Goal: Task Accomplishment & Management: Use online tool/utility

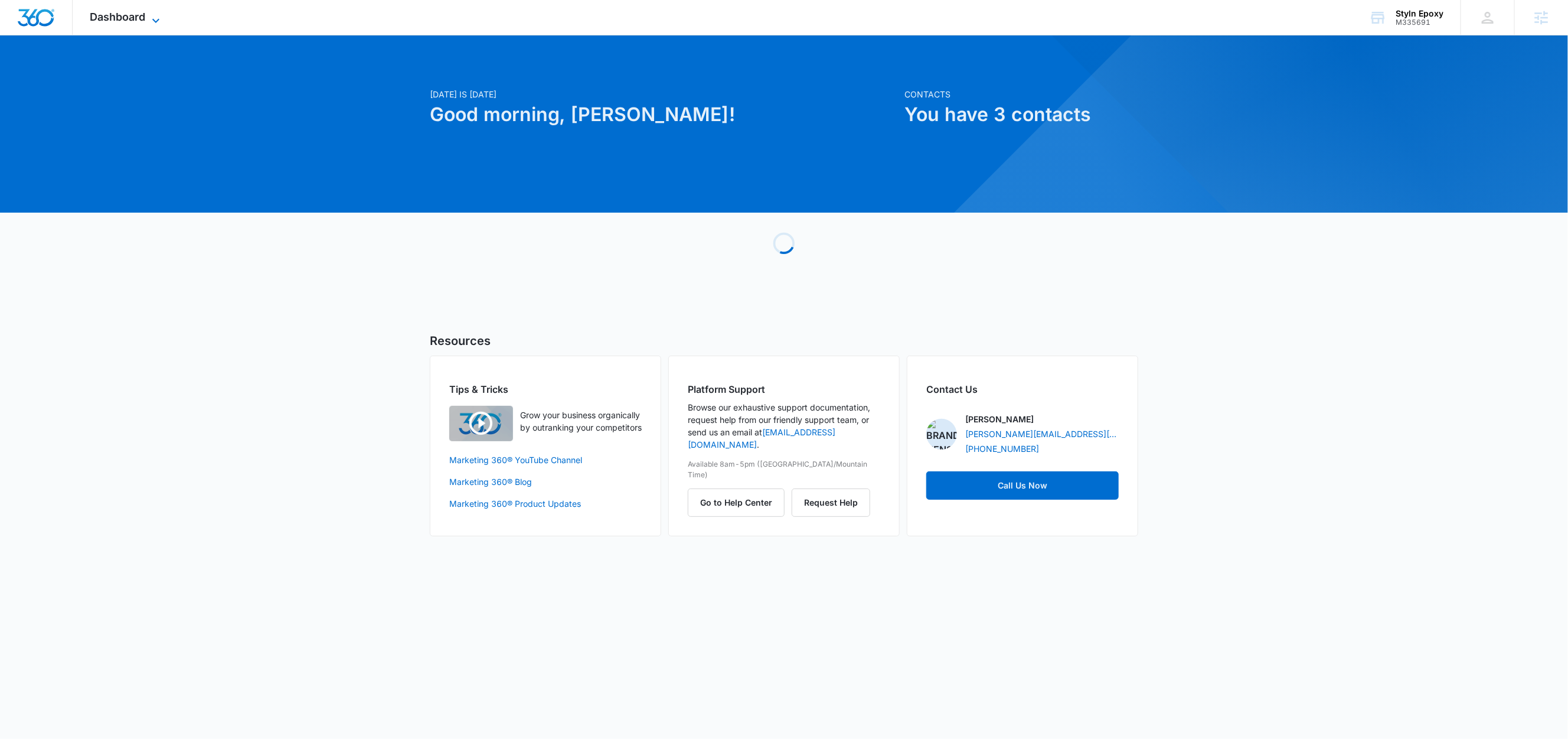
click at [154, 19] on icon at bounding box center [156, 21] width 7 height 4
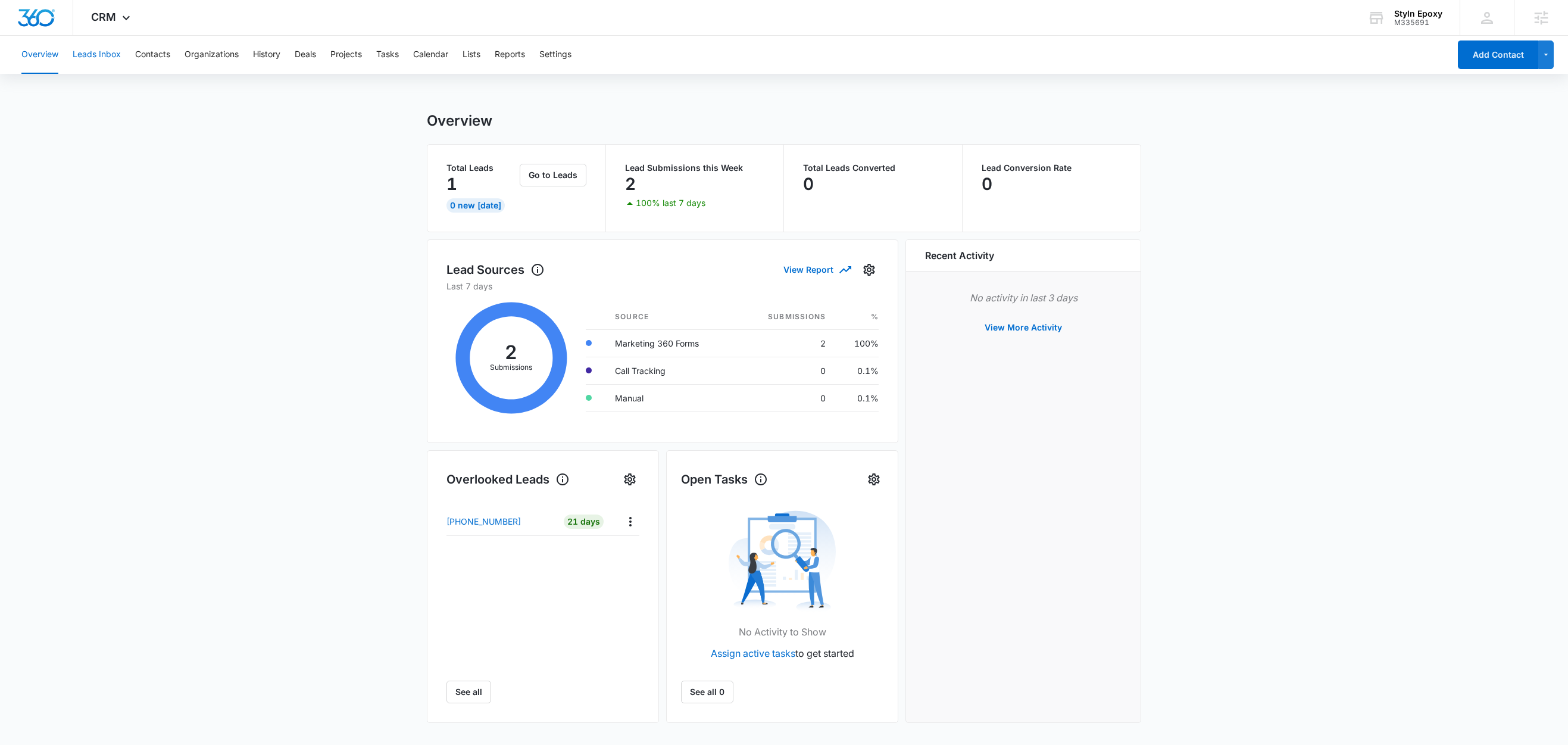
click at [89, 58] on button "Leads Inbox" at bounding box center [97, 55] width 48 height 38
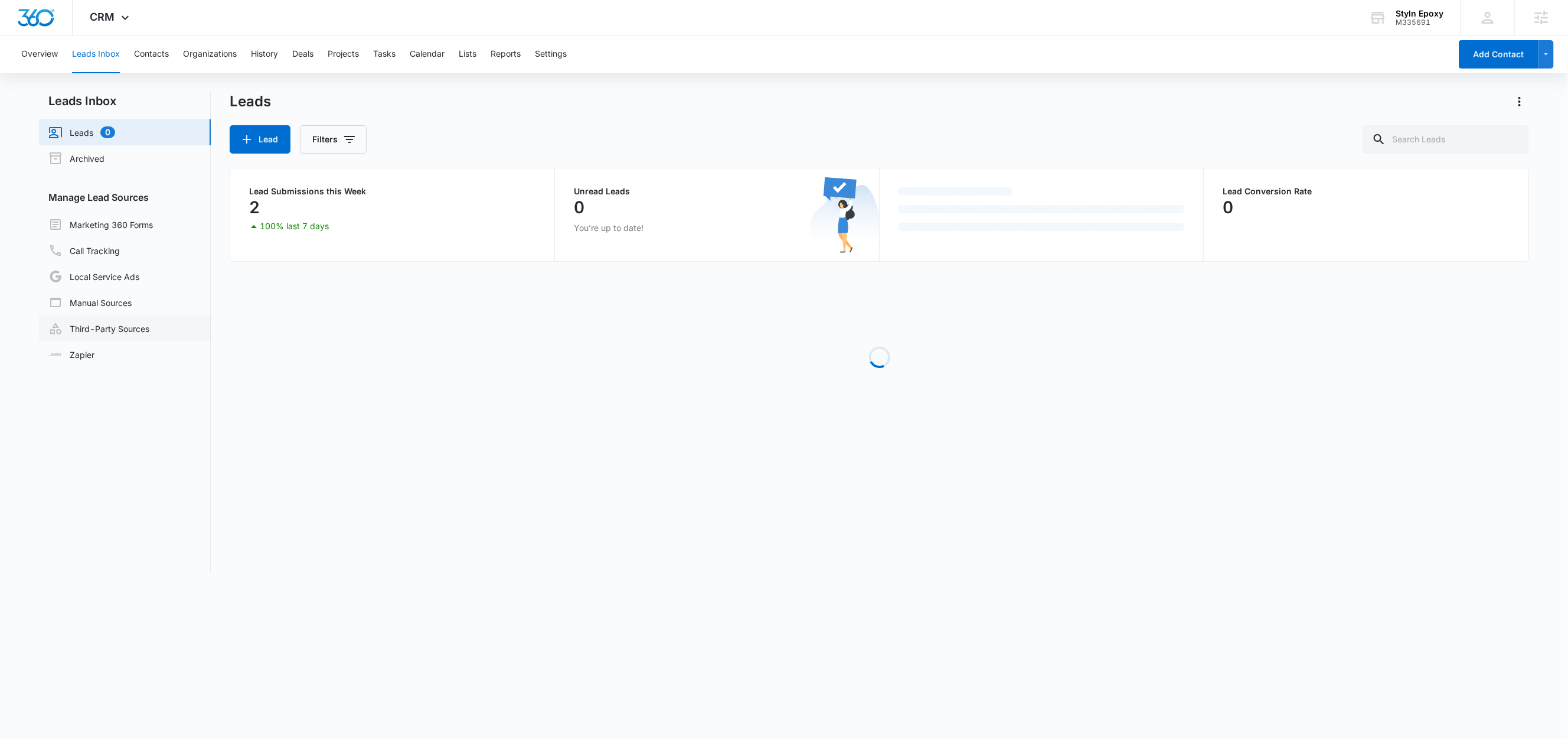
click at [113, 326] on link "Third-Party Sources" at bounding box center [99, 328] width 101 height 14
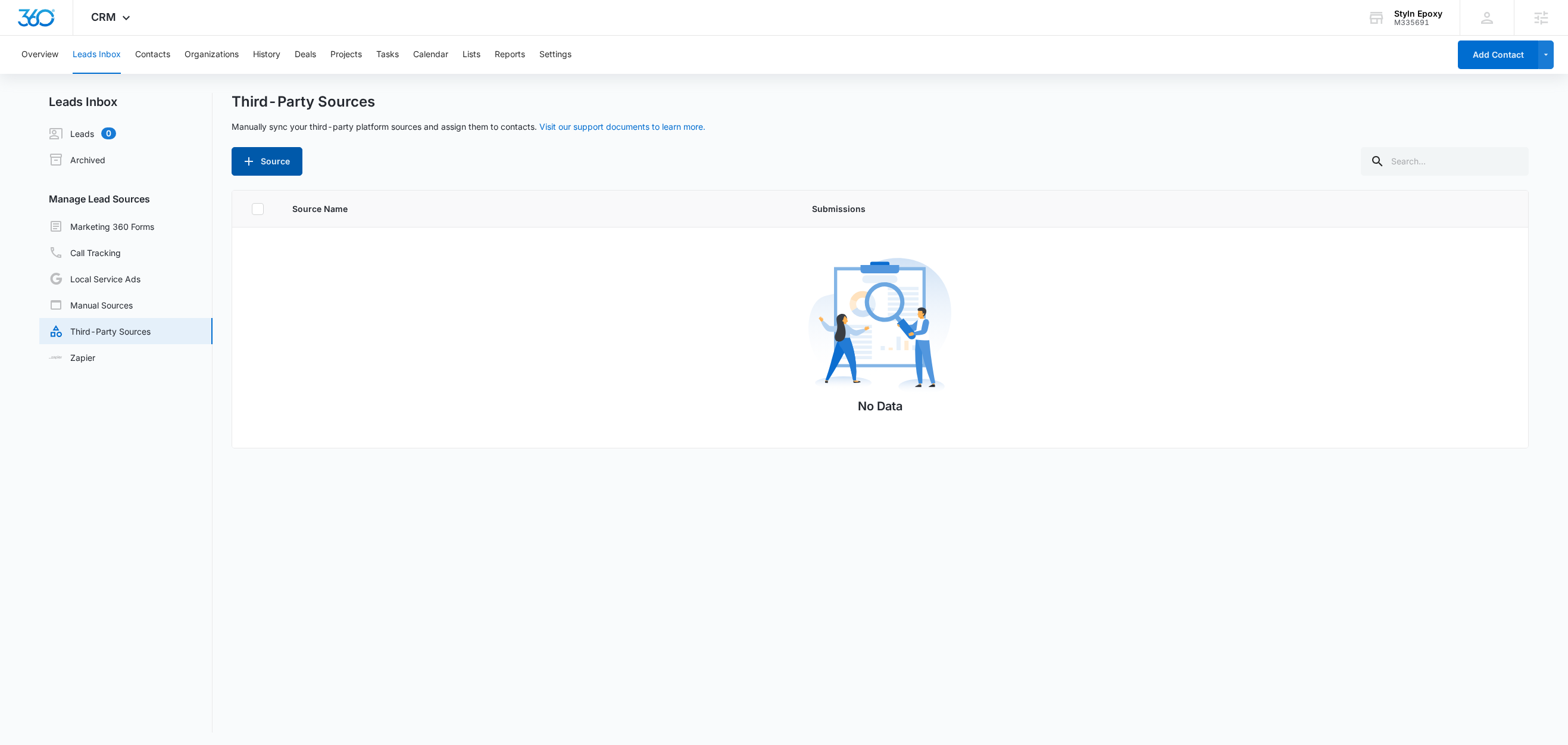
click at [280, 156] on button "Source" at bounding box center [267, 161] width 71 height 28
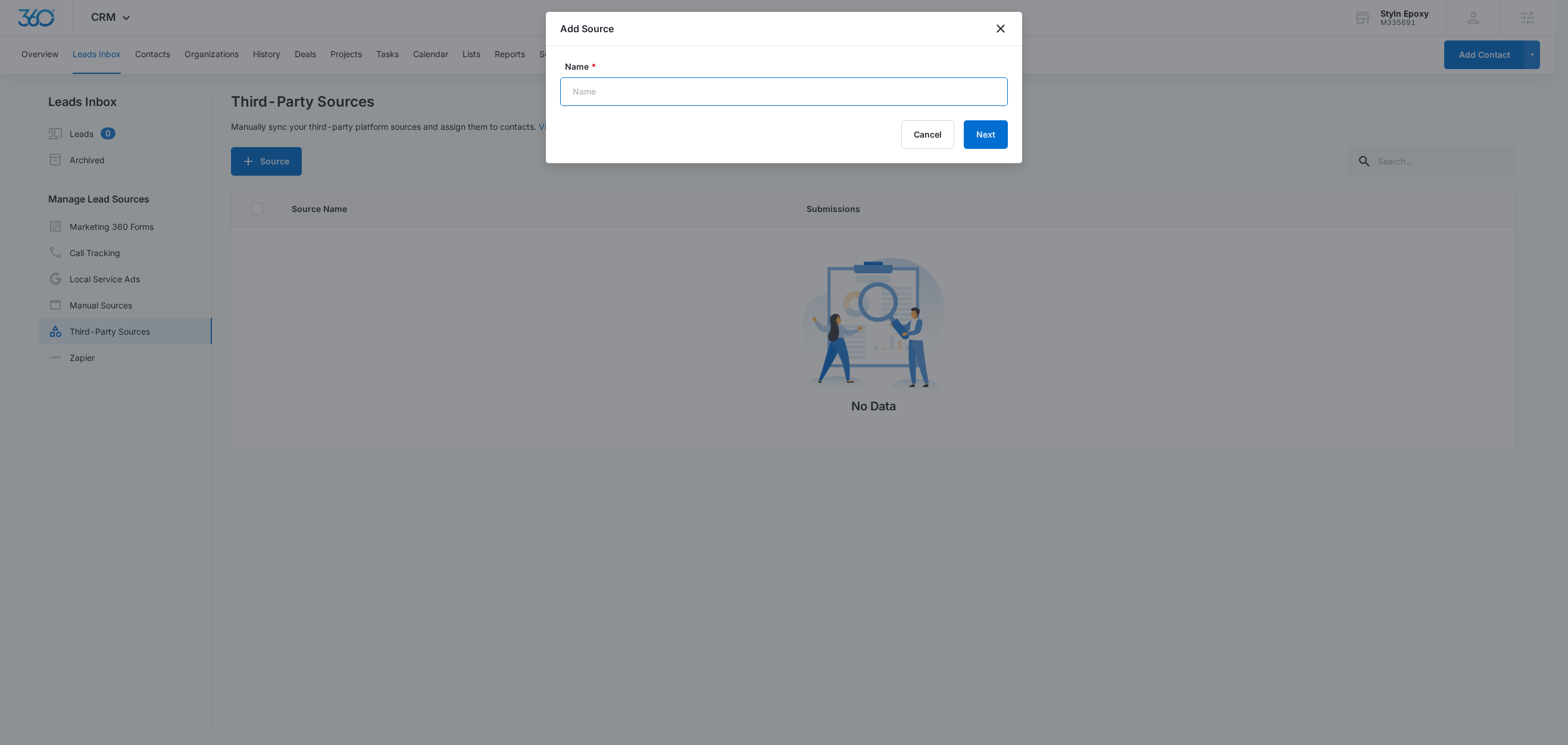
click at [623, 91] on input "Name *" at bounding box center [784, 91] width 448 height 28
paste input "FB - Get A Quote"
type input "FB - Get A Quote (Zap)"
click at [981, 135] on button "Next" at bounding box center [985, 135] width 44 height 28
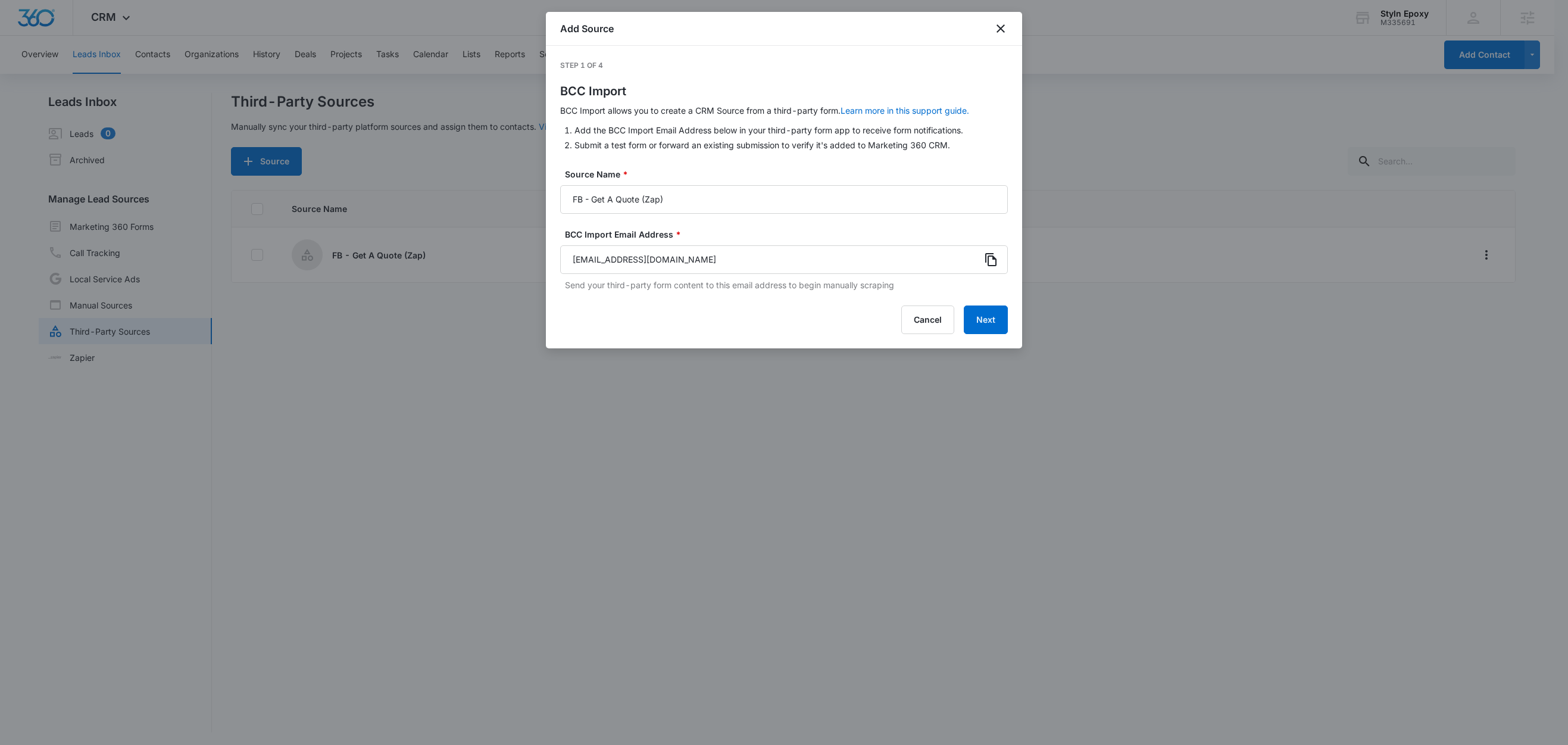
click at [986, 258] on icon at bounding box center [991, 259] width 14 height 14
click at [997, 321] on button "Next" at bounding box center [985, 320] width 44 height 28
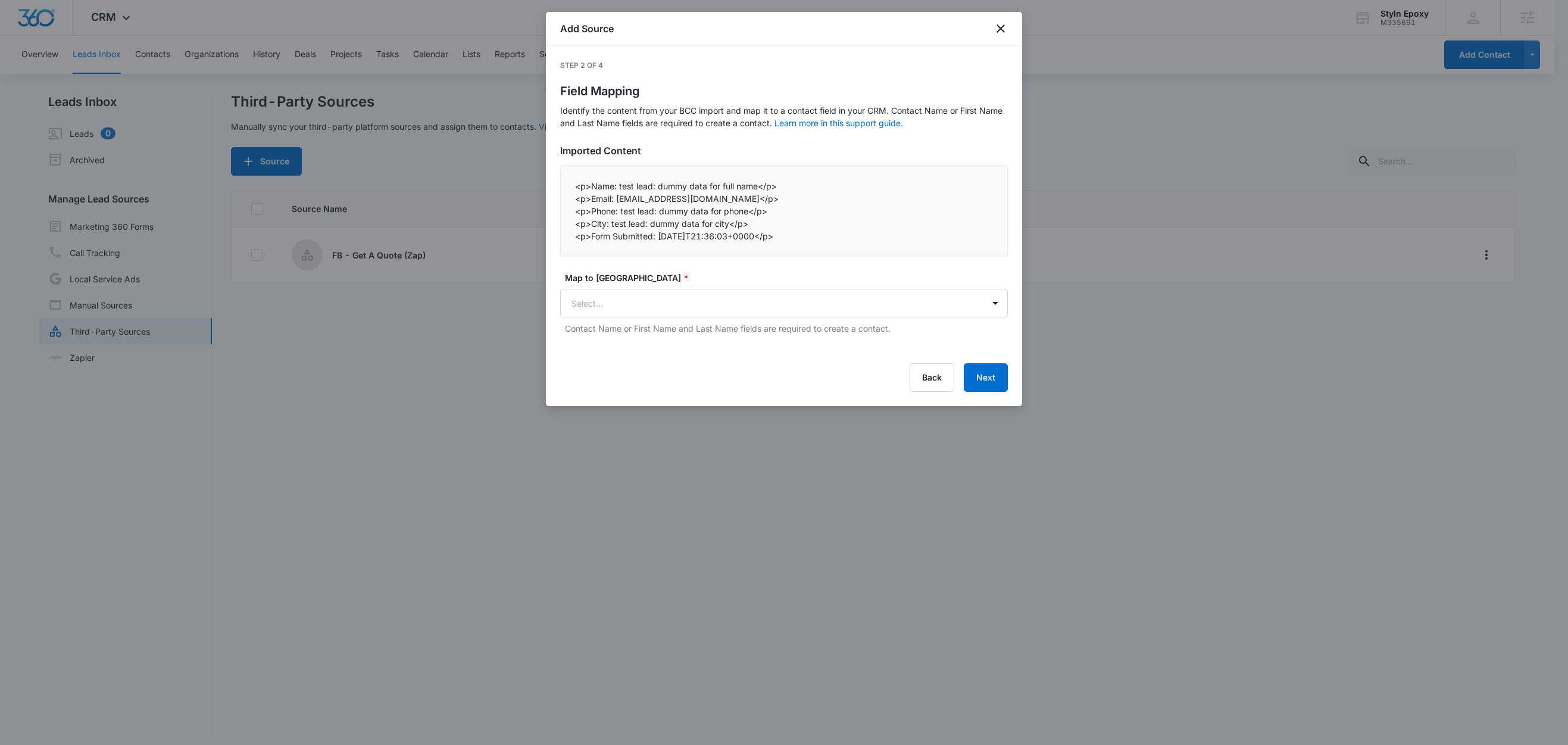
click at [646, 168] on div "<p>Name: test lead: dummy data for full name</p> <p>Email: test@fb.com</p> <p…" at bounding box center [784, 210] width 448 height 92
drag, startPoint x: 618, startPoint y: 187, endPoint x: 609, endPoint y: 189, distance: 9.2
click at [609, 189] on p "<p>Name: test lead: dummy data for full name</p>" at bounding box center [784, 186] width 418 height 13
click at [613, 189] on p "<p>Name: test lead: dummy data for full name</p>" at bounding box center [784, 186] width 418 height 13
drag, startPoint x: 617, startPoint y: 187, endPoint x: 593, endPoint y: 189, distance: 24.1
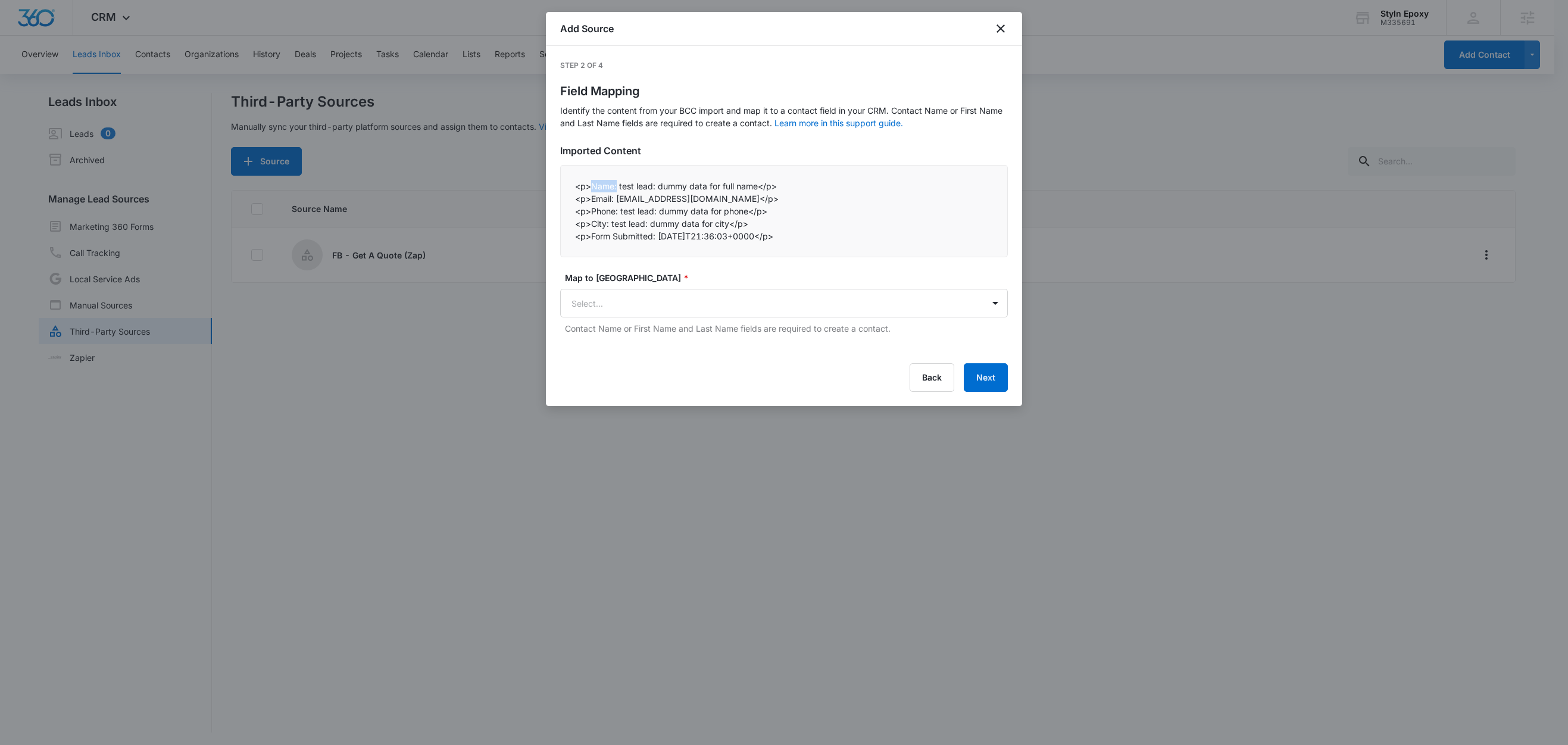
click at [593, 189] on p "<p>Name: test lead: dummy data for full name</p>" at bounding box center [784, 186] width 418 height 13
copy p "Name:"
click at [600, 306] on body "CRM Apps Reputation Websites Forms CRM Email Social Shop Content Ads Intelligen…" at bounding box center [784, 373] width 1568 height 746
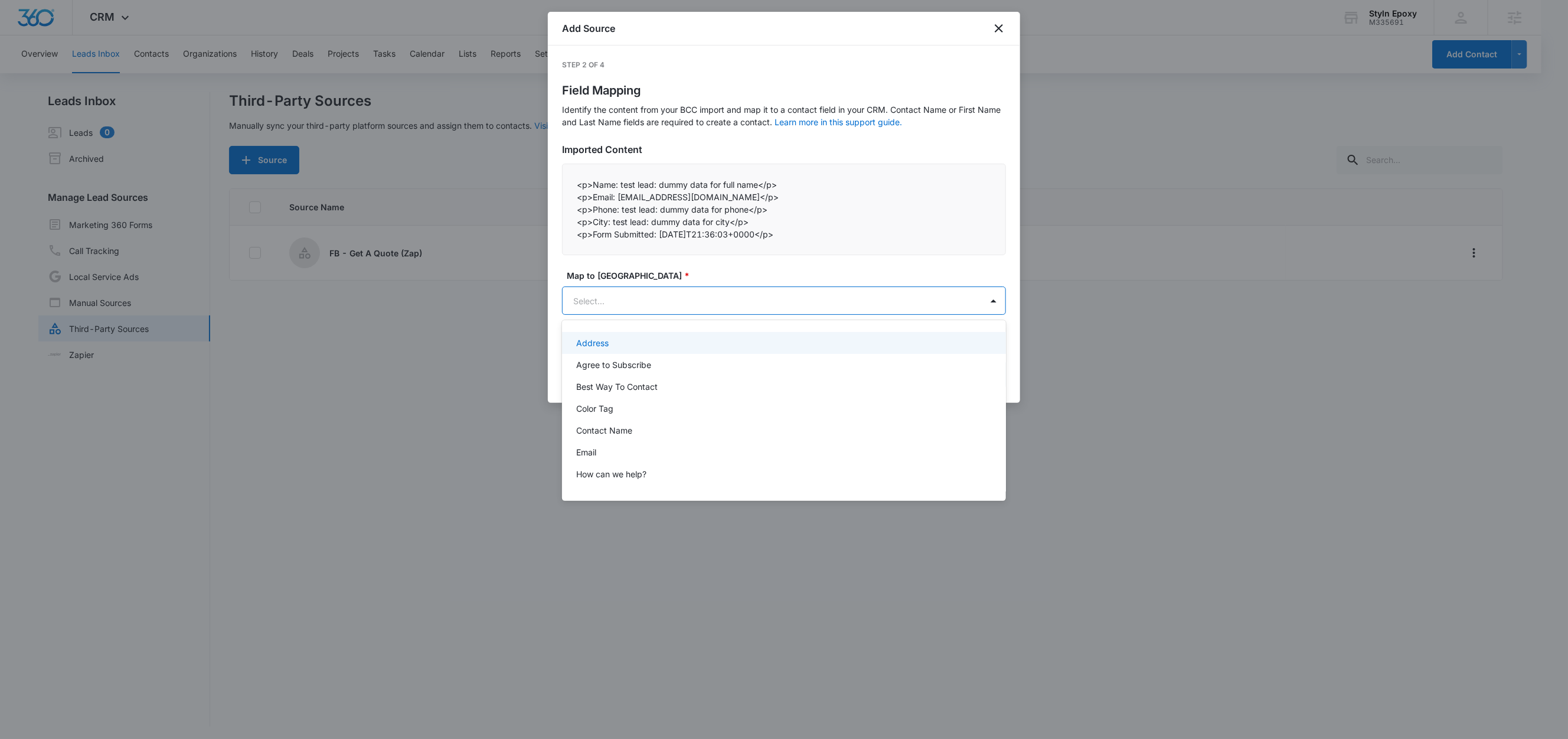
paste input "Name:"
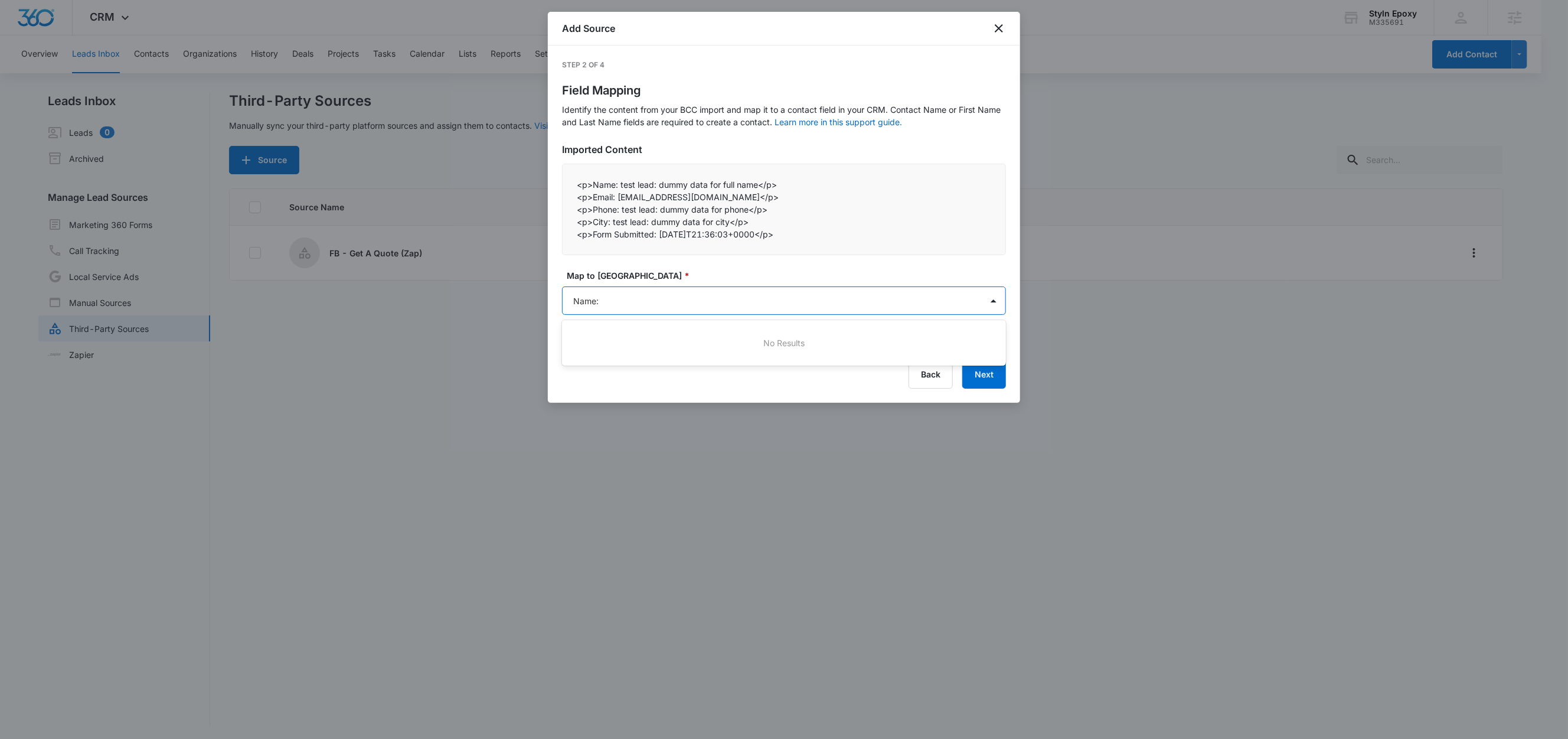
type input "Name"
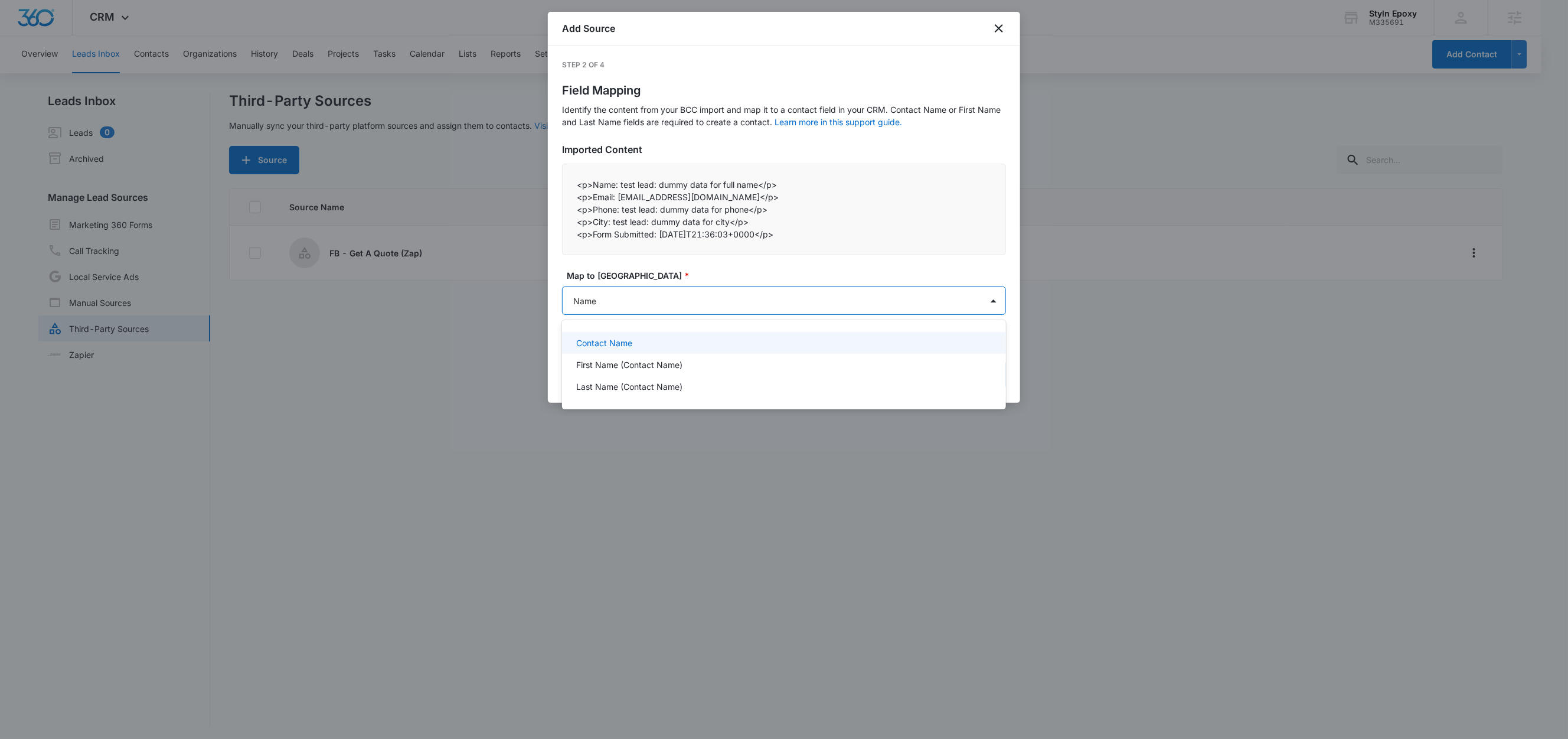
click at [633, 333] on div "Contact Name" at bounding box center [784, 342] width 444 height 22
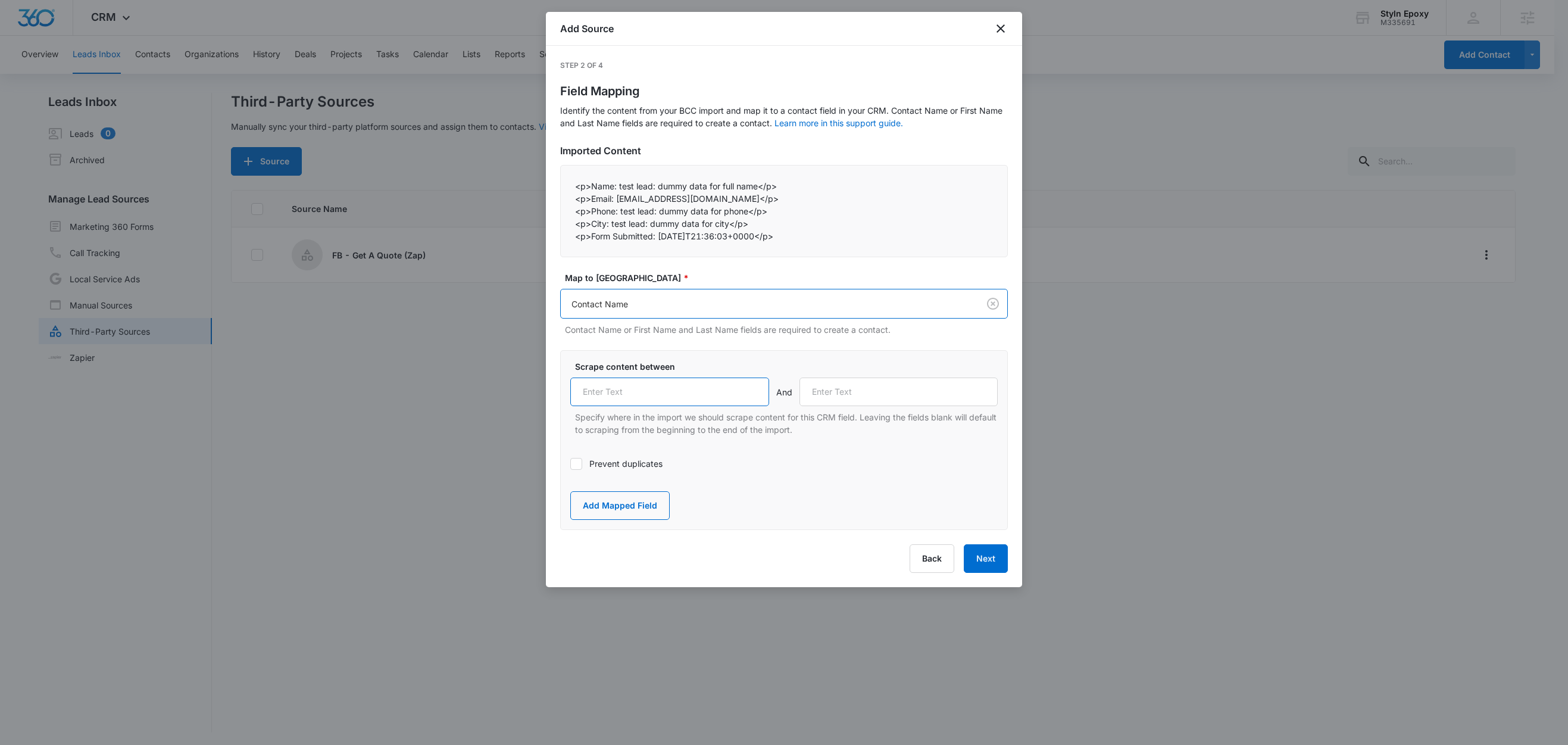
click at [645, 393] on input "text" at bounding box center [670, 392] width 199 height 28
paste input "Name:"
type input "Name:"
drag, startPoint x: 614, startPoint y: 200, endPoint x: 592, endPoint y: 200, distance: 22.0
click at [592, 200] on p "<p>Email: test@fb.com</p>" at bounding box center [784, 198] width 418 height 13
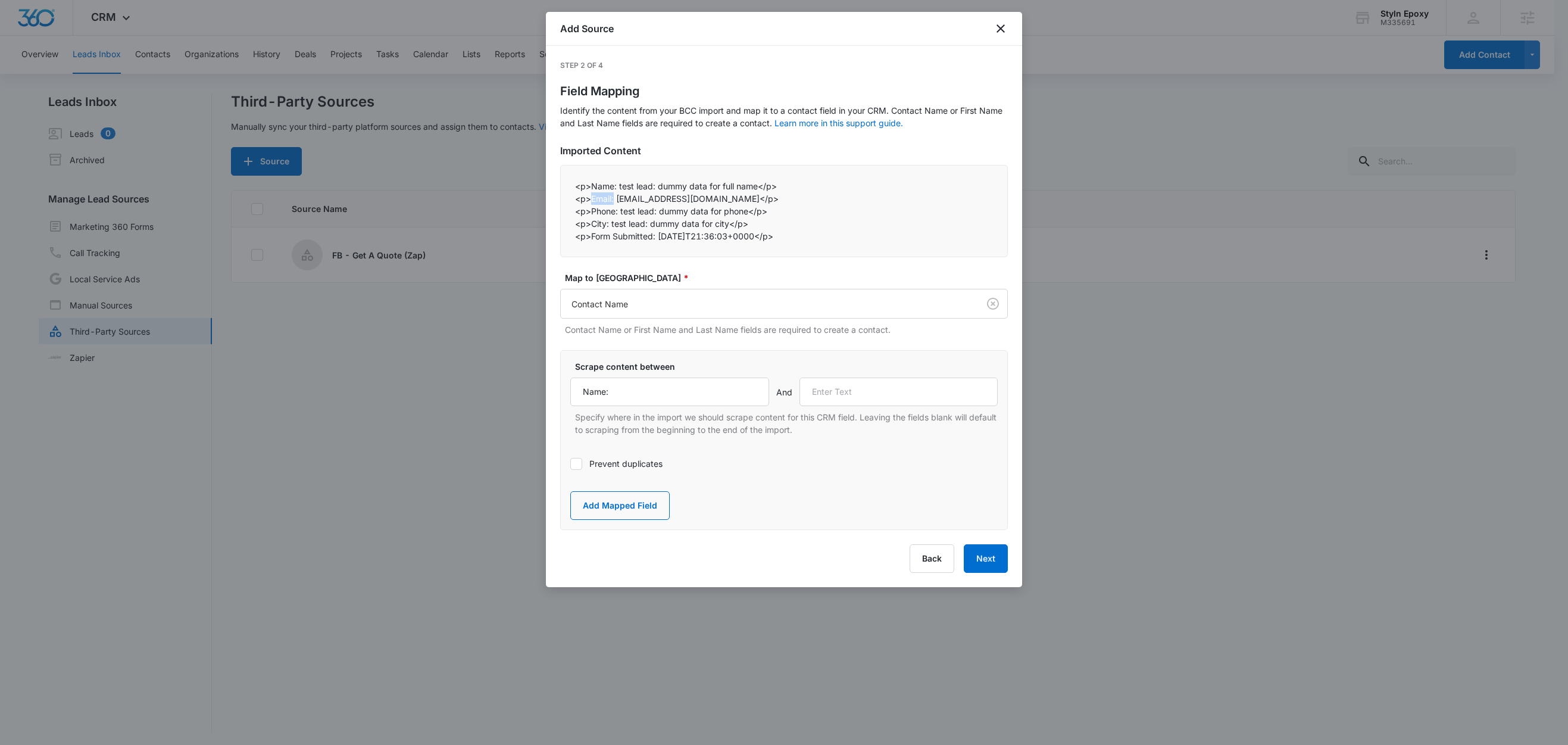
copy p "Email:"
click at [863, 391] on input "text" at bounding box center [899, 392] width 199 height 28
paste input "Email:"
type input "Email:"
click at [633, 512] on button "Add Mapped Field" at bounding box center [620, 505] width 100 height 28
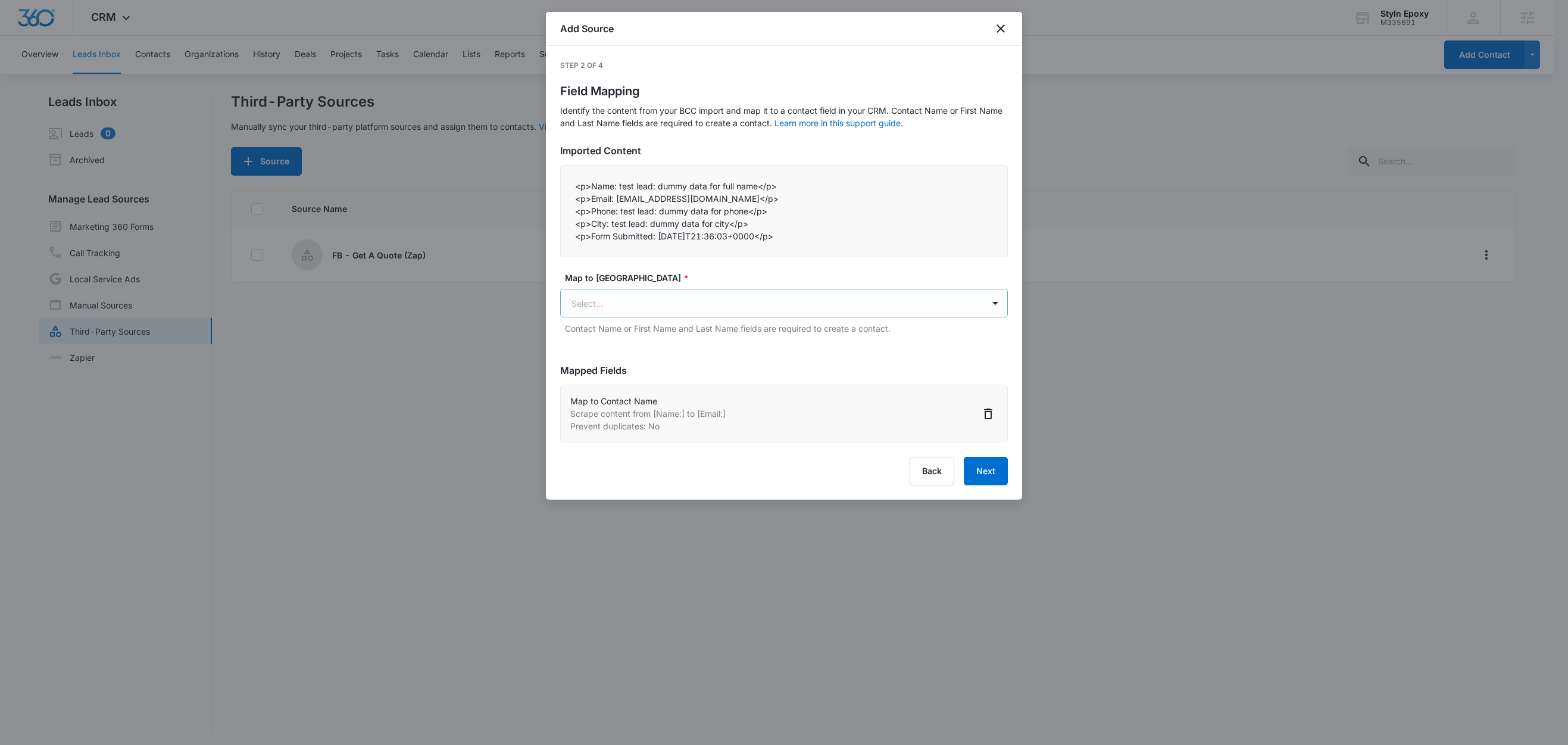
click at [623, 317] on body "CRM Apps Reputation Websites Forms CRM Email Social Shop Content Ads Intelligen…" at bounding box center [784, 373] width 1568 height 746
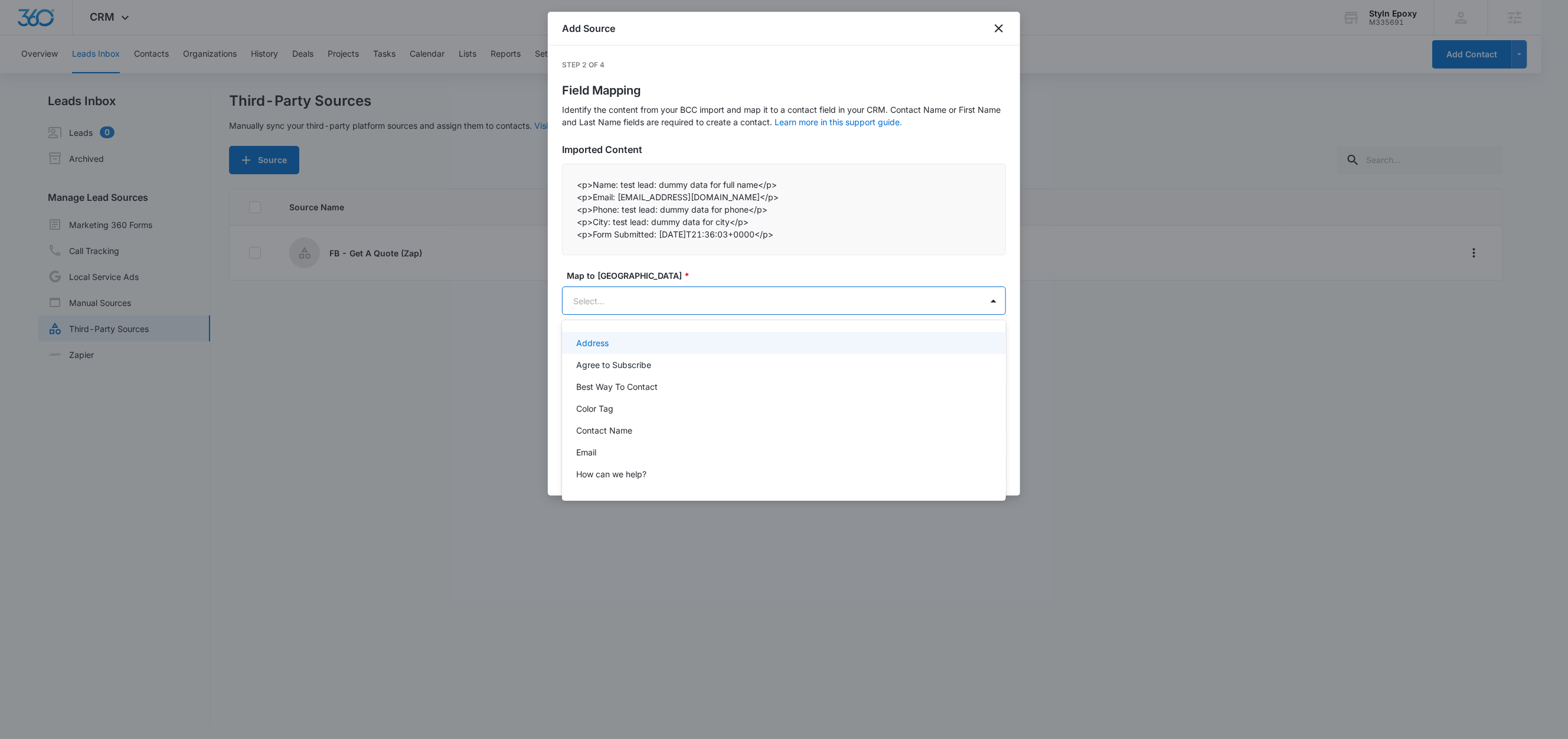
paste input "Email:"
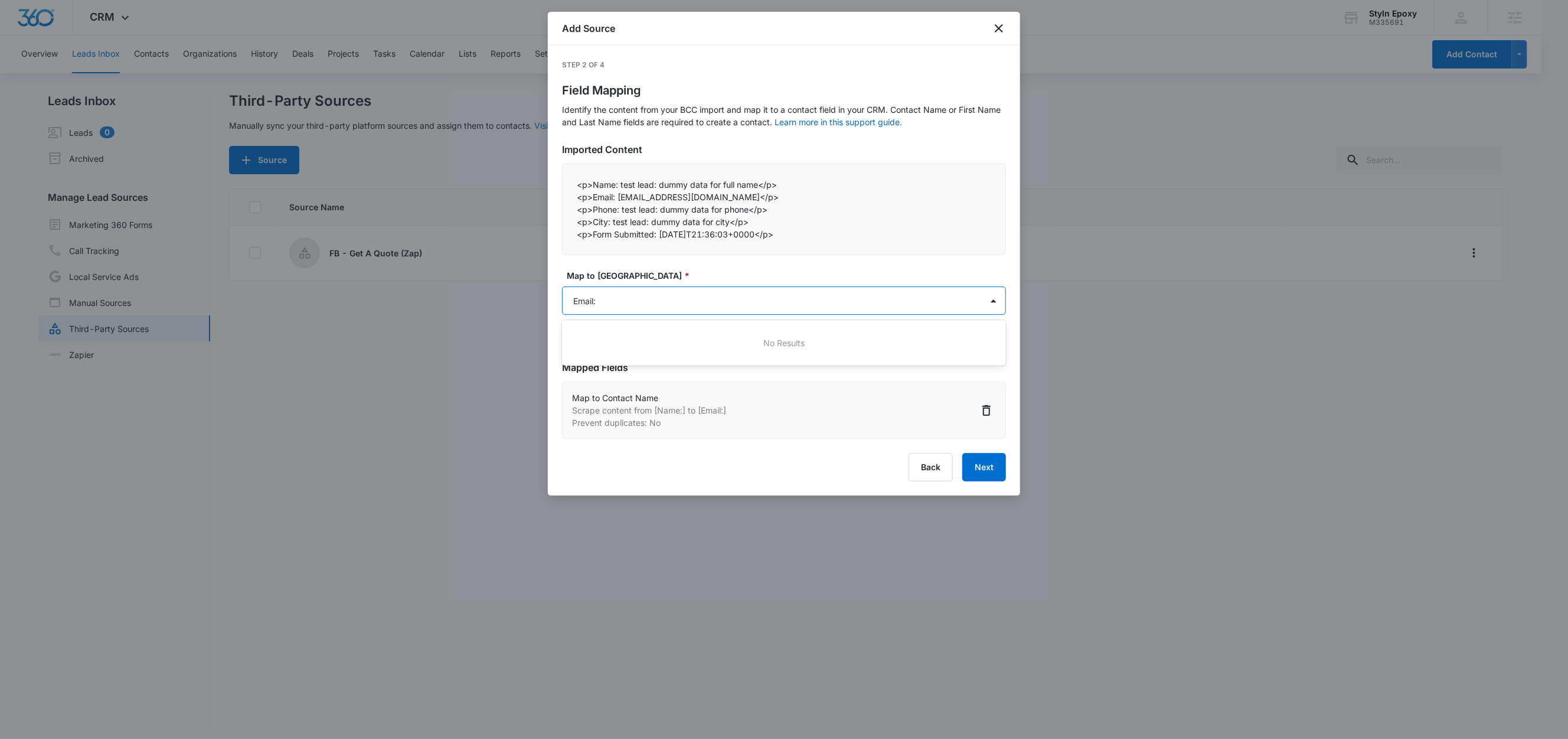
type input "Email"
click at [592, 351] on div "Email" at bounding box center [784, 342] width 444 height 22
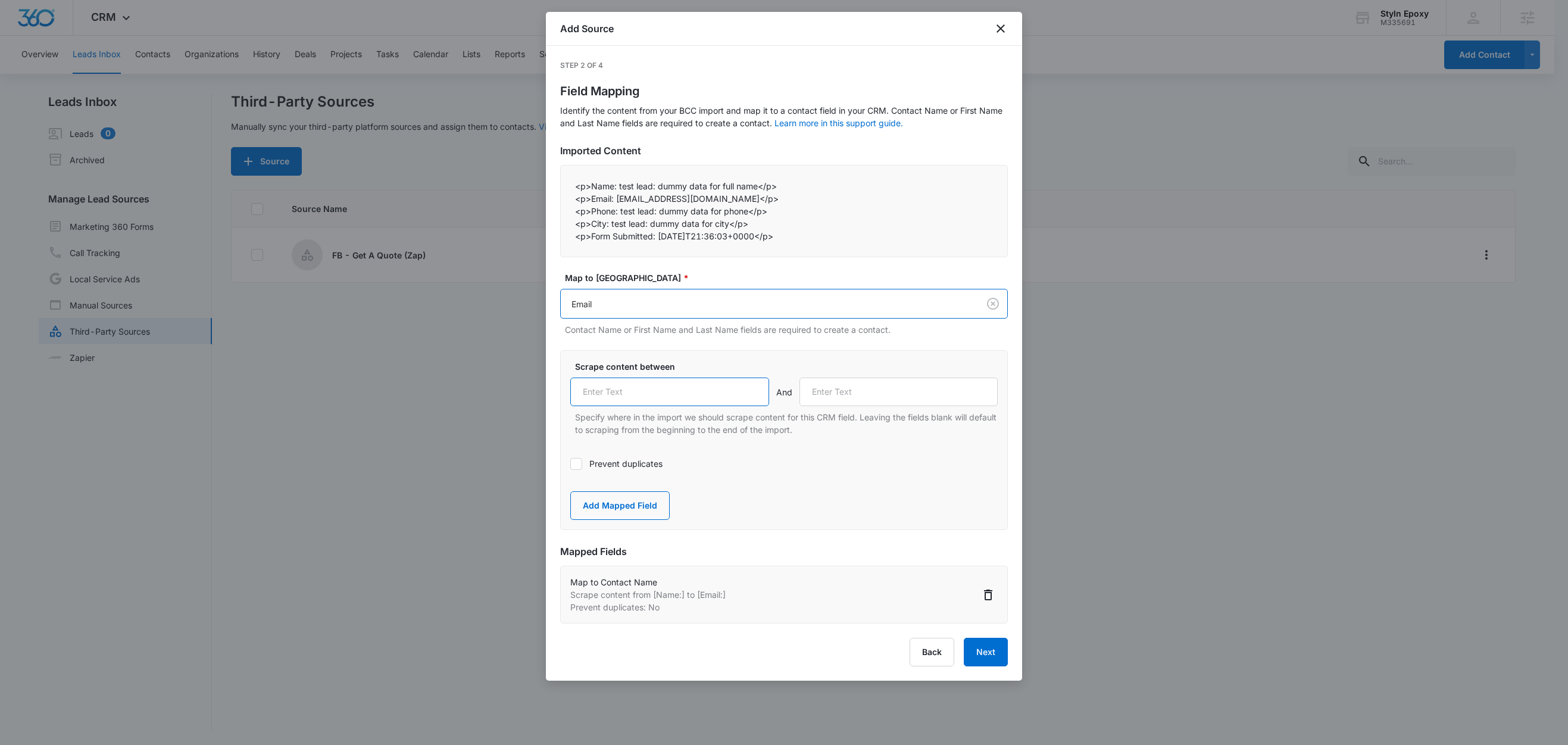
click at [645, 385] on input "text" at bounding box center [670, 392] width 199 height 28
paste input "Email:"
type input "Email:"
drag, startPoint x: 619, startPoint y: 213, endPoint x: 592, endPoint y: 216, distance: 27.2
click at [592, 216] on p "<p>Phone: test lead: dummy data for phone</p>" at bounding box center [784, 211] width 418 height 13
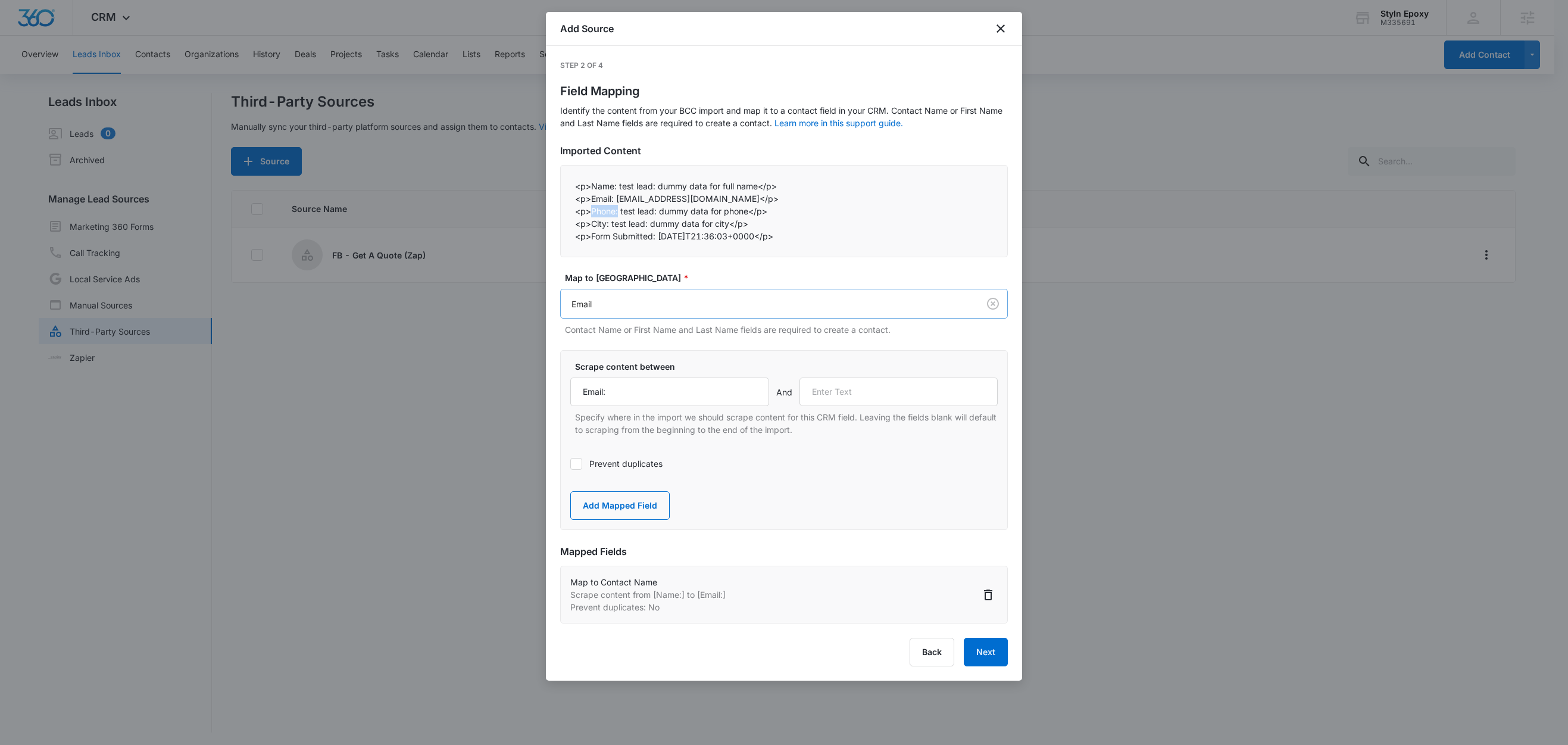
copy p "Phone:"
click at [837, 394] on input "text" at bounding box center [899, 392] width 199 height 28
paste input "Phone:"
type input "Phone:"
click at [661, 463] on label "Prevent duplicates" at bounding box center [784, 463] width 428 height 13
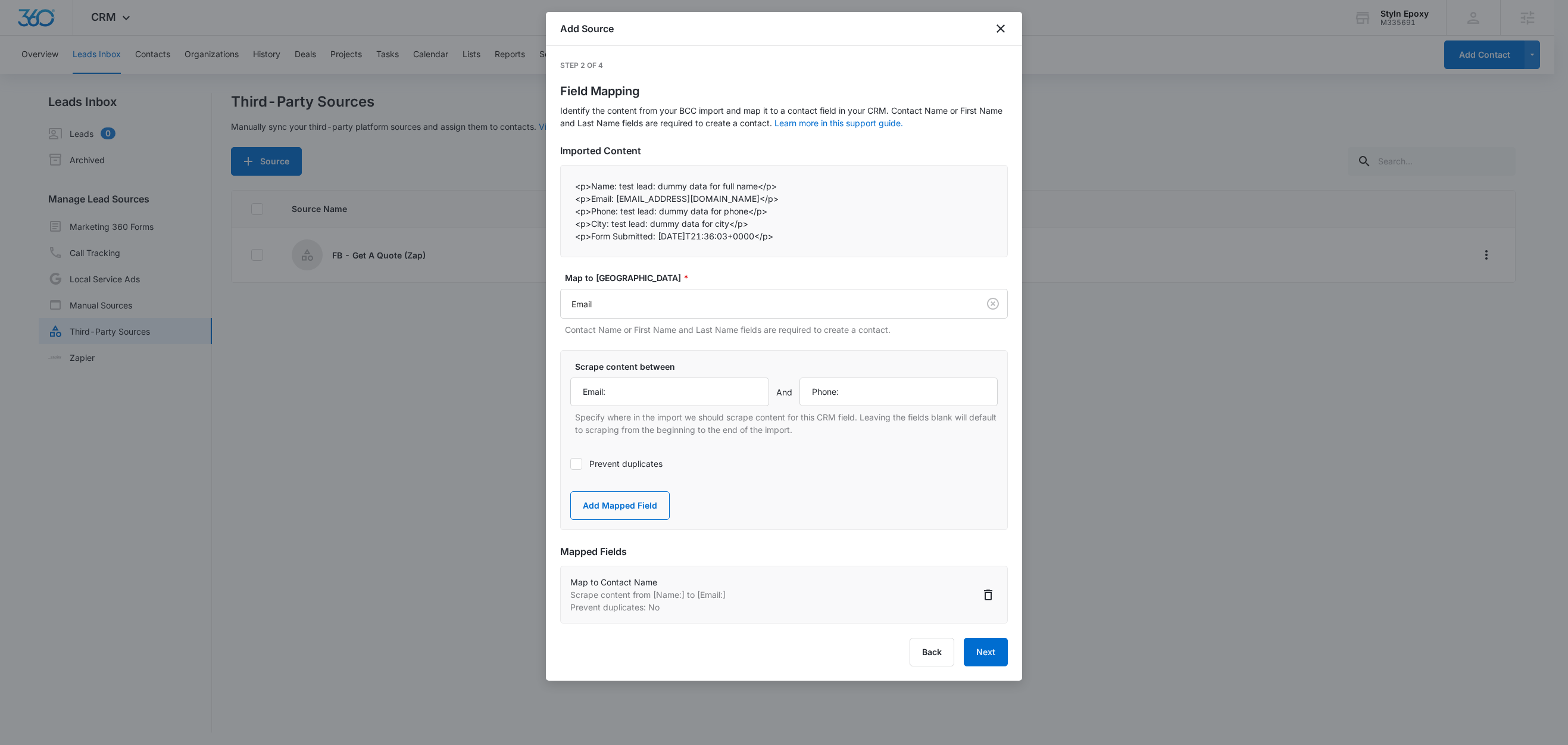
click at [571, 463] on input "Prevent duplicates" at bounding box center [571, 463] width 0 height 0
click at [628, 507] on button "Add Mapped Field" at bounding box center [620, 505] width 100 height 28
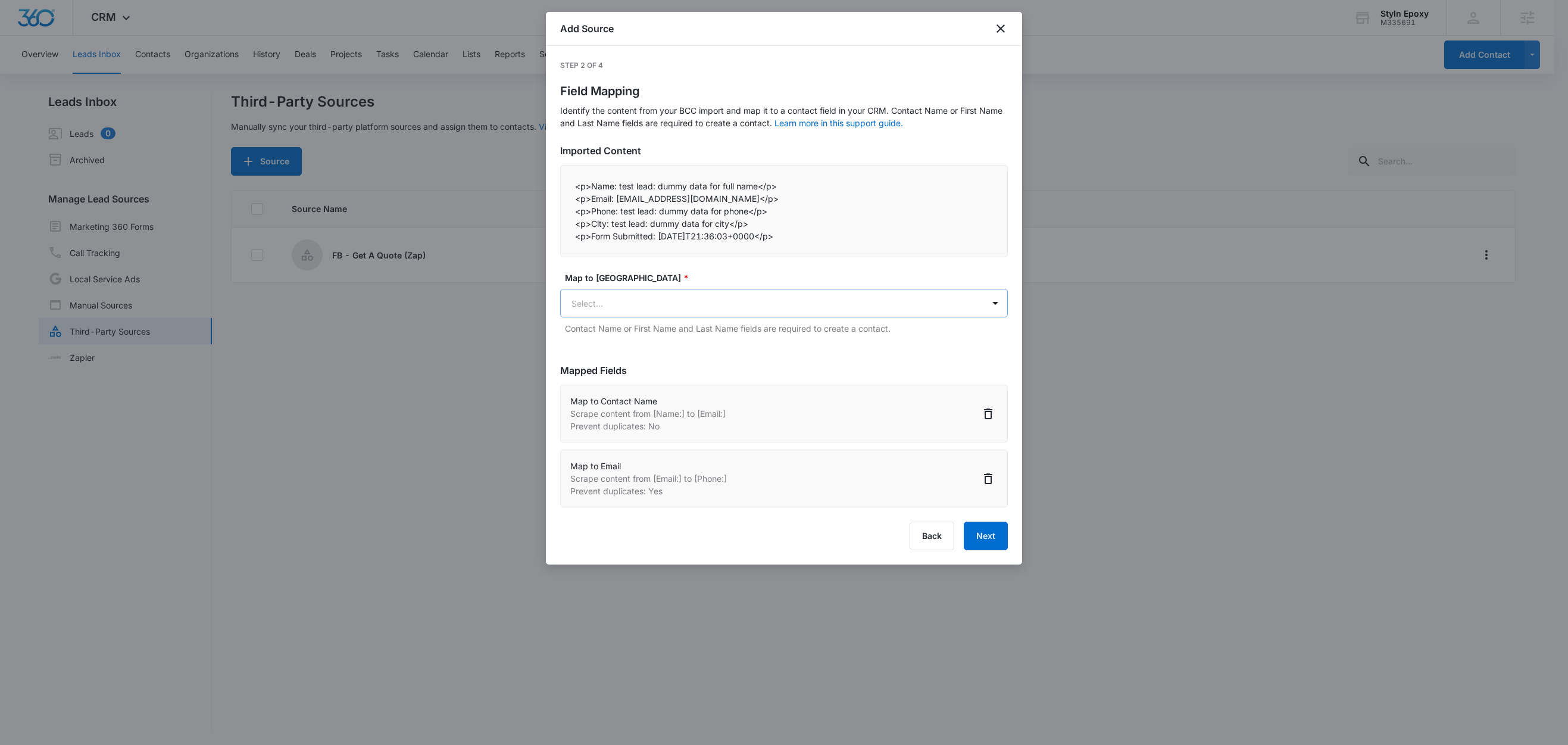
click at [625, 304] on body "CRM Apps Reputation Websites Forms CRM Email Social Shop Content Ads Intelligen…" at bounding box center [784, 373] width 1568 height 746
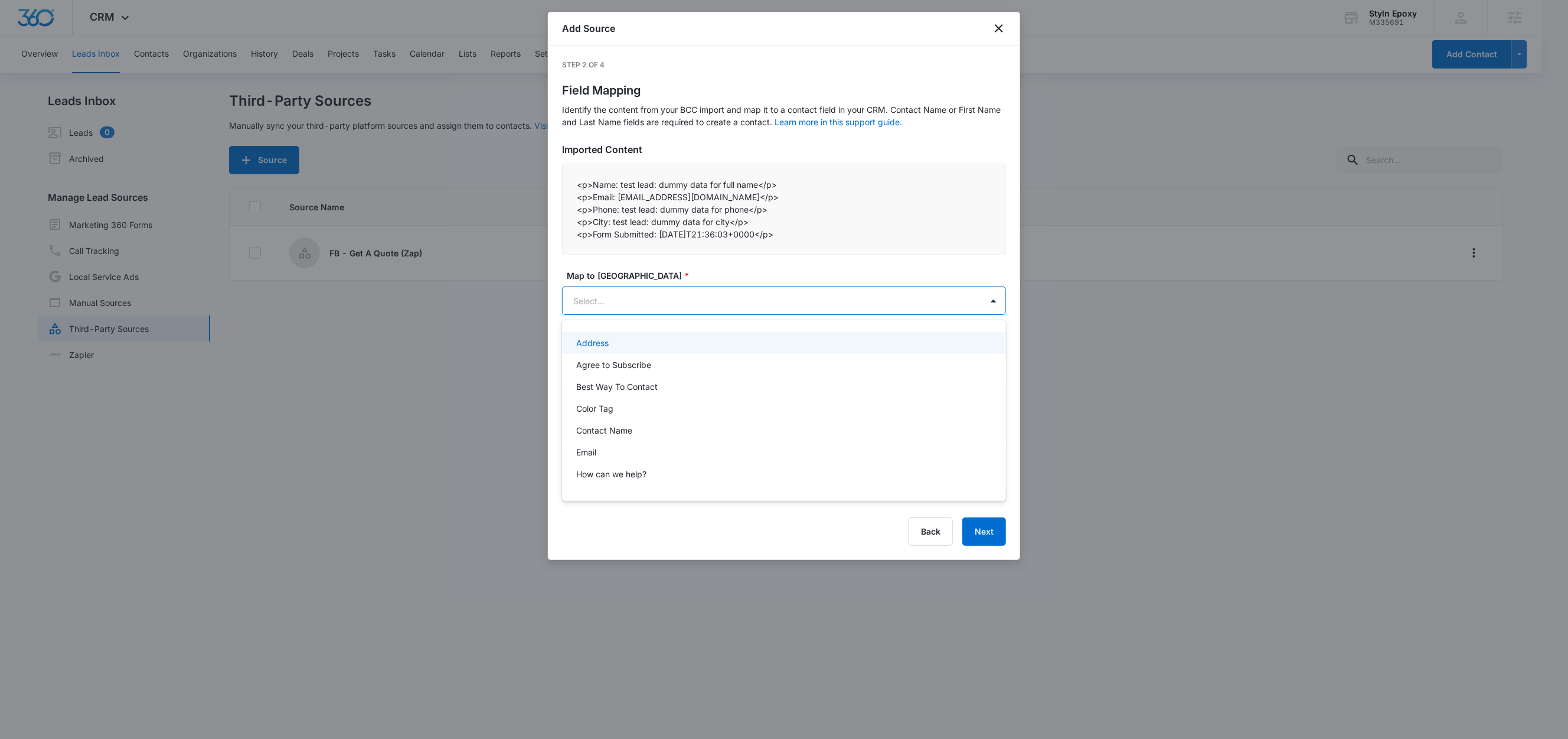
paste input "Phone:"
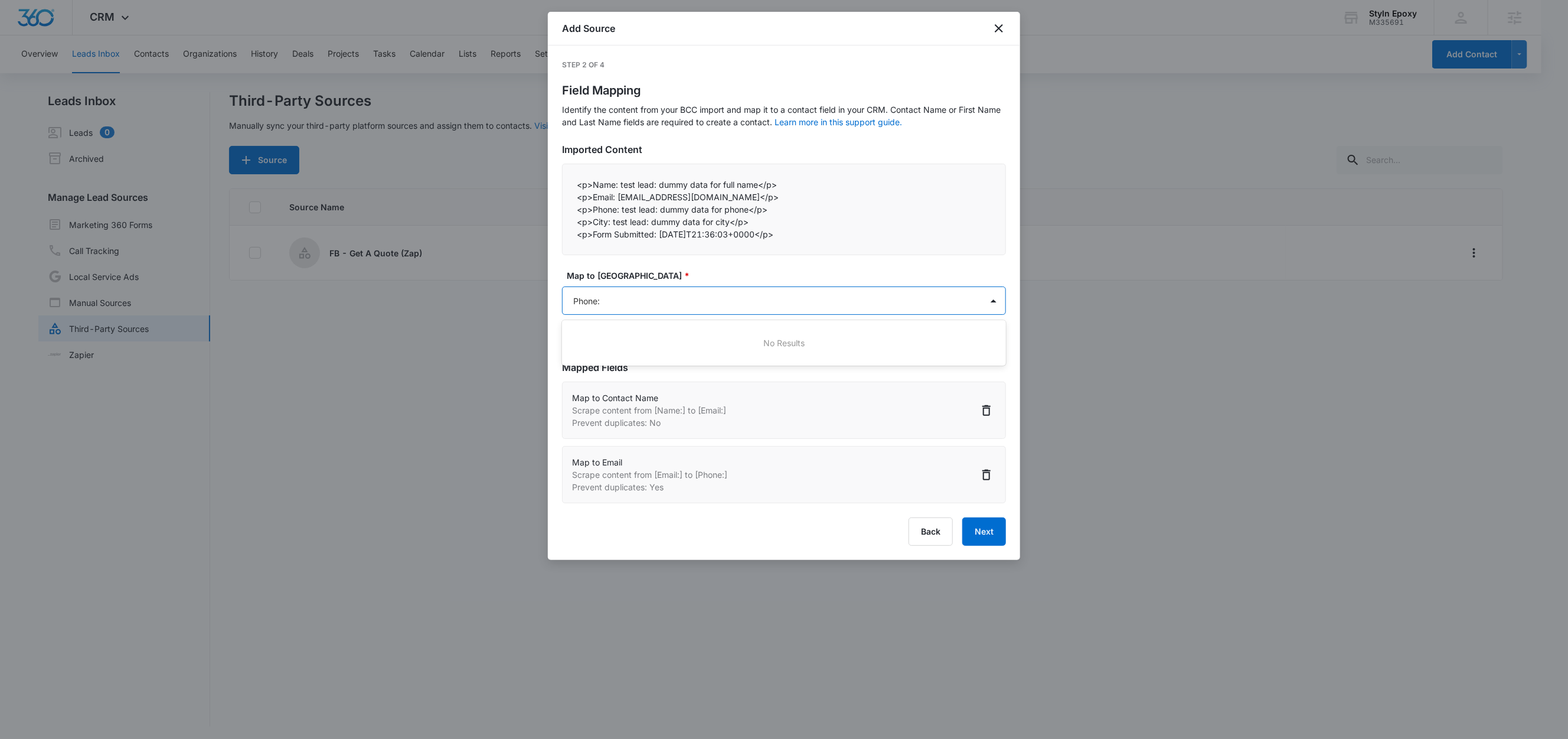
type input "Phone"
click at [632, 368] on div "Phone" at bounding box center [783, 365] width 414 height 13
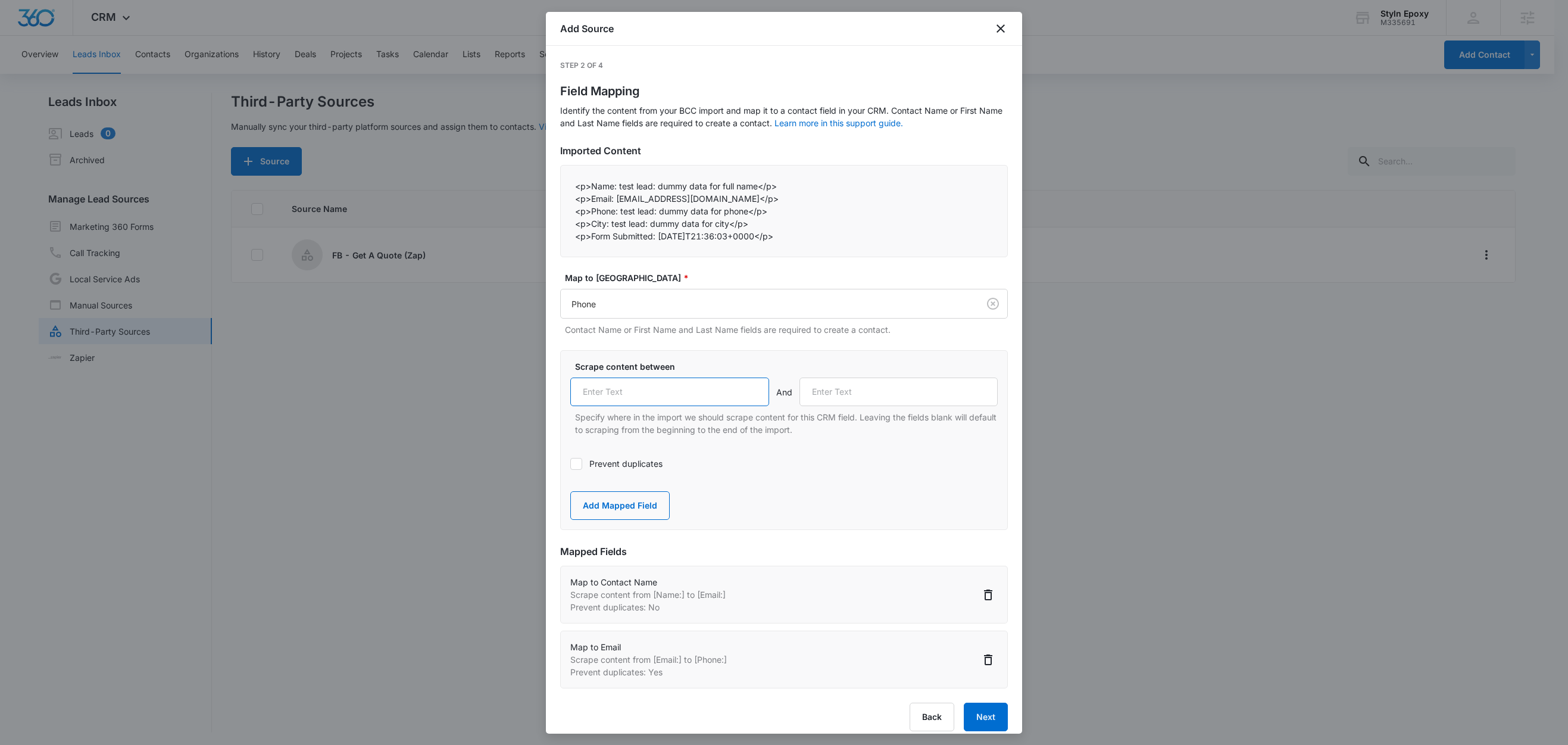
click at [620, 397] on input "text" at bounding box center [670, 392] width 199 height 28
paste input "Phone:"
type input "Phone:"
drag, startPoint x: 608, startPoint y: 223, endPoint x: 592, endPoint y: 223, distance: 16.0
click at [592, 223] on p "<p>City: test lead: dummy data for city</p>" at bounding box center [784, 223] width 418 height 13
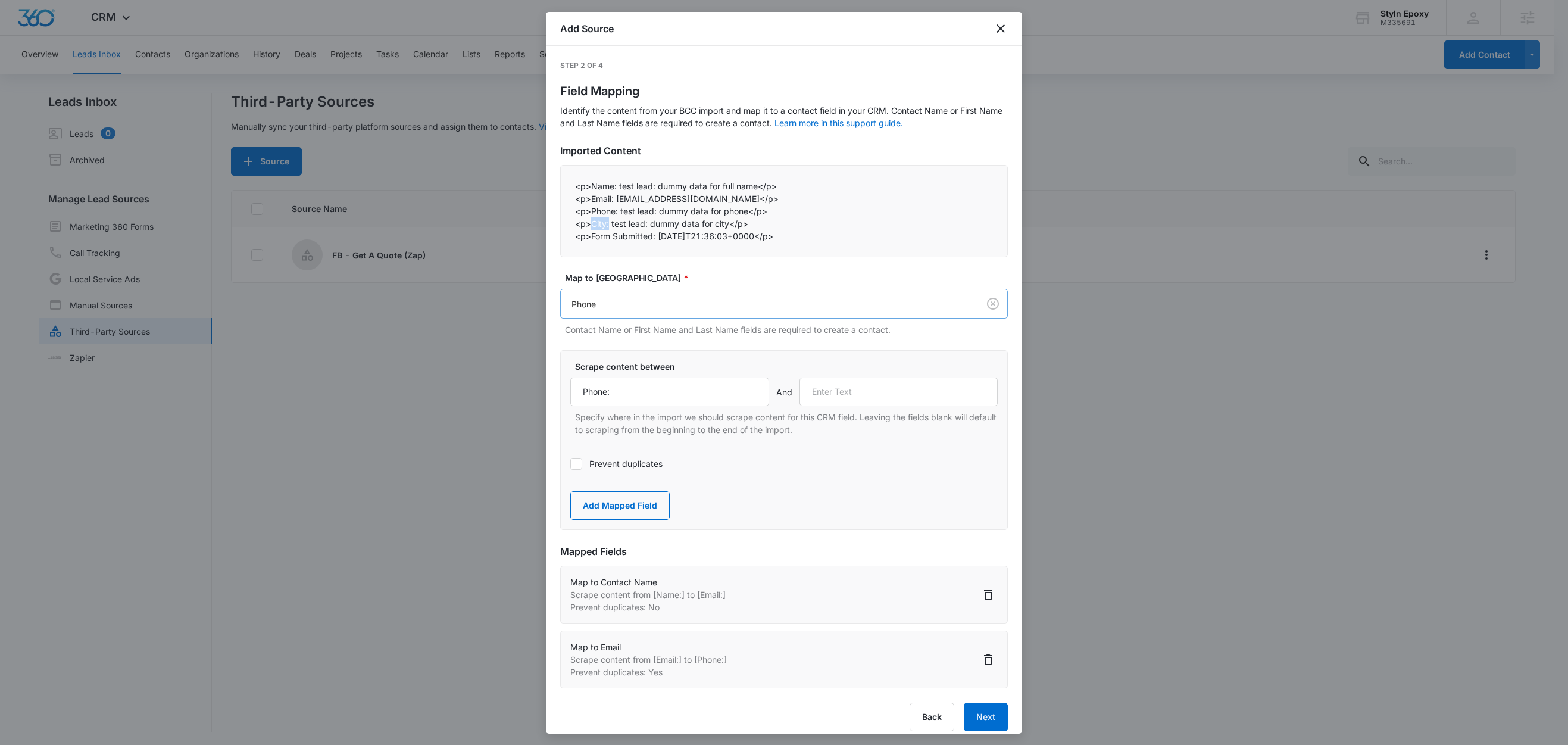
copy p "City:"
click at [867, 396] on input "text" at bounding box center [899, 392] width 199 height 28
paste input "City:"
type input "City:"
click at [639, 503] on button "Add Mapped Field" at bounding box center [620, 505] width 100 height 28
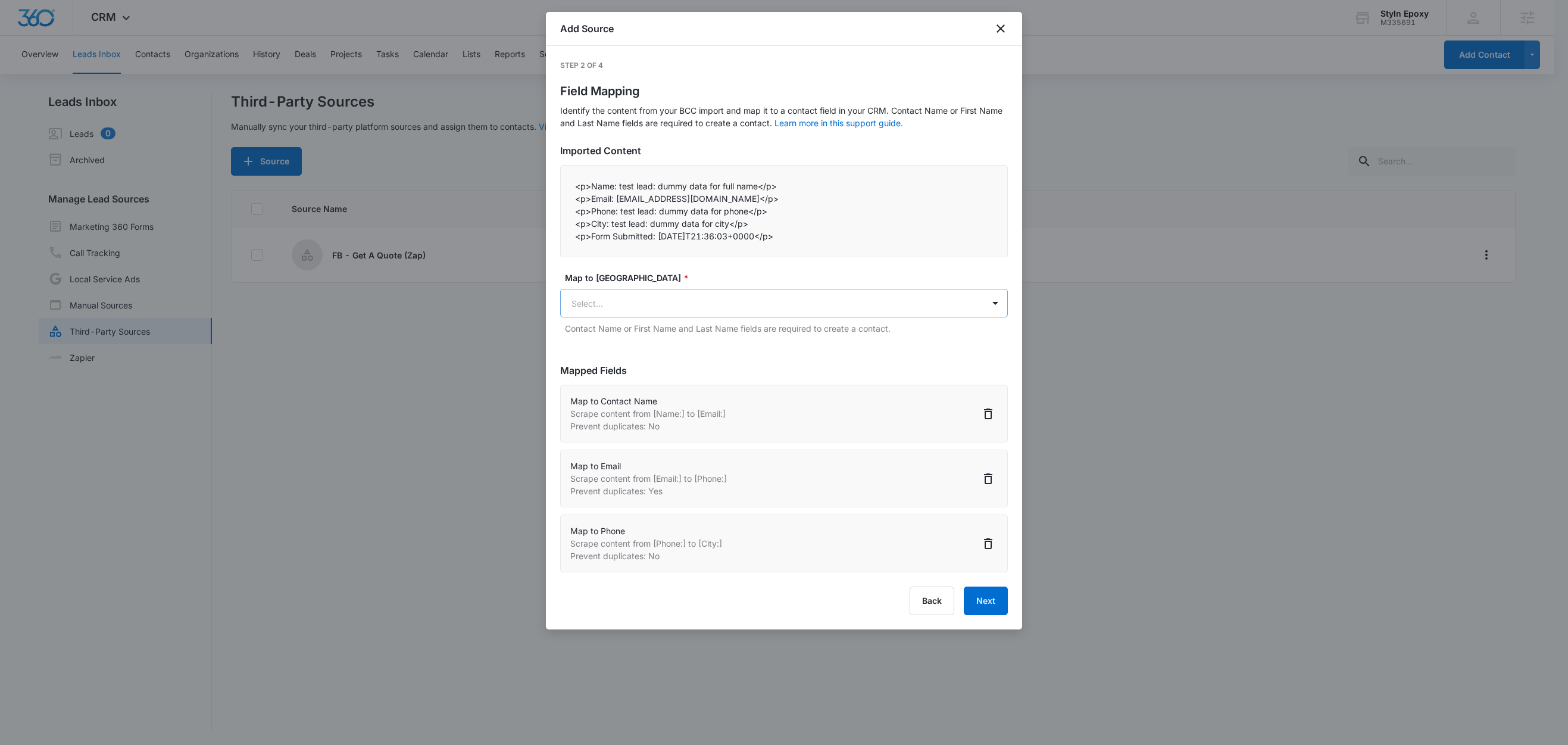
click at [647, 301] on body "CRM Apps Reputation Websites Forms CRM Email Social Shop Content Ads Intelligen…" at bounding box center [784, 373] width 1568 height 746
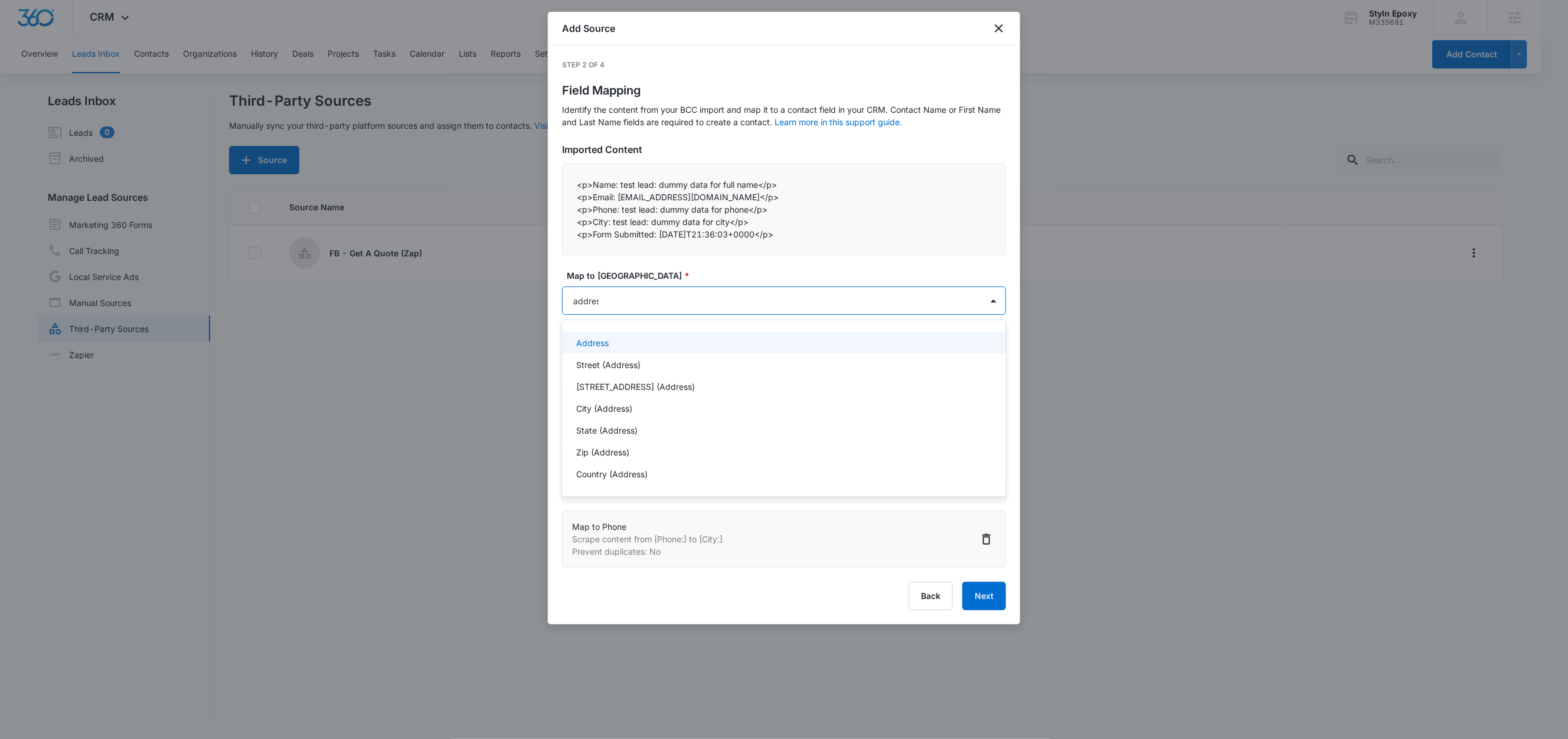
type input "address"
click at [615, 403] on p "City (Address)" at bounding box center [604, 408] width 56 height 13
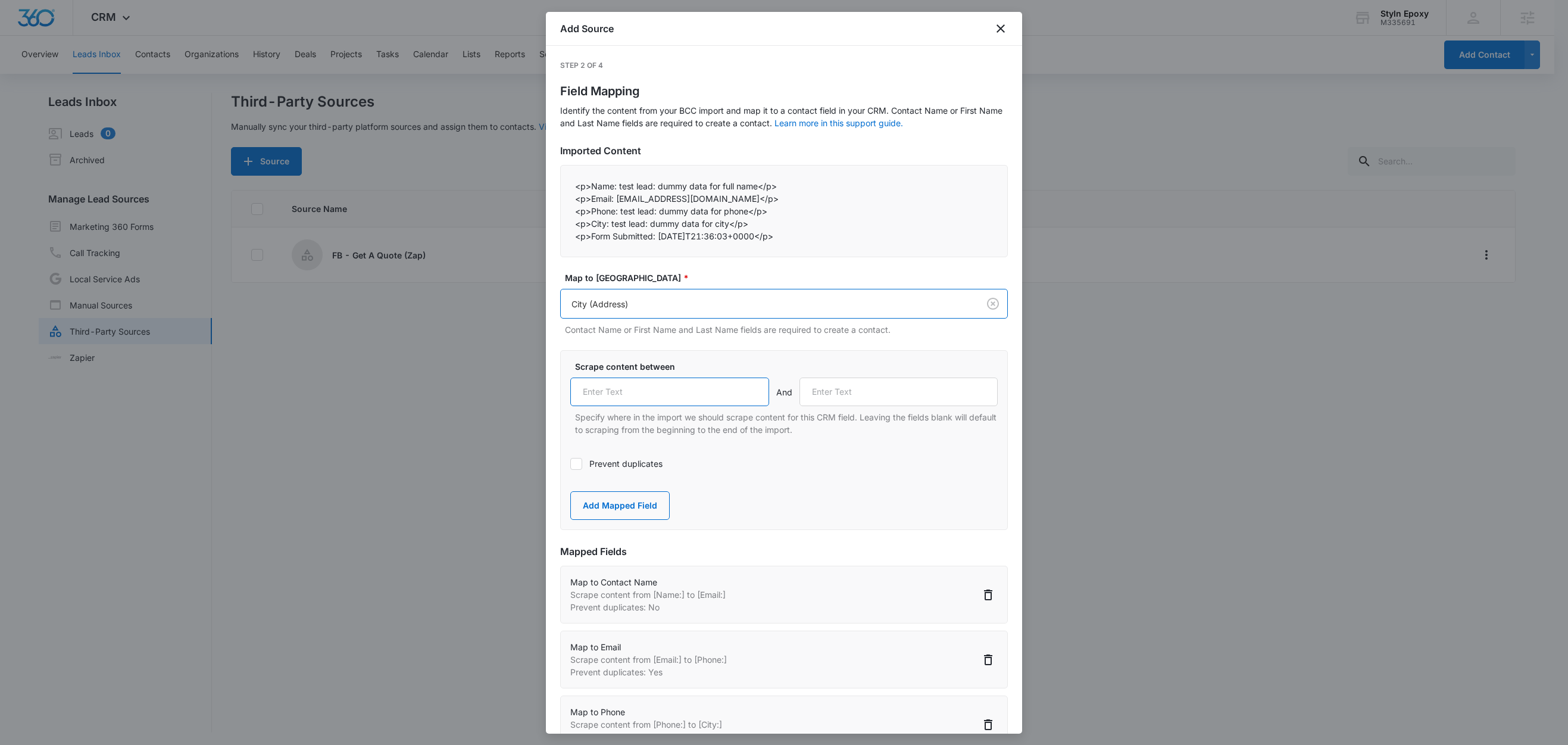
click at [655, 396] on input "text" at bounding box center [670, 392] width 199 height 28
paste input "City:"
type input "City:"
drag, startPoint x: 655, startPoint y: 236, endPoint x: 591, endPoint y: 237, distance: 64.0
click at [591, 237] on p "<p>Form Submitted: 2025-09-08T21:36:03+0000</p>" at bounding box center [784, 236] width 418 height 13
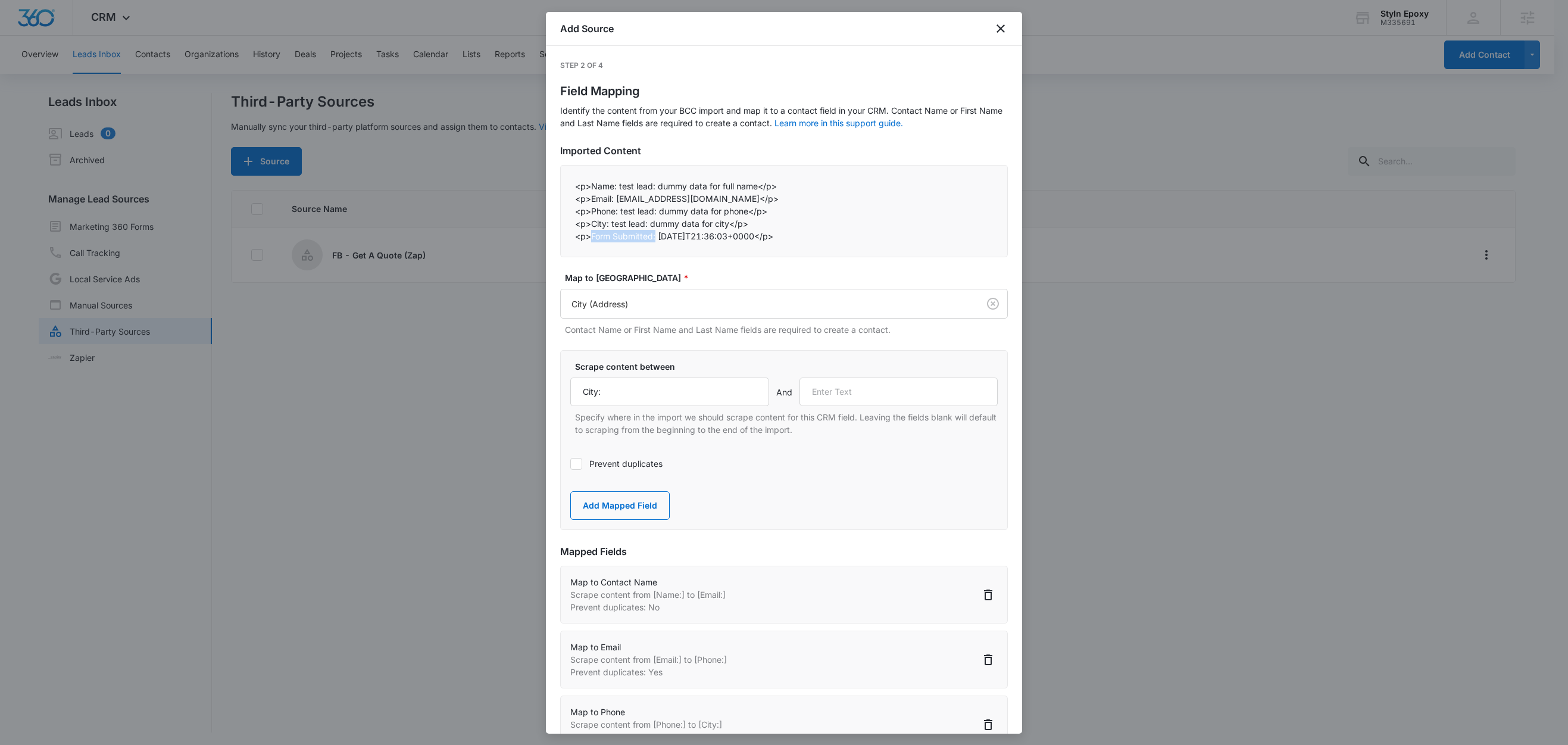
copy p "Form Submitted:"
click at [876, 396] on input "text" at bounding box center [899, 392] width 199 height 28
paste input "Form Submitted:"
type input "Form Submitted:"
click at [627, 509] on button "Add Mapped Field" at bounding box center [620, 505] width 100 height 28
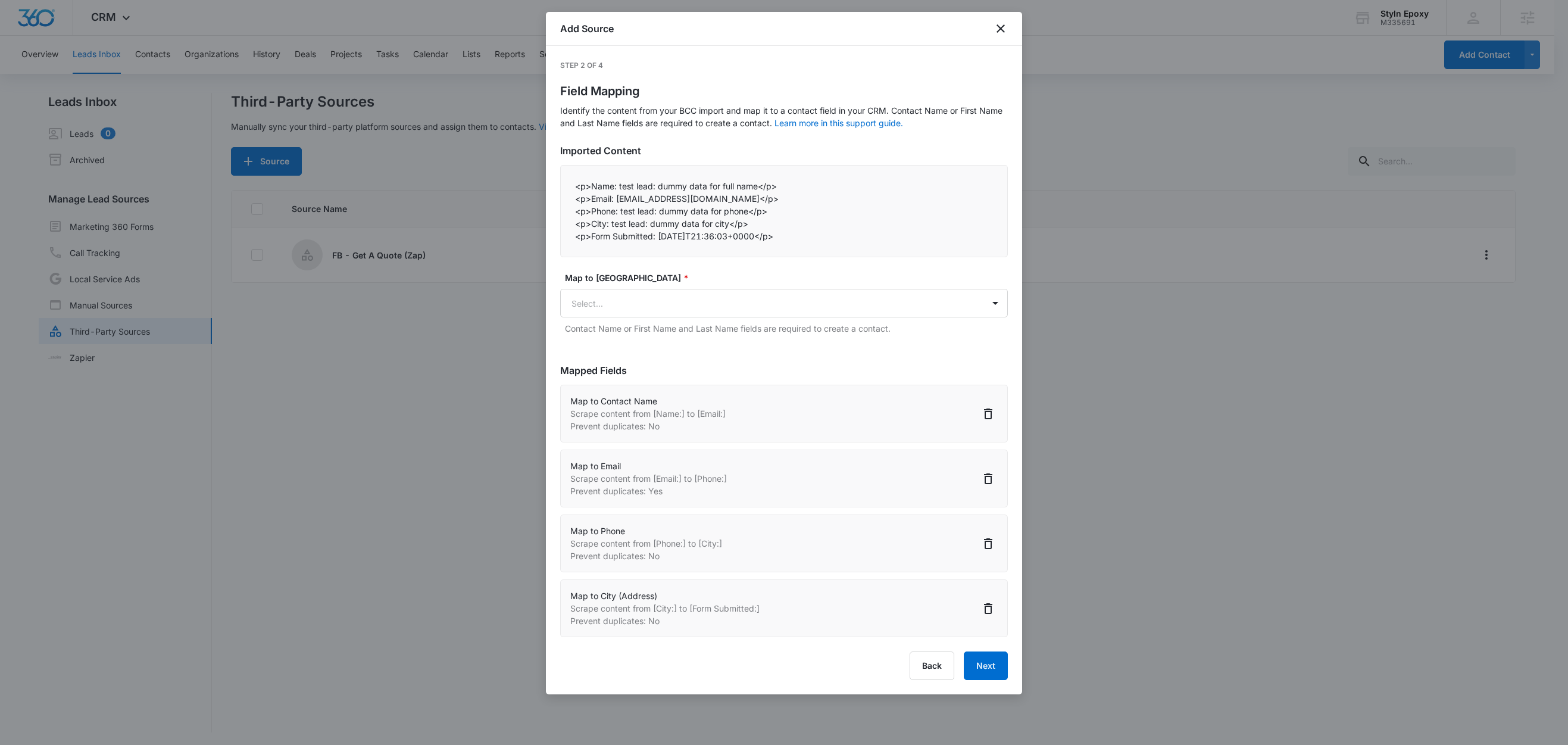
scroll to position [1, 0]
click at [996, 662] on button "Next" at bounding box center [985, 666] width 44 height 28
select select "77"
select select "185"
select select "184"
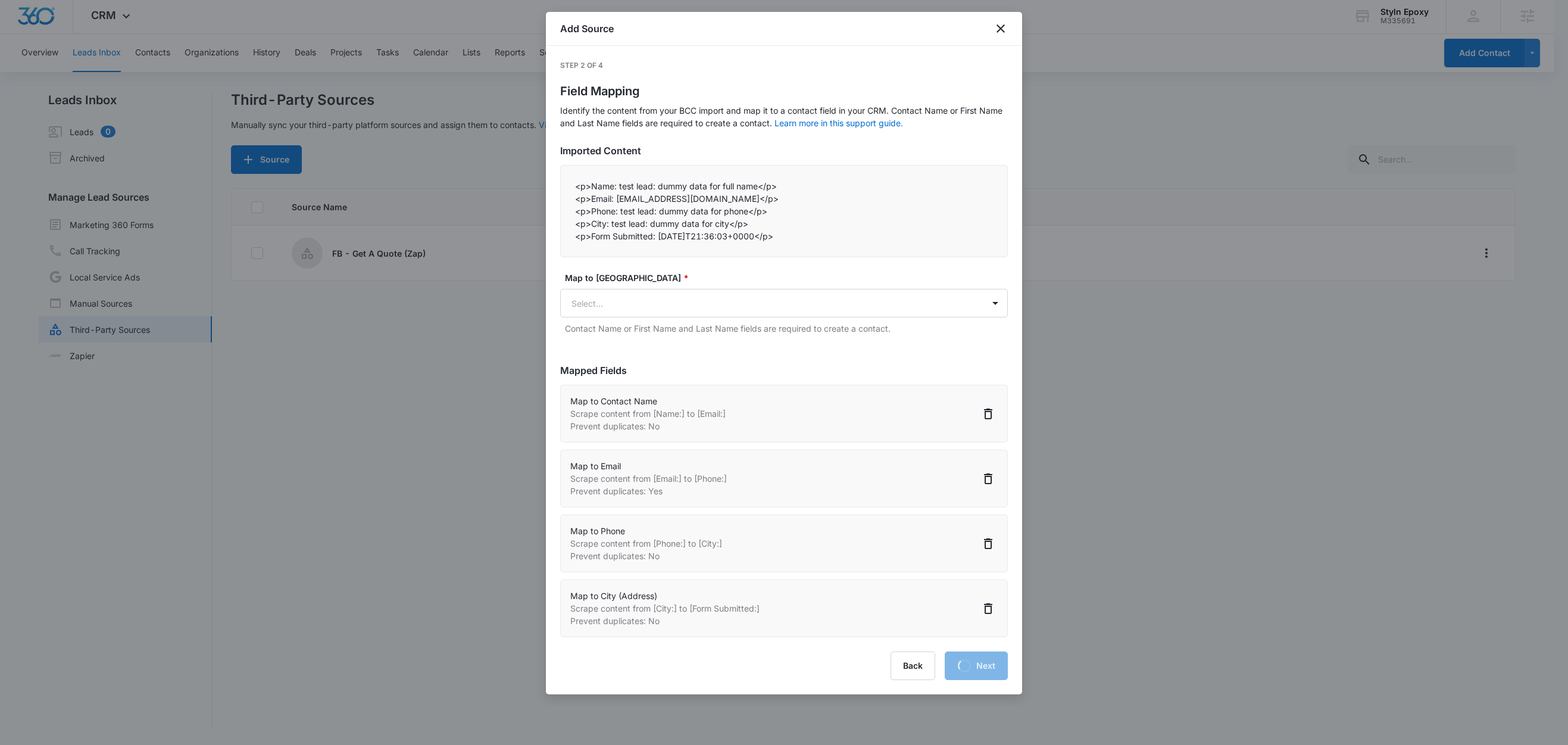
select select "188"
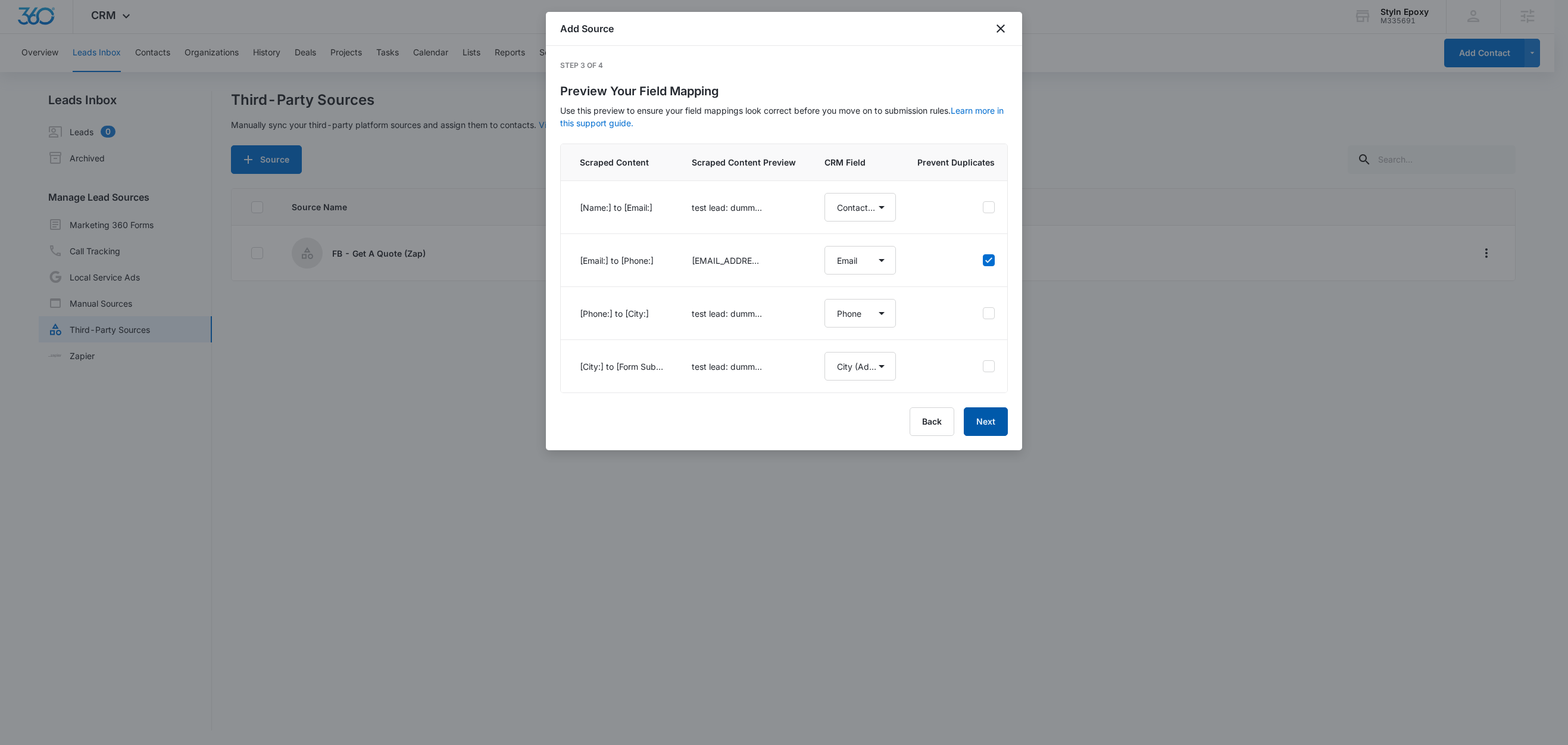
click at [988, 436] on button "Next" at bounding box center [985, 422] width 44 height 28
select select "77"
select select "185"
select select "184"
select select "188"
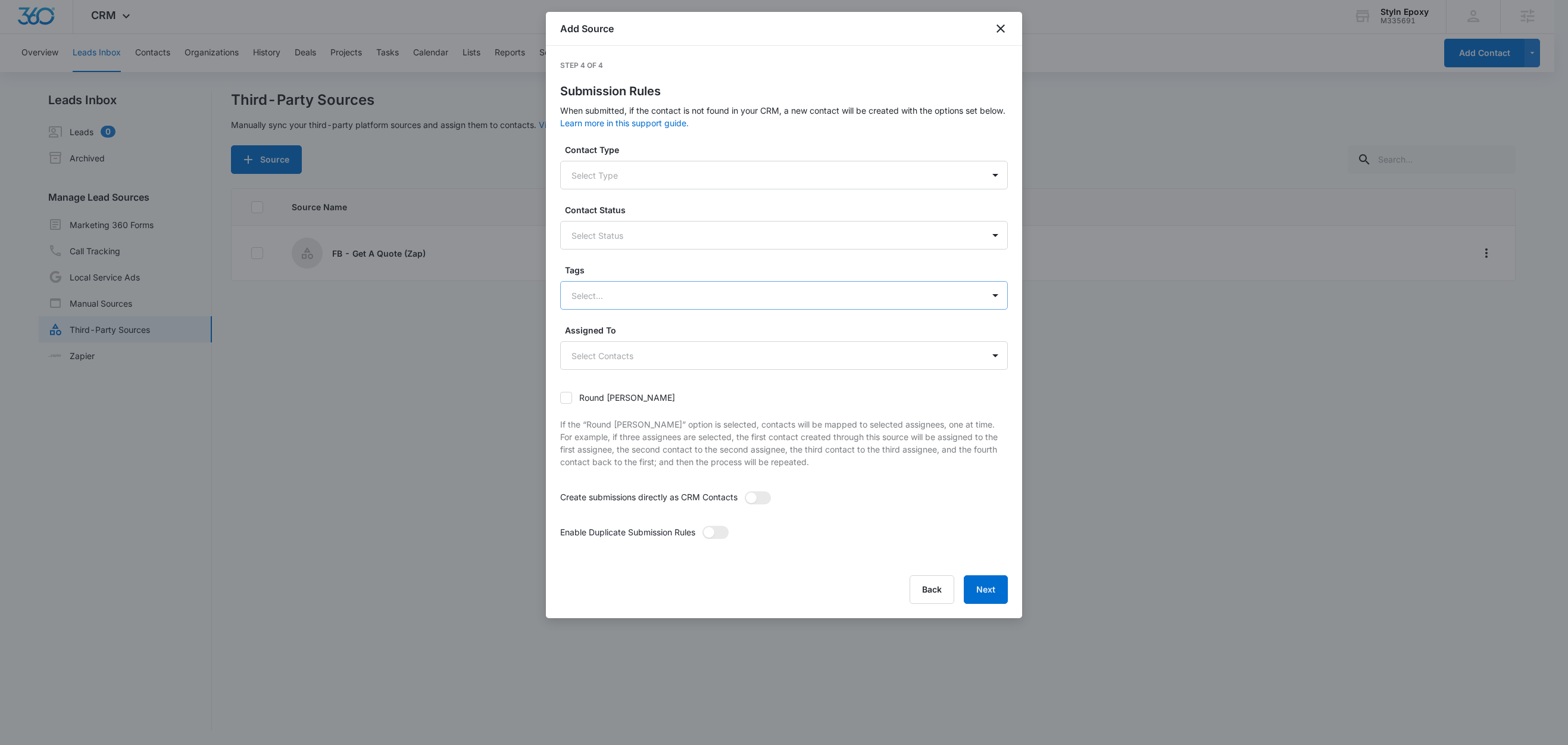
click at [601, 293] on div at bounding box center [770, 296] width 397 height 15
type input "fb"
click at [619, 331] on p "FB - Get A Quote" at bounding box center [608, 337] width 68 height 13
click at [616, 266] on label "Tags" at bounding box center [789, 270] width 448 height 13
click at [756, 493] on span at bounding box center [758, 499] width 26 height 13
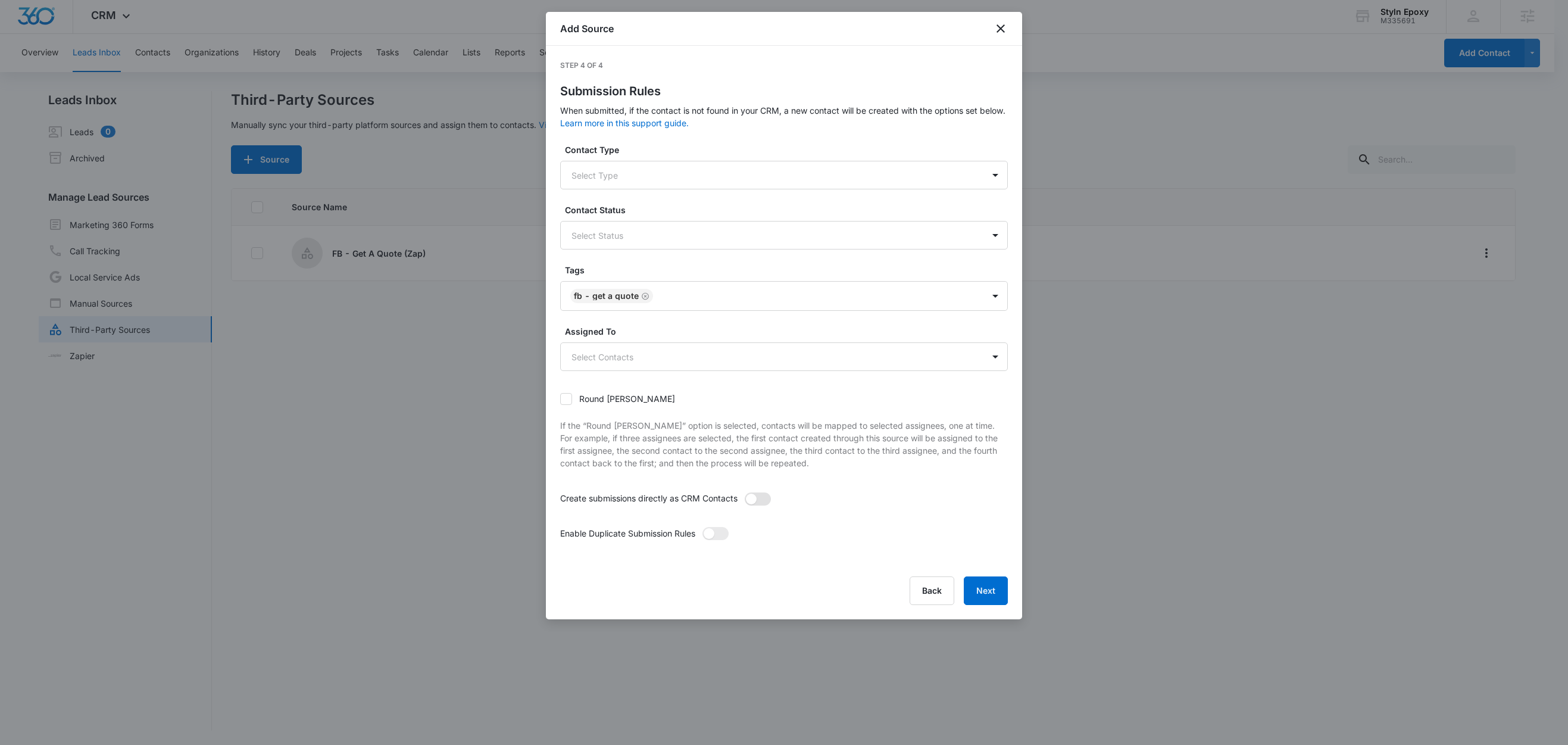
click at [744, 492] on input "checkbox" at bounding box center [744, 492] width 0 height 0
click at [720, 531] on span at bounding box center [715, 533] width 26 height 13
click at [702, 526] on input "checkbox" at bounding box center [702, 526] width 0 height 0
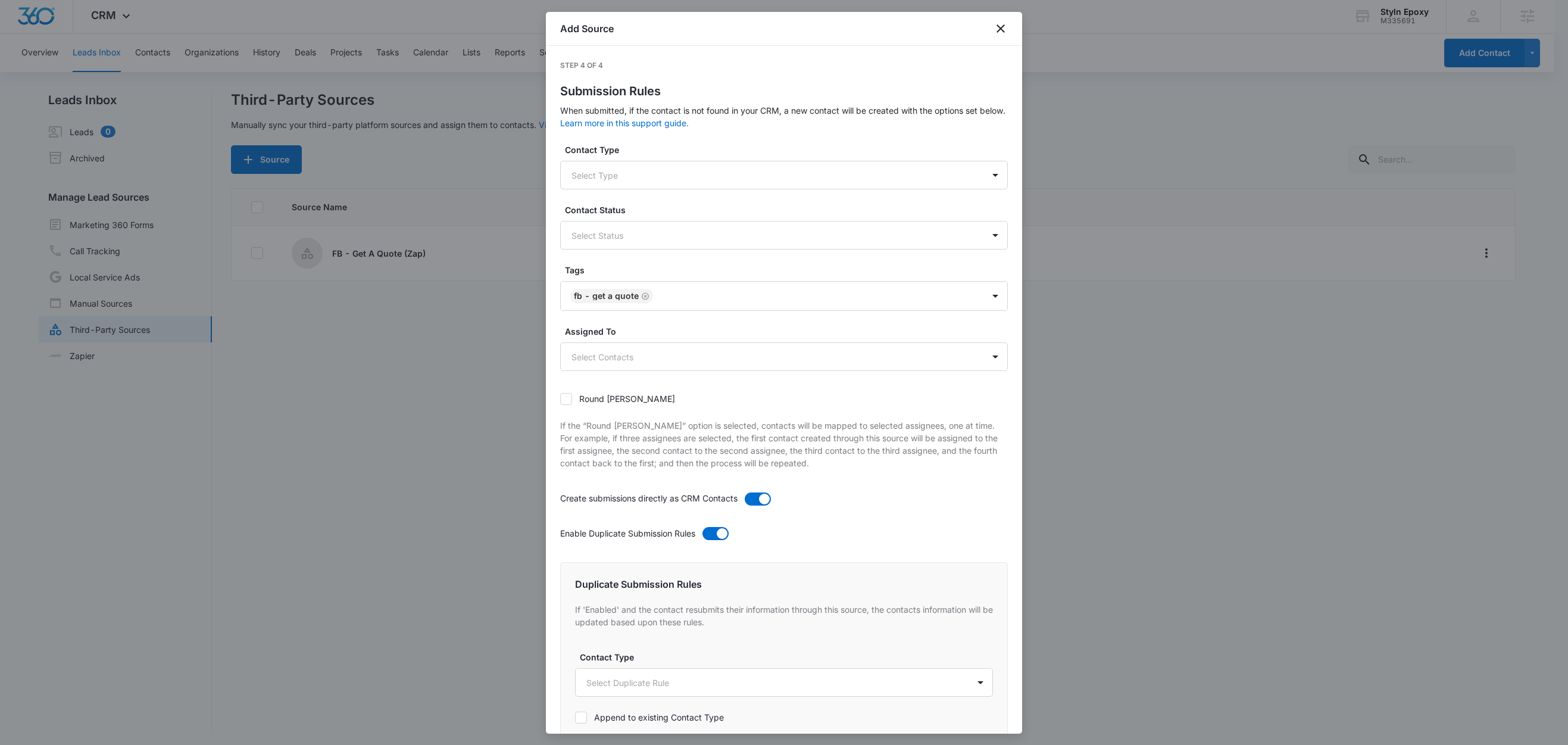
scroll to position [452, 0]
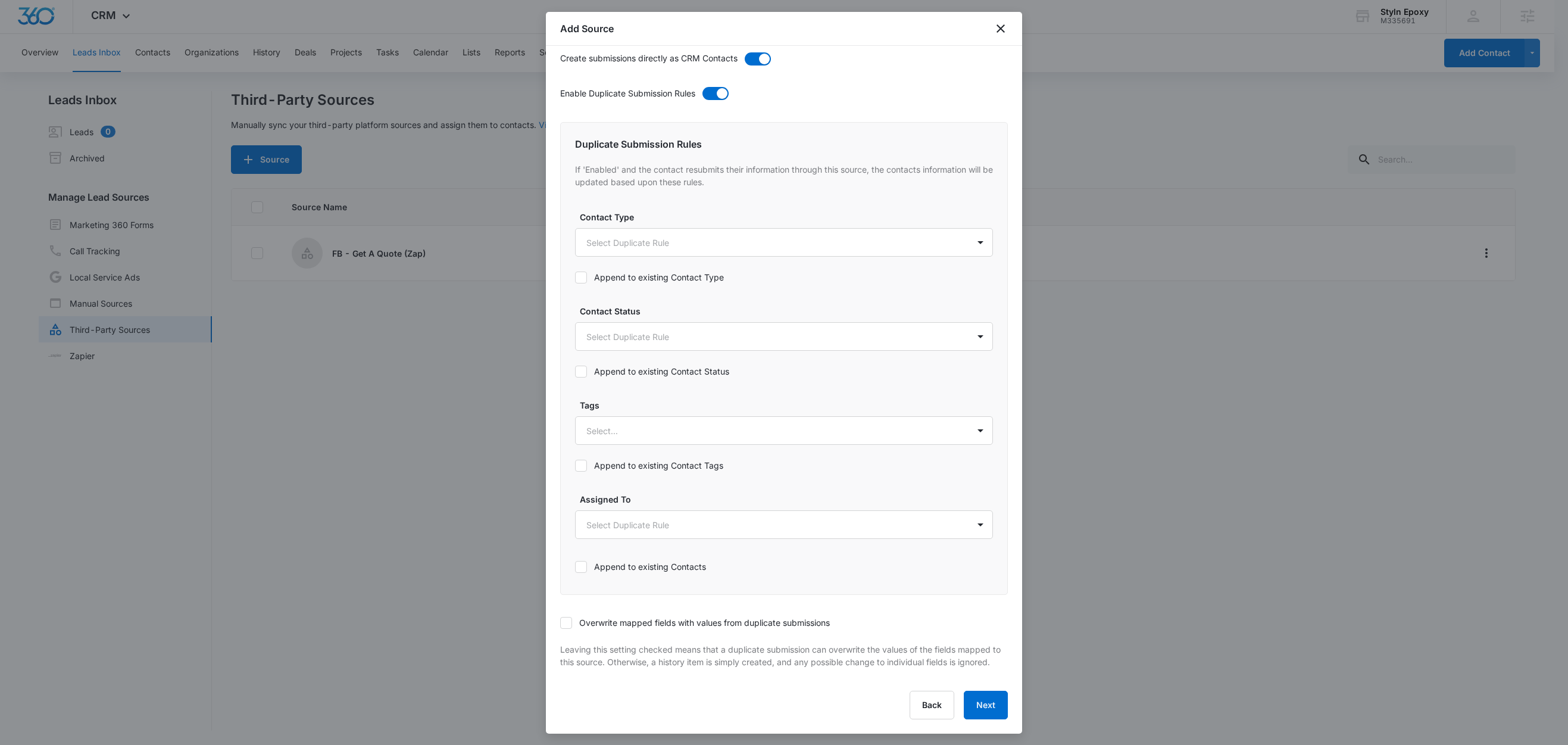
click at [638, 434] on div "Tags Select... Append to existing Contact Tags" at bounding box center [784, 439] width 418 height 80
click at [635, 423] on div at bounding box center [770, 431] width 367 height 15
type input "fb"
click at [645, 466] on p "FB - Get A Quote" at bounding box center [623, 472] width 68 height 13
click at [632, 398] on label "Tags" at bounding box center [788, 404] width 418 height 13
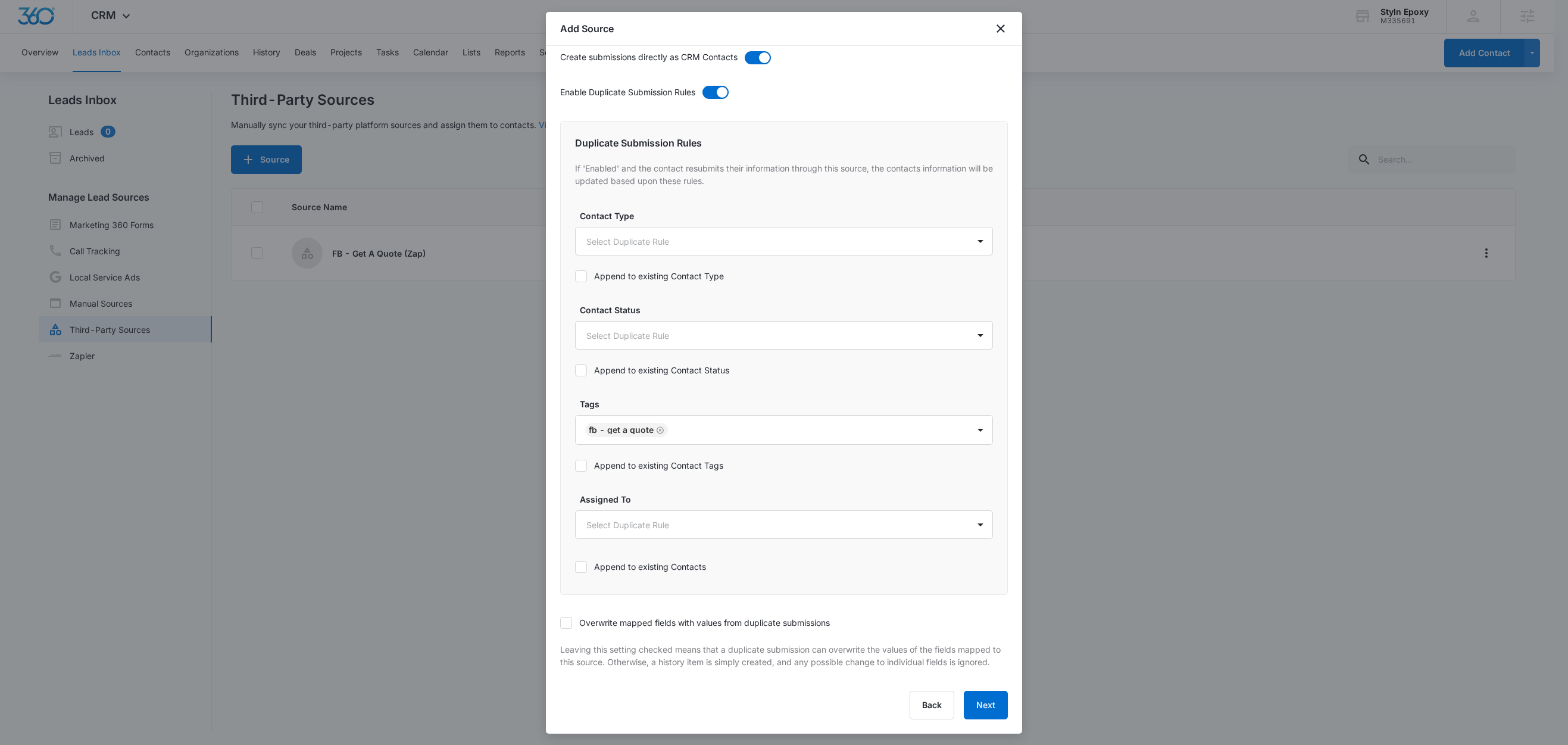
click at [639, 459] on label "Append to existing Contact Tags" at bounding box center [784, 465] width 418 height 13
click at [575, 466] on input "Append to existing Contact Tags" at bounding box center [575, 466] width 0 height 0
click at [571, 617] on icon at bounding box center [566, 622] width 10 height 10
click at [560, 623] on input "Overwrite mapped fields with values from duplicate submissions" at bounding box center [560, 623] width 0 height 0
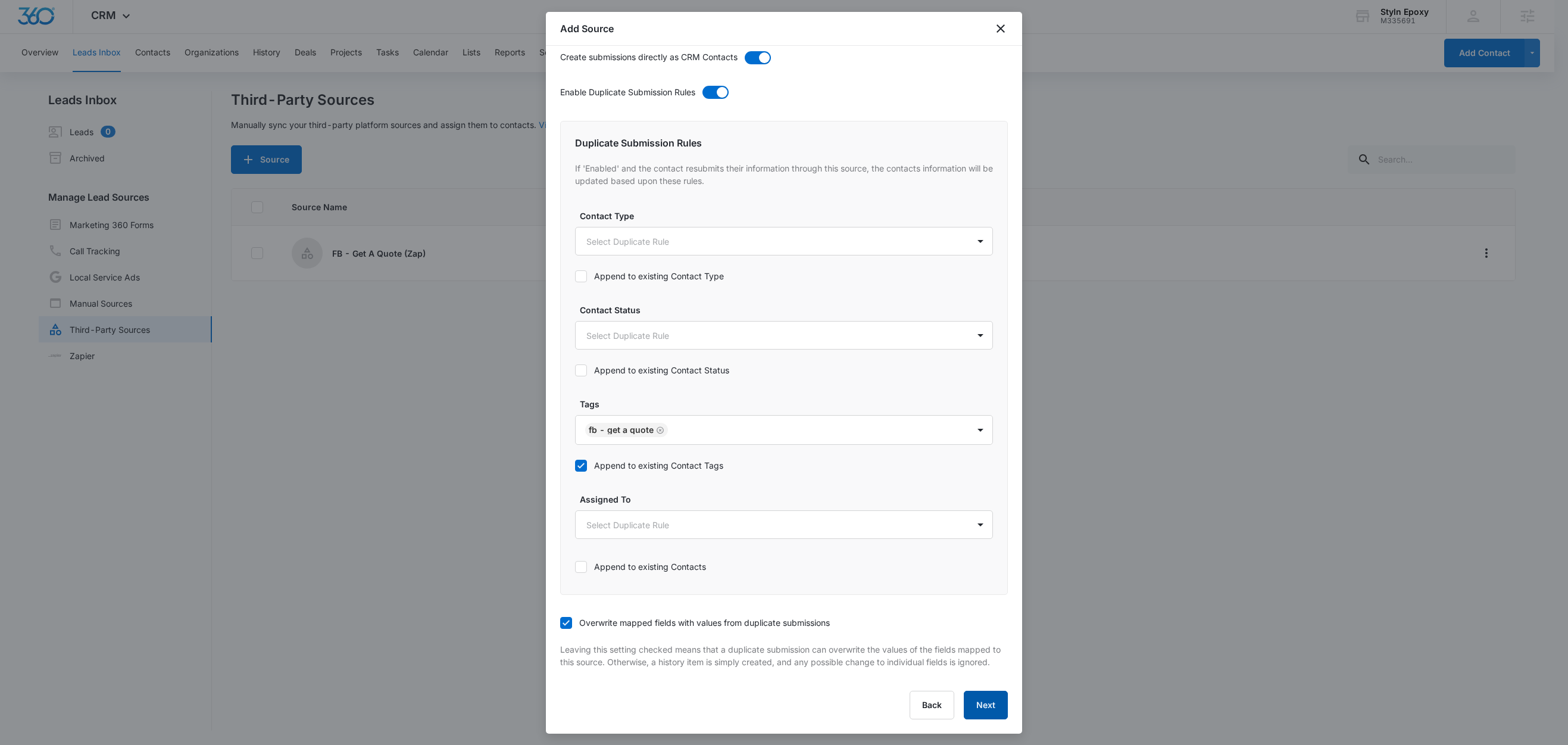
click at [974, 709] on button "Next" at bounding box center [985, 705] width 44 height 28
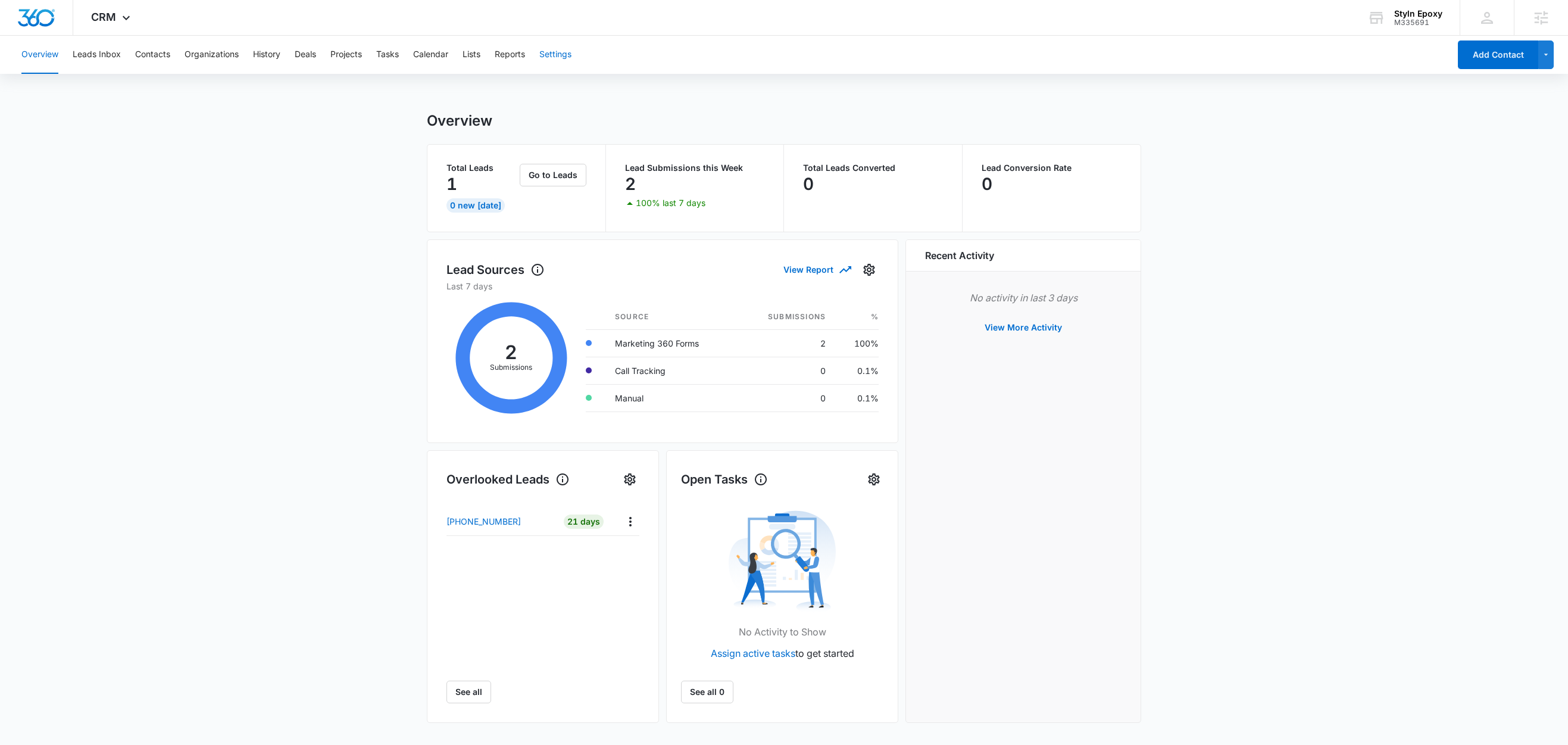
click at [562, 55] on button "Settings" at bounding box center [555, 55] width 32 height 38
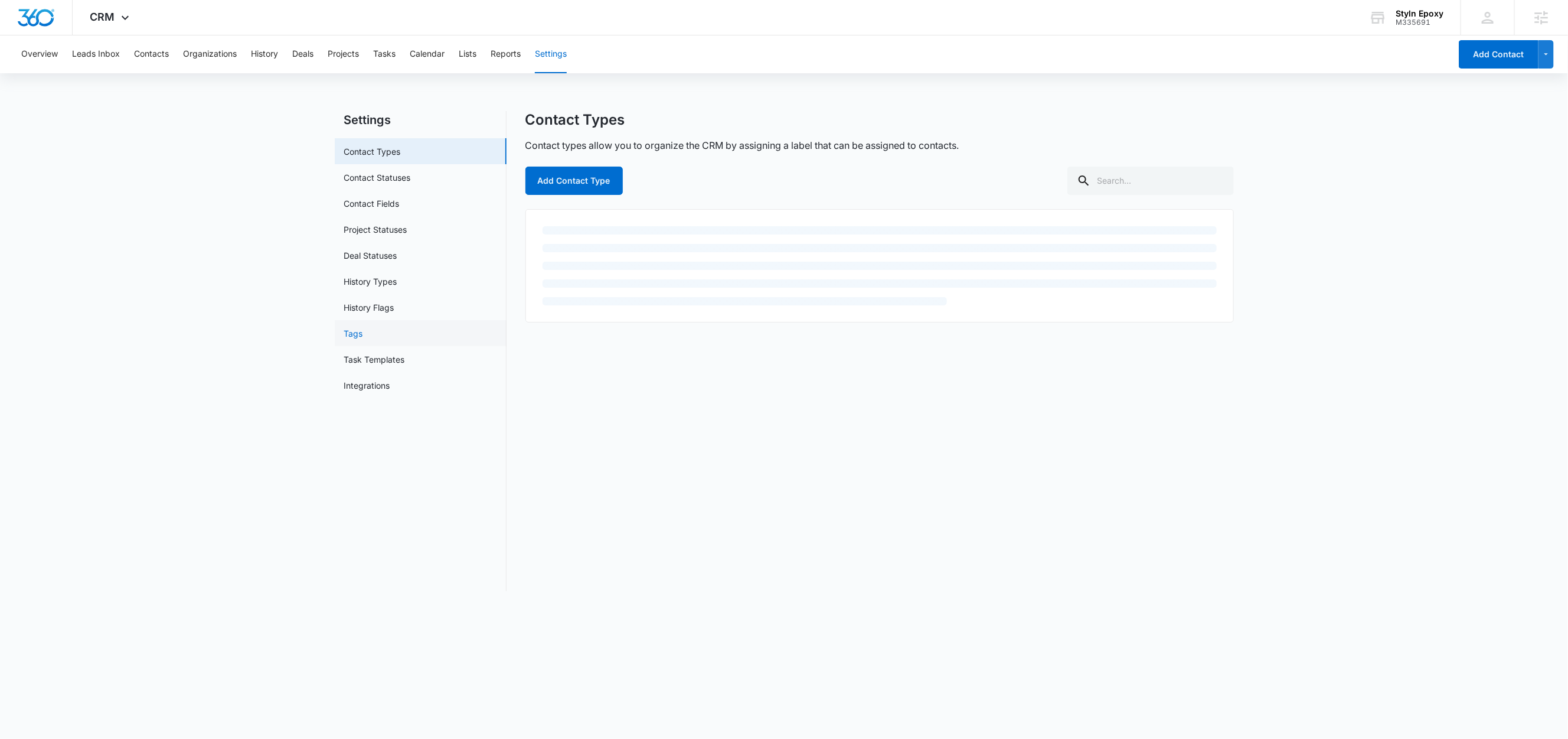
click at [361, 331] on link "Tags" at bounding box center [353, 333] width 19 height 13
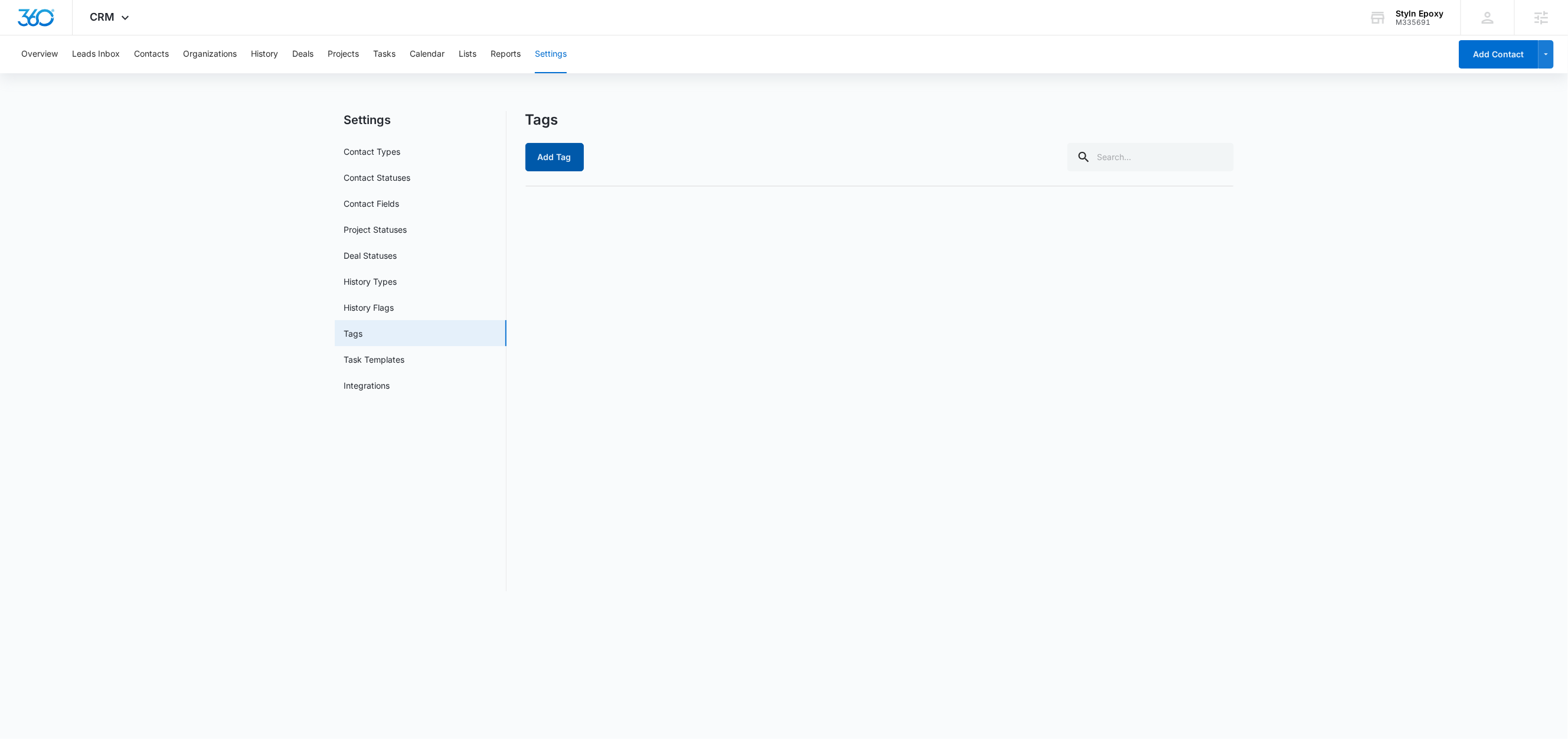
click at [555, 155] on button "Add Tag" at bounding box center [555, 157] width 59 height 28
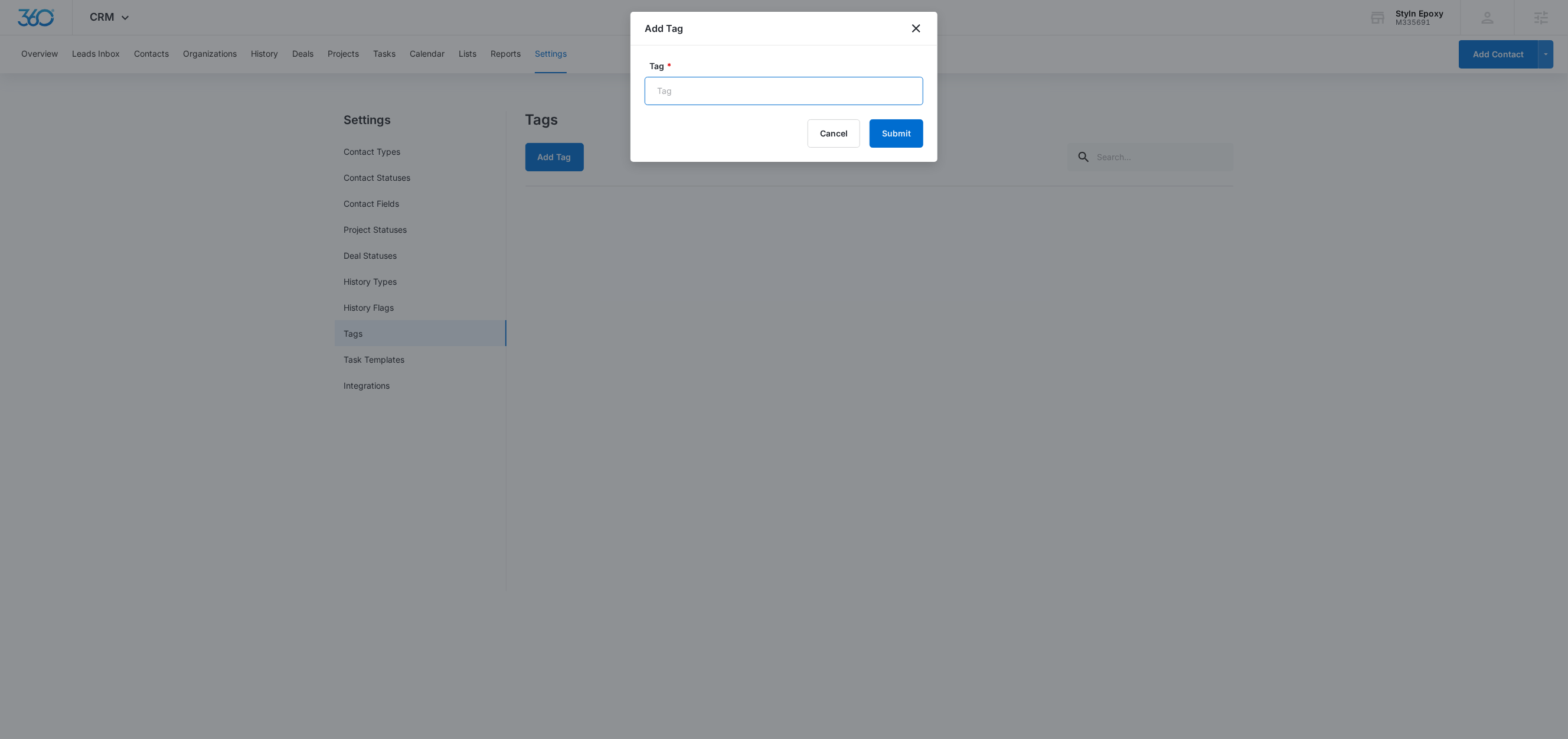
click at [677, 97] on input "Tag *" at bounding box center [783, 91] width 278 height 28
paste input "Get A Quote"
click at [687, 87] on input "FB - Get A Quote" at bounding box center [783, 91] width 278 height 28
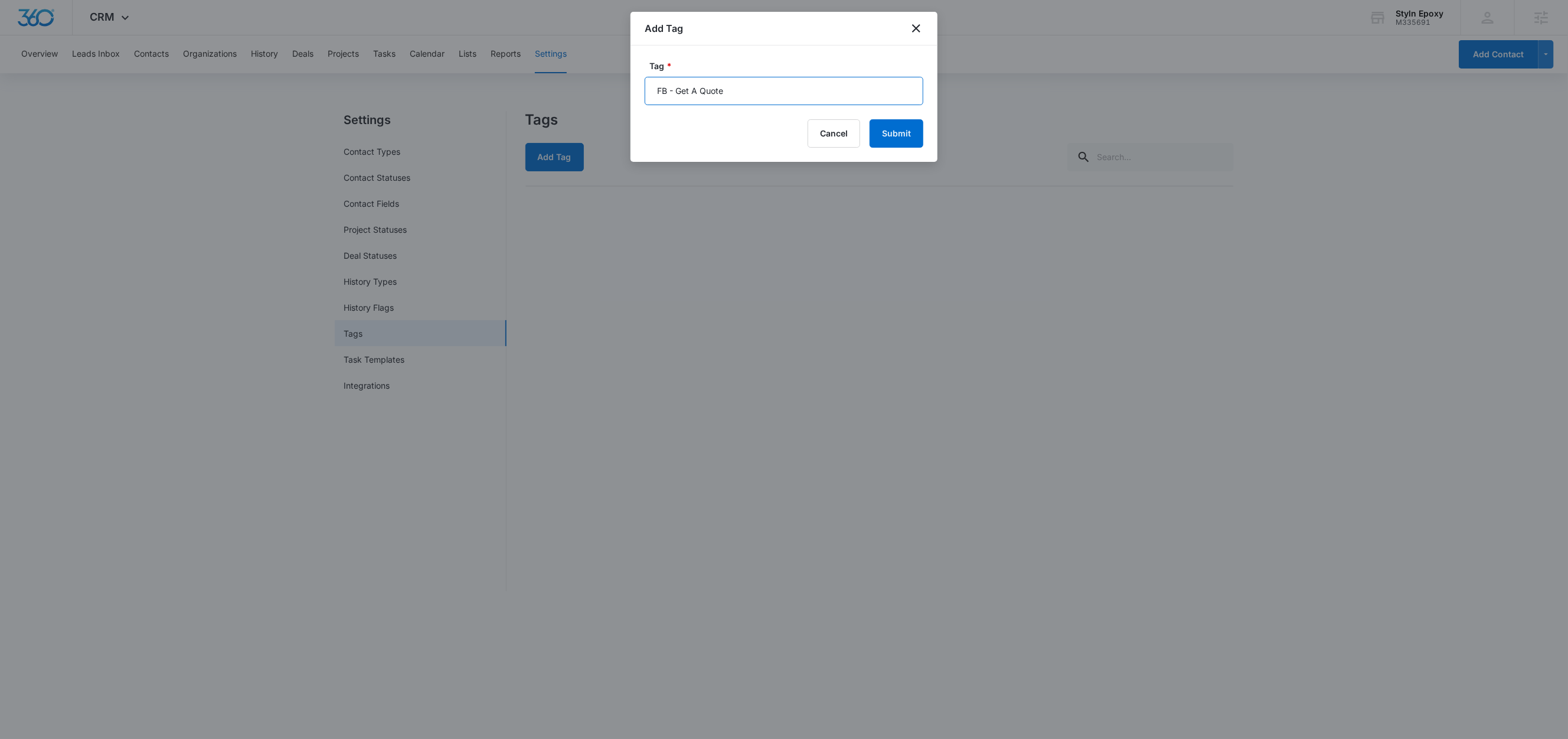
click at [721, 85] on input "FB - Get A Quote" at bounding box center [783, 91] width 278 height 28
type input "FB - Get A Quote"
click at [915, 131] on button "Submit" at bounding box center [896, 134] width 53 height 28
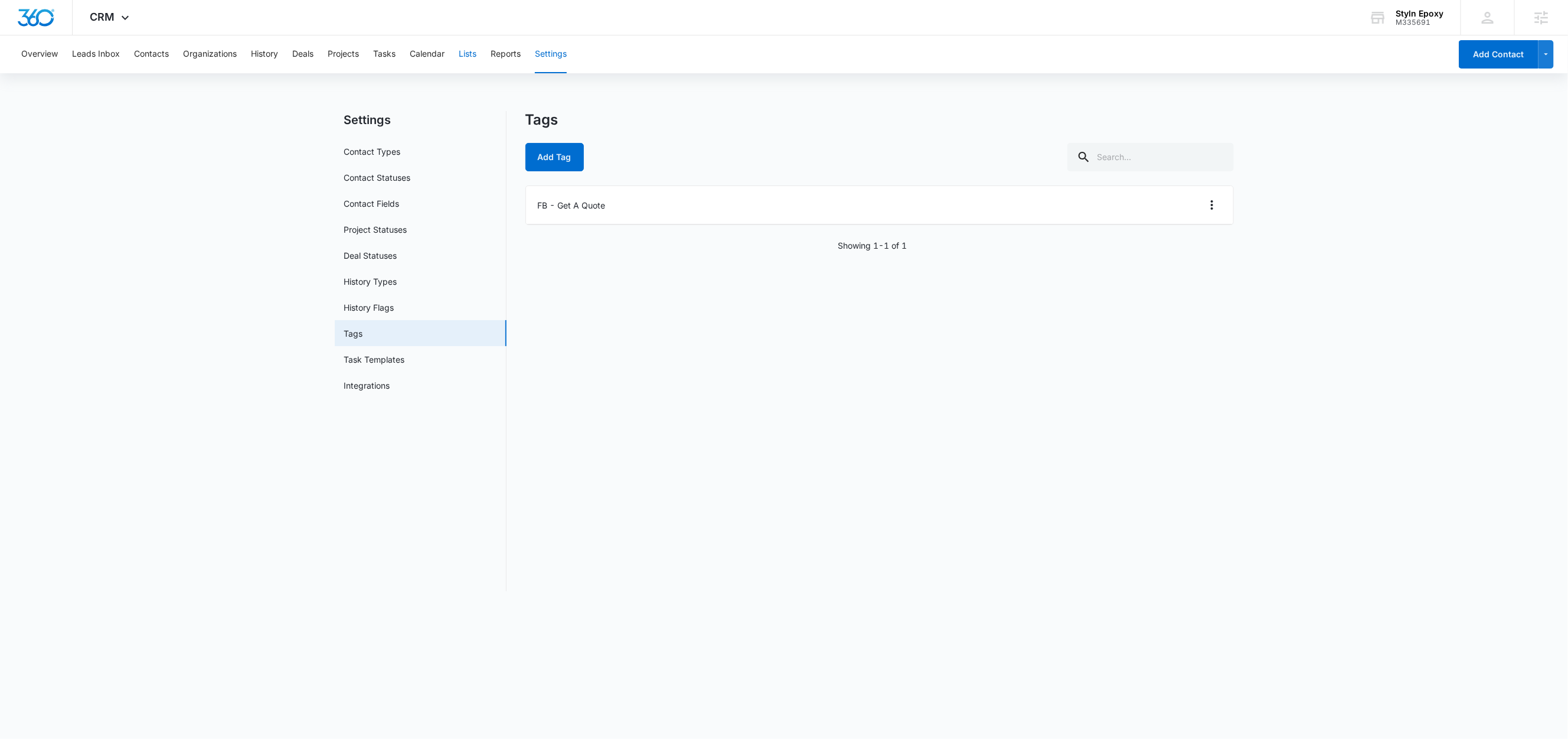
click at [477, 59] on button "Lists" at bounding box center [468, 54] width 18 height 38
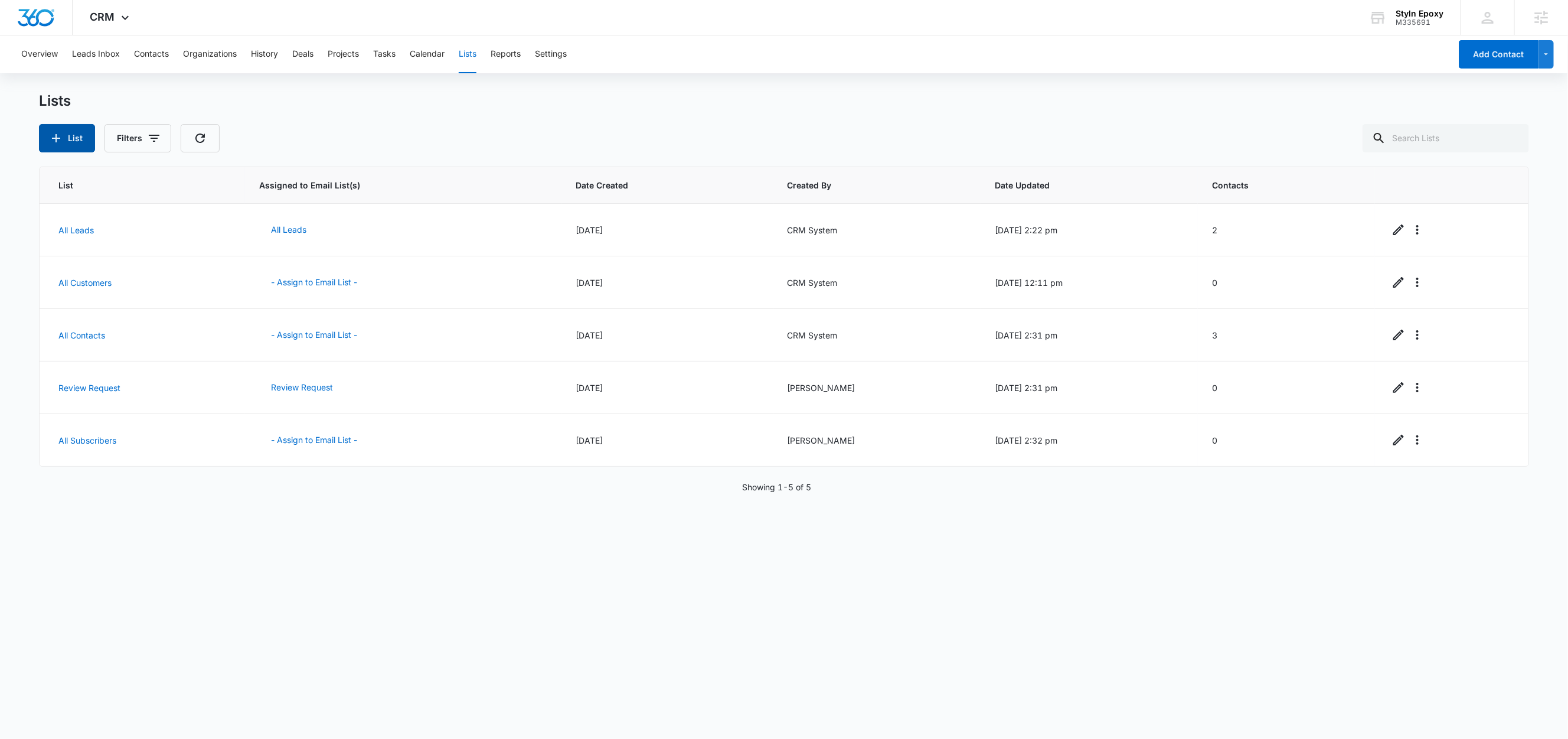
click at [68, 136] on button "List" at bounding box center [67, 138] width 56 height 28
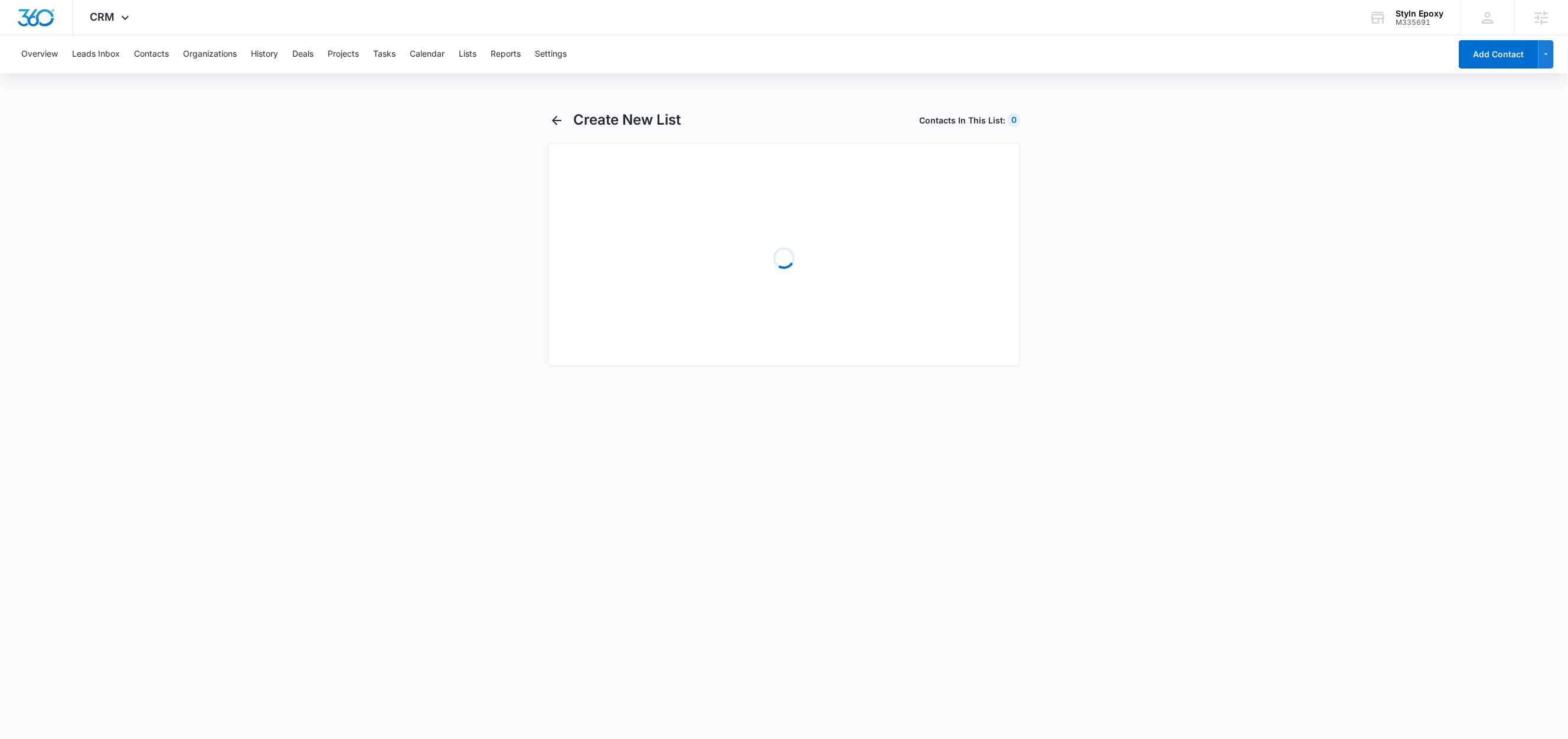
select select "31"
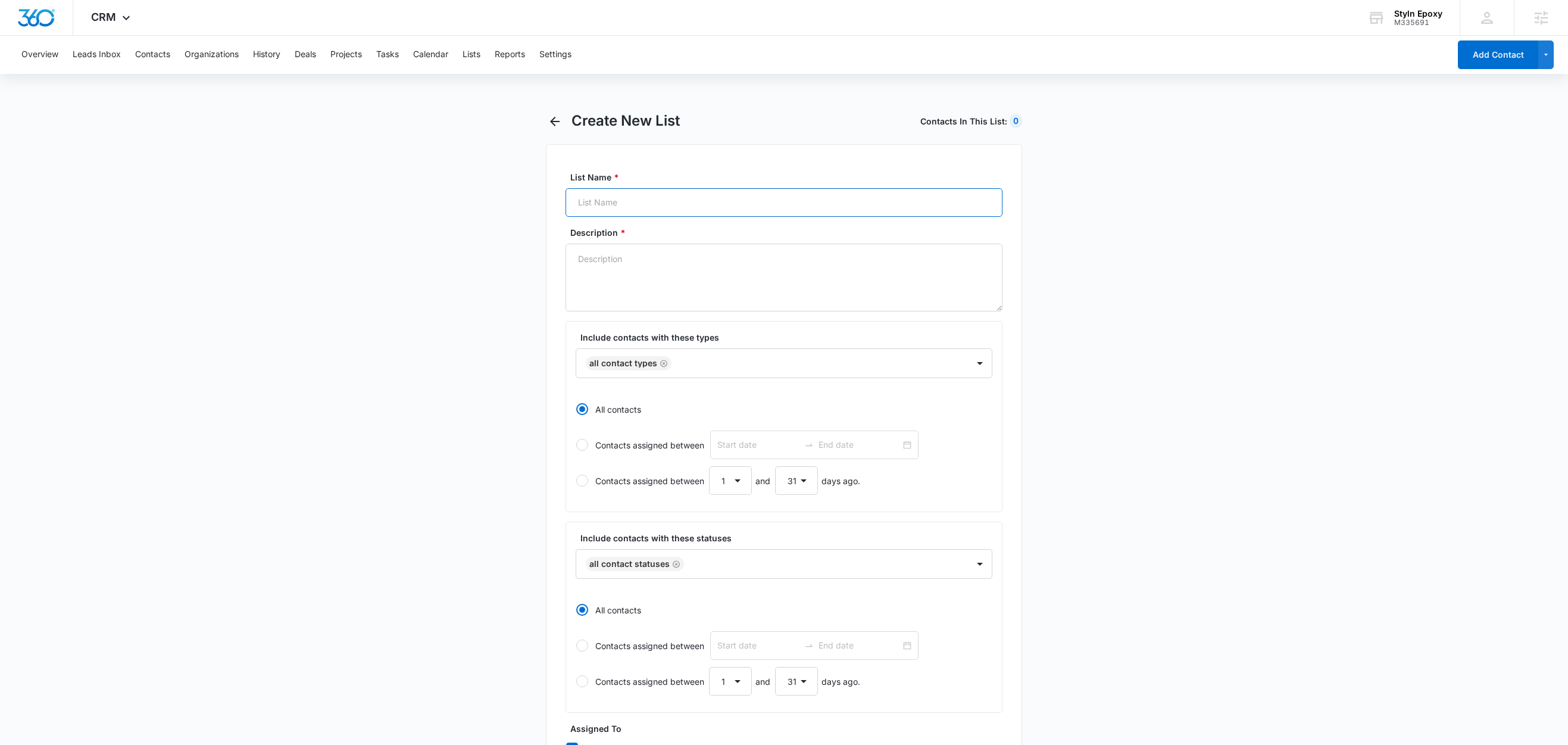
click at [629, 207] on input "List Name *" at bounding box center [784, 202] width 437 height 28
paste input "FB - Get A Quote"
type input "FB - Get A Quote"
click at [597, 264] on textarea "Description *" at bounding box center [784, 277] width 437 height 68
paste textarea "FB - Get A Quote"
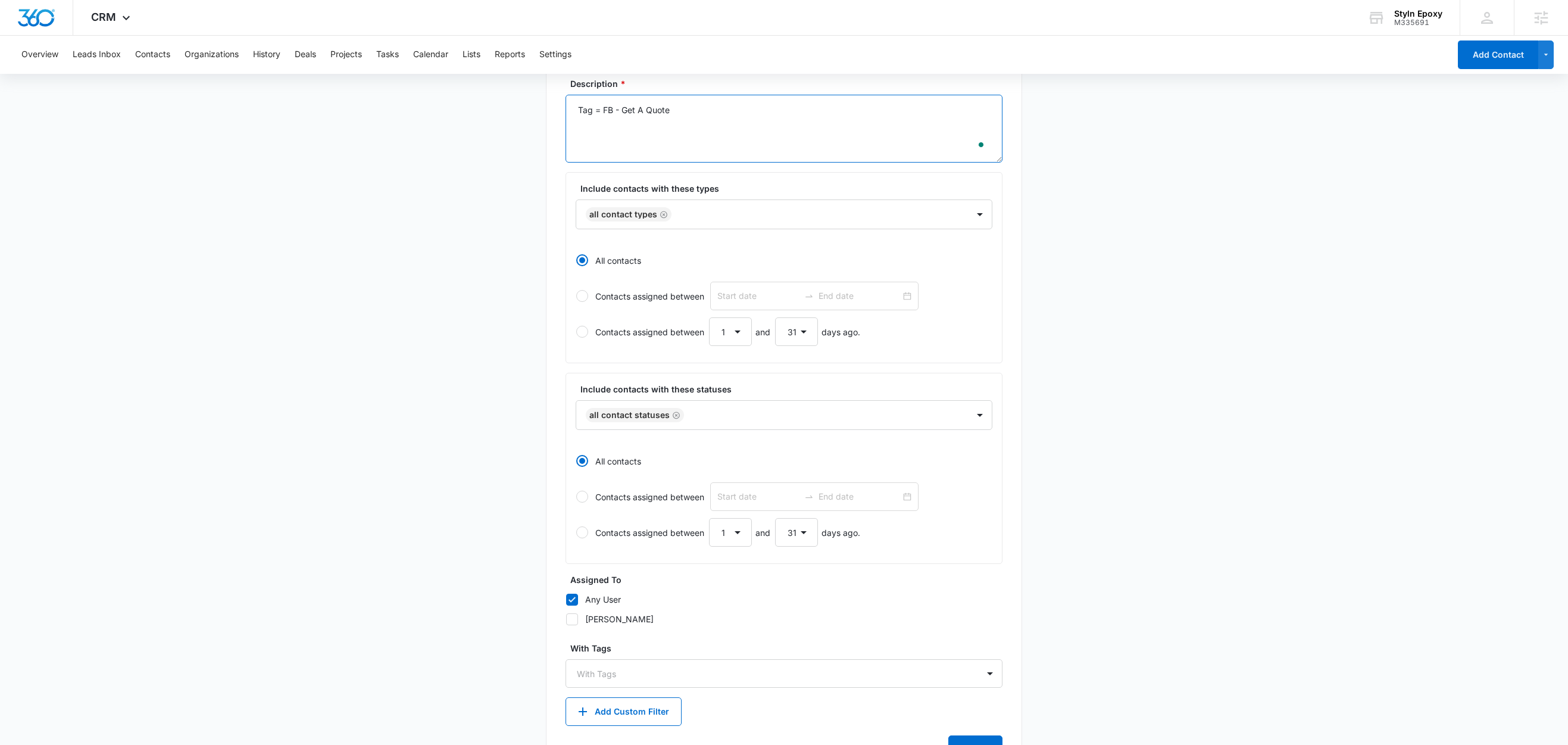
scroll to position [205, 0]
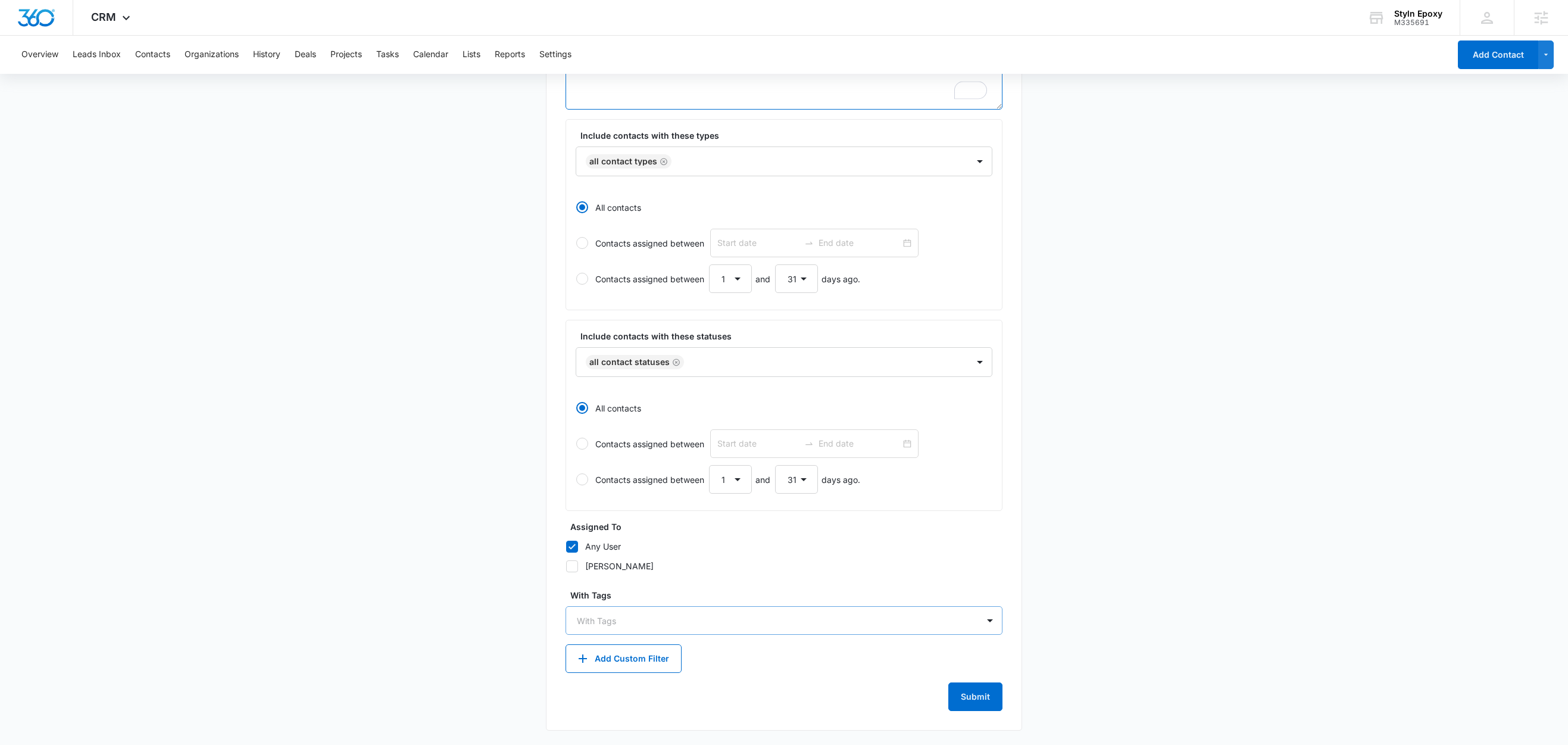
type textarea "Tag = FB - Get A Quote"
click at [631, 613] on div at bounding box center [777, 621] width 400 height 15
type input "fb"
click at [624, 659] on p "FB - Get A Quote" at bounding box center [613, 662] width 68 height 13
click at [478, 595] on main "Create New List Contacts In This List : 0 List Name * FB - Get A Quote Descript…" at bounding box center [784, 326] width 1568 height 836
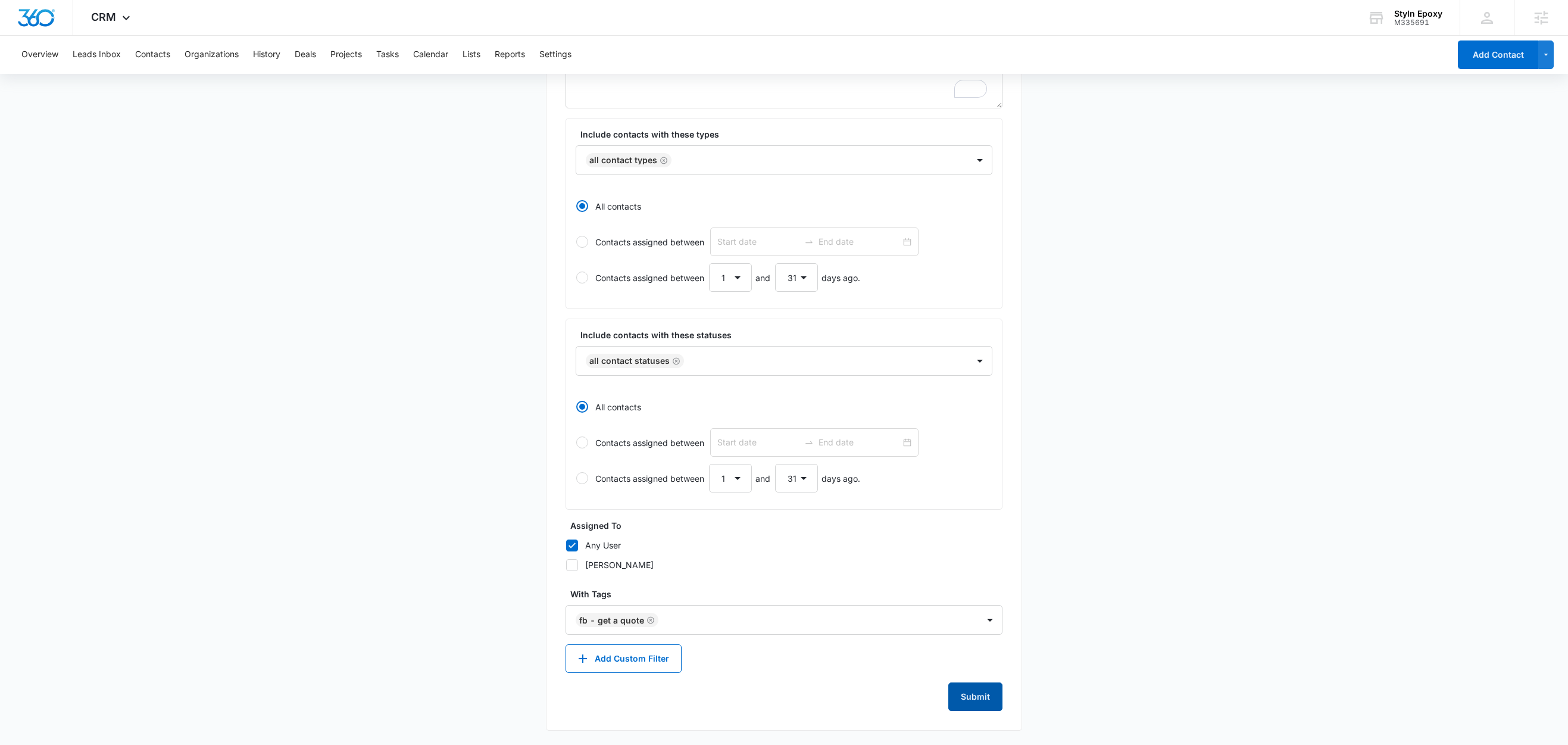
click at [990, 699] on button "Submit" at bounding box center [976, 696] width 54 height 28
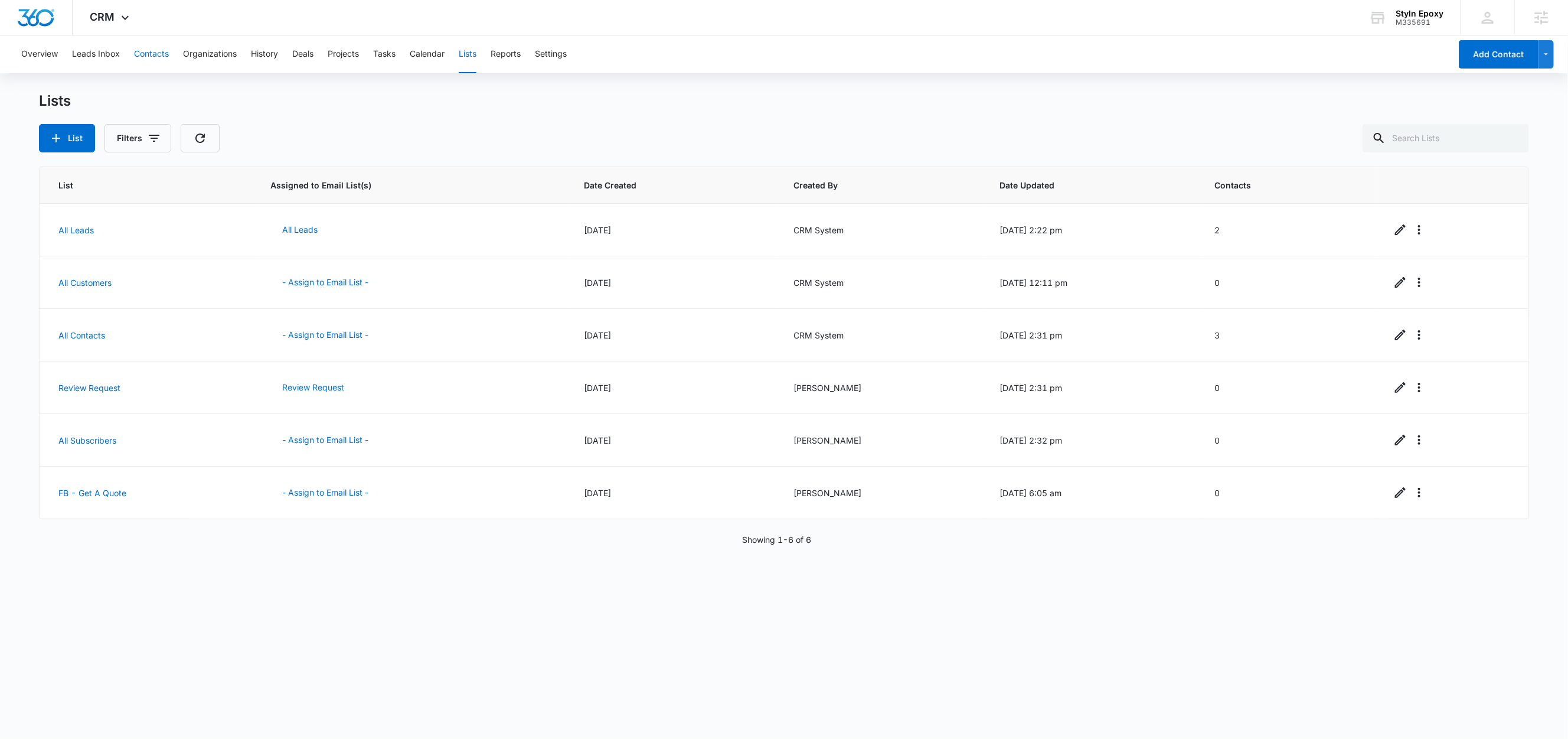
click at [154, 53] on button "Contacts" at bounding box center [151, 54] width 35 height 38
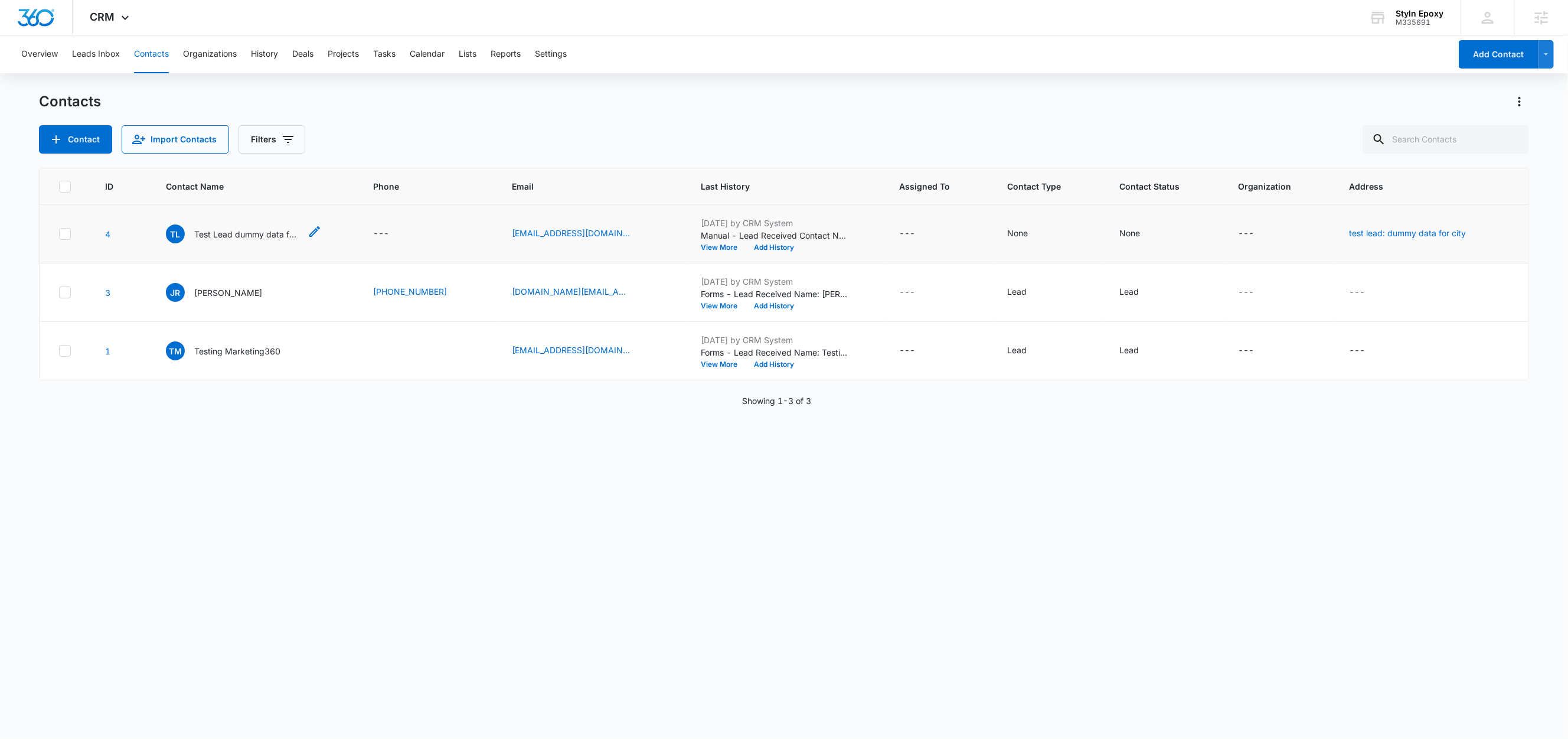
click at [249, 232] on p "Test Lead dummy data for full name" at bounding box center [247, 234] width 106 height 13
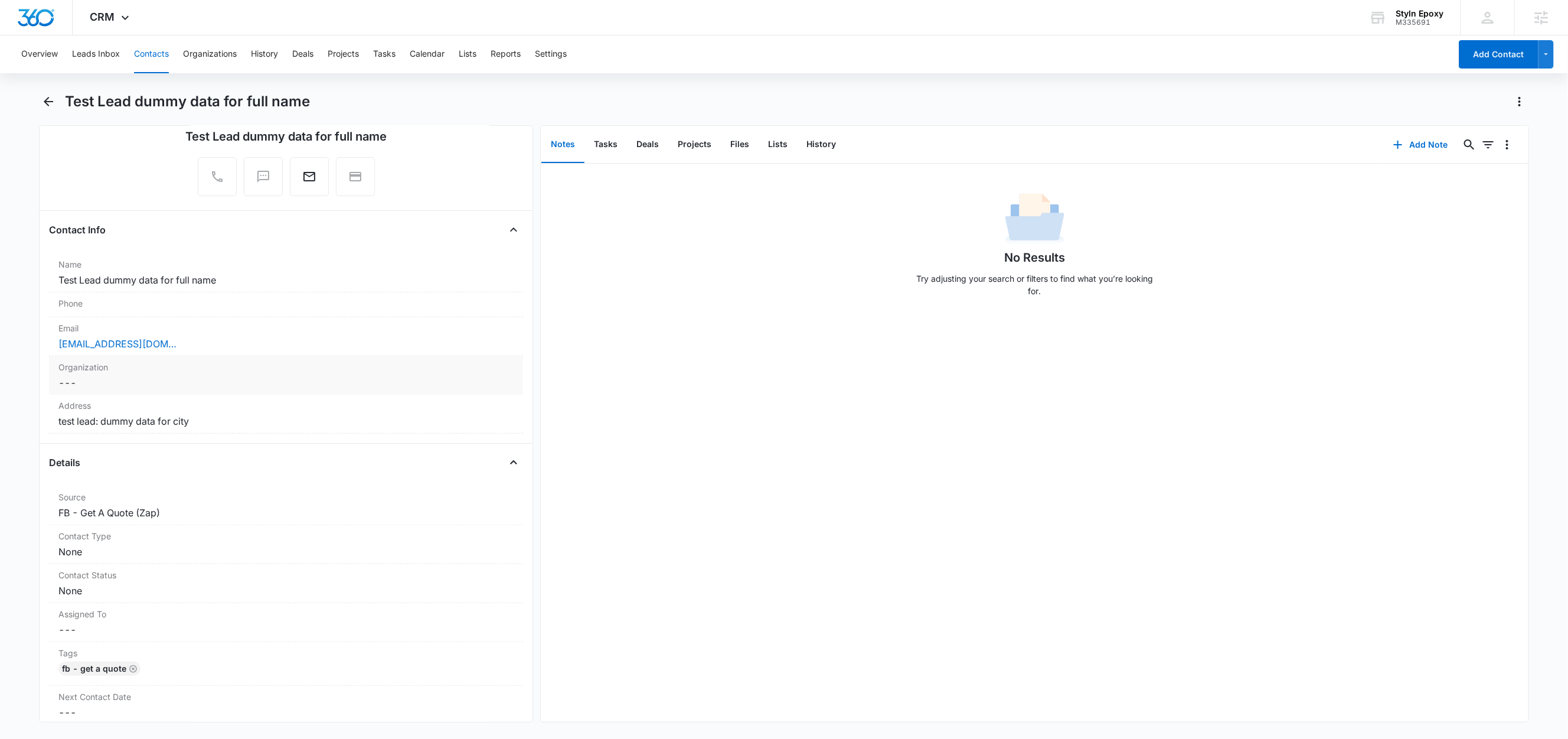
scroll to position [103, 0]
click at [775, 143] on button "Lists" at bounding box center [778, 144] width 39 height 36
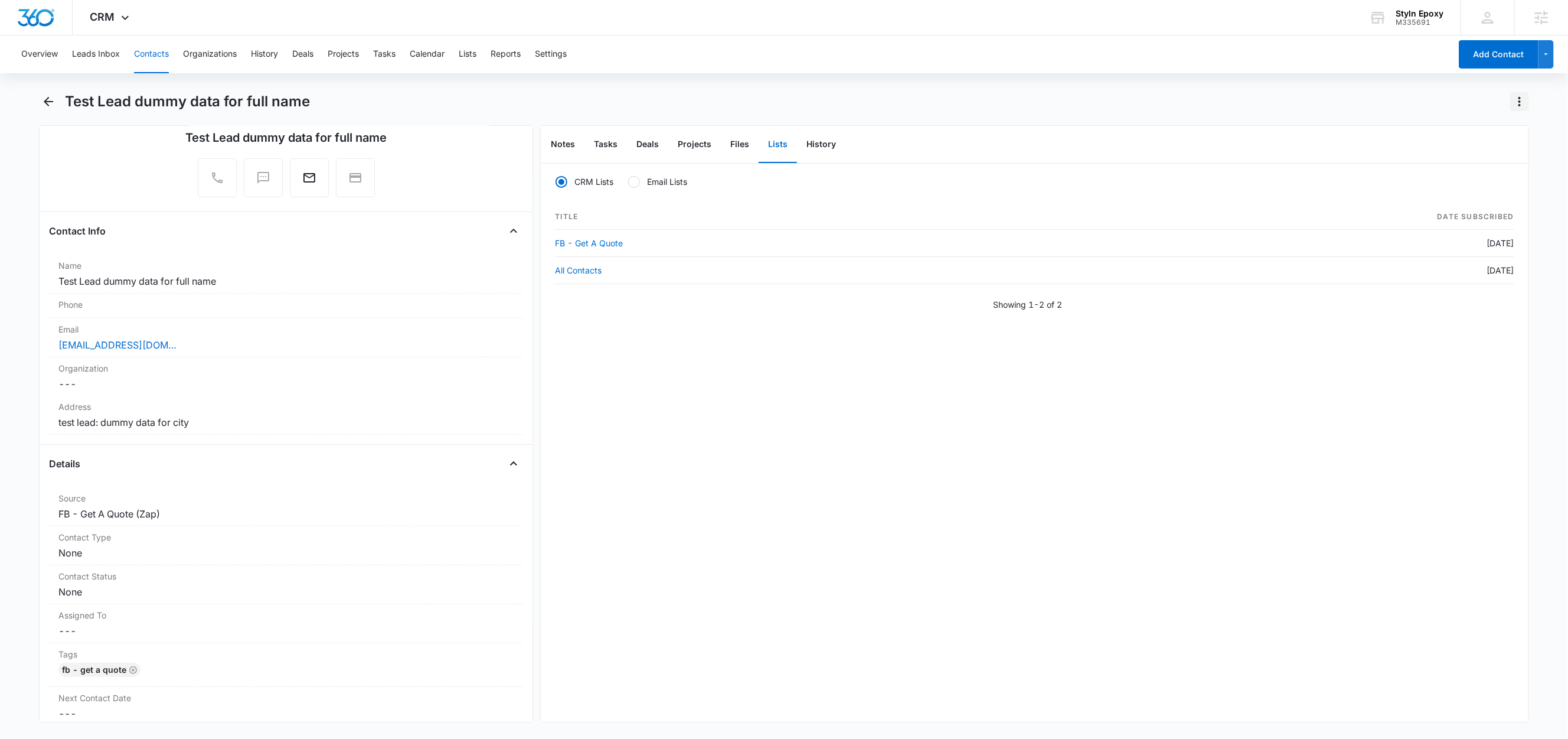
click at [1518, 102] on icon "Actions" at bounding box center [1519, 101] width 2 height 10
click at [1467, 174] on div "Delete" at bounding box center [1474, 170] width 52 height 8
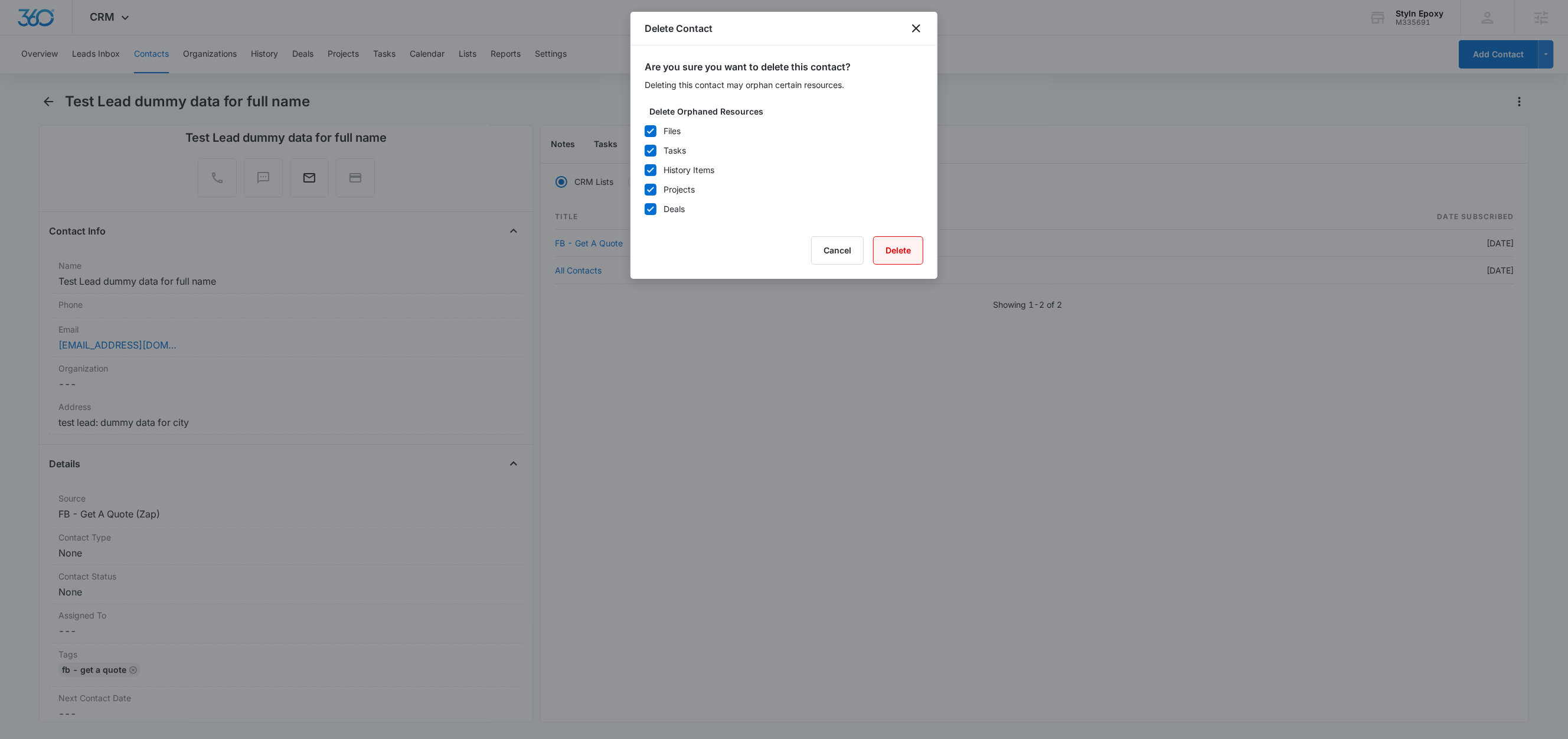
click at [910, 255] on button "Delete" at bounding box center [898, 250] width 50 height 28
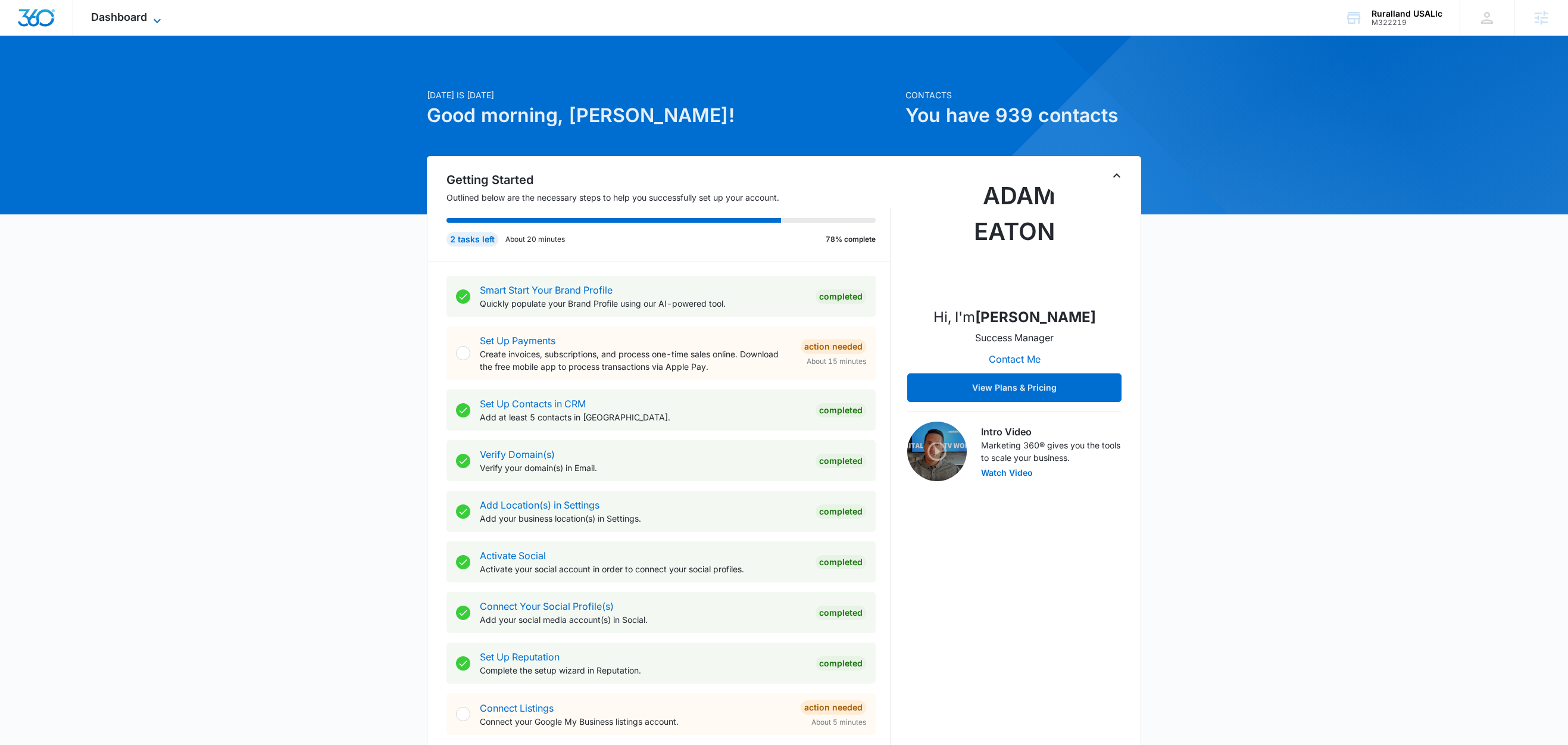
click at [161, 19] on icon at bounding box center [157, 20] width 14 height 14
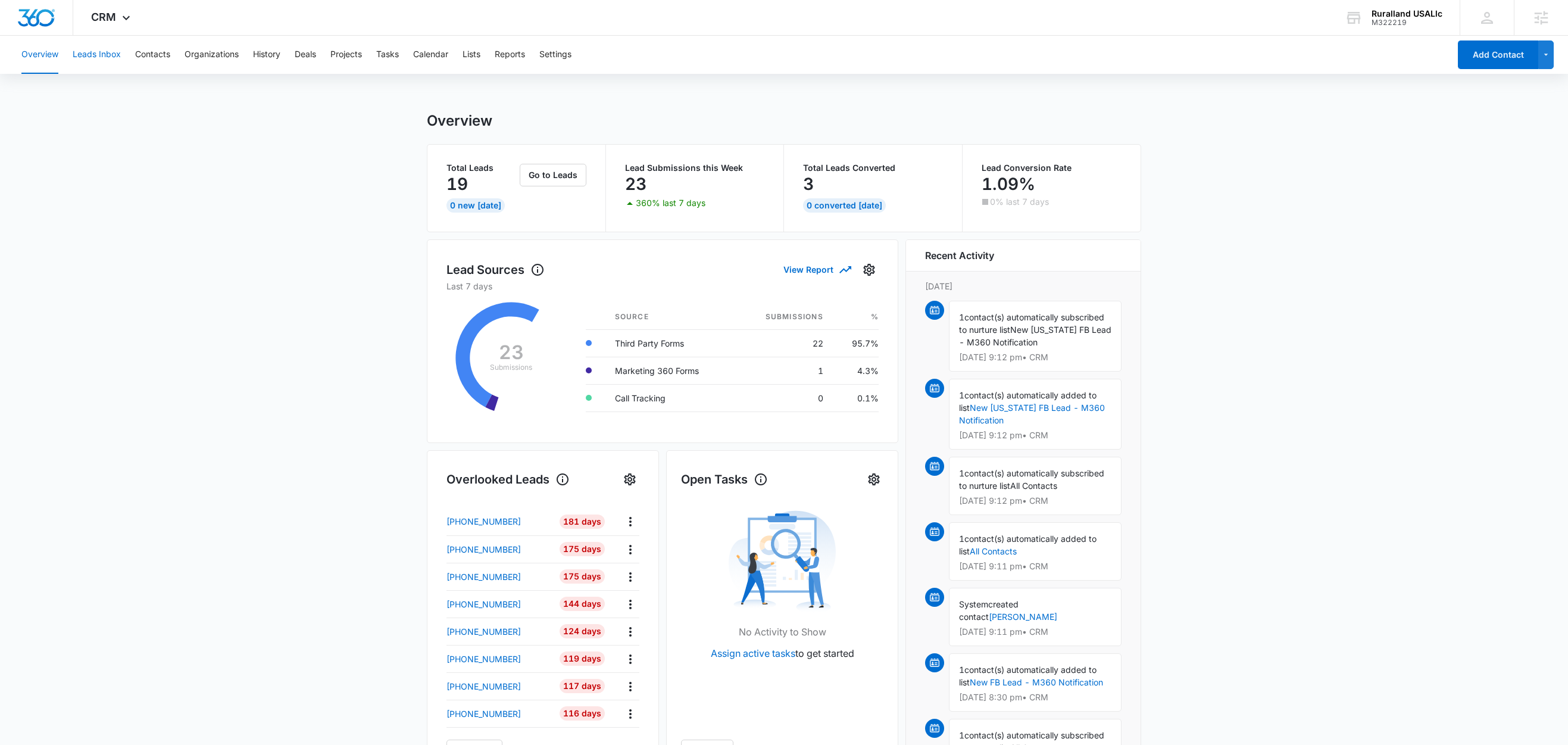
click at [82, 54] on button "Leads Inbox" at bounding box center [97, 55] width 48 height 38
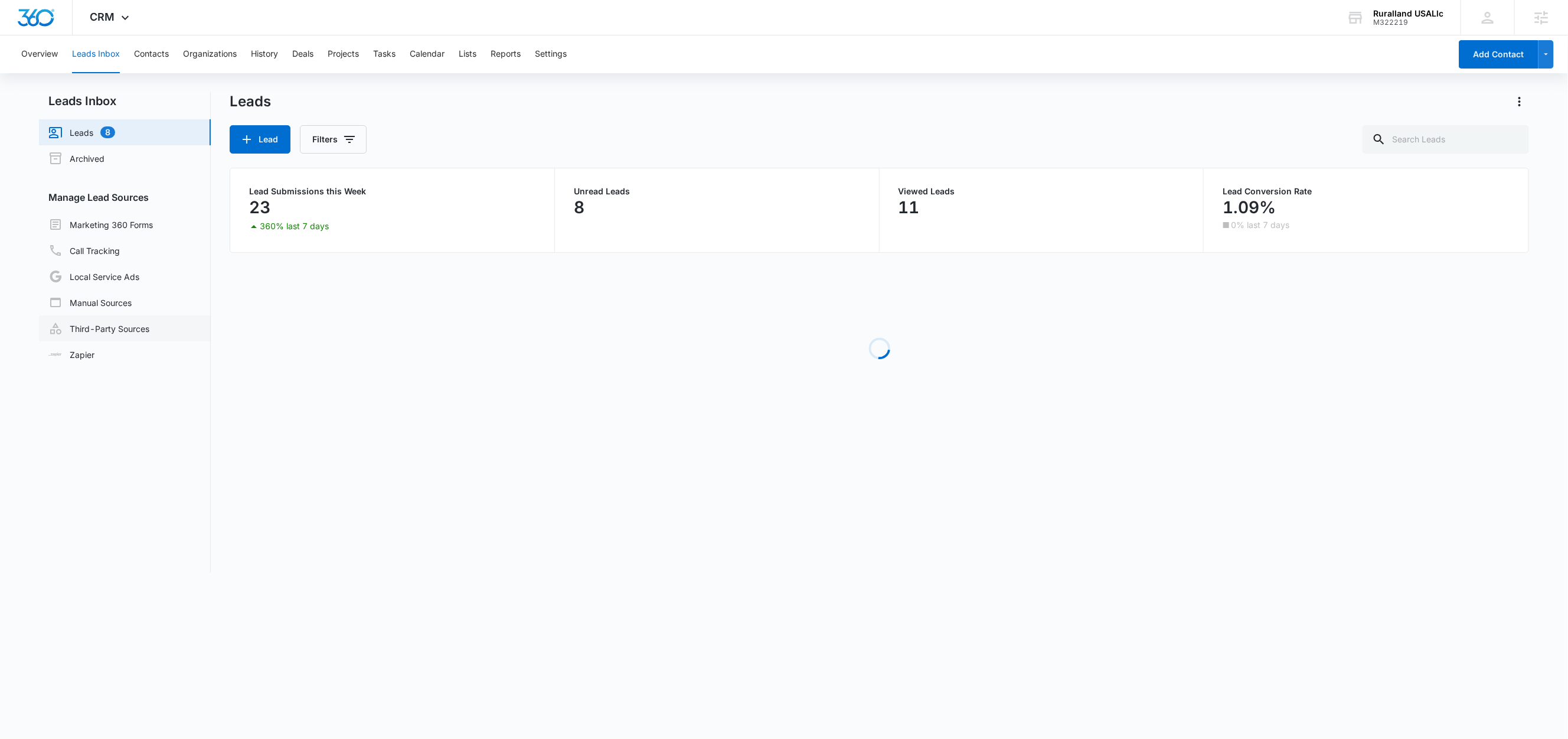
click at [134, 330] on link "Third-Party Sources" at bounding box center [99, 328] width 101 height 14
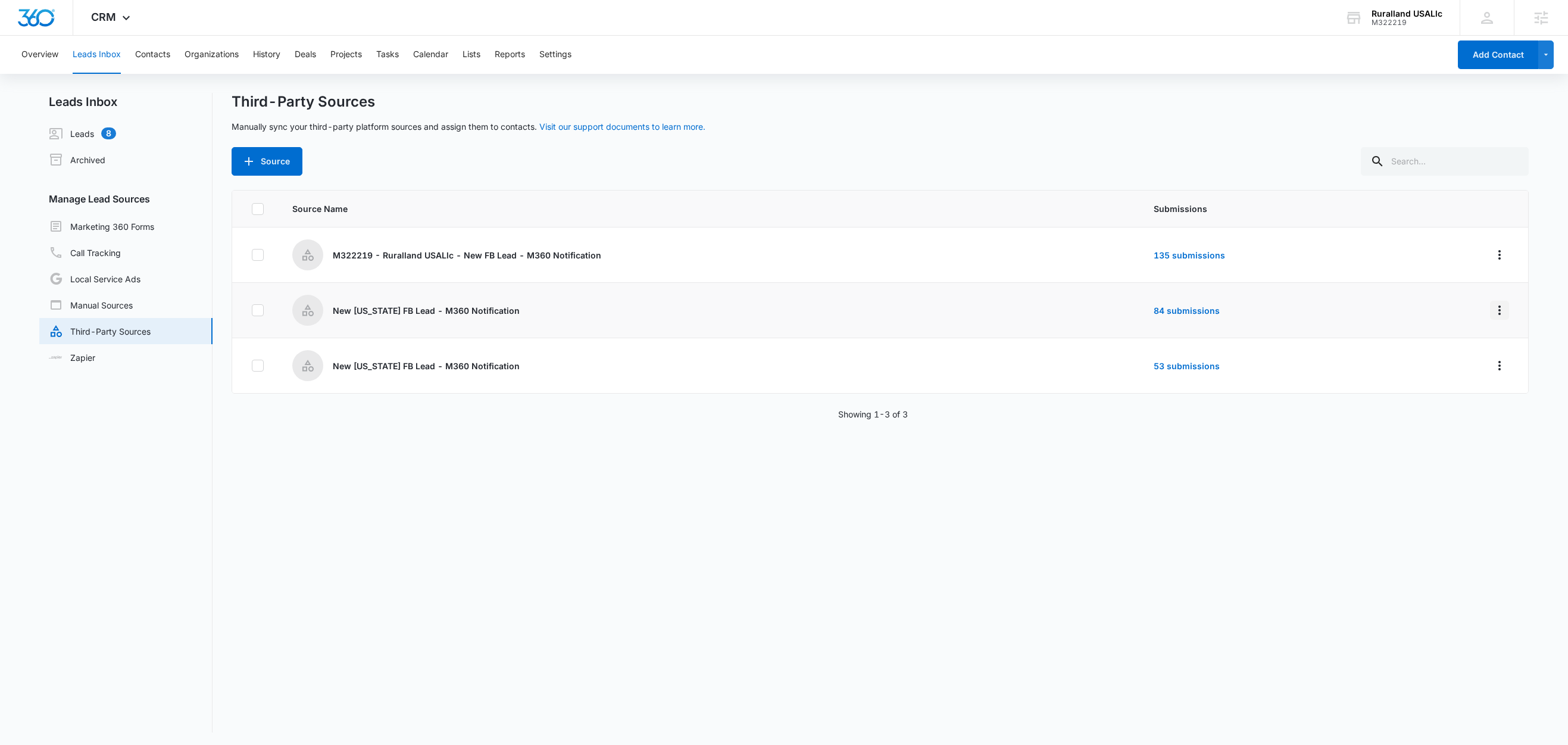
click at [1492, 311] on icon "Overflow Menu" at bounding box center [1499, 310] width 14 height 14
click at [1443, 364] on div "Edit" at bounding box center [1433, 362] width 67 height 8
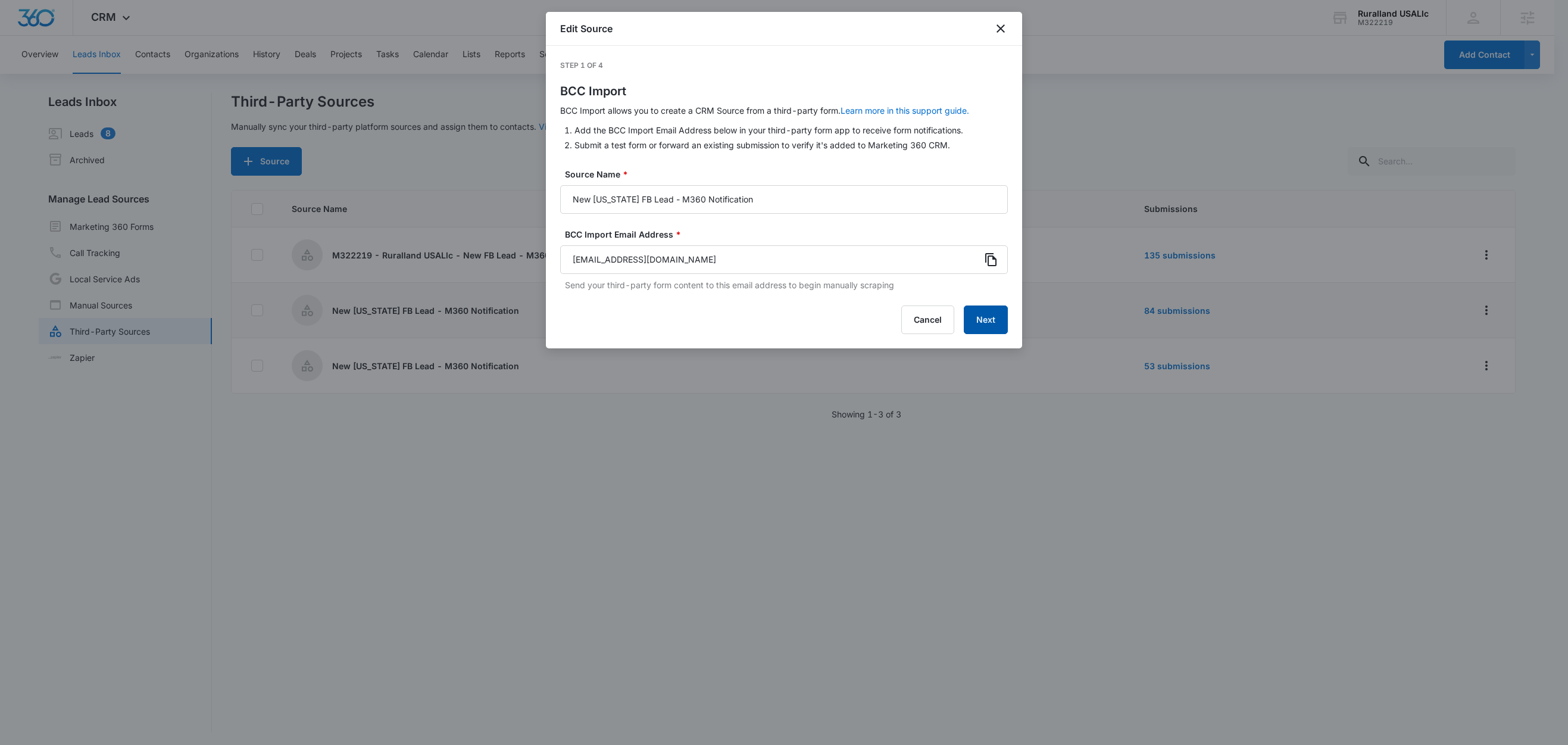
click at [998, 324] on button "Next" at bounding box center [985, 320] width 44 height 28
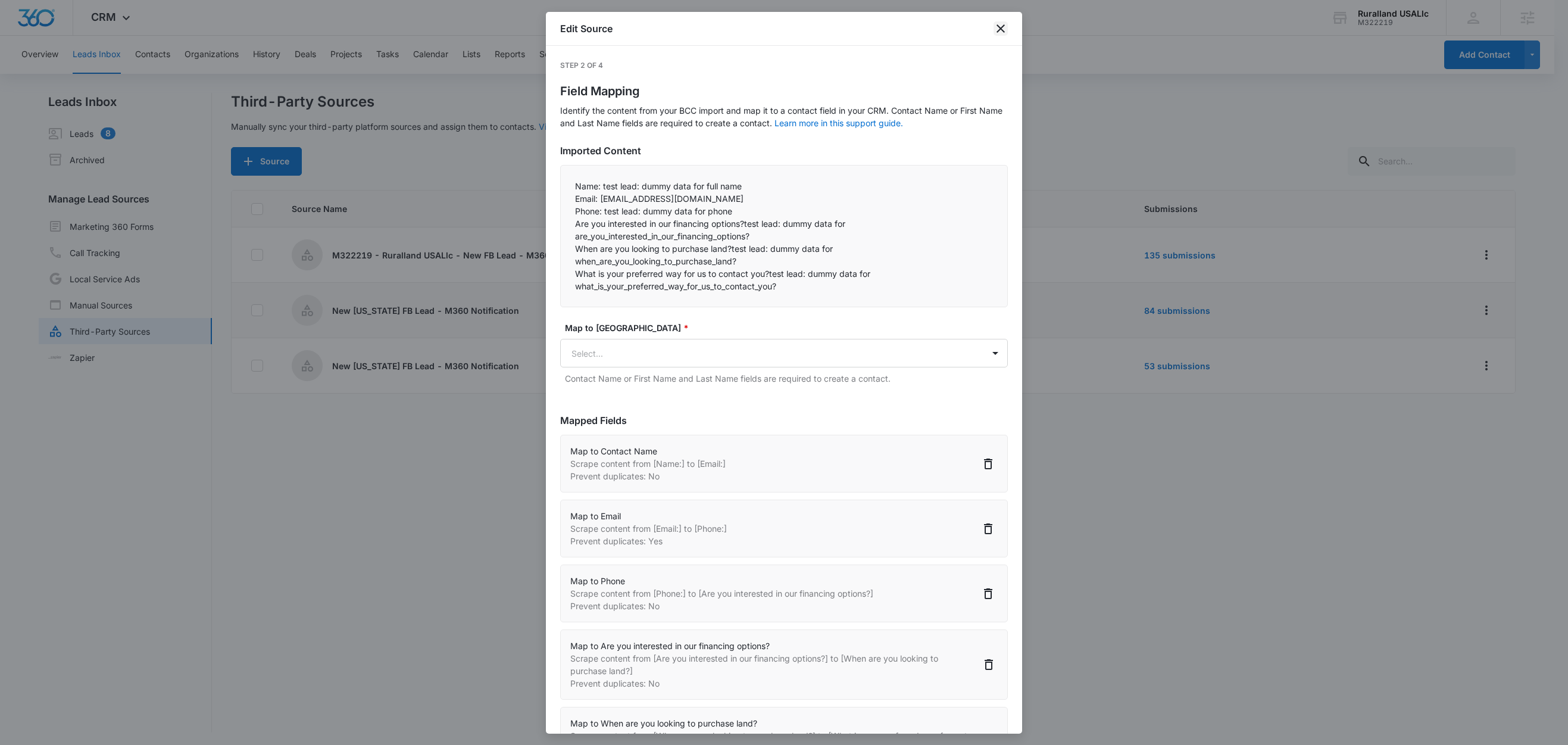
click at [997, 30] on icon "close" at bounding box center [1000, 28] width 14 height 14
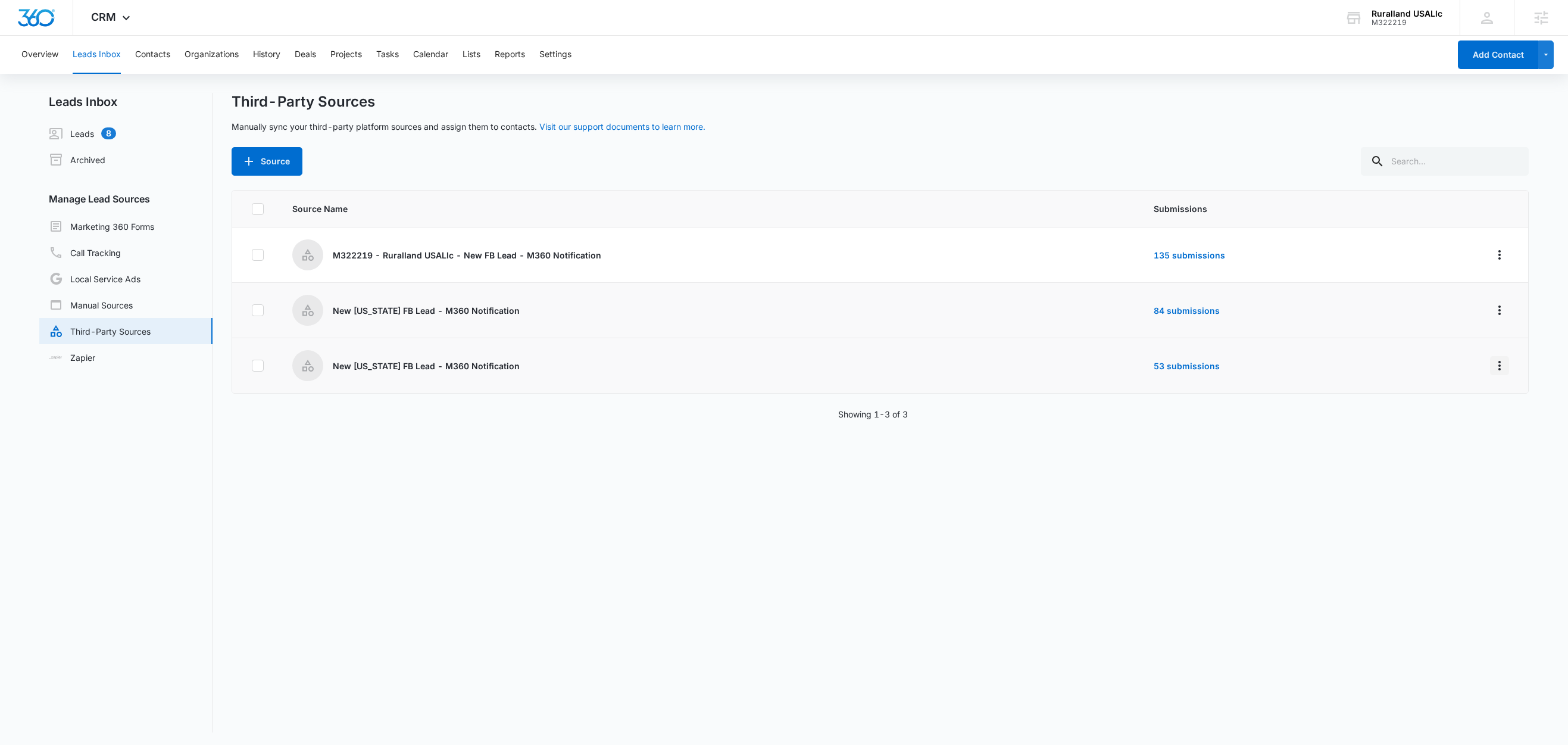
click at [1492, 365] on icon "Overflow Menu" at bounding box center [1499, 365] width 14 height 14
click at [1453, 421] on div "Edit" at bounding box center [1433, 417] width 67 height 8
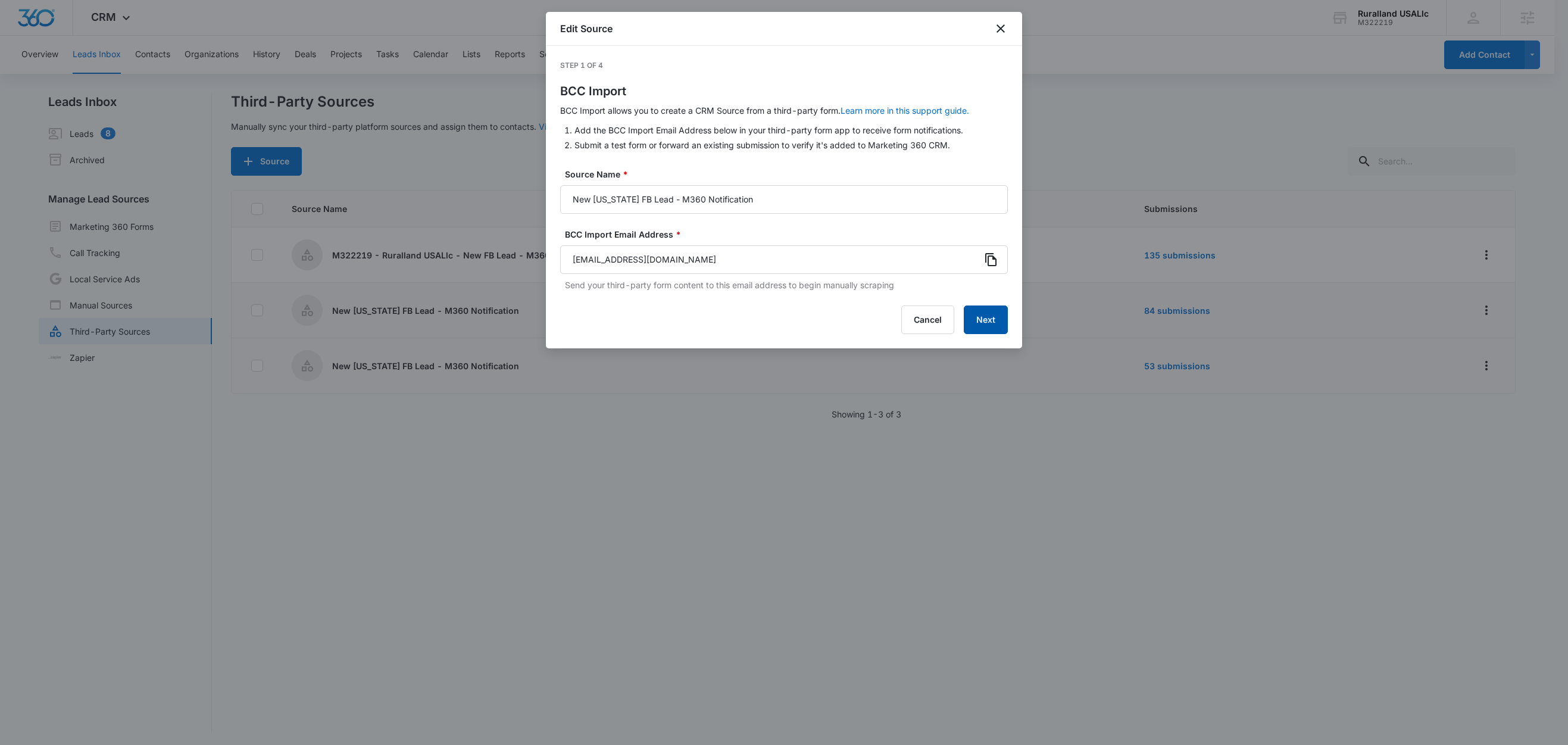
click at [991, 322] on button "Next" at bounding box center [985, 320] width 44 height 28
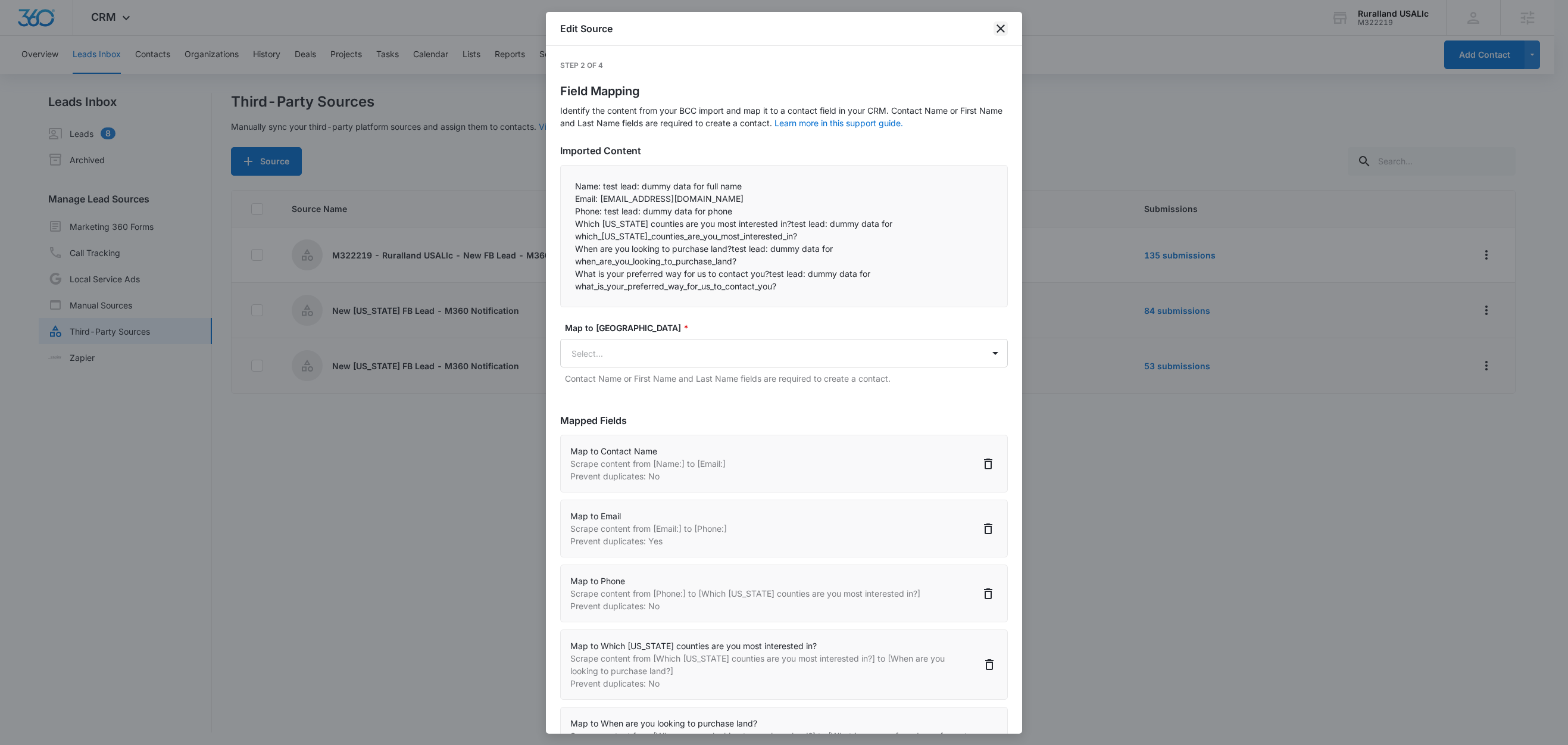
click at [998, 28] on icon "close" at bounding box center [1000, 28] width 14 height 14
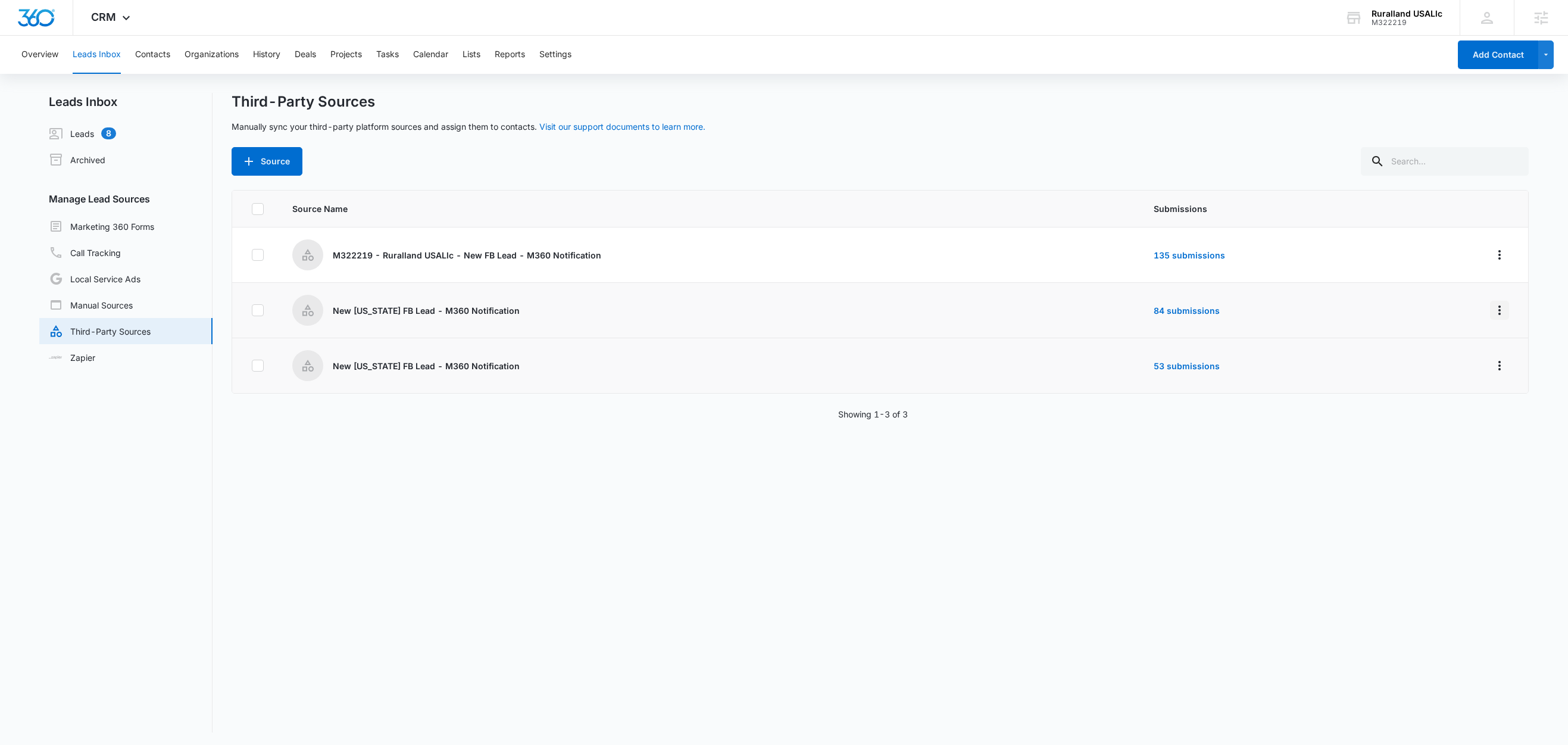
click at [1492, 309] on icon "Overflow Menu" at bounding box center [1499, 310] width 14 height 14
click at [1439, 398] on div "Reset Source" at bounding box center [1433, 398] width 67 height 8
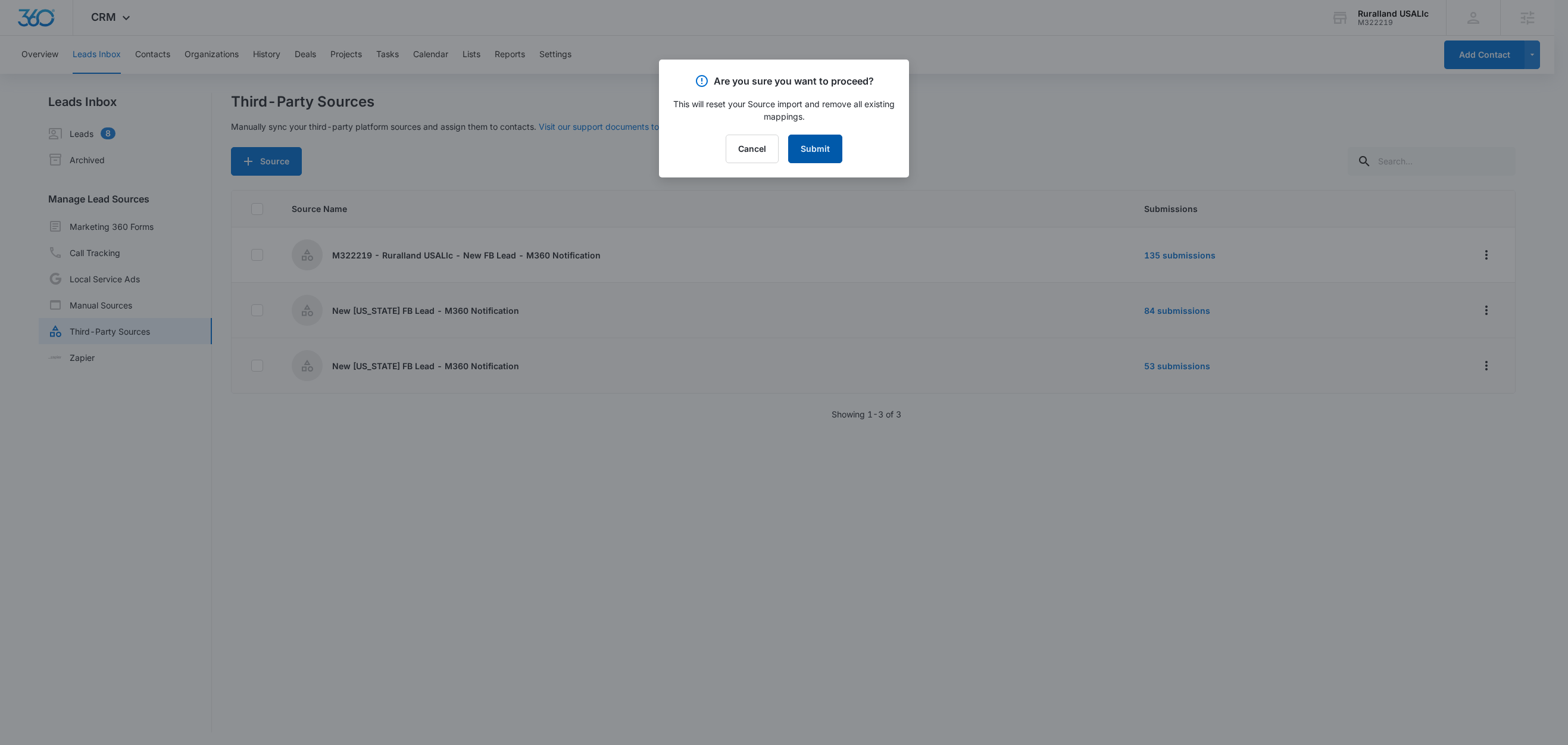
click at [824, 156] on button "Submit" at bounding box center [815, 149] width 54 height 28
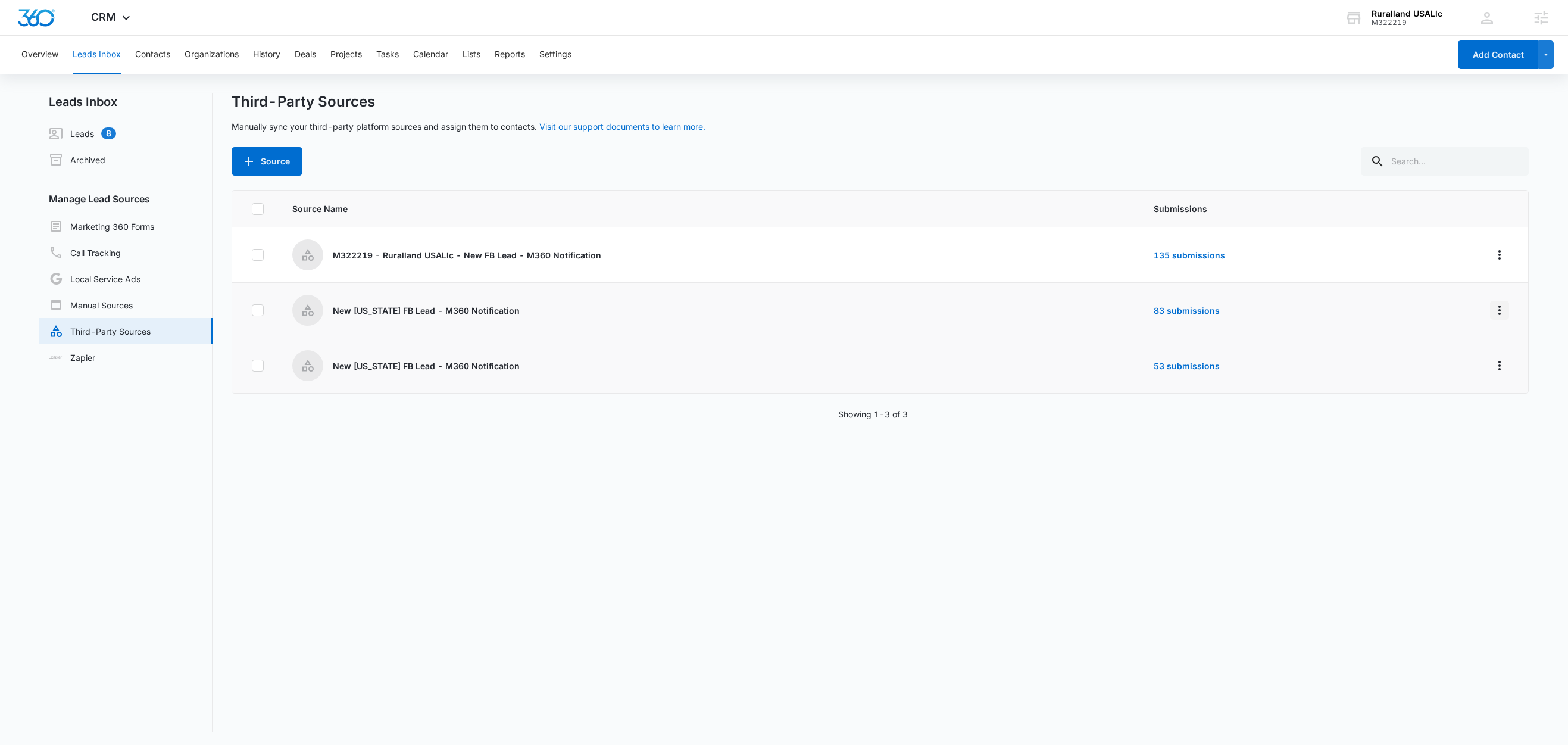
click at [1492, 309] on icon "Overflow Menu" at bounding box center [1499, 310] width 14 height 14
click at [1453, 394] on div "Reset Source" at bounding box center [1433, 398] width 67 height 8
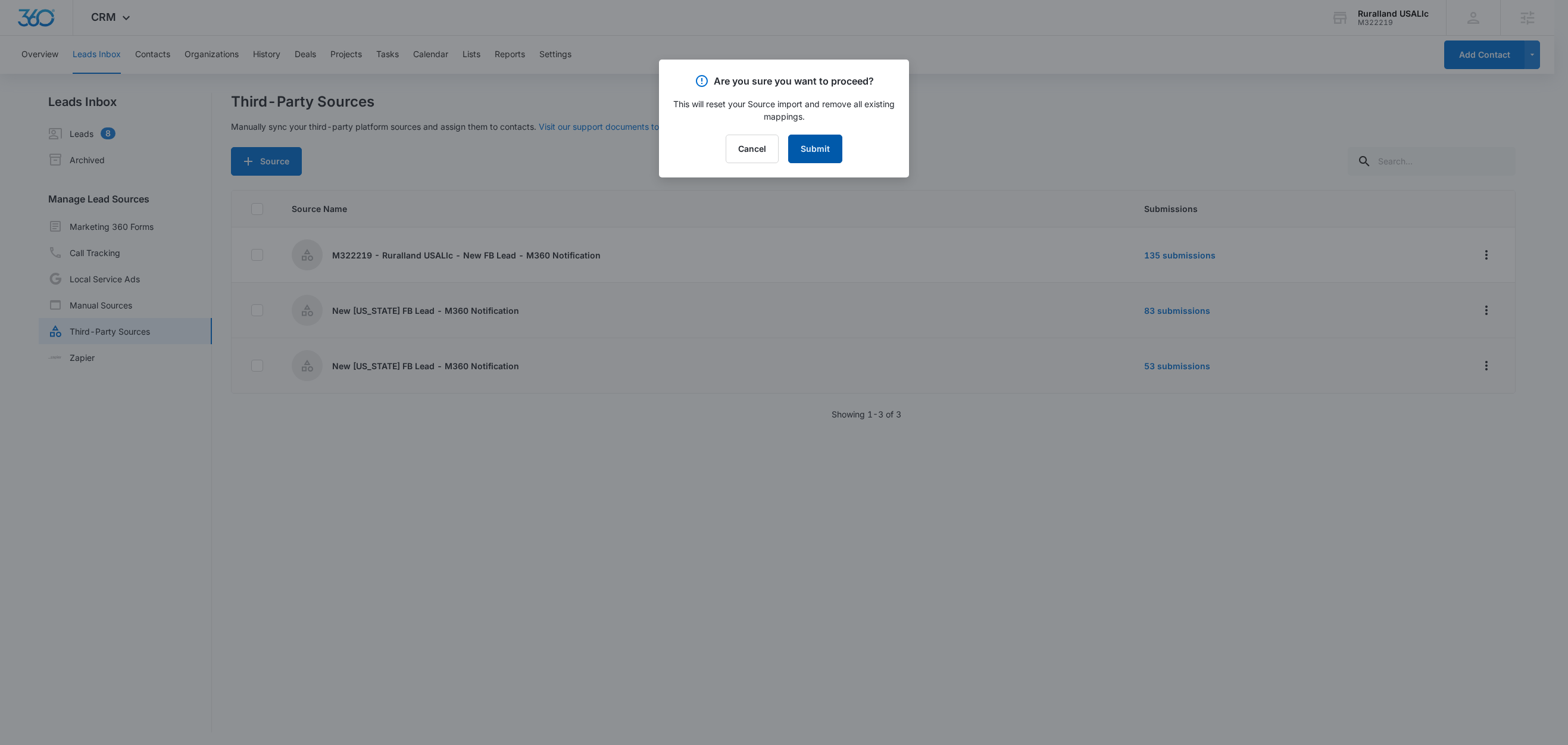
click at [839, 152] on button "Submit" at bounding box center [815, 149] width 54 height 28
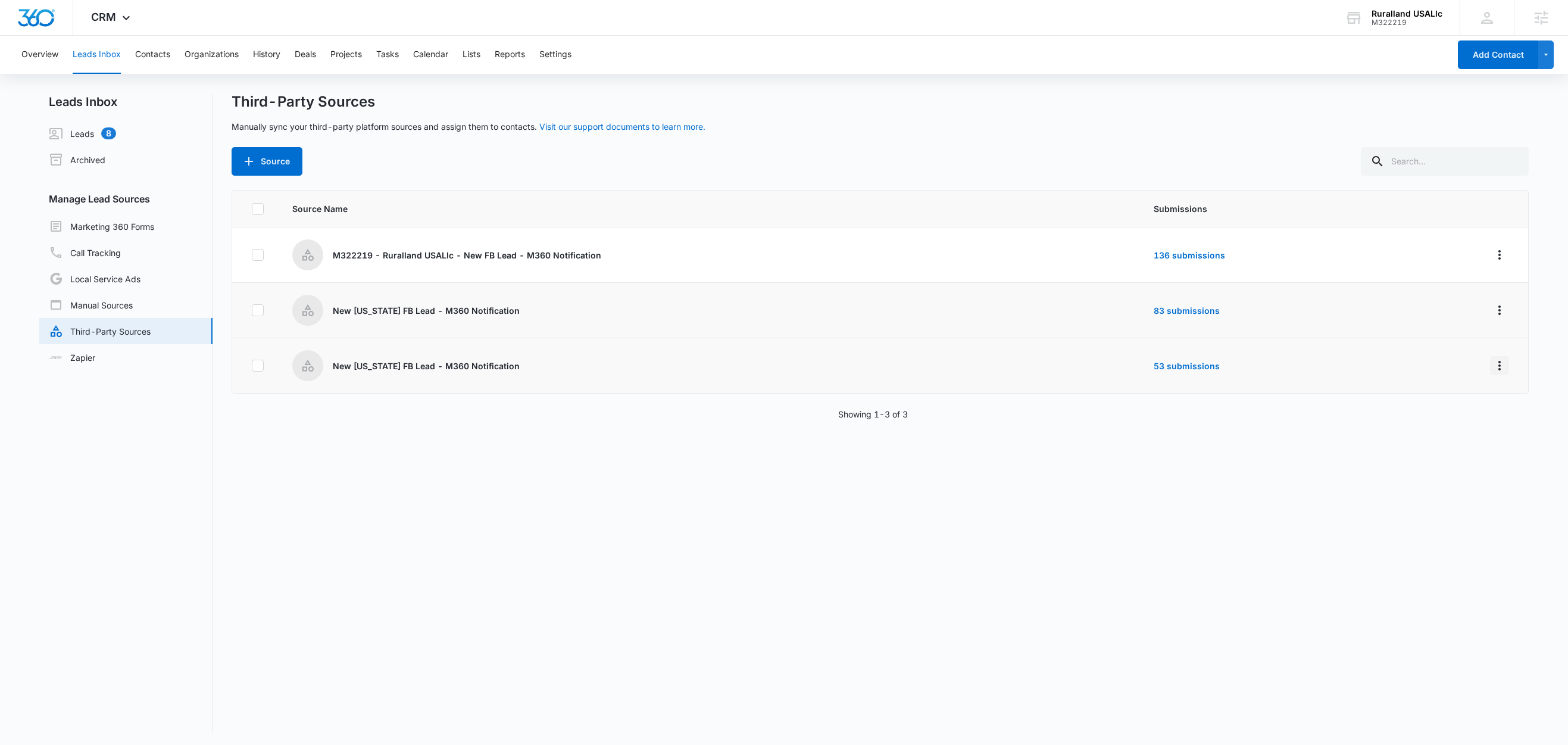
click at [1492, 364] on icon "Overflow Menu" at bounding box center [1499, 365] width 14 height 14
click at [1432, 417] on div "Edit" at bounding box center [1433, 417] width 67 height 8
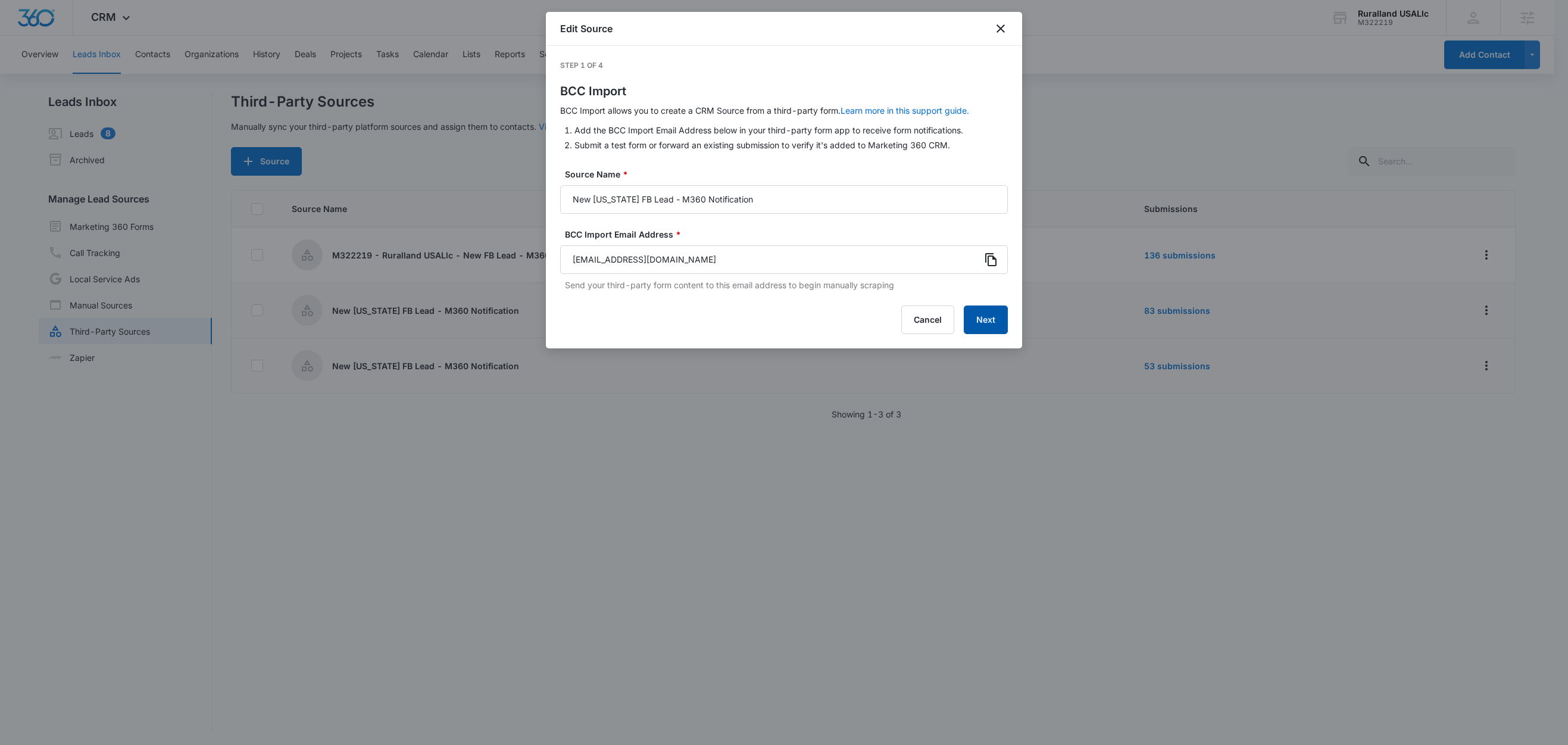
click at [979, 320] on button "Next" at bounding box center [985, 320] width 44 height 28
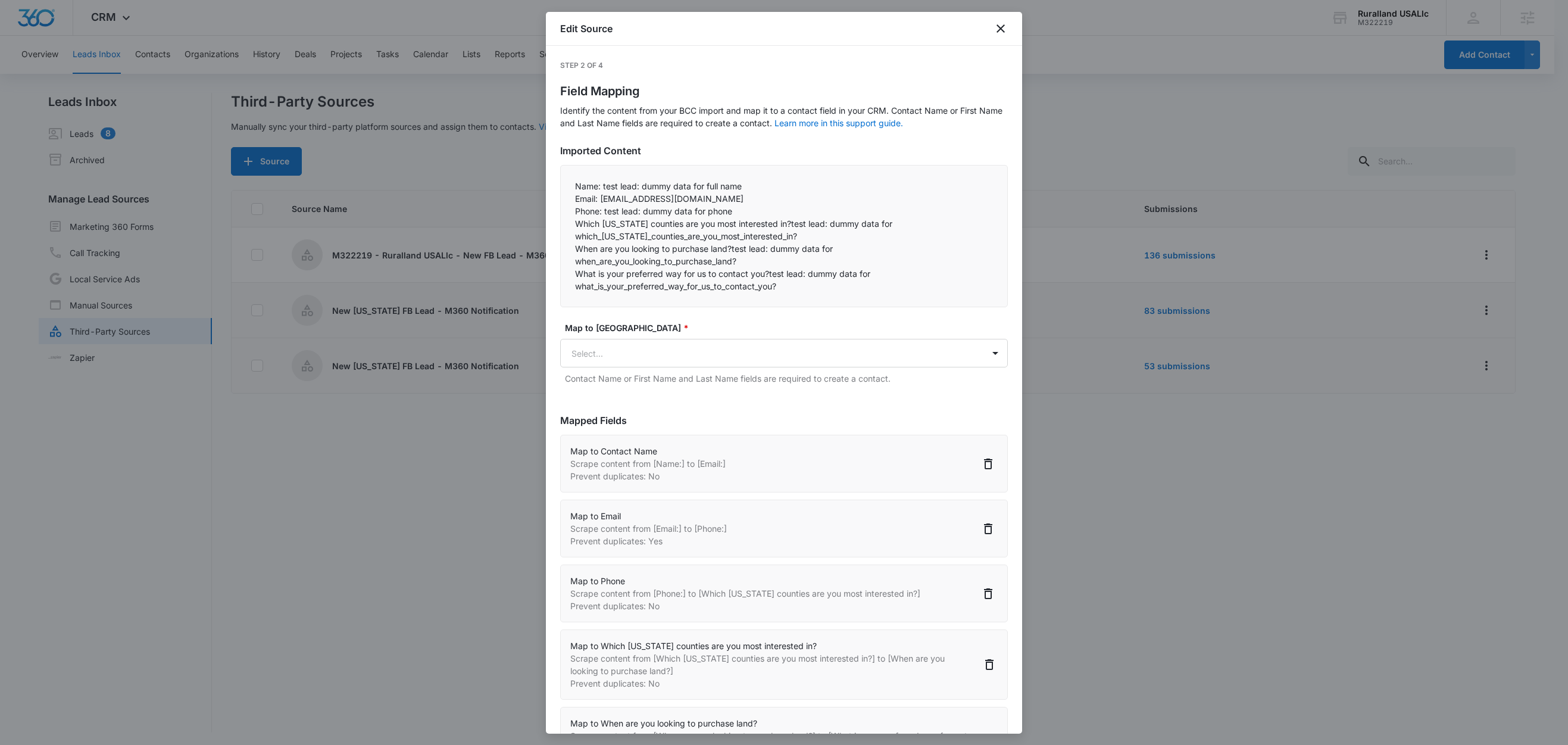
click at [601, 188] on p "Name: test lead: dummy data for full name" at bounding box center [784, 186] width 418 height 13
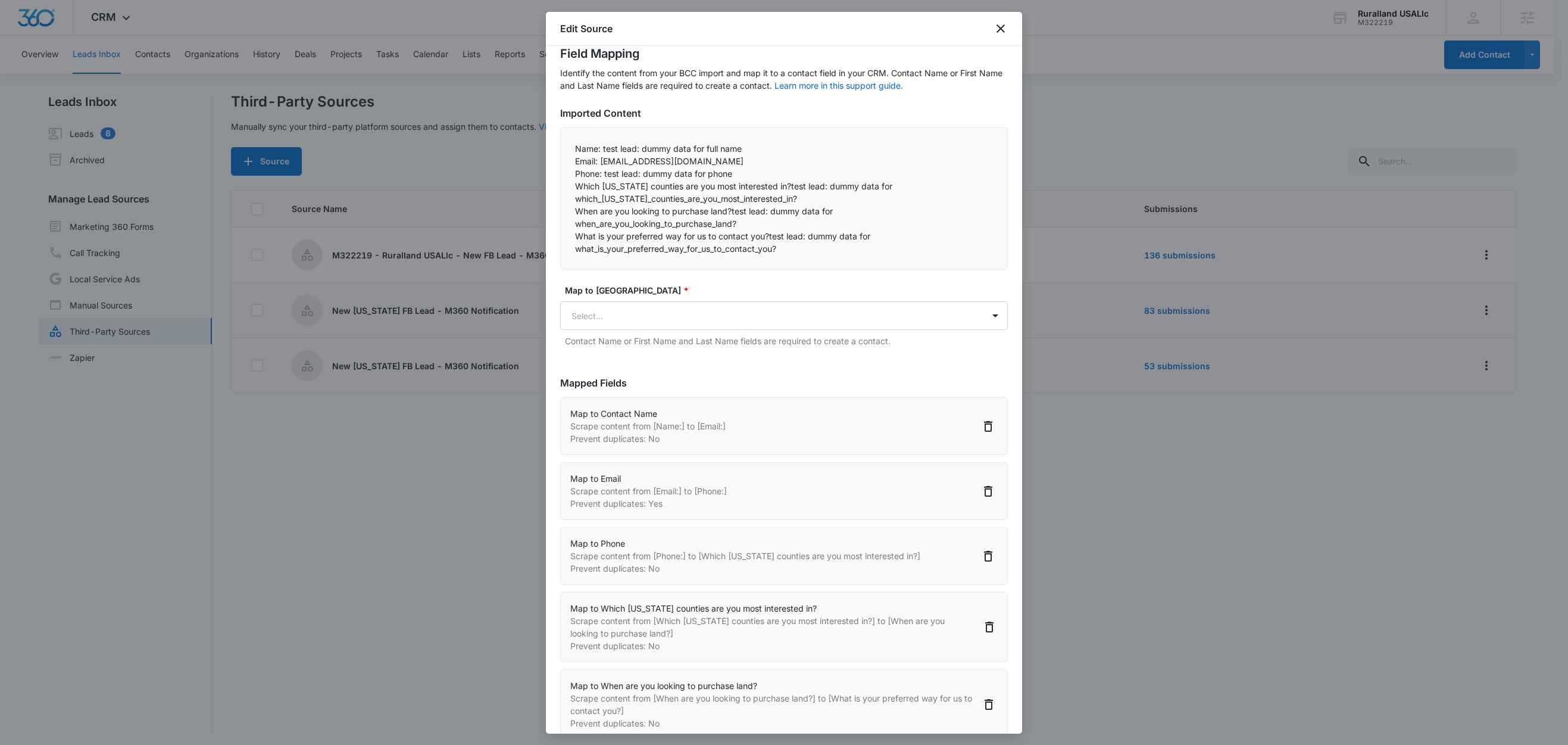
scroll to position [41, 0]
click at [981, 425] on icon "Delete" at bounding box center [988, 422] width 14 height 14
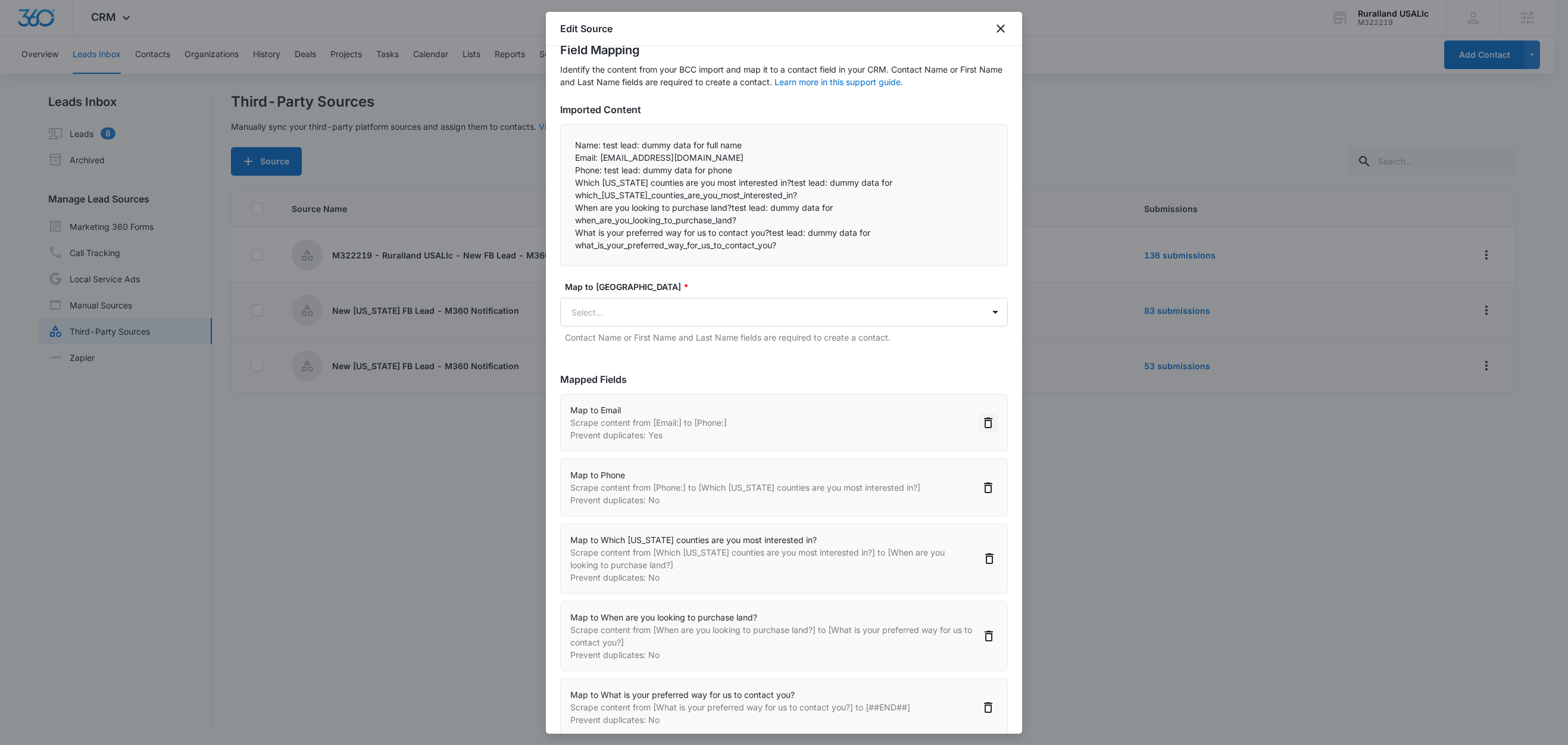
click at [981, 425] on icon "Delete" at bounding box center [988, 422] width 14 height 14
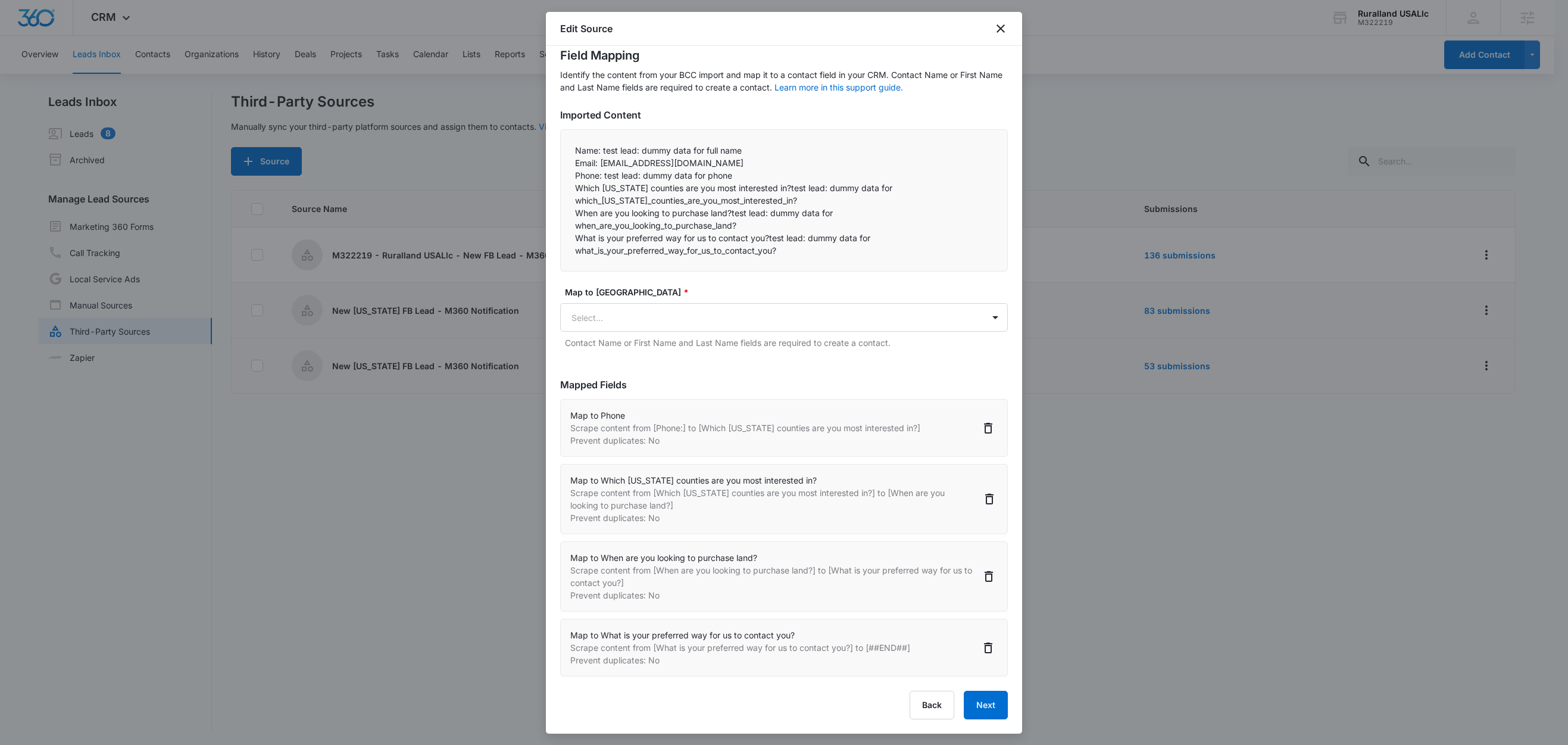
scroll to position [38, 0]
click at [981, 425] on icon "Delete" at bounding box center [988, 428] width 14 height 14
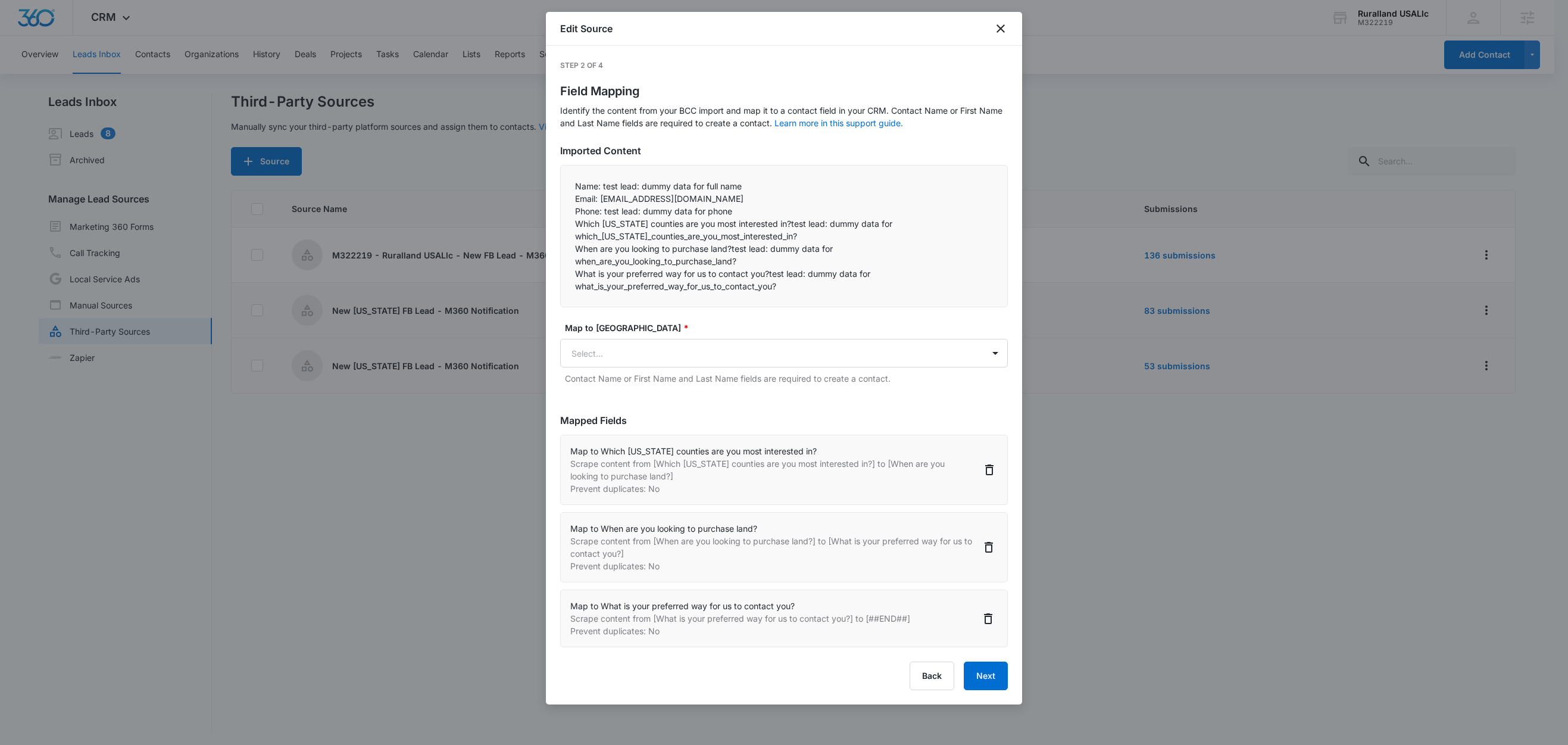
scroll to position [0, 0]
click at [975, 425] on p "Mapped Fields" at bounding box center [784, 420] width 448 height 14
click at [991, 469] on icon "Delete" at bounding box center [989, 469] width 14 height 14
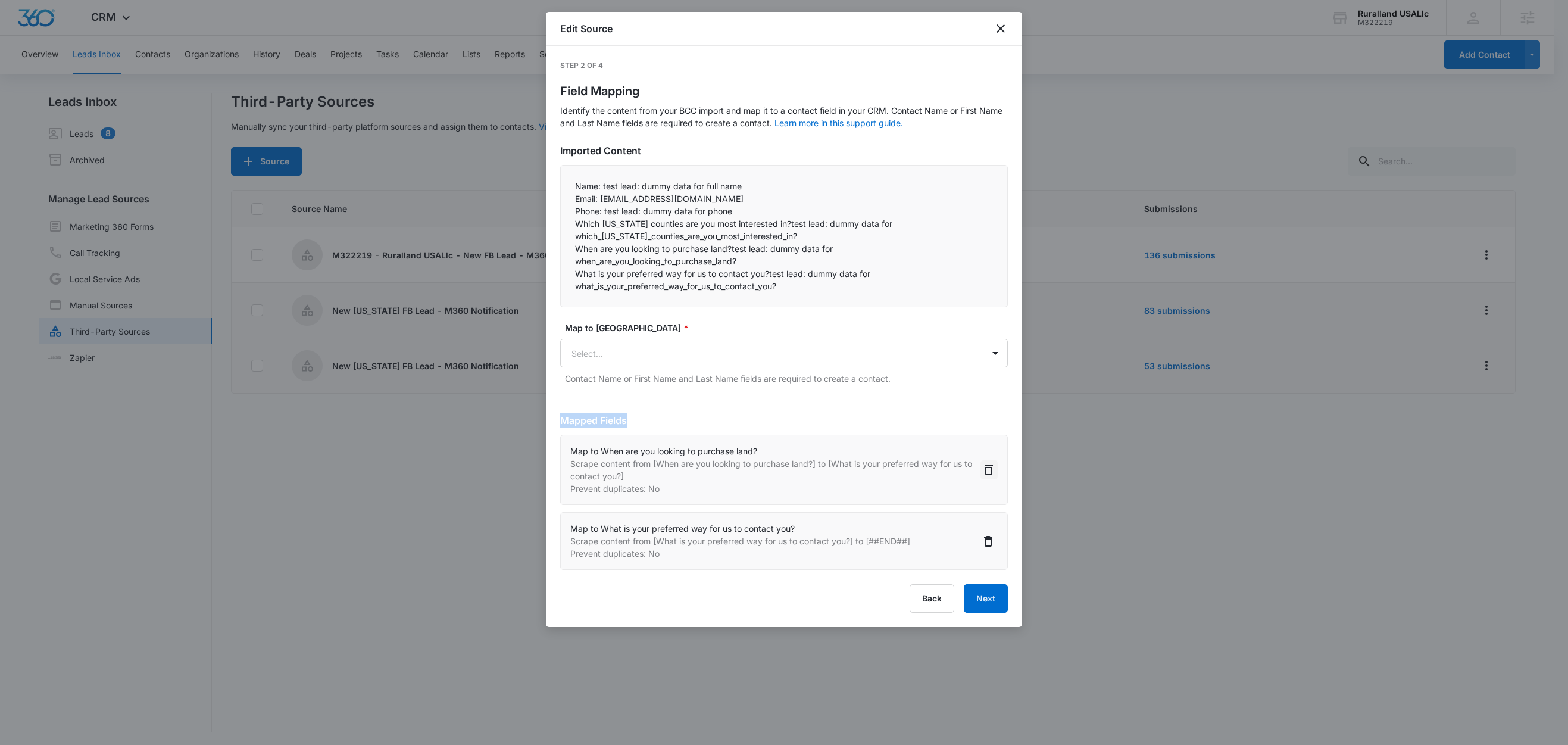
click at [991, 469] on icon "Delete" at bounding box center [988, 469] width 8 height 10
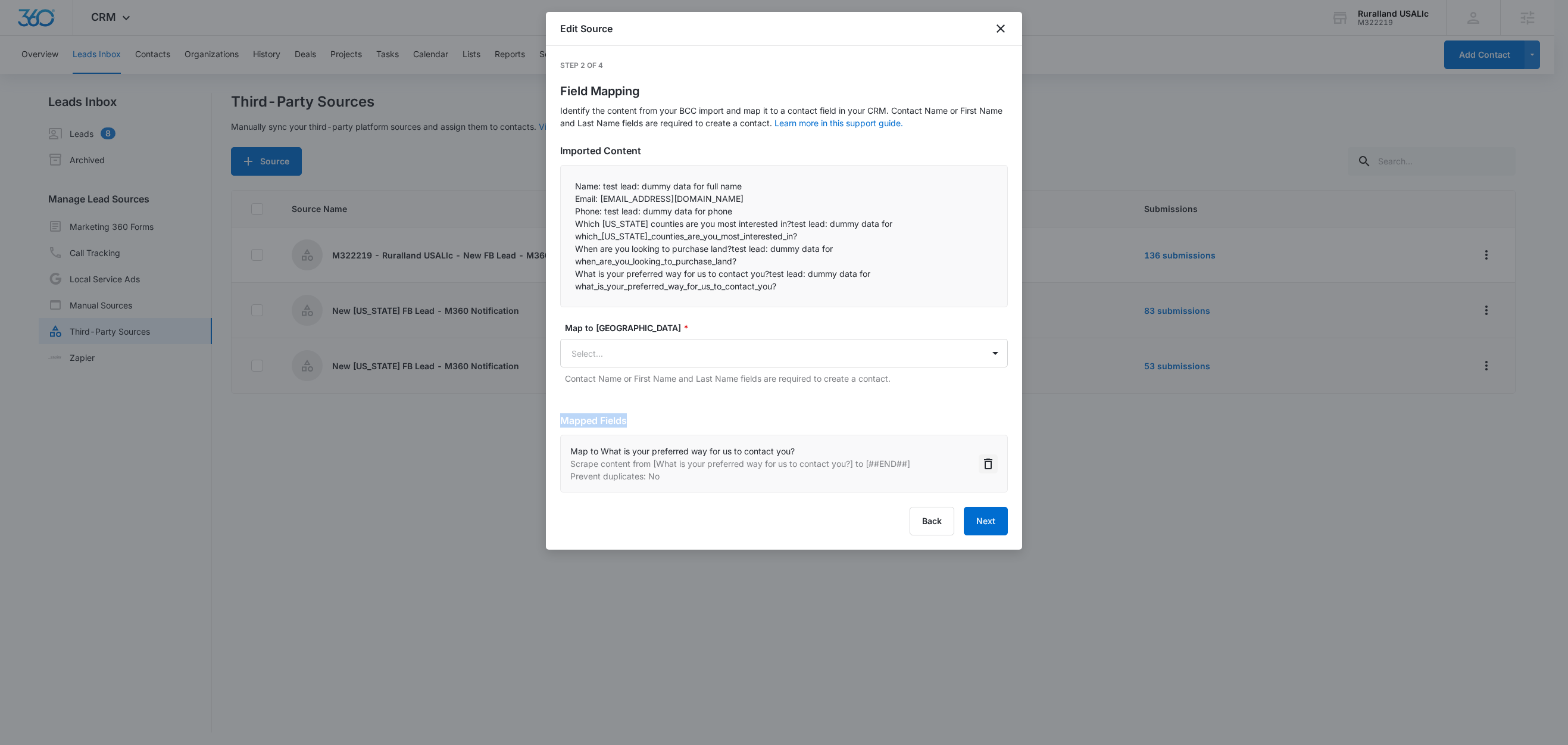
click at [991, 469] on icon "Delete" at bounding box center [988, 463] width 8 height 10
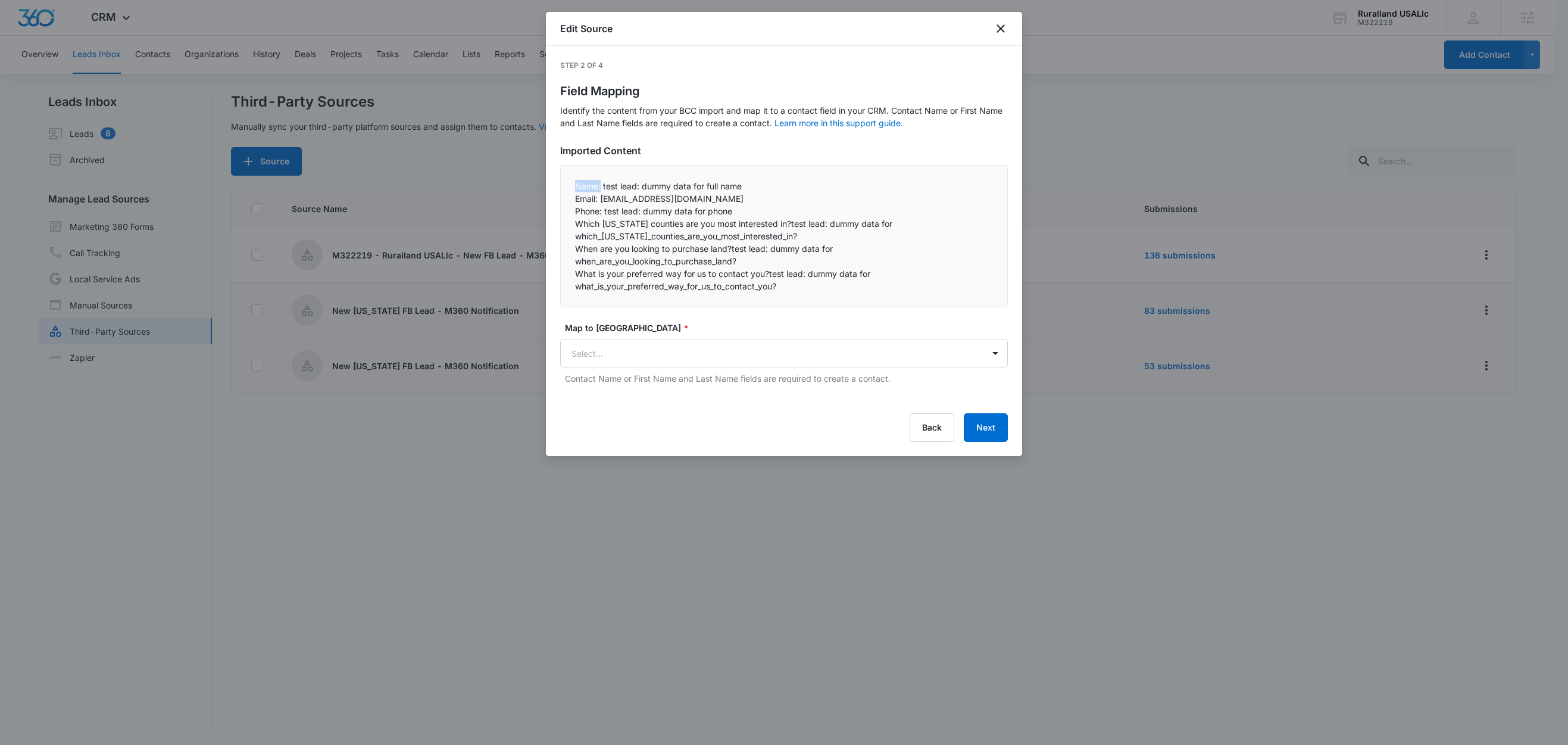
drag, startPoint x: 601, startPoint y: 187, endPoint x: 571, endPoint y: 186, distance: 30.0
click at [571, 186] on div "Name: test lead: dummy data for full name Email: test@fb.com Phone: test lead…" at bounding box center [784, 236] width 448 height 142
copy p "Name:"
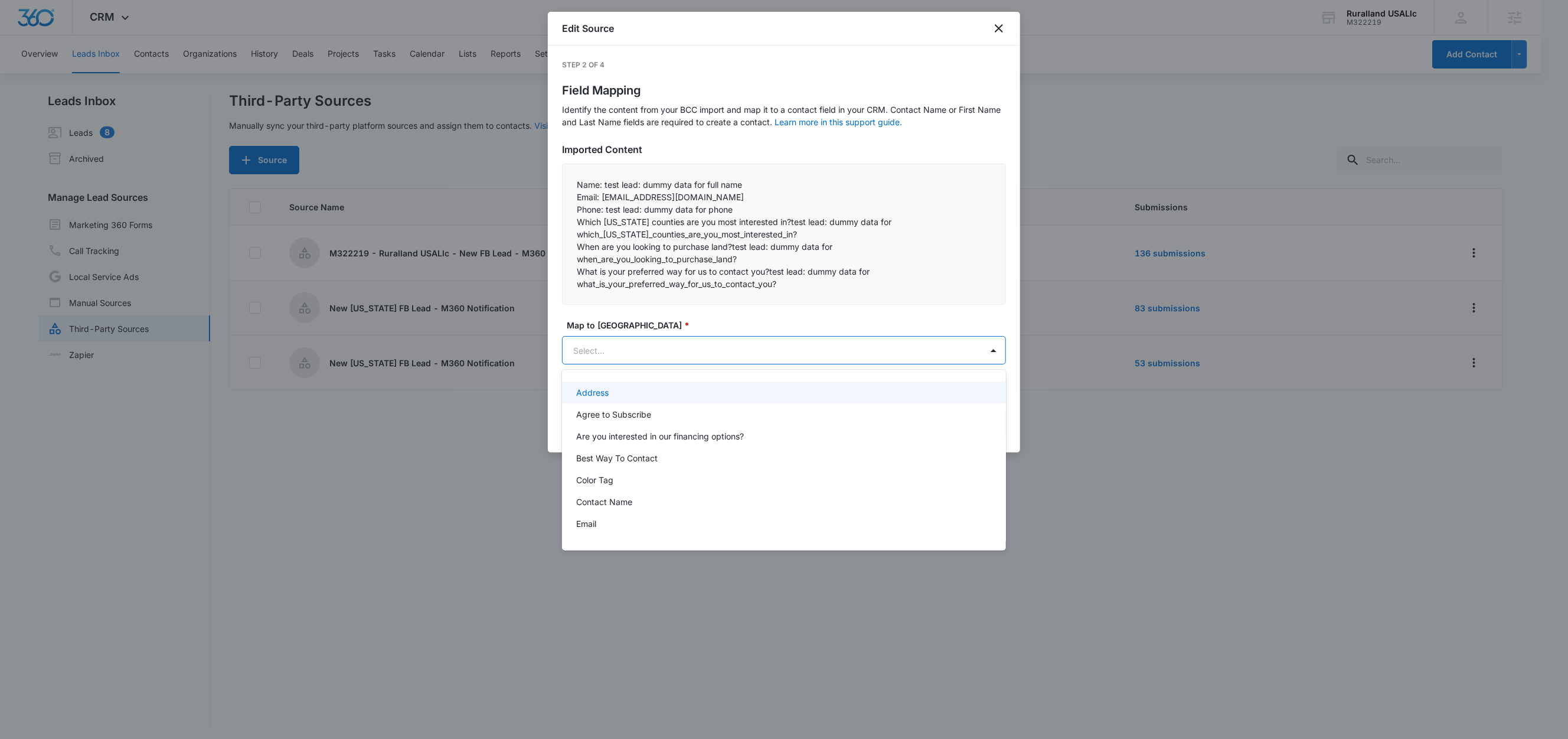
click at [624, 349] on body "CRM Apps Reputation Forms CRM Email Social Content Ads Intelligence Files Brand…" at bounding box center [784, 369] width 1568 height 739
paste input "Name:"
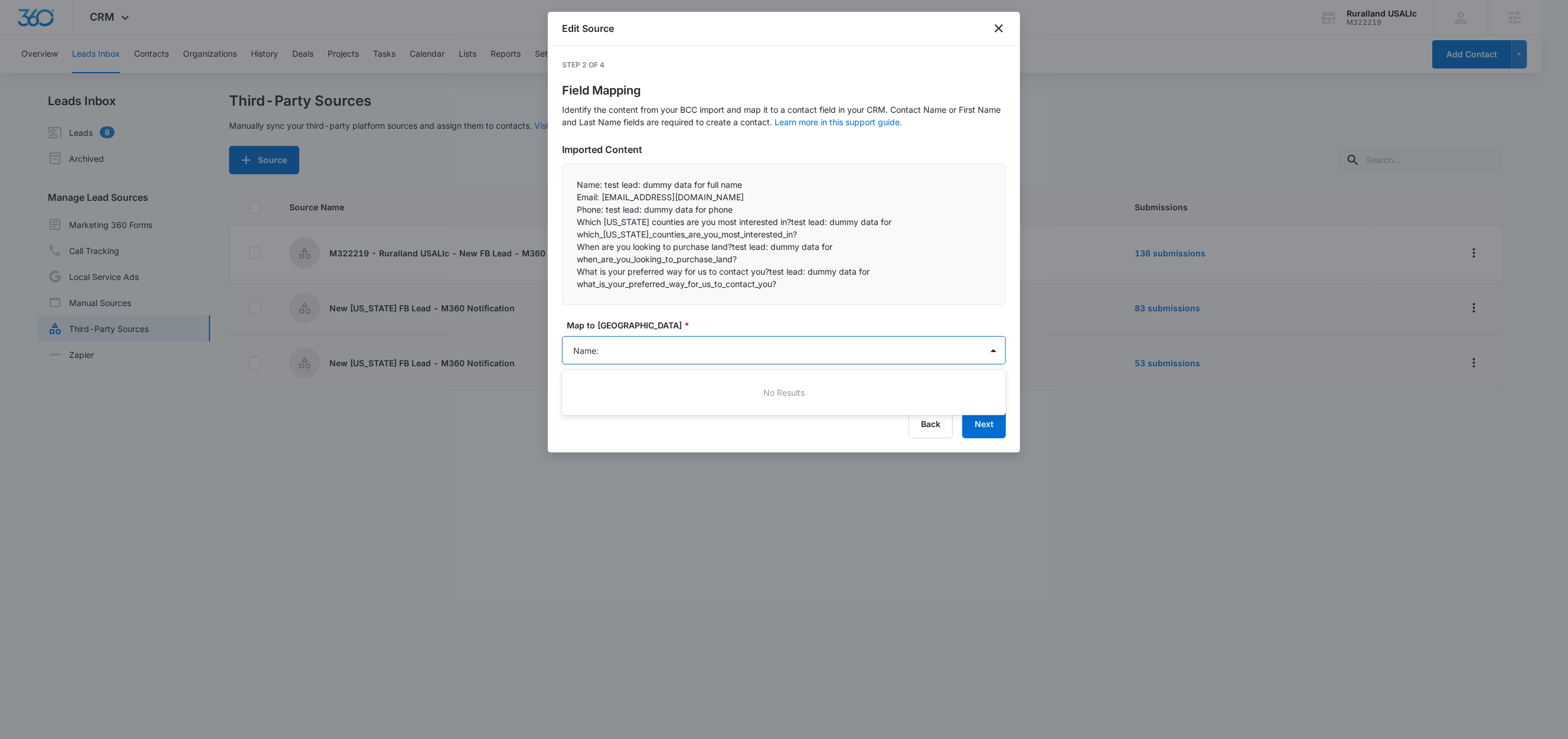
type input "Name"
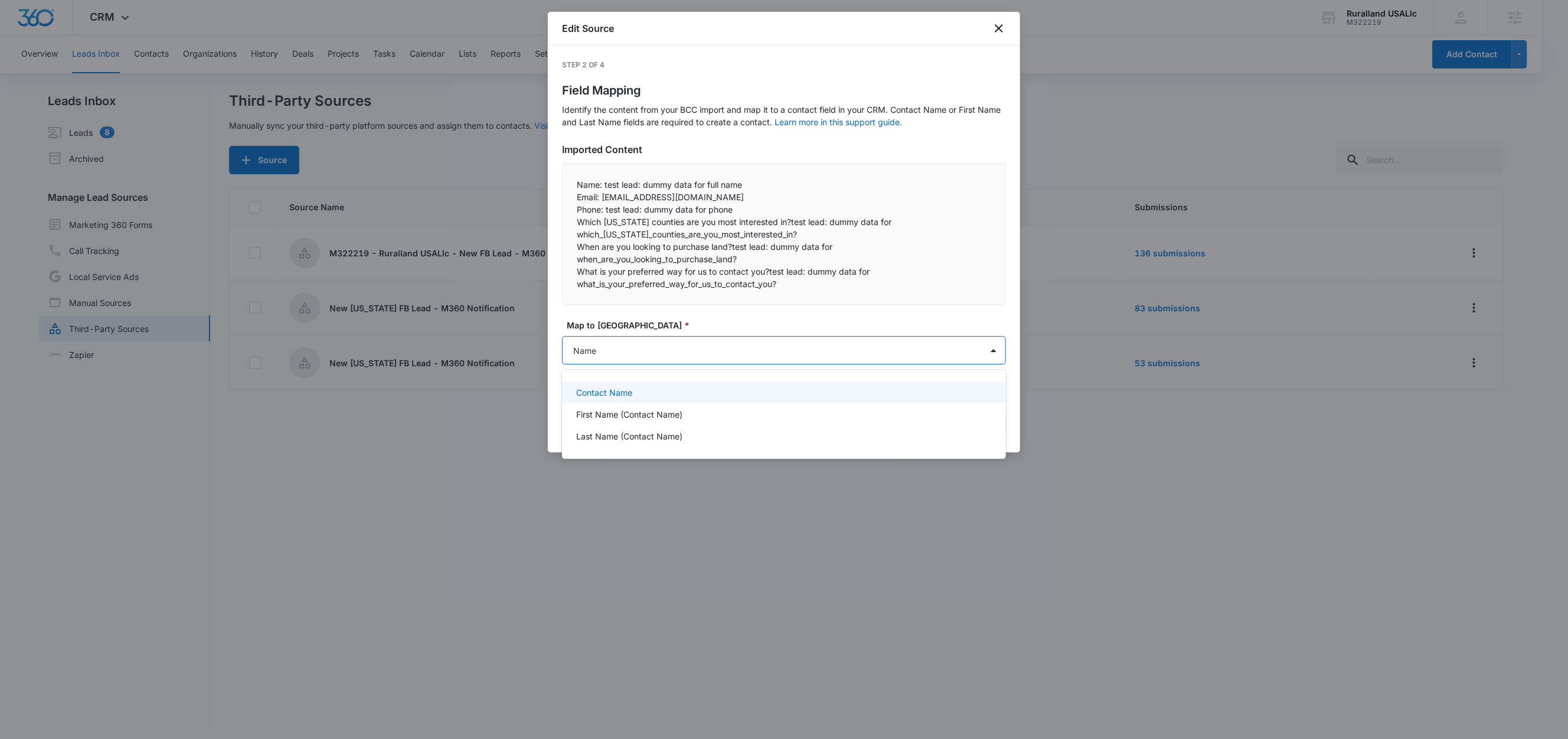
click at [632, 396] on div "Contact Name" at bounding box center [783, 392] width 414 height 13
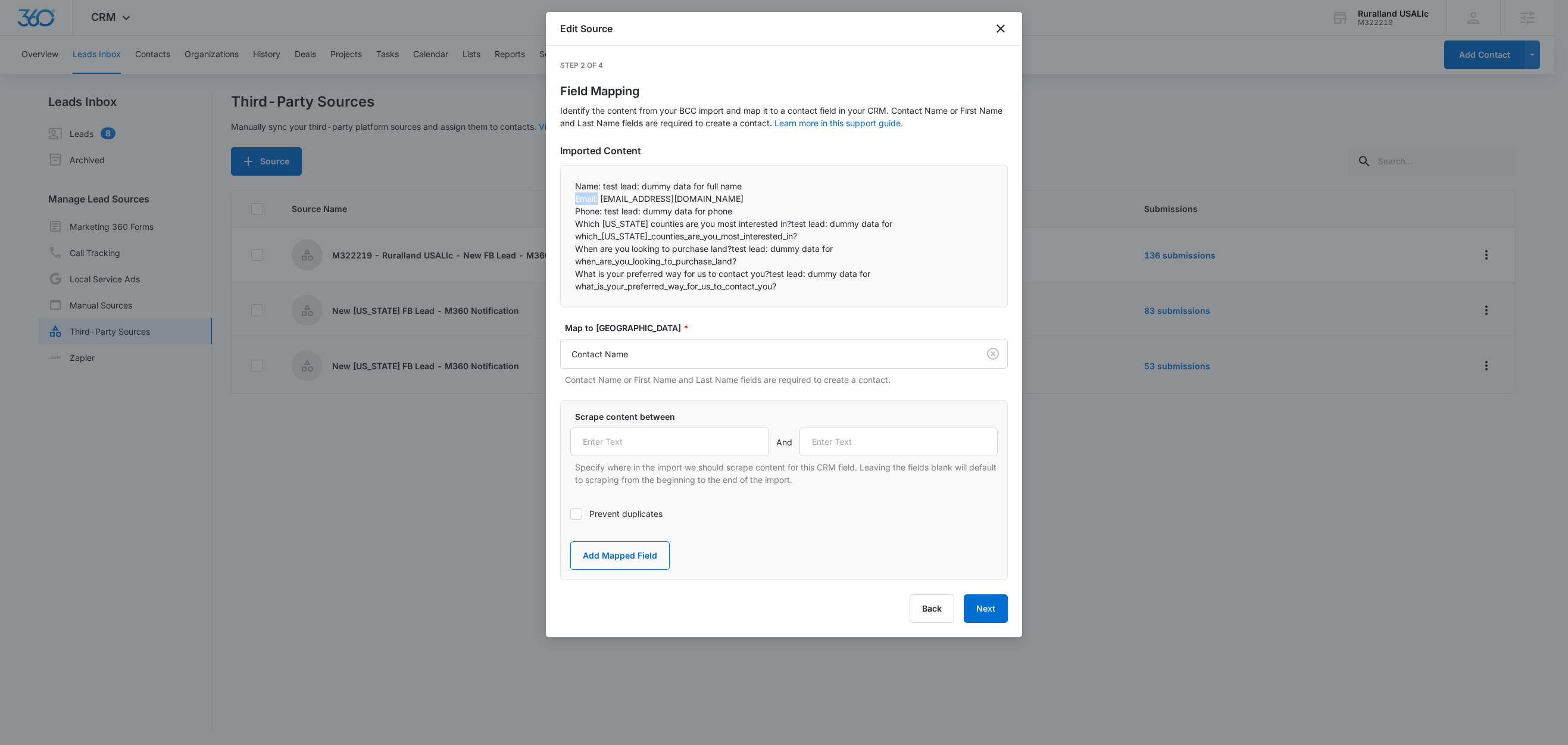
drag, startPoint x: 600, startPoint y: 199, endPoint x: 567, endPoint y: 198, distance: 33.0
click at [567, 198] on div "Name: test lead: dummy data for full name Email: test@fb.com Phone: test lead…" at bounding box center [784, 236] width 448 height 142
copy p "Email:"
click at [847, 441] on input "text" at bounding box center [899, 442] width 199 height 28
paste input "Email:"
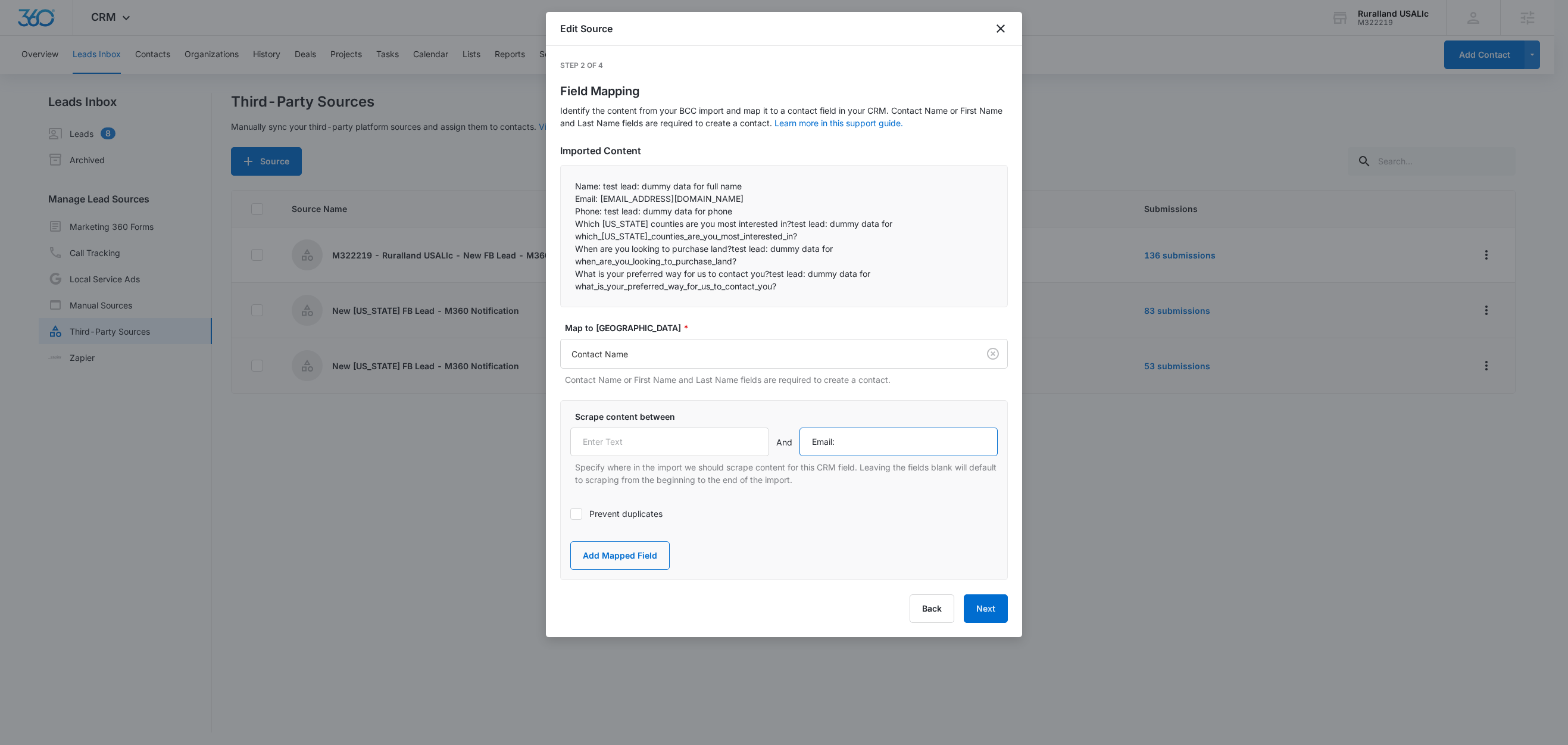
type input "Email:"
drag, startPoint x: 600, startPoint y: 186, endPoint x: 565, endPoint y: 186, distance: 35.0
click at [565, 186] on div "Name: test lead: dummy data for full name Email: test@fb.com Phone: test lead…" at bounding box center [784, 236] width 448 height 142
copy p "Name:"
click at [660, 437] on input "text" at bounding box center [670, 442] width 199 height 28
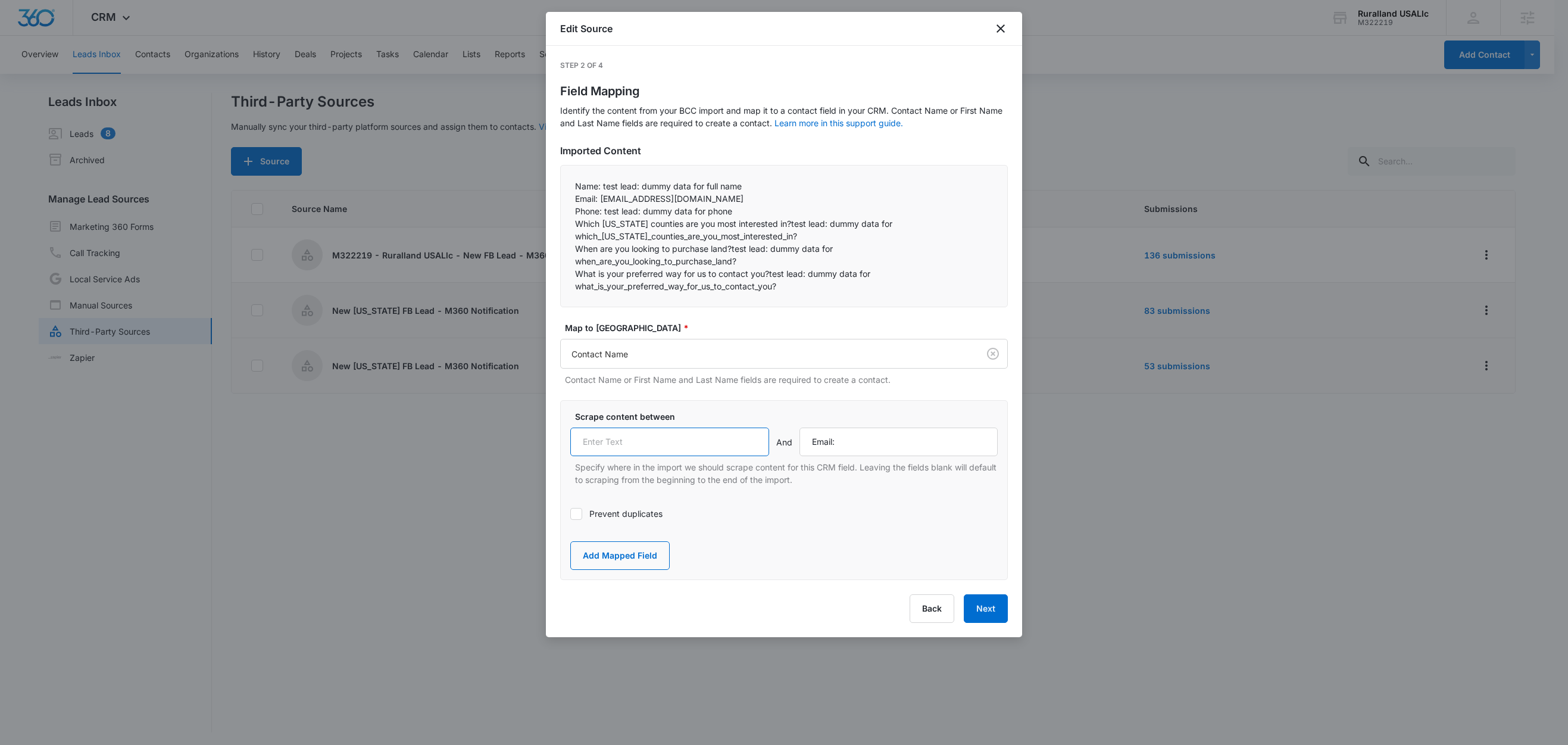
paste input "Name:"
type input "Name:"
click at [854, 444] on input "Email:" at bounding box center [899, 442] width 199 height 28
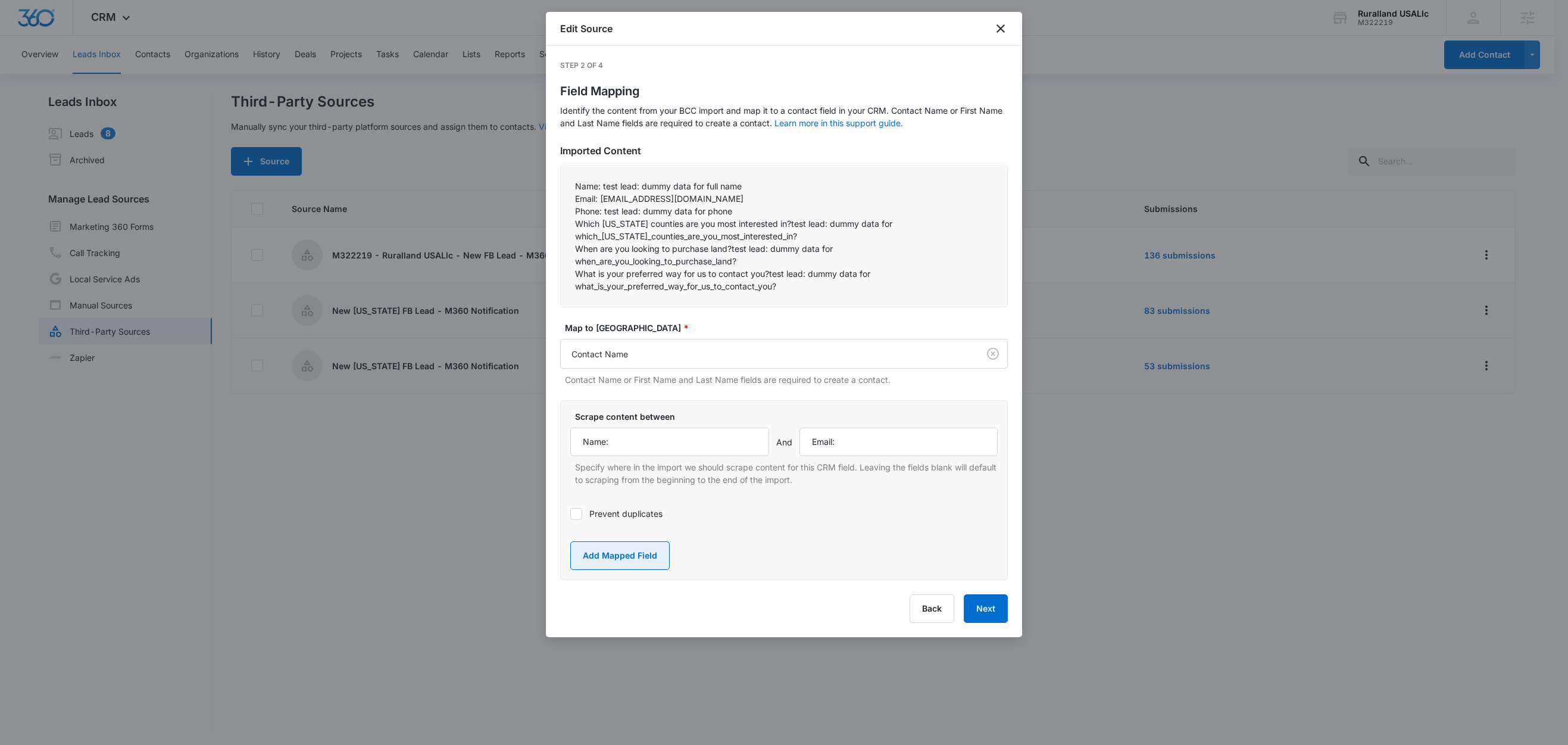
click at [609, 558] on button "Add Mapped Field" at bounding box center [620, 556] width 100 height 28
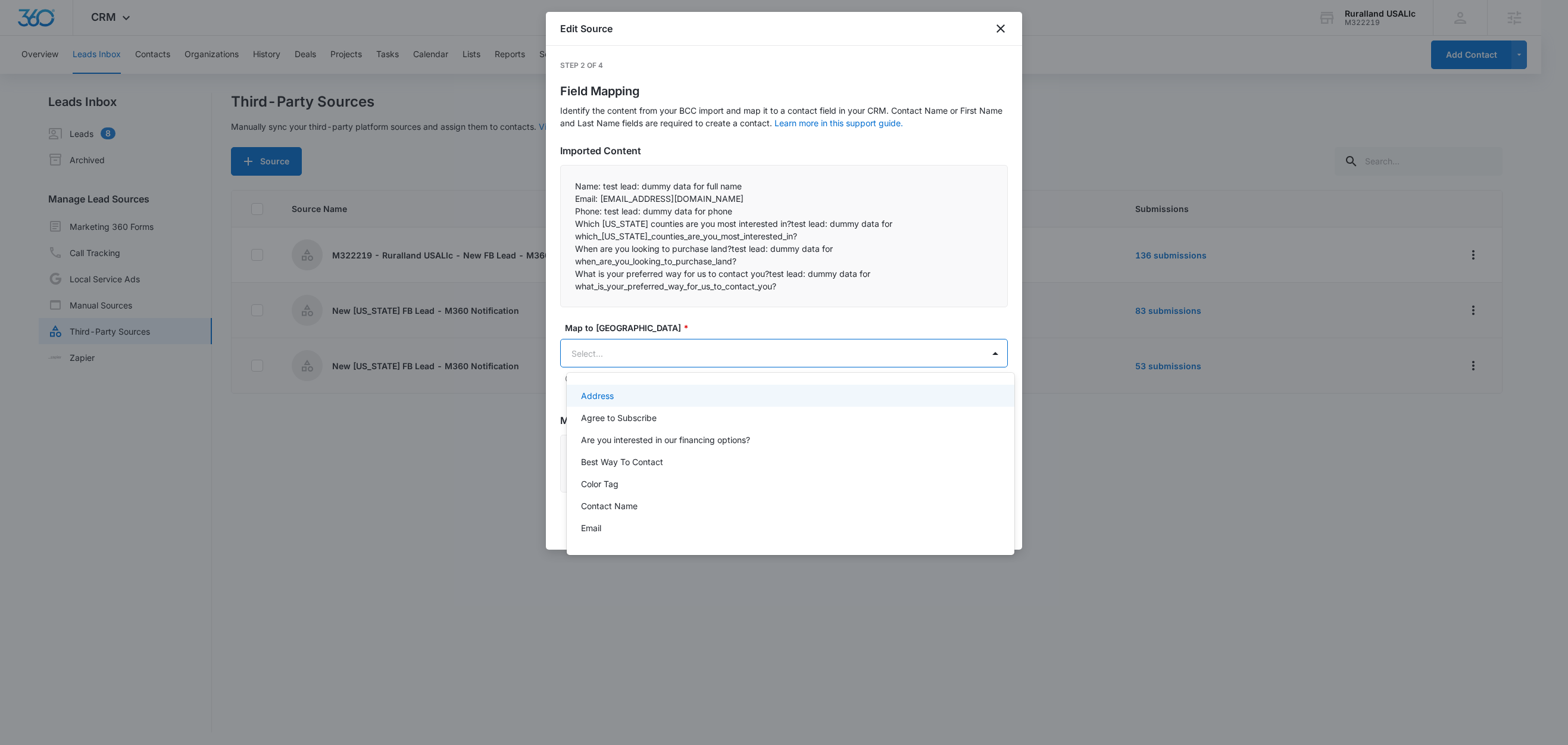
click at [591, 353] on body "CRM Apps Reputation Forms CRM Email Social Content Ads Intelligence Files Brand…" at bounding box center [784, 372] width 1568 height 745
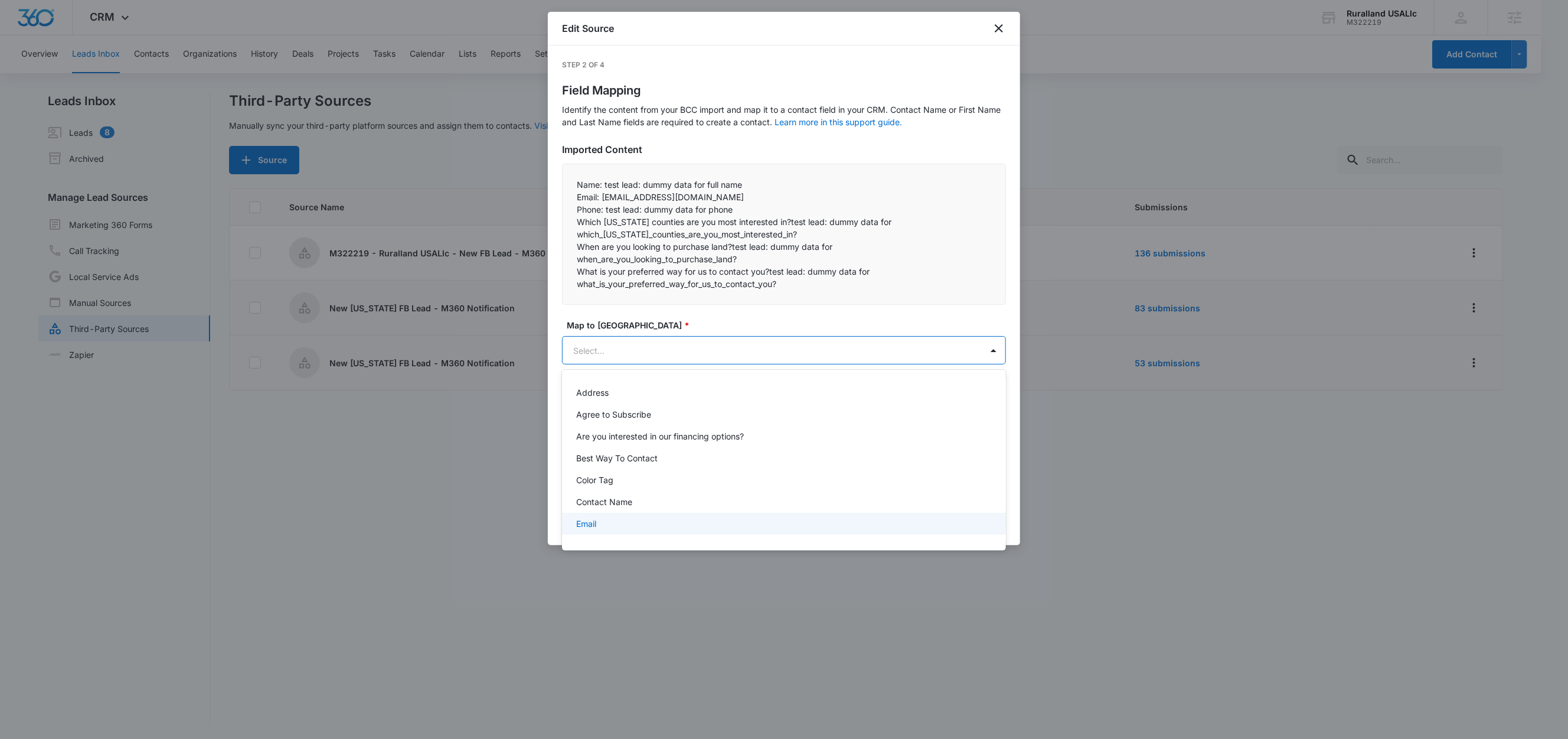
click at [602, 528] on div "Email" at bounding box center [783, 523] width 414 height 13
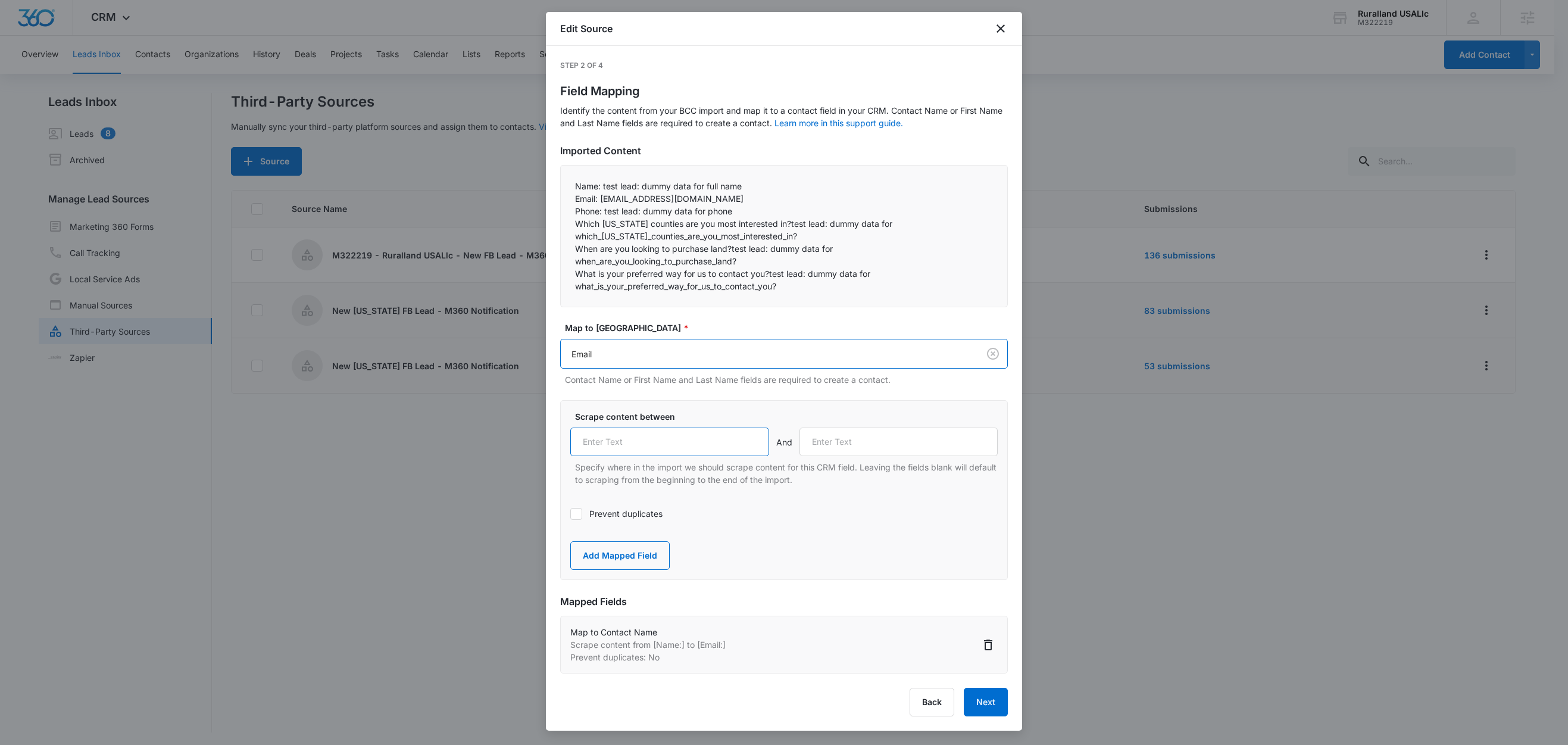
click at [629, 446] on input "text" at bounding box center [670, 442] width 199 height 28
paste input "Email:"
type input "Email:"
click at [608, 518] on label "Prevent duplicates" at bounding box center [784, 513] width 428 height 13
click at [571, 514] on input "Prevent duplicates" at bounding box center [571, 514] width 0 height 0
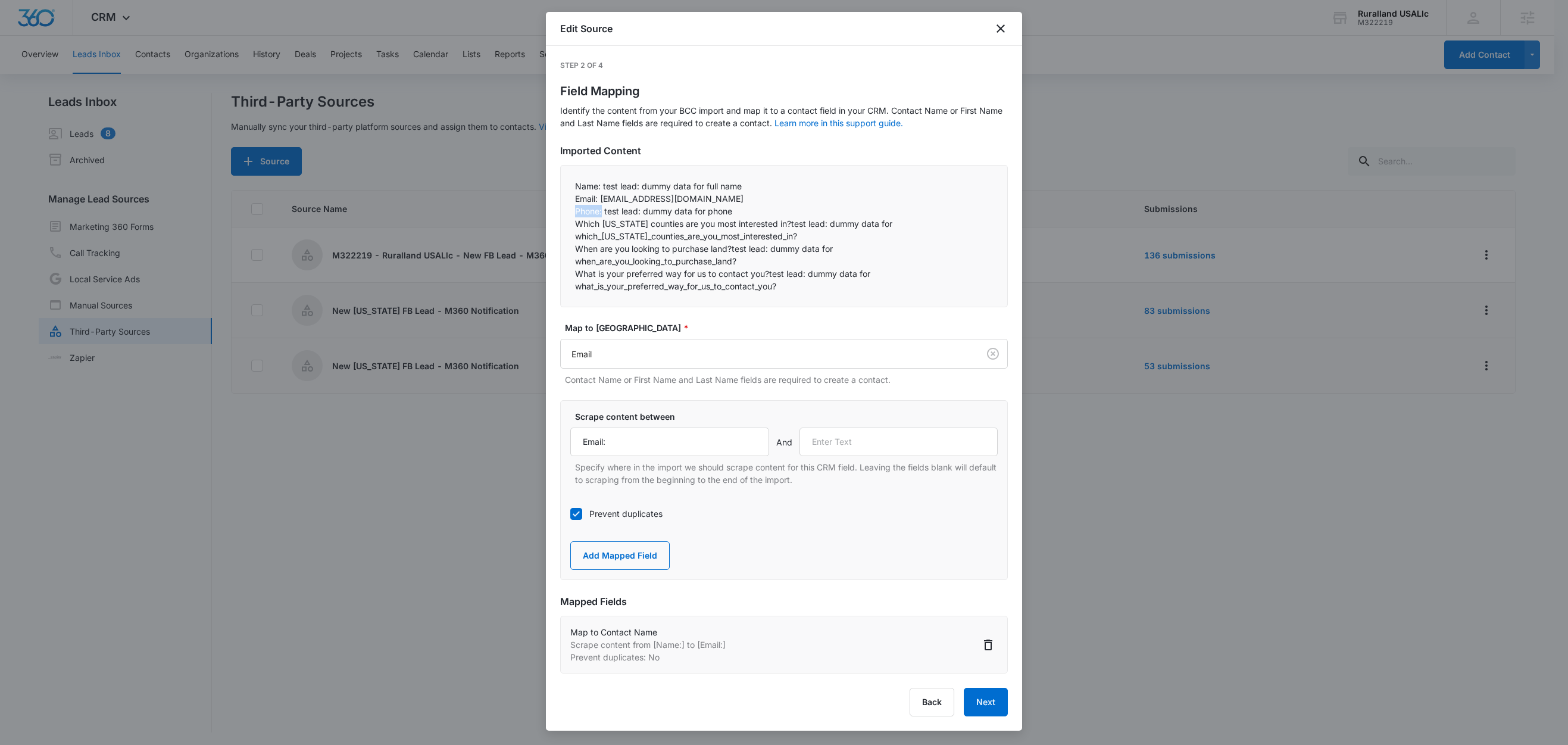
drag, startPoint x: 603, startPoint y: 213, endPoint x: 565, endPoint y: 211, distance: 38.1
click at [565, 211] on div "Name: test lead: dummy data for full name Email: test@fb.com Phone: test lead…" at bounding box center [784, 236] width 448 height 142
copy p "Phone:"
click at [847, 446] on input "text" at bounding box center [899, 442] width 199 height 28
paste input "Phone:"
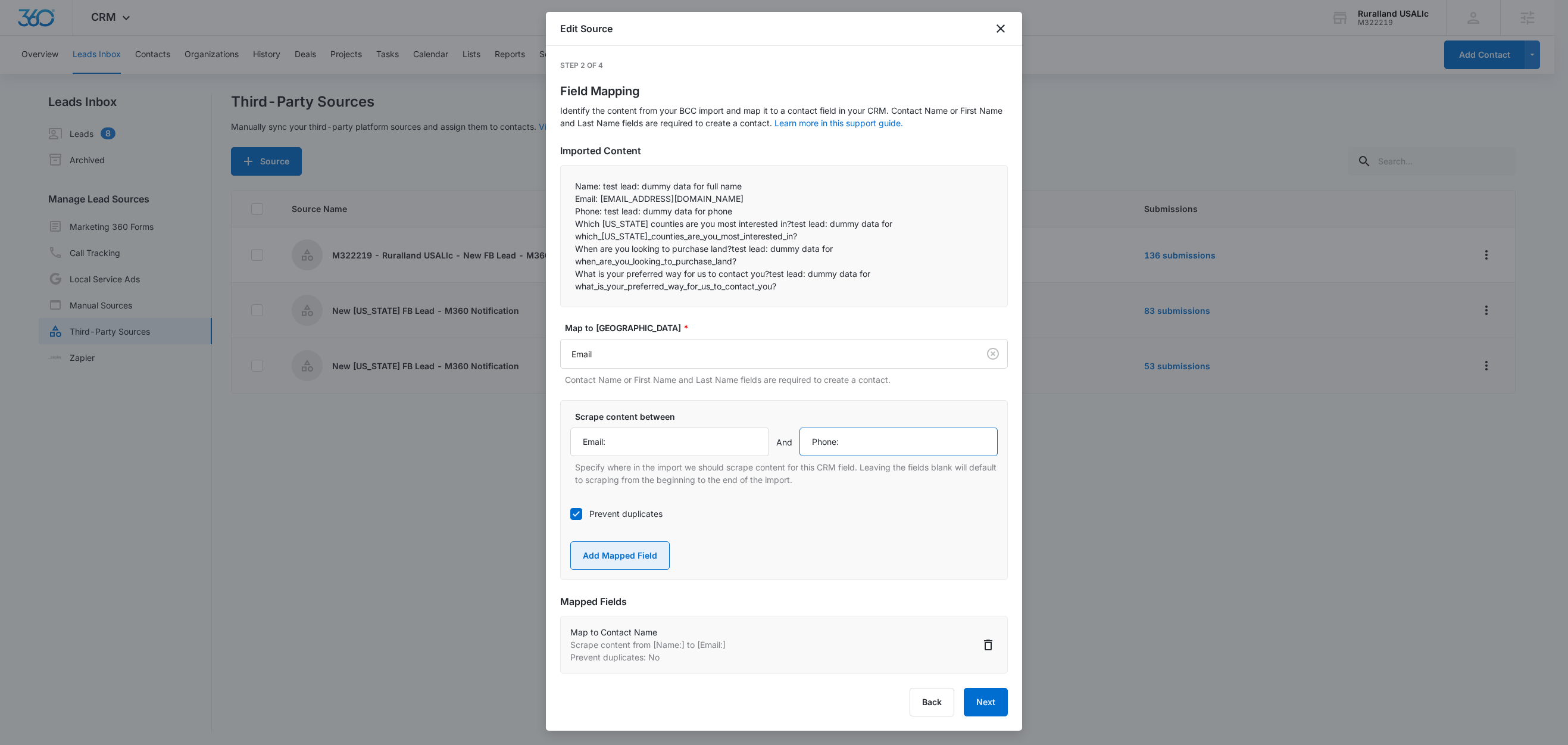
type input "Phone:"
click at [629, 559] on button "Add Mapped Field" at bounding box center [620, 556] width 100 height 28
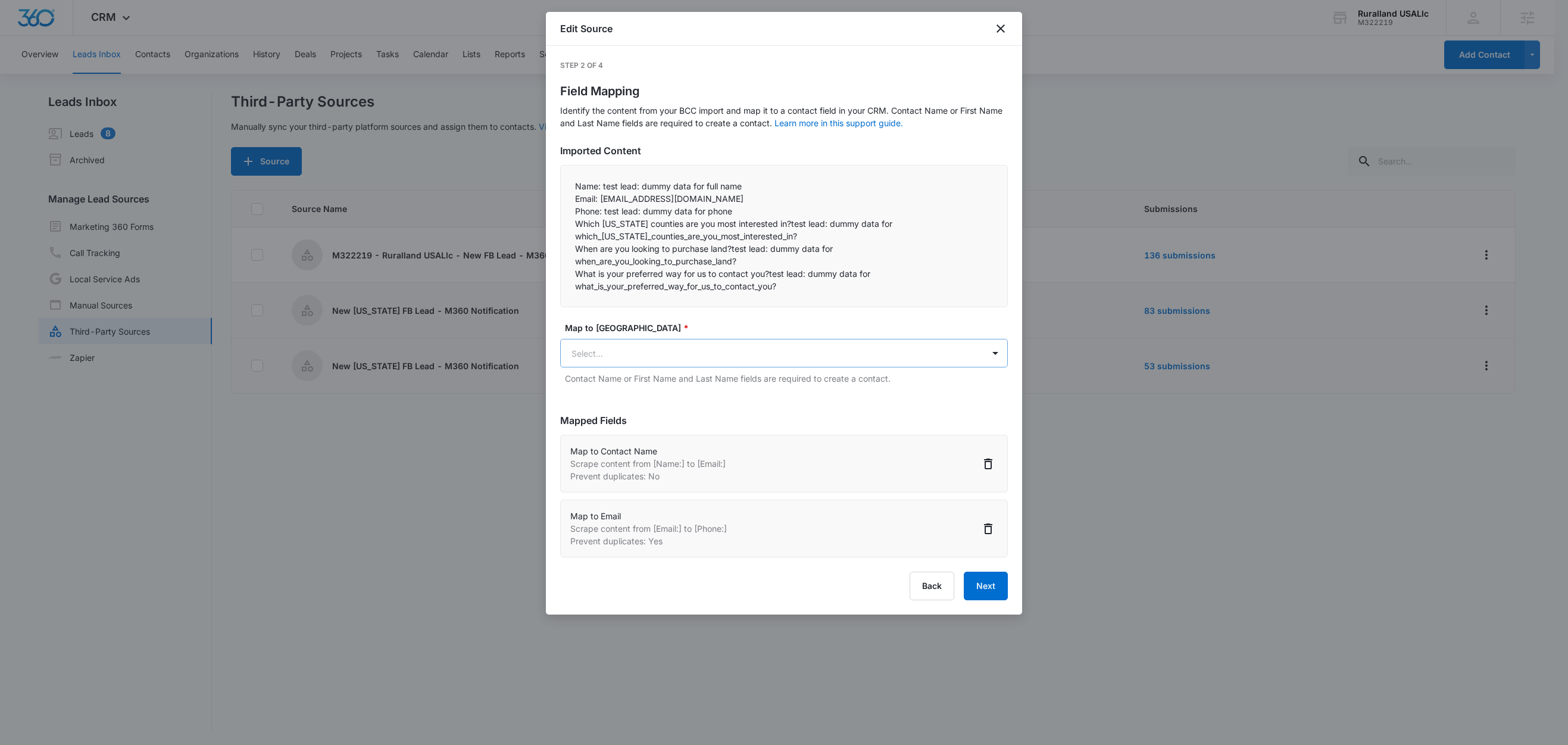
click at [642, 353] on body "CRM Apps Reputation Forms CRM Email Social Content Ads Intelligence Files Brand…" at bounding box center [784, 373] width 1568 height 746
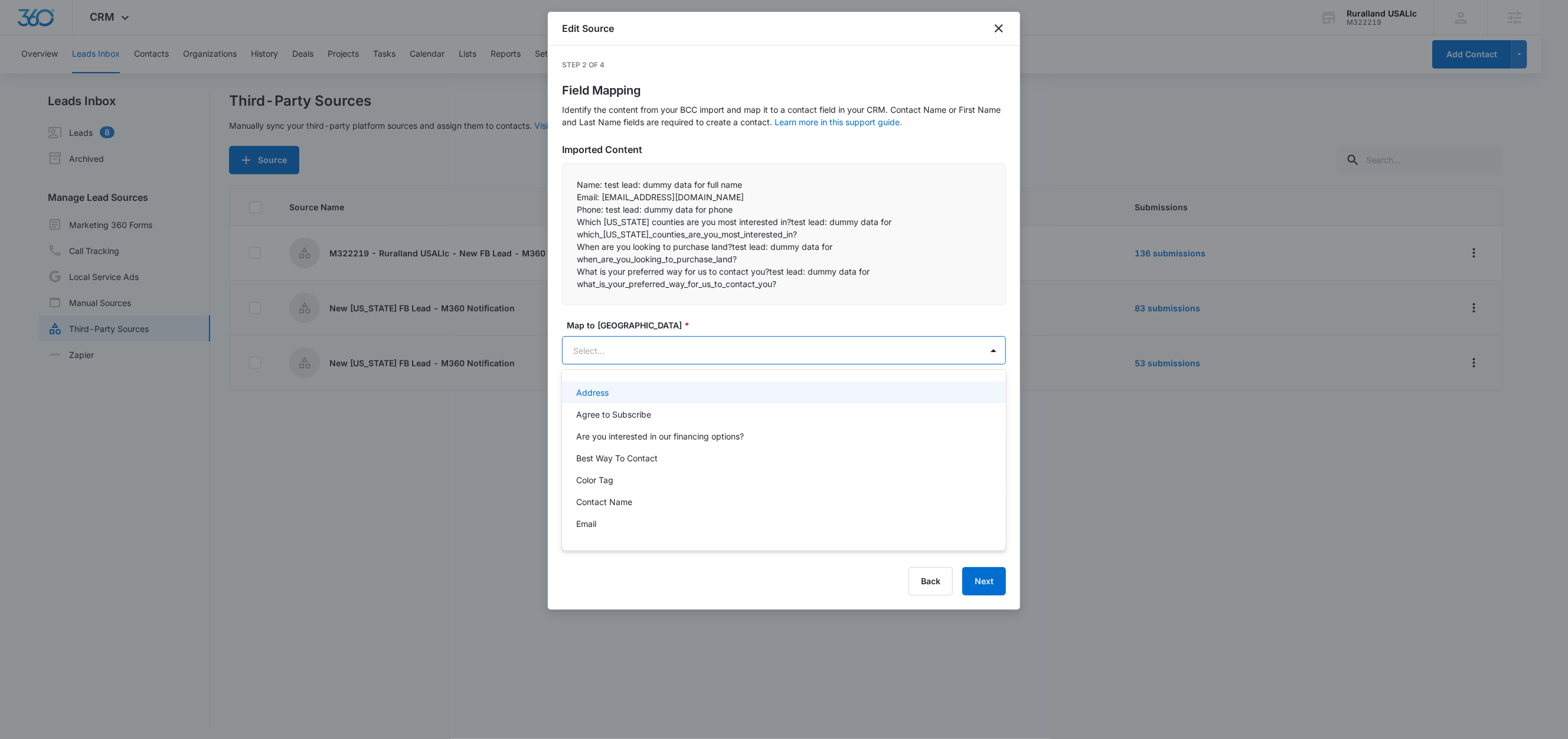
paste input "Phone:"
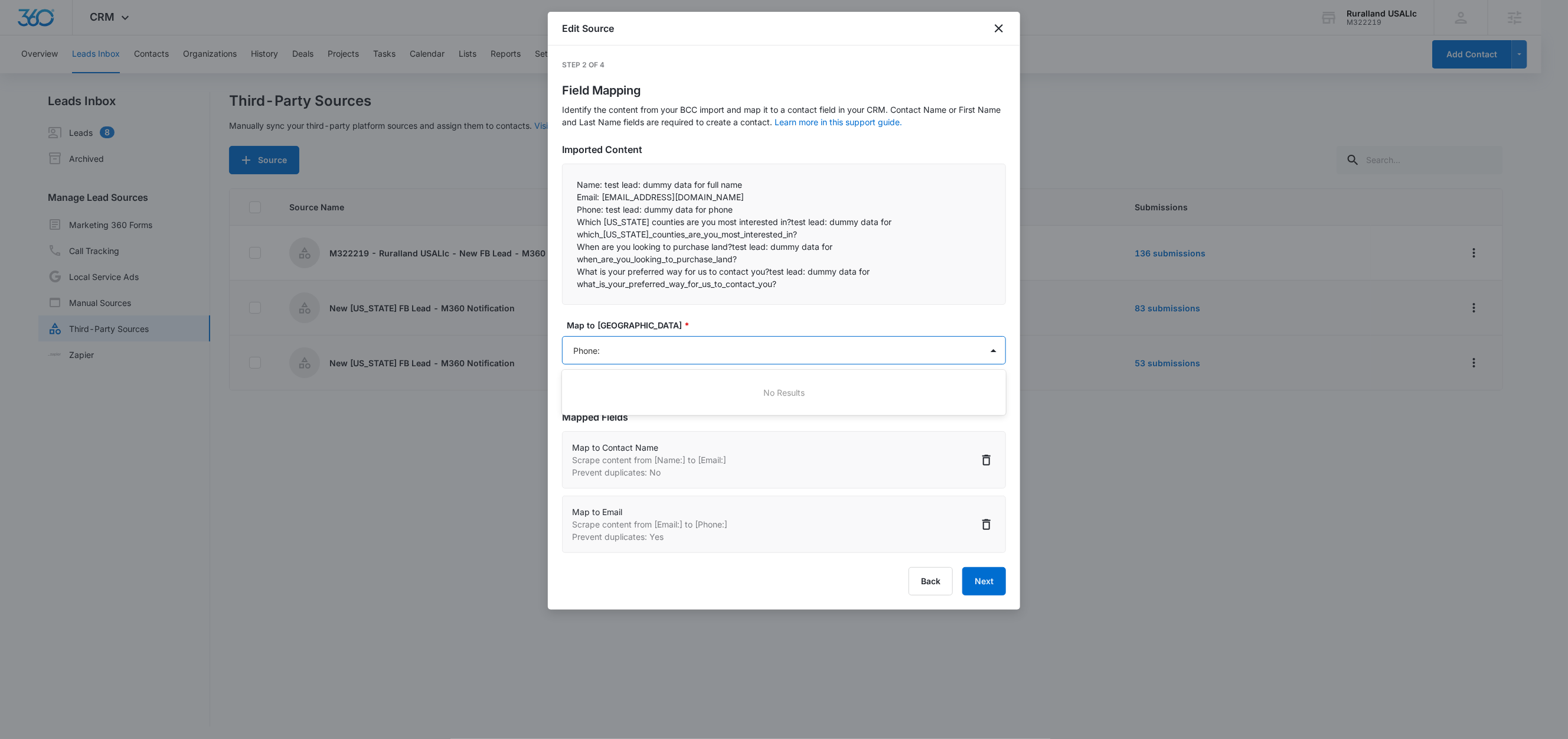
type input "Phone"
click at [600, 409] on p "Phone" at bounding box center [588, 414] width 24 height 13
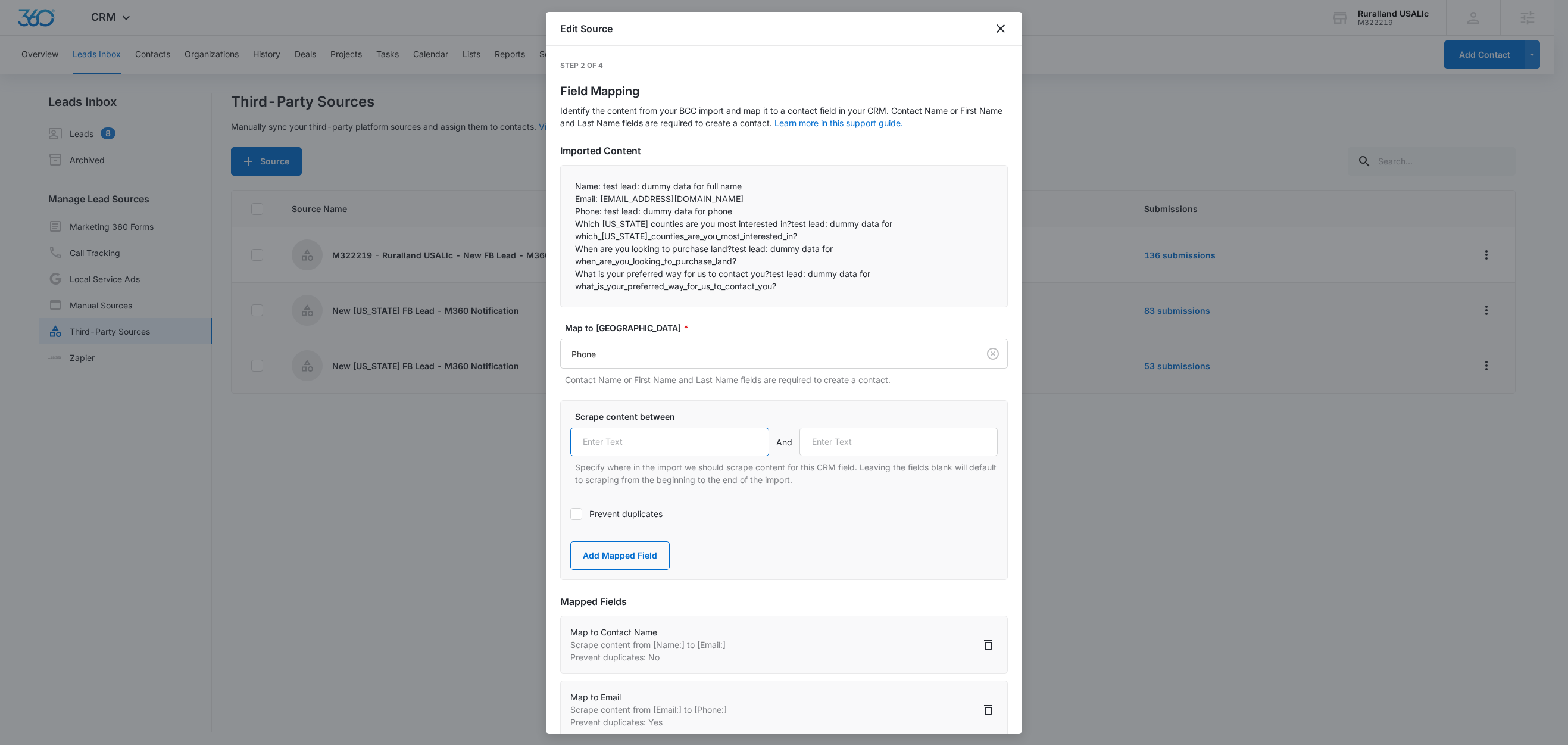
click at [638, 438] on input "text" at bounding box center [670, 442] width 199 height 28
paste input "Phone:"
type input "Phone:"
drag, startPoint x: 776, startPoint y: 225, endPoint x: 710, endPoint y: 222, distance: 66.1
click at [710, 222] on p "Which Florida counties are you most interested in?test lead: dummy data for whi…" at bounding box center [784, 229] width 418 height 25
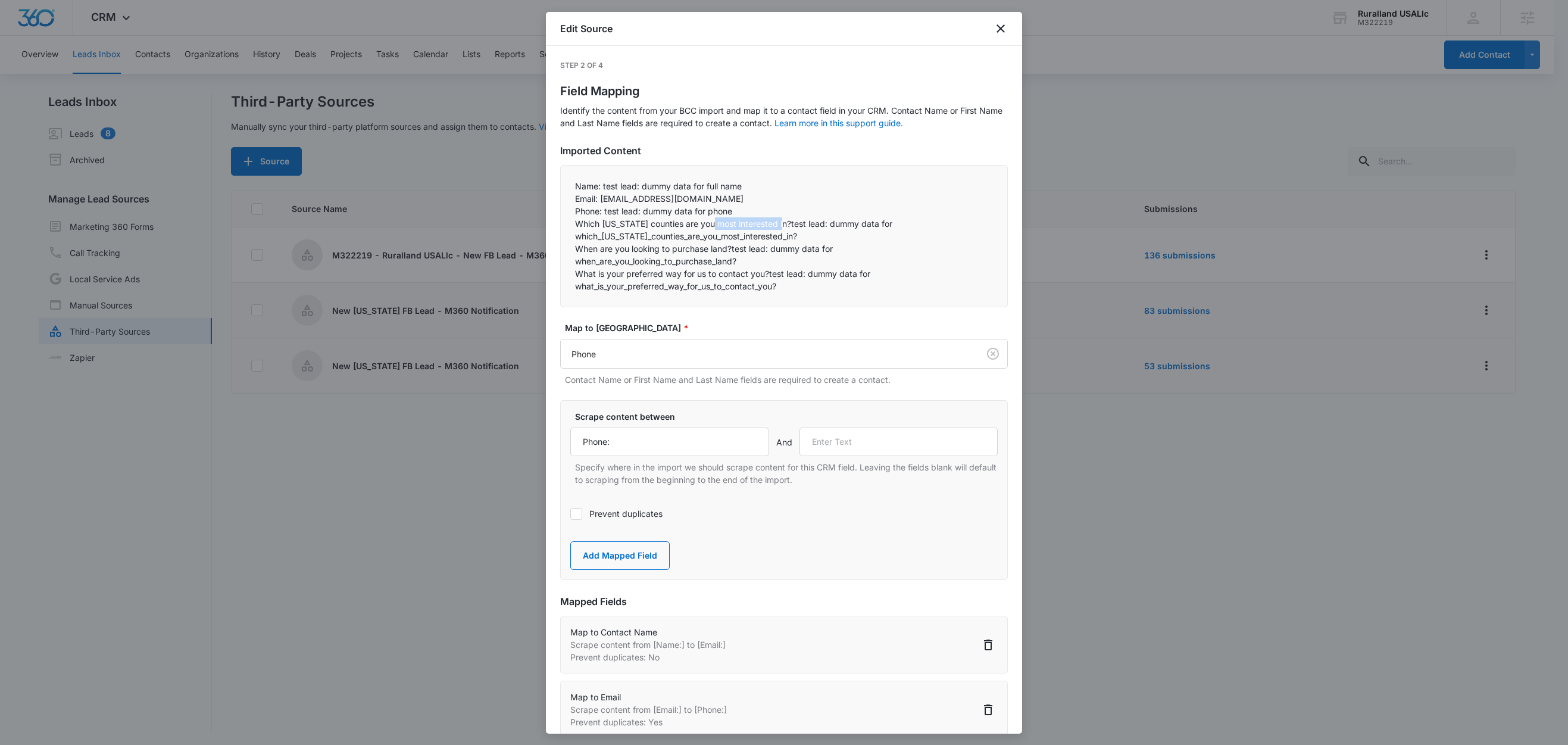
click at [753, 225] on p "Which Florida counties are you most interested in?test lead: dummy data for whi…" at bounding box center [784, 229] width 418 height 25
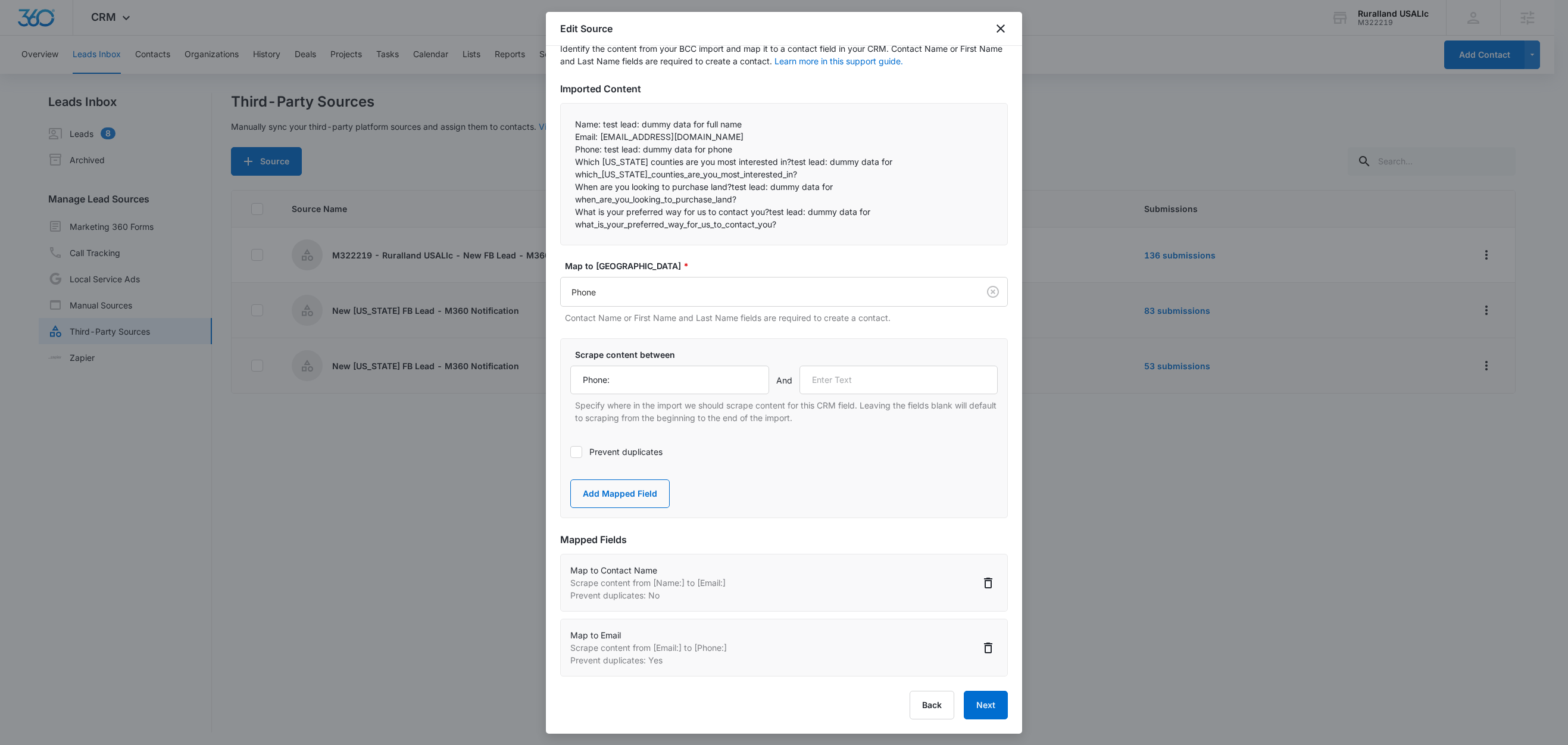
scroll to position [1, 0]
click at [1003, 25] on icon "close" at bounding box center [1000, 28] width 8 height 8
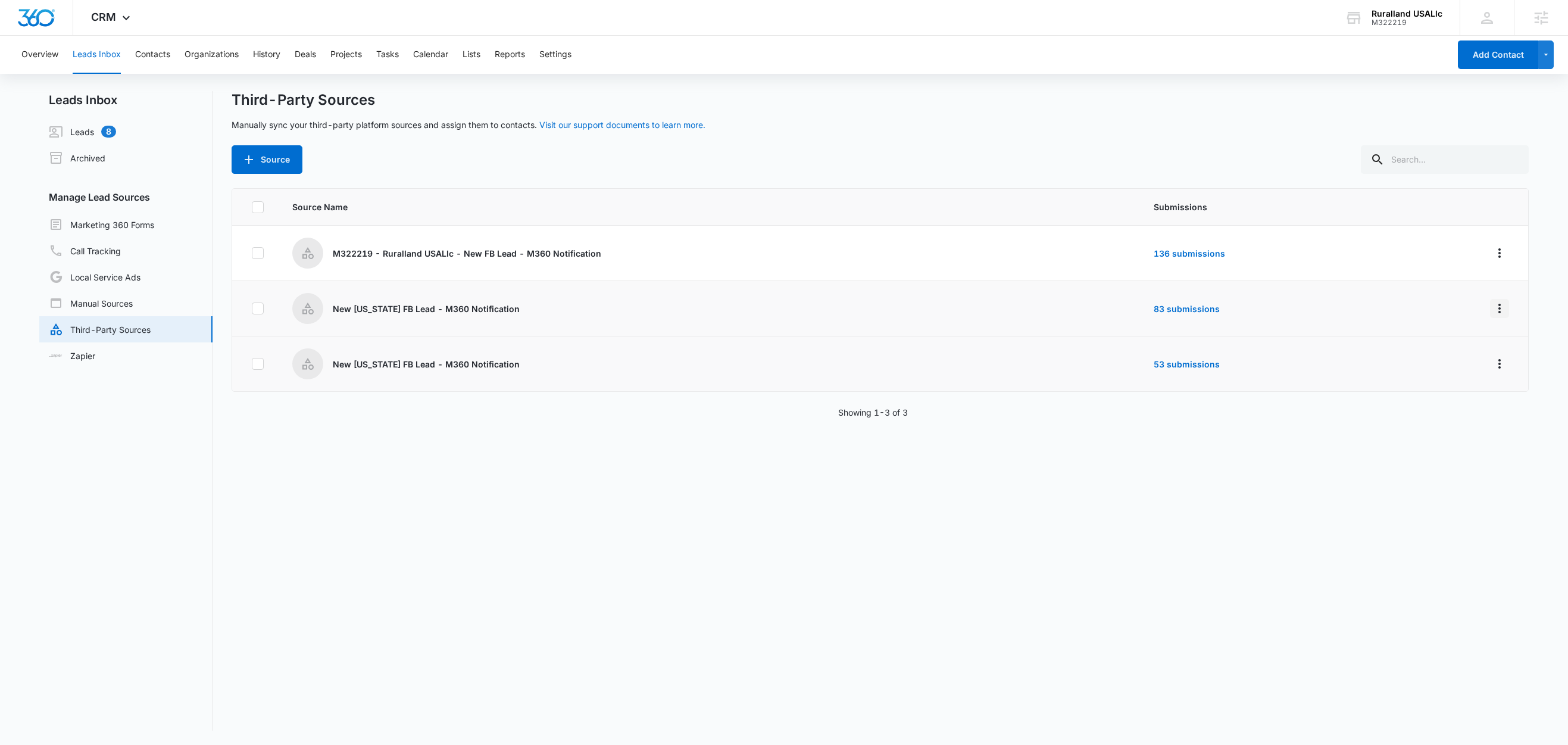
click at [1492, 302] on icon "Overflow Menu" at bounding box center [1499, 308] width 14 height 14
click at [1452, 359] on div "Edit" at bounding box center [1433, 359] width 67 height 8
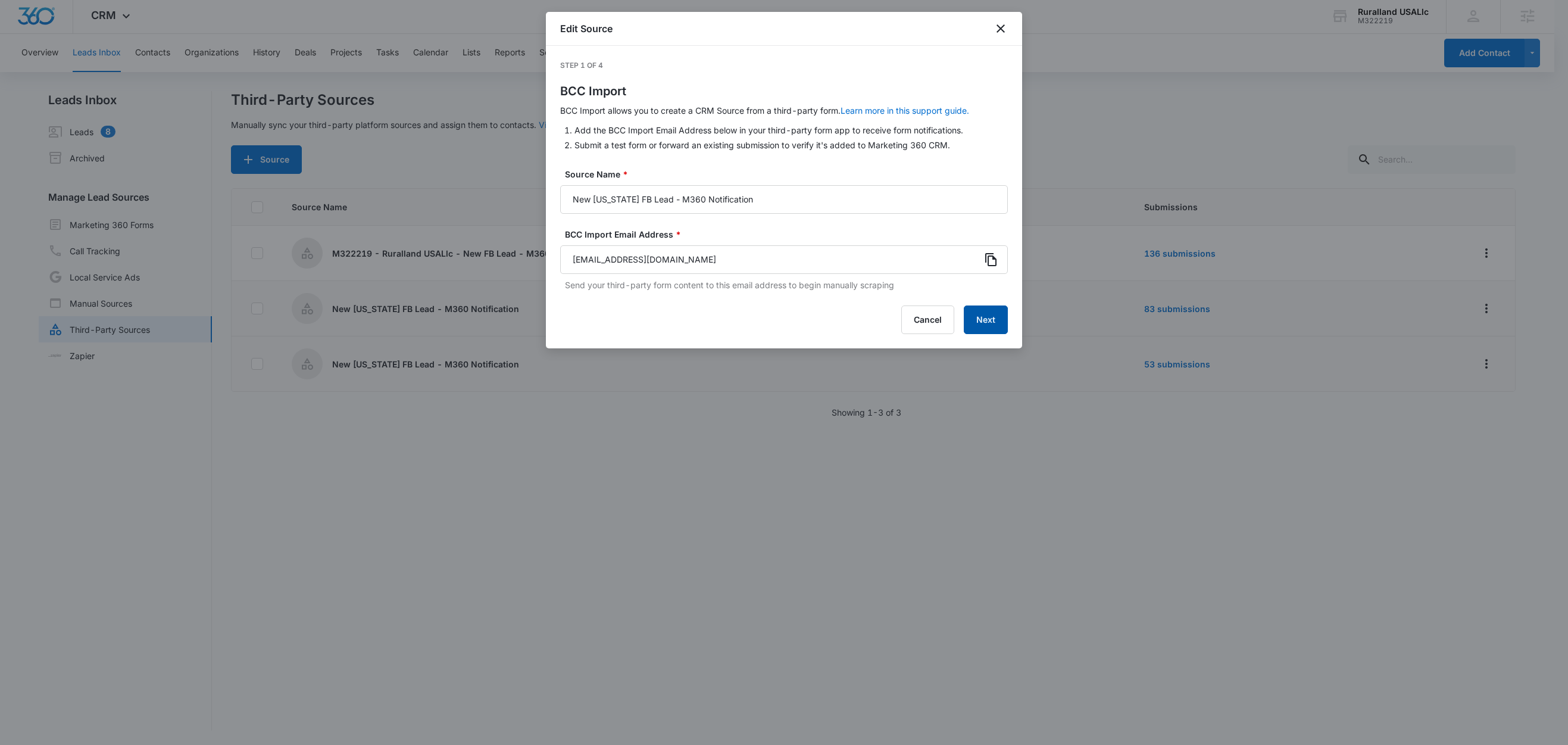
click at [994, 313] on button "Next" at bounding box center [985, 320] width 44 height 28
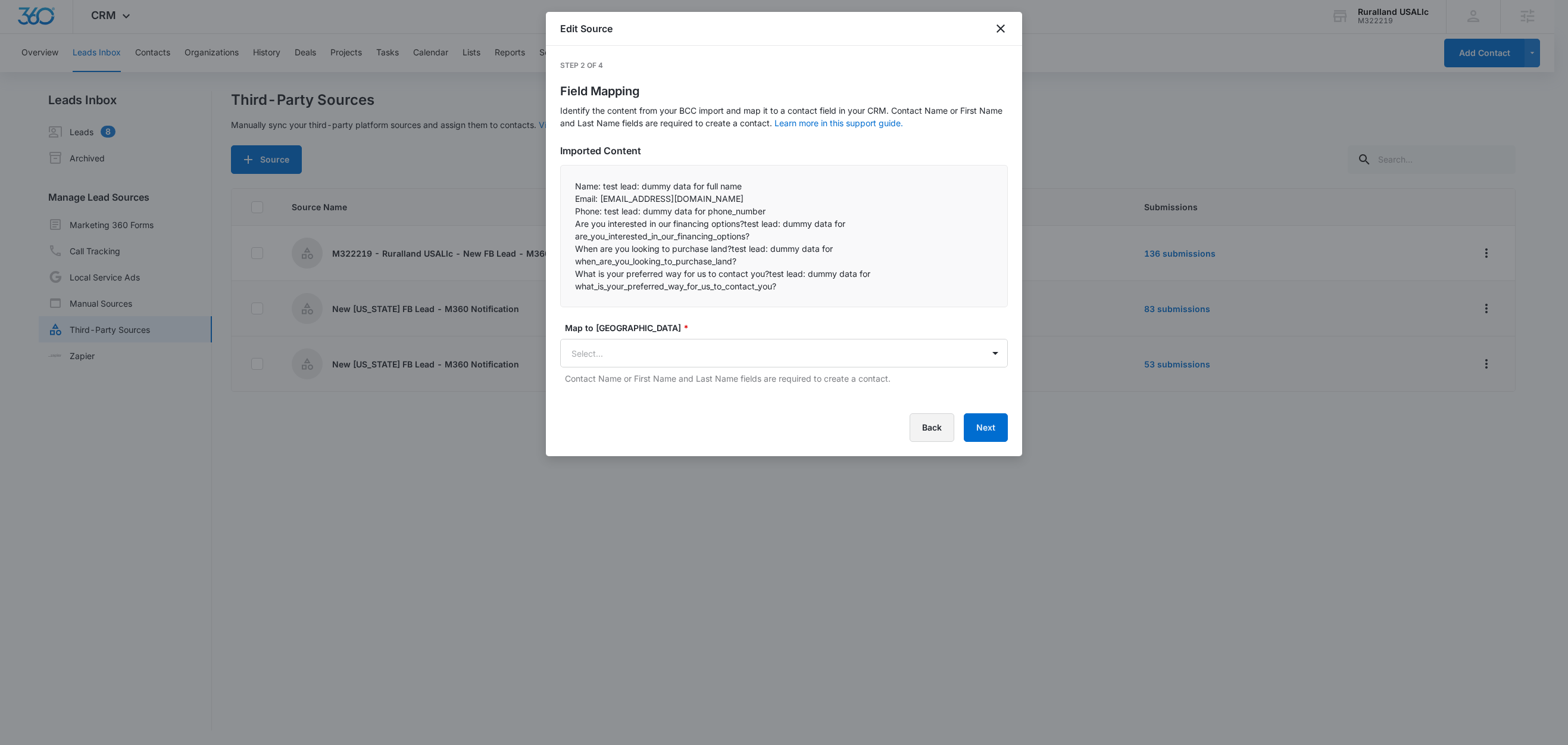
click at [923, 425] on button "Back" at bounding box center [932, 428] width 45 height 28
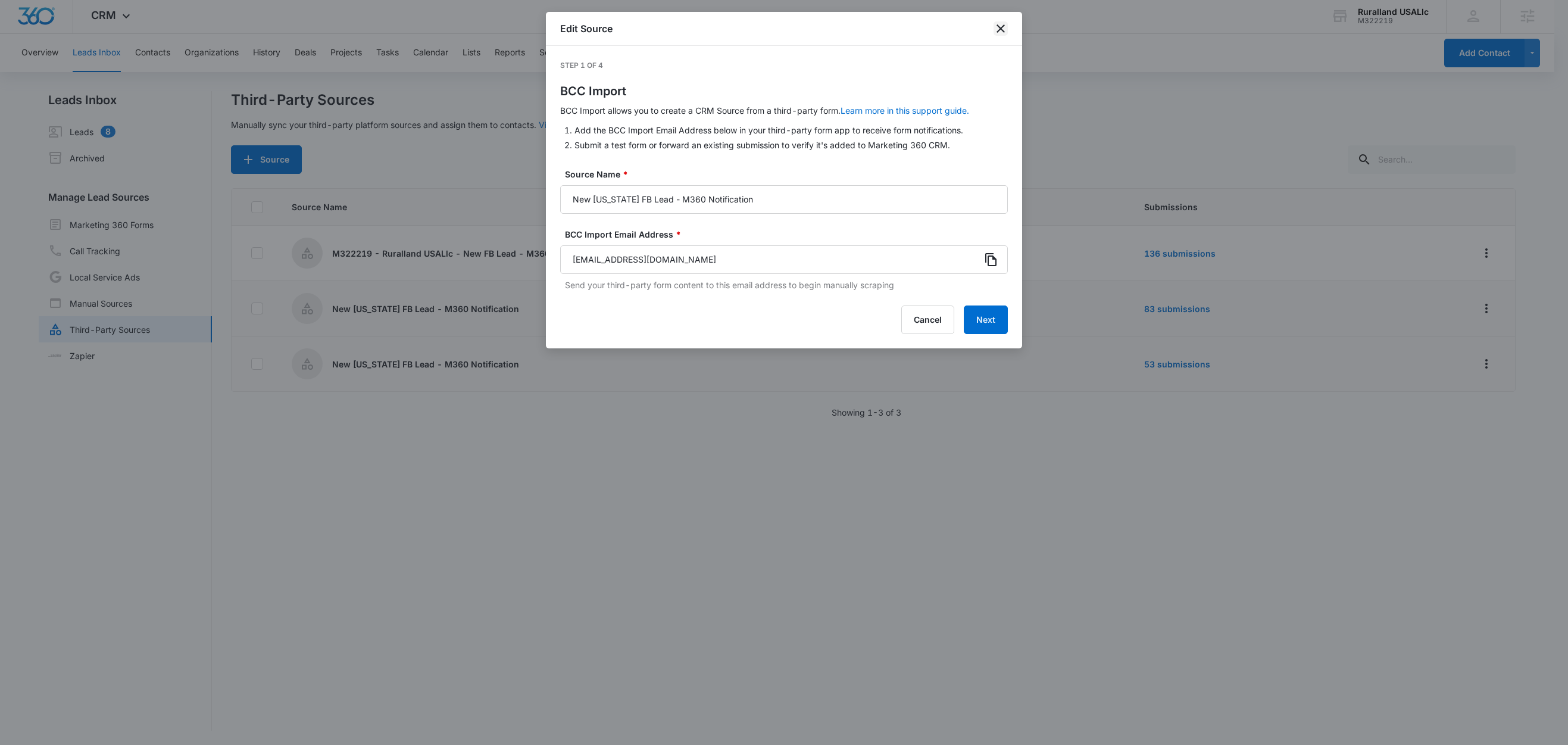
click at [1007, 32] on icon "close" at bounding box center [1000, 28] width 14 height 14
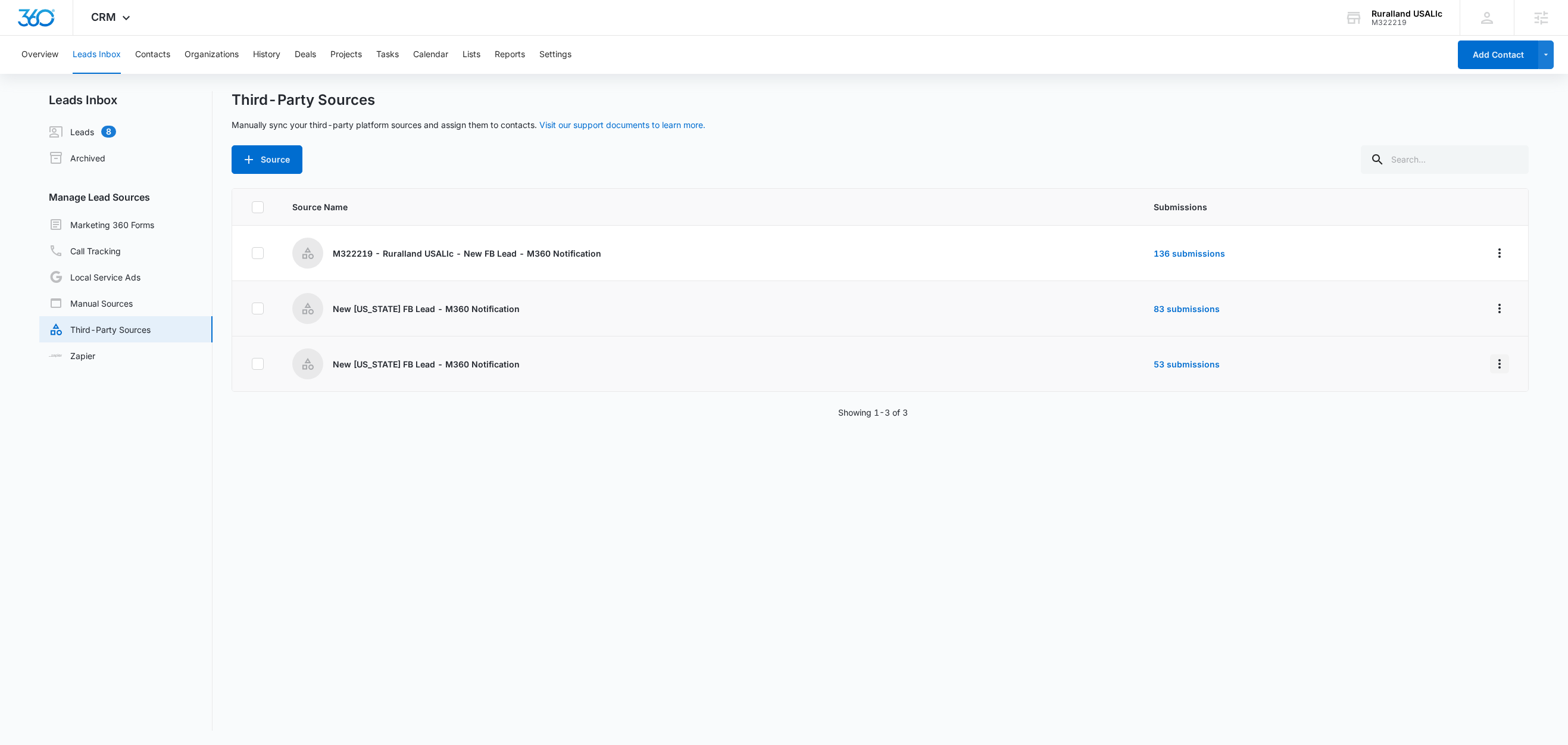
click at [1492, 362] on icon "Overflow Menu" at bounding box center [1499, 363] width 14 height 14
click at [1433, 450] on div "Reset Source" at bounding box center [1433, 451] width 67 height 8
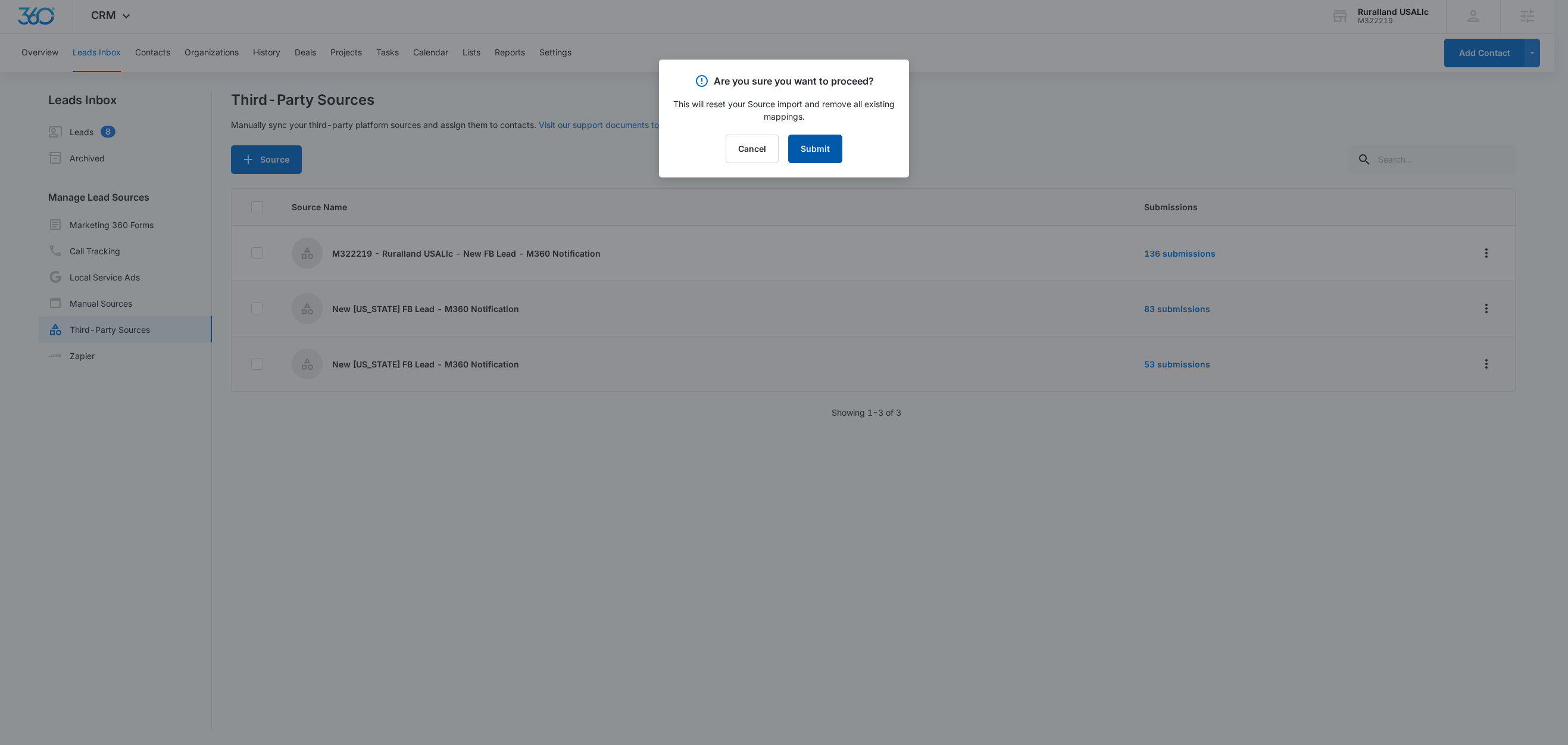
click at [824, 152] on button "Submit" at bounding box center [815, 149] width 54 height 28
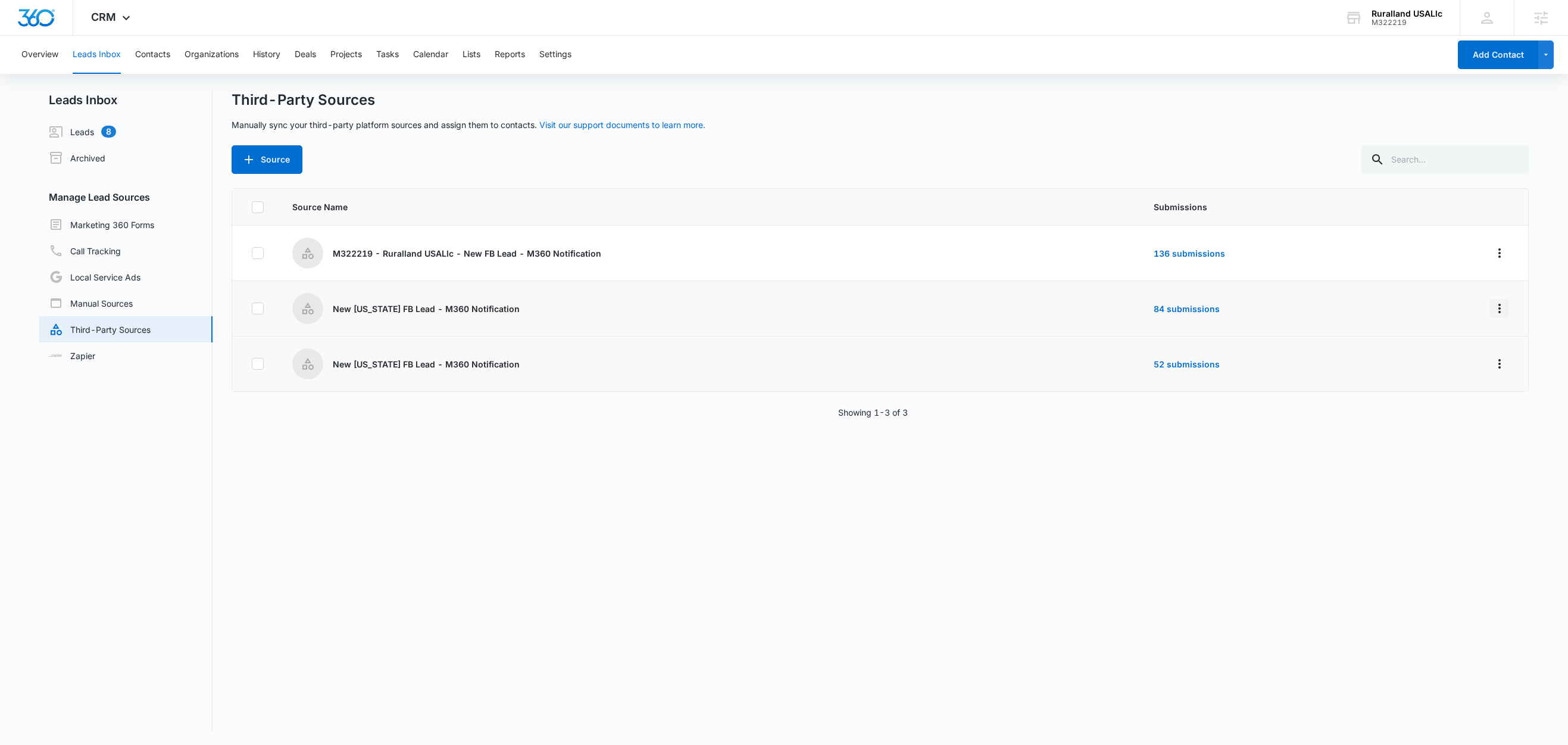
click at [1492, 306] on icon "Overflow Menu" at bounding box center [1499, 308] width 14 height 14
click at [1434, 366] on button "Edit" at bounding box center [1440, 360] width 110 height 18
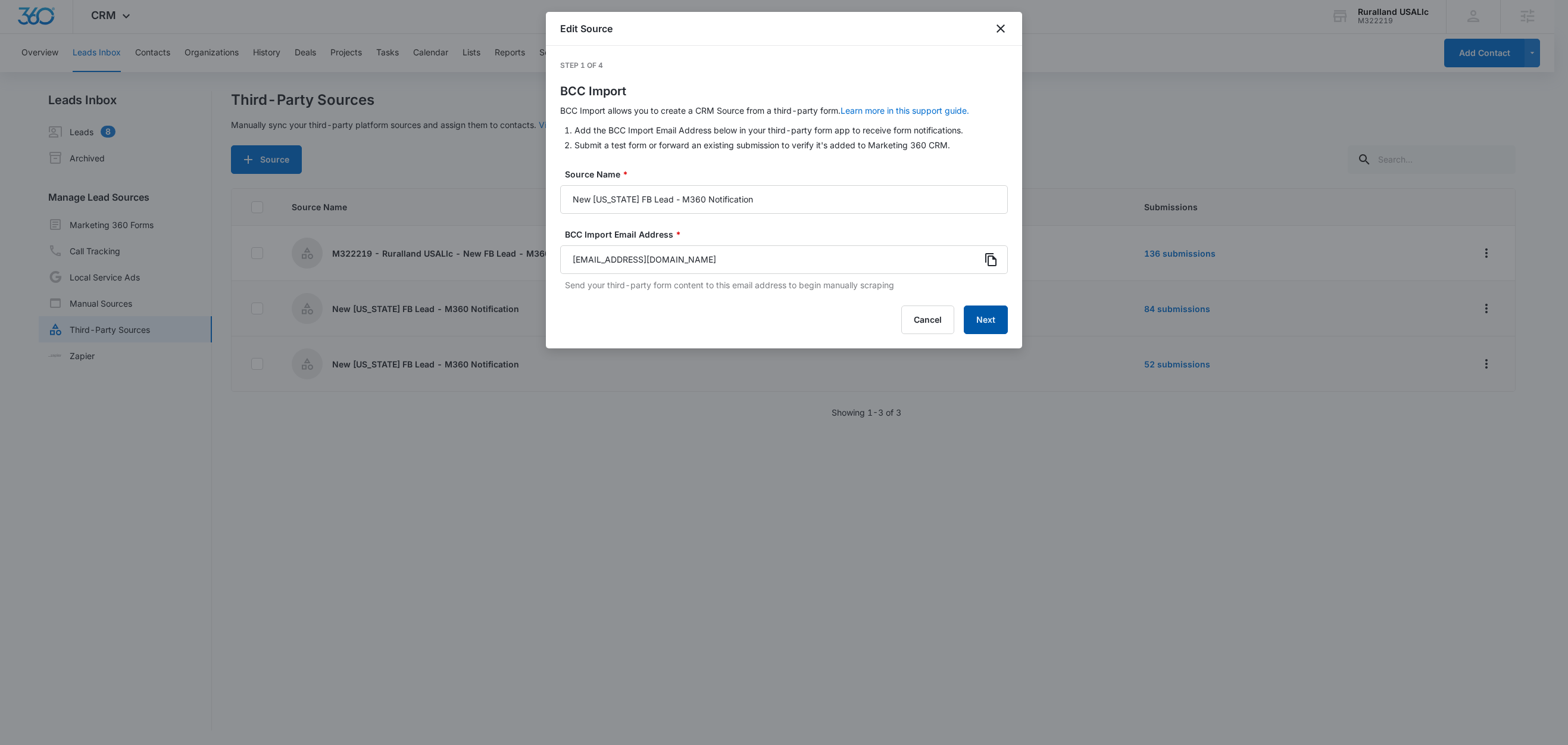
click at [995, 325] on button "Next" at bounding box center [985, 320] width 44 height 28
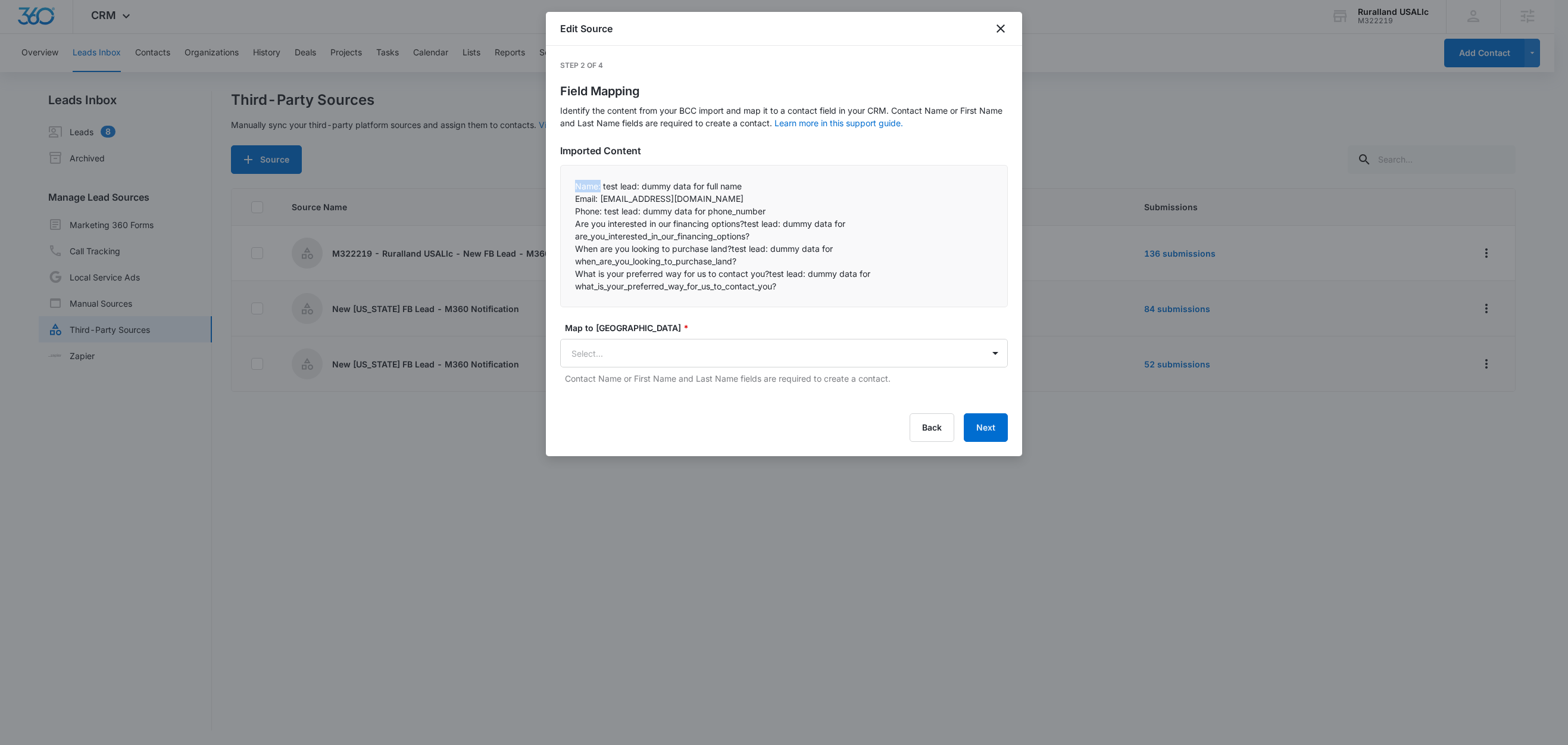
drag, startPoint x: 601, startPoint y: 186, endPoint x: 565, endPoint y: 186, distance: 36.0
click at [565, 186] on div "Name: test lead: dummy data for full name Email: test@fb.com Phone: test lead…" at bounding box center [784, 236] width 448 height 142
copy p "Name:"
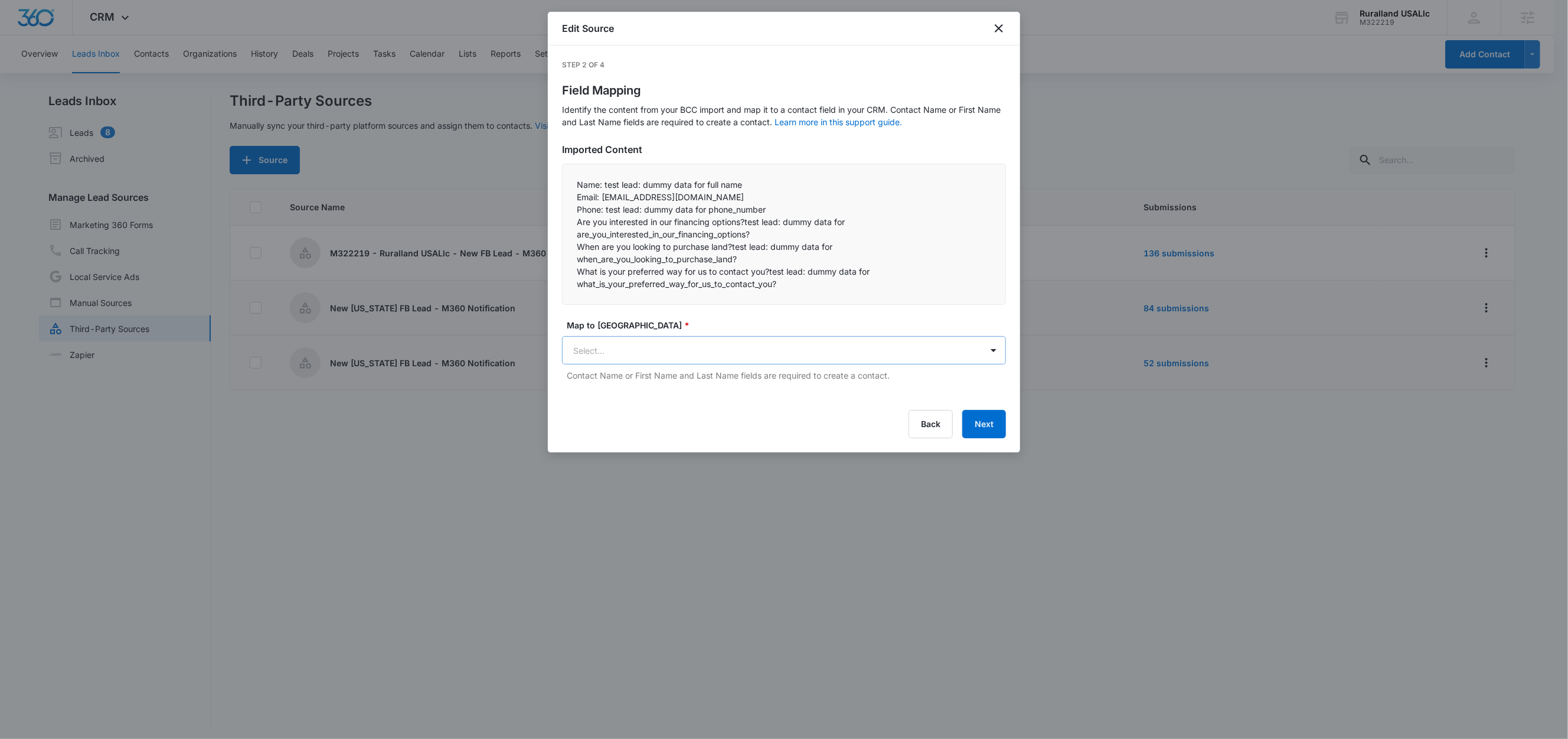
click at [657, 345] on body "CRM Apps Reputation Forms CRM Email Social Content Ads Intelligence Files Brand…" at bounding box center [784, 370] width 1568 height 740
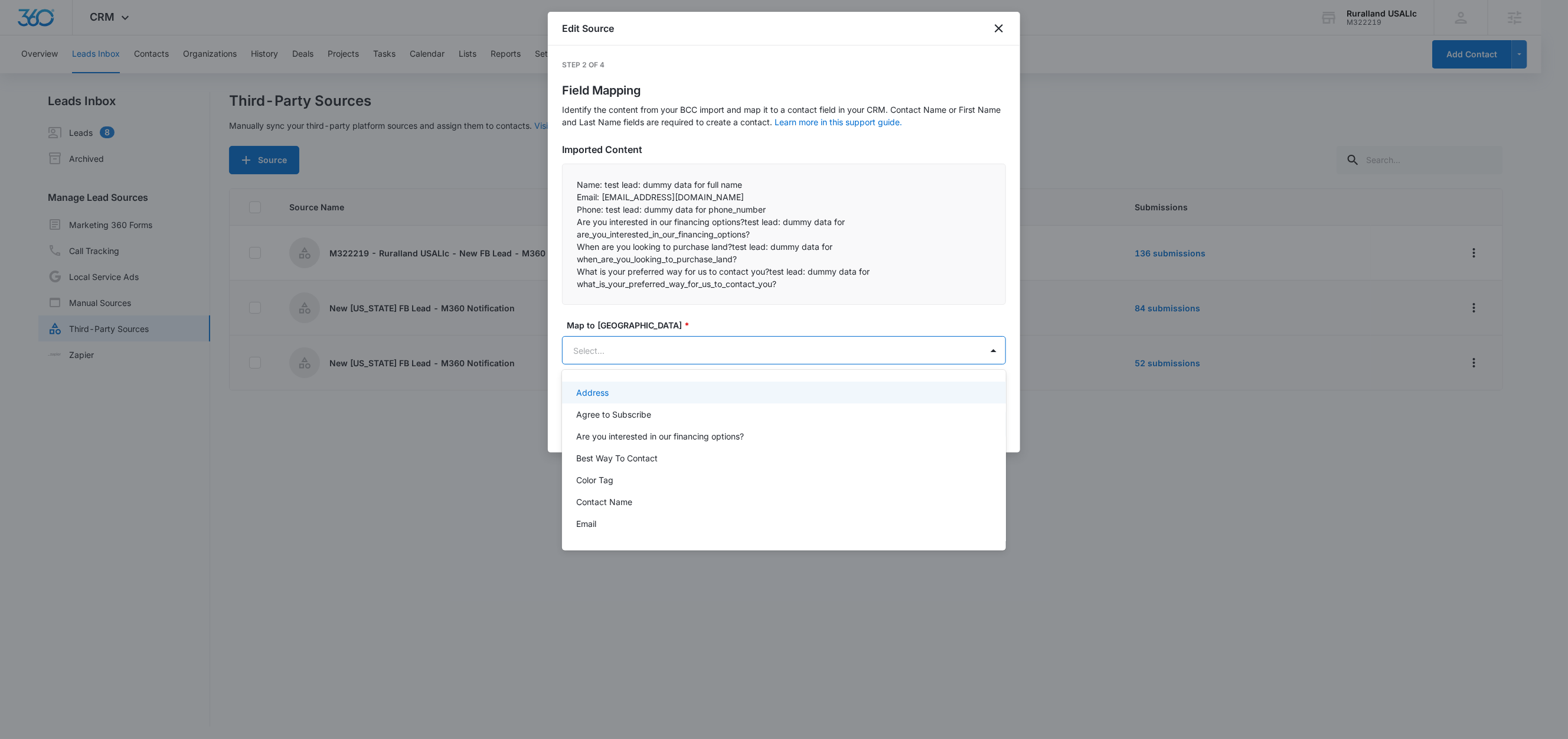
paste input "Name:"
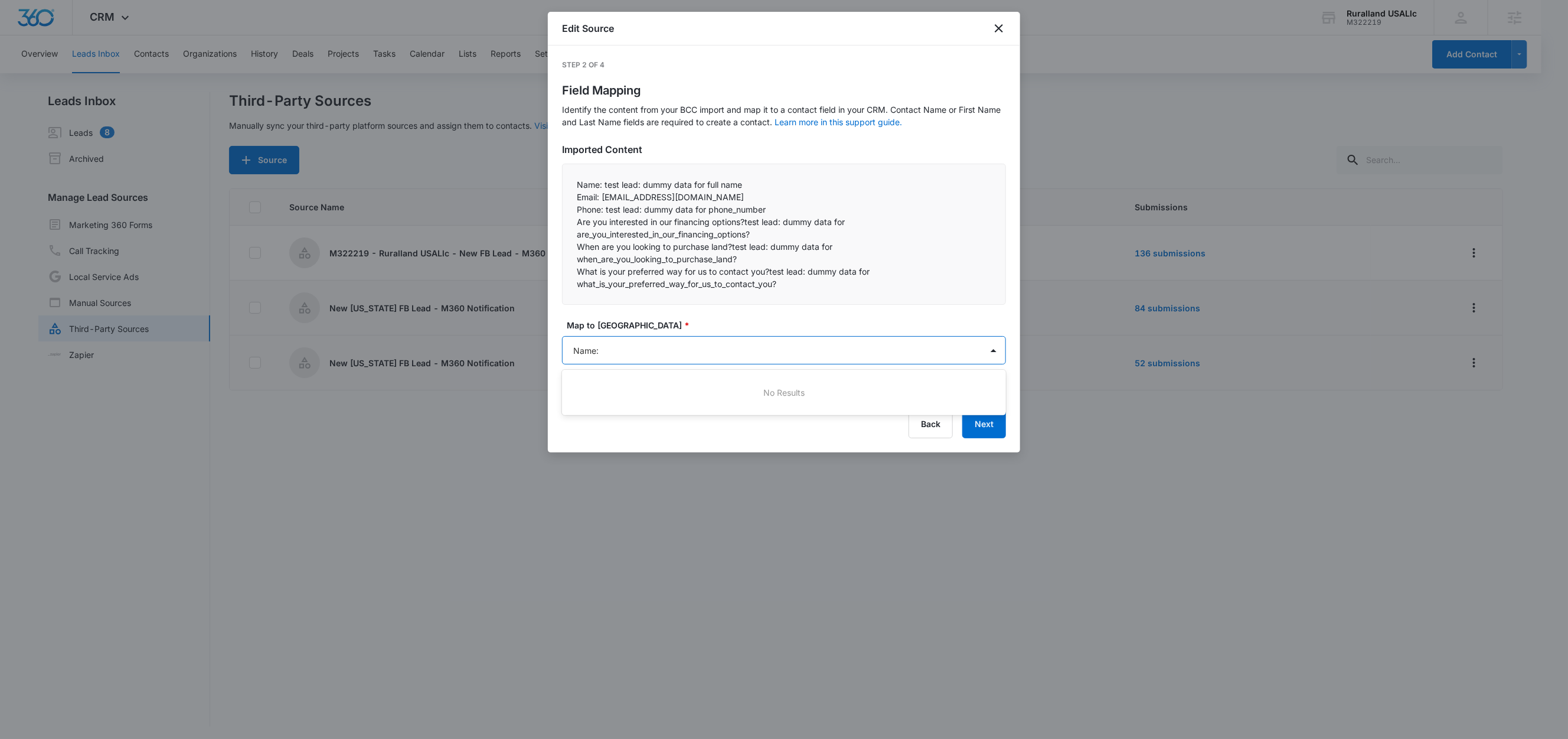
type input "Name"
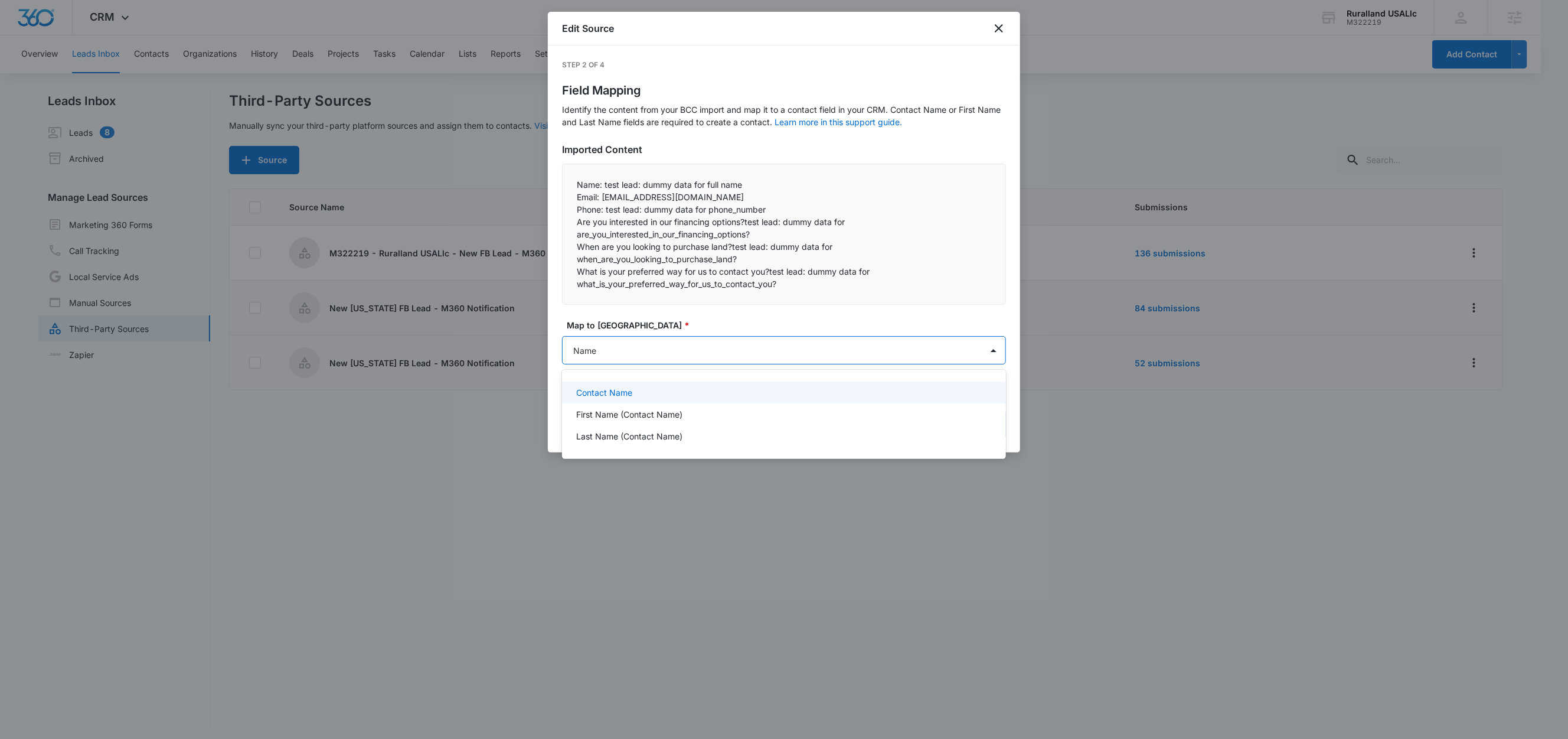
click at [605, 386] on p "Contact Name" at bounding box center [604, 392] width 56 height 13
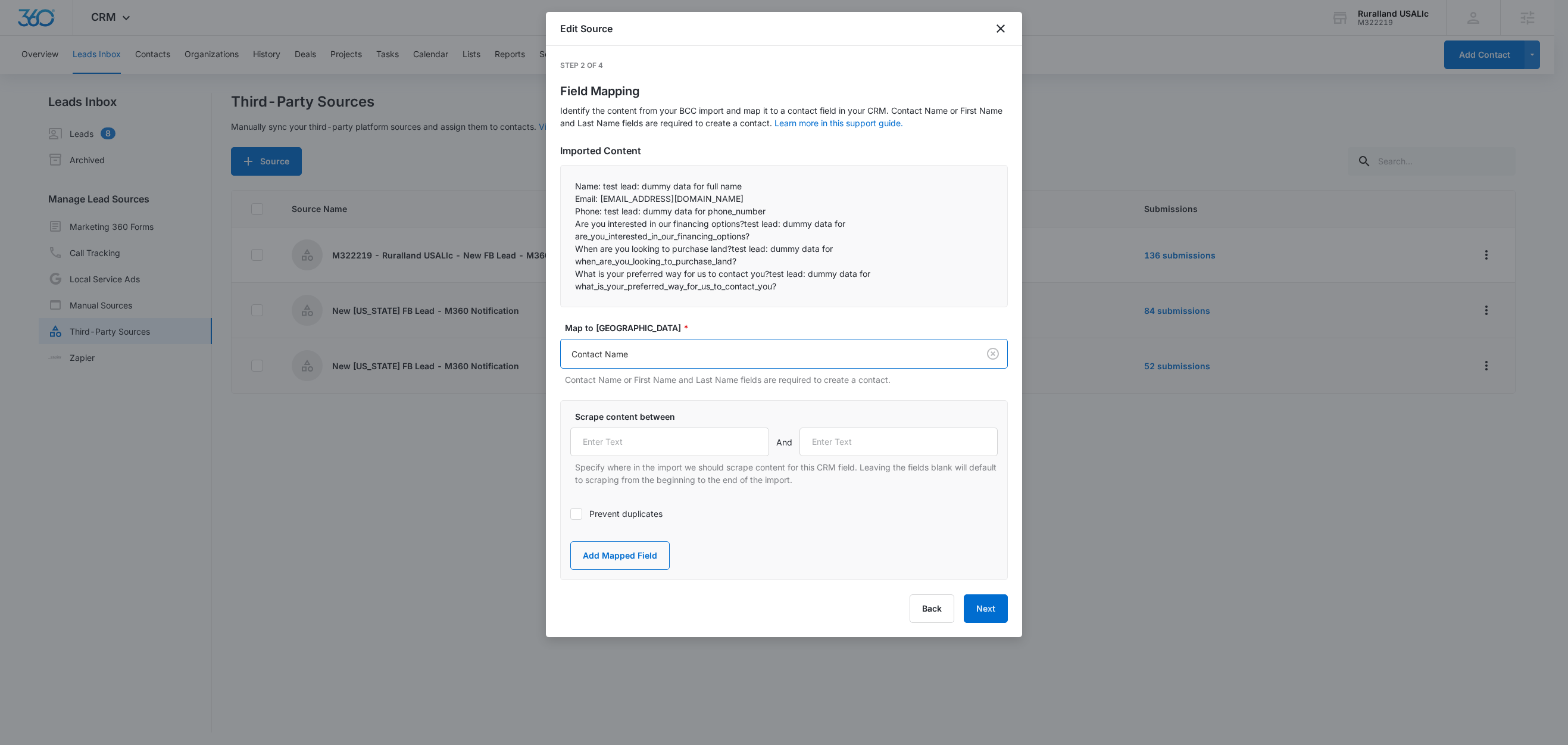
click at [623, 420] on label "Scrape content between" at bounding box center [788, 416] width 428 height 13
click at [623, 448] on input "text" at bounding box center [670, 442] width 199 height 28
paste input "Name:"
type input "Name:"
drag, startPoint x: 599, startPoint y: 197, endPoint x: 559, endPoint y: 196, distance: 40.0
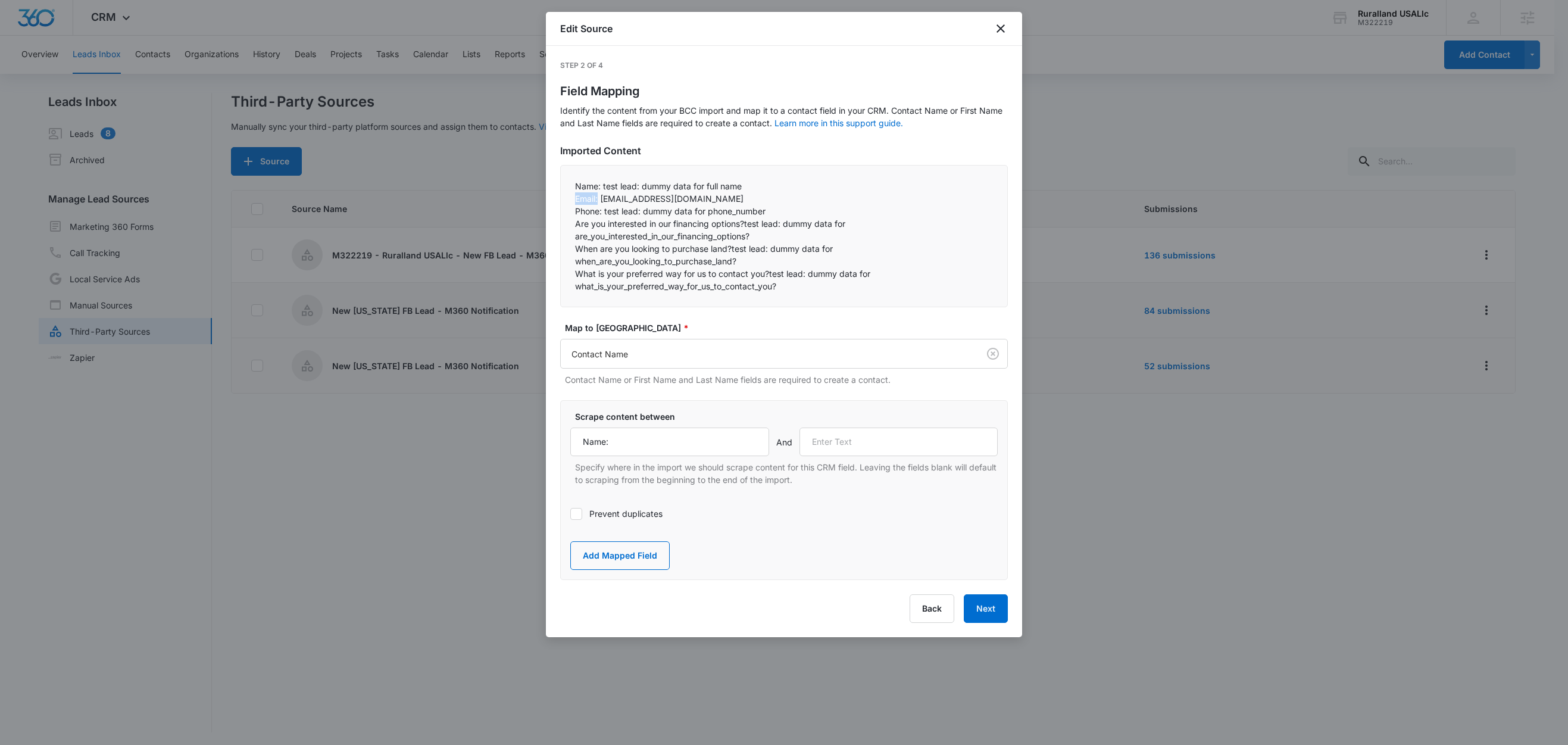
click at [559, 196] on div "Step 2 of 4 Field Mapping Identify the content from your BCC import and map it …" at bounding box center [784, 341] width 476 height 592
copy p "Email:"
click at [879, 437] on input "text" at bounding box center [899, 442] width 199 height 28
paste input "Email:"
type input "Email:"
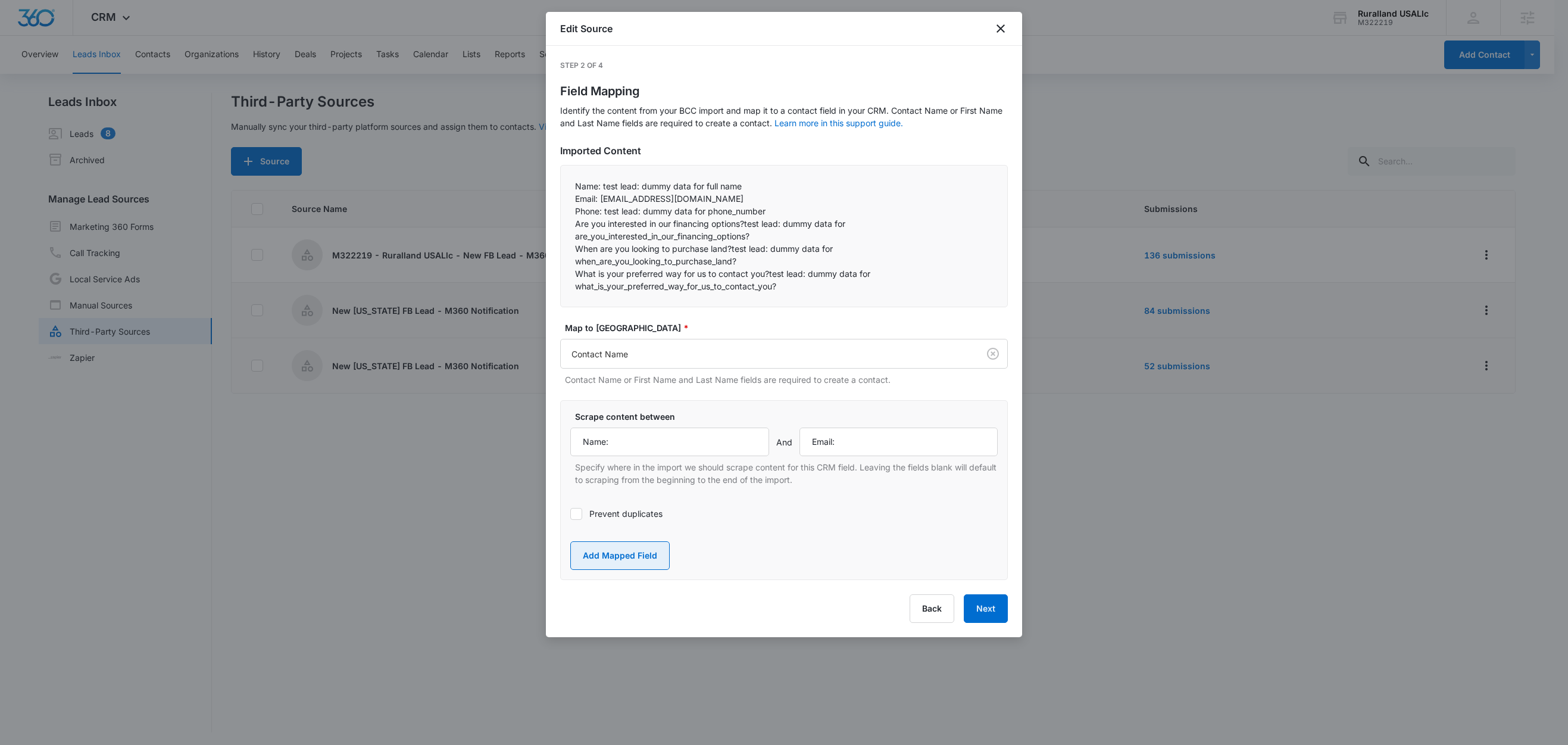
click at [642, 547] on button "Add Mapped Field" at bounding box center [620, 556] width 100 height 28
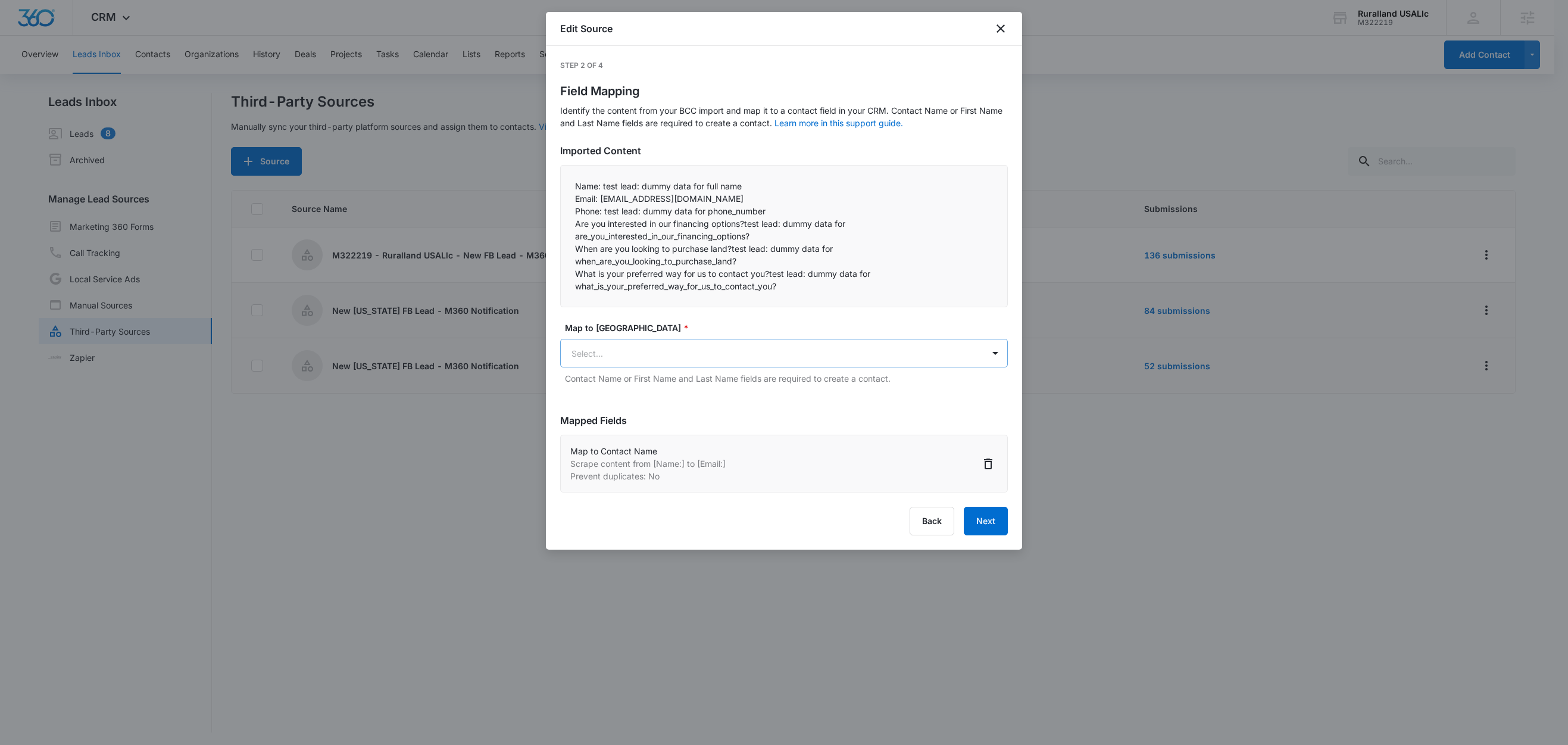
click at [657, 356] on body "CRM Apps Reputation Forms CRM Email Social Content Ads Intelligence Files Brand…" at bounding box center [784, 373] width 1568 height 746
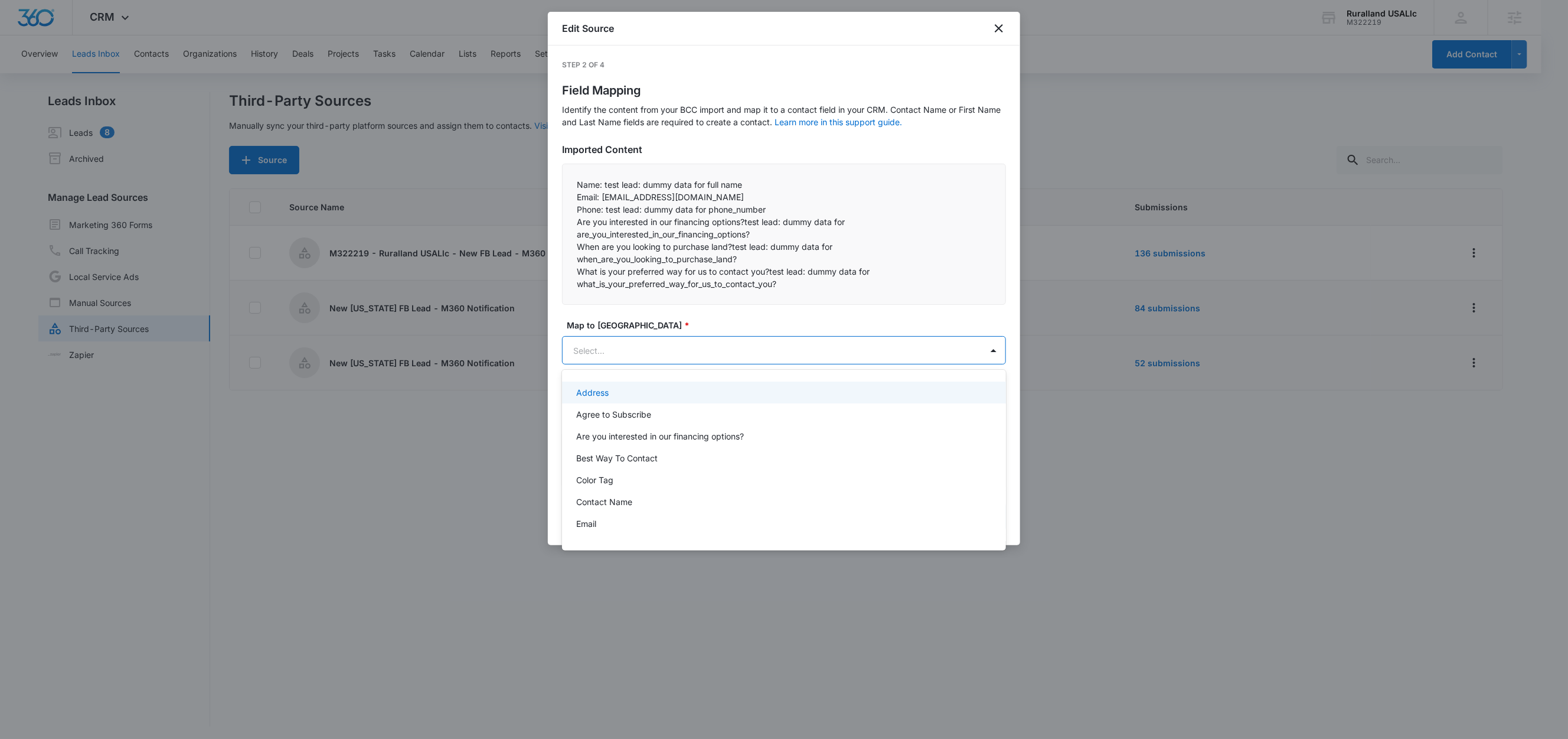
paste input "Email:"
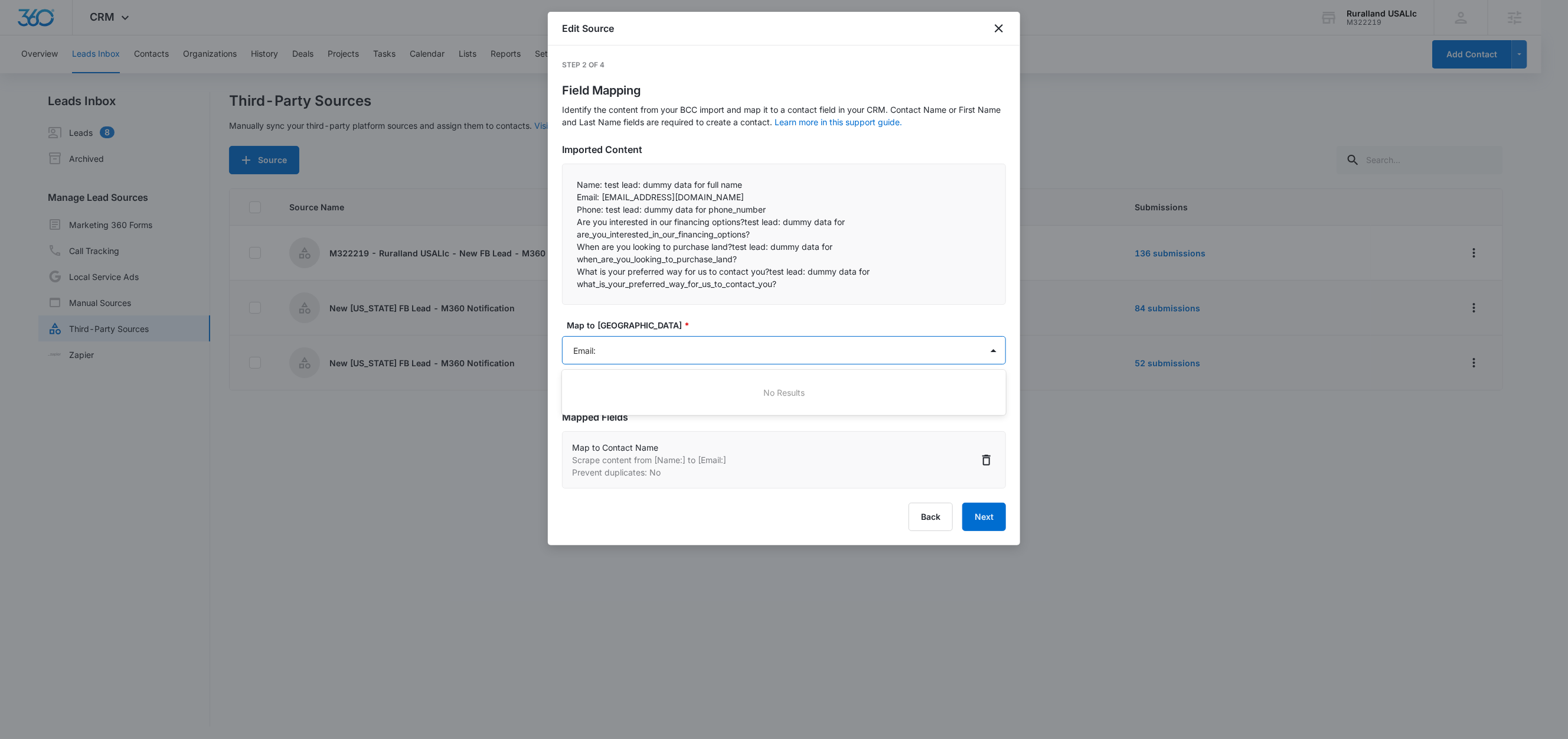
type input "Email"
click at [615, 391] on div "Email" at bounding box center [783, 392] width 414 height 13
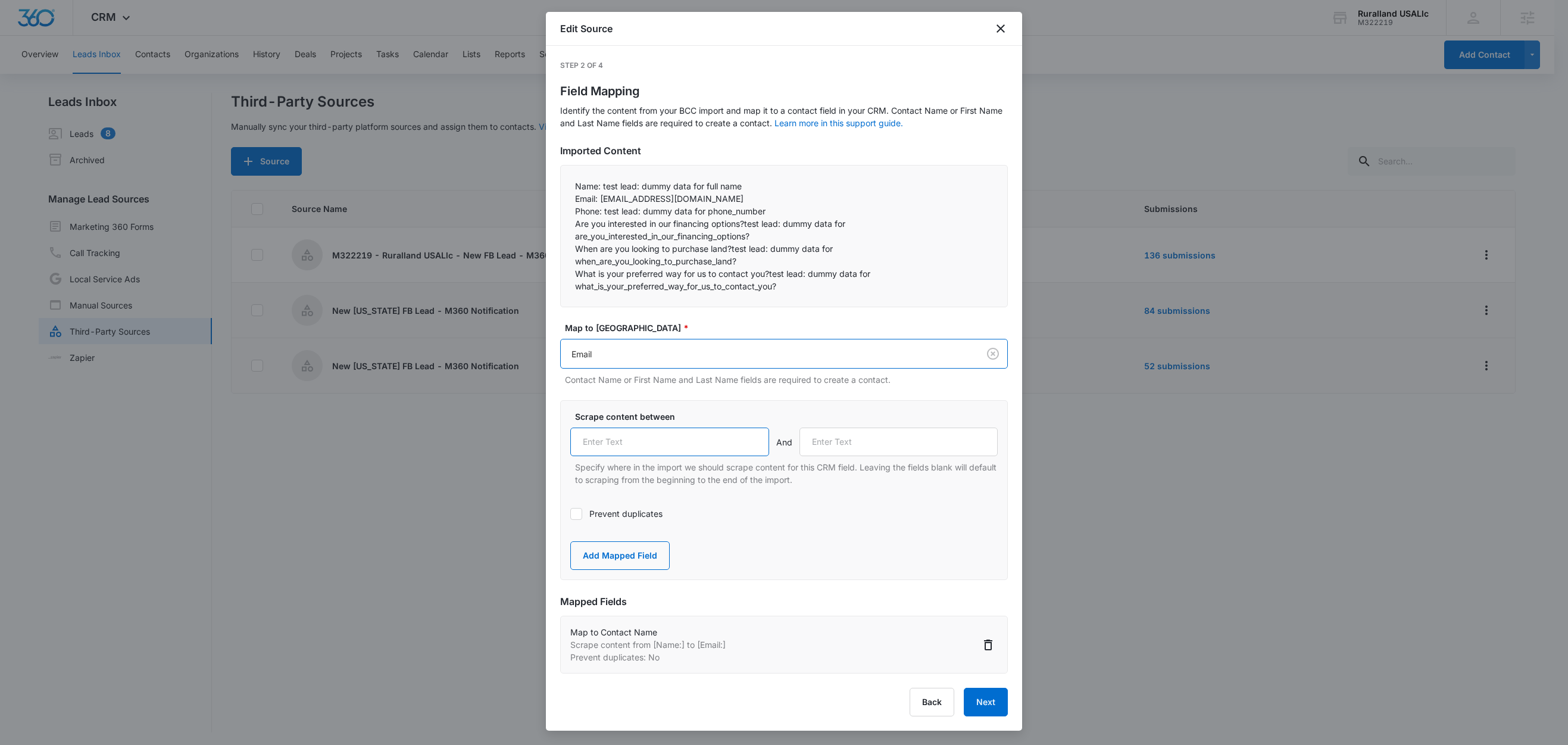
click at [627, 434] on input "text" at bounding box center [670, 442] width 199 height 28
paste input "Email:"
type input "Email:"
click at [594, 515] on label "Prevent duplicates" at bounding box center [784, 513] width 428 height 13
click at [571, 514] on input "Prevent duplicates" at bounding box center [571, 514] width 0 height 0
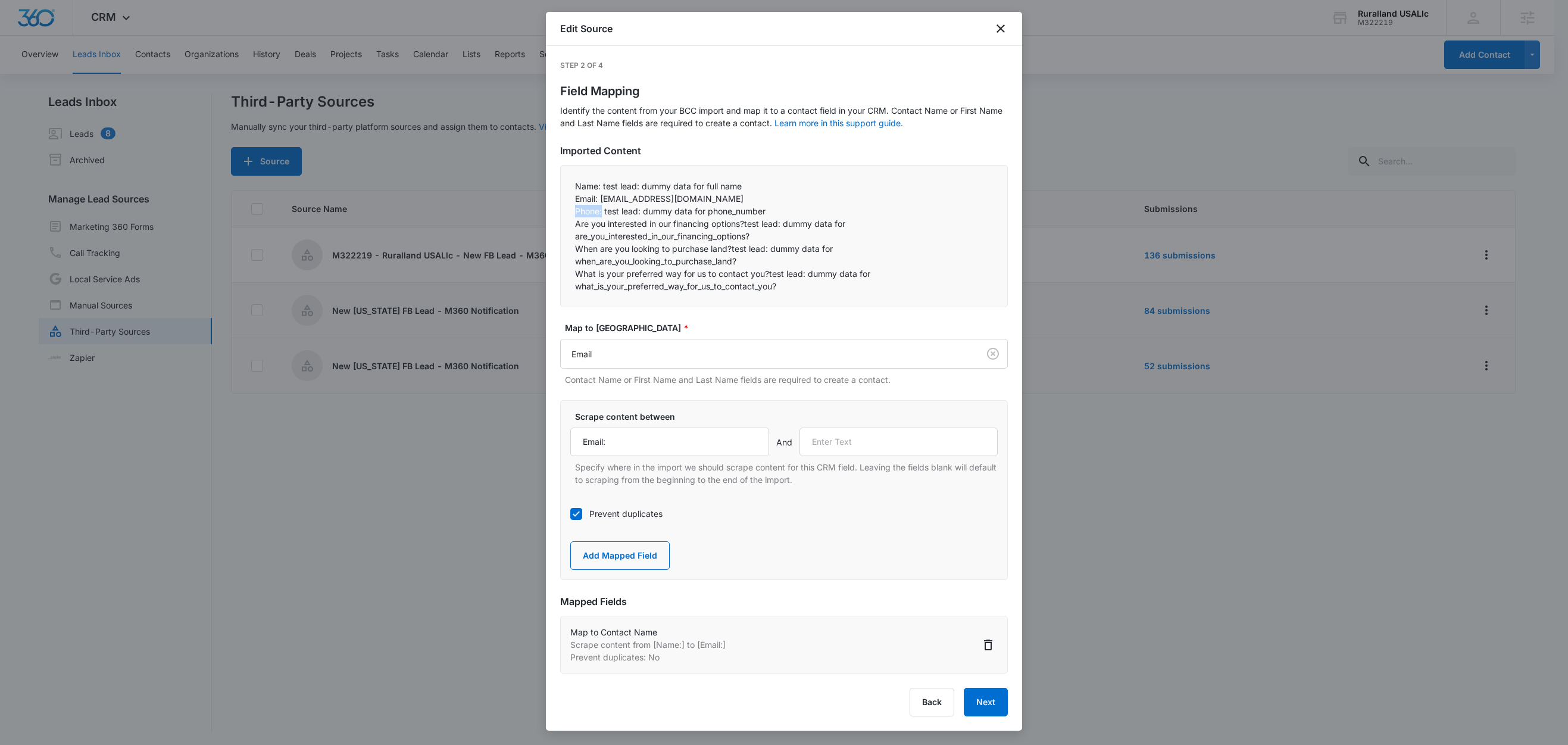
drag, startPoint x: 604, startPoint y: 212, endPoint x: 568, endPoint y: 207, distance: 36.3
click at [568, 207] on div "Name: test lead: dummy data for full name Email: test@fb.com Phone: test lead…" at bounding box center [784, 236] width 448 height 142
copy p "Phone:"
click at [900, 445] on input "text" at bounding box center [899, 442] width 199 height 28
paste input "Phone:"
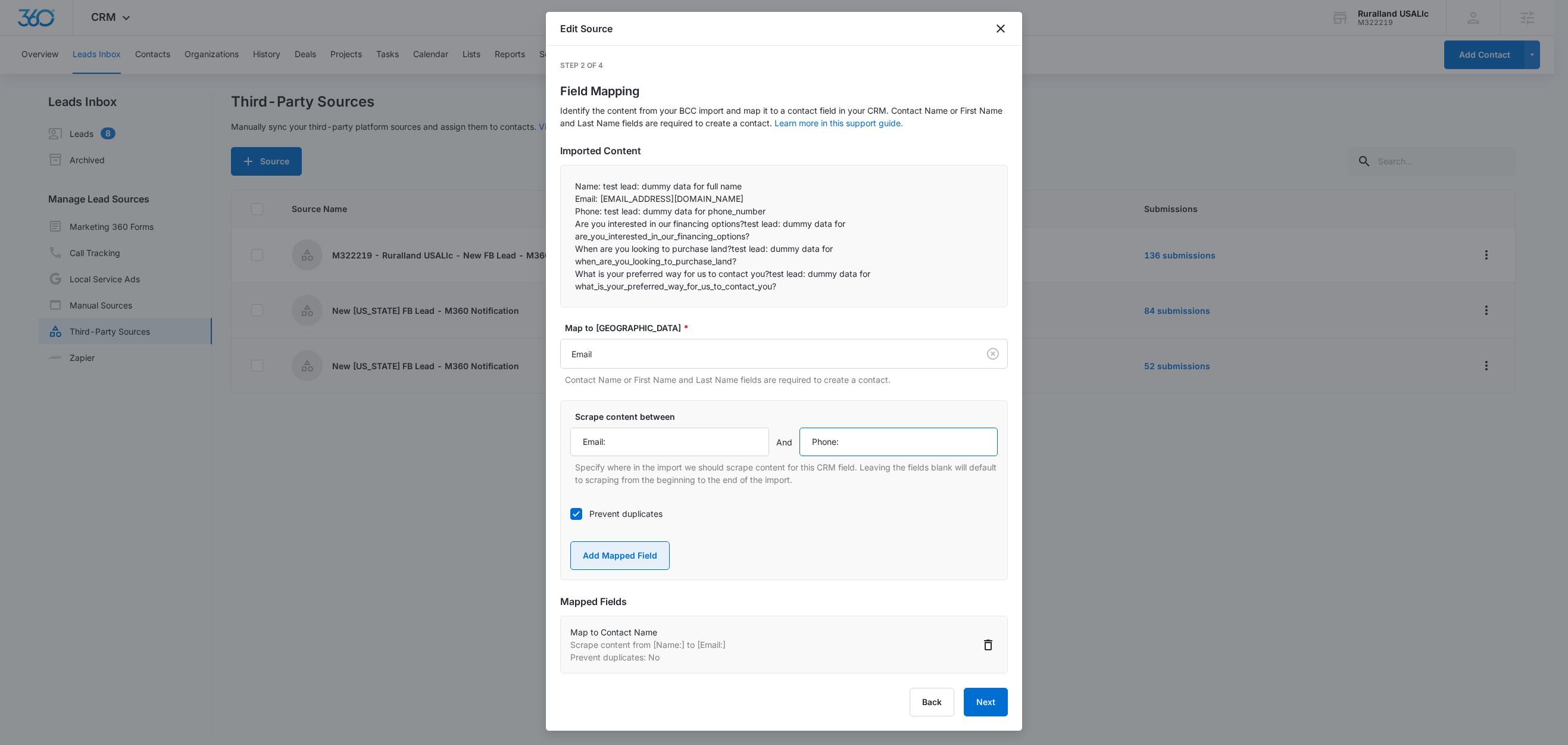
type input "Phone:"
click at [614, 548] on button "Add Mapped Field" at bounding box center [620, 556] width 100 height 28
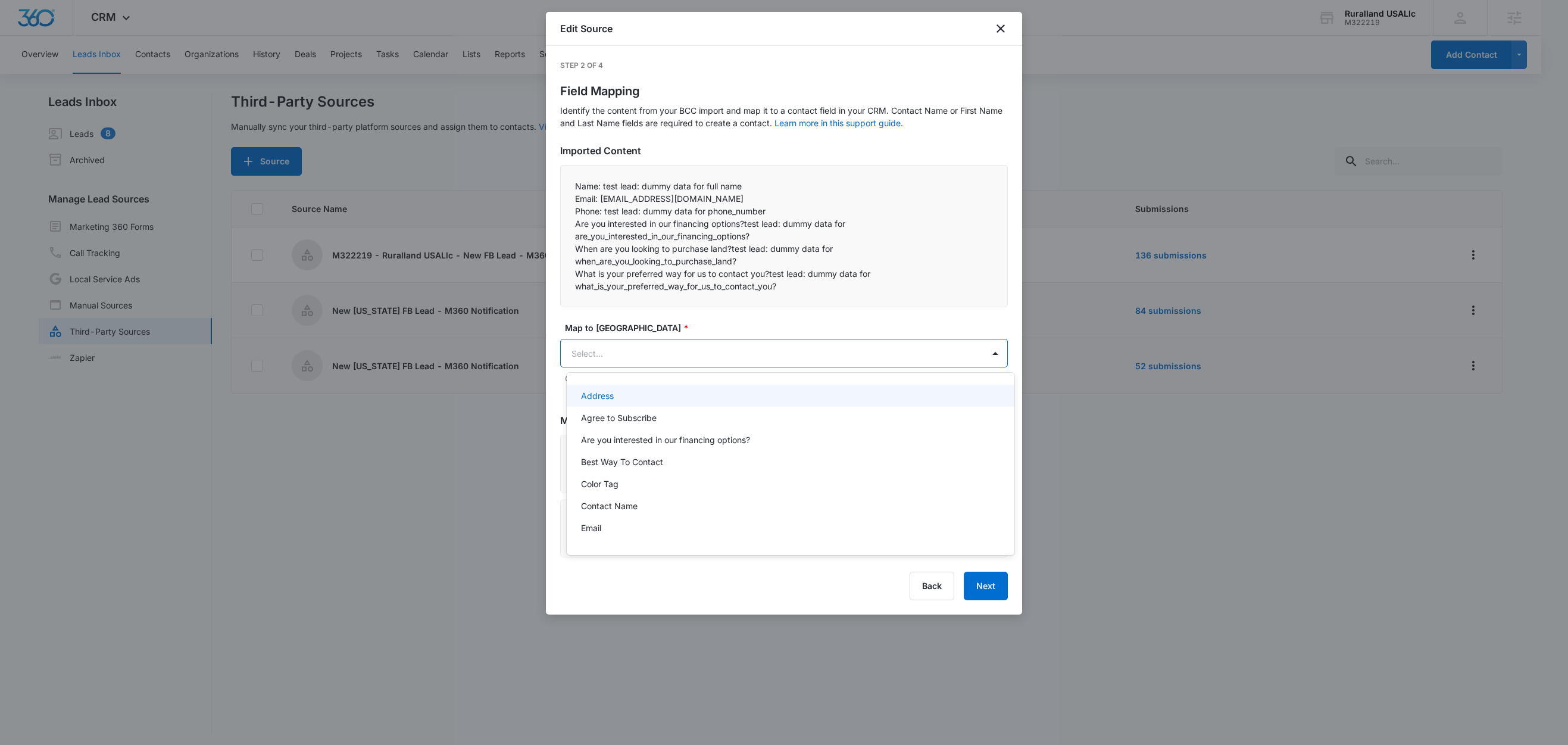
click at [651, 354] on body "CRM Apps Reputation Forms CRM Email Social Content Ads Intelligence Files Brand…" at bounding box center [784, 372] width 1568 height 745
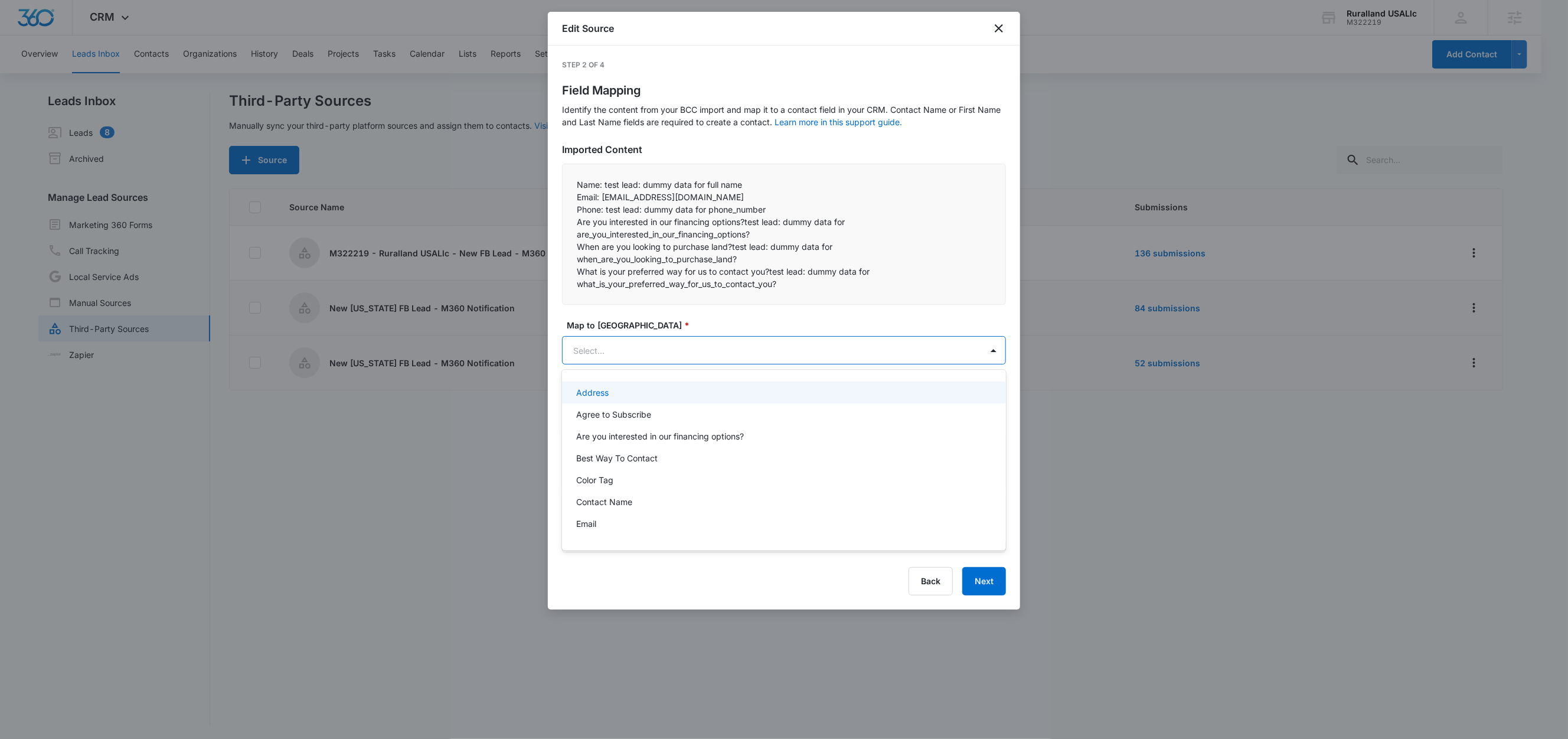
paste input "Phone:"
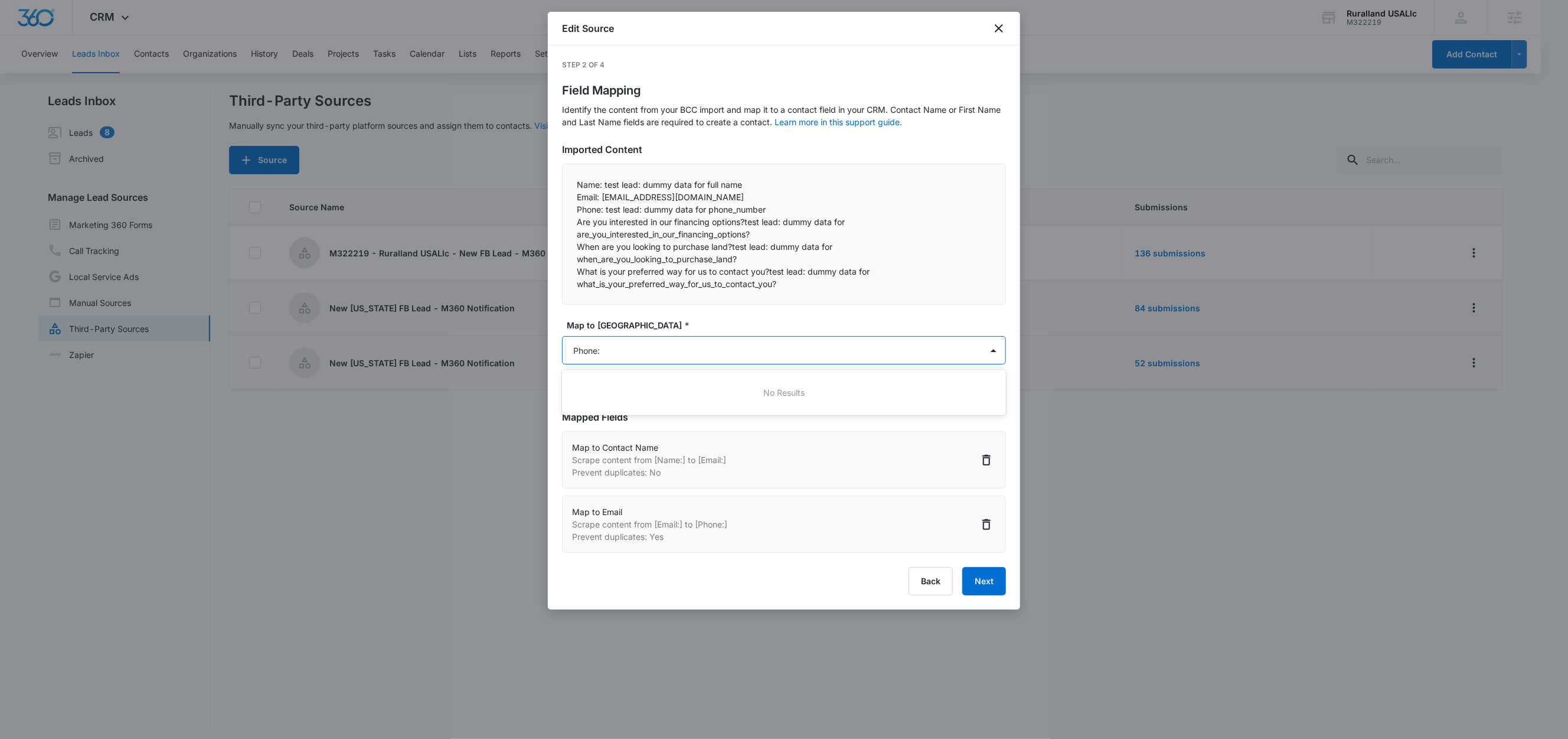
type input "Phone"
click at [608, 413] on div "Phone" at bounding box center [783, 414] width 414 height 13
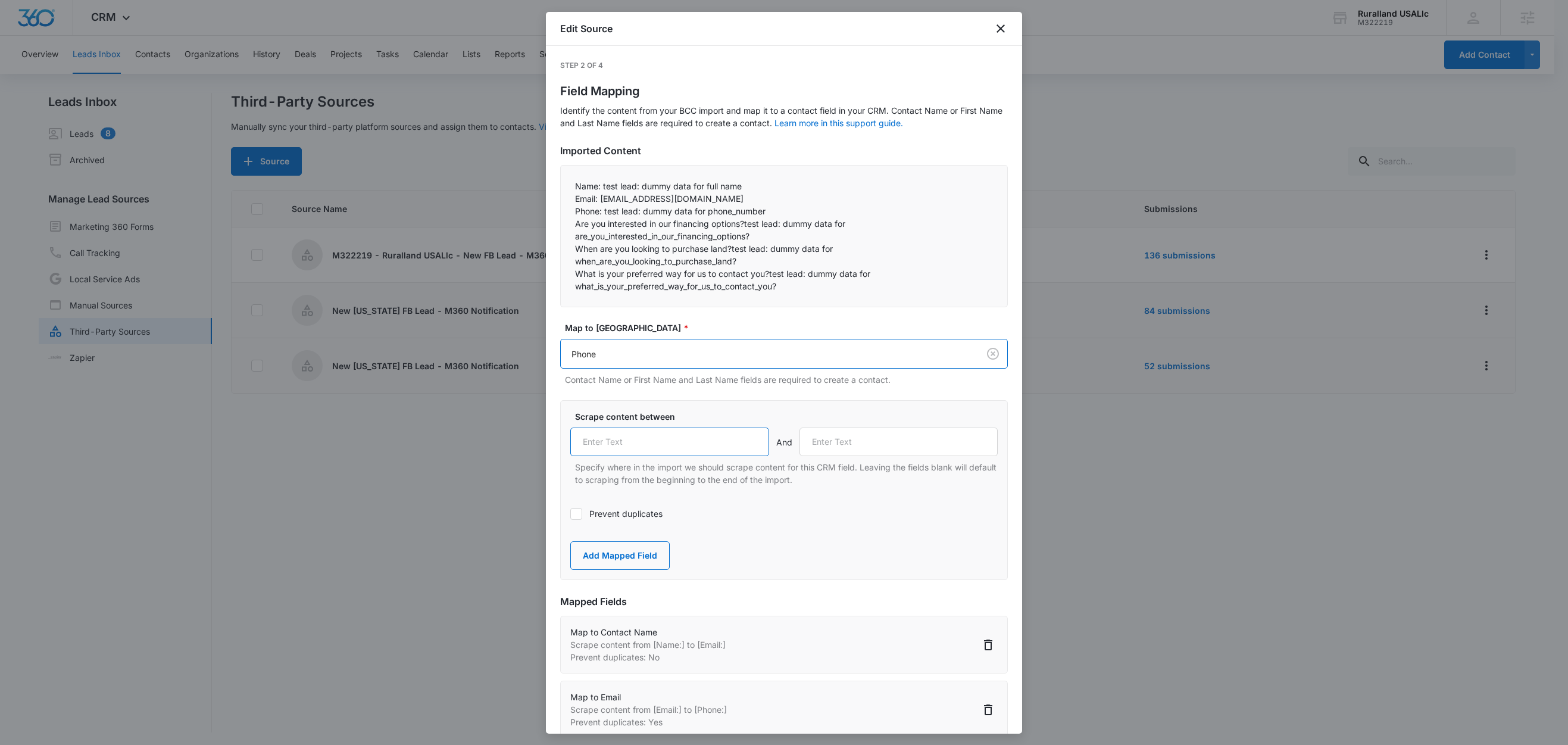
click at [643, 437] on input "text" at bounding box center [670, 442] width 199 height 28
paste input "Phone:"
type input "Phone:"
drag, startPoint x: 745, startPoint y: 224, endPoint x: 574, endPoint y: 227, distance: 171.0
click at [574, 227] on div "Name: test lead: dummy data for full name Email: test@fb.com Phone: test lead…" at bounding box center [784, 236] width 448 height 142
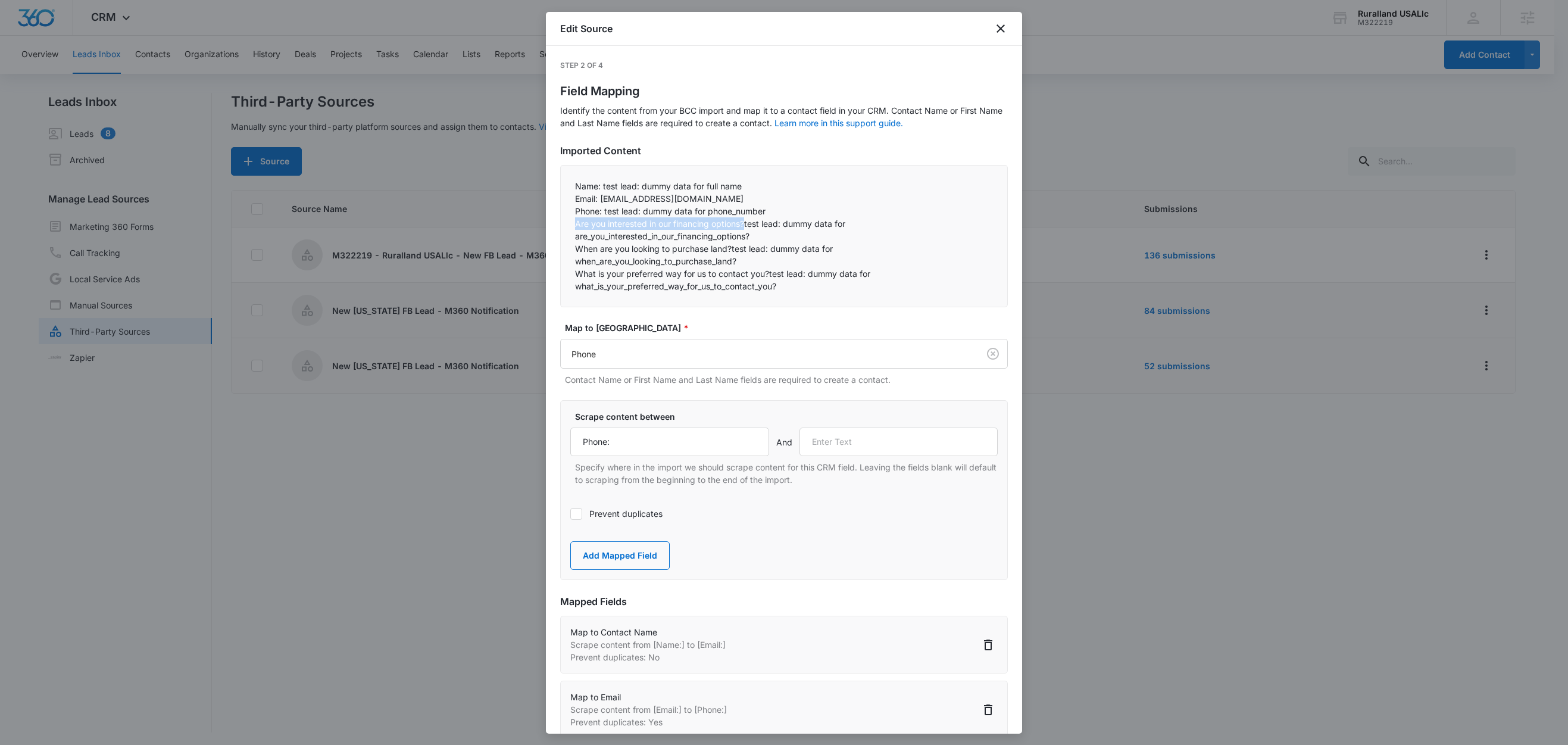
copy p "Are you interested in our financing options?"
click at [879, 448] on input "text" at bounding box center [899, 442] width 199 height 28
paste input "Are you interested in our financing options?"
type input "Are you interested in our financing options?"
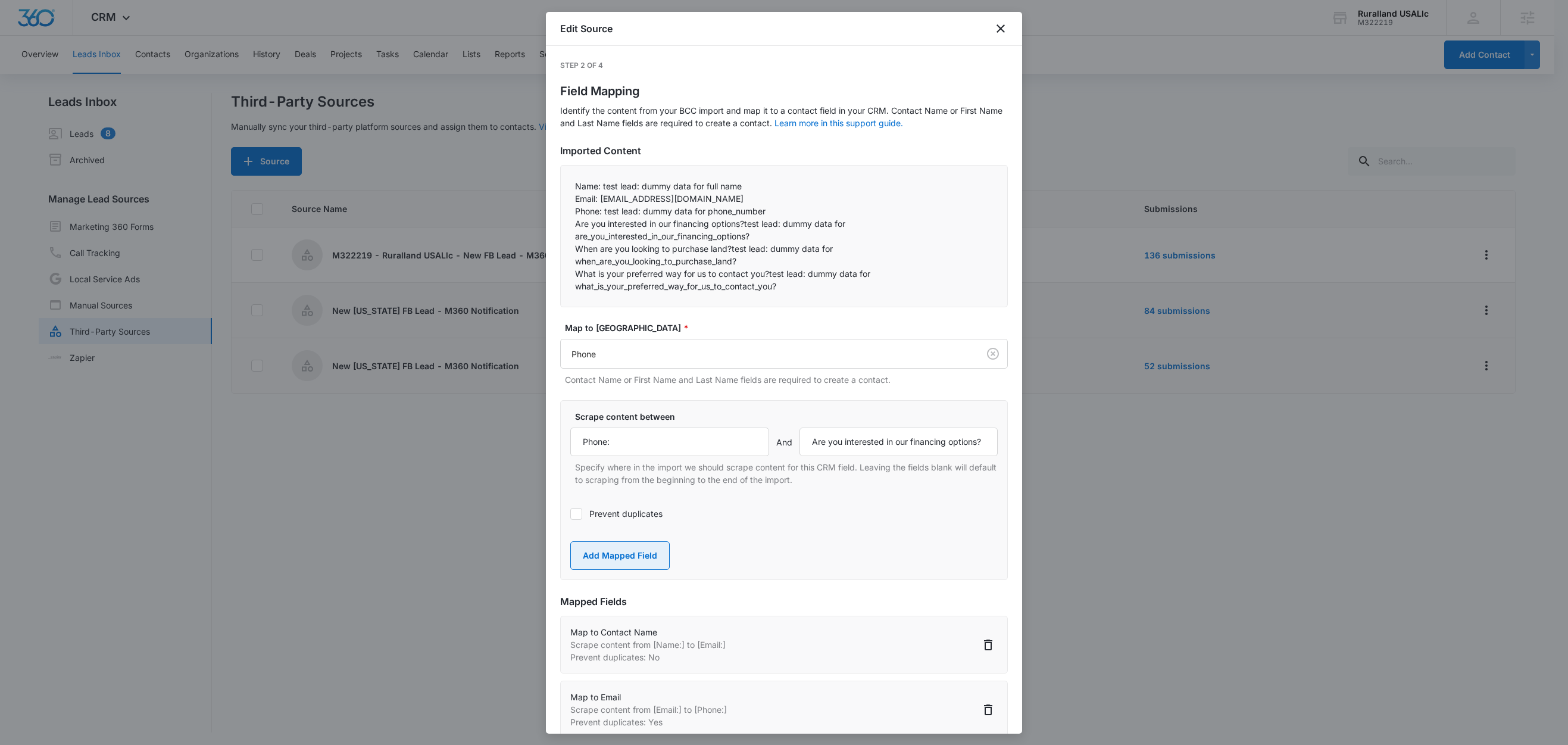
click at [630, 557] on button "Add Mapped Field" at bounding box center [620, 556] width 100 height 28
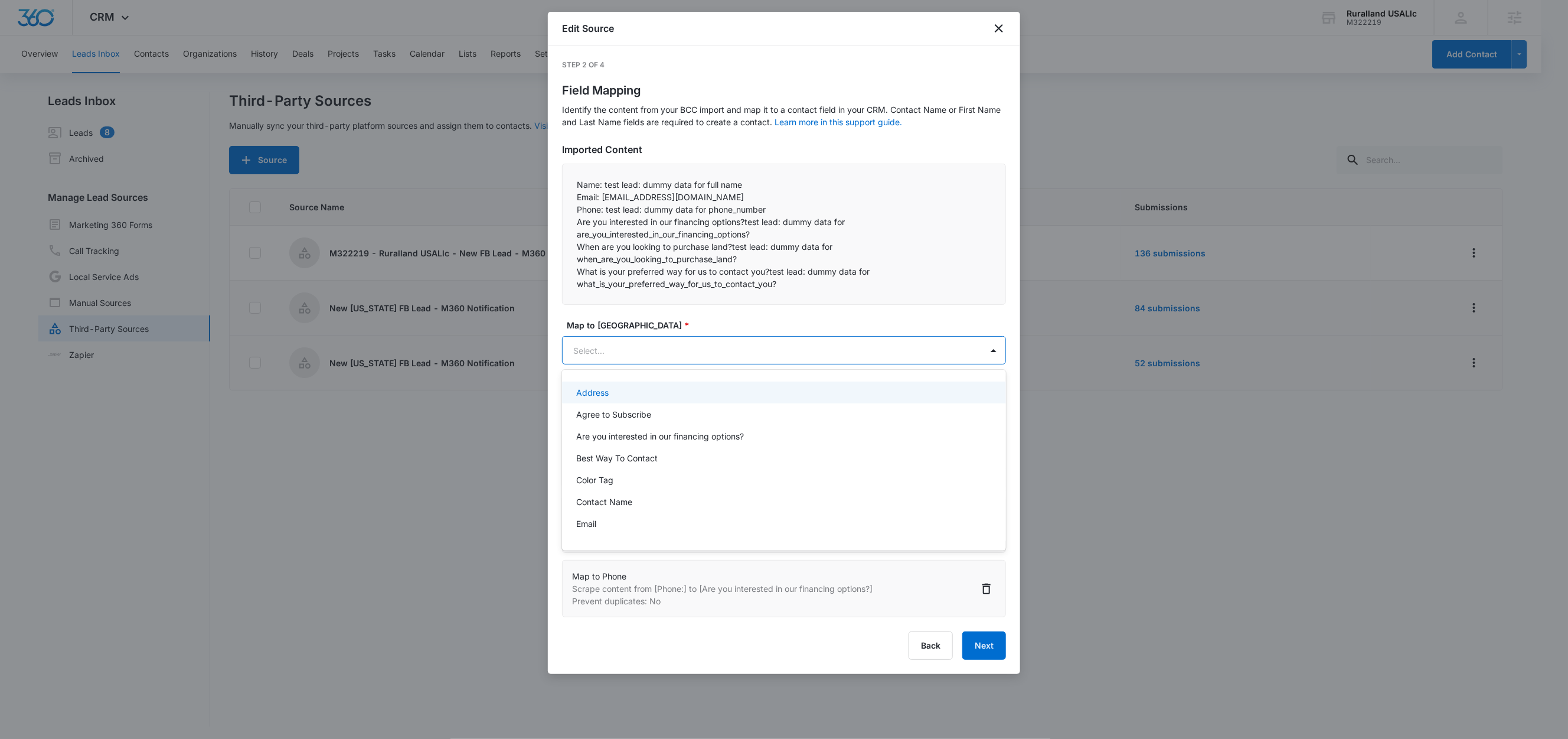
click at [644, 354] on body "CRM Apps Reputation Forms CRM Email Social Content Ads Intelligence Files Brand…" at bounding box center [784, 369] width 1568 height 739
paste input "Are you interested in our financing options?"
type input "Are you interested in our financing options?"
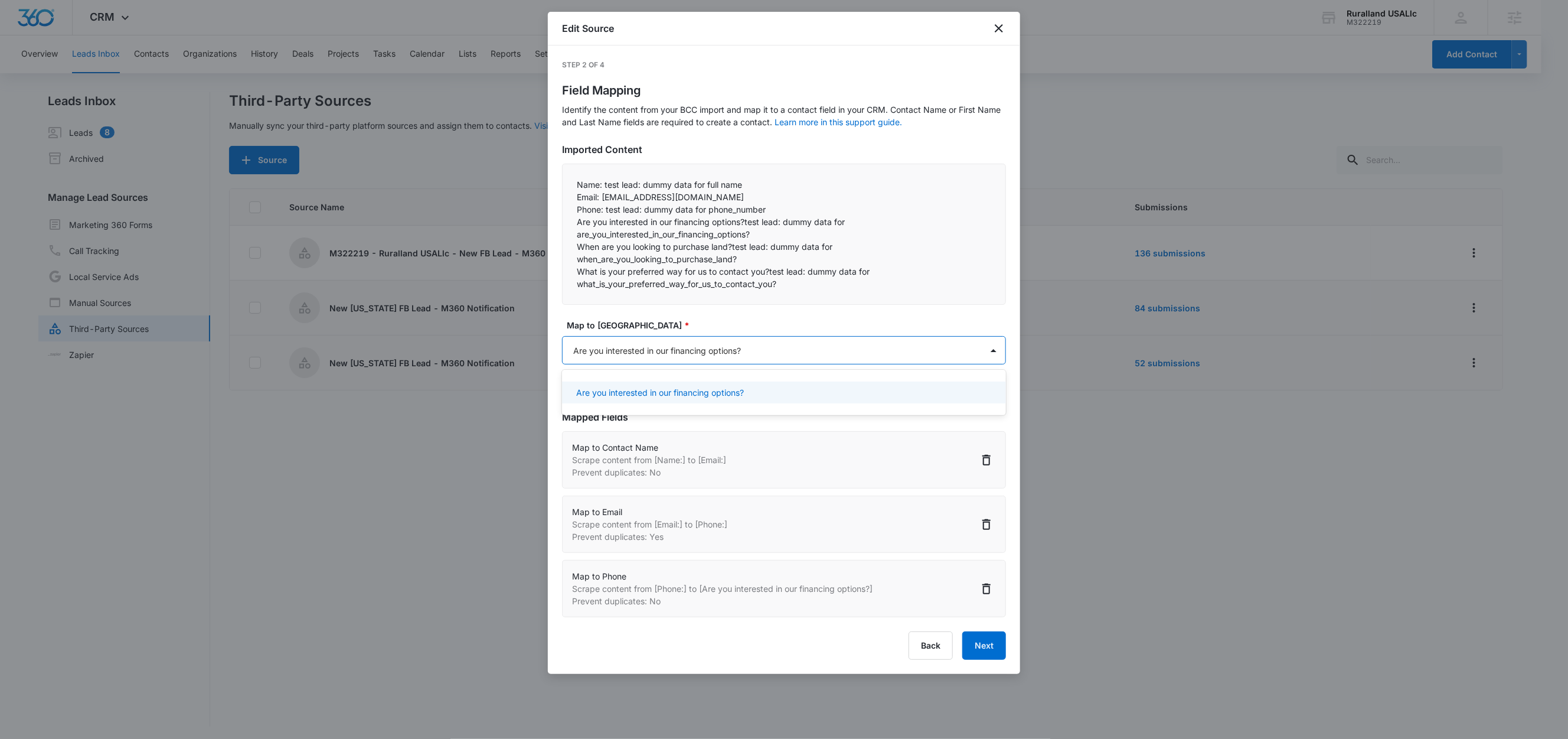
click at [707, 394] on p "Are you interested in our financing options?" at bounding box center [660, 392] width 168 height 13
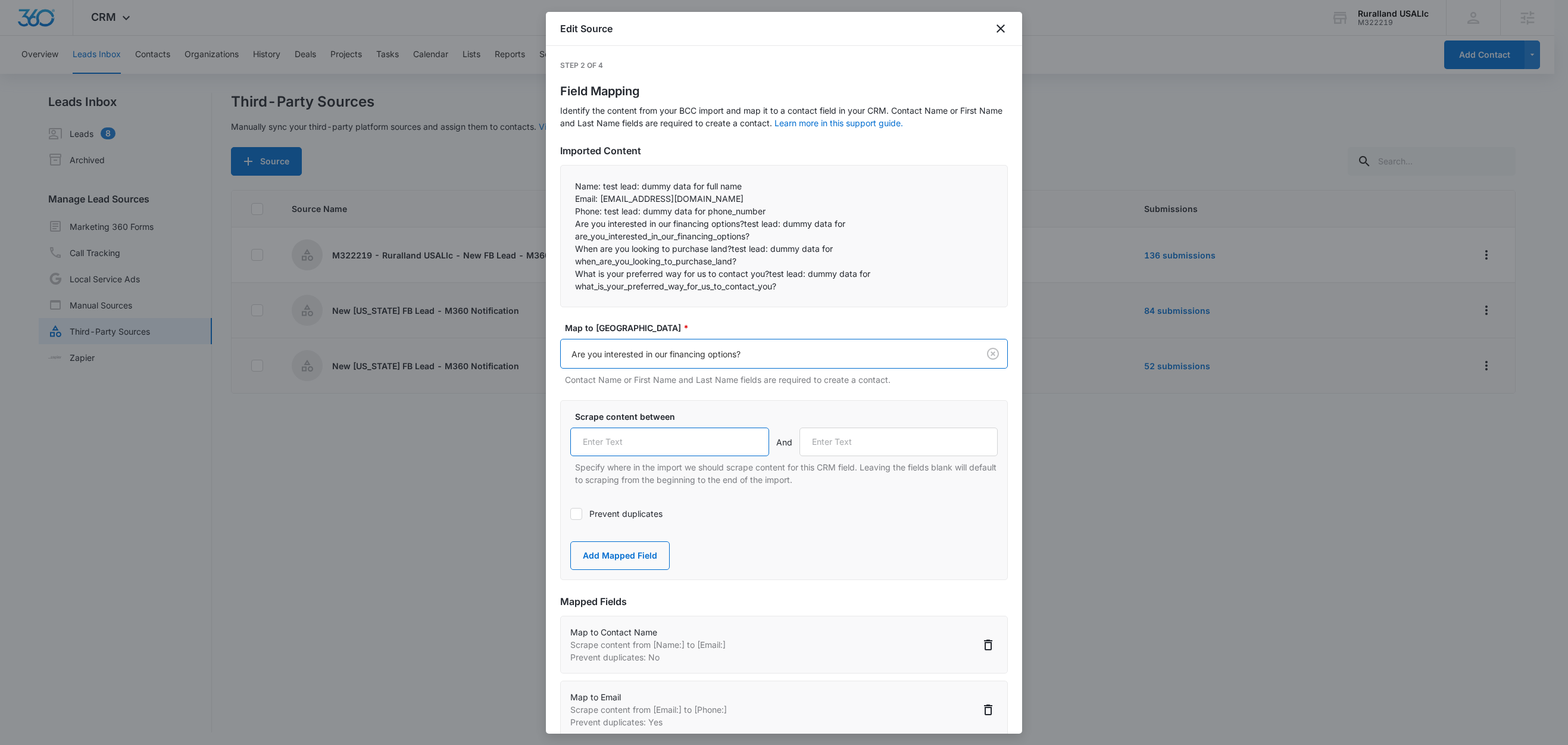
click at [673, 446] on input "text" at bounding box center [670, 442] width 199 height 28
paste input "Are you interested in our financing options?"
type input "Are you interested in our financing options?"
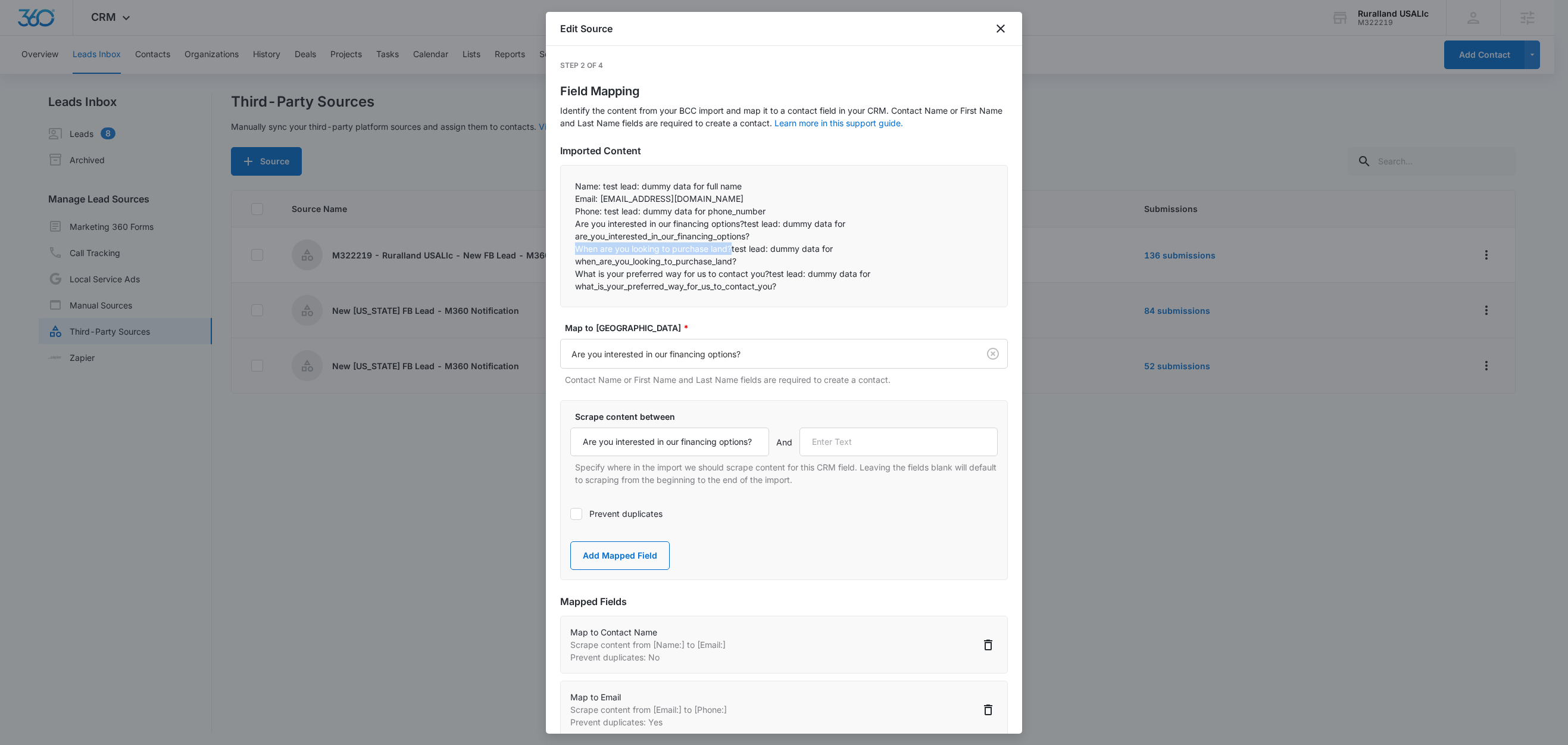
drag, startPoint x: 732, startPoint y: 249, endPoint x: 567, endPoint y: 249, distance: 165.0
click at [567, 249] on div "Name: test lead: dummy data for full name Email: test@fb.com Phone: test lead…" at bounding box center [784, 236] width 448 height 142
copy p "When are you looking to purchase land?"
click at [870, 437] on input "text" at bounding box center [899, 442] width 199 height 28
paste input "When are you looking to purchase land?"
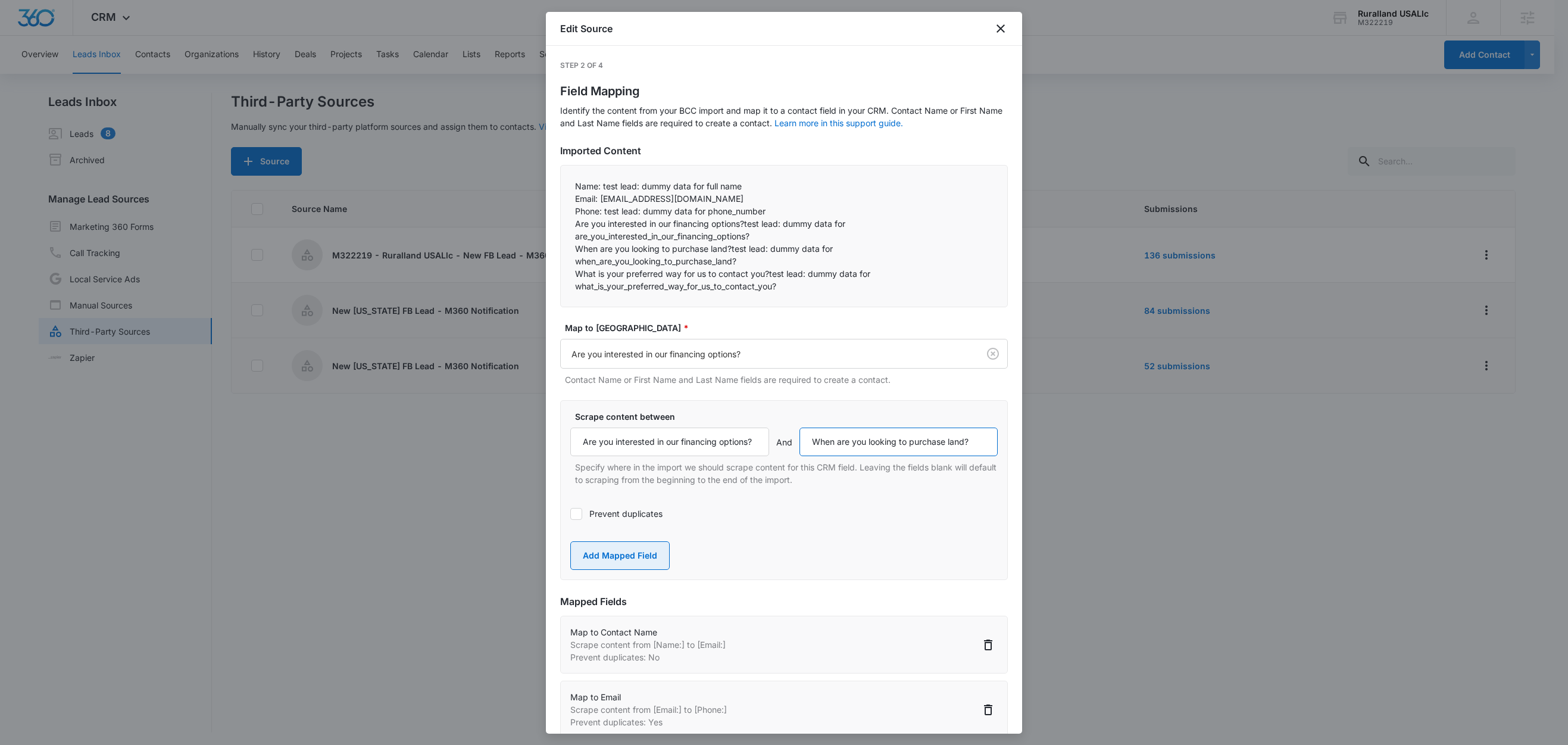
type input "When are you looking to purchase land?"
click at [592, 552] on button "Add Mapped Field" at bounding box center [620, 556] width 100 height 28
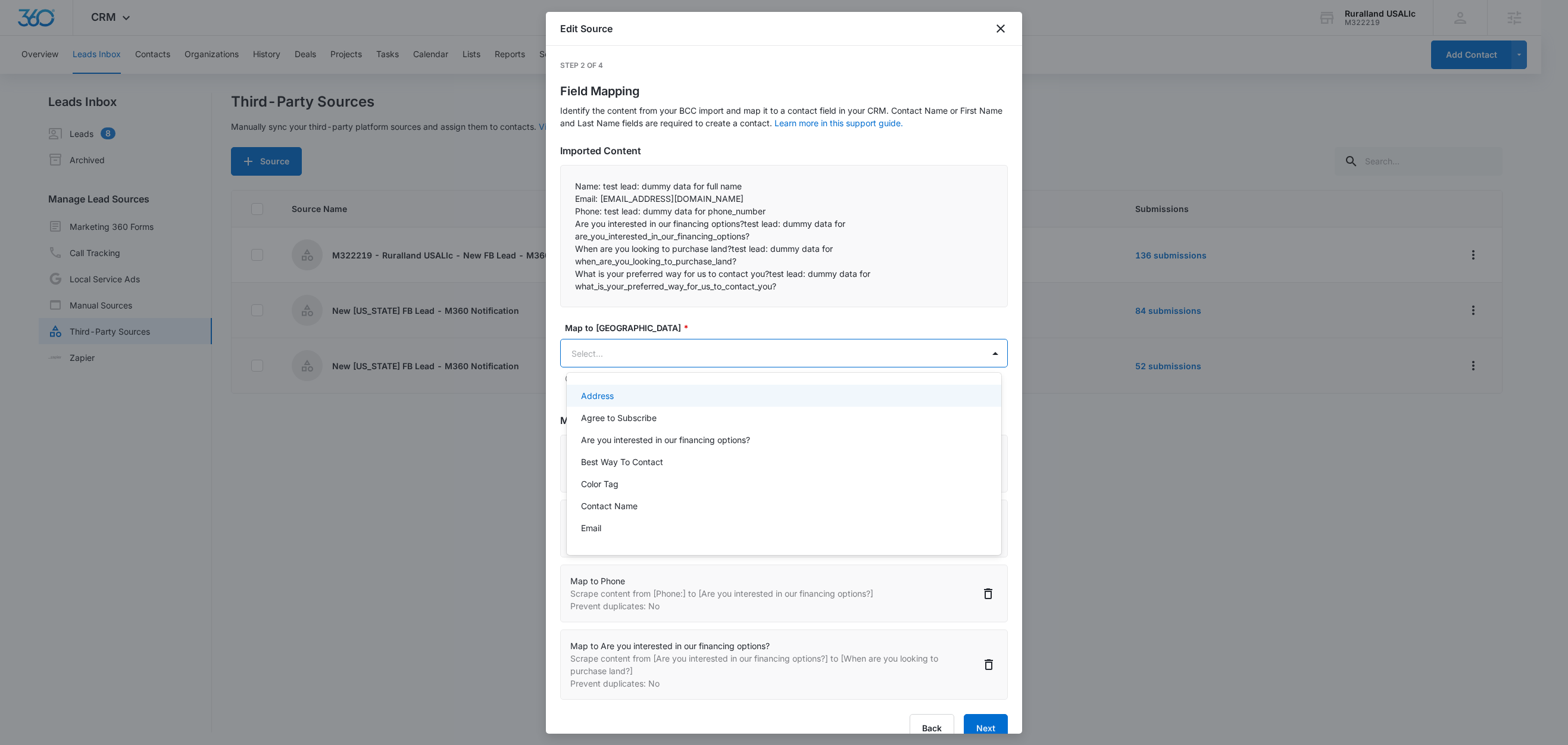
click at [672, 365] on body "CRM Apps Reputation Forms CRM Email Social Content Ads Intelligence Files Brand…" at bounding box center [784, 372] width 1568 height 745
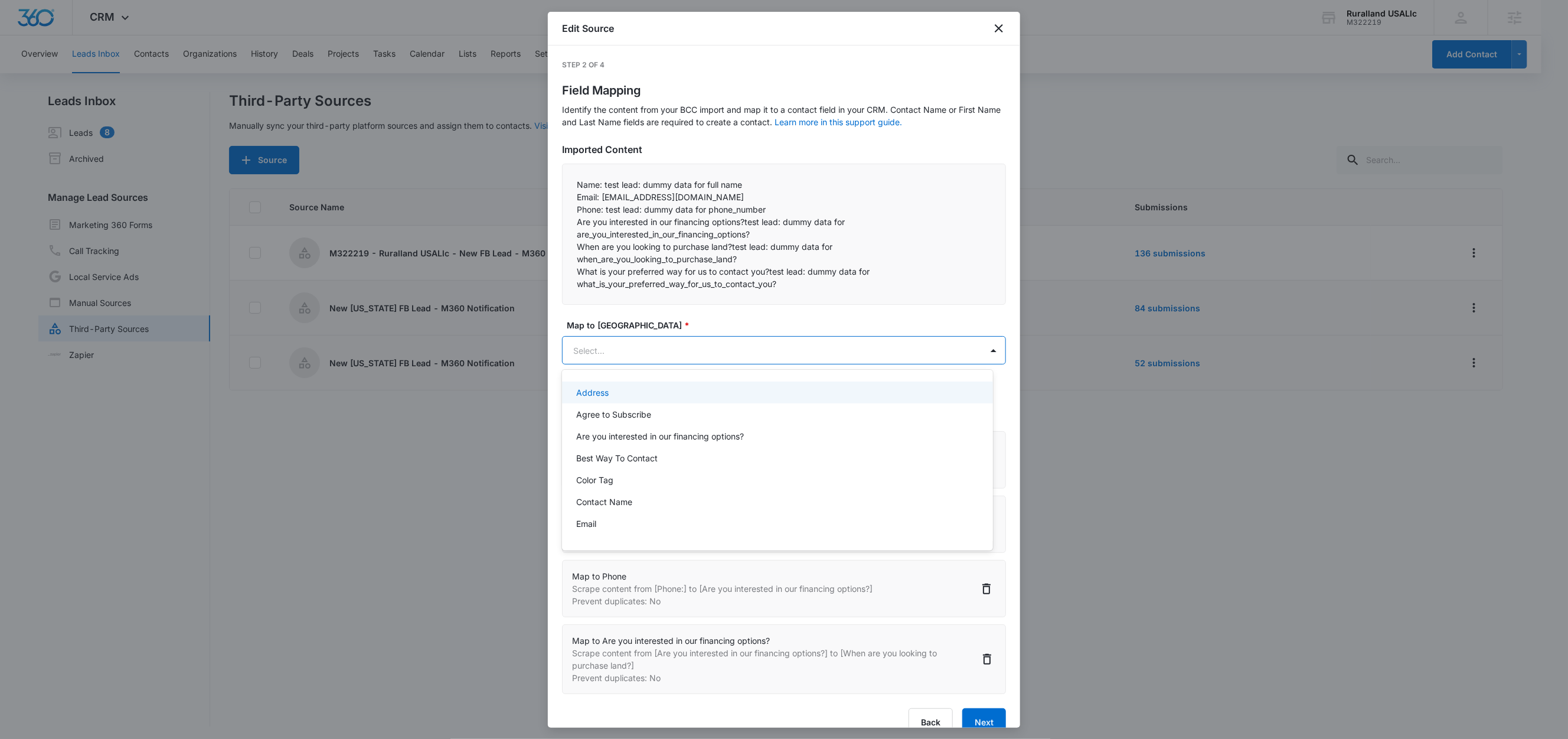
paste input "When are you looking to purchase land?"
type input "When are you looking to purchase land?"
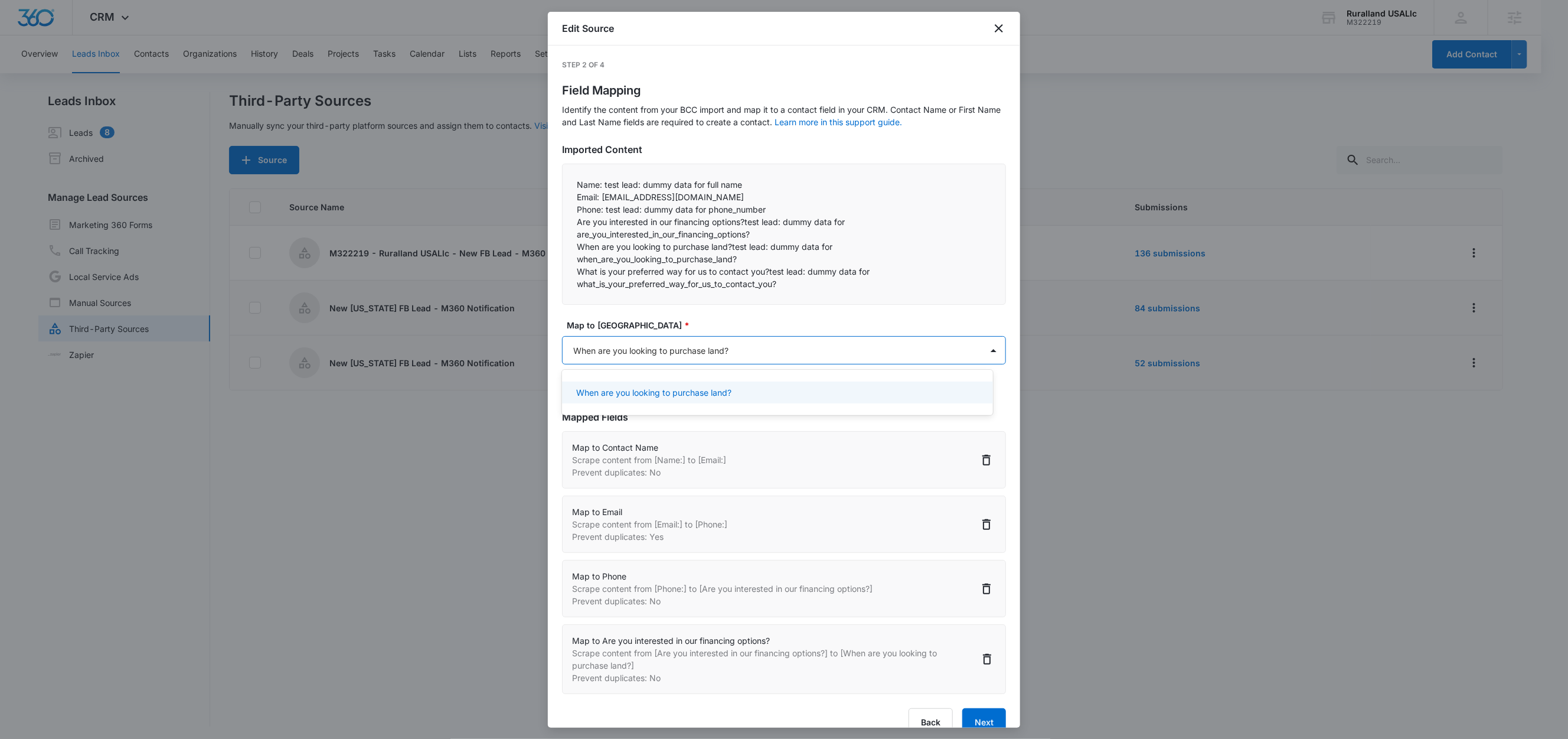
click at [659, 390] on p "When are you looking to purchase land?" at bounding box center [653, 392] width 155 height 13
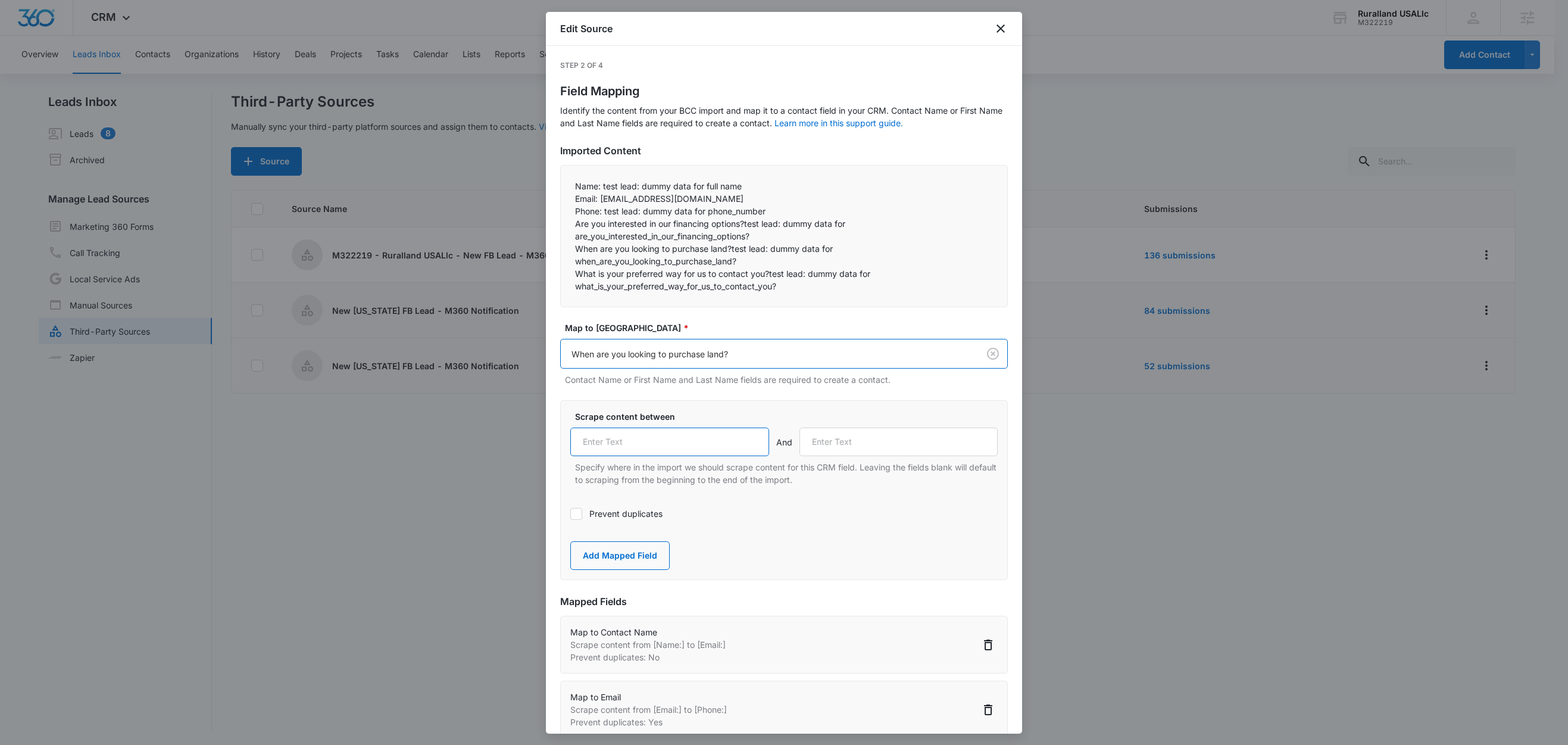
click at [675, 456] on input "text" at bounding box center [670, 442] width 199 height 28
paste input "When are you looking to purchase land?"
type input "When are you looking to purchase land?"
drag, startPoint x: 597, startPoint y: 246, endPoint x: 824, endPoint y: 264, distance: 227.7
click at [824, 264] on p "When are you looking to purchase land?test lead: dummy data for when_are_you_lo…" at bounding box center [784, 255] width 418 height 25
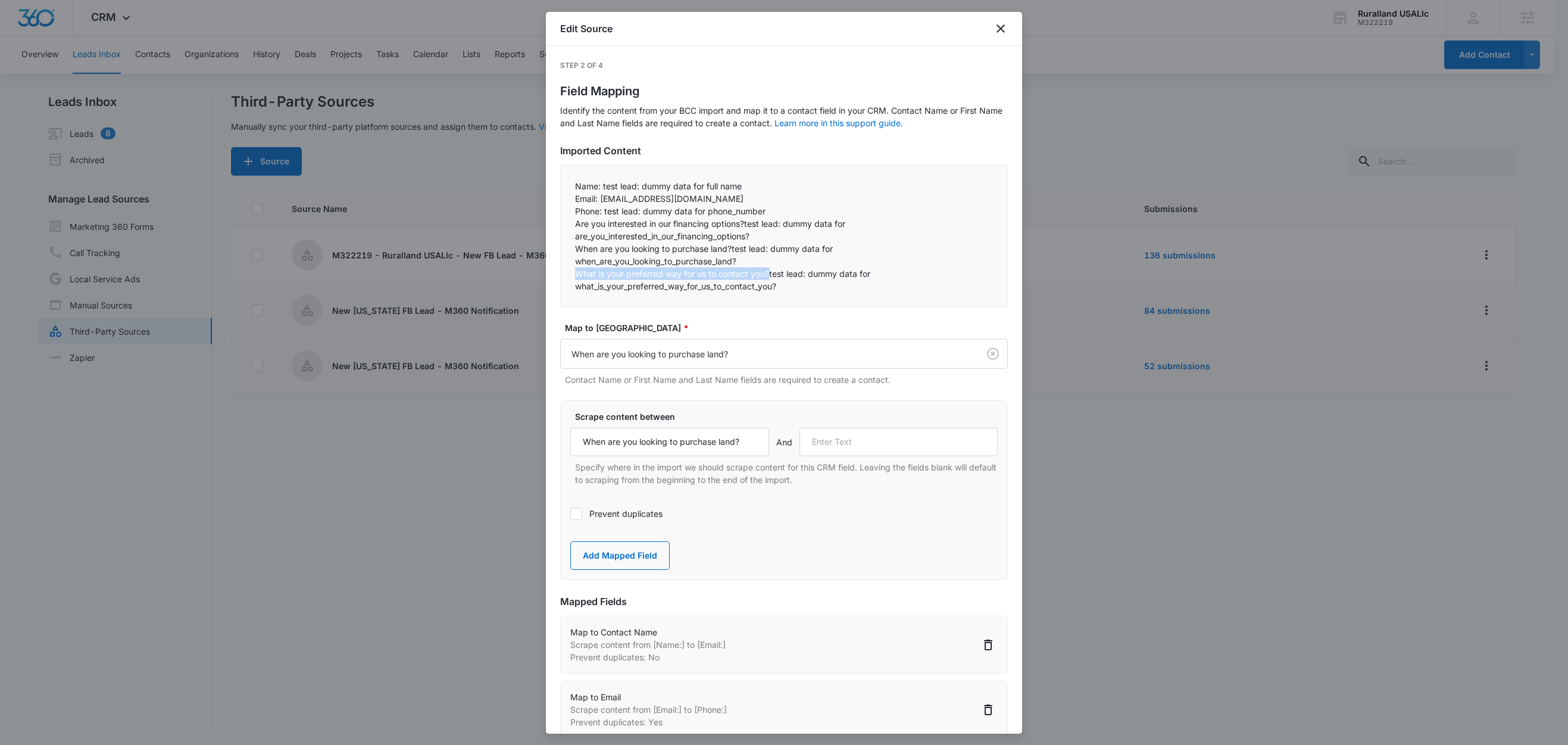
drag, startPoint x: 768, startPoint y: 274, endPoint x: 576, endPoint y: 274, distance: 192.0
click at [576, 273] on p "What is your preferred way for us to contact you?test lead: dummy data for what…" at bounding box center [784, 279] width 418 height 25
copy p "What is your preferred way for us to contact you?"
click at [844, 440] on input "text" at bounding box center [899, 442] width 199 height 28
paste input "What is your preferred way for us to contact you?"
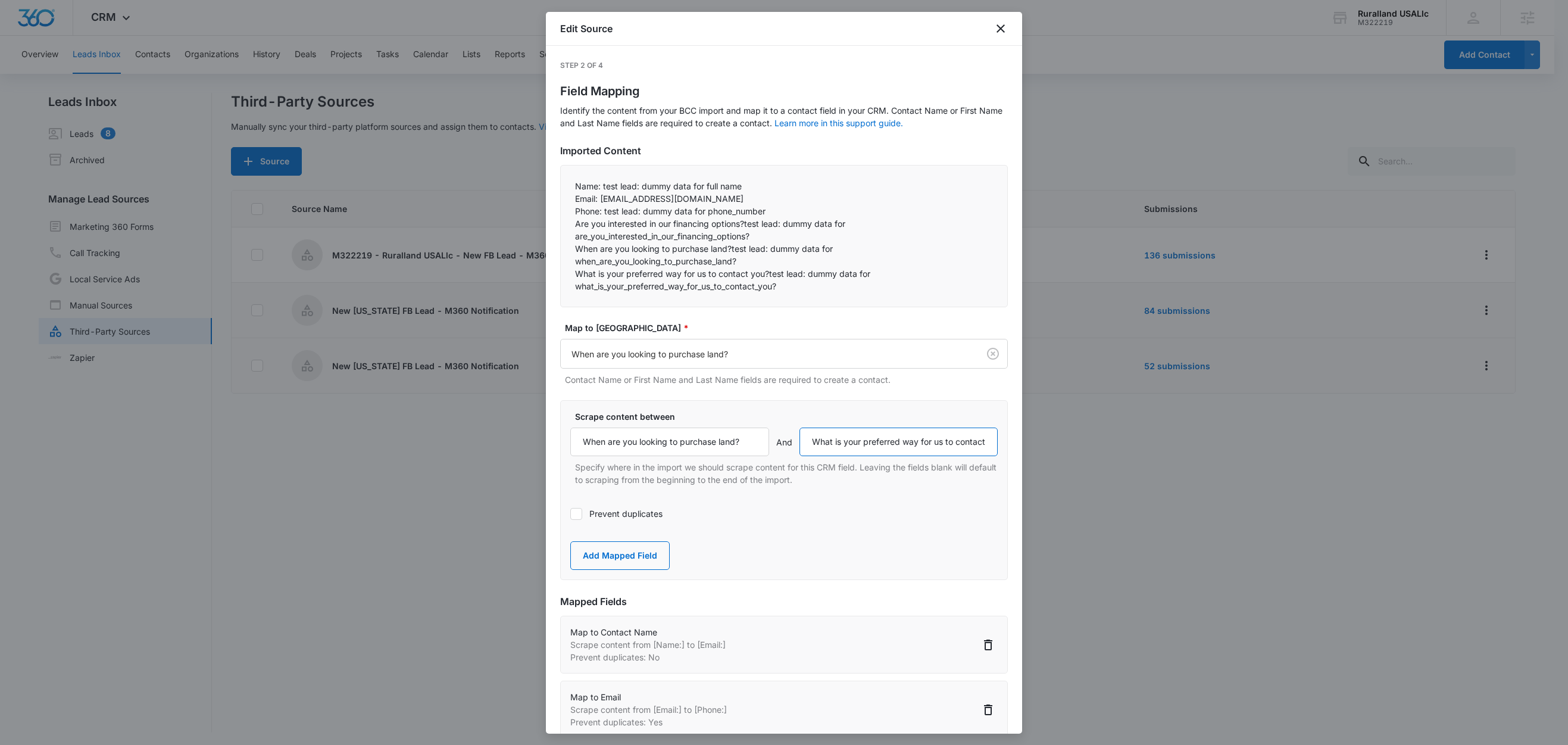
scroll to position [0, 28]
type input "What is your preferred way for us to contact you?"
click at [636, 554] on button "Add Mapped Field" at bounding box center [620, 556] width 100 height 28
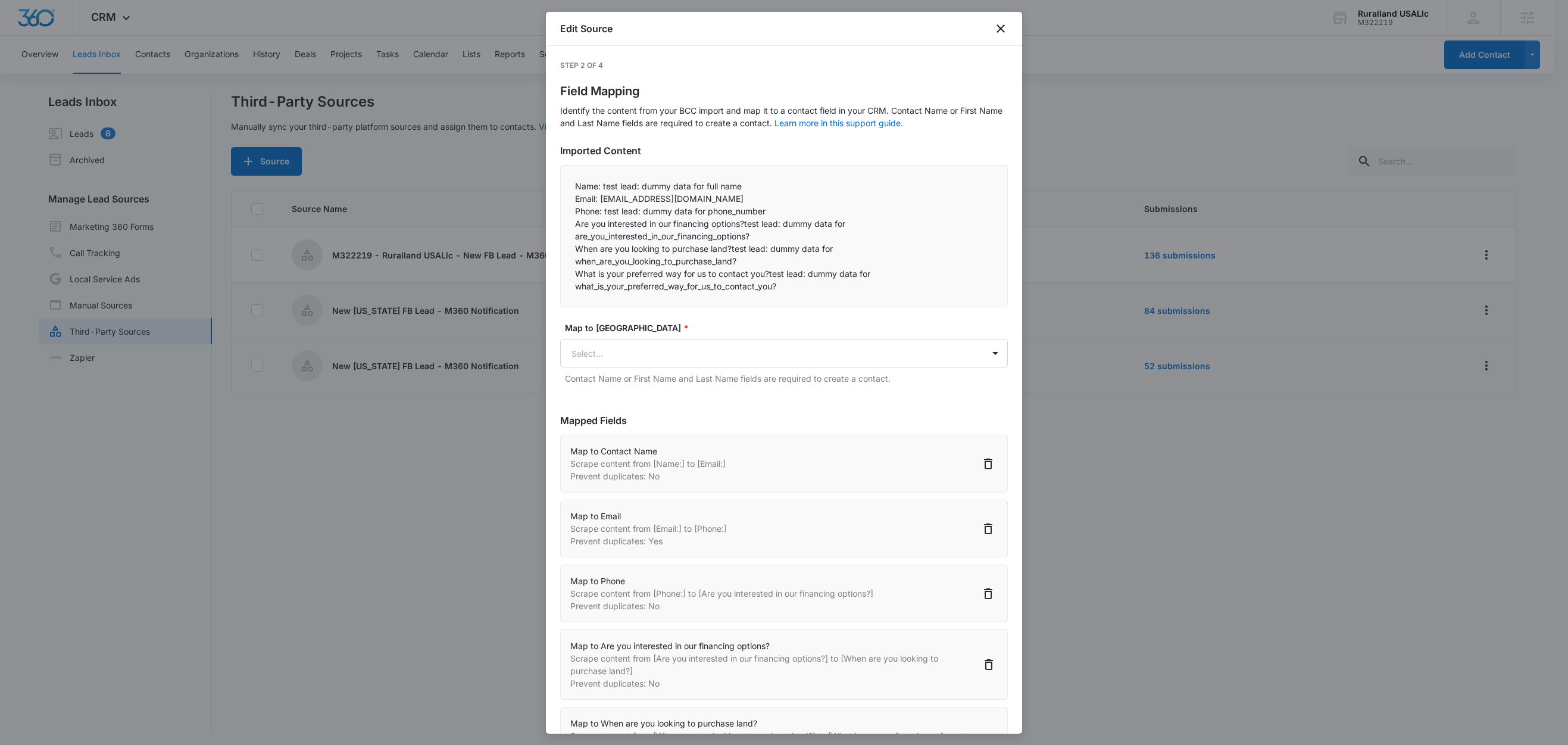
scroll to position [0, 0]
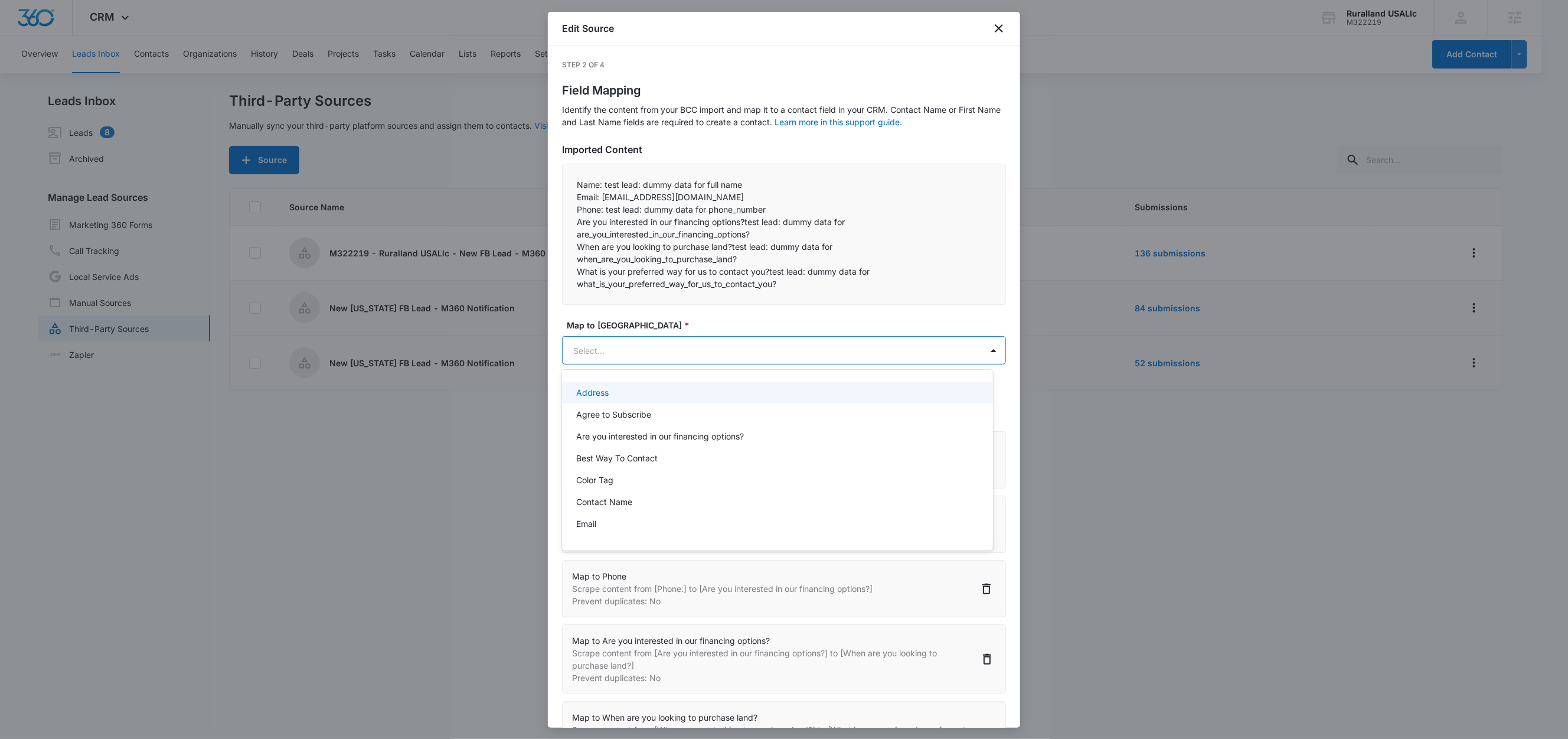
click at [668, 345] on body "CRM Apps Reputation Forms CRM Email Social Content Ads Intelligence Files Brand…" at bounding box center [784, 369] width 1568 height 739
paste input "What is your preferred way for us to contact you?"
type input "What is your preferred way for us to contact you?"
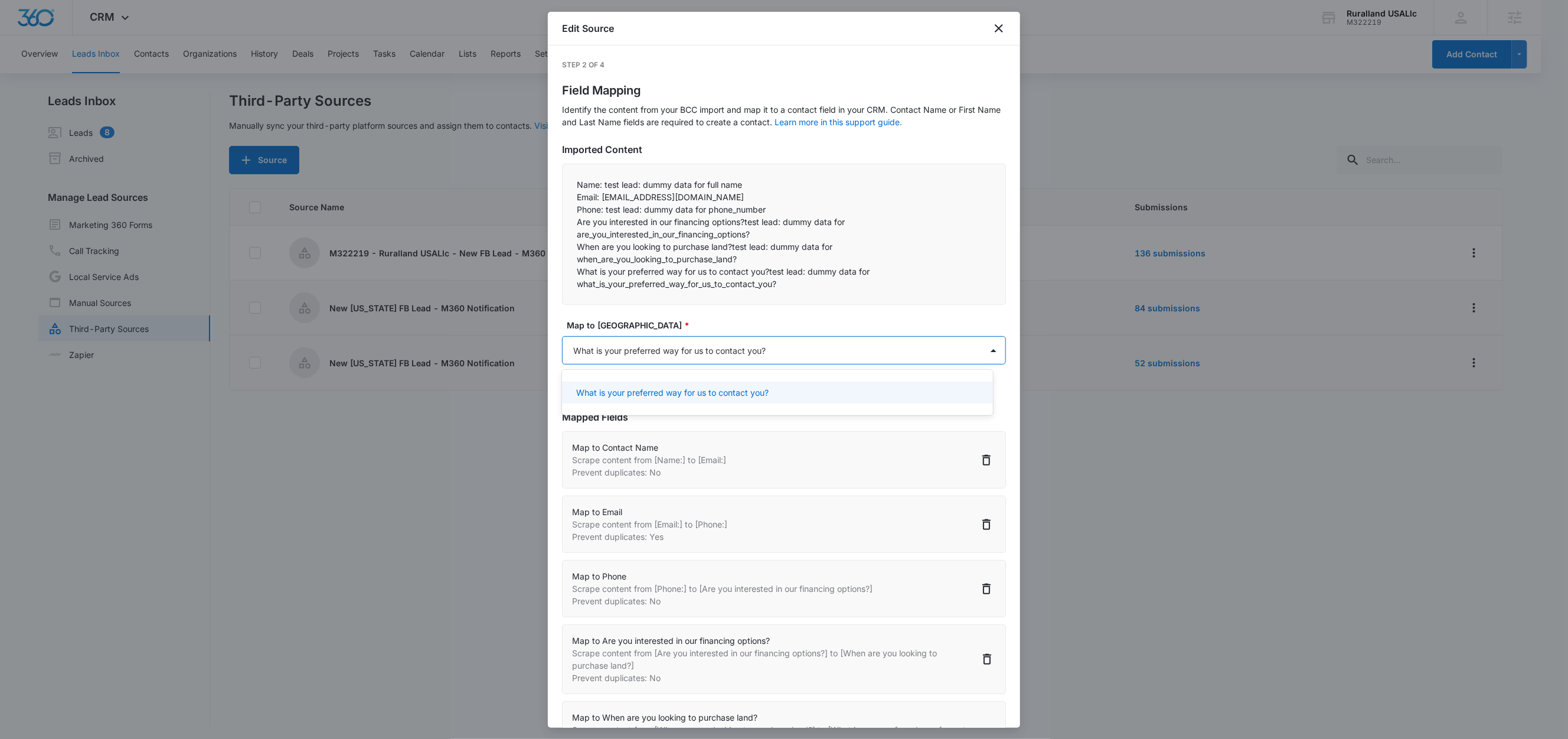
click at [670, 387] on p "What is your preferred way for us to contact you?" at bounding box center [672, 392] width 192 height 13
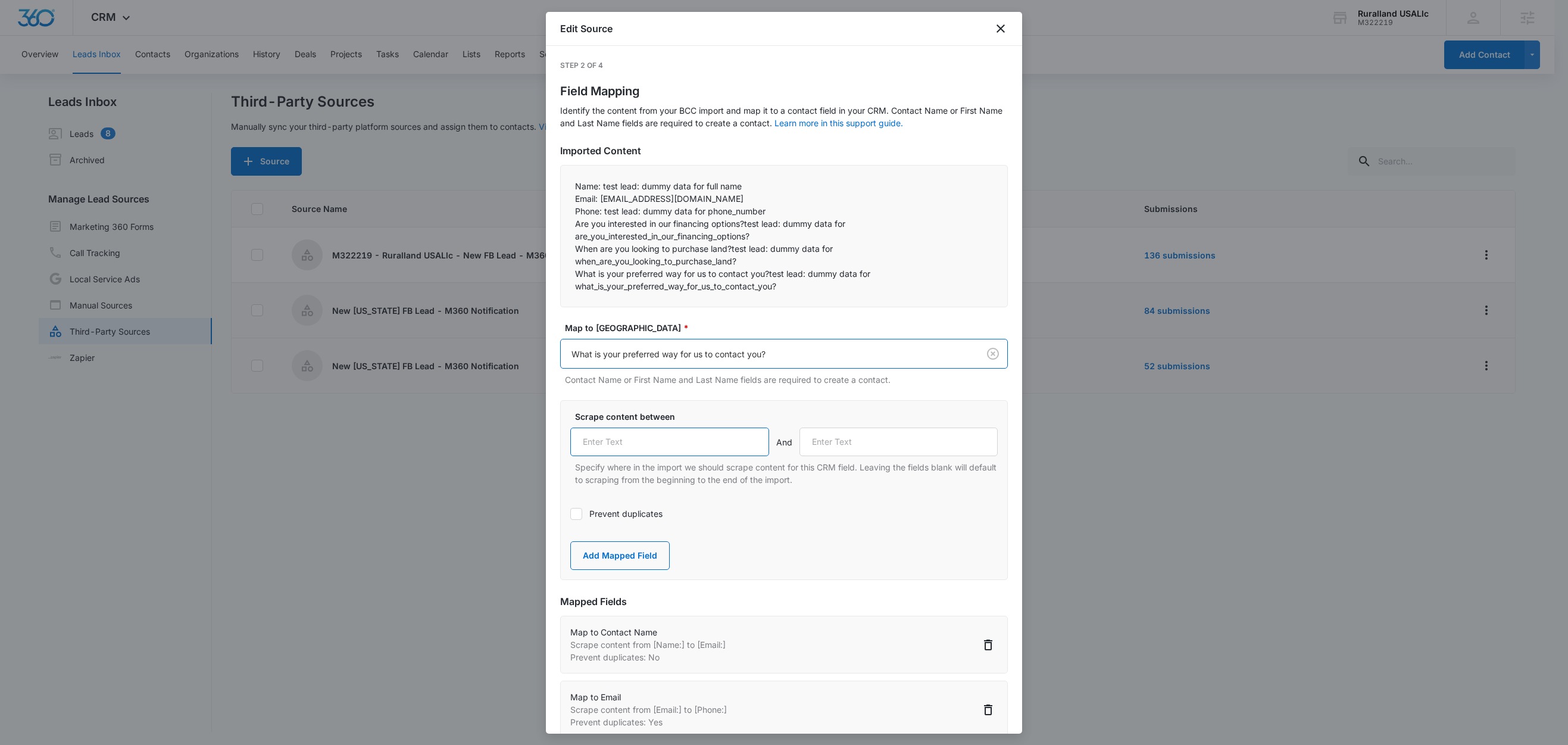
click at [675, 437] on input "text" at bounding box center [670, 442] width 199 height 28
paste input "What is your preferred way for us to contact you?"
type input "What is your preferred way for us to contact you?"
click at [632, 555] on button "Add Mapped Field" at bounding box center [620, 556] width 100 height 28
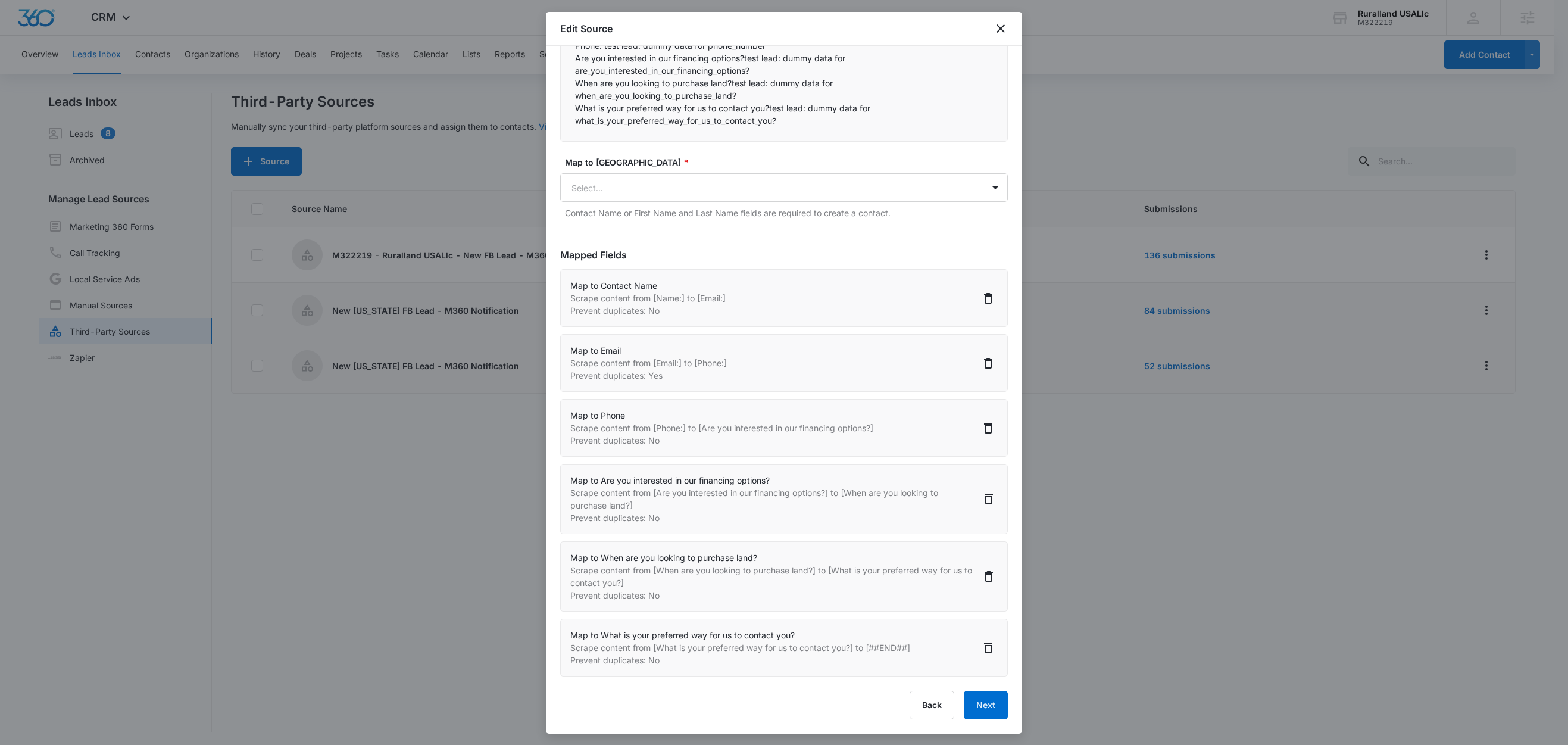
scroll to position [1, 0]
click at [979, 705] on button "Next" at bounding box center [985, 705] width 44 height 28
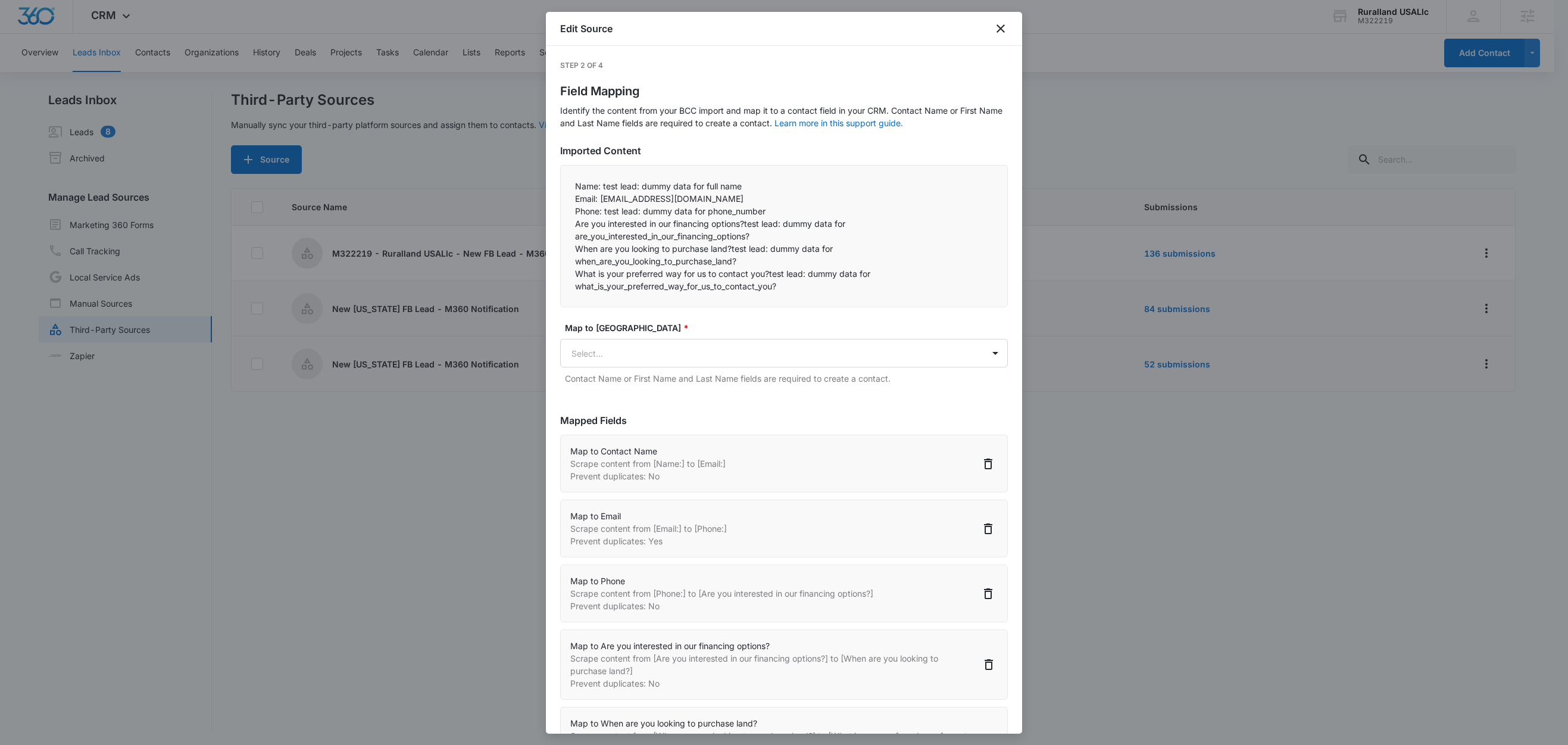
select select "77"
select select "185"
select select "184"
select select "363"
select select "364"
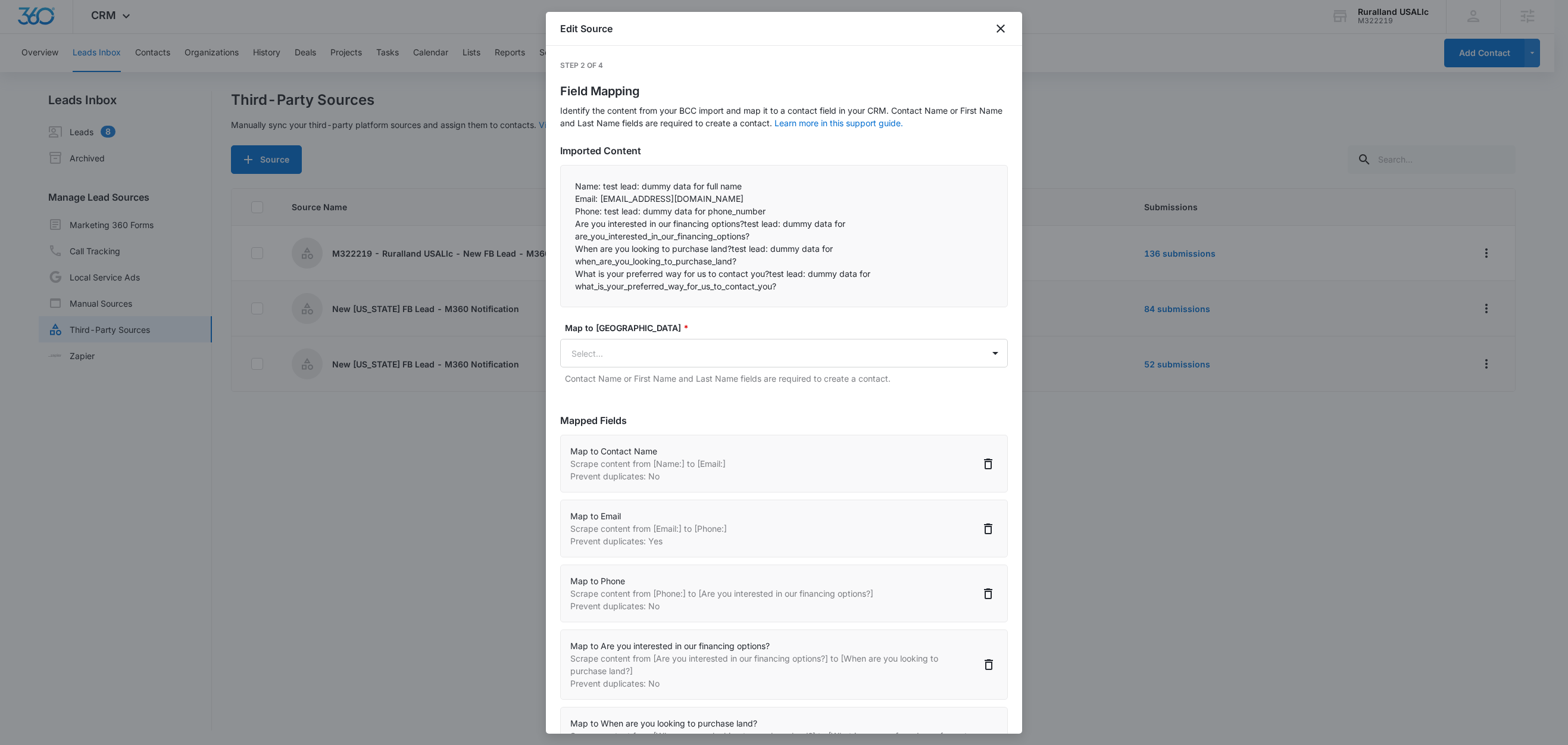
select select "365"
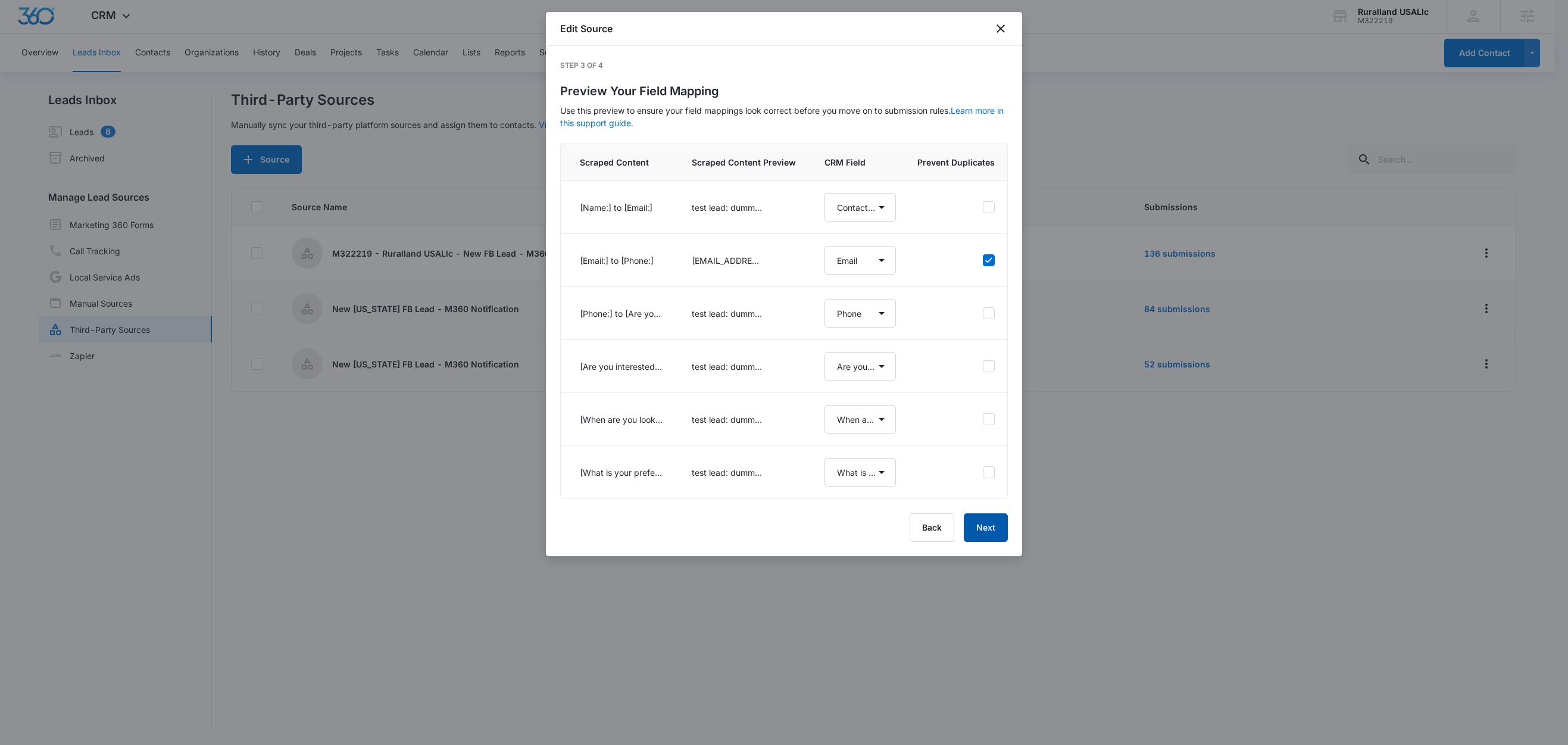
click at [991, 542] on button "Next" at bounding box center [985, 527] width 44 height 28
select select "77"
select select "185"
select select "184"
select select "363"
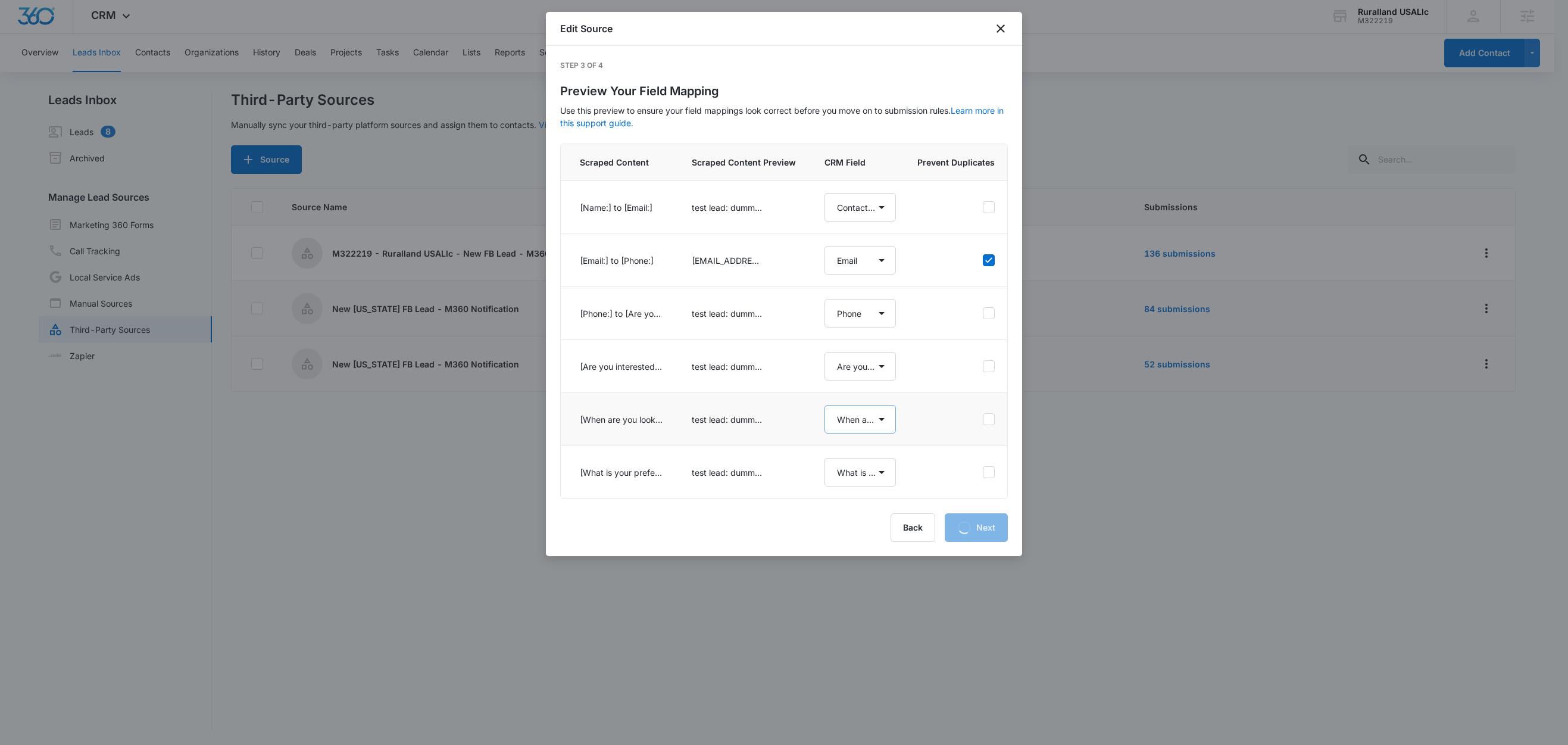
select select "364"
select select "365"
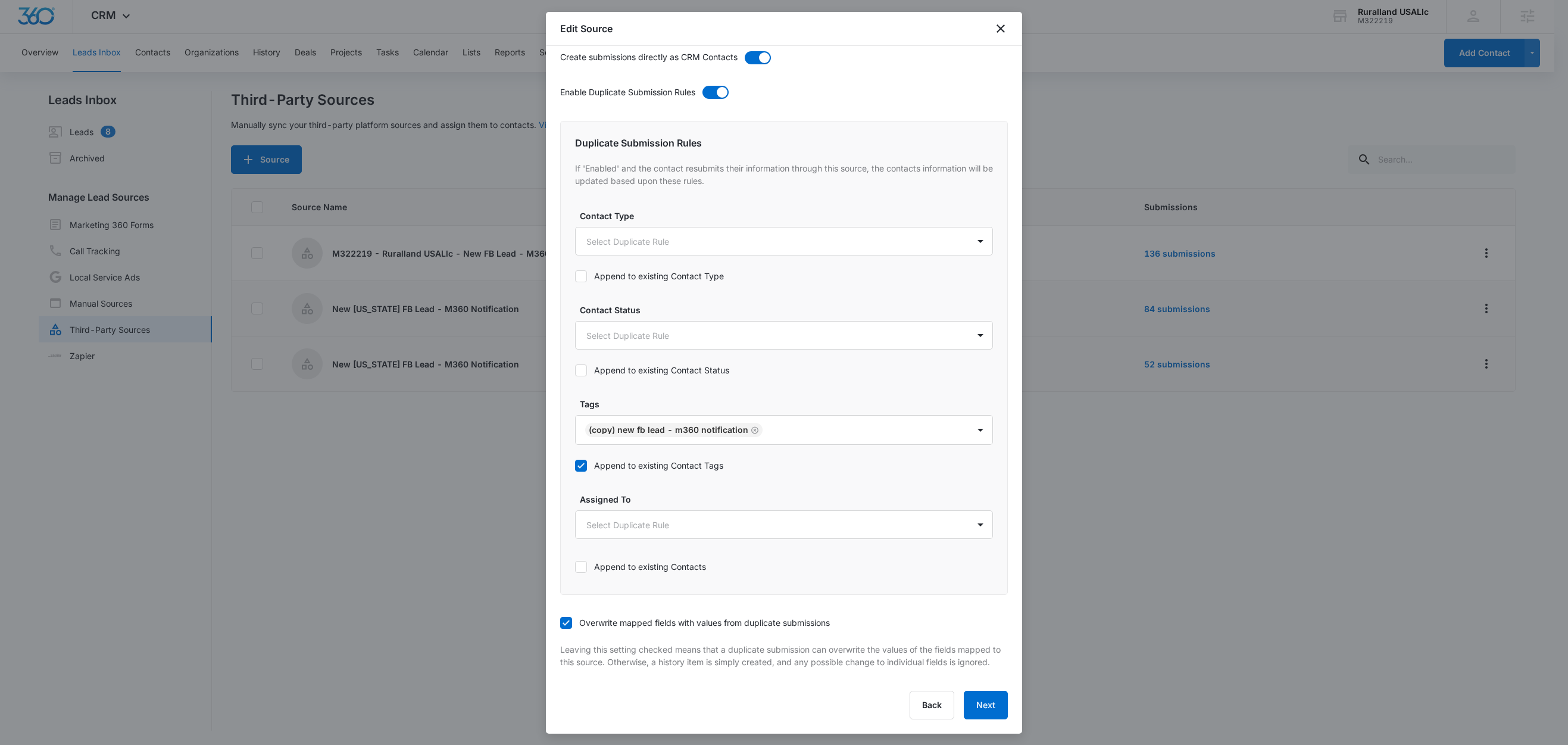
scroll to position [454, 0]
click at [818, 423] on div at bounding box center [860, 431] width 187 height 15
type input "c"
click at [753, 425] on icon "Remove (Copy) New FB Lead - M360 Notification" at bounding box center [755, 430] width 8 height 9
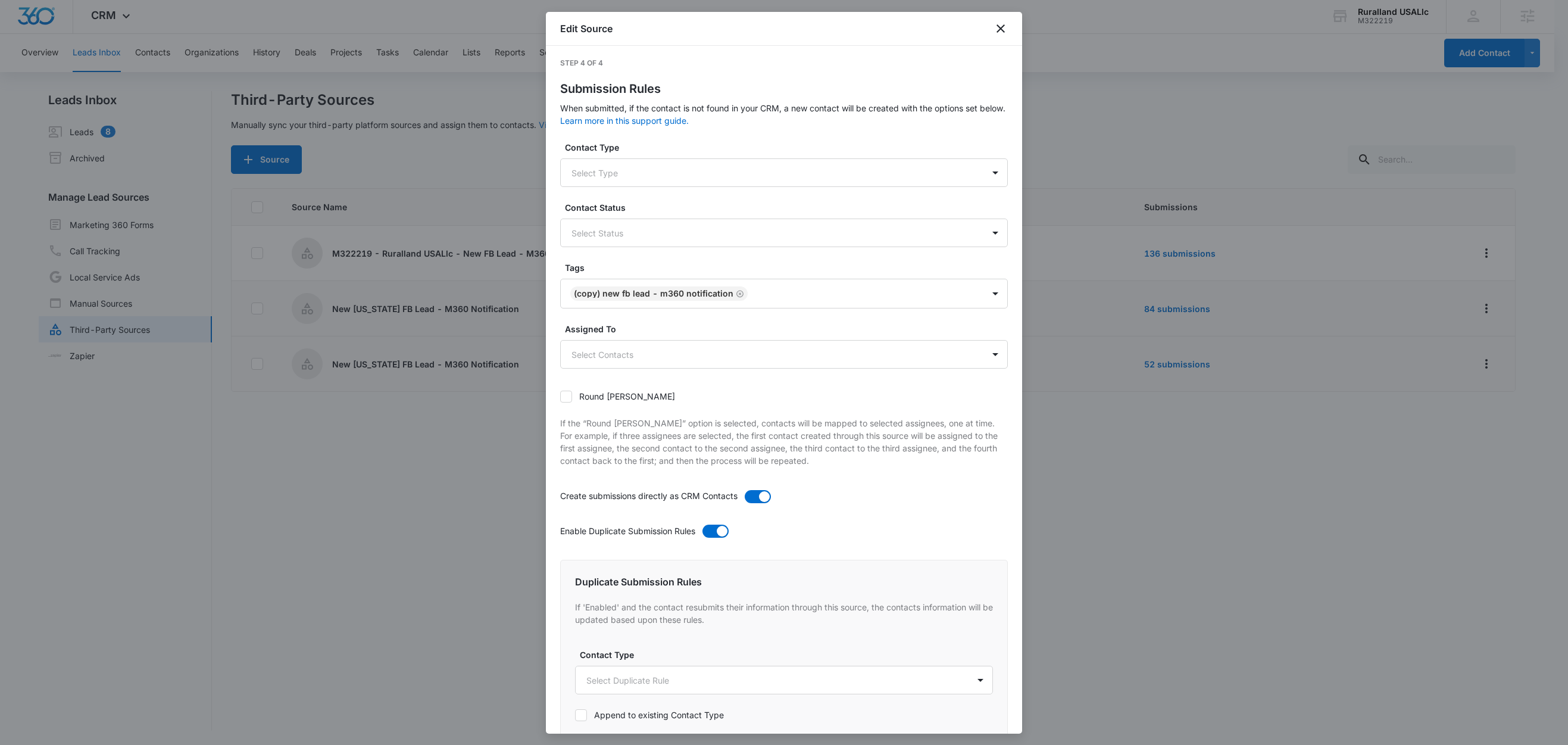
scroll to position [0, 0]
click at [737, 298] on icon "Remove (Copy) New FB Lead - M360 Notification" at bounding box center [740, 297] width 8 height 9
click at [671, 295] on div at bounding box center [770, 296] width 397 height 15
type input "n"
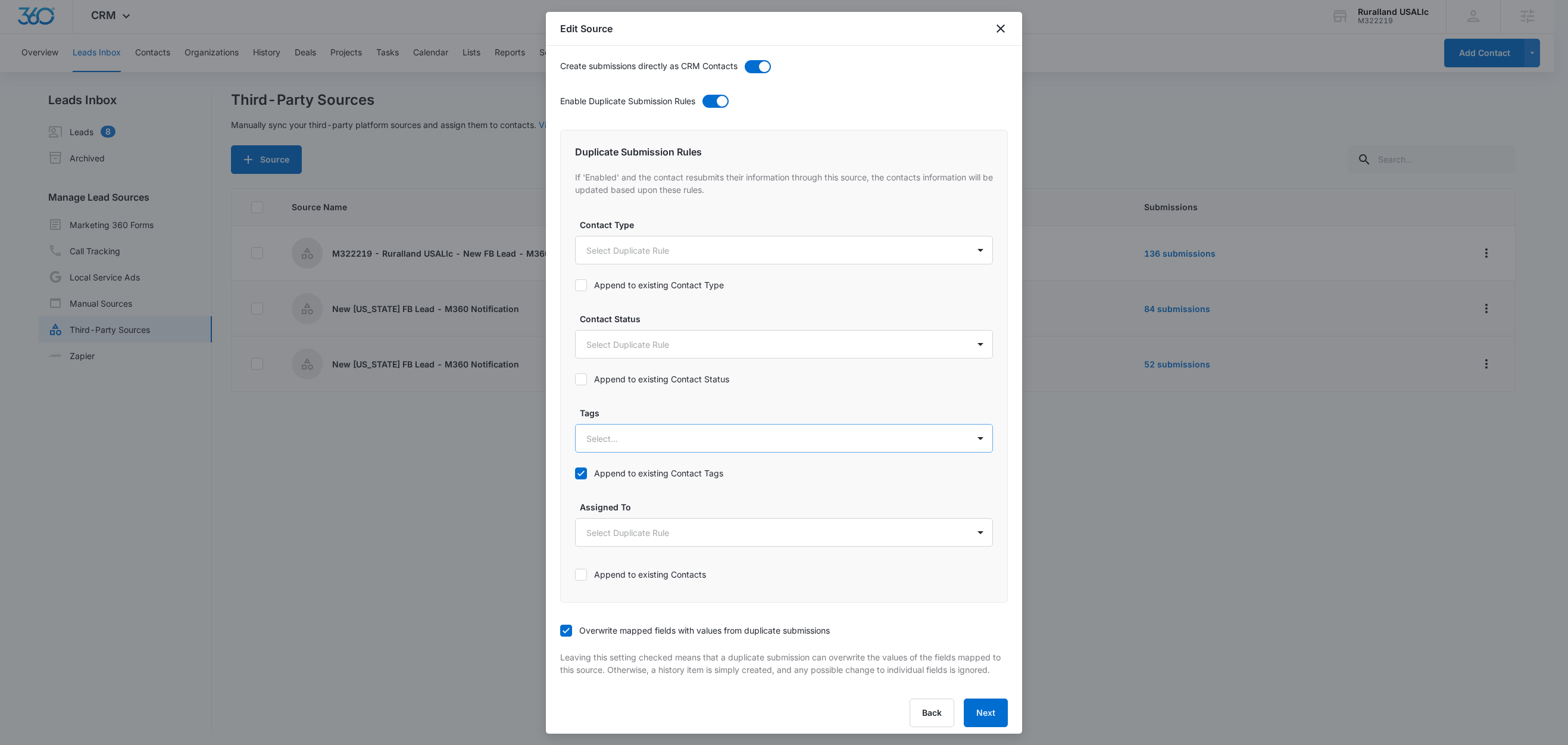
scroll to position [451, 0]
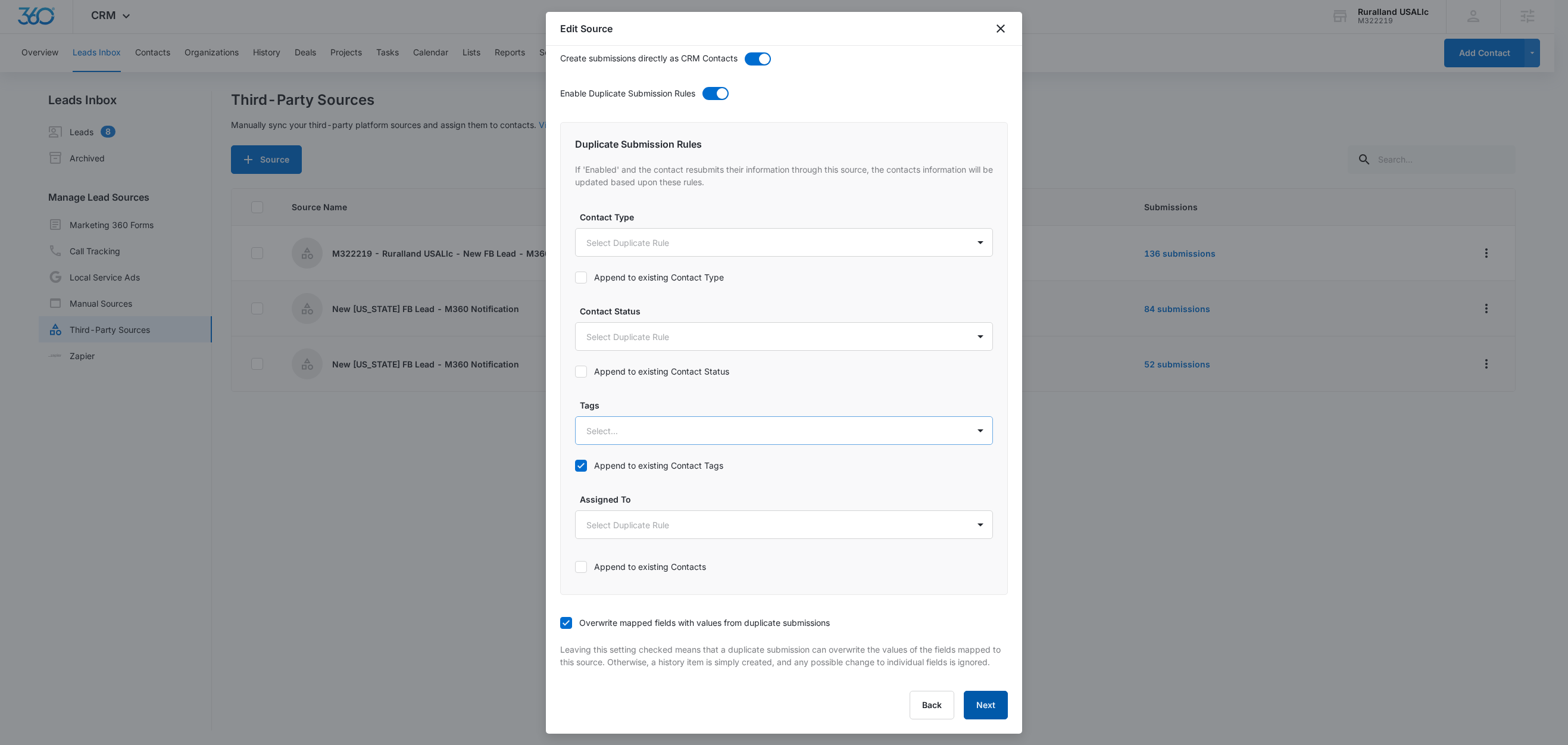
click at [970, 705] on button "Next" at bounding box center [985, 705] width 44 height 28
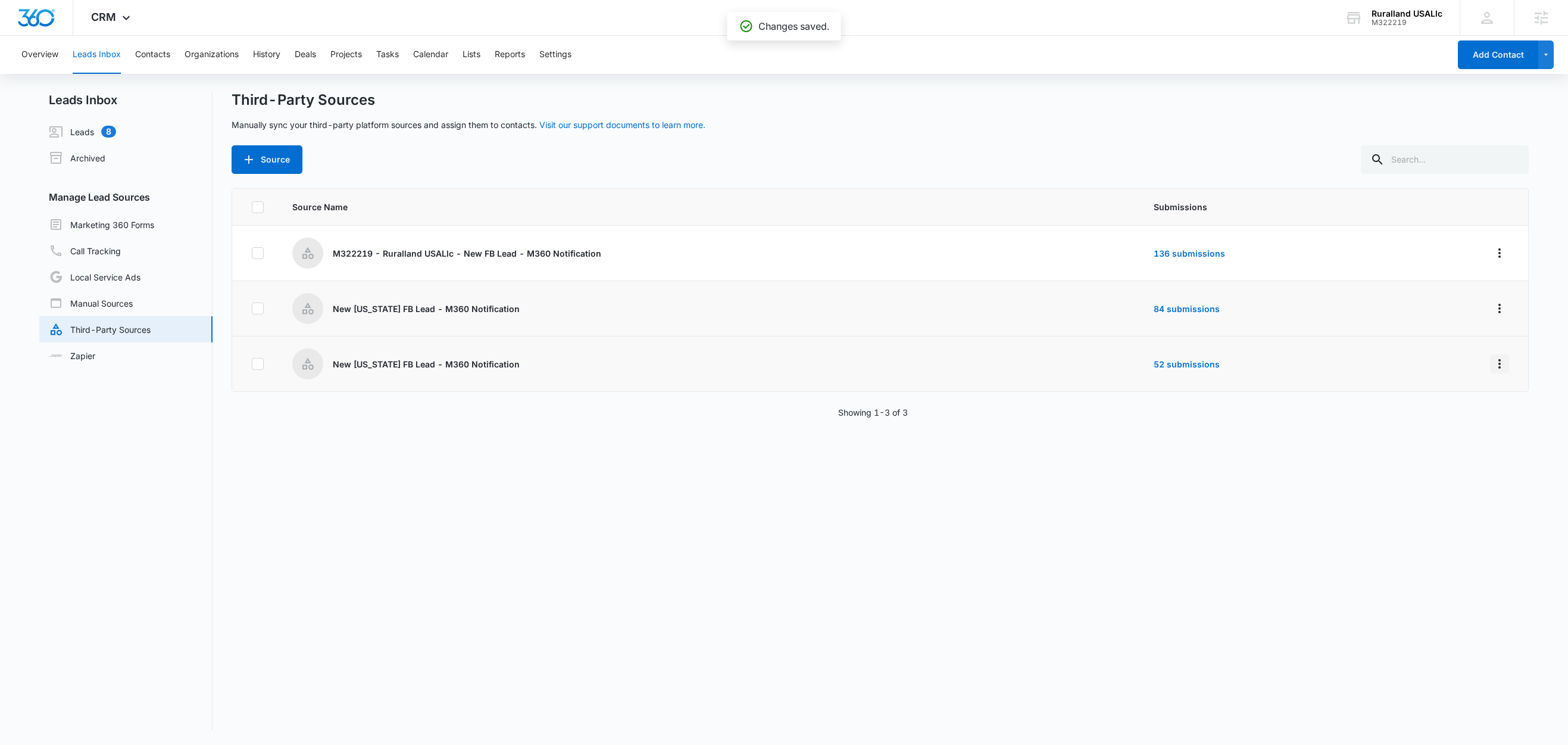
click at [1492, 371] on icon "Overflow Menu" at bounding box center [1499, 363] width 14 height 14
click at [1492, 312] on icon "Overflow Menu" at bounding box center [1499, 308] width 14 height 14
click at [1451, 378] on div "Submission Rules" at bounding box center [1433, 377] width 67 height 8
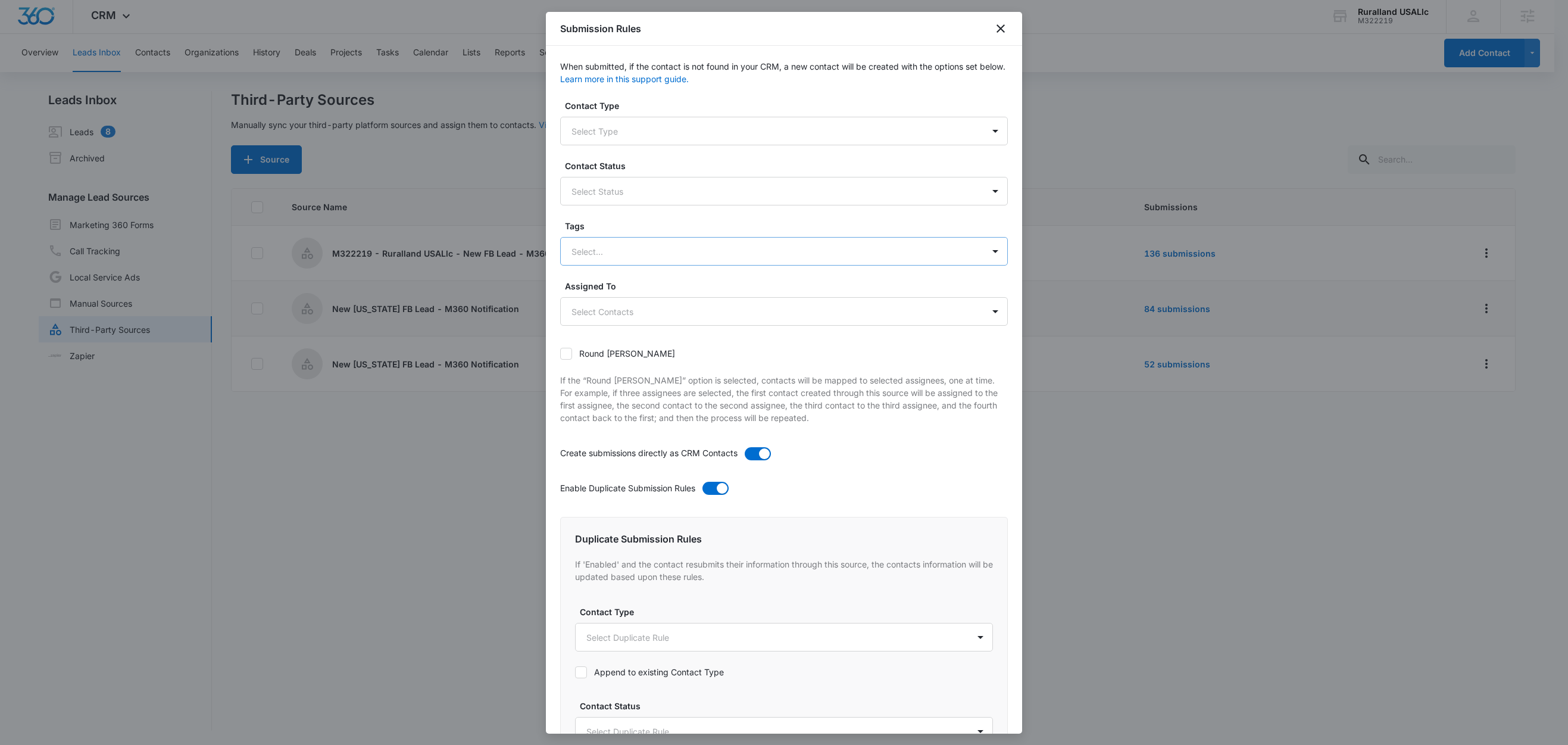
click at [608, 259] on div "Select..." at bounding box center [772, 252] width 423 height 27
type input "n"
click at [600, 289] on p "New [US_STATE] FB Lead - M360 Notification" at bounding box center [665, 293] width 182 height 13
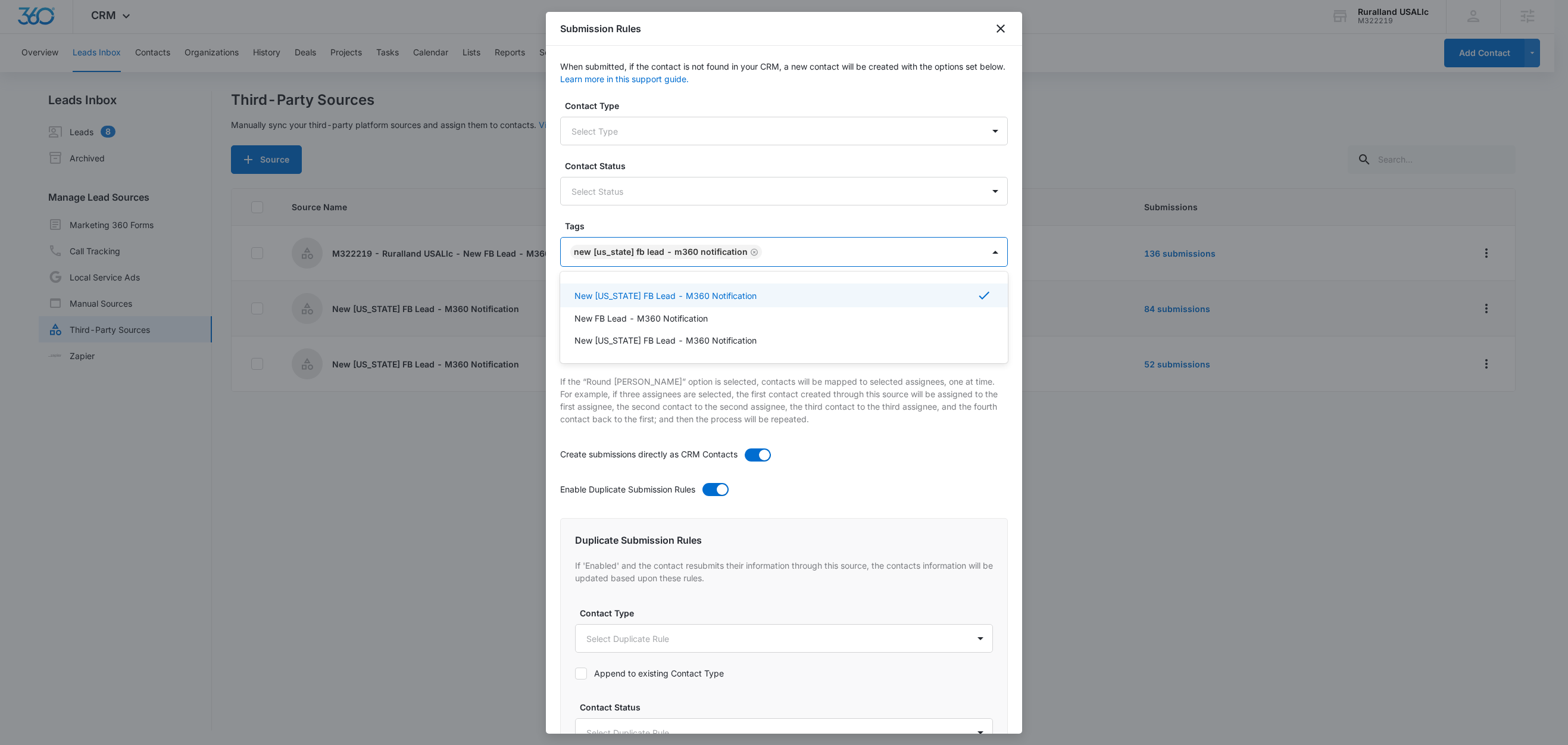
click at [608, 225] on label "Tags" at bounding box center [789, 225] width 448 height 13
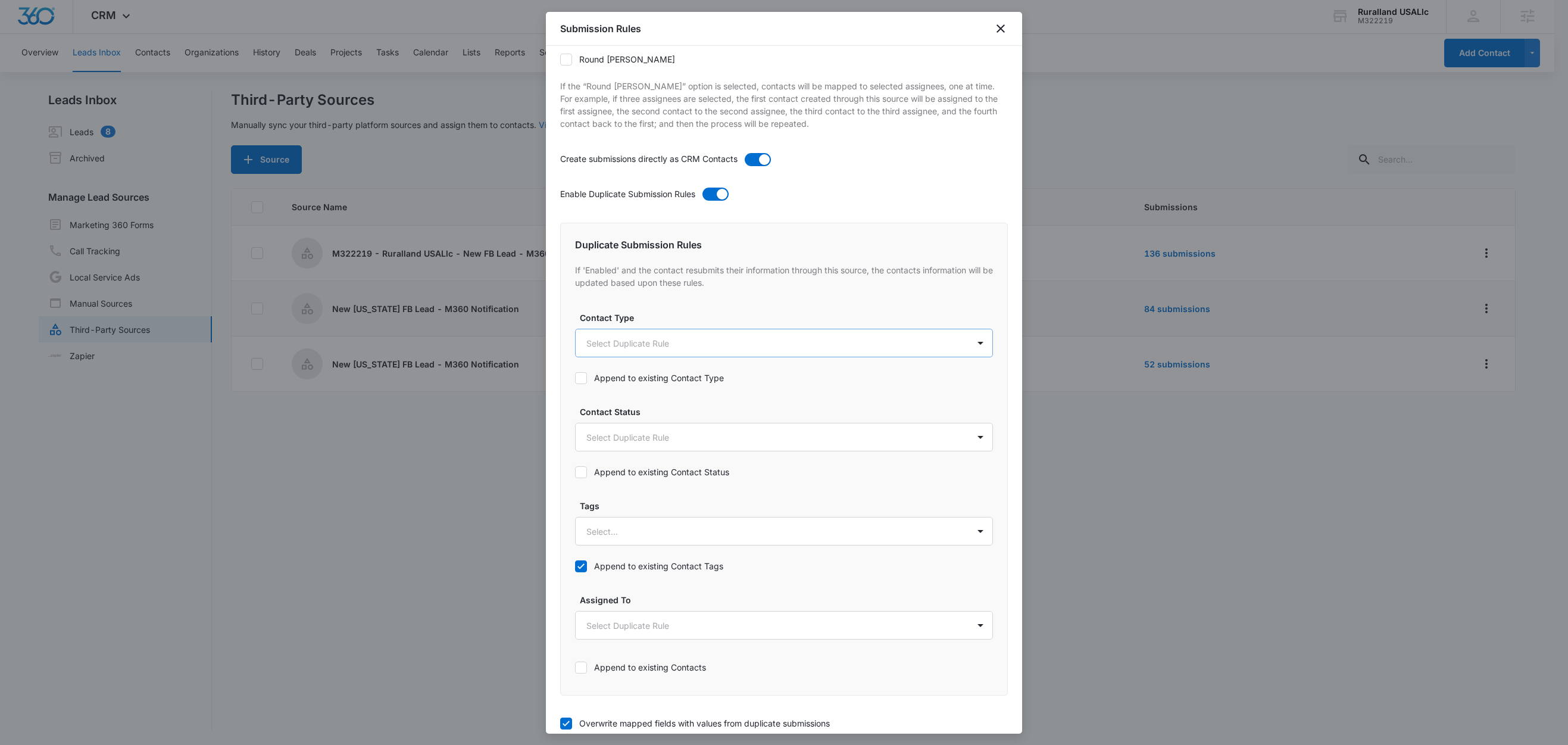
scroll to position [299, 0]
click at [620, 532] on div at bounding box center [770, 528] width 367 height 15
type input "n"
click at [654, 566] on p "New [US_STATE] FB Lead - M360 Notification" at bounding box center [680, 569] width 182 height 13
click at [672, 494] on div "Duplicate Submission Rules If 'Enabled' and the contact resubmits their informa…" at bounding box center [784, 456] width 448 height 474
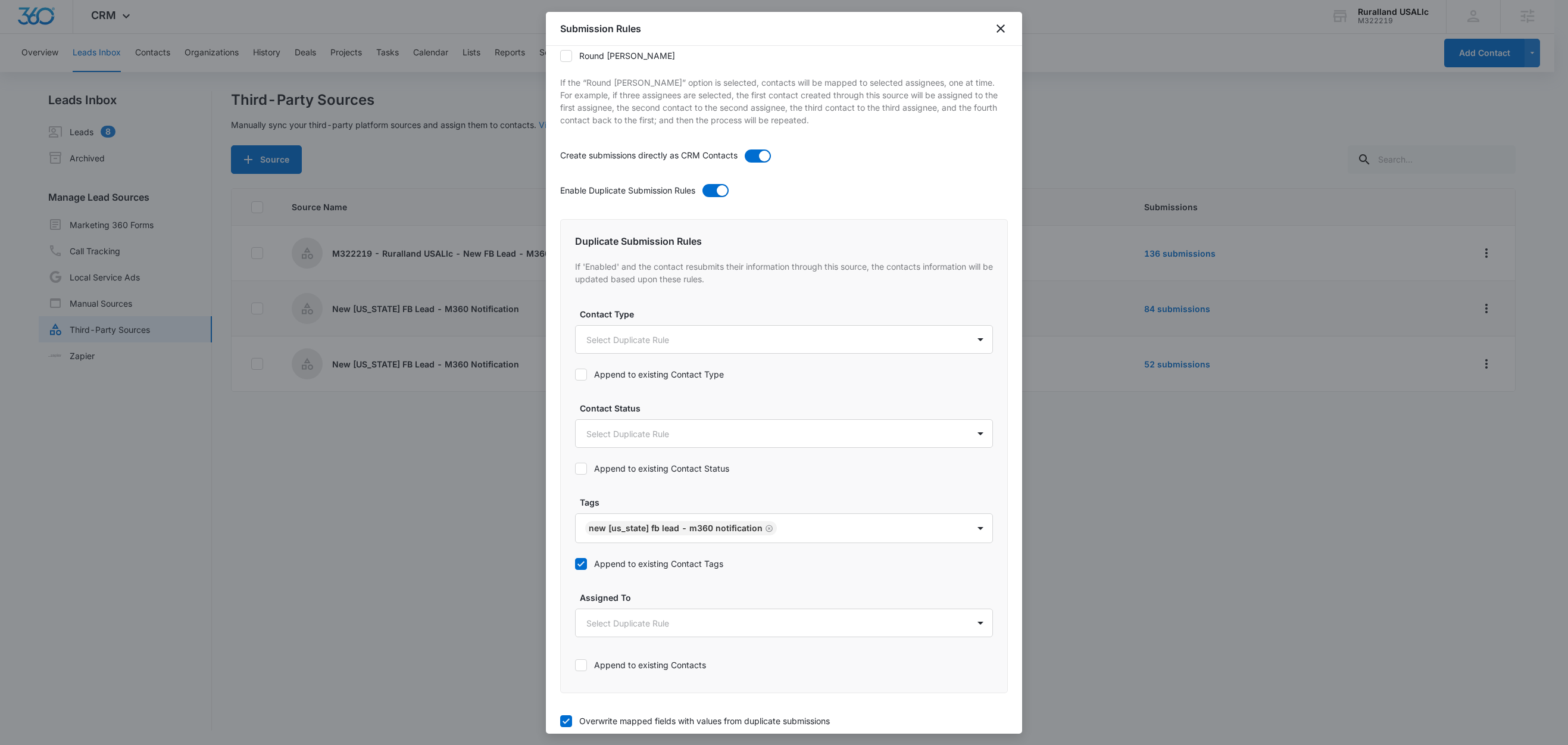
scroll to position [411, 0]
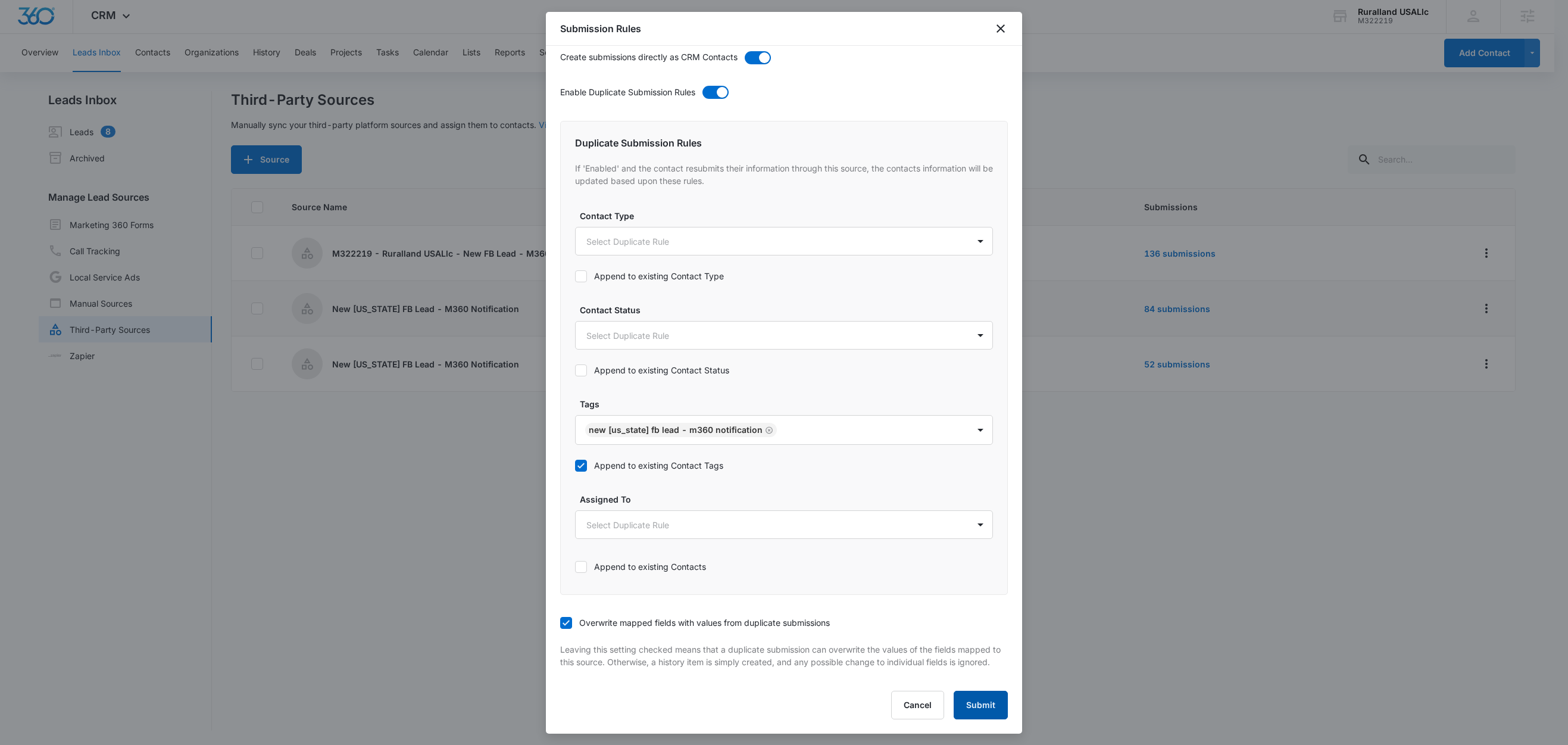
click at [970, 703] on button "Submit" at bounding box center [981, 705] width 54 height 28
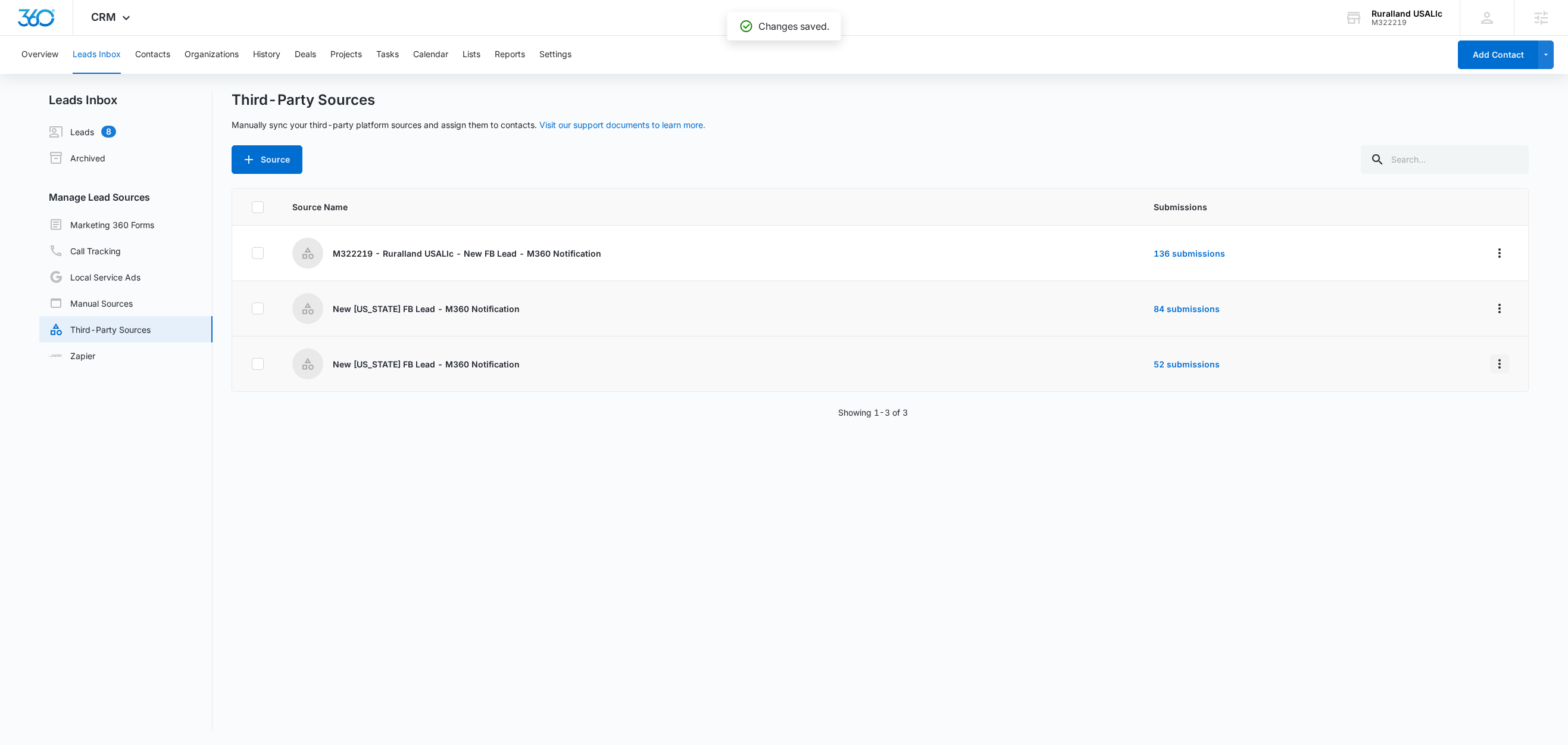
click at [1492, 366] on icon "Overflow Menu" at bounding box center [1499, 363] width 14 height 14
click at [1441, 413] on div "Edit" at bounding box center [1433, 415] width 67 height 8
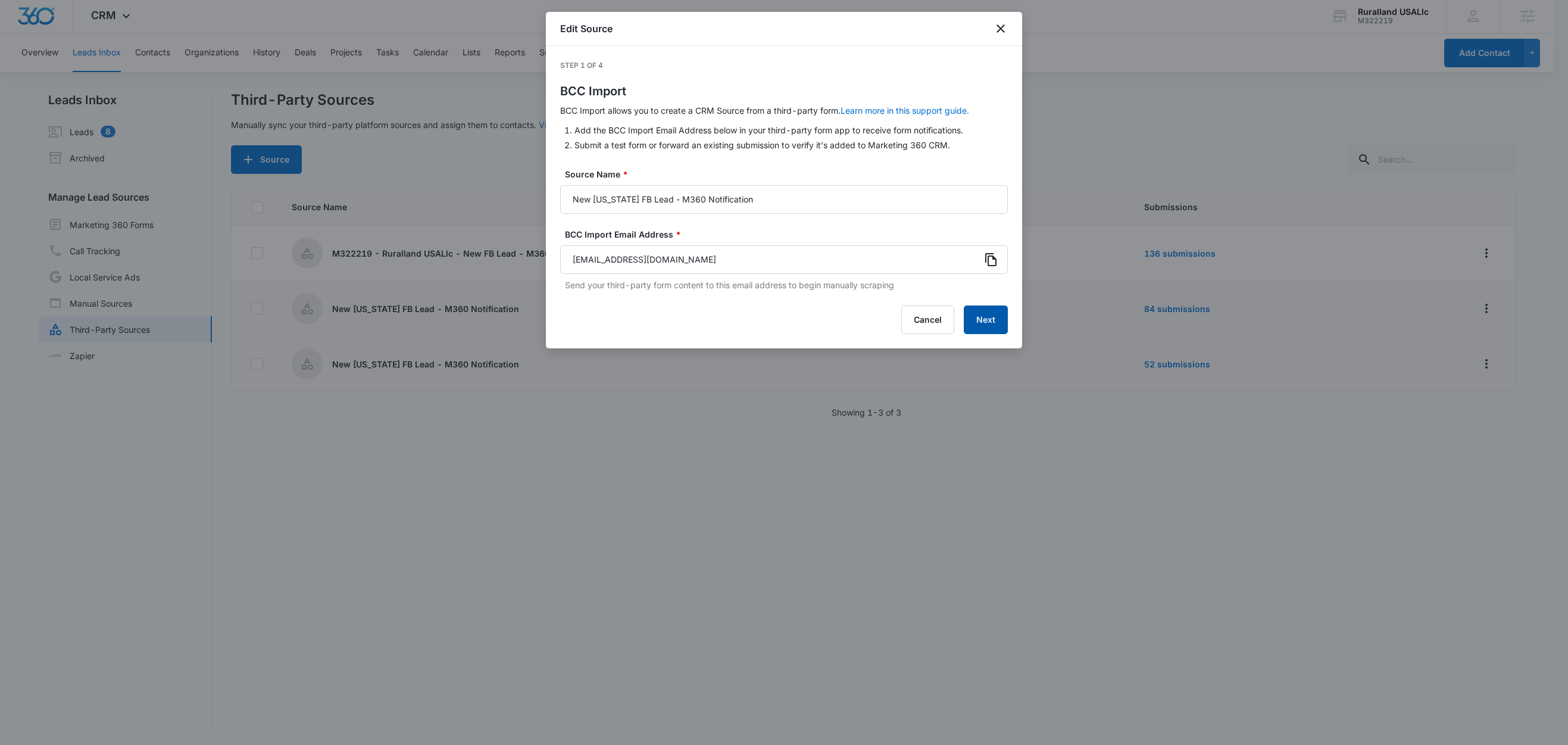
click at [991, 318] on button "Next" at bounding box center [985, 320] width 44 height 28
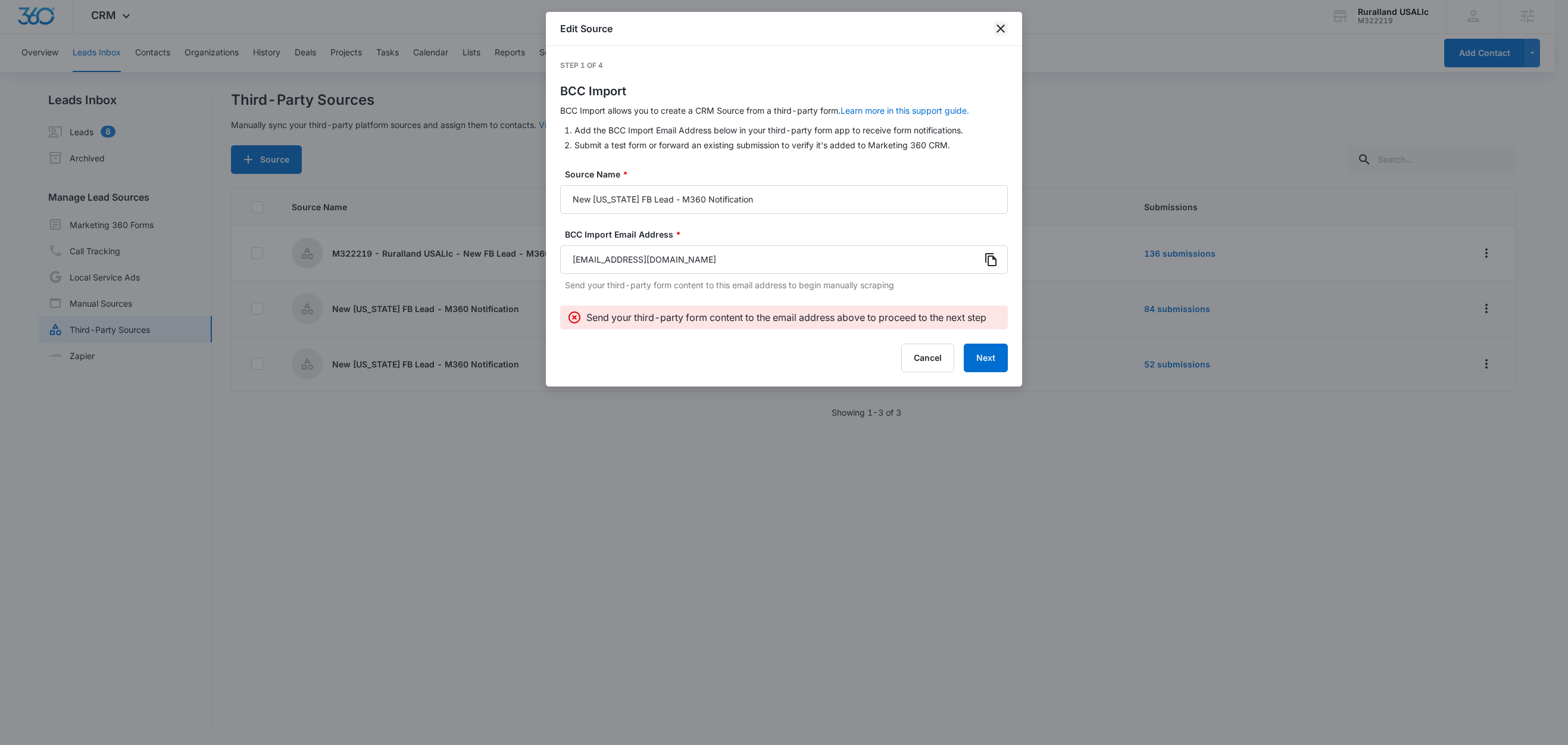
click at [998, 28] on icon "close" at bounding box center [1000, 28] width 14 height 14
click at [998, 28] on div "Edit Source" at bounding box center [784, 28] width 476 height 34
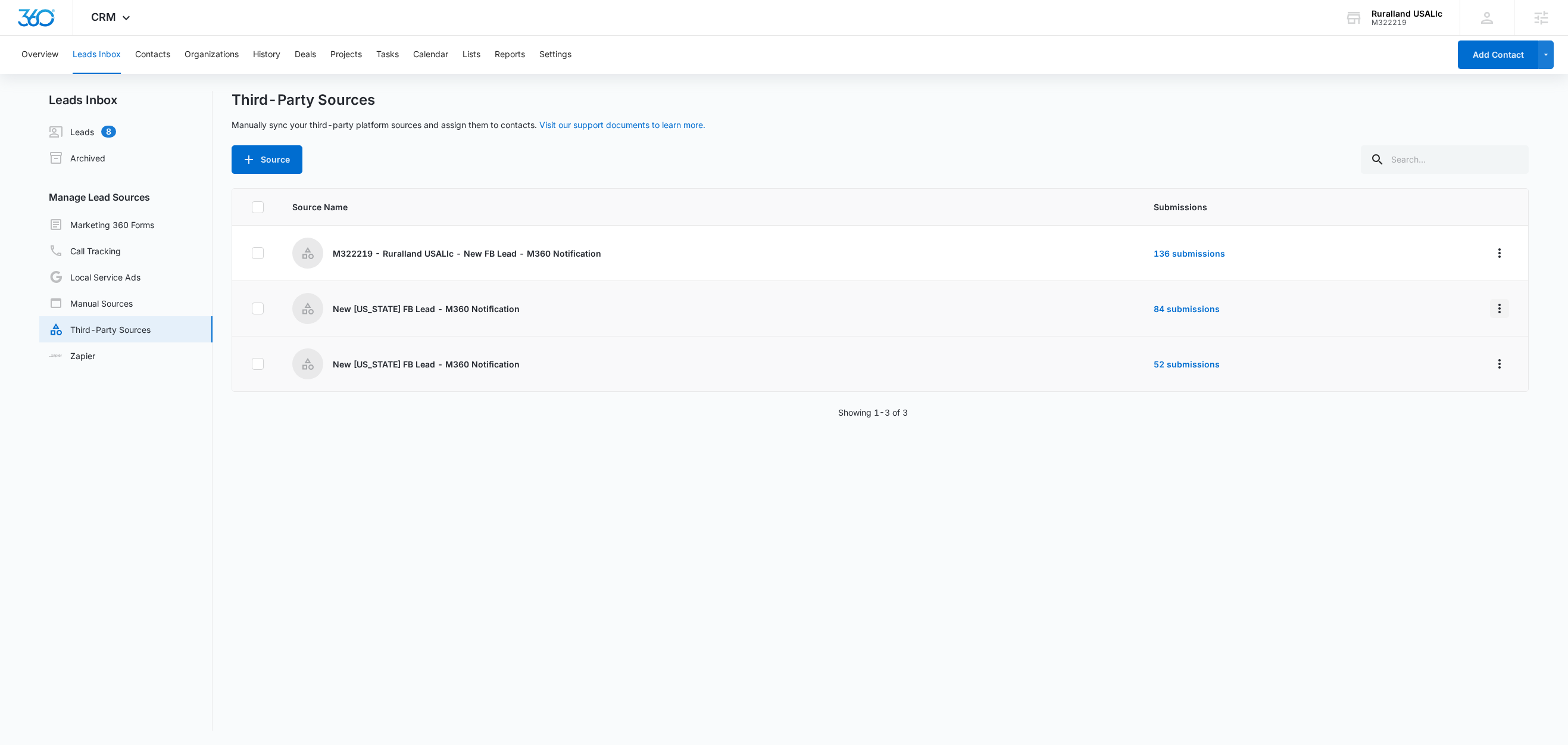
click at [1492, 309] on icon "Overflow Menu" at bounding box center [1499, 308] width 14 height 14
click at [1442, 362] on div "Edit" at bounding box center [1433, 359] width 67 height 8
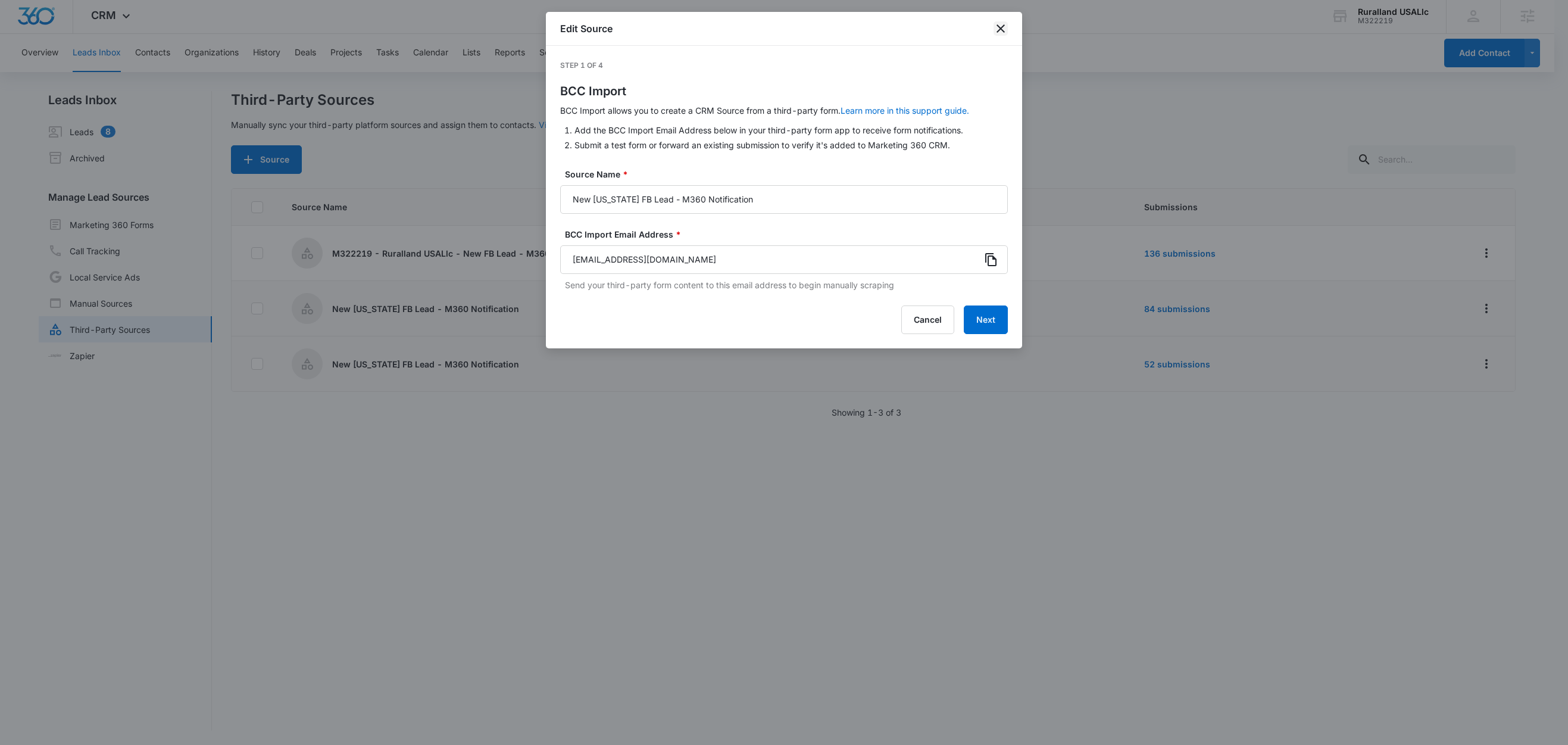
click at [1000, 31] on icon "close" at bounding box center [1000, 28] width 14 height 14
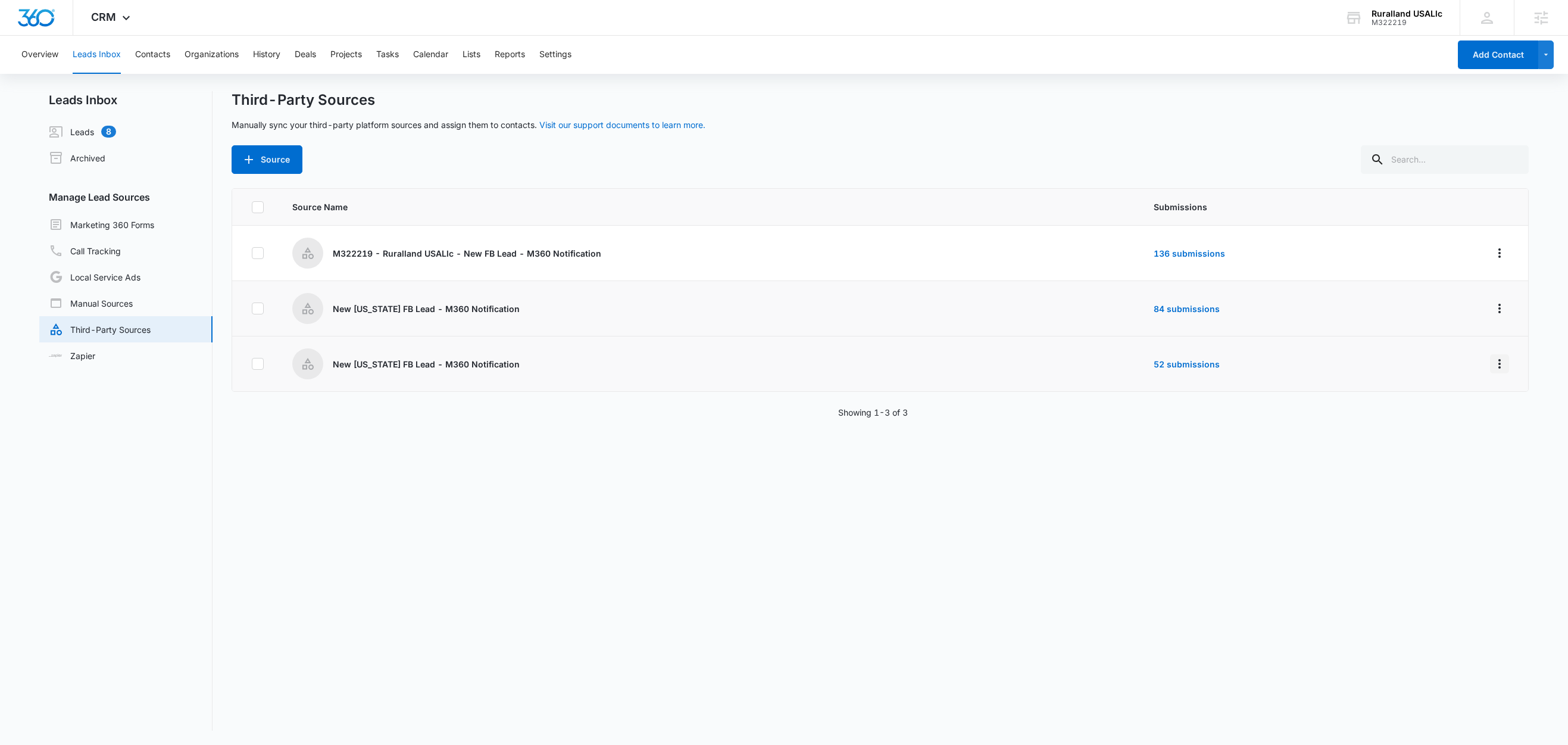
click at [1492, 363] on icon "Overflow Menu" at bounding box center [1499, 363] width 14 height 14
click at [1441, 414] on div "Edit" at bounding box center [1433, 415] width 67 height 8
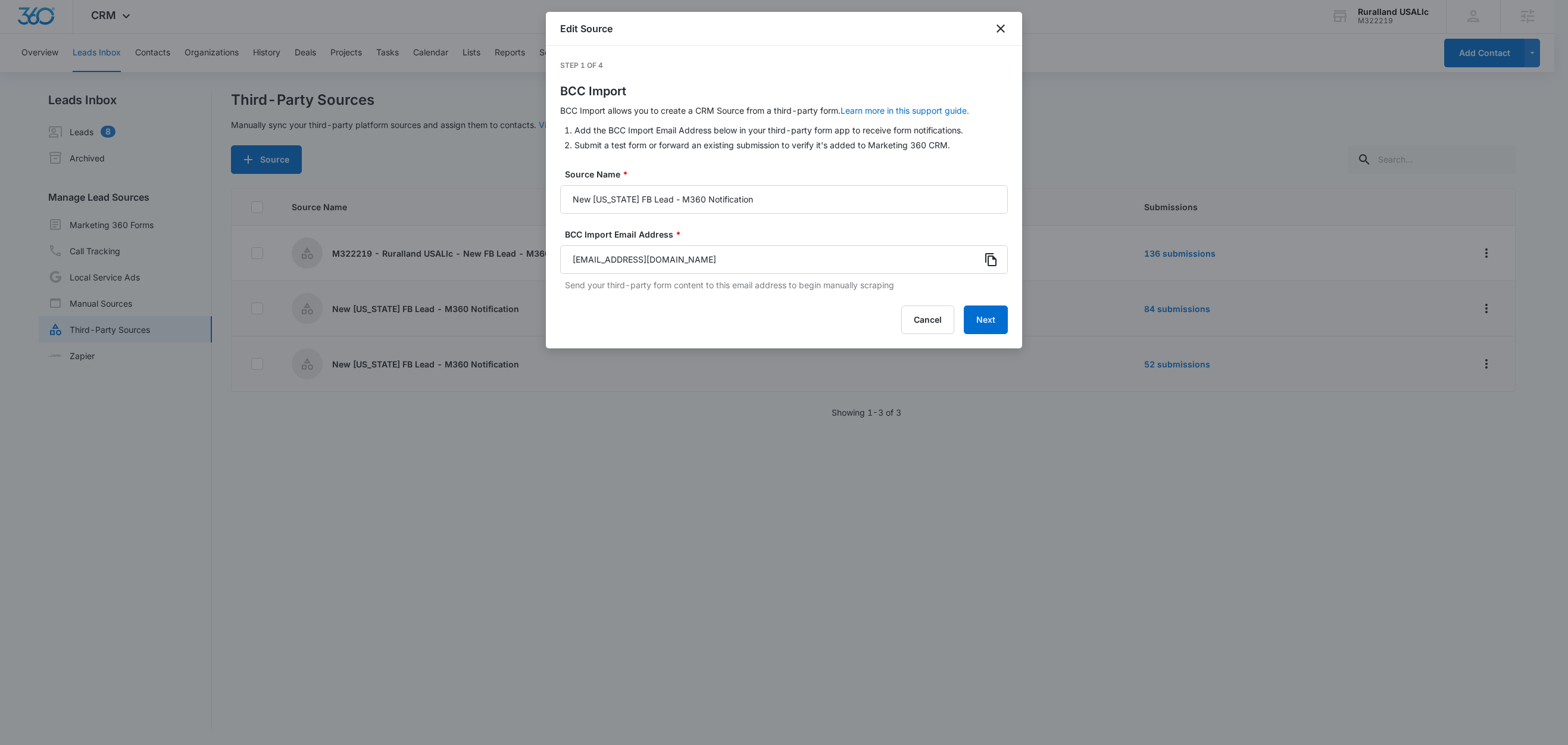
click at [992, 259] on icon at bounding box center [991, 259] width 14 height 14
click at [992, 318] on button "Next" at bounding box center [985, 320] width 44 height 28
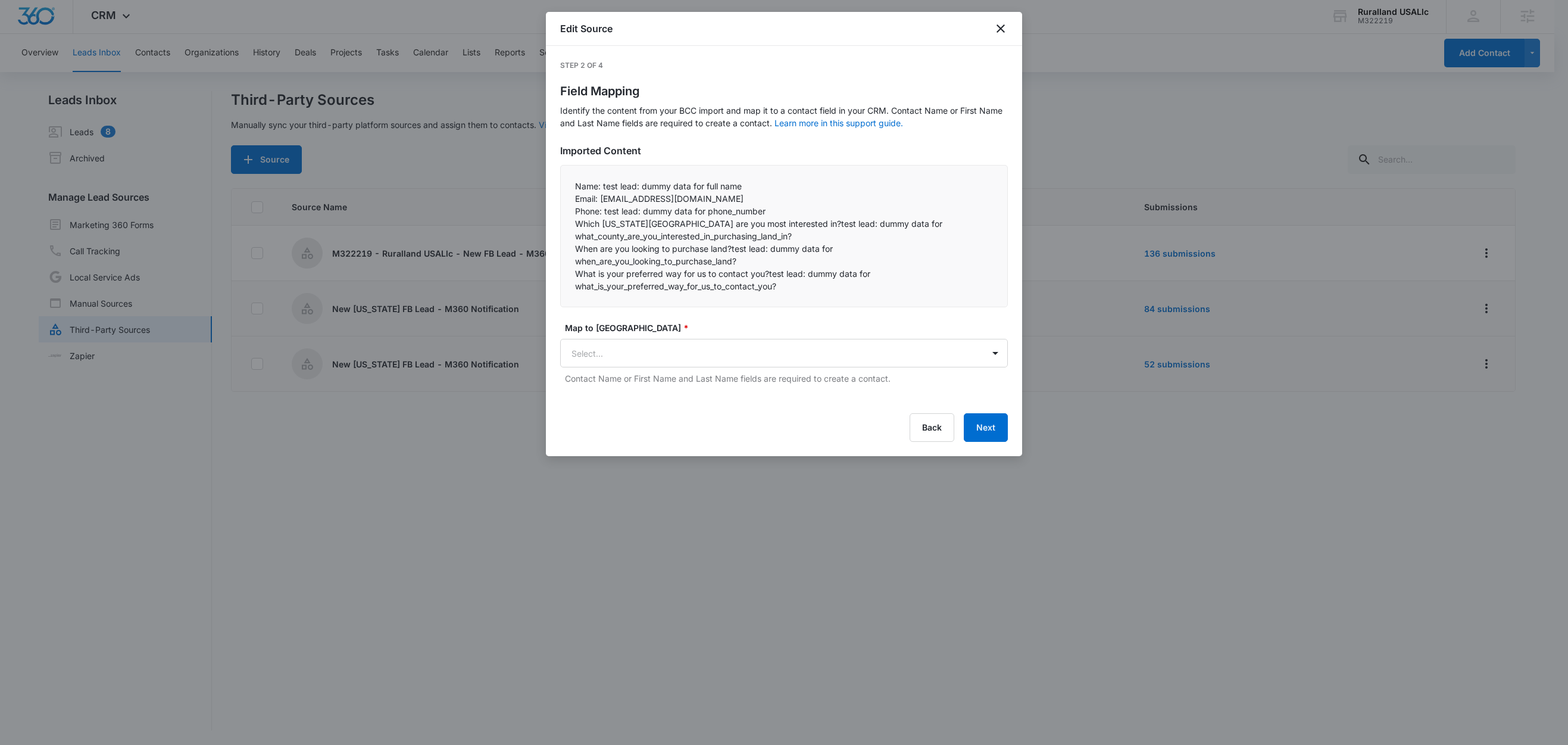
scroll to position [0, 0]
drag, startPoint x: 601, startPoint y: 184, endPoint x: 562, endPoint y: 184, distance: 39.0
click at [562, 184] on div "Name: test lead: dummy data for full name Email: test@fb.com Phone: test lead…" at bounding box center [784, 236] width 448 height 142
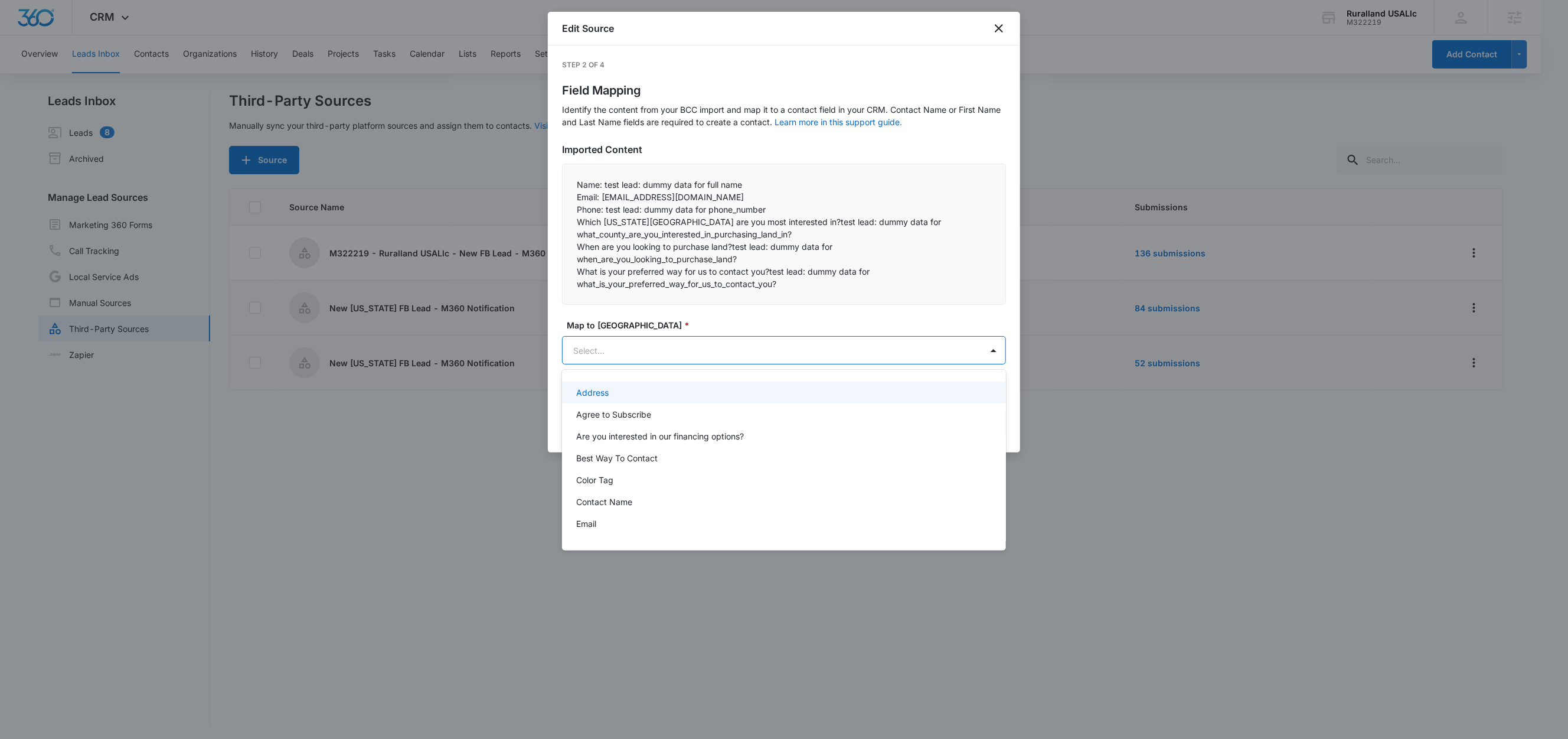
click at [647, 353] on body "CRM Apps Reputation Forms CRM Email Social Content Ads Intelligence Files Brand…" at bounding box center [784, 369] width 1568 height 739
paste input "Name:"
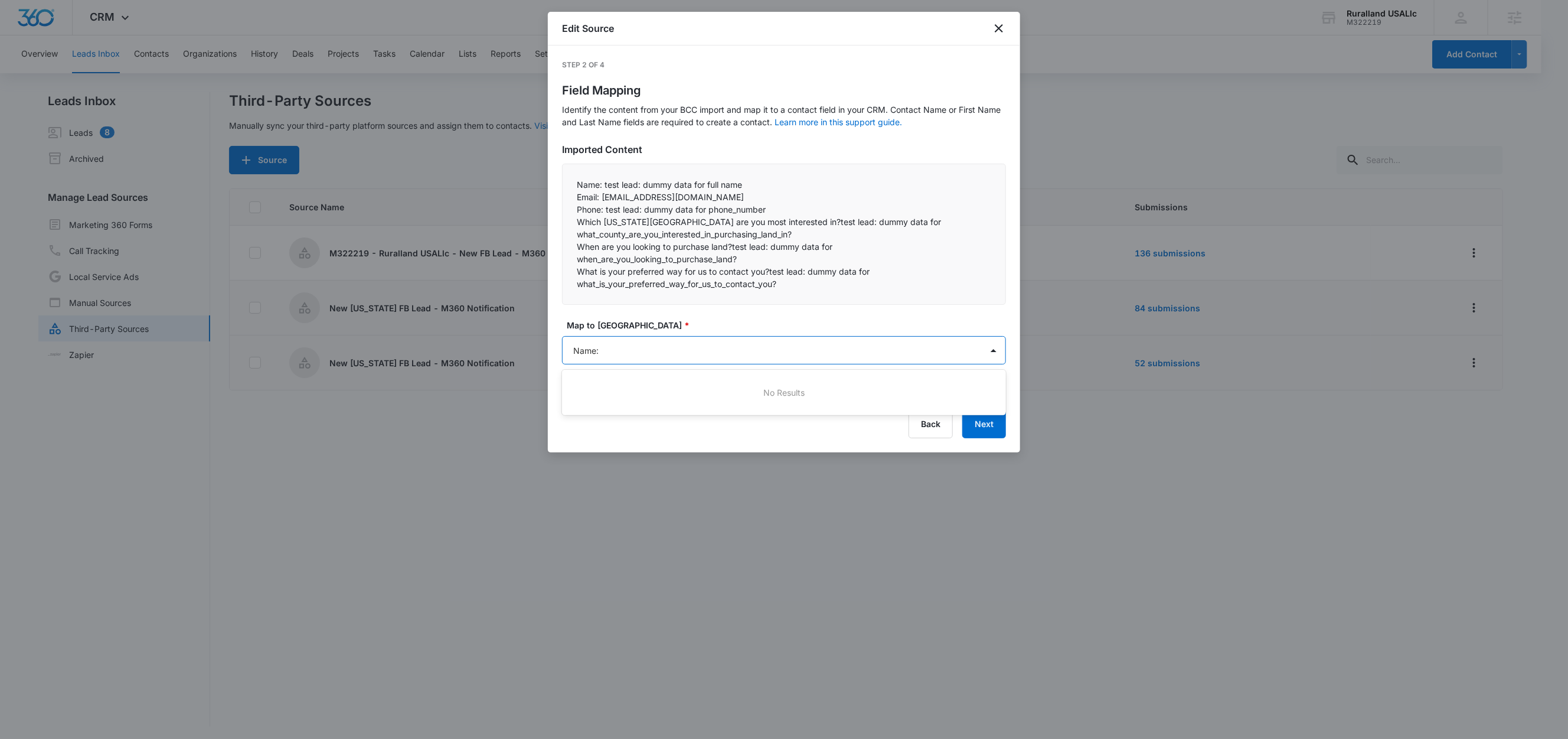
type input "Name"
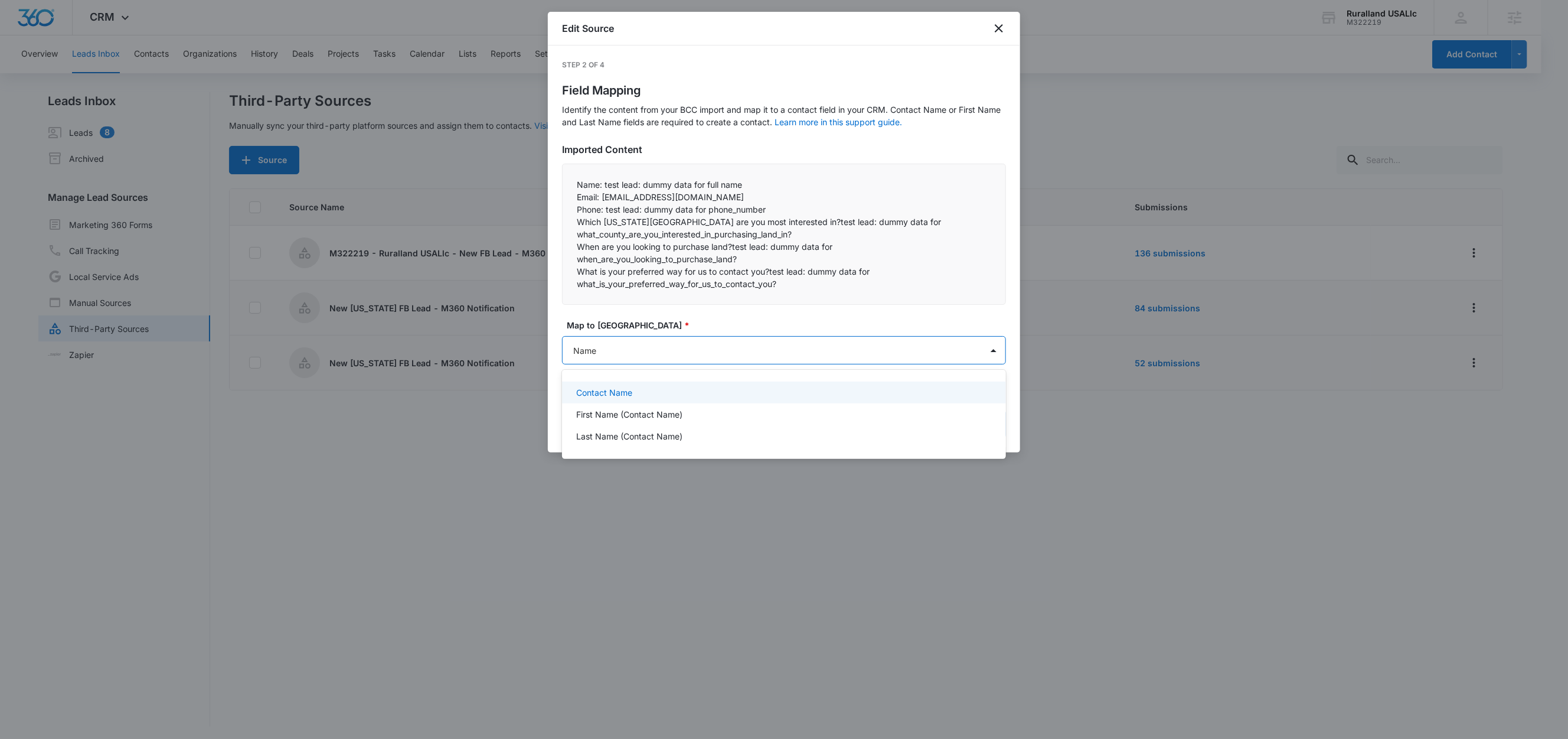
click at [647, 387] on div "Contact Name" at bounding box center [783, 392] width 414 height 13
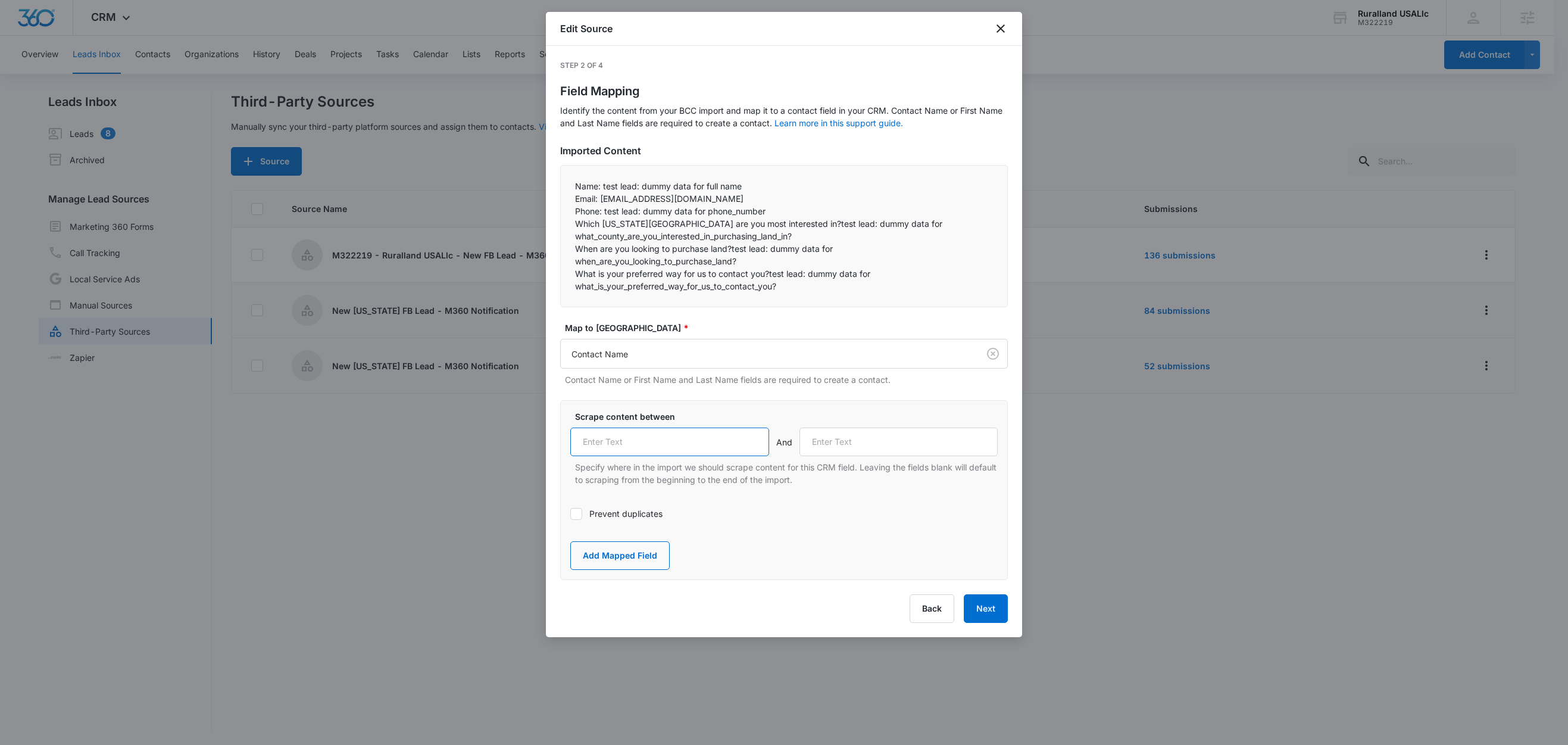
click at [655, 434] on input "text" at bounding box center [670, 442] width 199 height 28
paste input "Name:"
type input "Name:"
drag, startPoint x: 598, startPoint y: 201, endPoint x: 559, endPoint y: 196, distance: 39.3
click at [559, 196] on div "Step 2 of 4 Field Mapping Identify the content from your BCC import and map it …" at bounding box center [784, 341] width 476 height 592
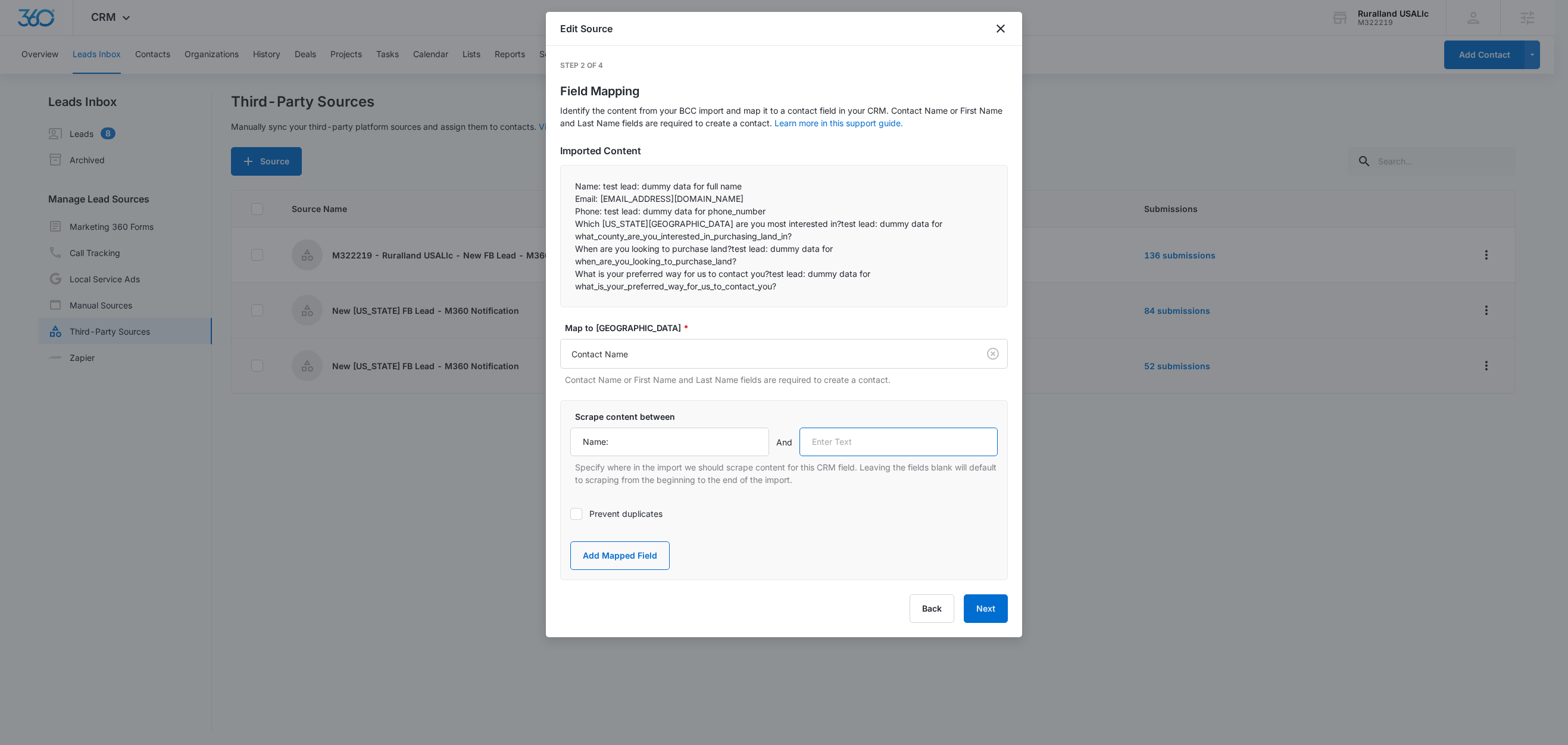
click at [856, 437] on input "text" at bounding box center [899, 442] width 199 height 28
paste input "Email:"
type input "Email:"
click at [648, 554] on button "Add Mapped Field" at bounding box center [620, 556] width 100 height 28
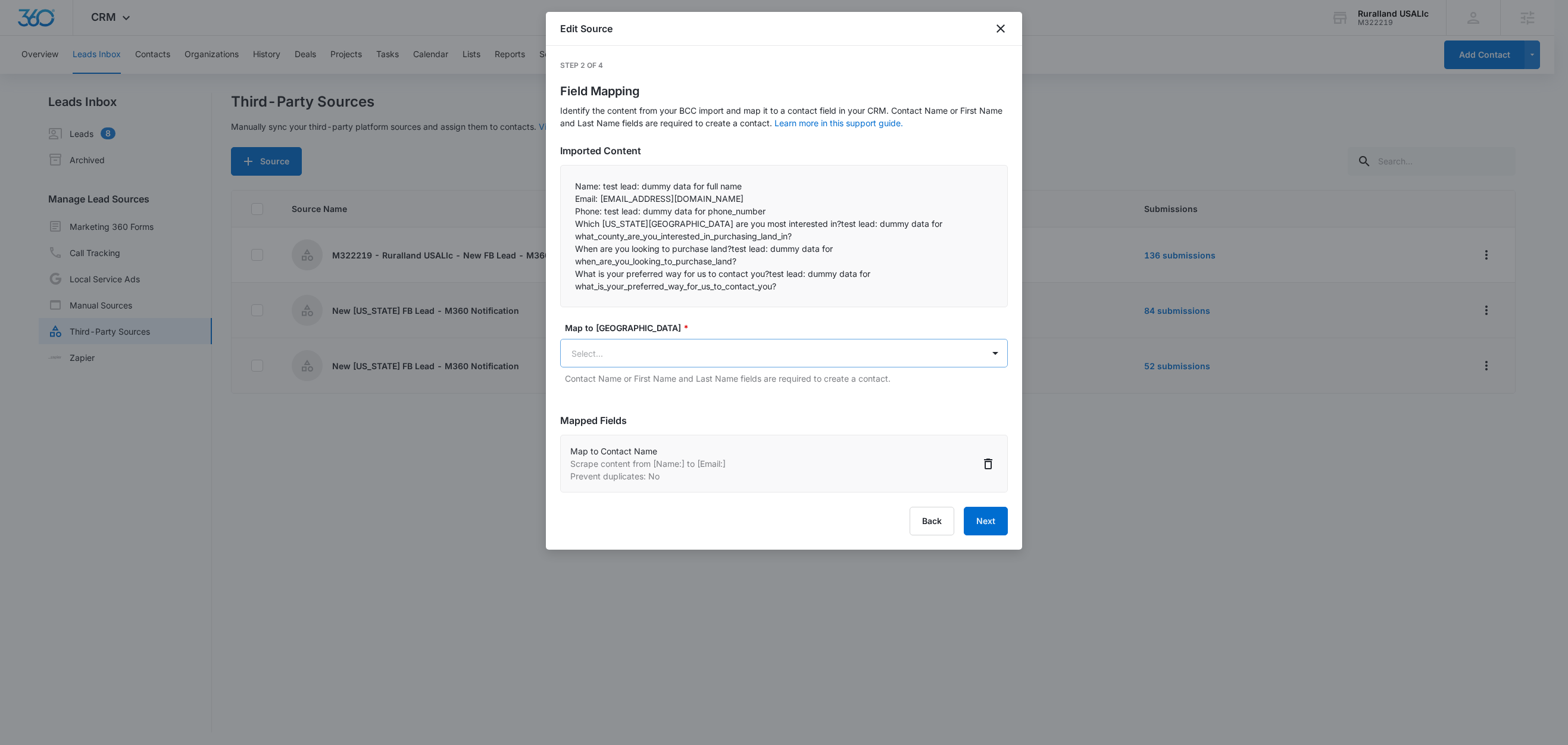
click at [657, 357] on body "CRM Apps Reputation Forms CRM Email Social Content Ads Intelligence Files Brand…" at bounding box center [784, 373] width 1568 height 746
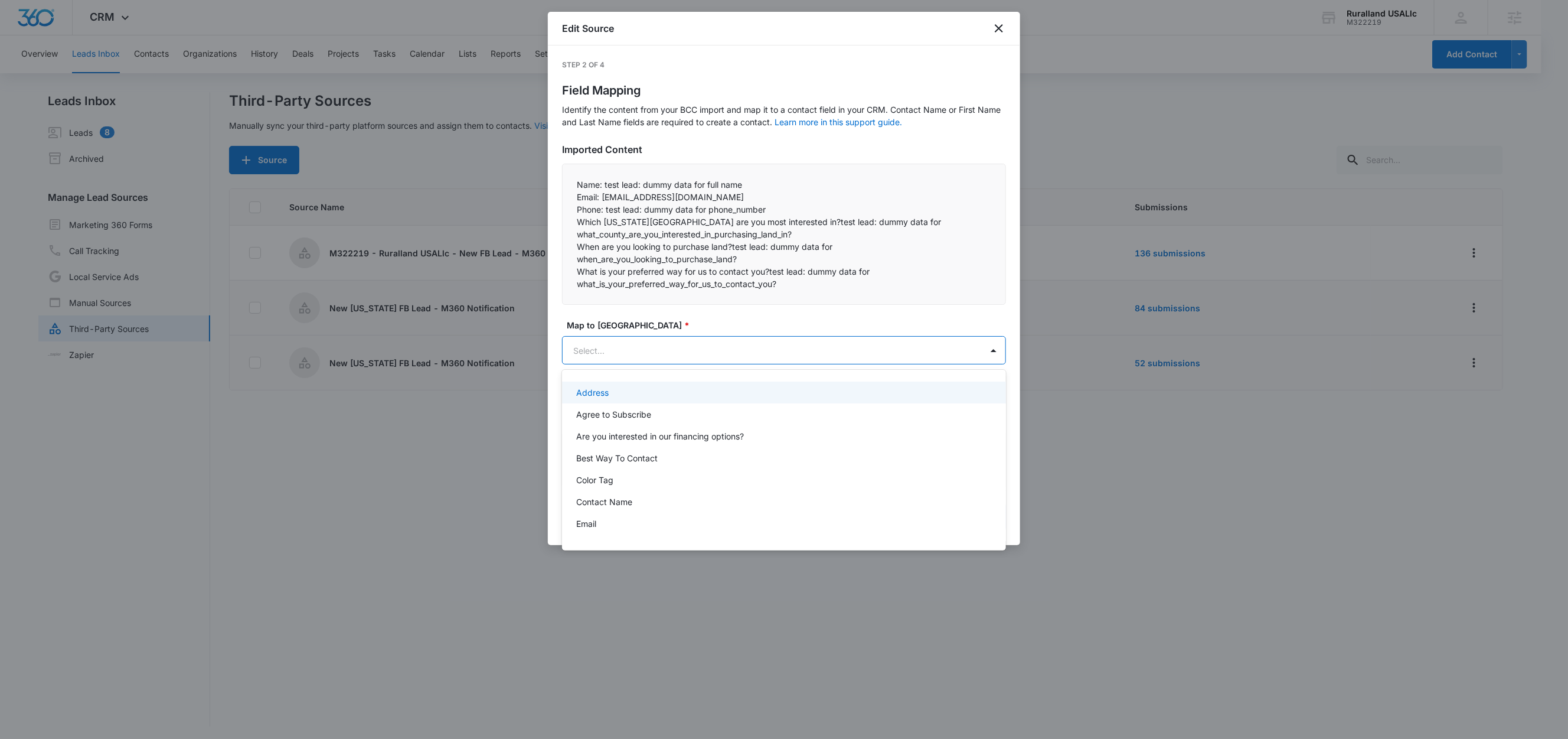
paste input "Email:"
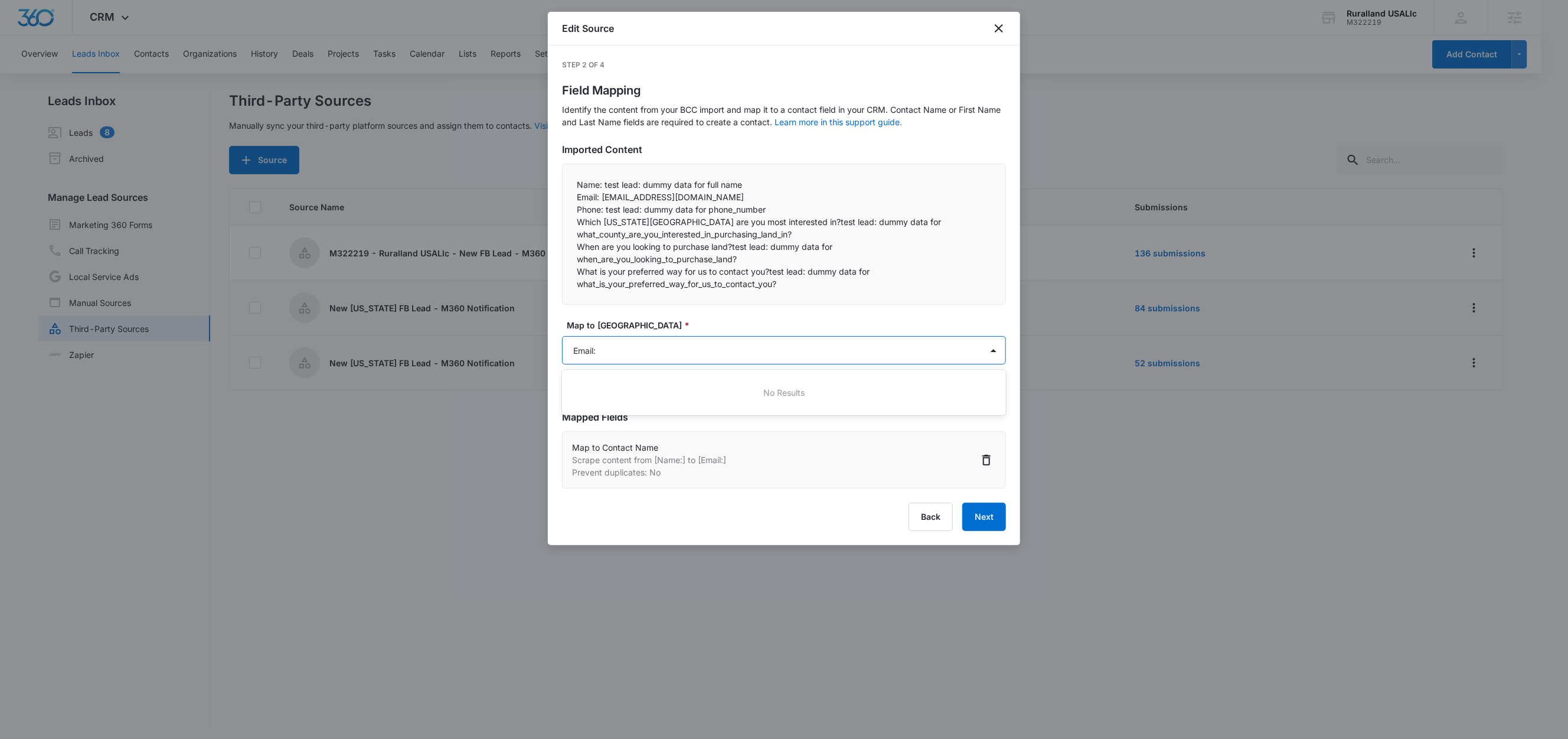
type input "Email"
click at [604, 390] on div "Email" at bounding box center [783, 392] width 414 height 13
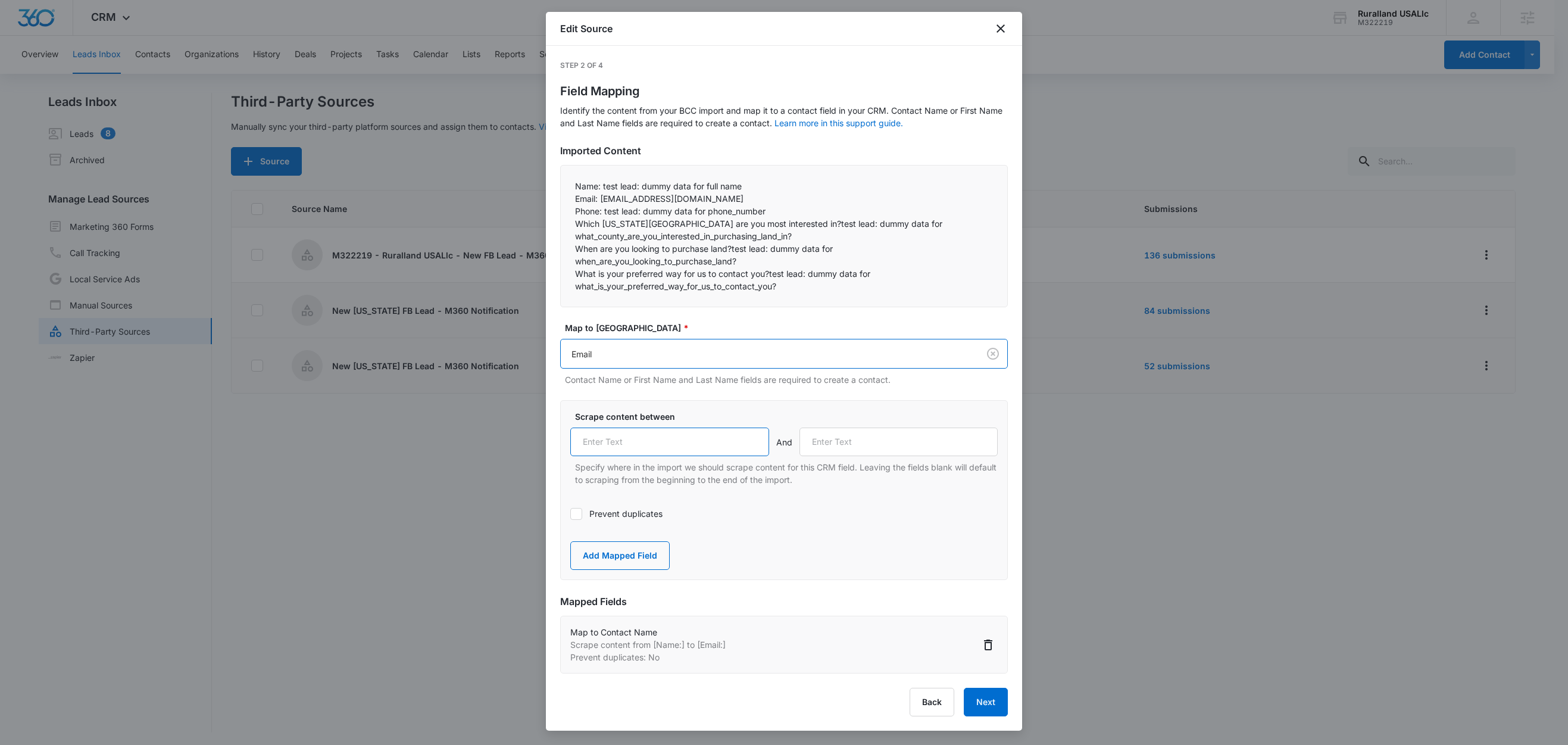
click at [602, 431] on input "text" at bounding box center [670, 442] width 199 height 28
paste input "Email:"
type input "Email:"
click at [604, 513] on label "Prevent duplicates" at bounding box center [784, 513] width 428 height 13
click at [571, 514] on input "Prevent duplicates" at bounding box center [571, 514] width 0 height 0
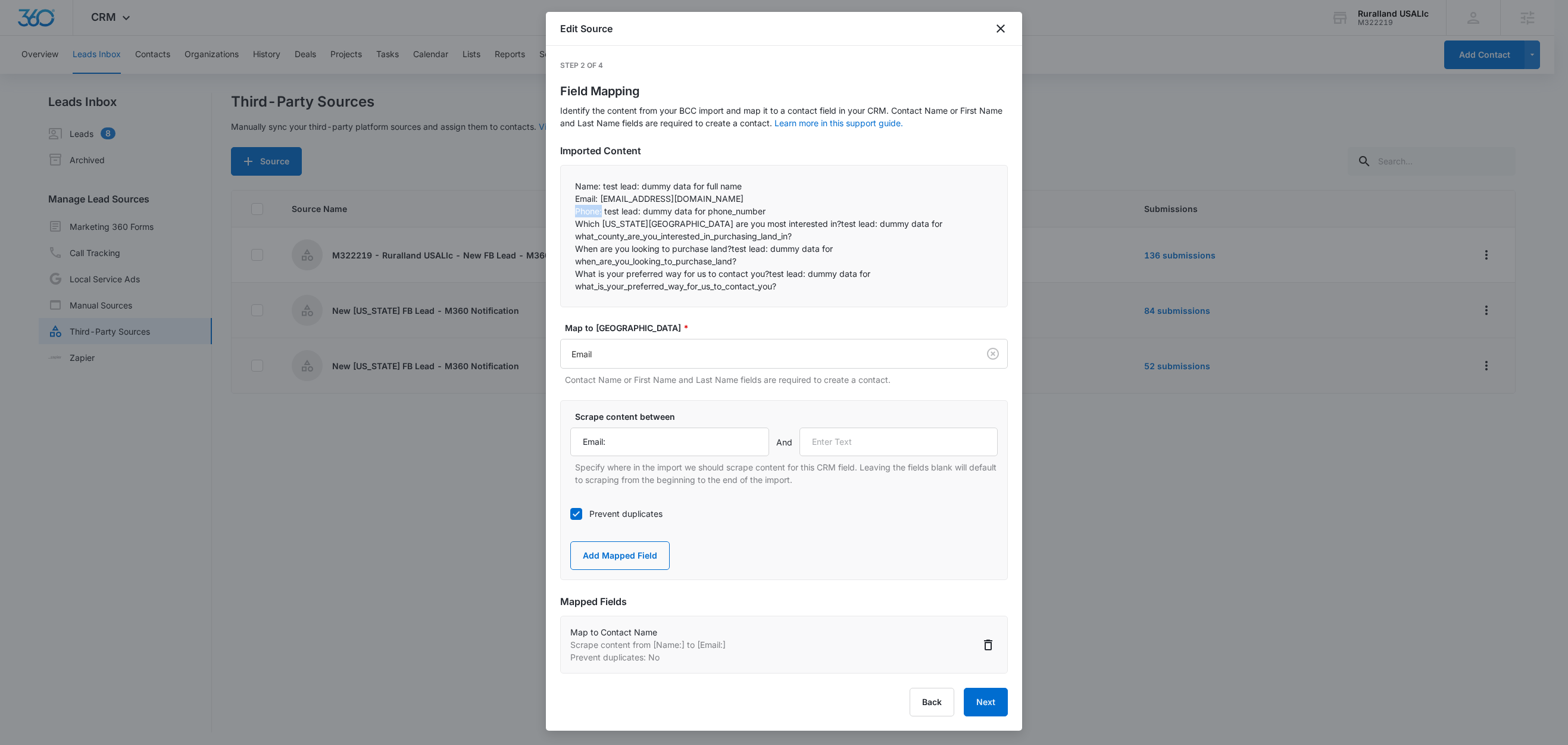
drag, startPoint x: 602, startPoint y: 213, endPoint x: 561, endPoint y: 210, distance: 41.1
click at [561, 210] on div "Name: test lead: dummy data for full name Email: test@fb.com Phone: test lead…" at bounding box center [784, 236] width 448 height 142
click at [902, 437] on input "text" at bounding box center [899, 442] width 199 height 28
paste input "Phone:"
type input "Phone:"
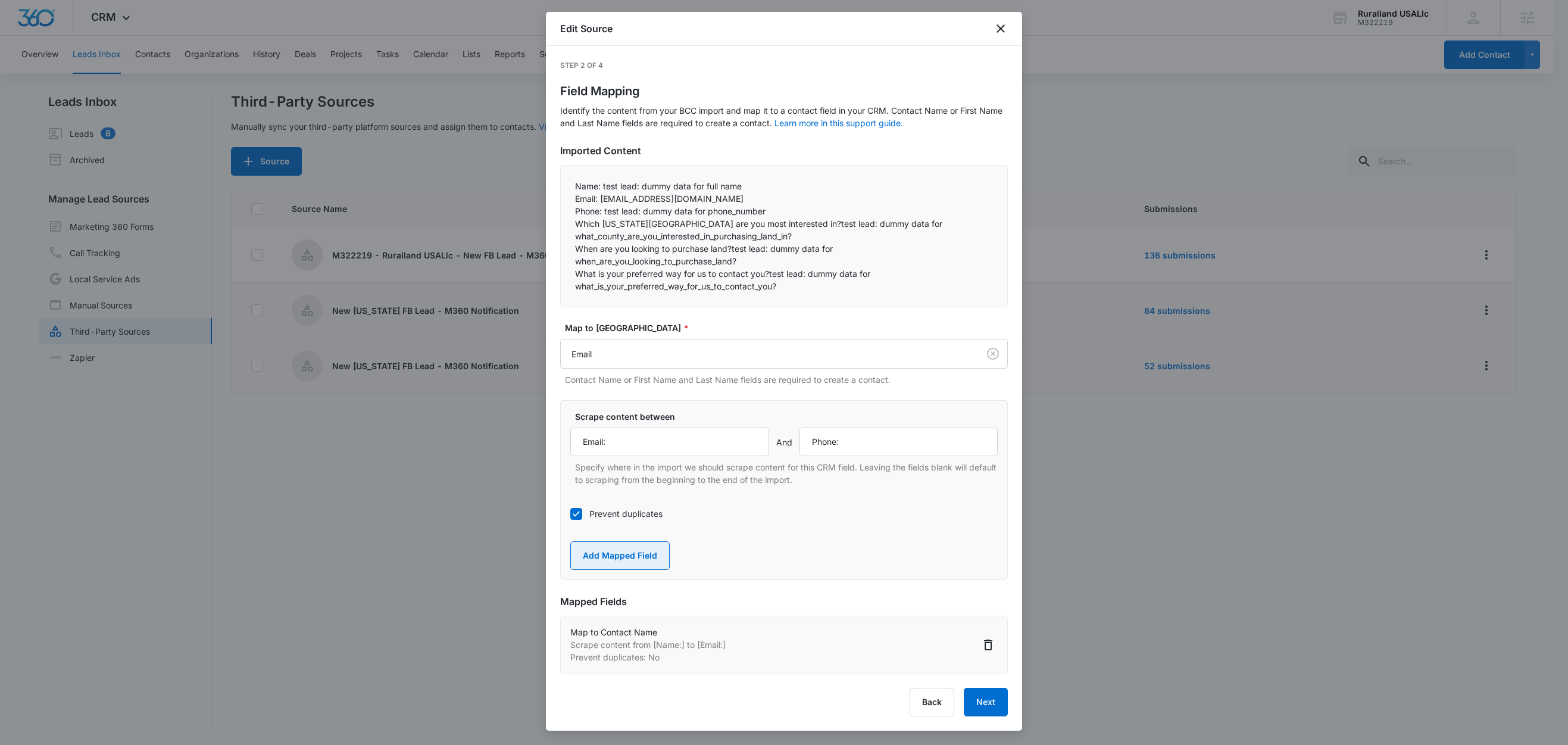
click at [620, 560] on button "Add Mapped Field" at bounding box center [620, 556] width 100 height 28
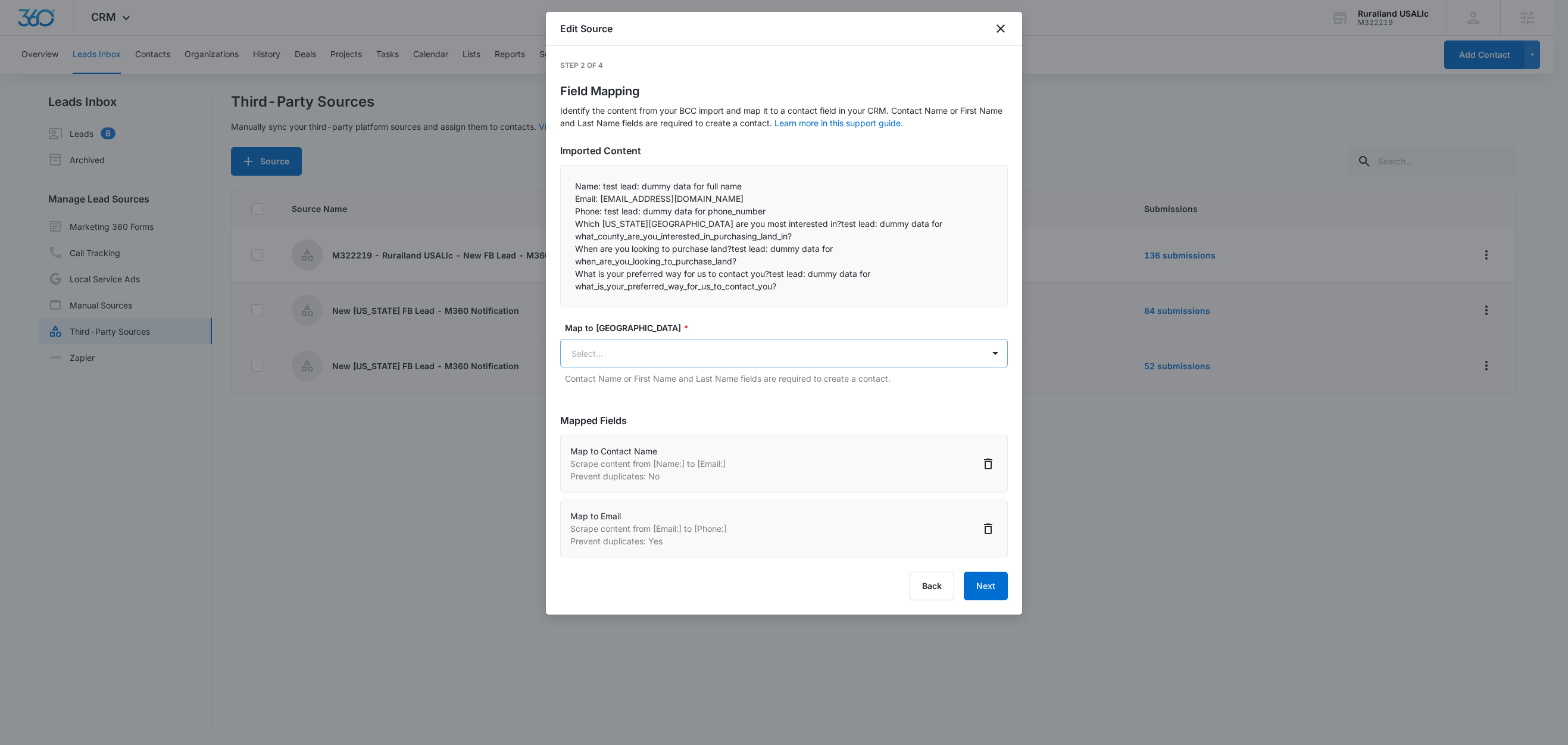
click at [678, 368] on body "CRM Apps Reputation Forms CRM Email Social Content Ads Intelligence Files Brand…" at bounding box center [784, 373] width 1568 height 746
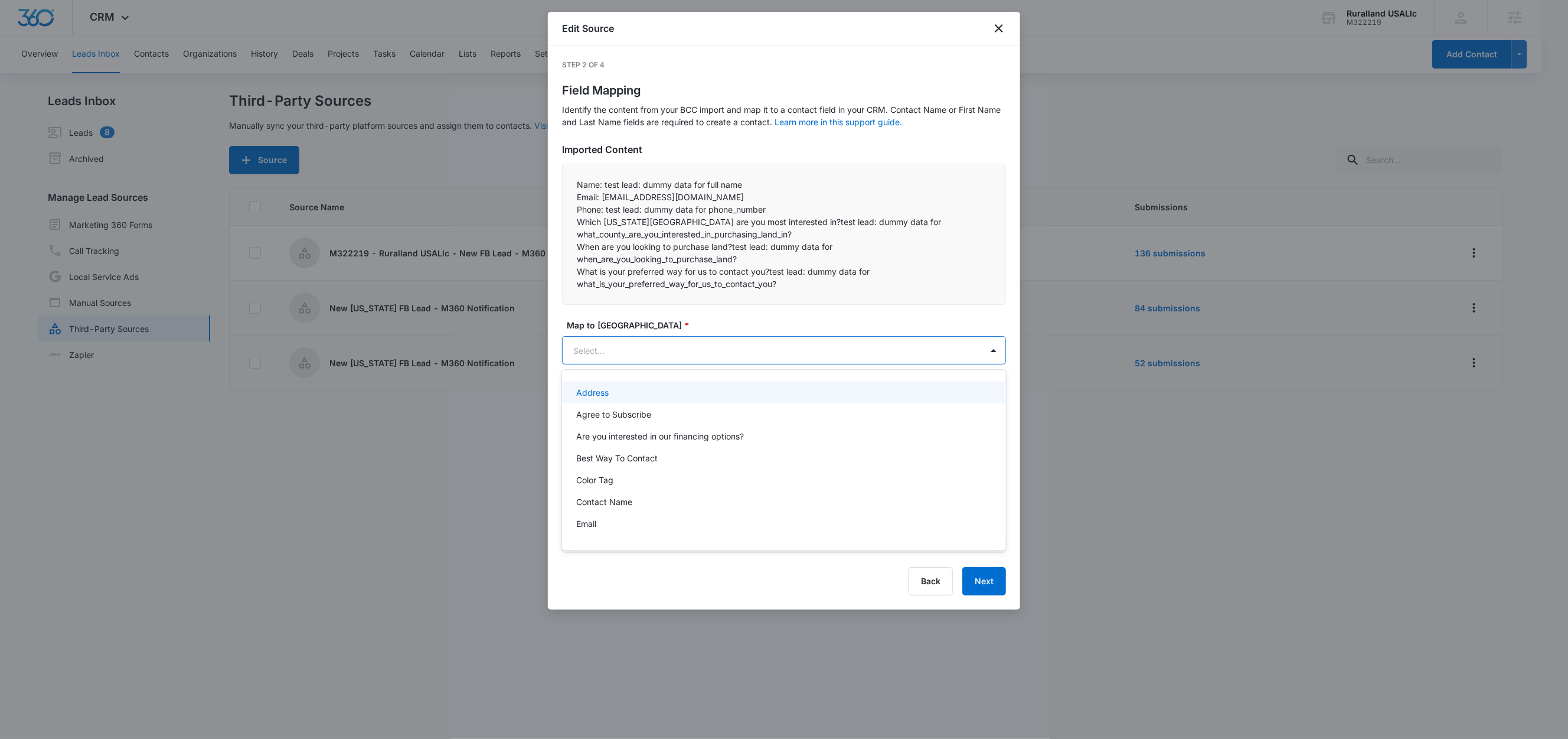
paste input "Phone:"
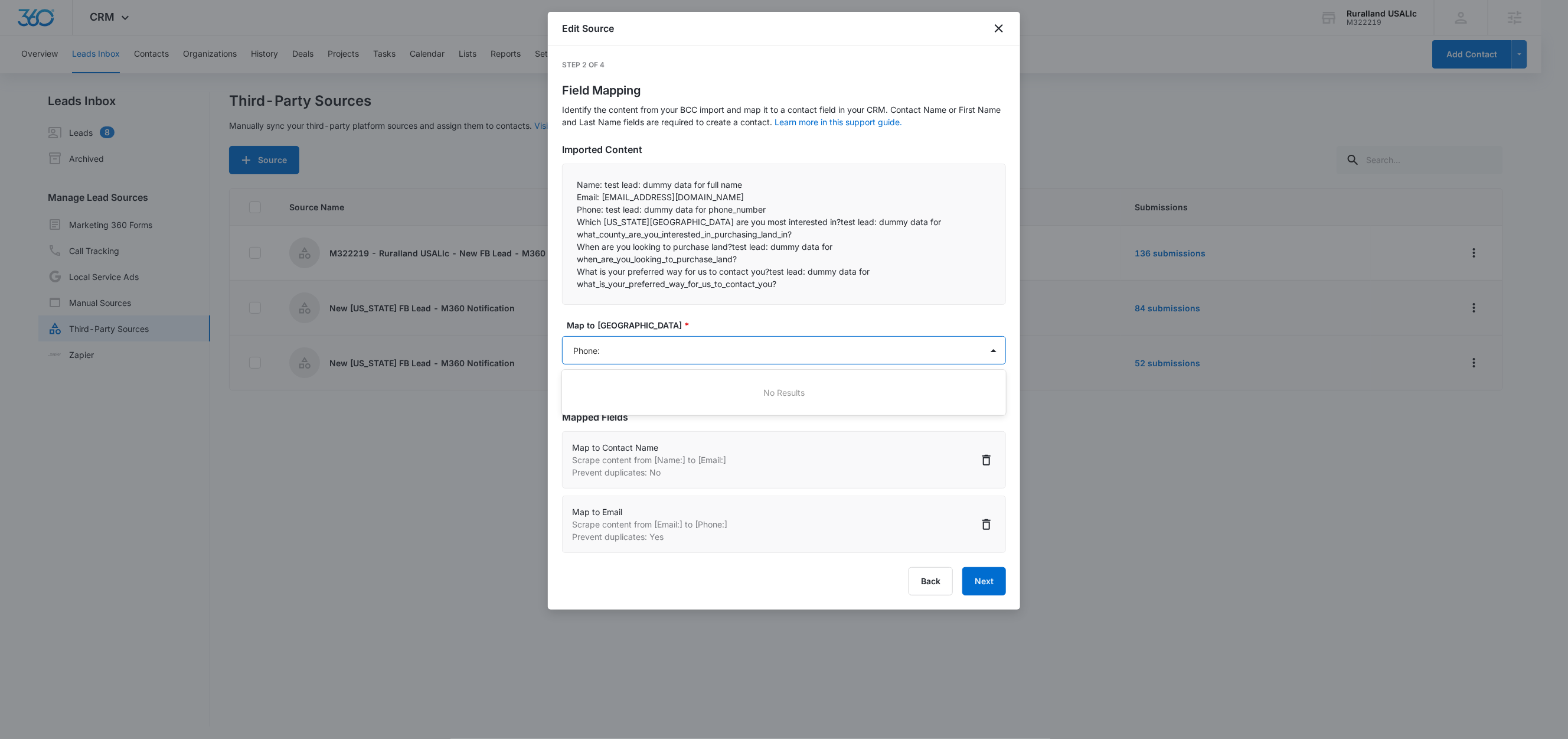
type input "Phone"
click at [644, 414] on div "Phone" at bounding box center [783, 414] width 414 height 13
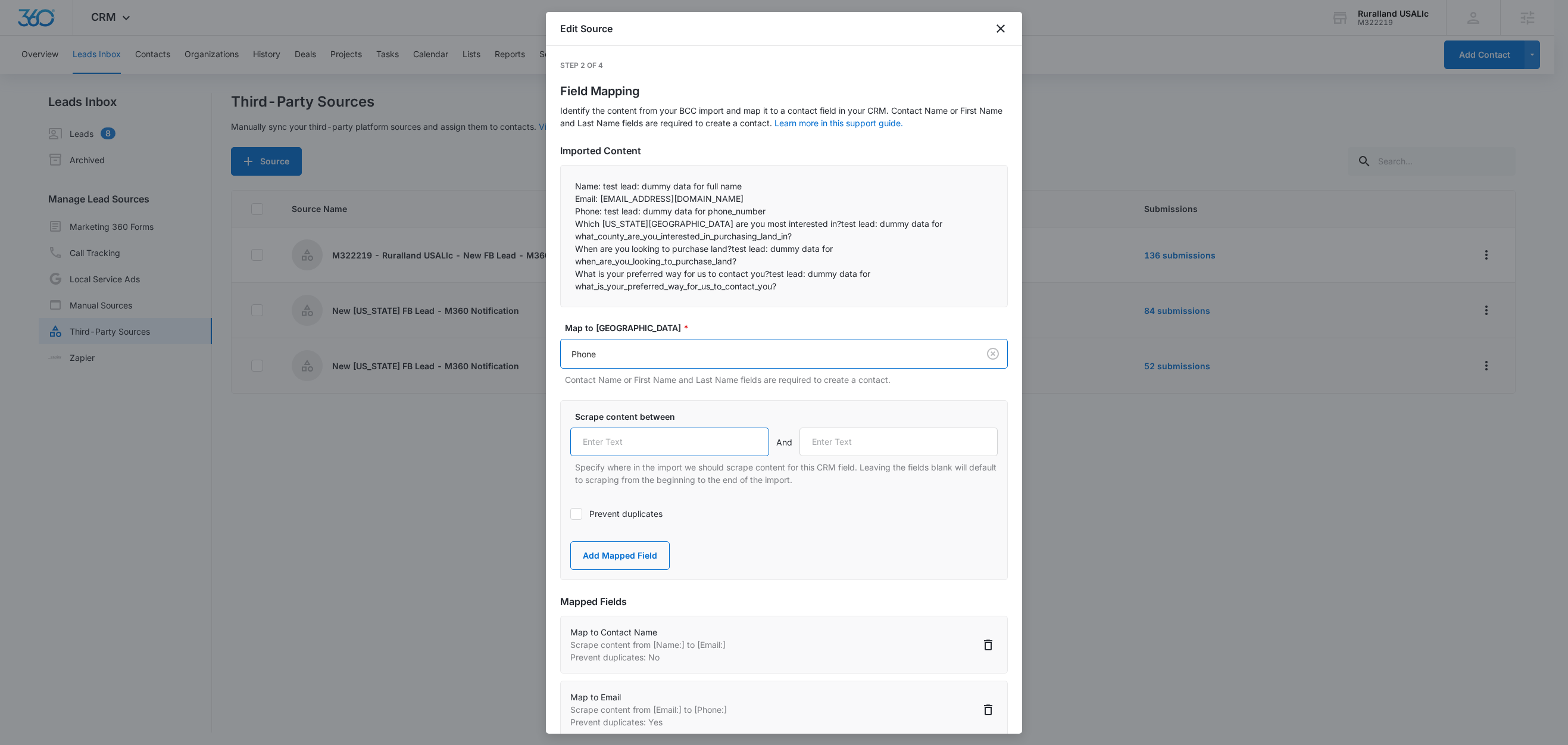
click at [634, 448] on input "text" at bounding box center [670, 442] width 199 height 28
paste input "Phone:"
type input "Phone:"
drag, startPoint x: 768, startPoint y: 223, endPoint x: 569, endPoint y: 221, distance: 199.0
click at [569, 221] on div "Name: test lead: dummy data for full name Email: test@fb.com Phone: test lead…" at bounding box center [784, 236] width 448 height 142
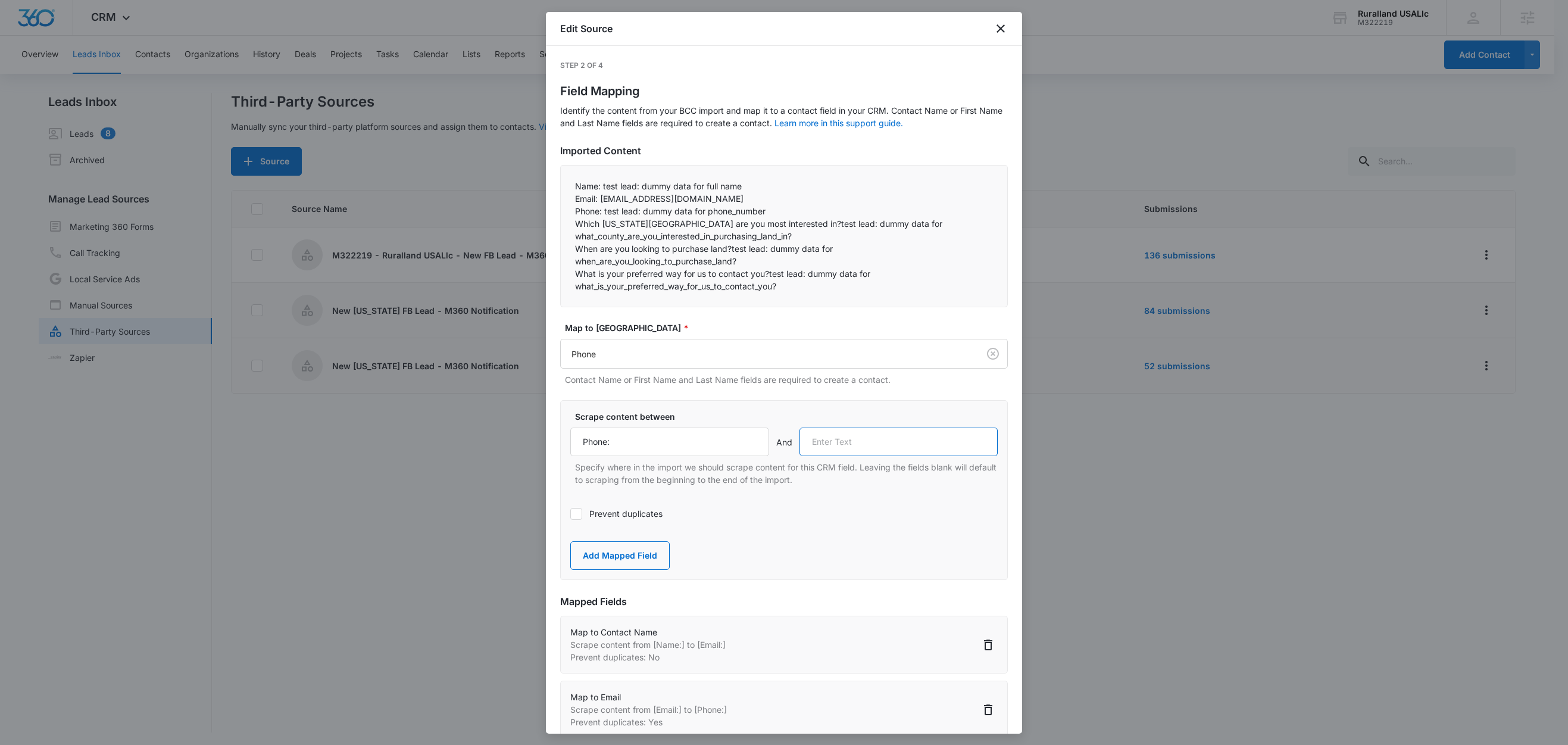
click at [856, 436] on input "text" at bounding box center [899, 442] width 199 height 28
paste input "Which Florida county are you most interested in?"
type input "Which Florida county are you most interested in?"
click at [586, 559] on button "Add Mapped Field" at bounding box center [620, 556] width 100 height 28
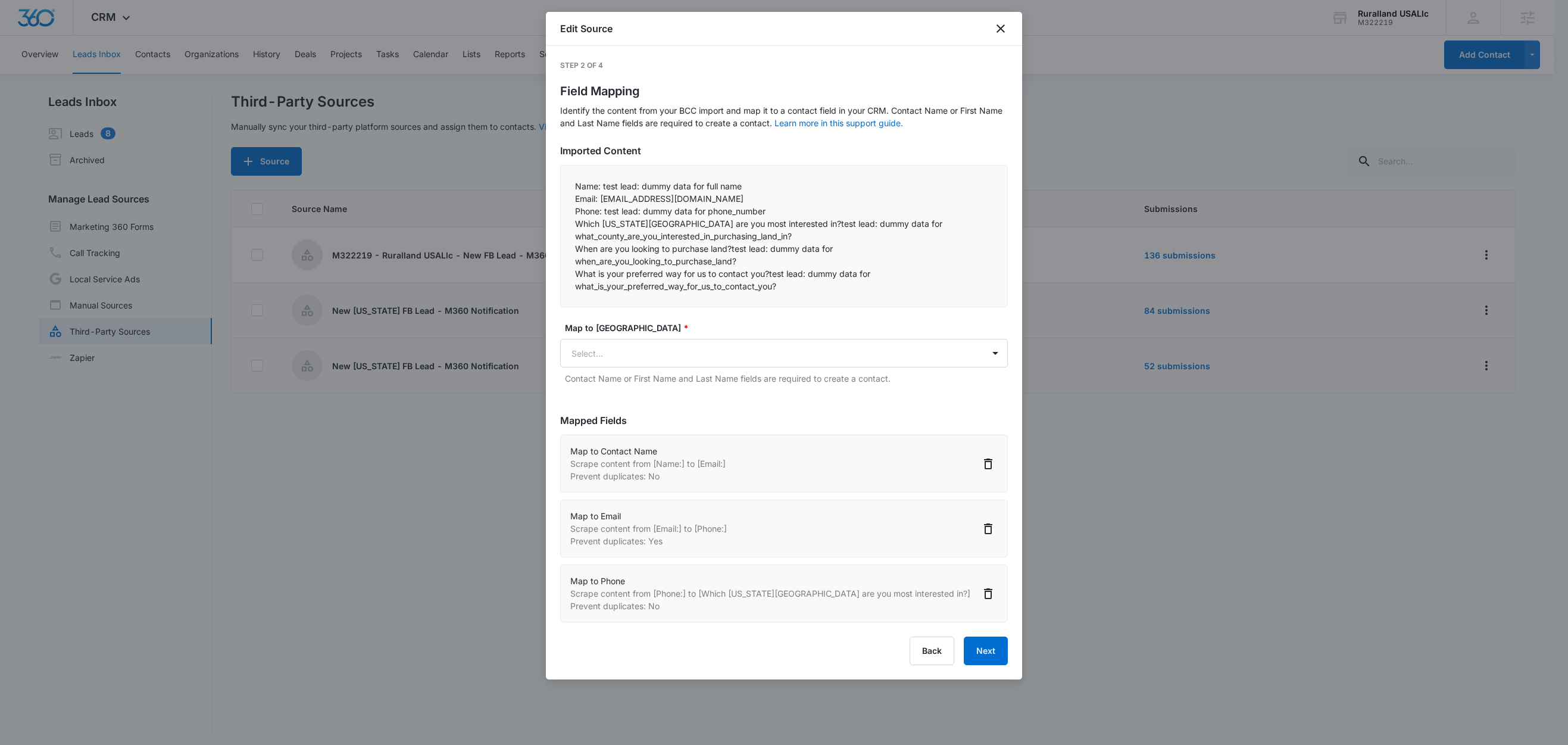
scroll to position [0, 0]
click at [603, 357] on body "CRM Apps Reputation Forms CRM Email Social Content Ads Intelligence Files Brand…" at bounding box center [784, 373] width 1568 height 746
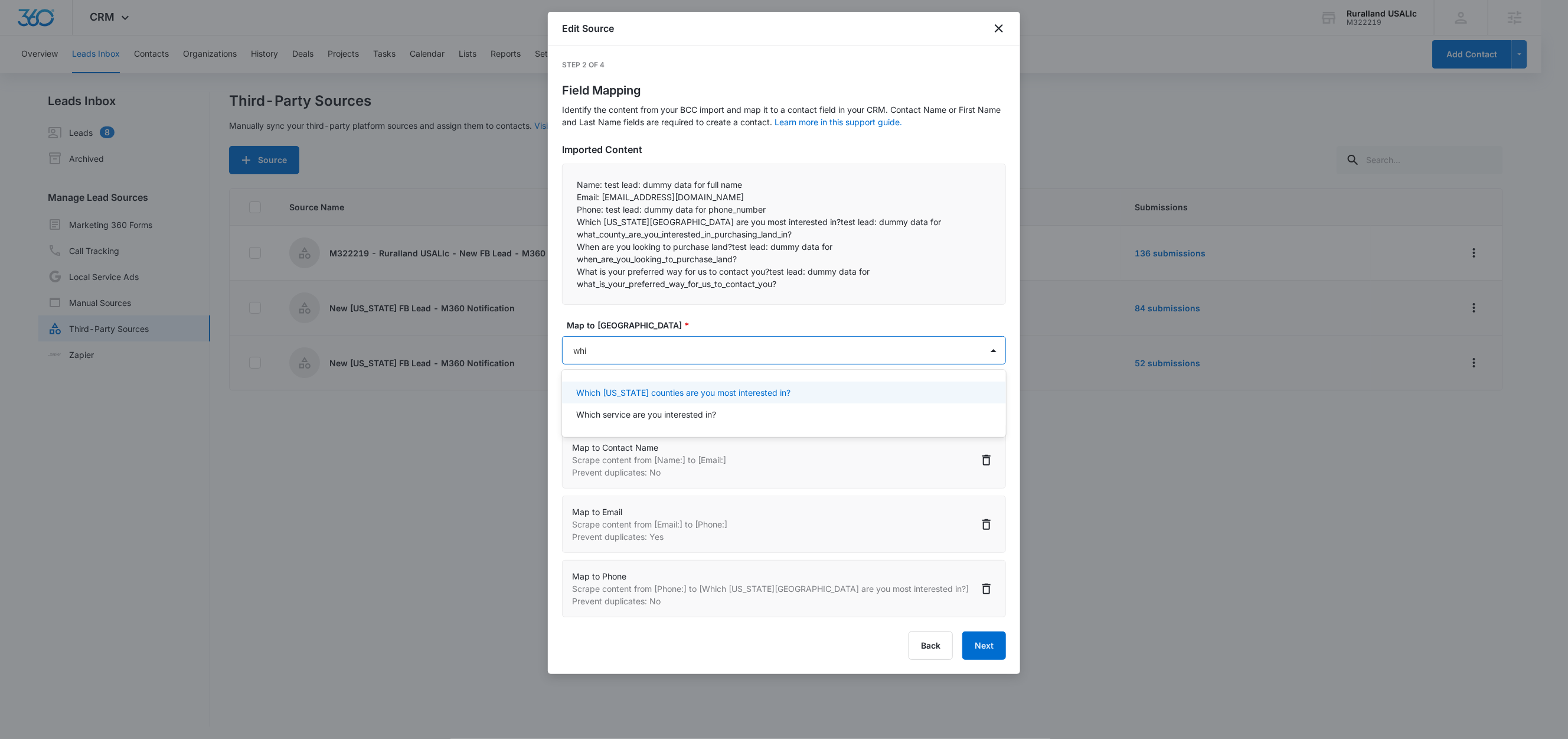
type input "whic"
drag, startPoint x: 671, startPoint y: 387, endPoint x: 679, endPoint y: 379, distance: 11.3
click at [671, 387] on p "Which Florida counties are you most interested in?" at bounding box center [683, 392] width 215 height 13
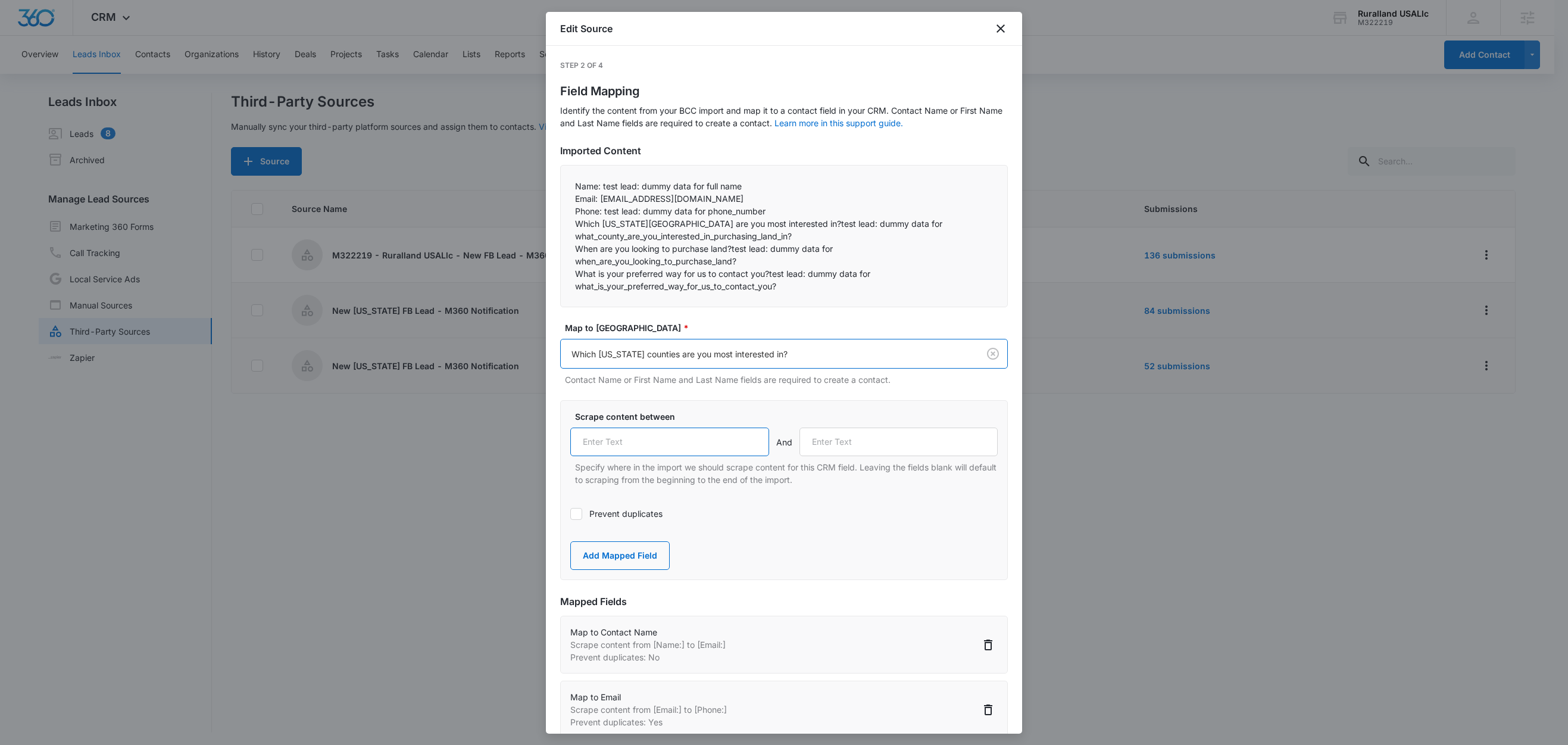
click at [681, 450] on input "text" at bounding box center [670, 442] width 199 height 28
paste input "Which Florida county are you most interested in?"
type input "Which Florida county are you most interested in?"
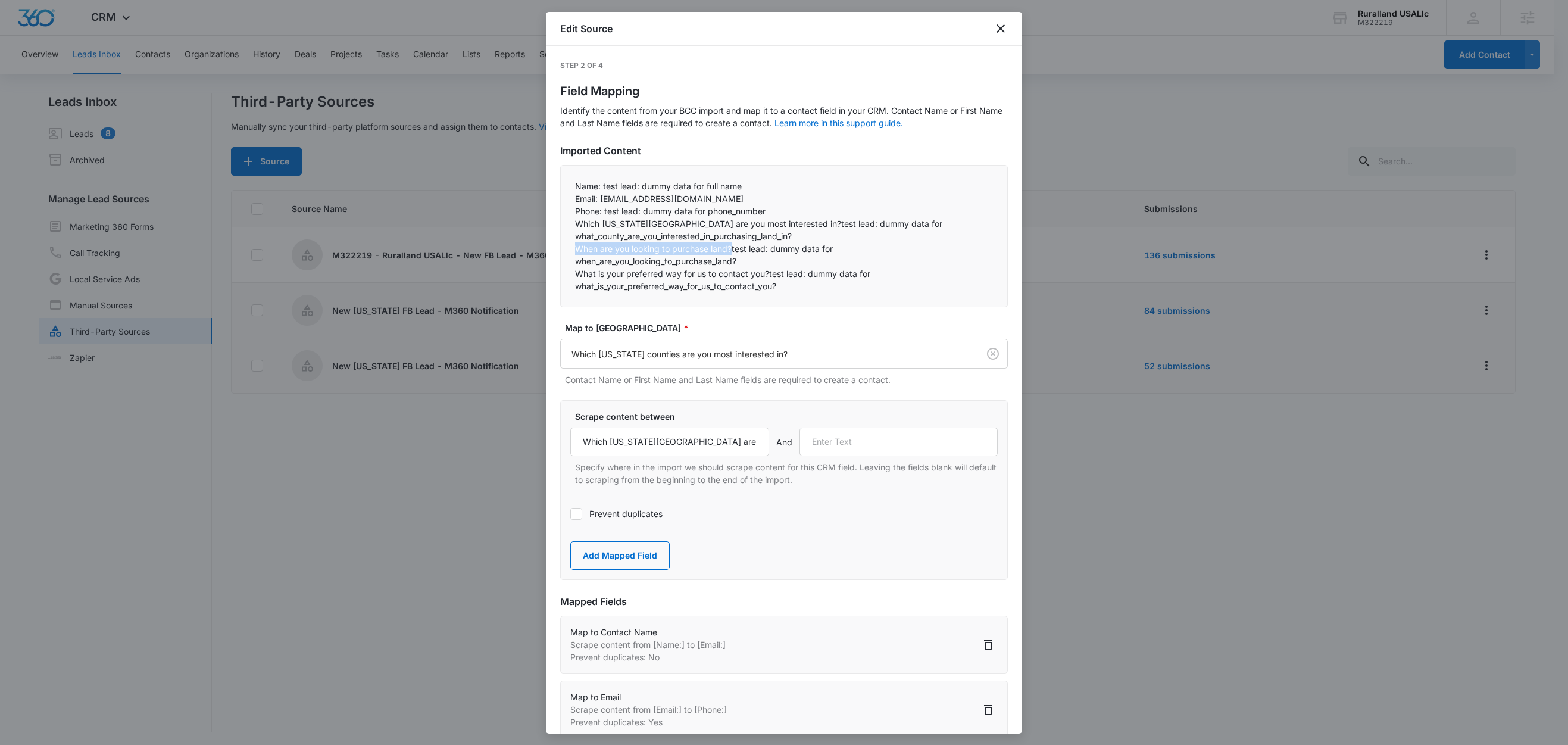
drag, startPoint x: 732, startPoint y: 249, endPoint x: 571, endPoint y: 251, distance: 161.0
click at [571, 251] on div "Name: test lead: dummy data for full name Email: test@fb.com Phone: test lead…" at bounding box center [784, 236] width 448 height 142
click at [906, 448] on input "text" at bounding box center [899, 442] width 199 height 28
paste input "When are you looking to purchase land?"
type input "When are you looking to purchase land?"
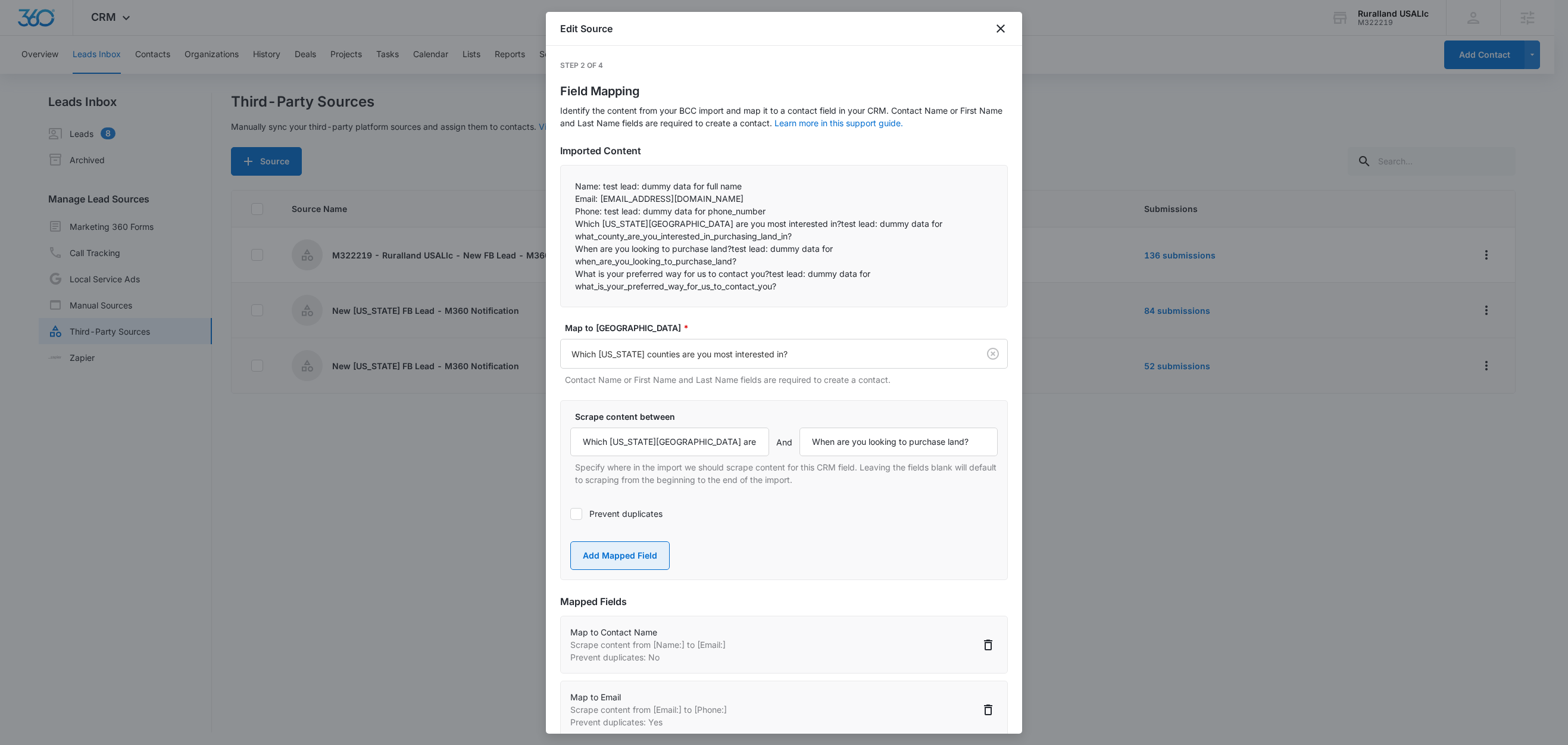
drag, startPoint x: 636, startPoint y: 554, endPoint x: 641, endPoint y: 550, distance: 6.4
click at [637, 553] on button "Add Mapped Field" at bounding box center [620, 556] width 100 height 28
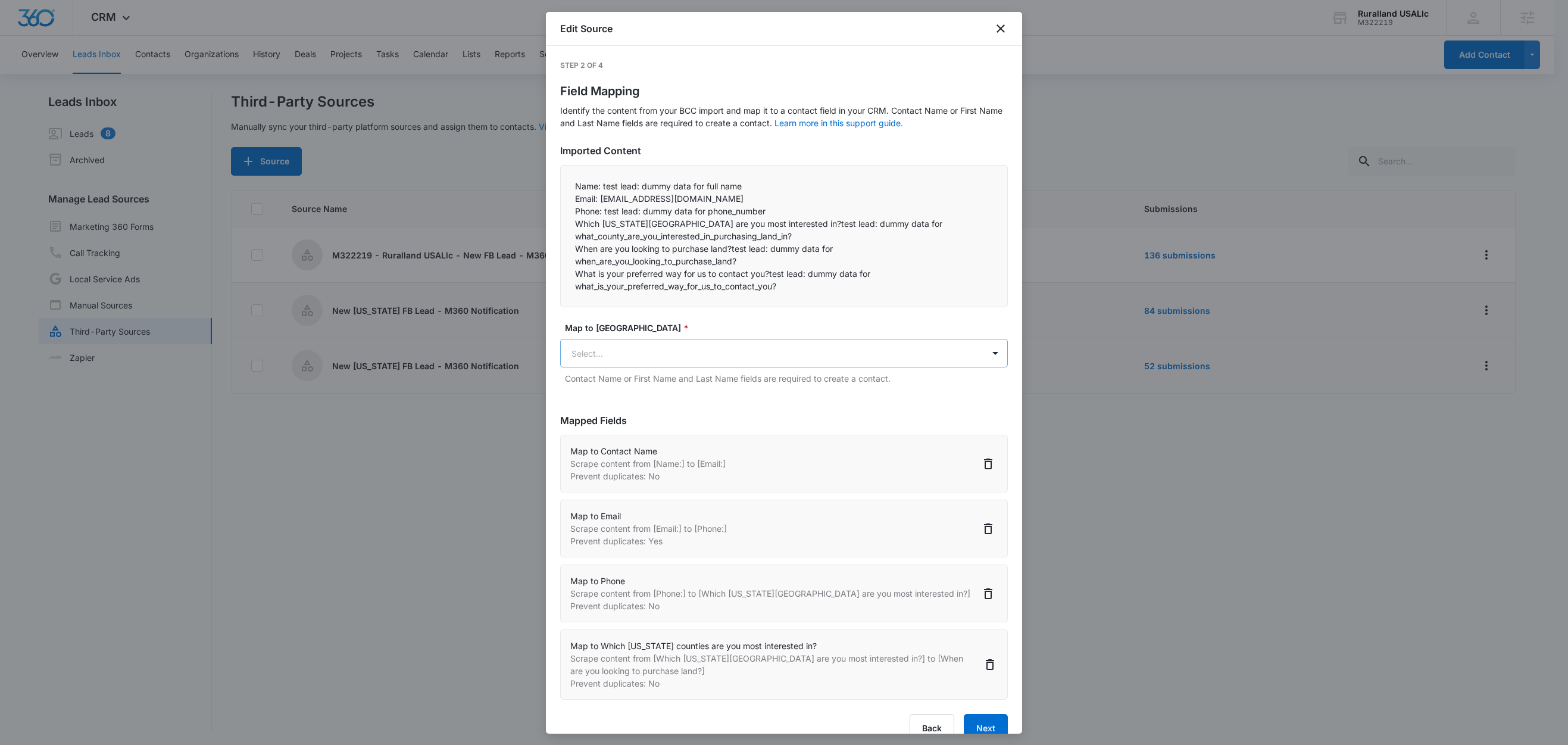
click at [646, 350] on body "CRM Apps Reputation Forms CRM Email Social Content Ads Intelligence Files Brand…" at bounding box center [784, 373] width 1568 height 746
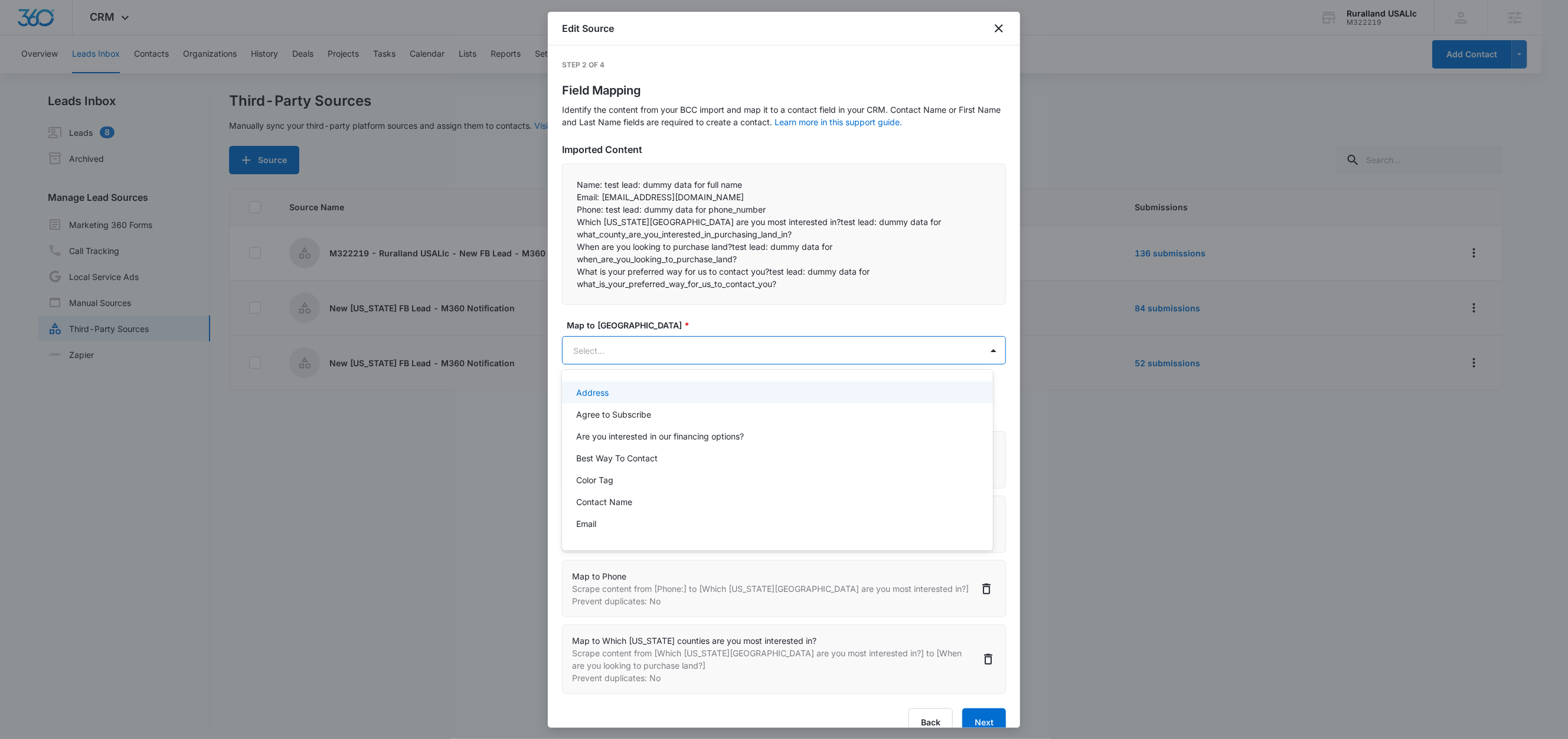
paste input "When are you looking to purchase land?"
type input "When are you looking to purchase land?"
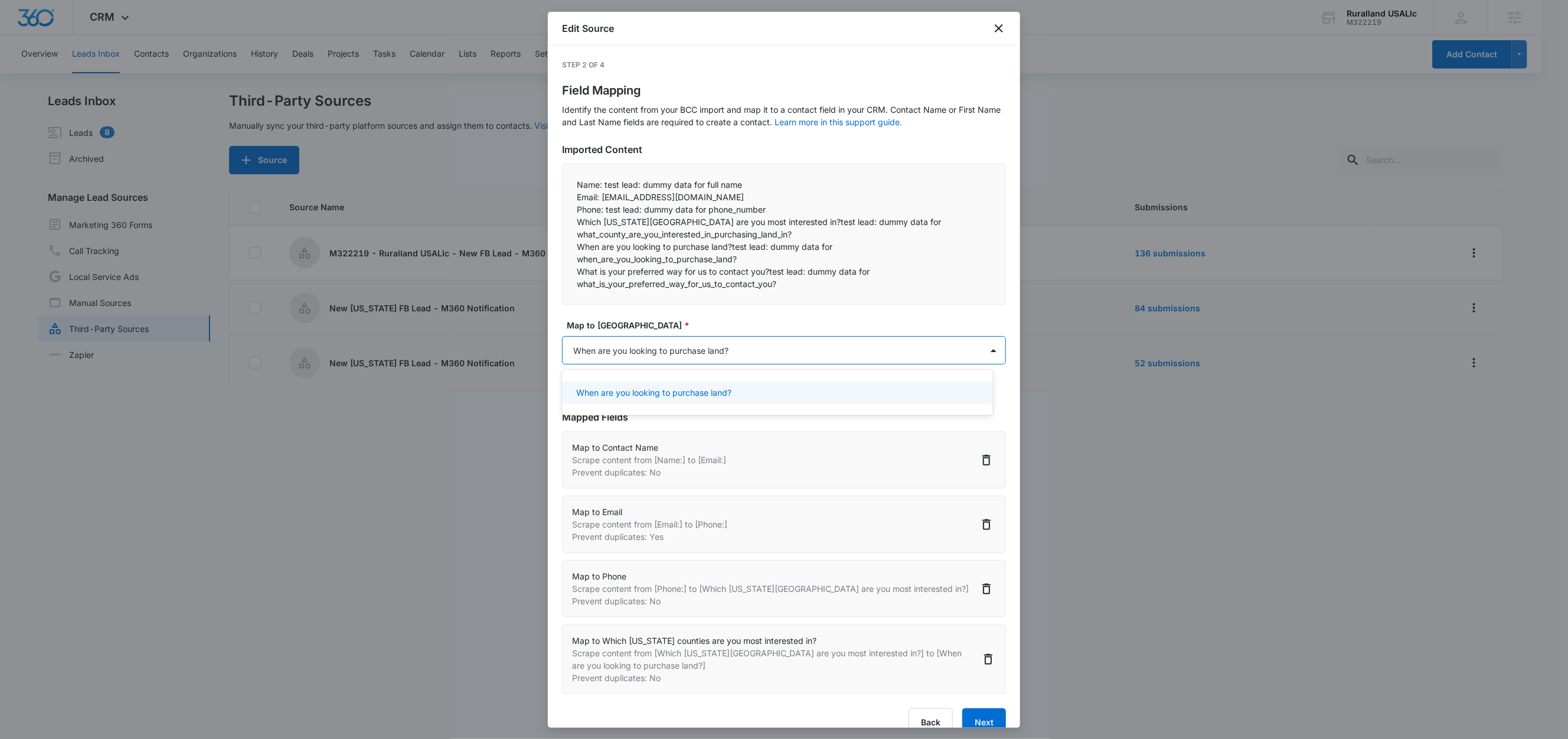
click at [645, 391] on p "When are you looking to purchase land?" at bounding box center [653, 392] width 155 height 13
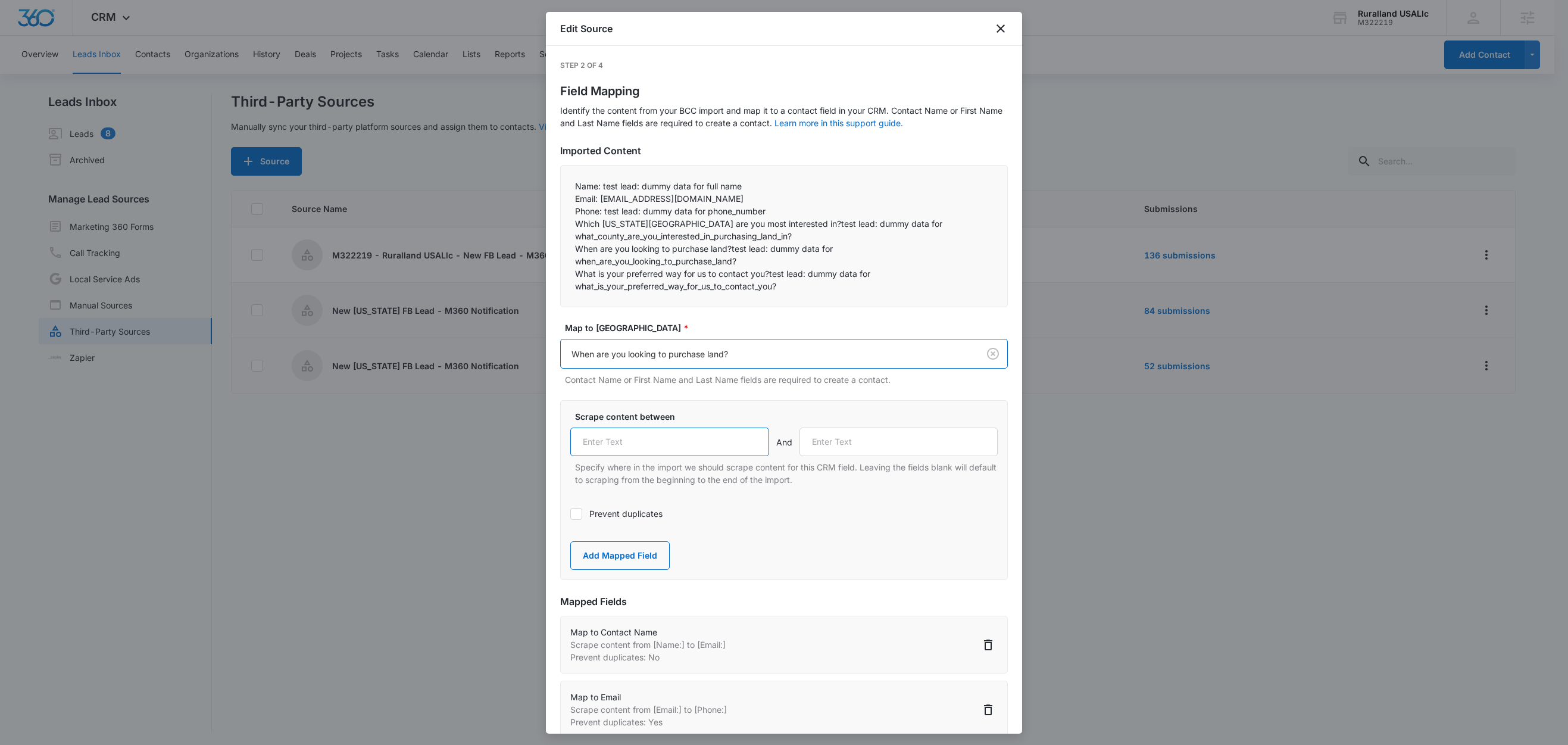
click at [655, 443] on input "text" at bounding box center [670, 442] width 199 height 28
paste input "When are you looking to purchase land?"
type input "When are you looking to purchase land?"
drag, startPoint x: 770, startPoint y: 276, endPoint x: 571, endPoint y: 276, distance: 199.0
click at [571, 276] on div "Name: test lead: dummy data for full name Email: test@fb.com Phone: test lead…" at bounding box center [784, 236] width 448 height 142
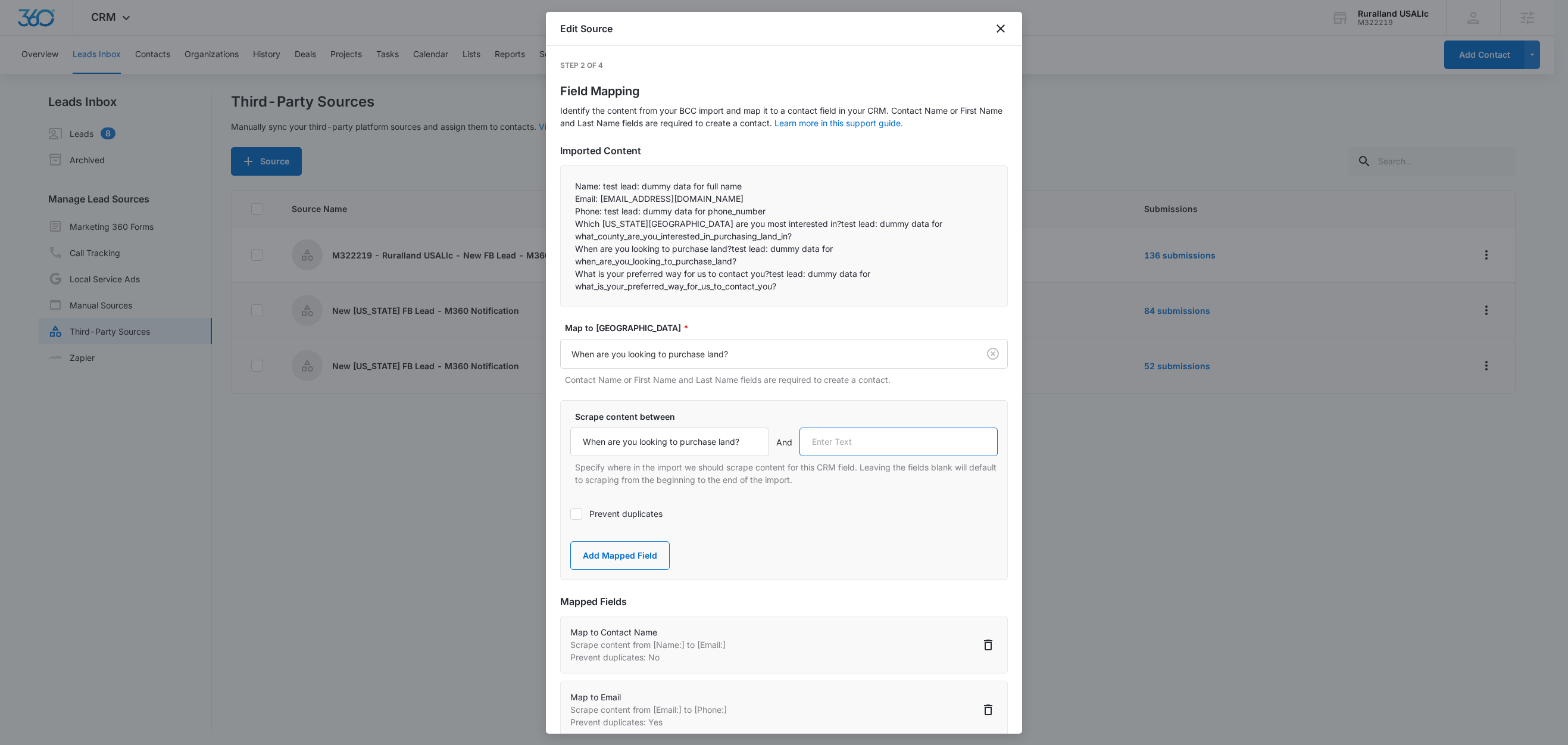
click at [852, 440] on input "text" at bounding box center [899, 442] width 199 height 28
paste input "What is your preferred way for us to contact you?"
type input "What is your preferred way for us to contact you?"
click at [642, 559] on button "Add Mapped Field" at bounding box center [620, 556] width 100 height 28
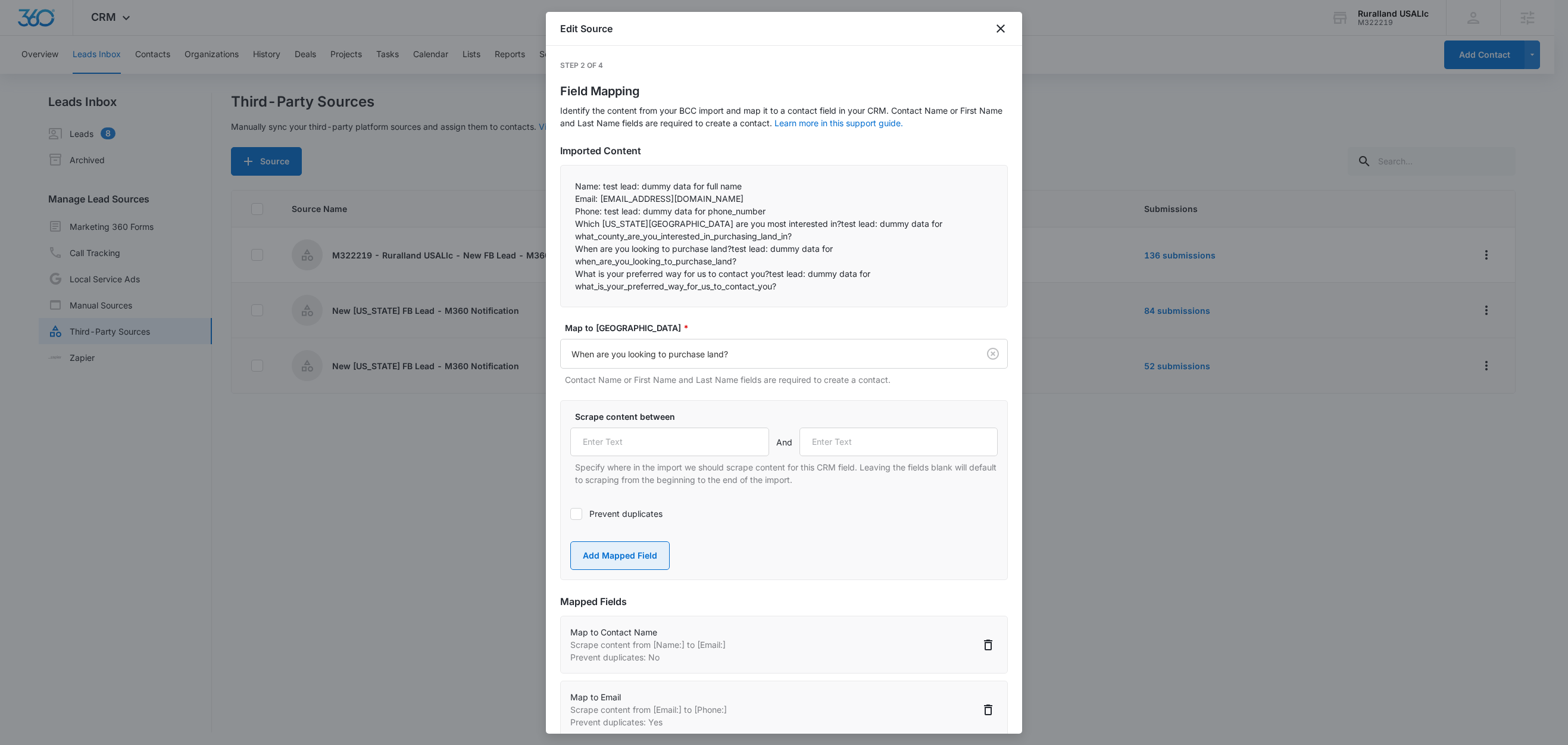
scroll to position [0, 0]
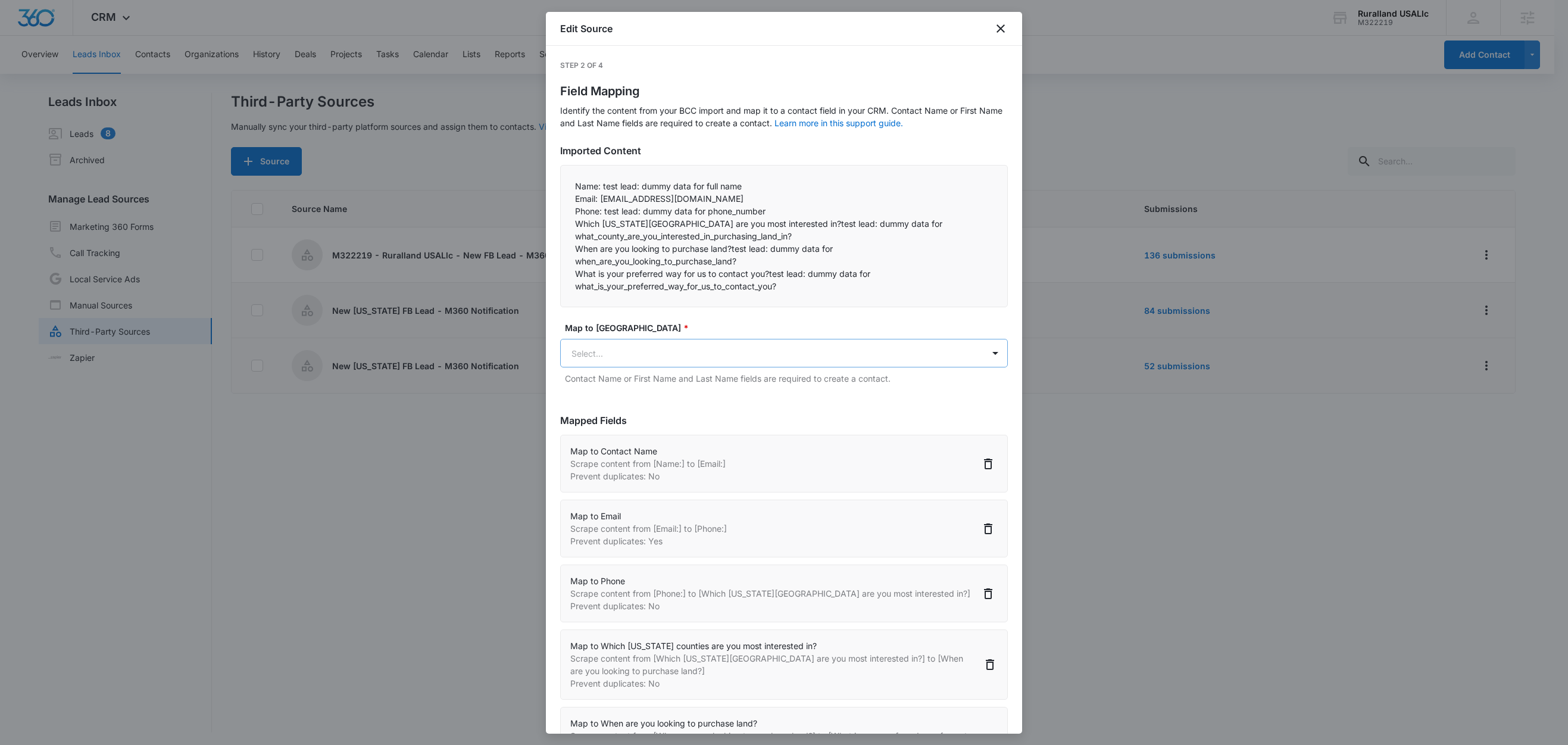
click at [644, 355] on body "CRM Apps Reputation Forms CRM Email Social Content Ads Intelligence Files Brand…" at bounding box center [784, 373] width 1568 height 746
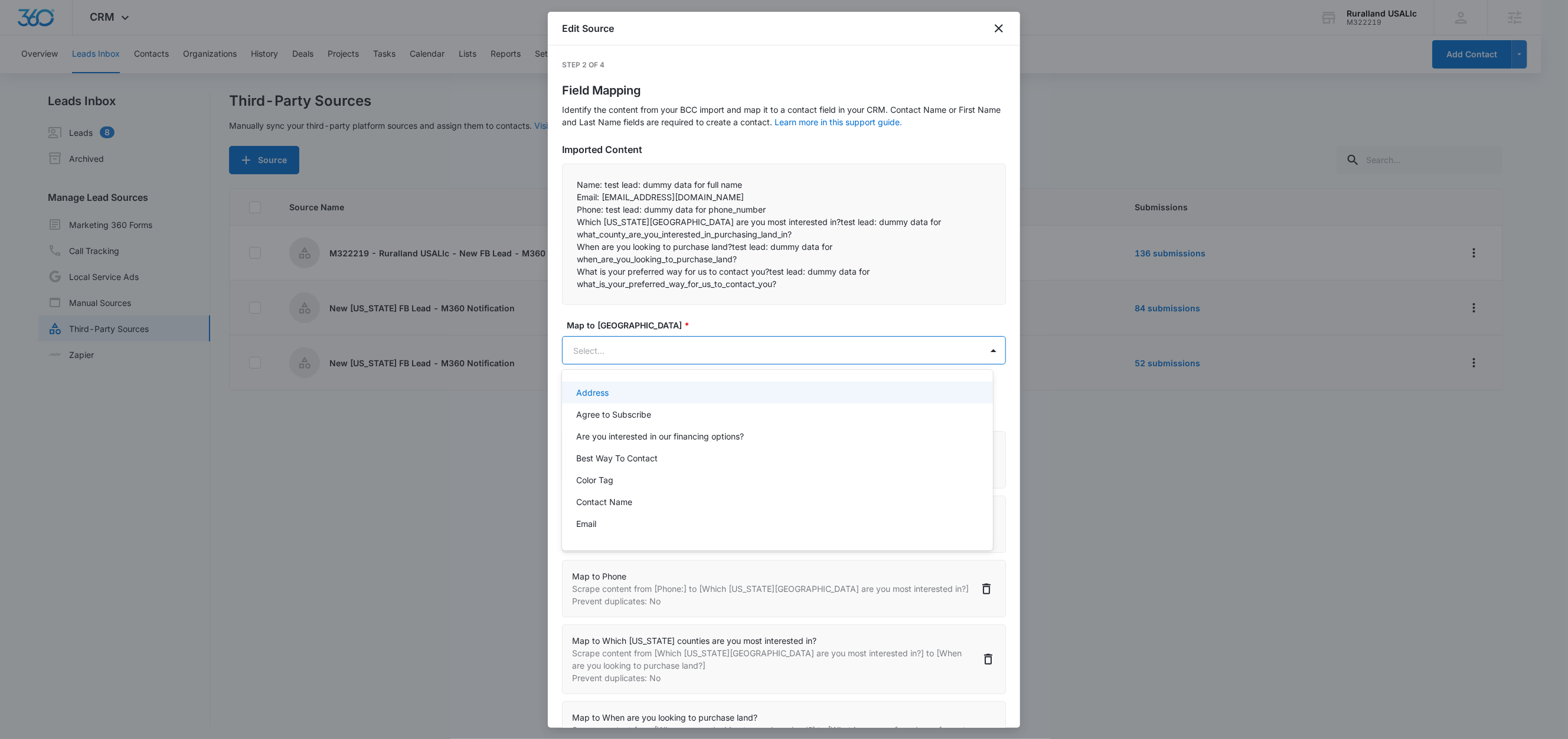
paste input "What is your preferred way for us to contact you?"
type input "What is your preferred way for us to contact you?"
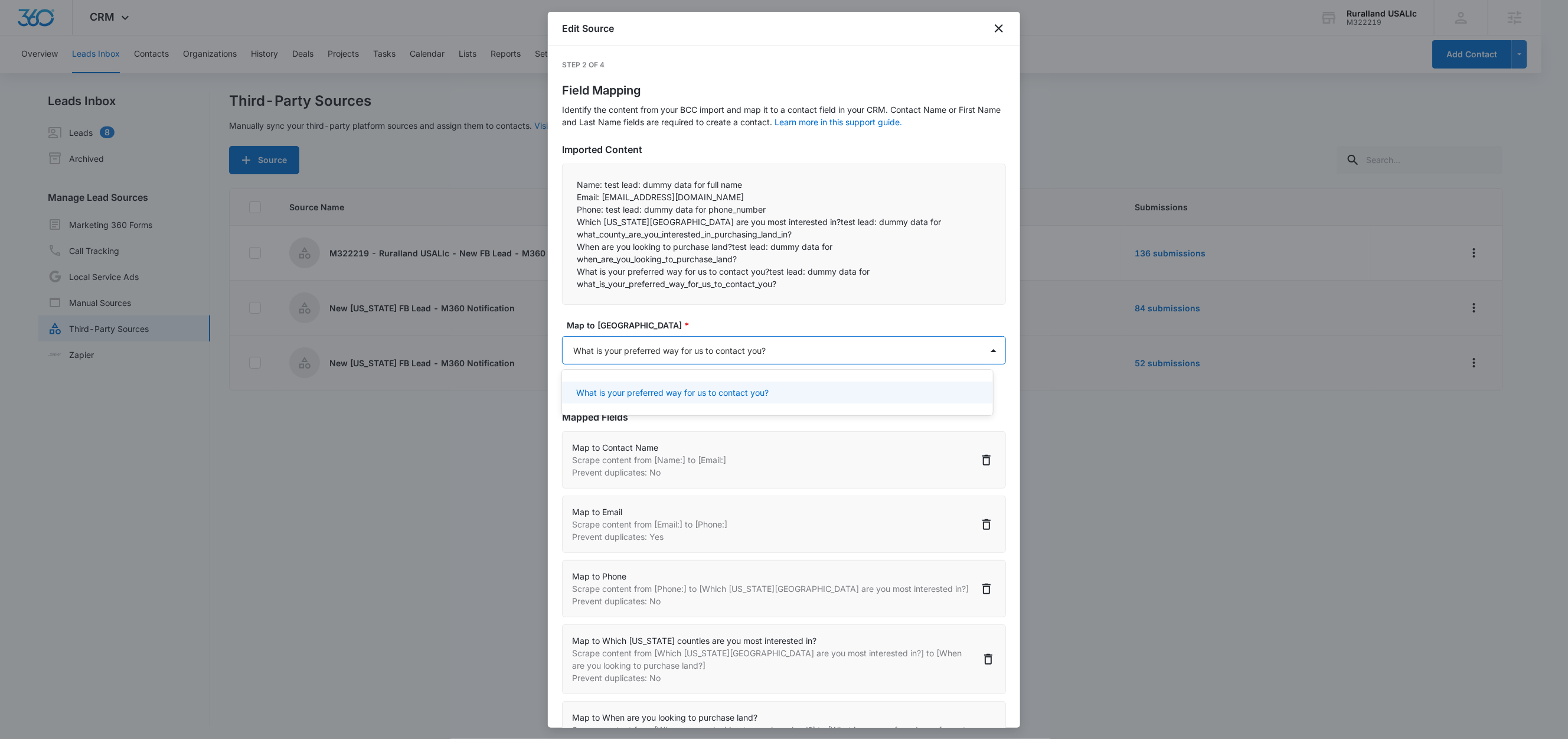
click at [634, 396] on p "What is your preferred way for us to contact you?" at bounding box center [672, 392] width 192 height 13
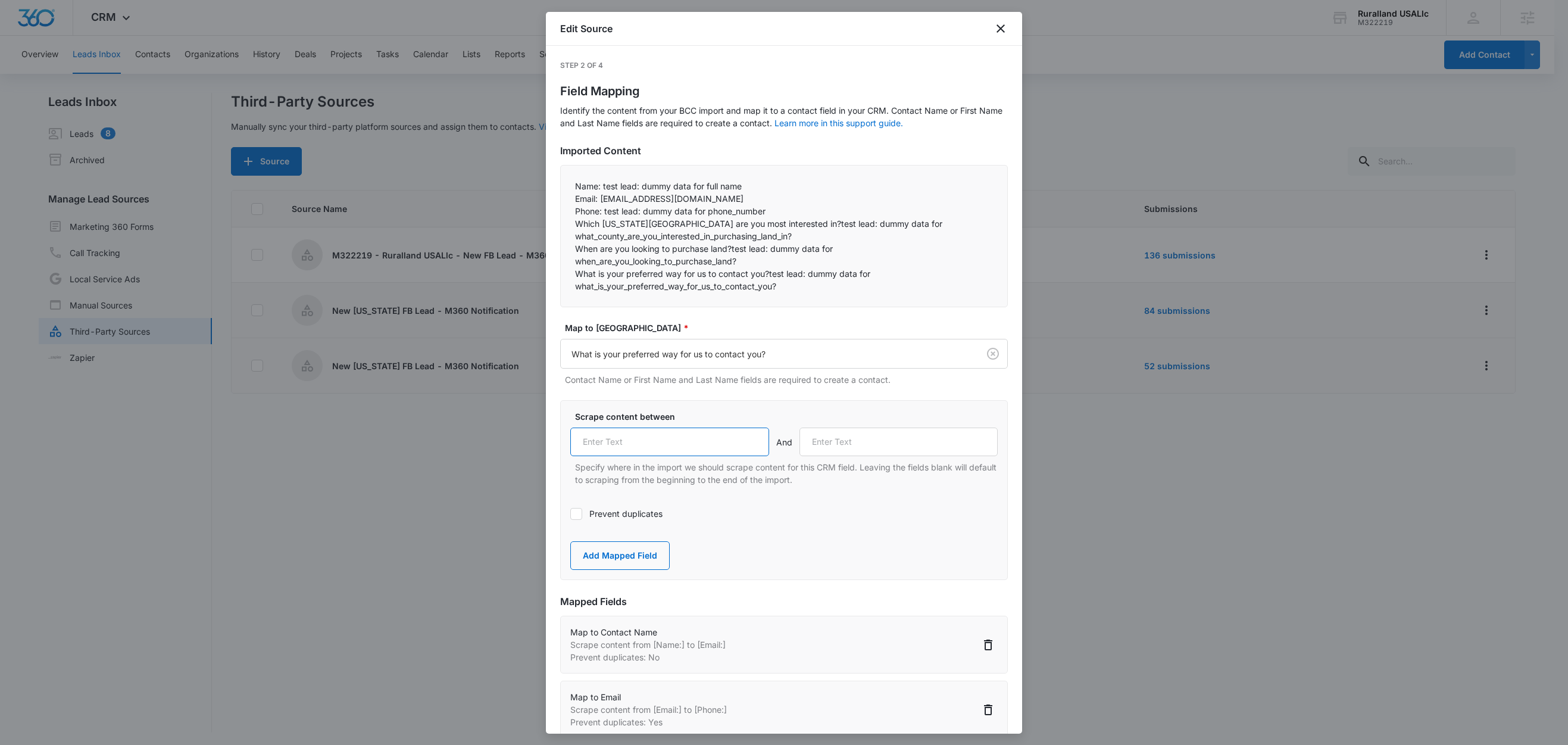
click at [689, 437] on input "text" at bounding box center [670, 442] width 199 height 28
paste input "What is your preferred way for us to contact you?"
type input "What is your preferred way for us to contact you?"
click at [601, 556] on button "Add Mapped Field" at bounding box center [620, 556] width 100 height 28
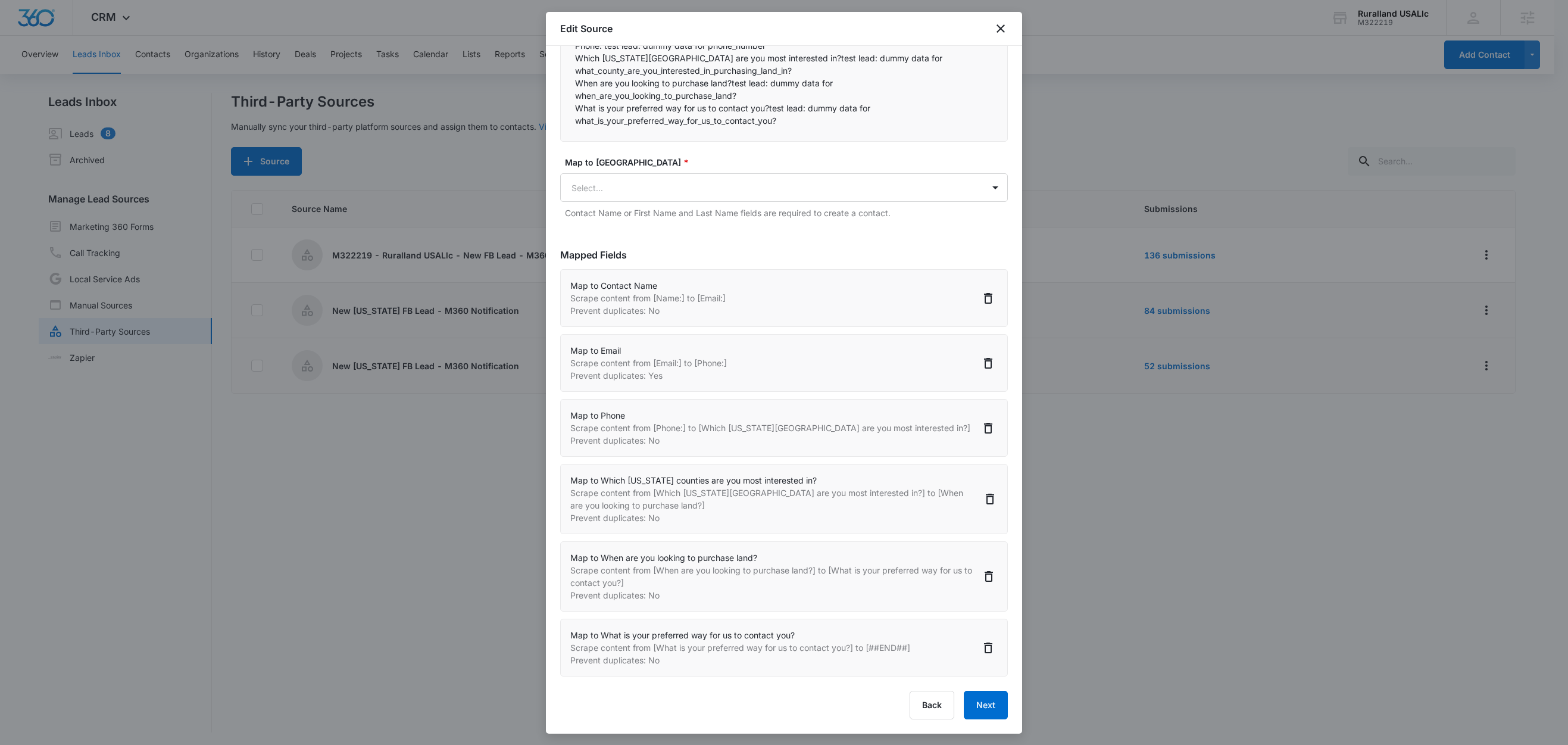
scroll to position [1, 0]
click at [967, 703] on button "Next" at bounding box center [985, 705] width 44 height 28
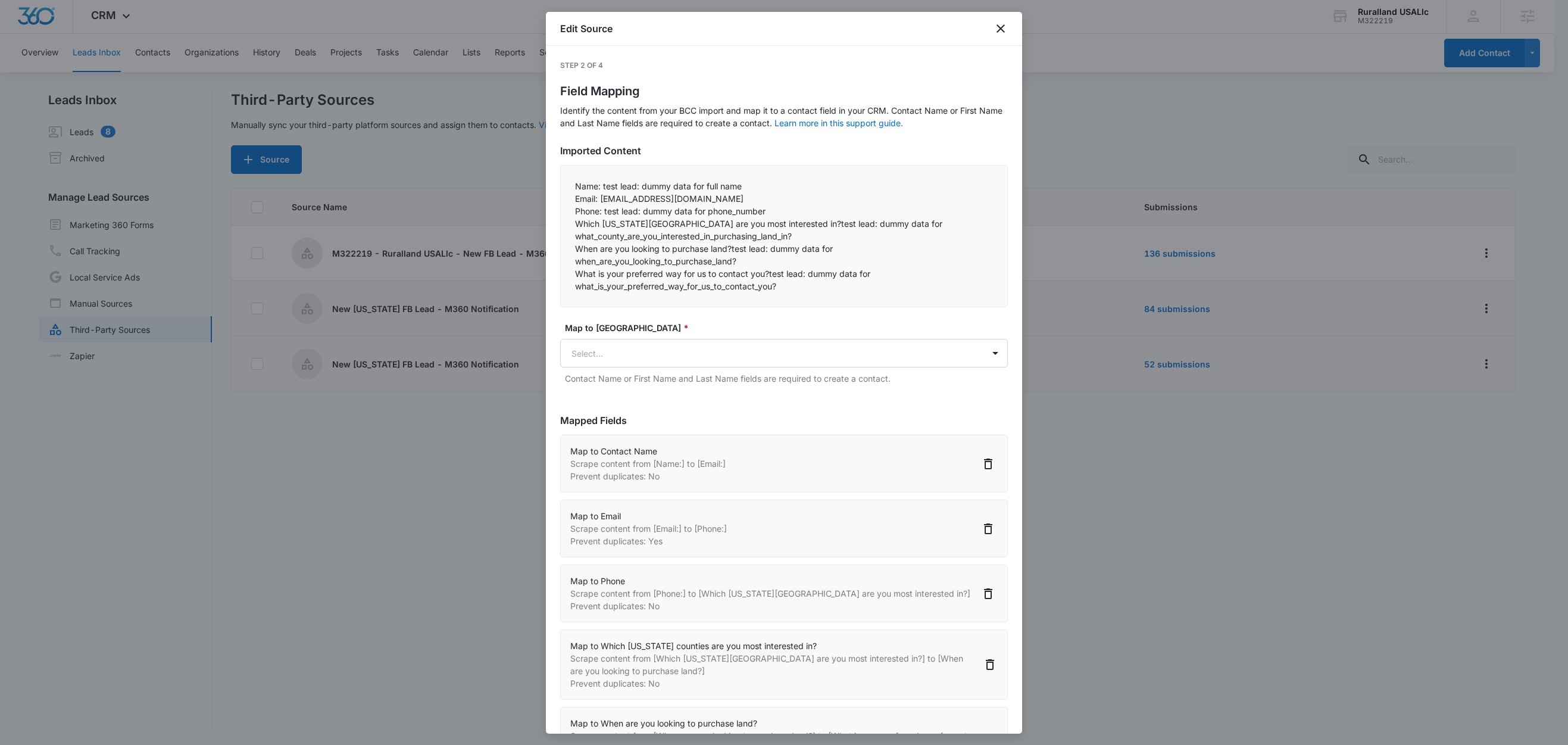
select select "77"
select select "185"
select select "184"
select select "366"
select select "364"
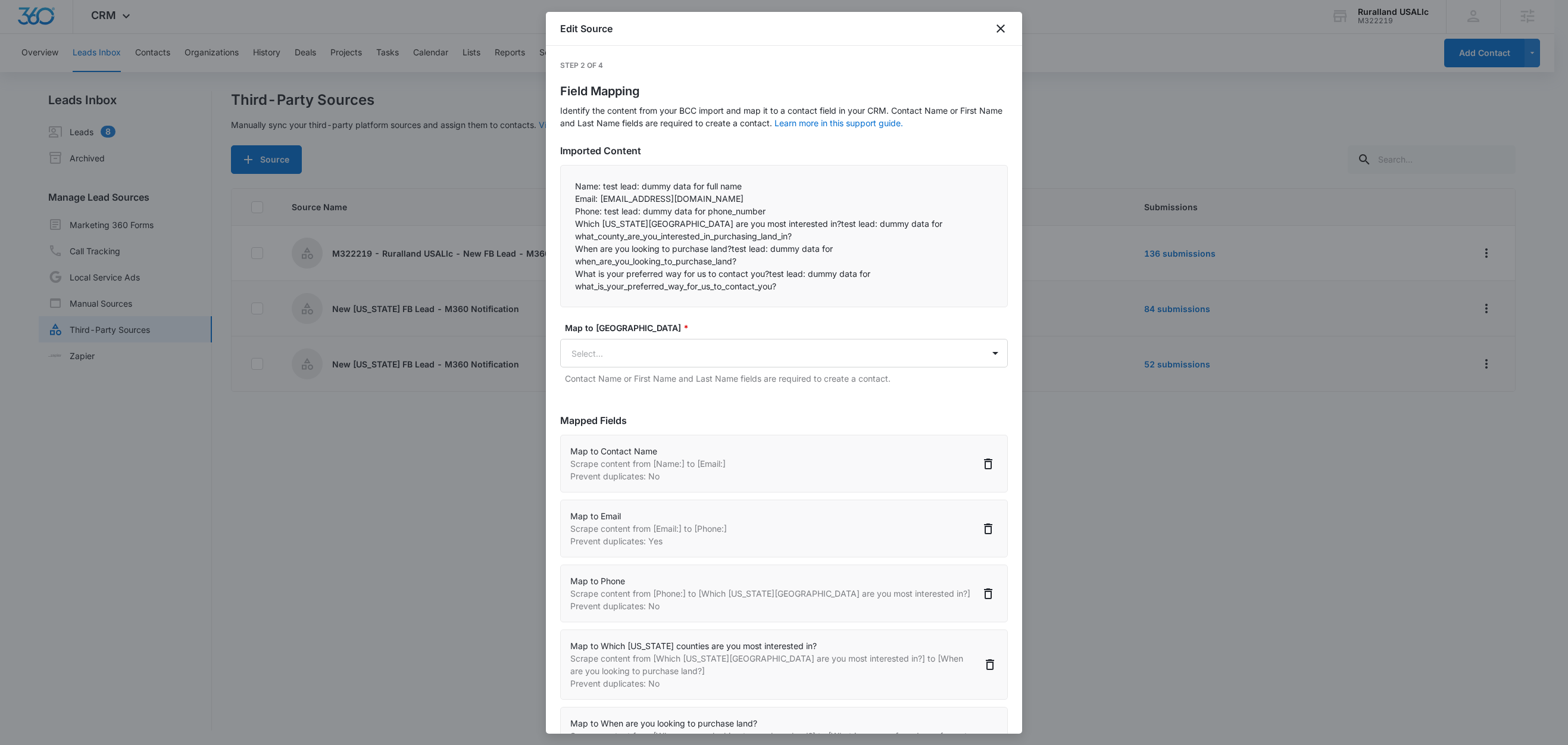
select select "365"
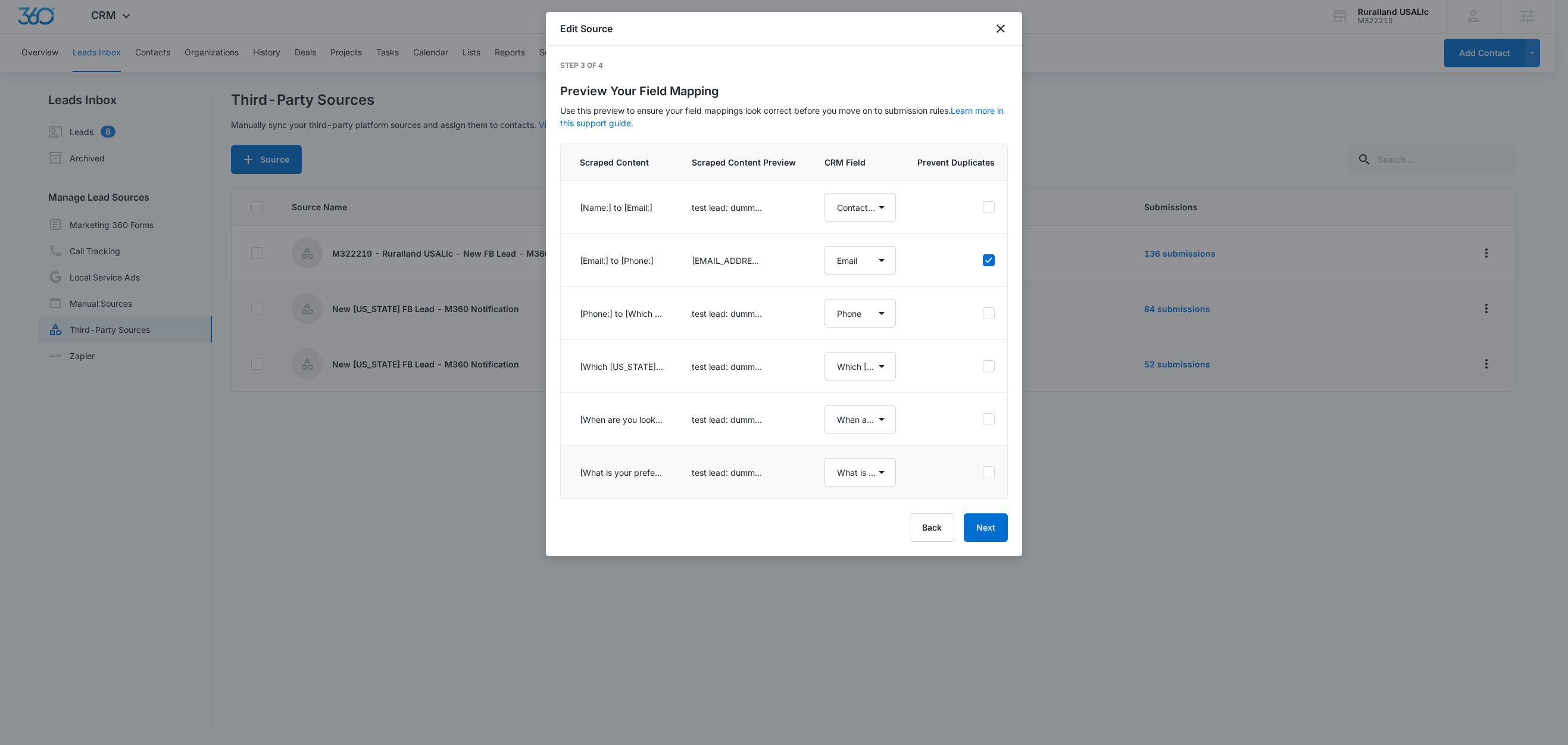
select select "77"
select select "185"
select select "184"
select select "366"
select select "364"
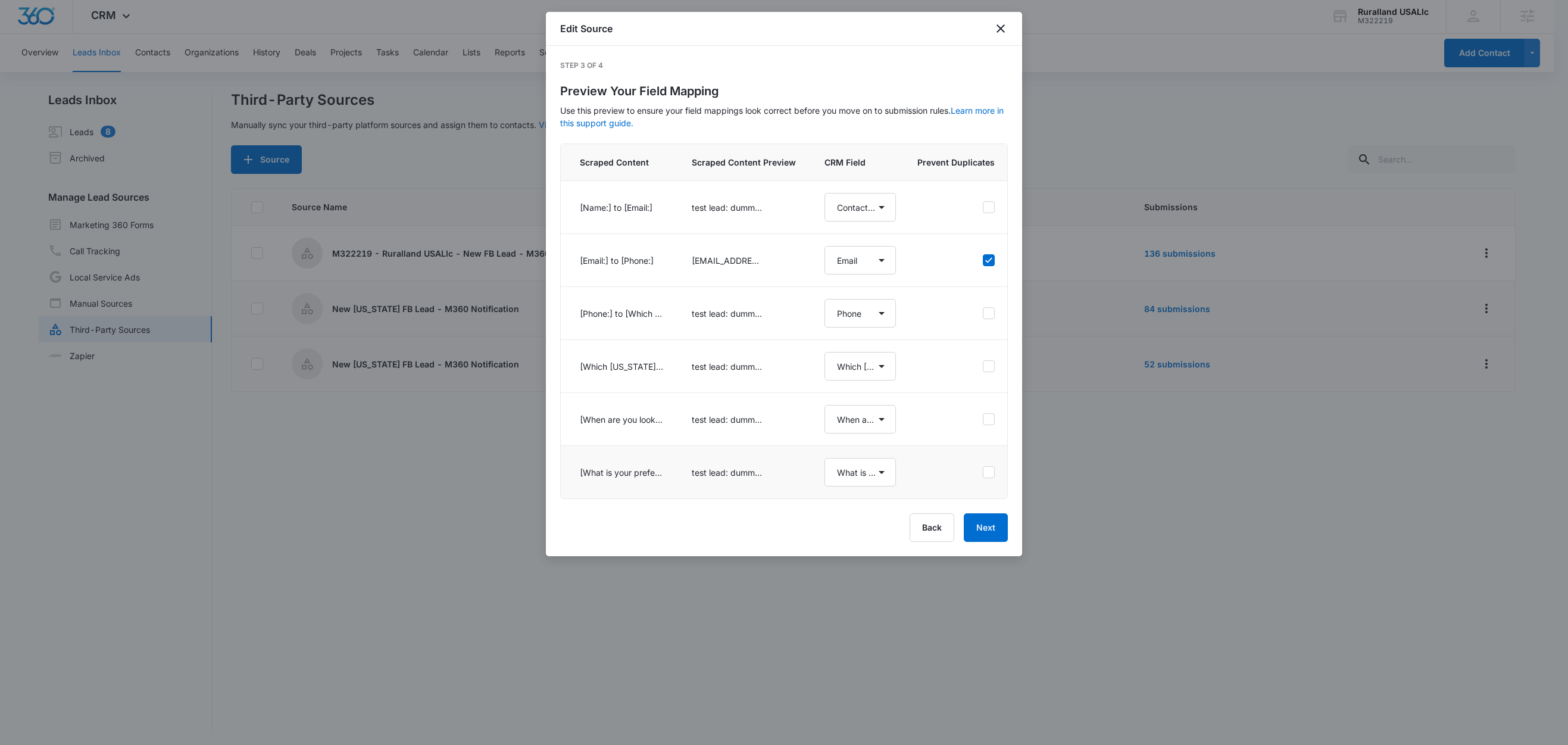
select select "365"
click at [992, 542] on button "Next" at bounding box center [985, 527] width 44 height 28
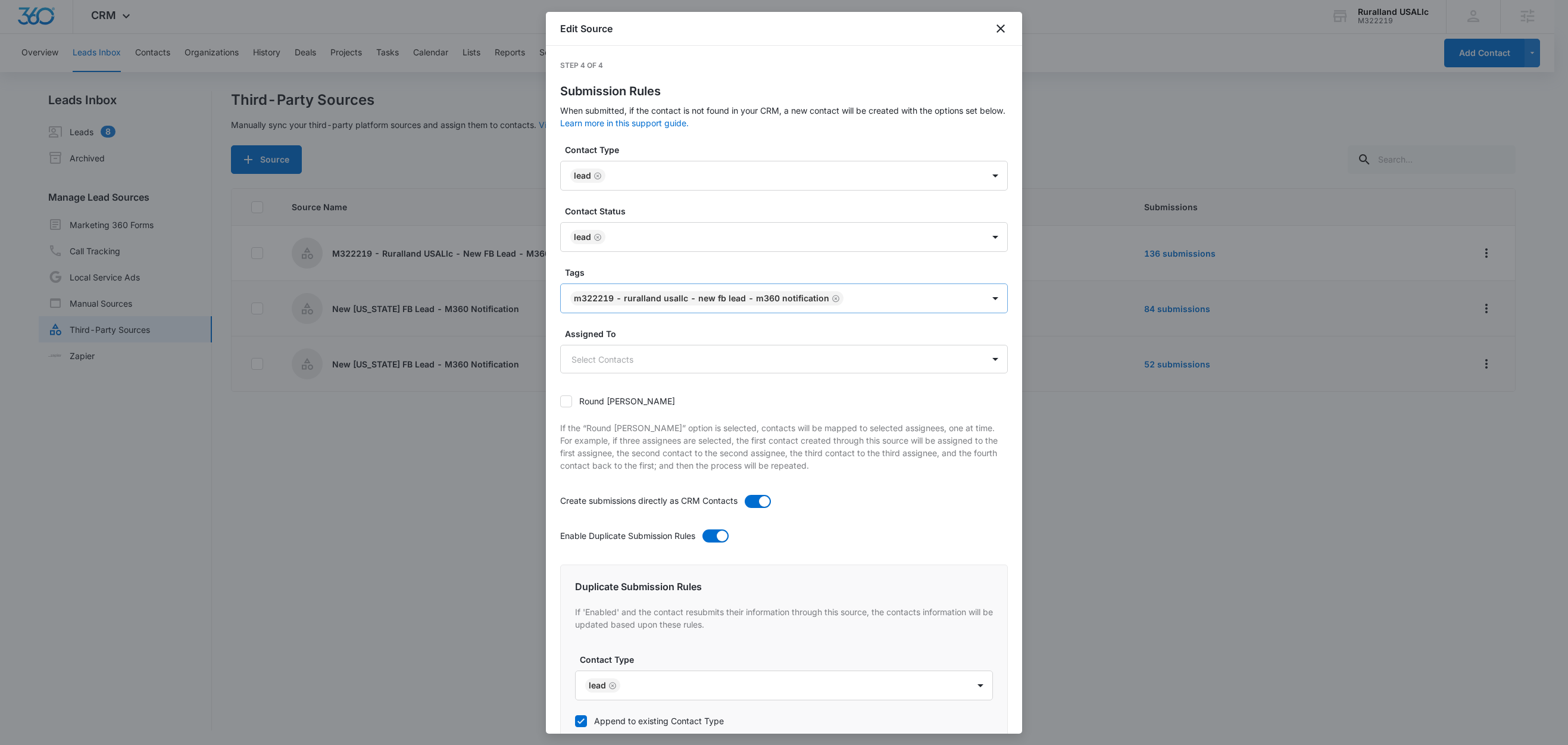
click at [833, 299] on icon "Remove M322219 - Ruralland USALlc - New FB Lead - M360 Notification" at bounding box center [836, 299] width 7 height 7
type input "f"
click at [615, 341] on div "Florida" at bounding box center [783, 339] width 417 height 13
click at [617, 302] on icon "Remove Florida" at bounding box center [621, 299] width 7 height 7
click at [613, 299] on div at bounding box center [770, 298] width 397 height 15
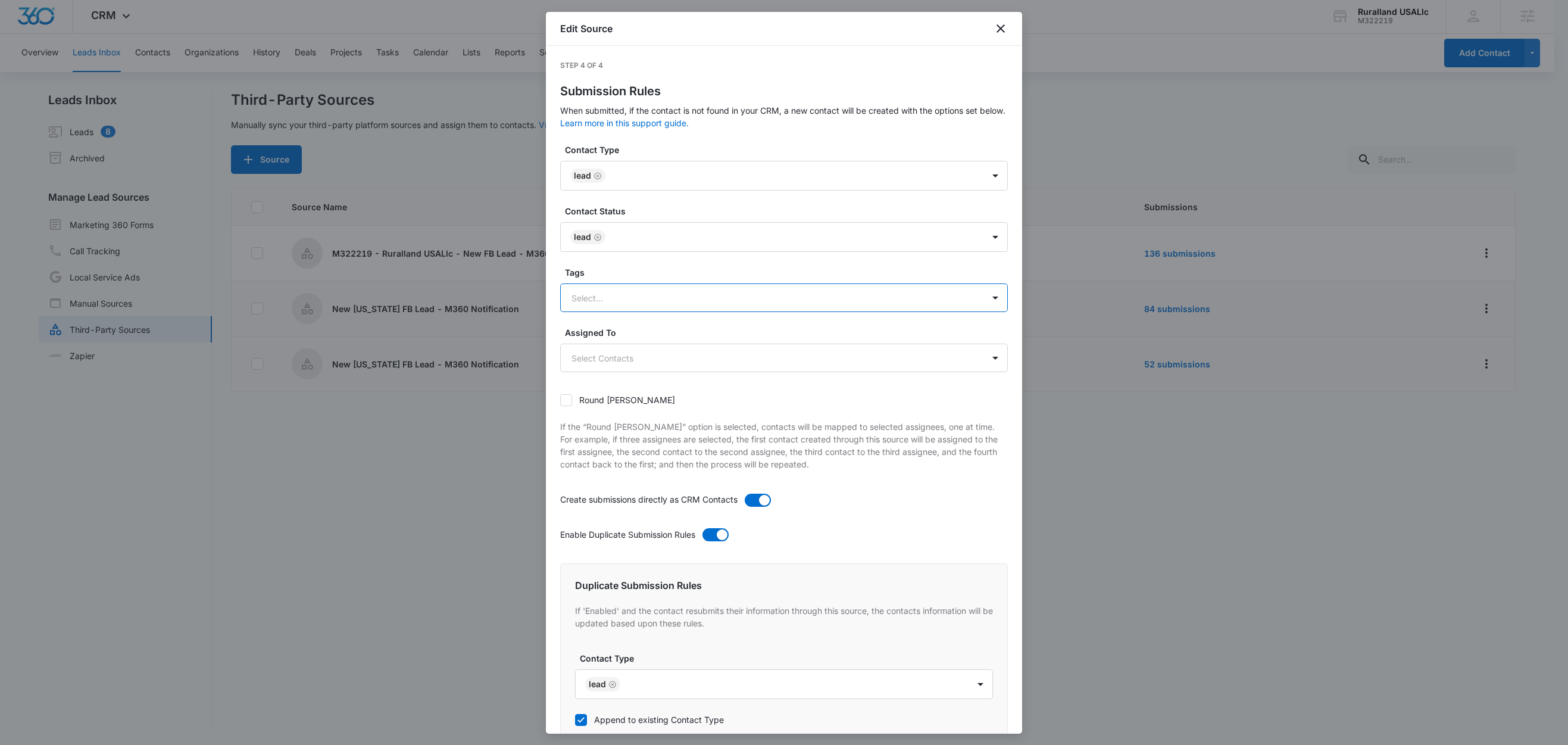
type input "n"
click at [654, 382] on p "New [US_STATE] FB Lead - M360 Notification" at bounding box center [665, 383] width 182 height 13
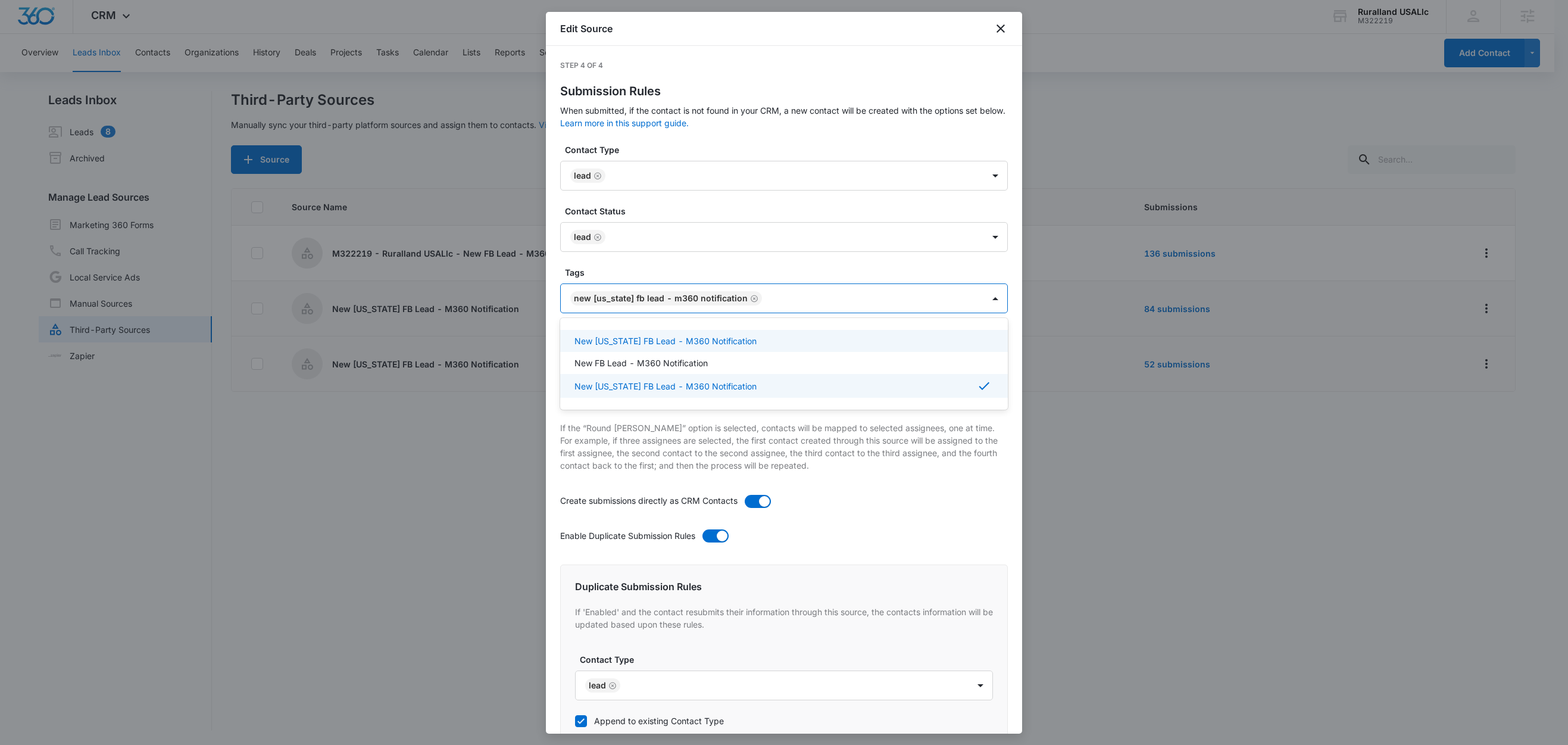
click at [652, 267] on label "Tags" at bounding box center [789, 272] width 448 height 13
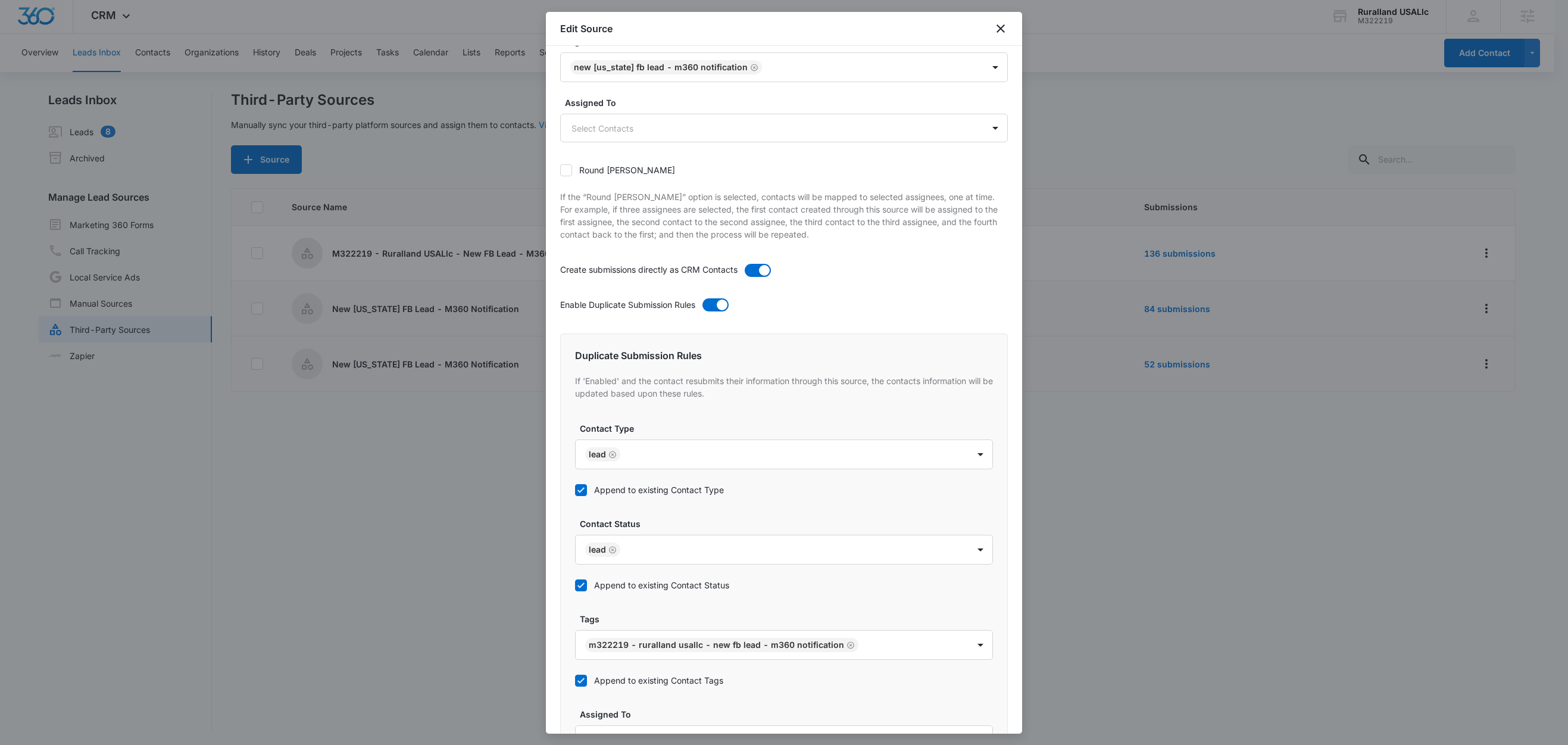
scroll to position [461, 0]
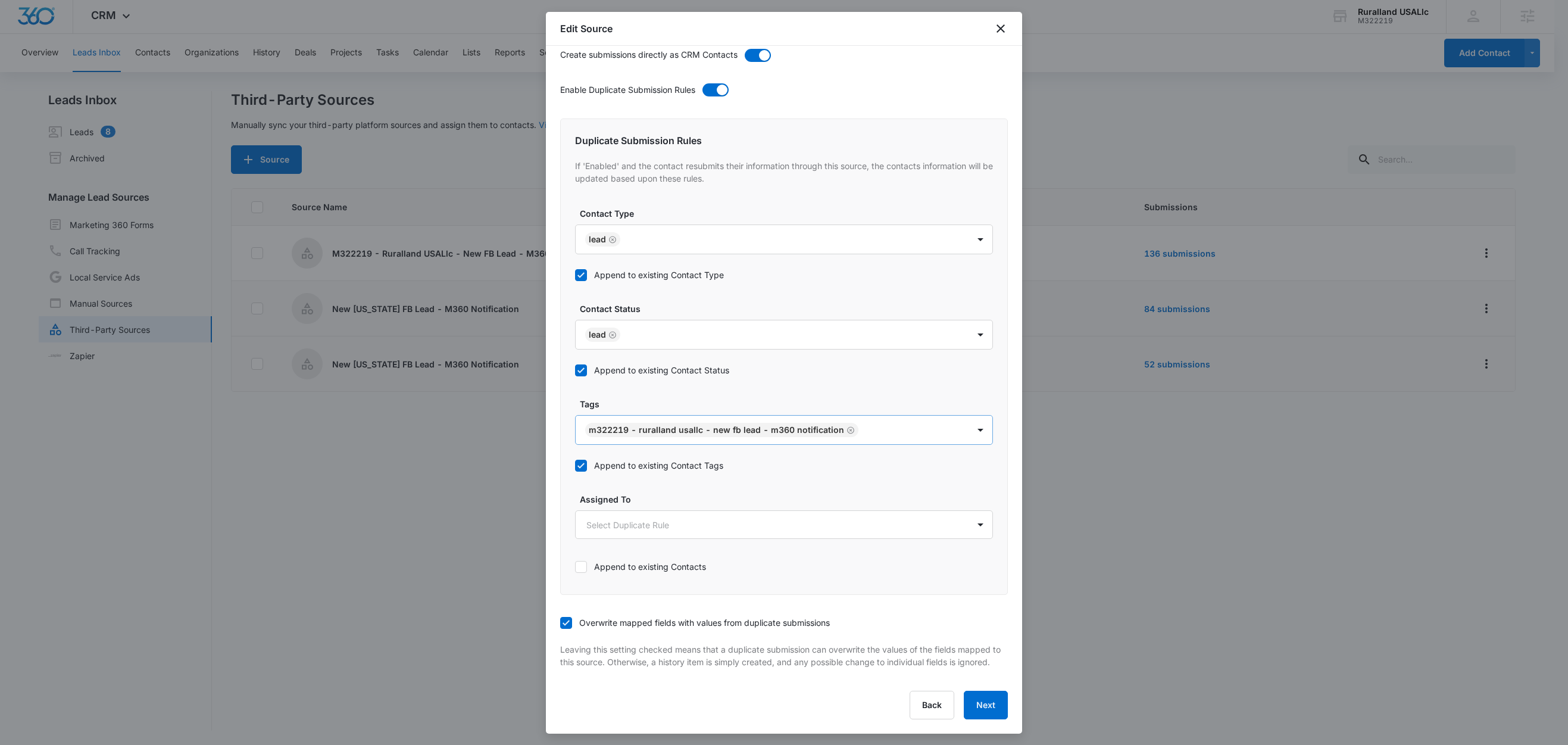
click at [847, 425] on icon "Remove M322219 - Ruralland USALlc - New FB Lead - M360 Notification" at bounding box center [851, 430] width 8 height 9
click at [791, 423] on div at bounding box center [770, 431] width 367 height 15
type input "n"
click at [658, 510] on p "New [US_STATE] FB Lead - M360 Notification" at bounding box center [680, 516] width 182 height 13
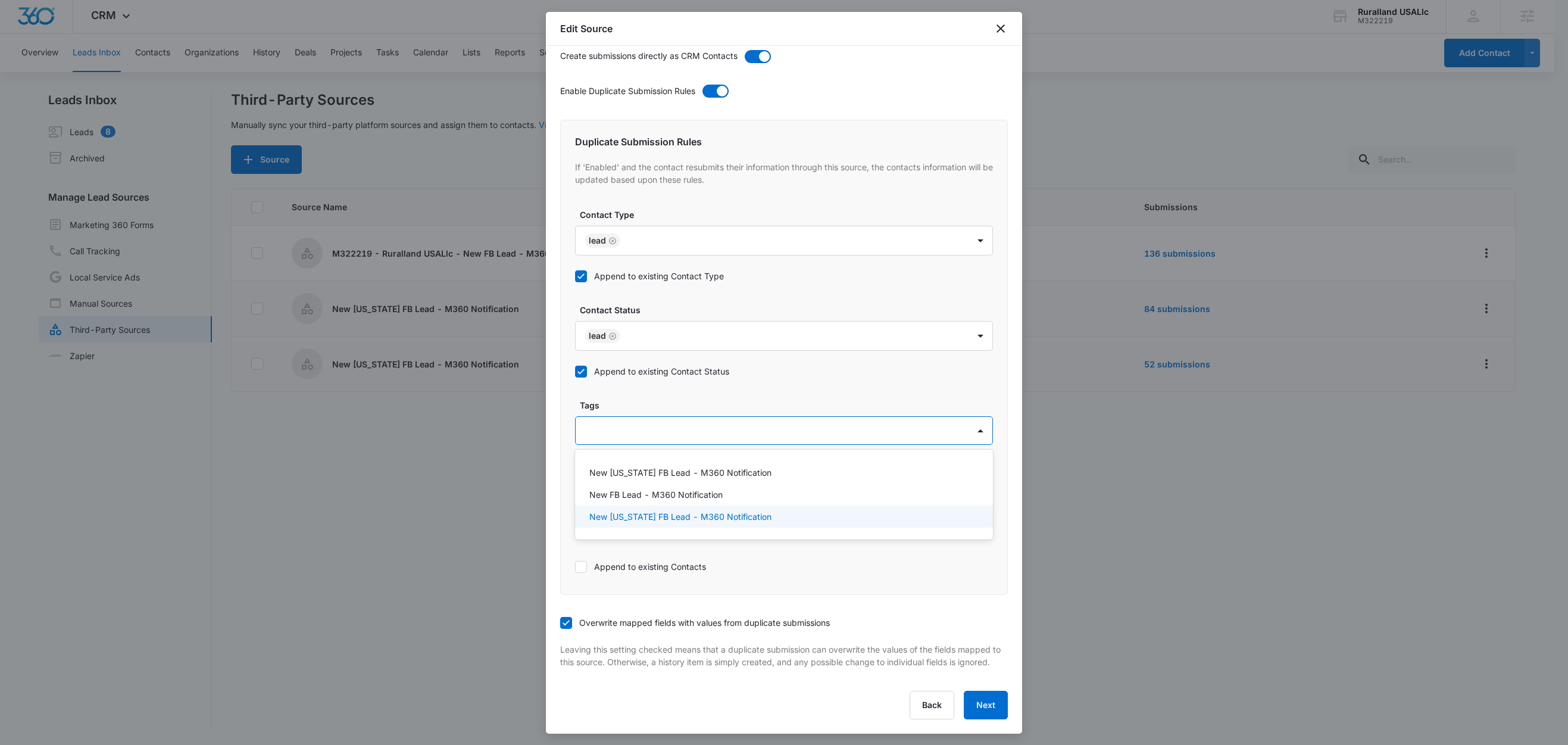
scroll to position [461, 0]
click at [681, 398] on label "Tags" at bounding box center [788, 404] width 418 height 13
click at [976, 706] on button "Next" at bounding box center [985, 705] width 44 height 28
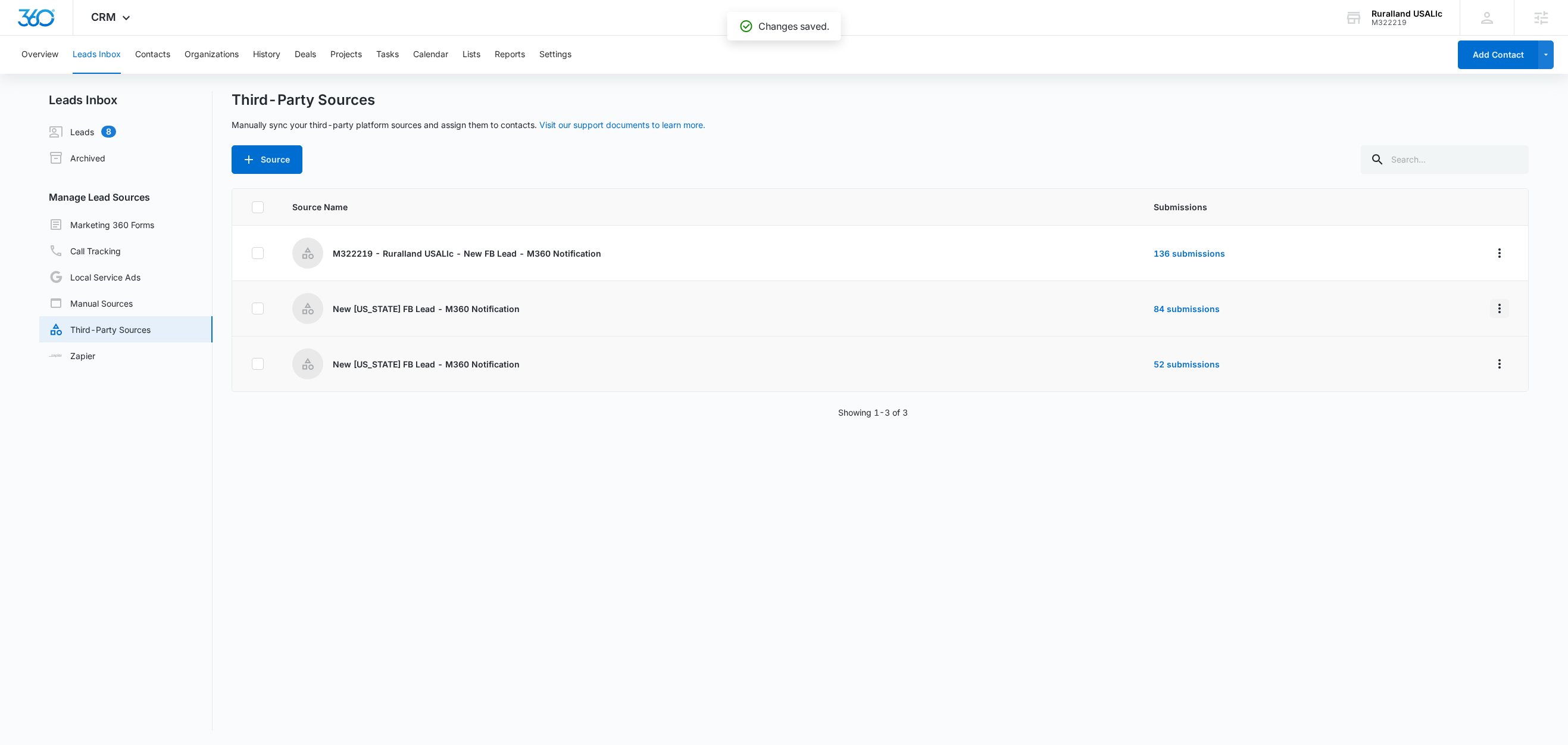
click at [1492, 309] on icon "Overflow Menu" at bounding box center [1499, 308] width 14 height 14
click at [1464, 377] on div "Submission Rules" at bounding box center [1433, 377] width 67 height 8
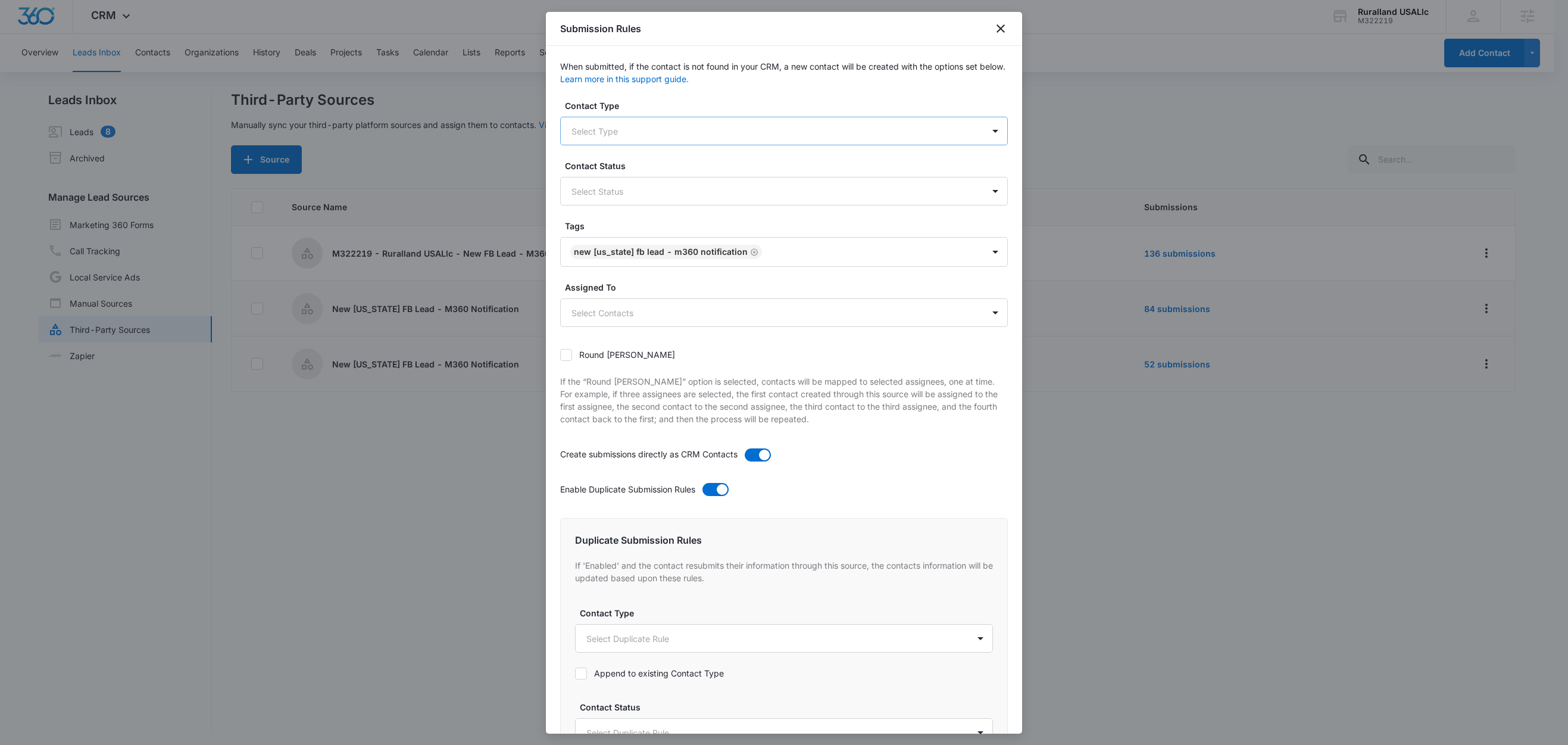
click at [623, 130] on div at bounding box center [770, 131] width 397 height 15
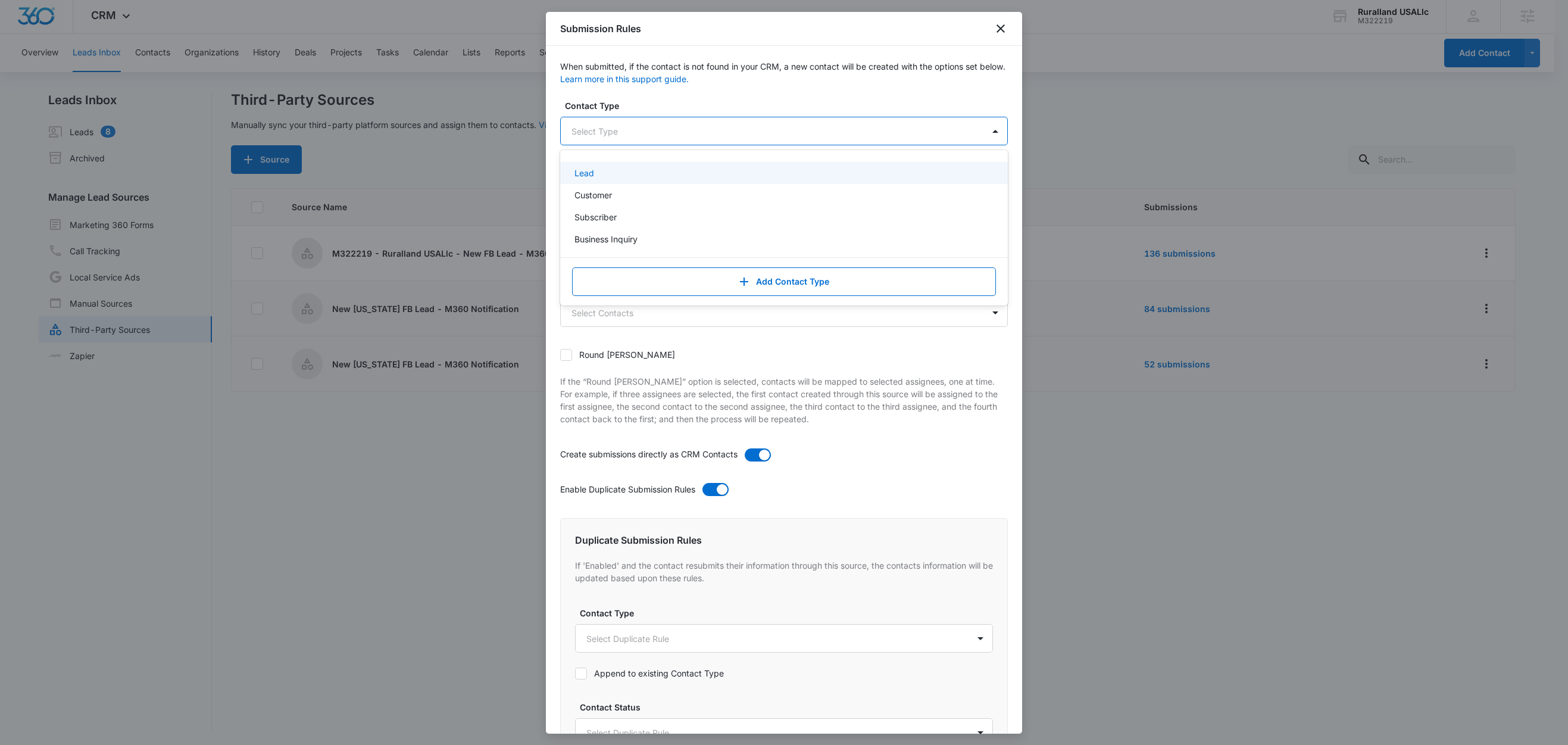
click at [600, 171] on div "Lead" at bounding box center [783, 173] width 417 height 13
click at [648, 107] on label "Contact Type" at bounding box center [789, 106] width 448 height 13
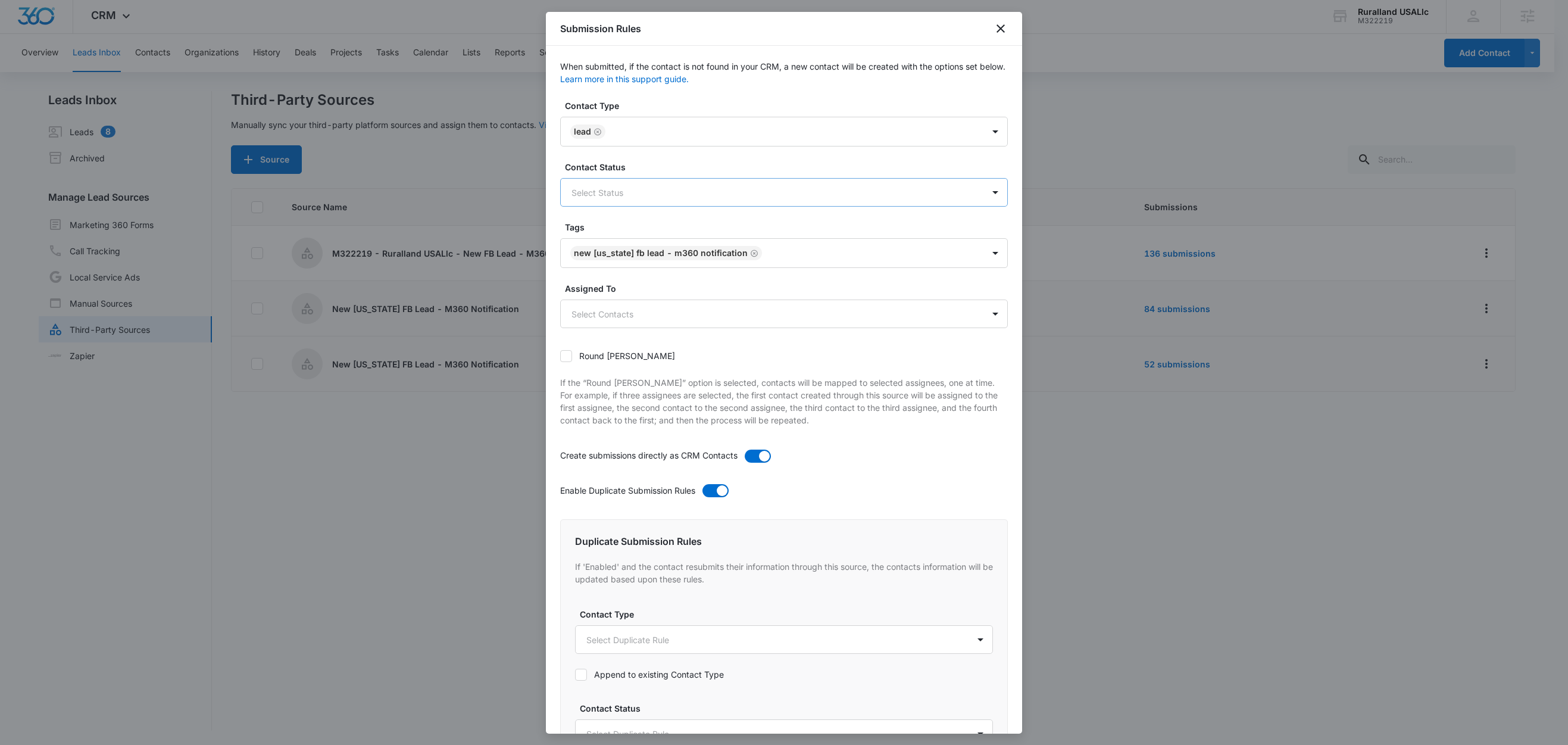
click at [609, 187] on div at bounding box center [770, 192] width 397 height 15
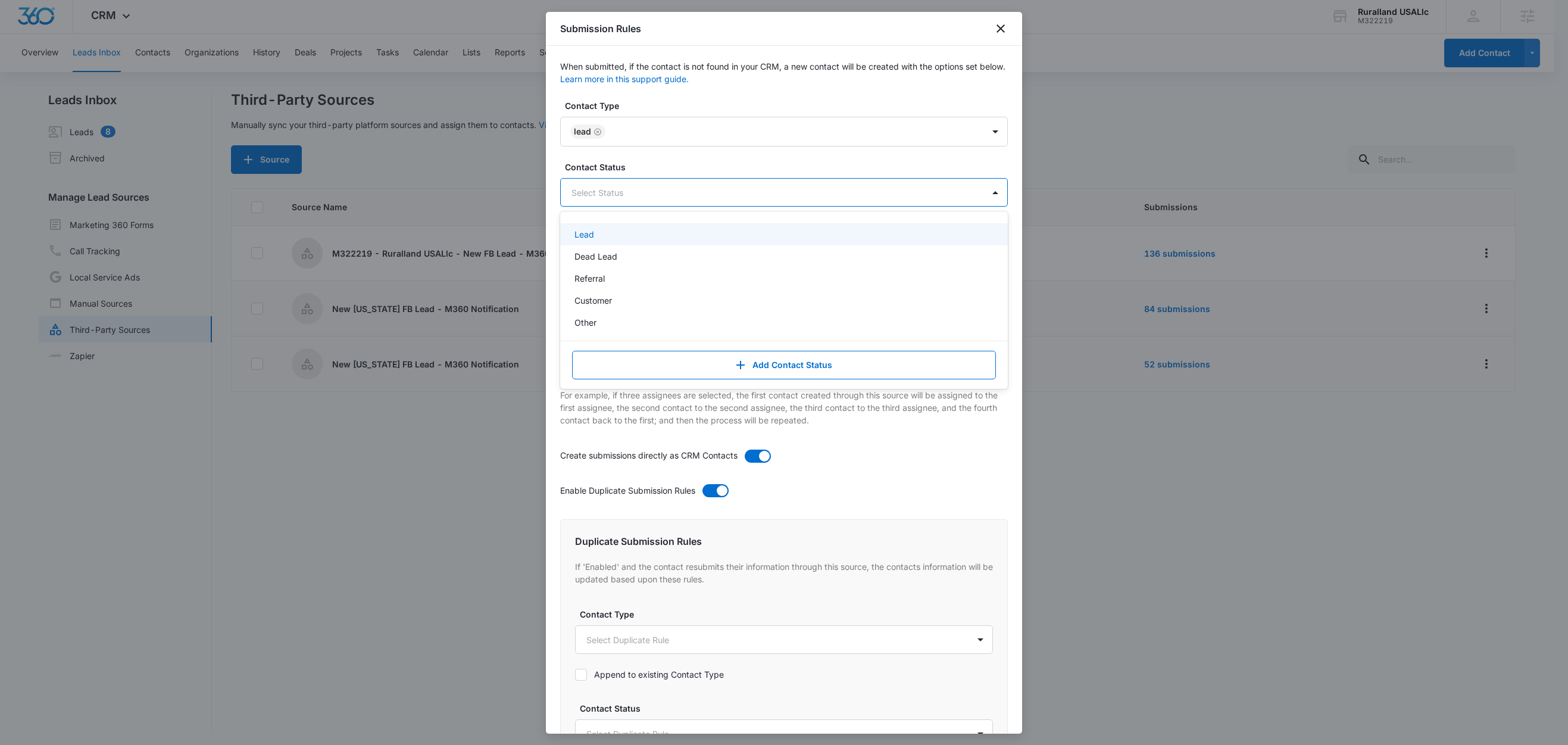
click at [595, 236] on div "Lead" at bounding box center [783, 234] width 417 height 13
click at [685, 161] on label "Contact Status" at bounding box center [789, 167] width 448 height 13
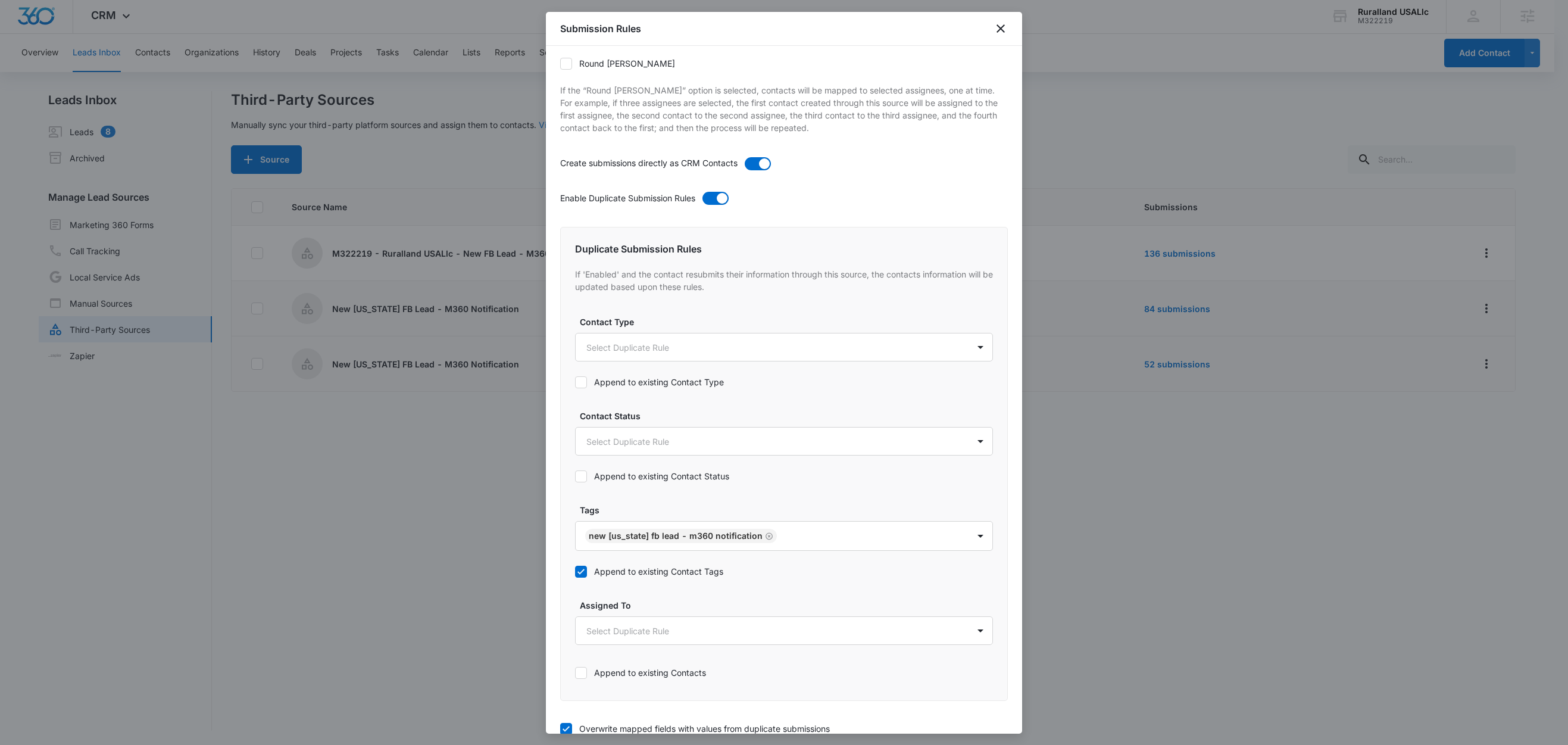
scroll to position [297, 0]
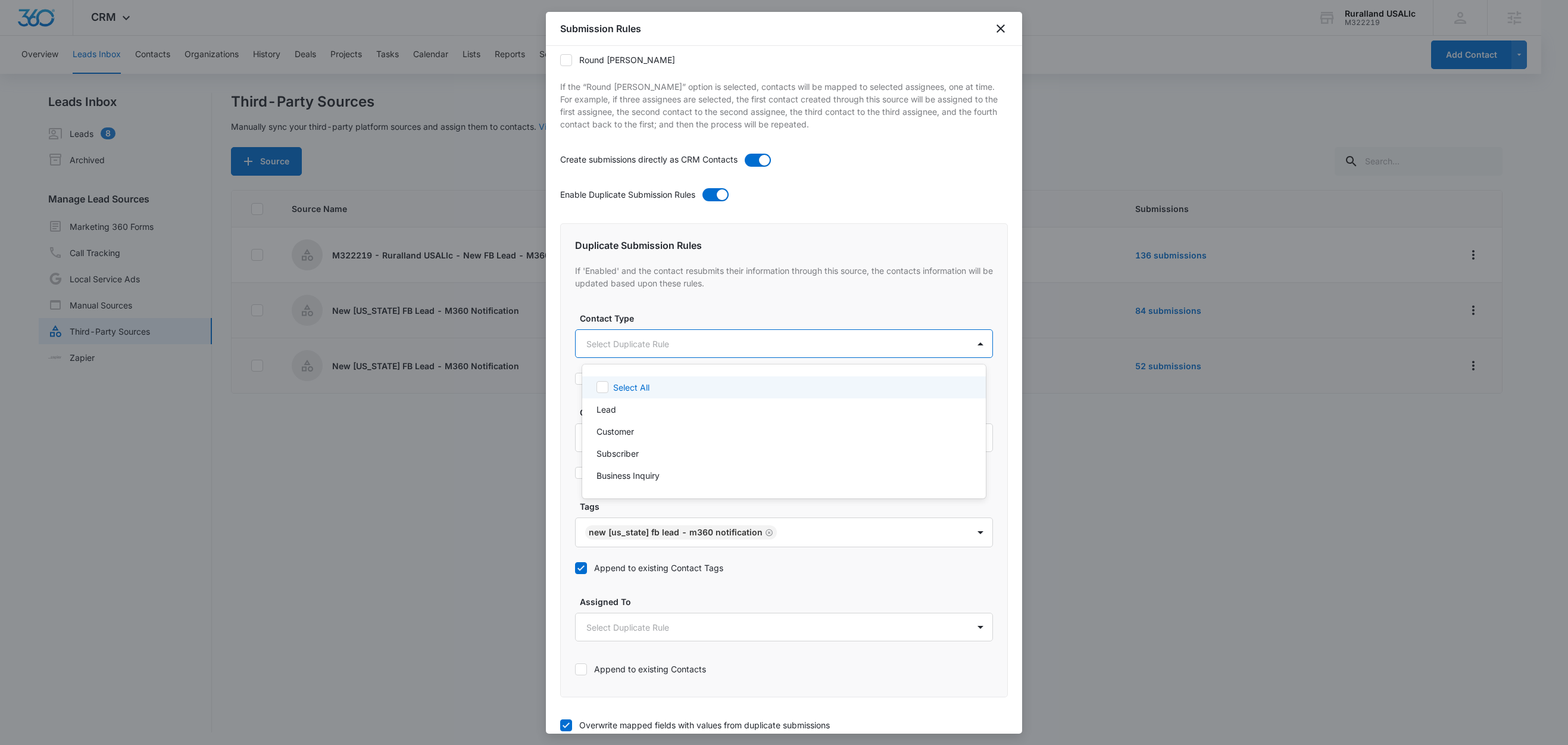
click at [634, 341] on body "CRM Apps Reputation Forms CRM Email Social Content Ads Intelligence Files Brand…" at bounding box center [784, 372] width 1568 height 745
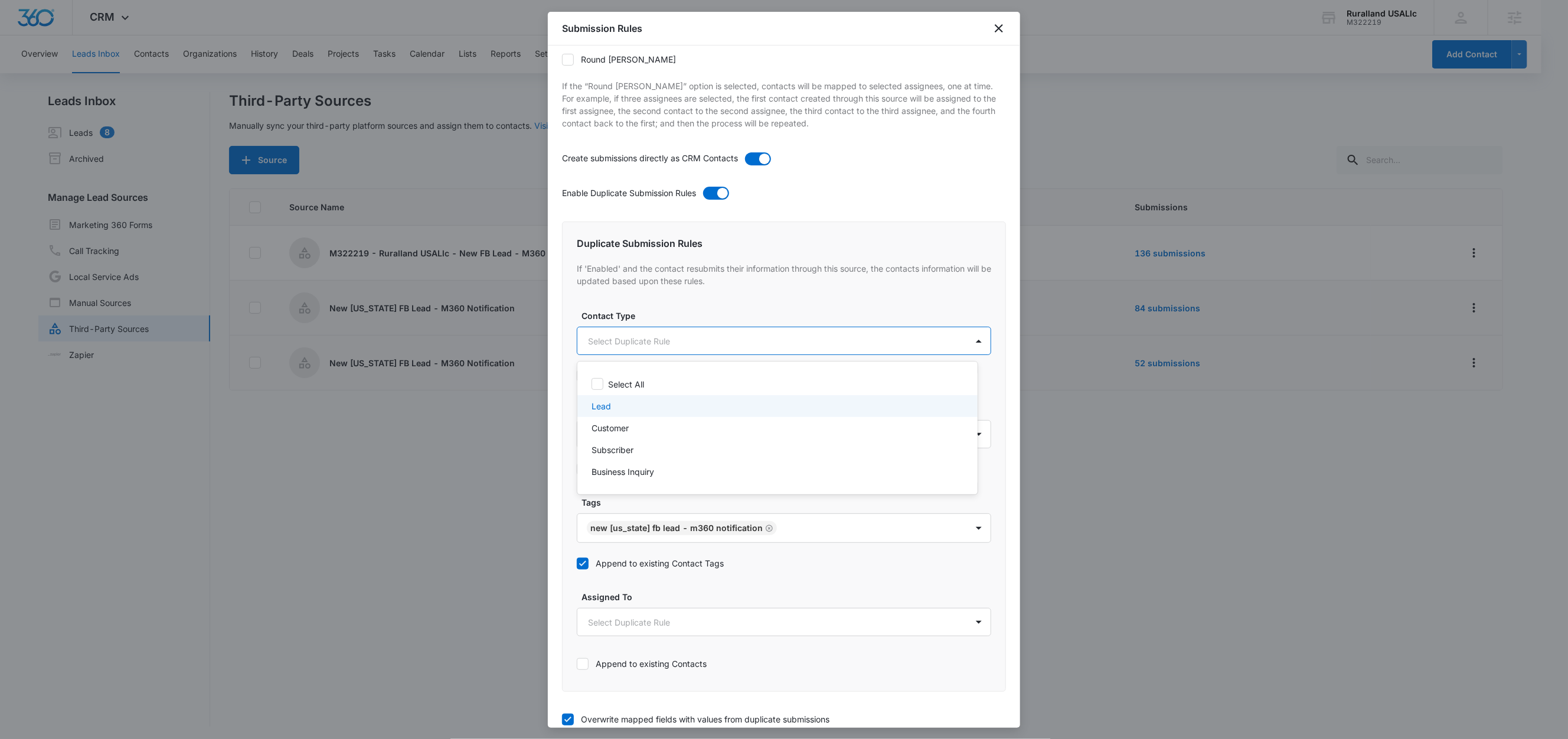
click at [610, 406] on p "Lead" at bounding box center [601, 406] width 19 height 13
click at [663, 309] on div at bounding box center [784, 369] width 1568 height 739
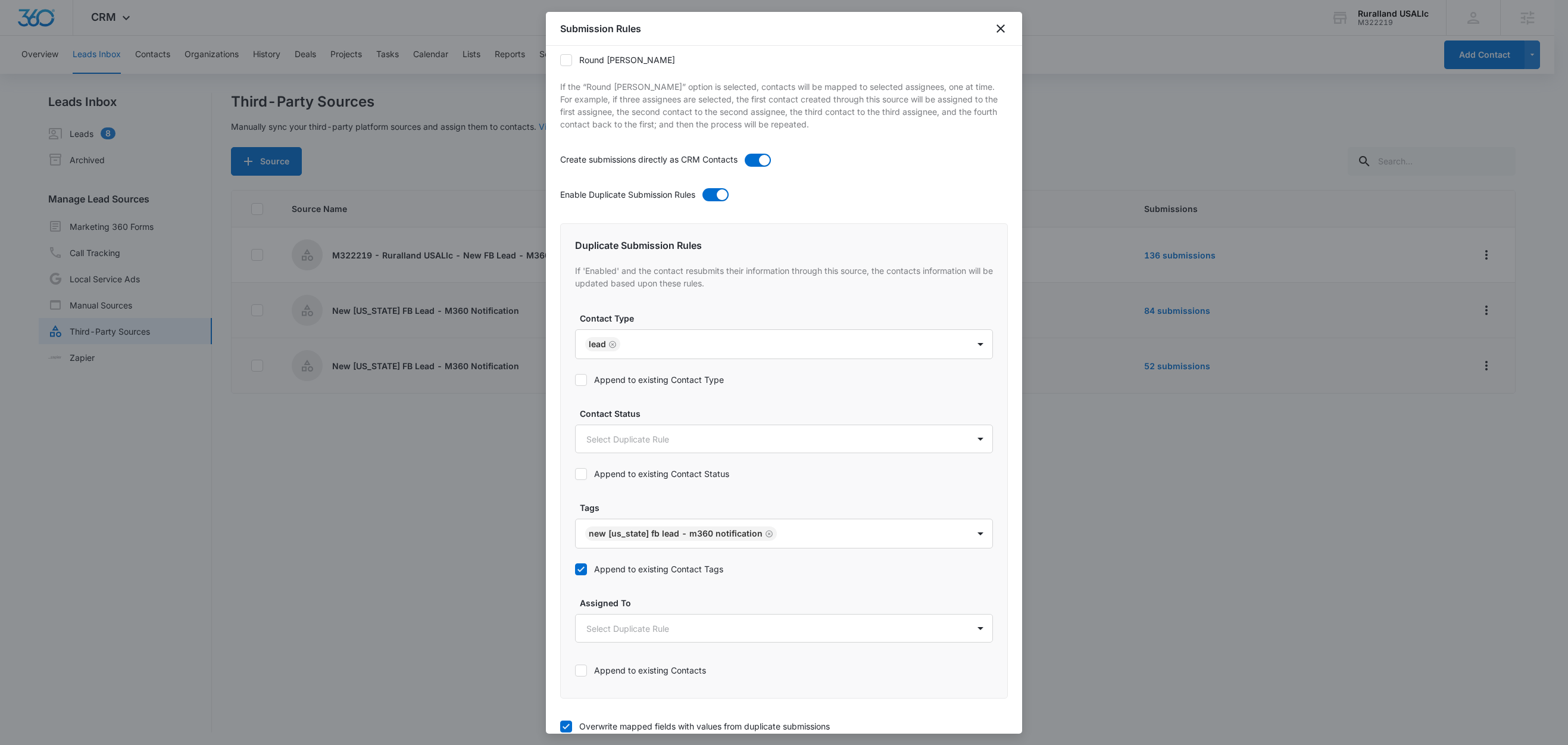
click at [654, 374] on div "Append to existing Contact Type" at bounding box center [784, 380] width 418 height 27
click at [645, 377] on label "Append to existing Contact Type" at bounding box center [784, 380] width 418 height 13
click at [575, 380] on input "Append to existing Contact Type" at bounding box center [575, 380] width 0 height 0
click at [635, 445] on body "CRM Apps Reputation Forms CRM Email Social Content Ads Intelligence Files Brand…" at bounding box center [784, 373] width 1568 height 746
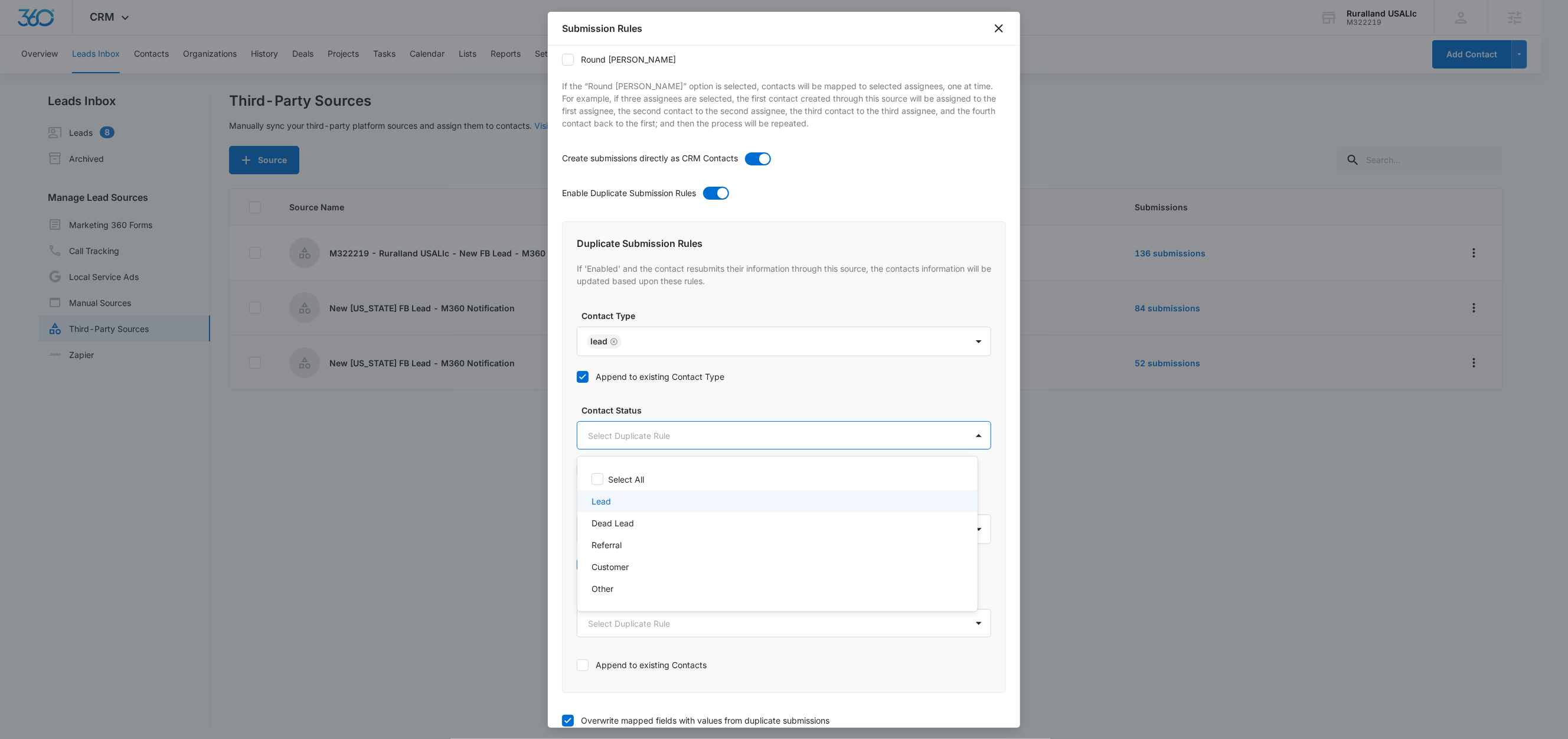
click at [615, 500] on div "Lead" at bounding box center [777, 501] width 370 height 13
click at [674, 414] on div at bounding box center [784, 369] width 1568 height 739
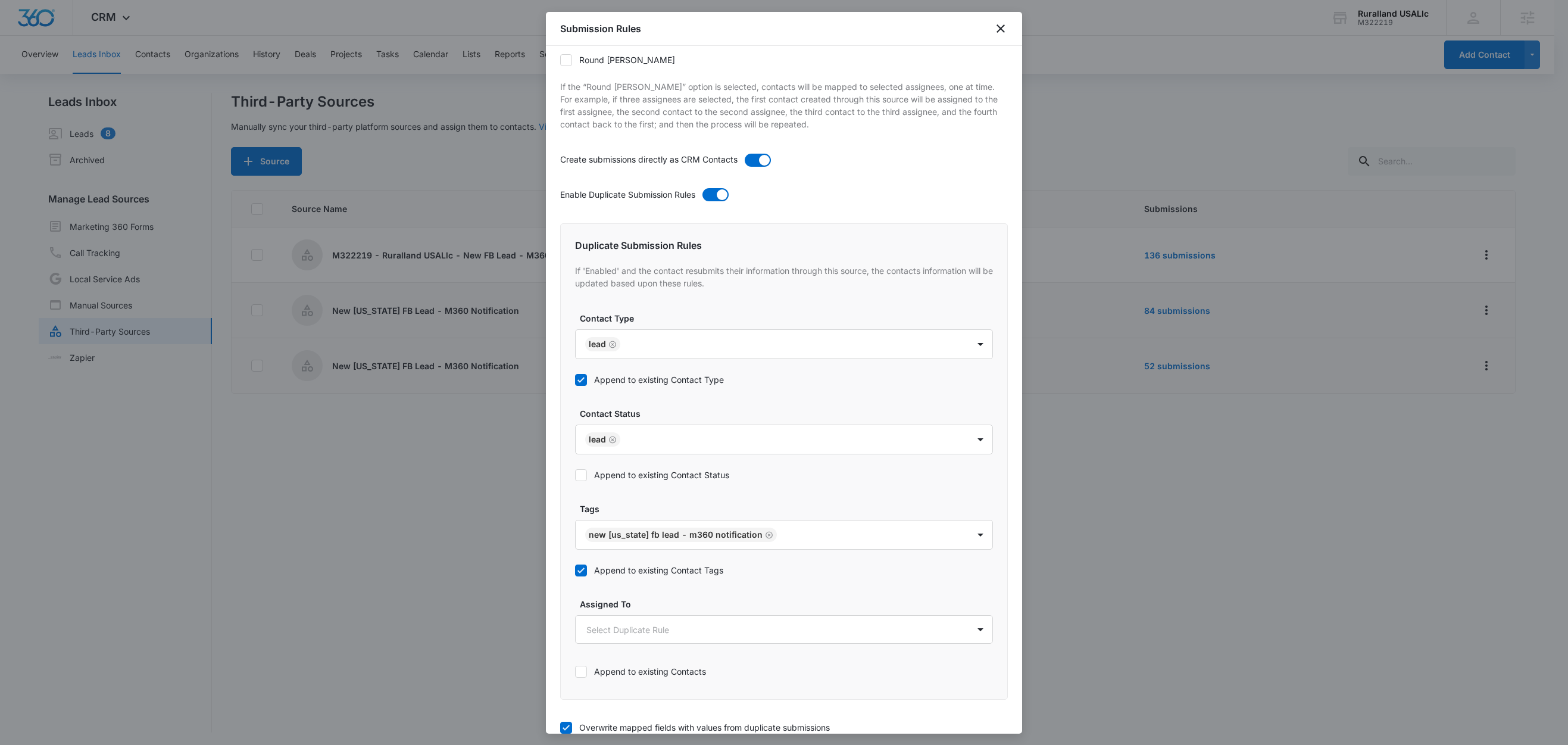
click at [664, 472] on label "Append to existing Contact Status" at bounding box center [784, 475] width 418 height 13
click at [575, 475] on input "Append to existing Contact Status" at bounding box center [575, 475] width 0 height 0
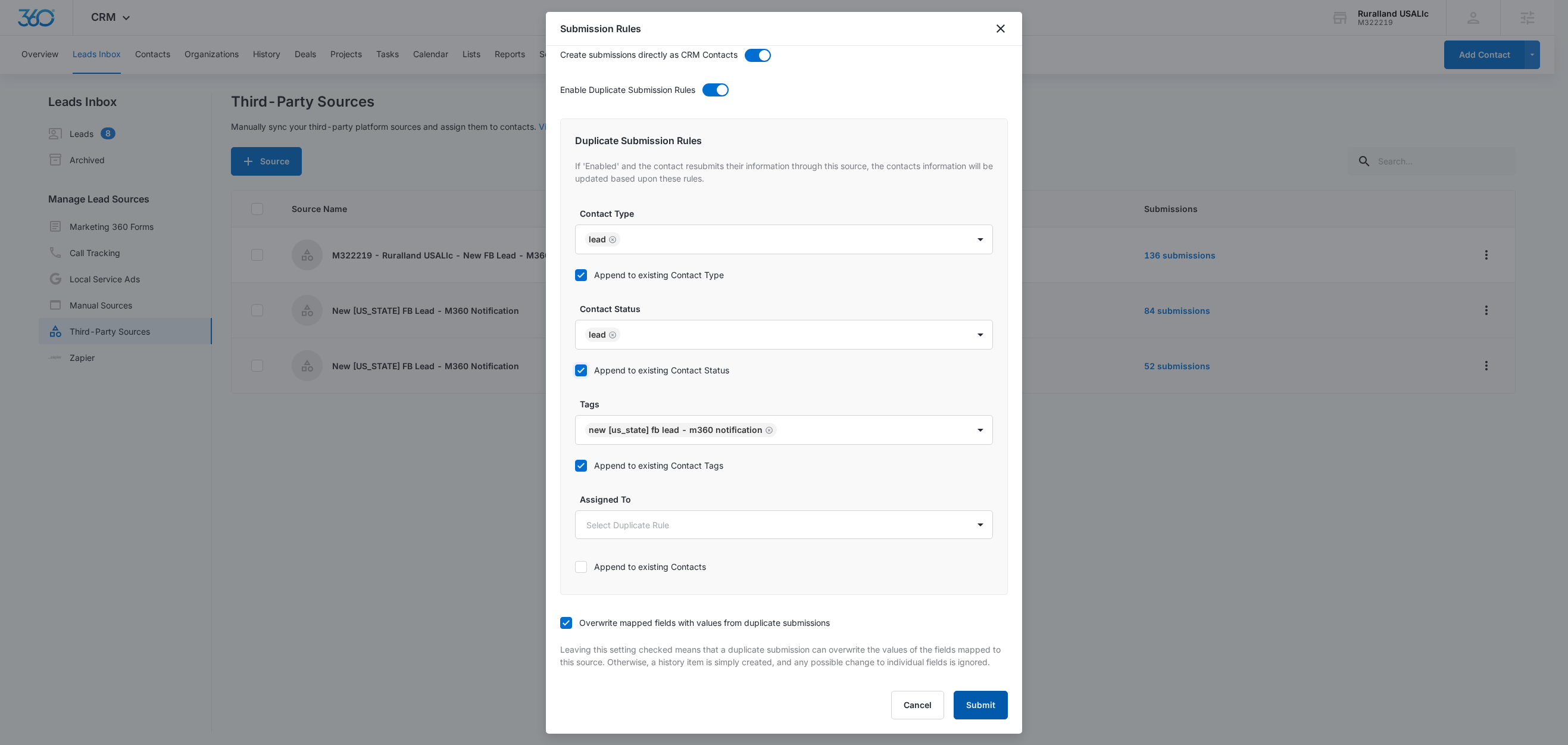
scroll to position [1, 0]
click at [972, 696] on button "Submit" at bounding box center [981, 705] width 54 height 28
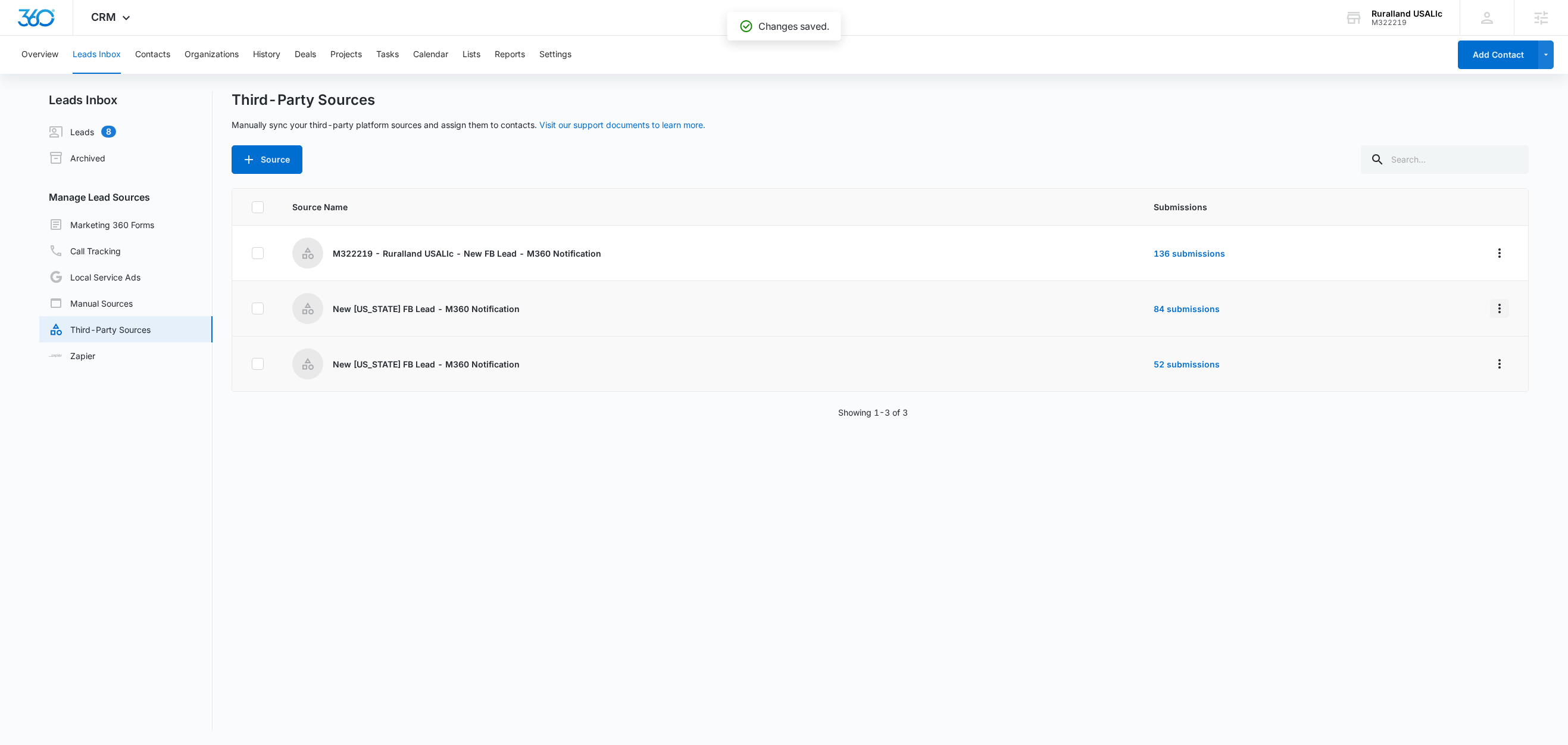
click at [1498, 307] on icon "Overflow Menu" at bounding box center [1499, 308] width 2 height 10
click at [1449, 382] on div "Submission Rules" at bounding box center [1433, 377] width 67 height 8
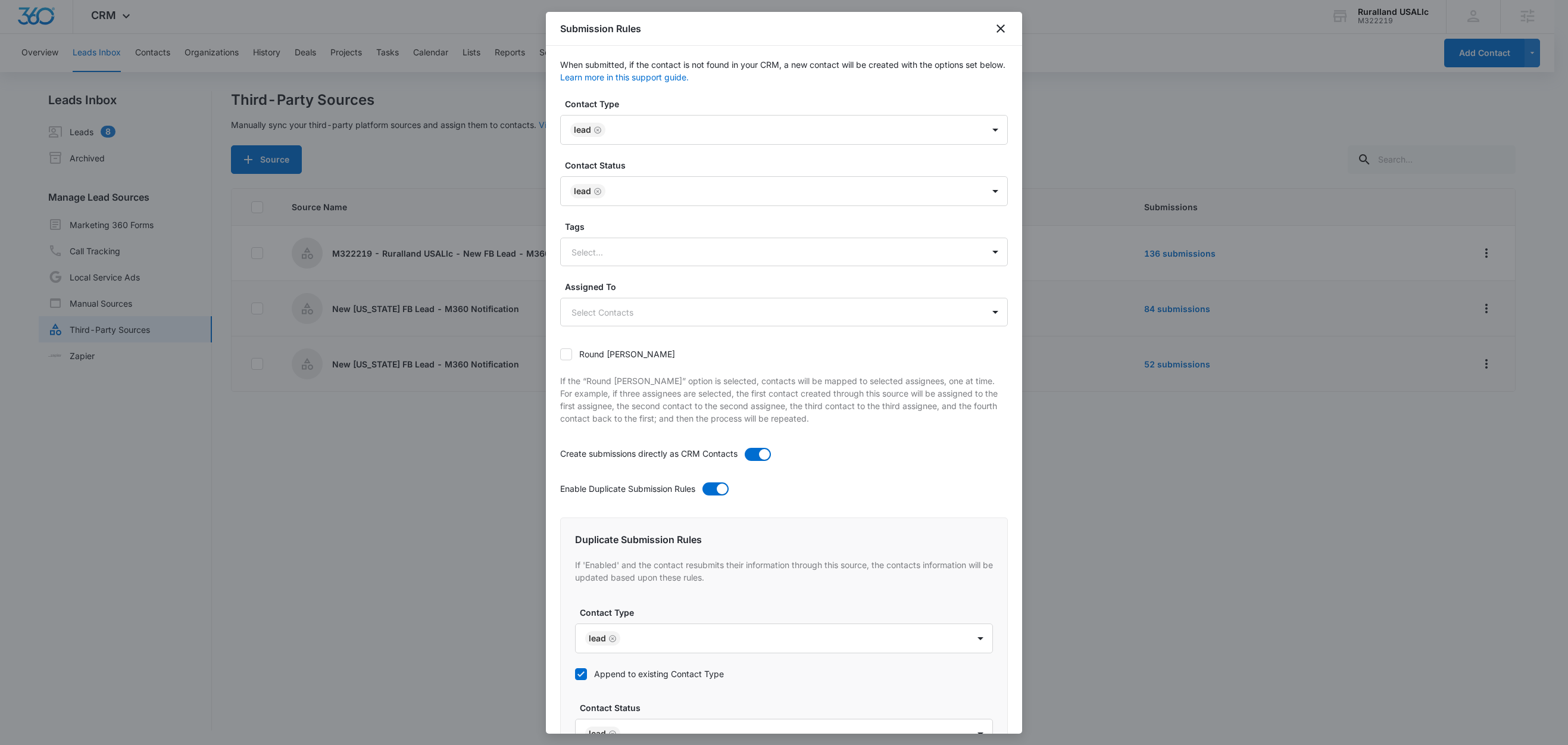
scroll to position [0, 0]
click at [616, 255] on div at bounding box center [770, 254] width 397 height 15
type input "n"
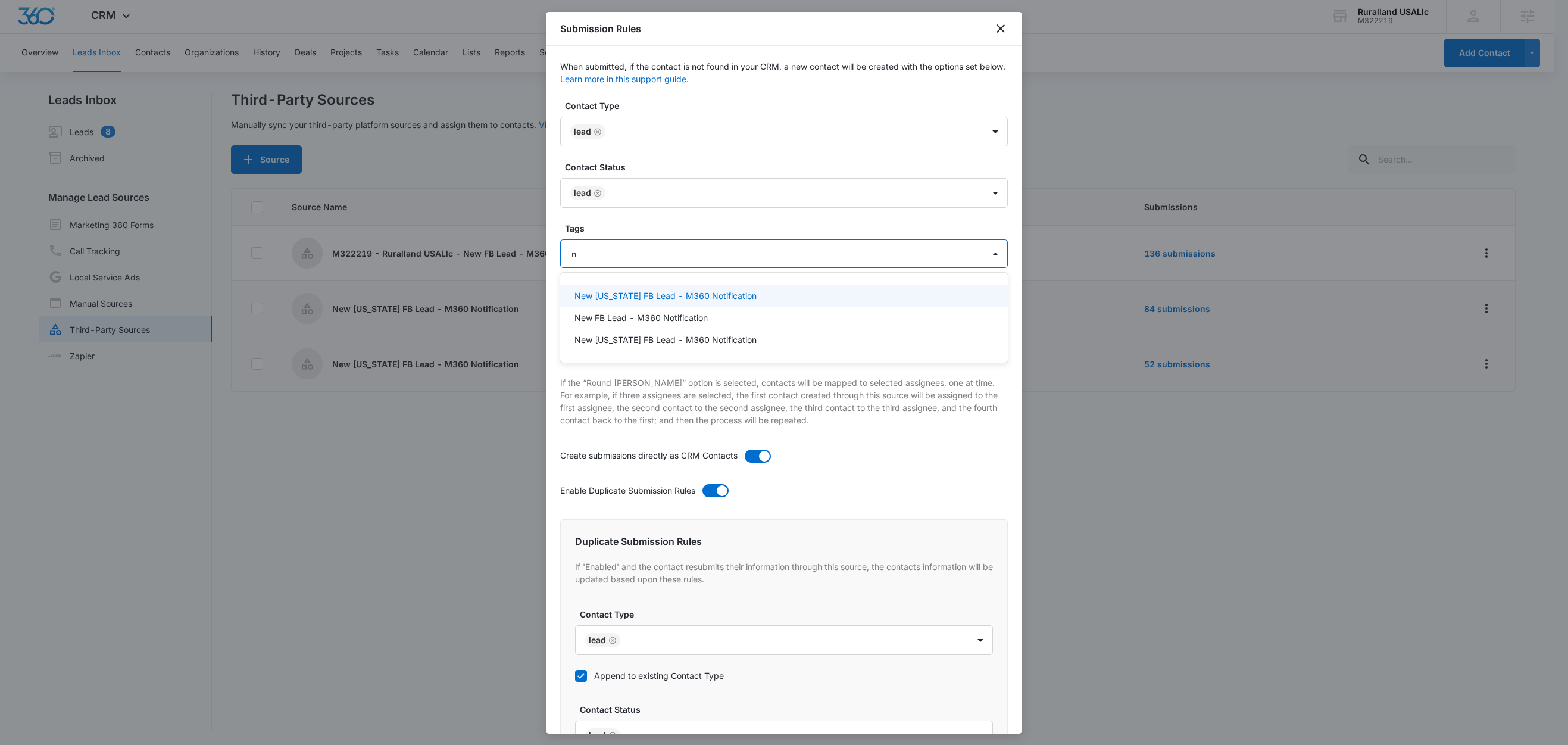
click at [654, 291] on p "New [US_STATE] FB Lead - M360 Notification" at bounding box center [665, 295] width 182 height 13
click at [658, 229] on label "Tags" at bounding box center [789, 228] width 448 height 13
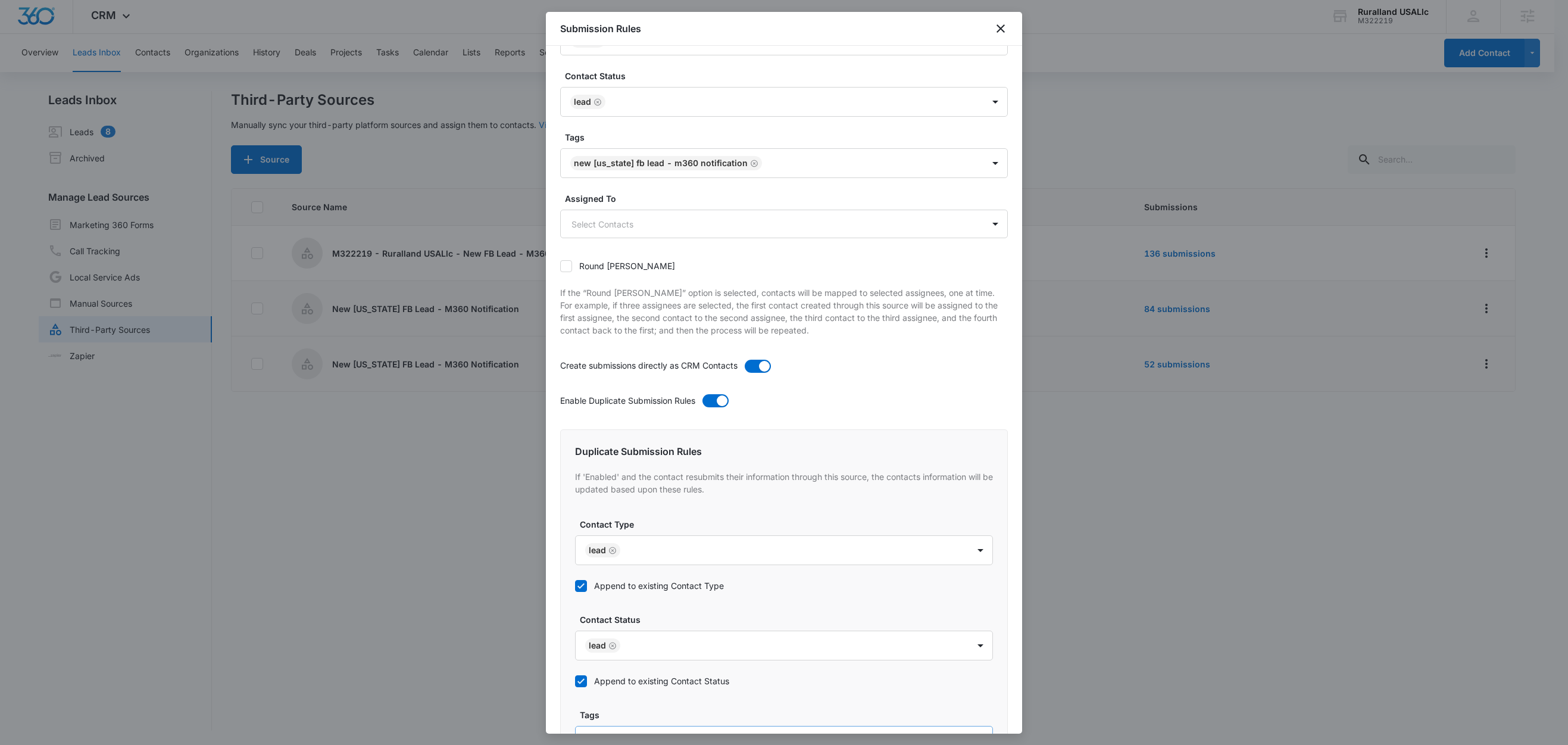
scroll to position [416, 0]
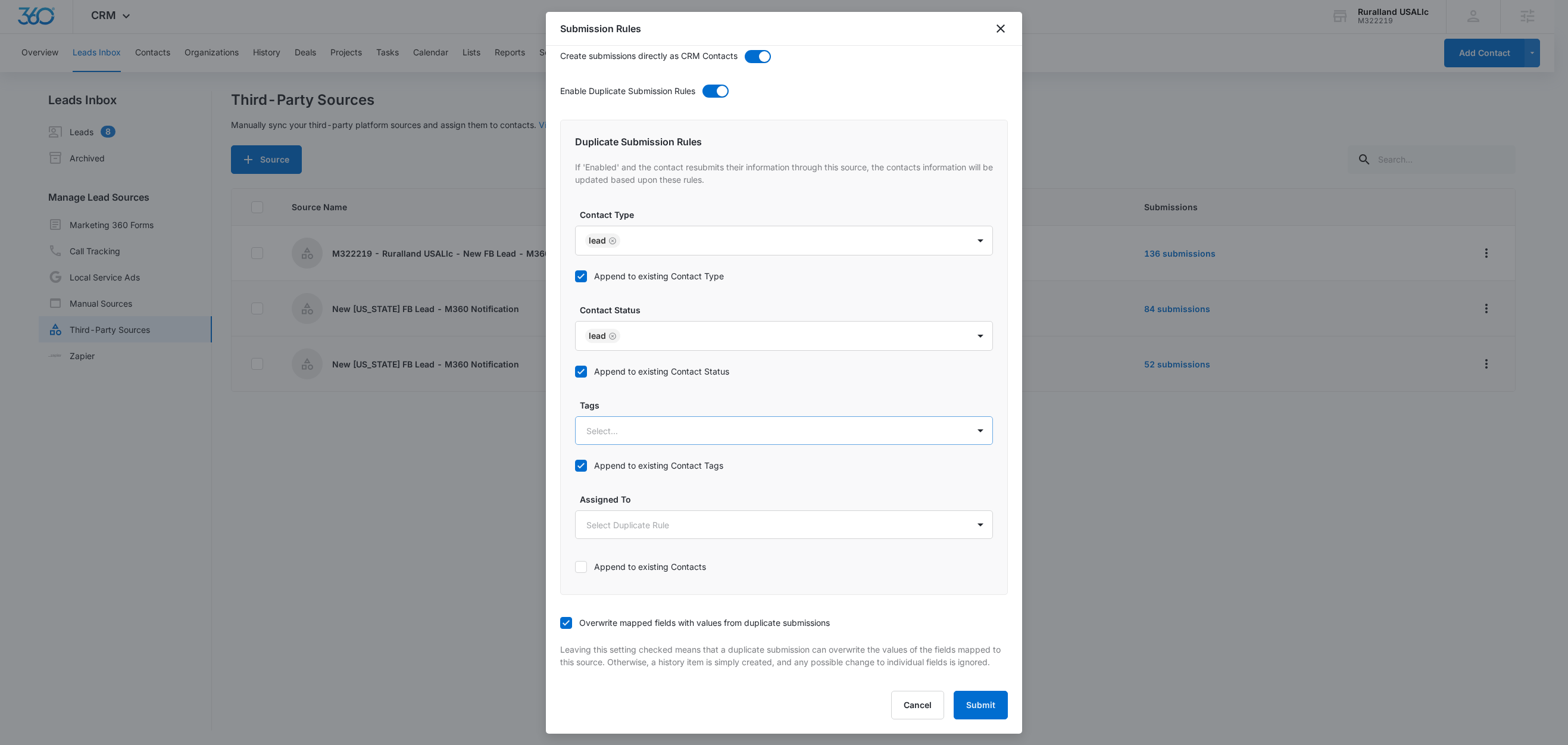
click at [632, 423] on div at bounding box center [770, 431] width 367 height 15
type input "n"
click at [629, 466] on p "New [US_STATE] FB Lead - M360 Notification" at bounding box center [680, 472] width 182 height 13
click at [646, 385] on div "Duplicate Submission Rules If 'Enabled' and the contact resubmits their informa…" at bounding box center [784, 356] width 448 height 476
click at [966, 702] on button "Submit" at bounding box center [981, 705] width 54 height 28
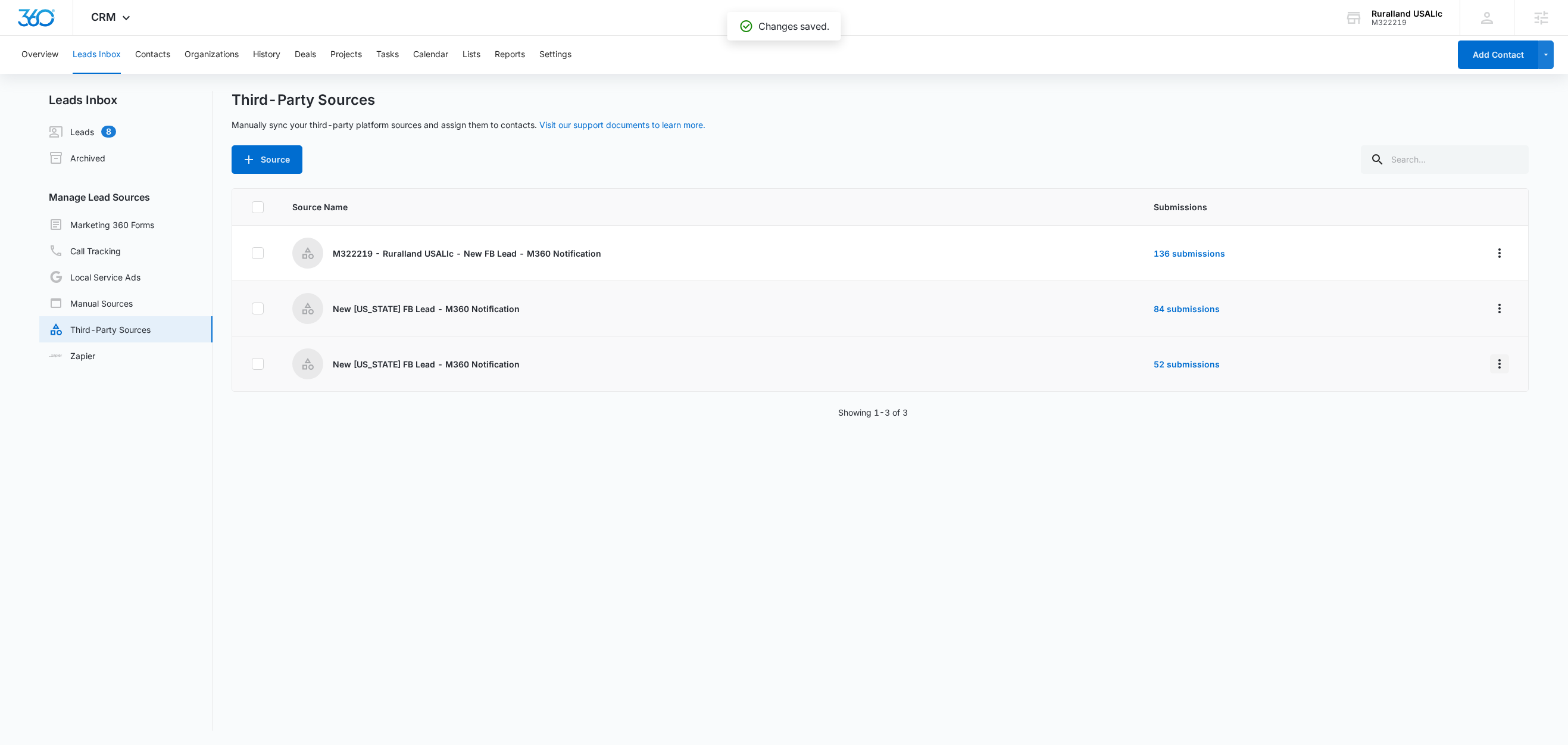
click at [1498, 362] on icon "Overflow Menu" at bounding box center [1499, 363] width 2 height 10
click at [1459, 429] on div "Submission Rules" at bounding box center [1433, 433] width 67 height 8
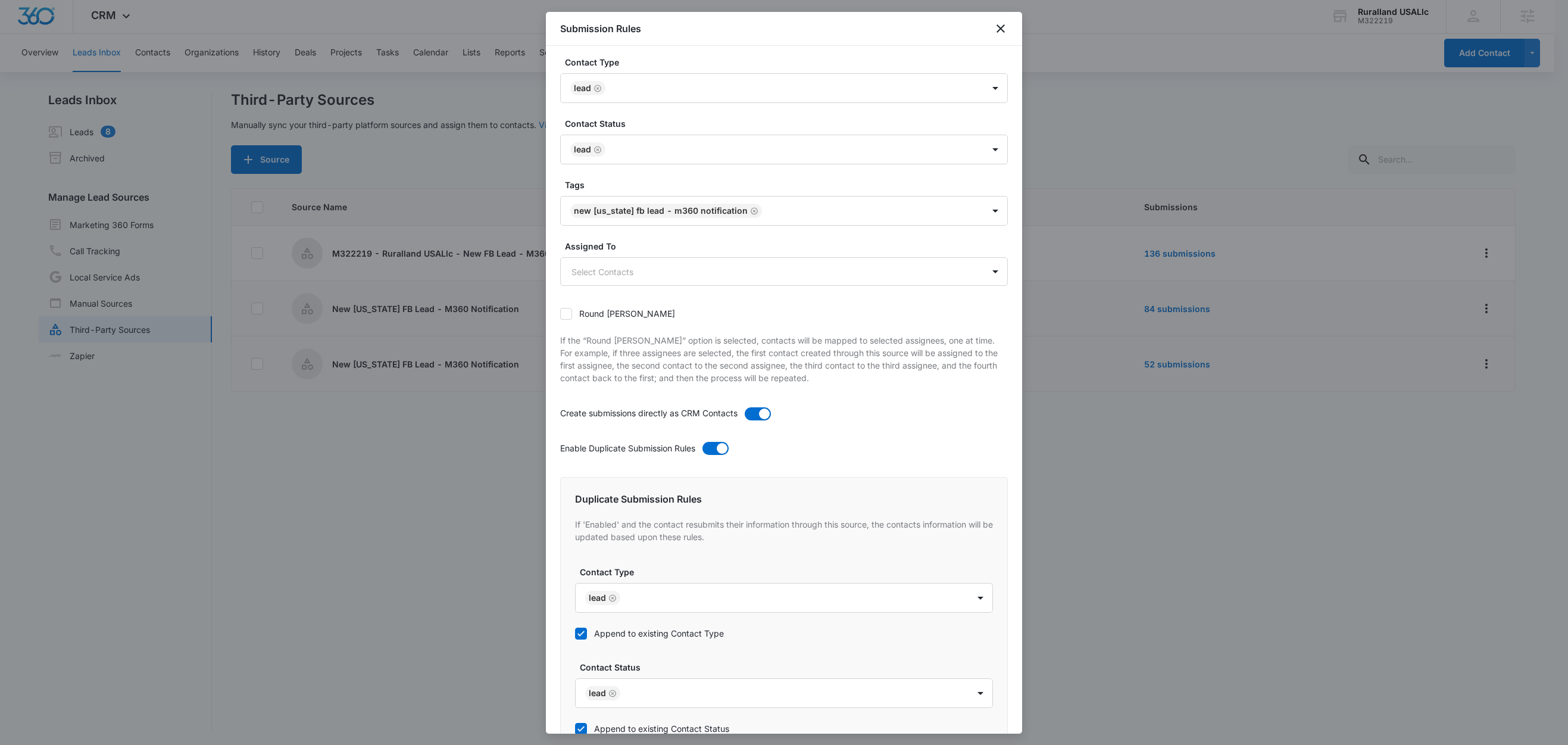
scroll to position [0, 0]
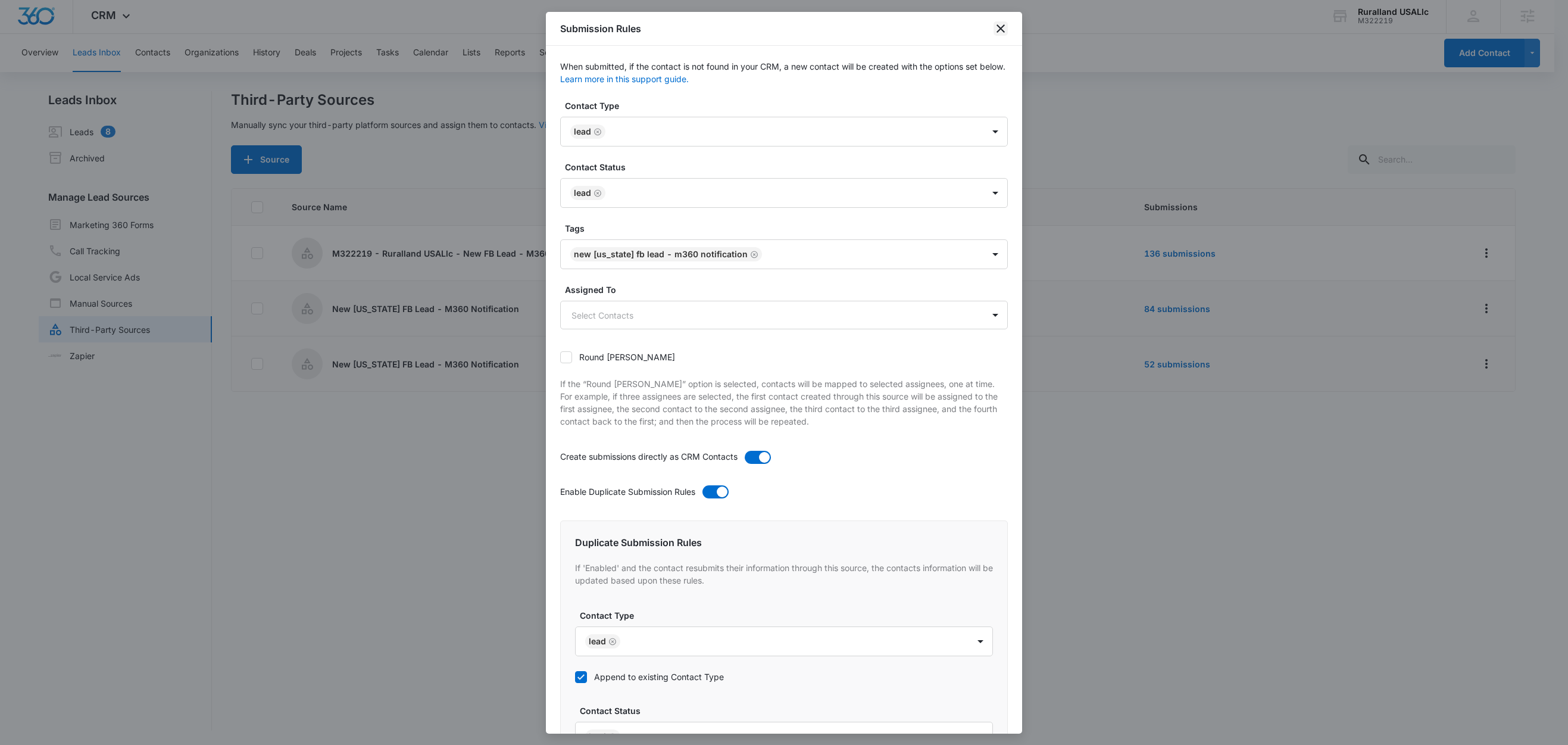
click at [1000, 28] on icon "close" at bounding box center [1000, 28] width 8 height 8
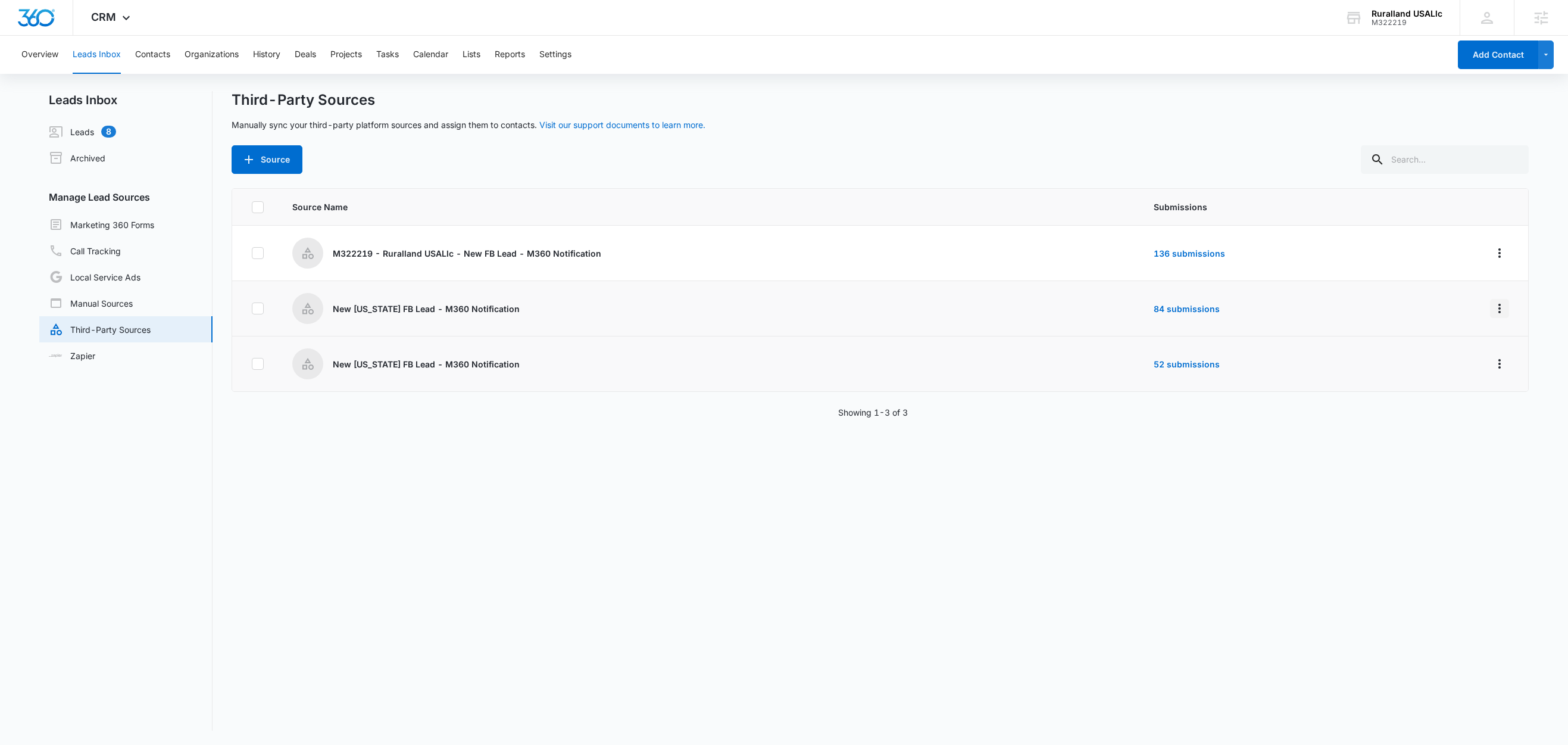
click at [1492, 309] on icon "Overflow Menu" at bounding box center [1499, 308] width 14 height 14
click at [1450, 379] on div "Submission Rules" at bounding box center [1433, 377] width 67 height 8
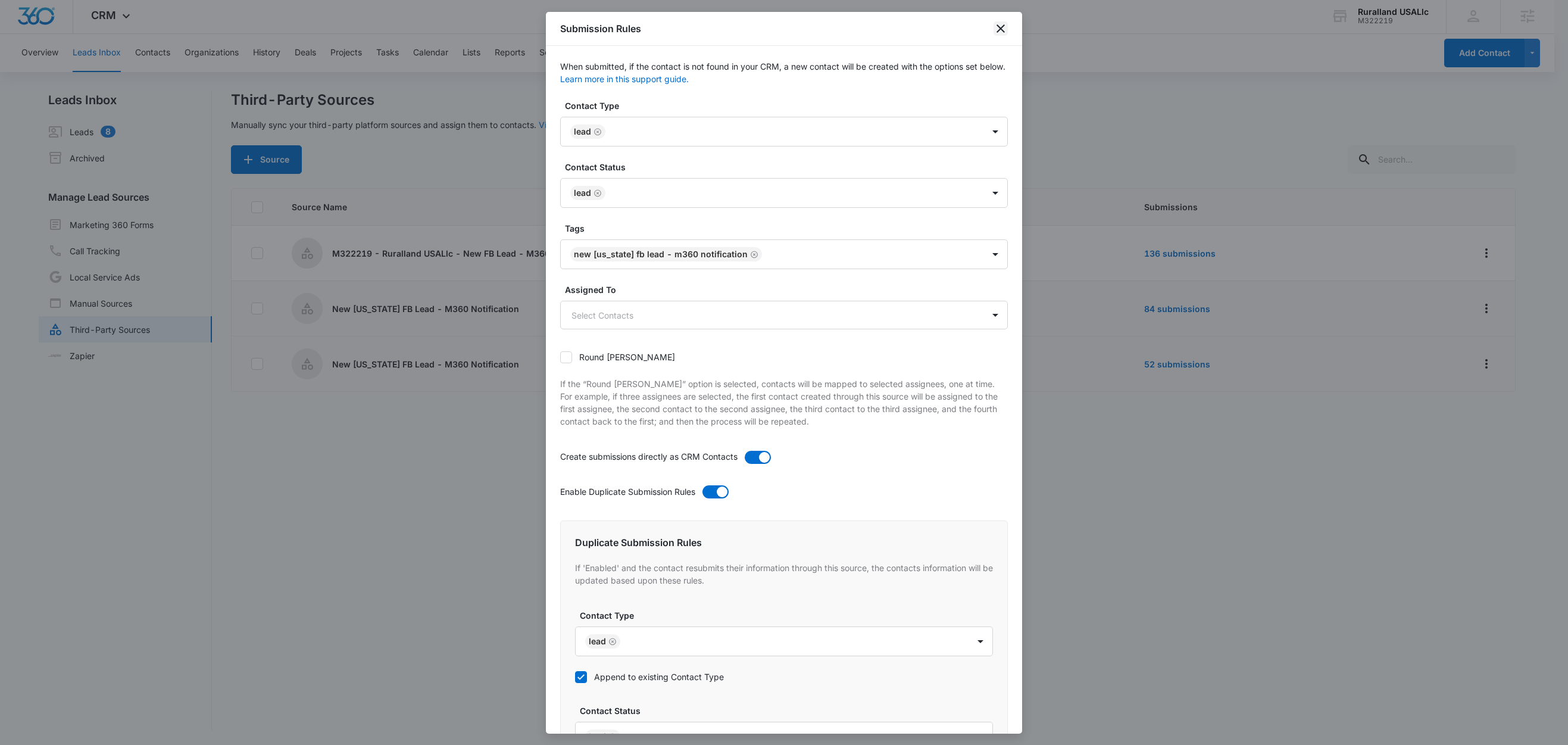
click at [1002, 28] on icon "close" at bounding box center [1000, 28] width 14 height 14
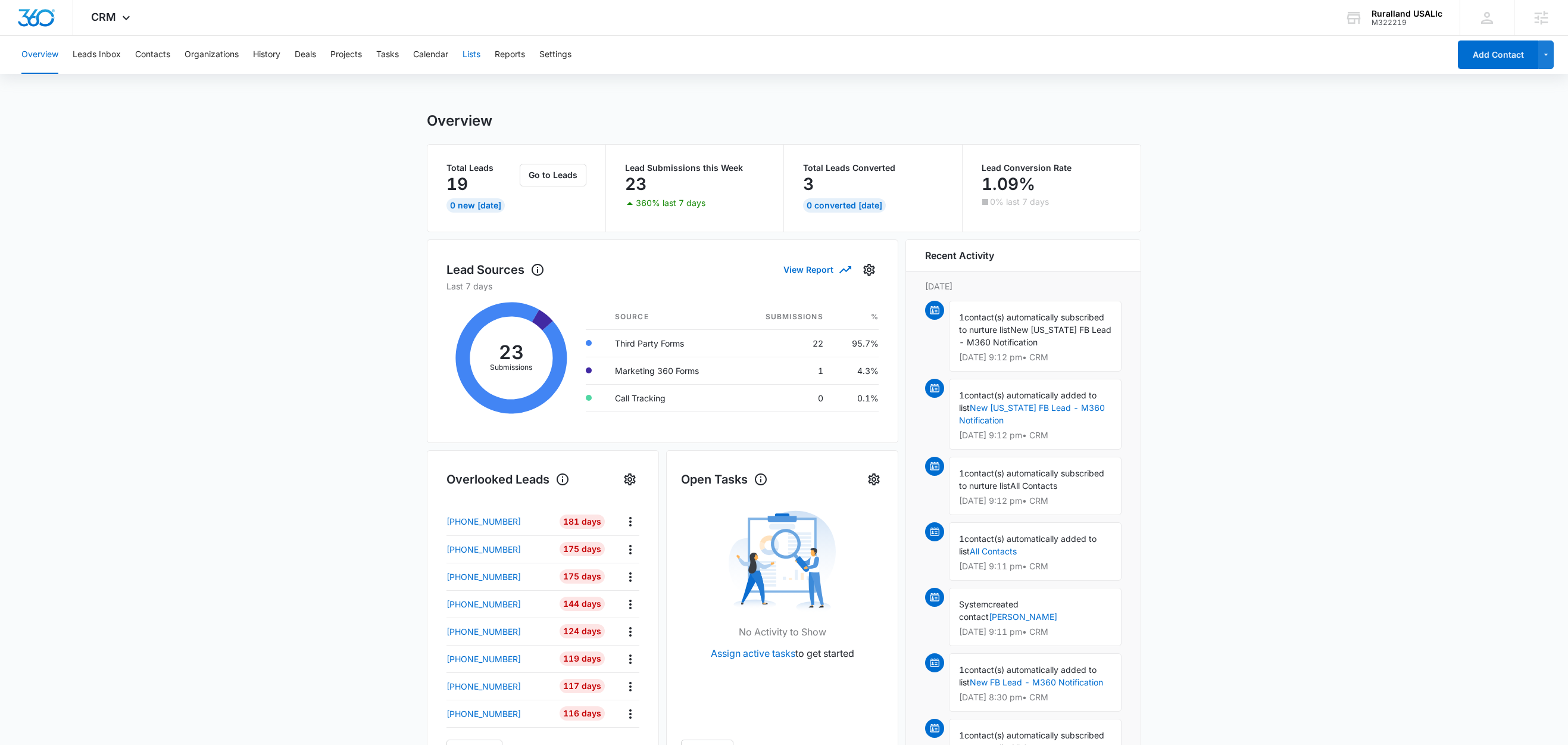
click at [481, 50] on button "Lists" at bounding box center [472, 55] width 18 height 38
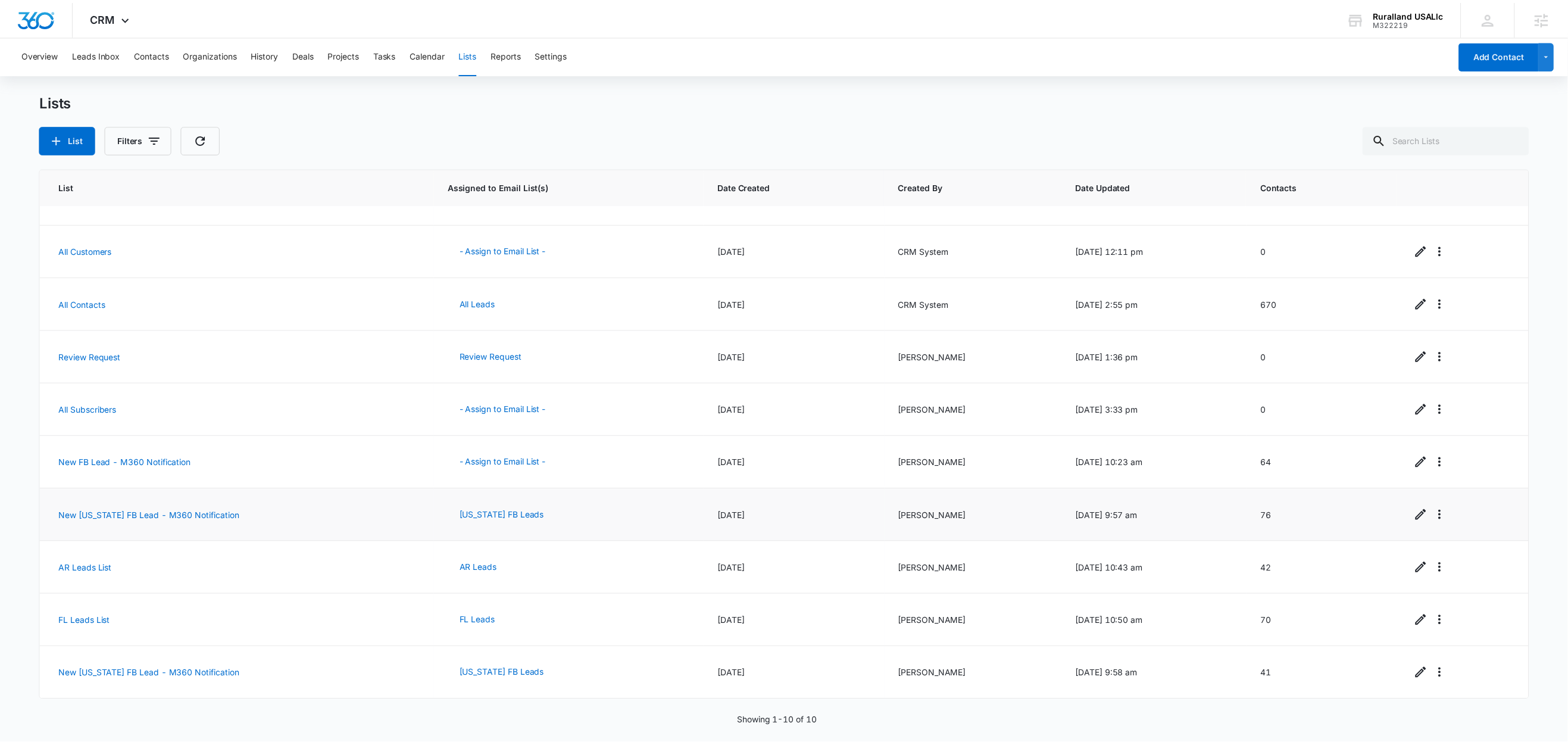
scroll to position [37, 0]
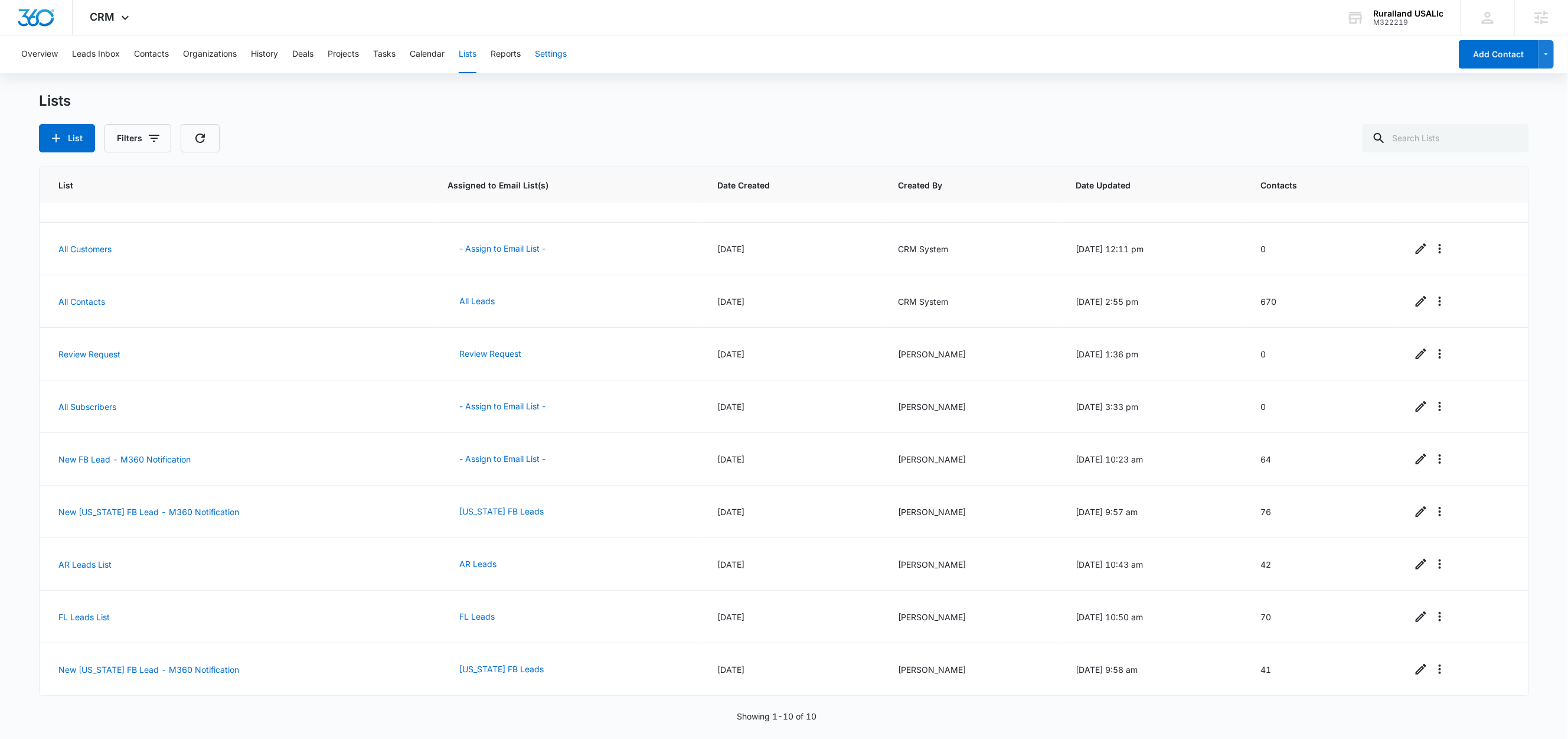
click at [554, 51] on button "Settings" at bounding box center [550, 54] width 32 height 38
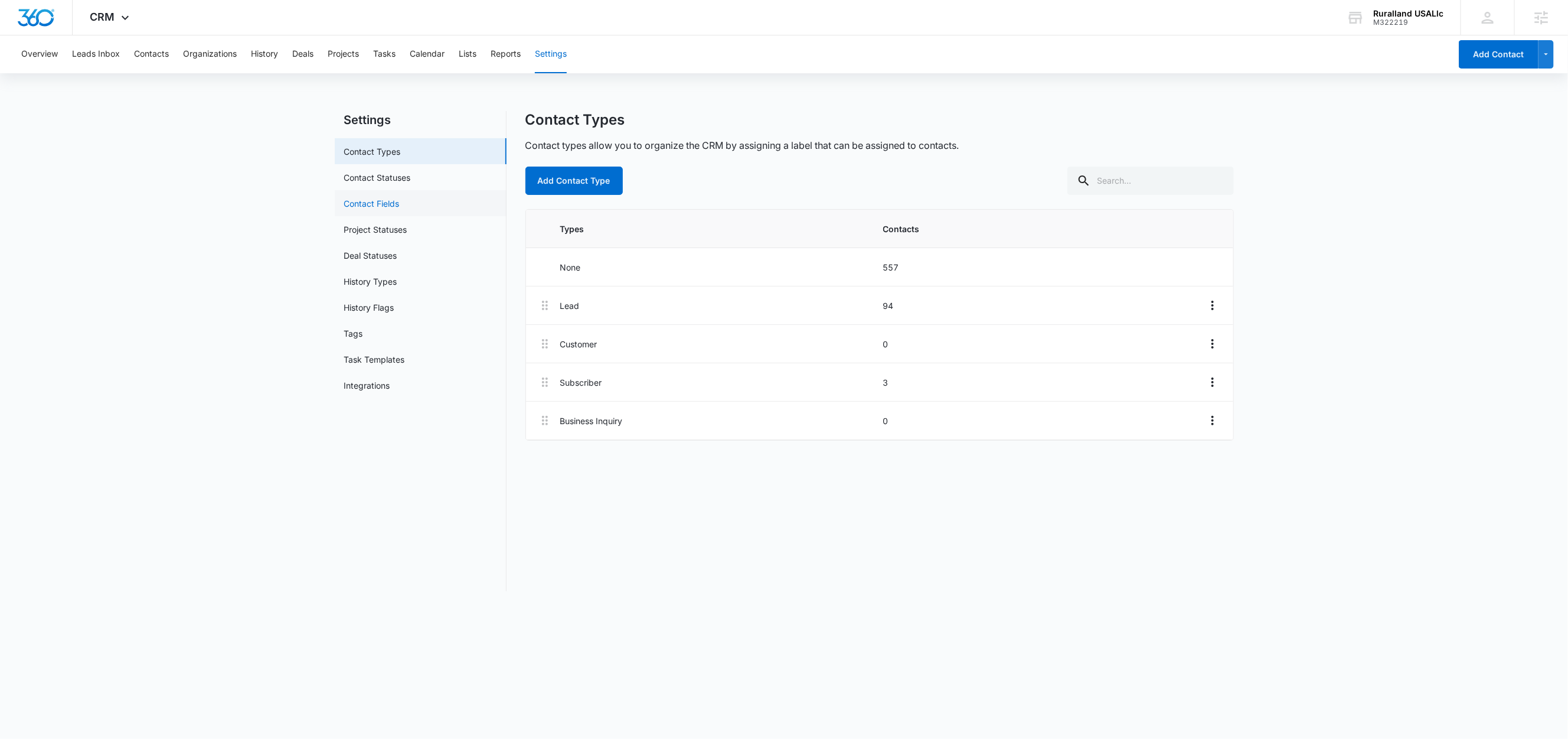
click at [399, 206] on link "Contact Fields" at bounding box center [372, 204] width 56 height 13
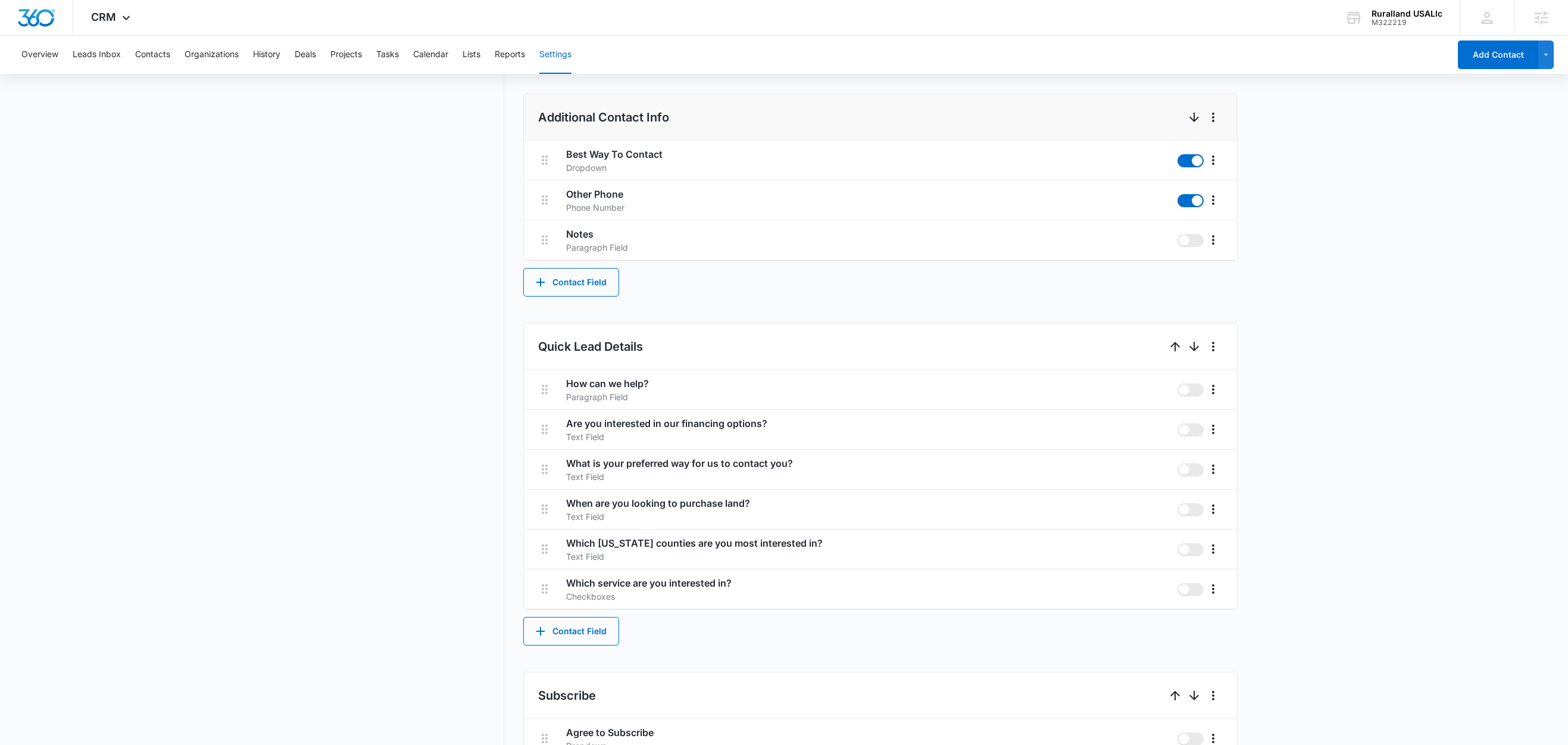
scroll to position [524, 0]
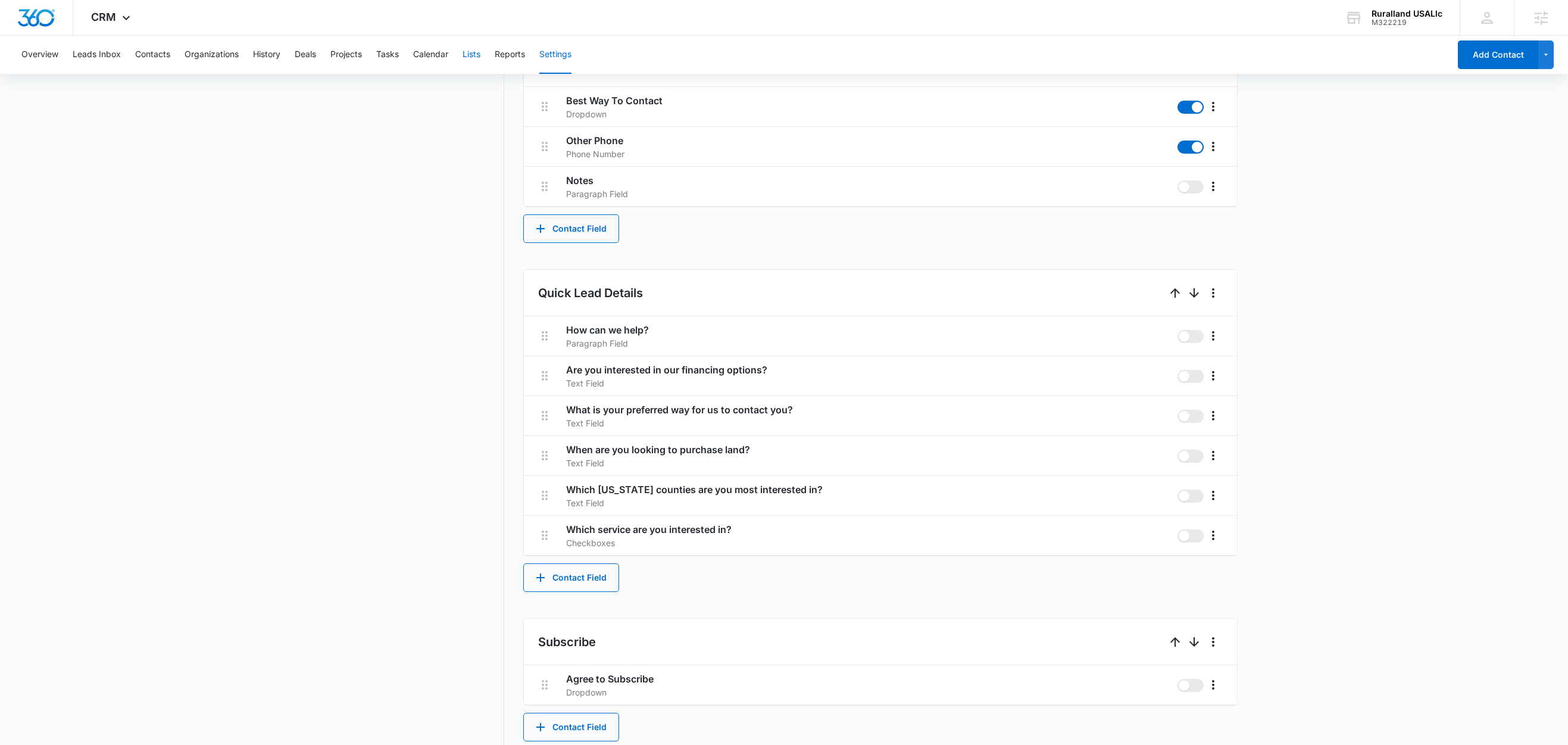
click at [480, 55] on button "Lists" at bounding box center [472, 55] width 18 height 38
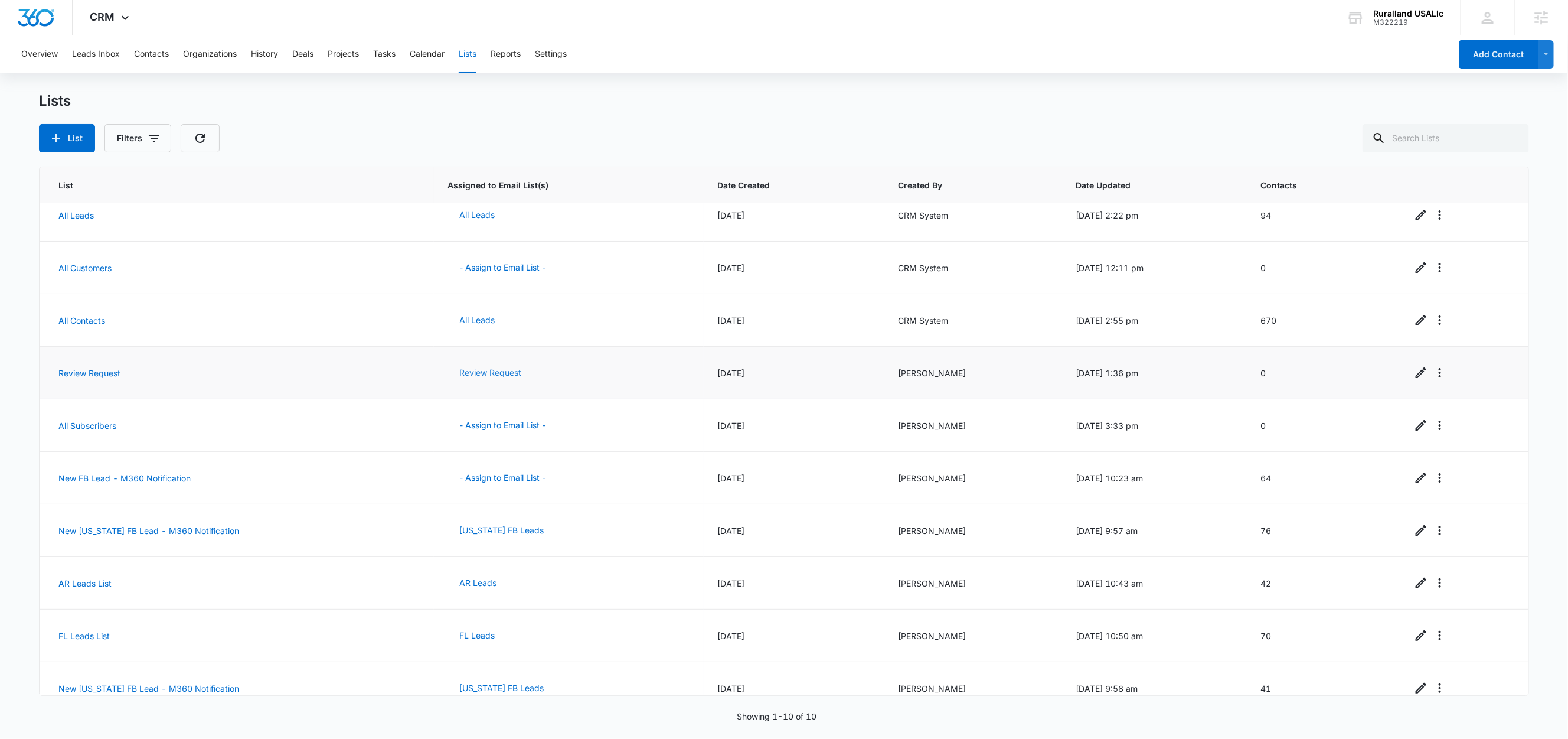
scroll to position [37, 0]
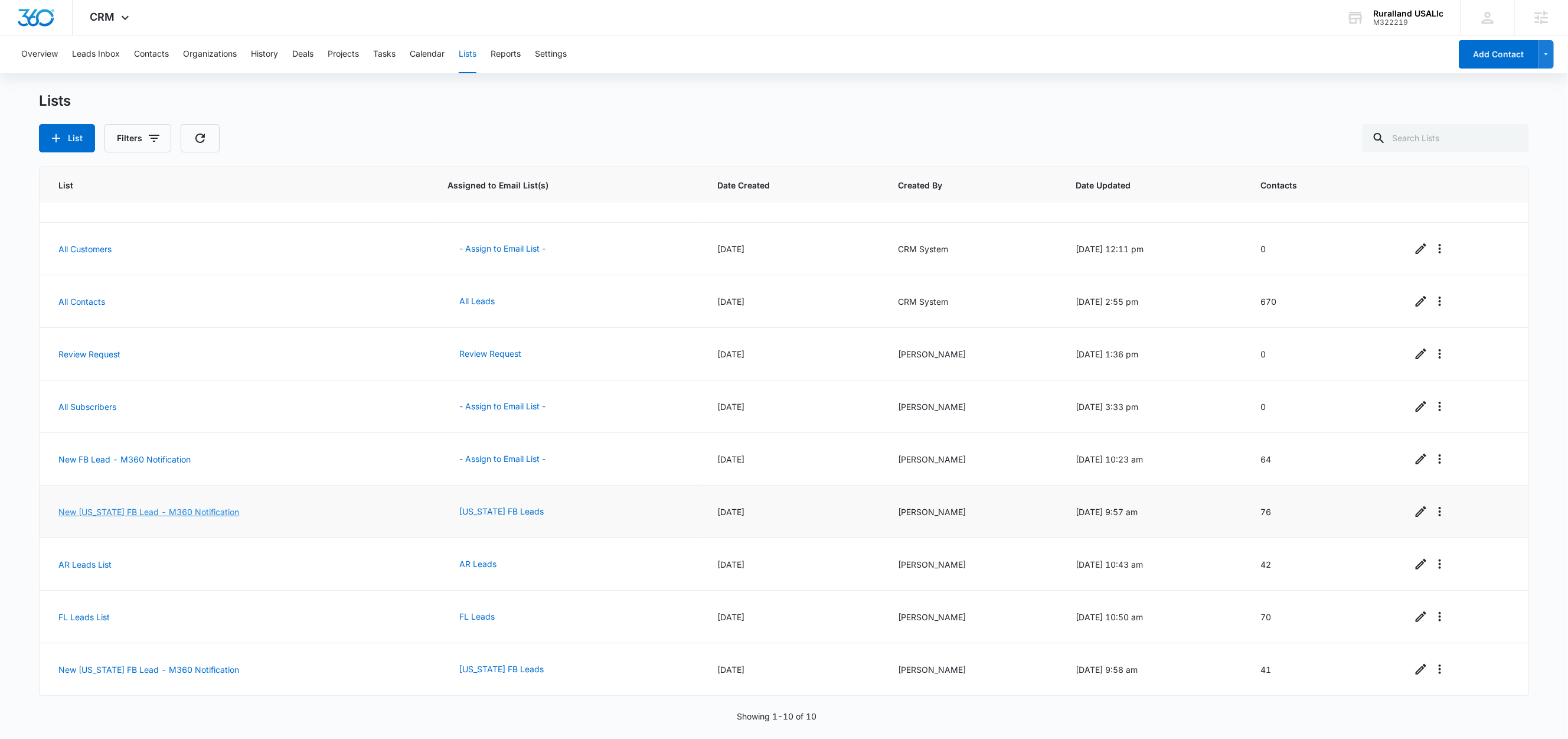
click at [197, 507] on link "New [US_STATE] FB Lead - M360 Notification" at bounding box center [148, 512] width 180 height 10
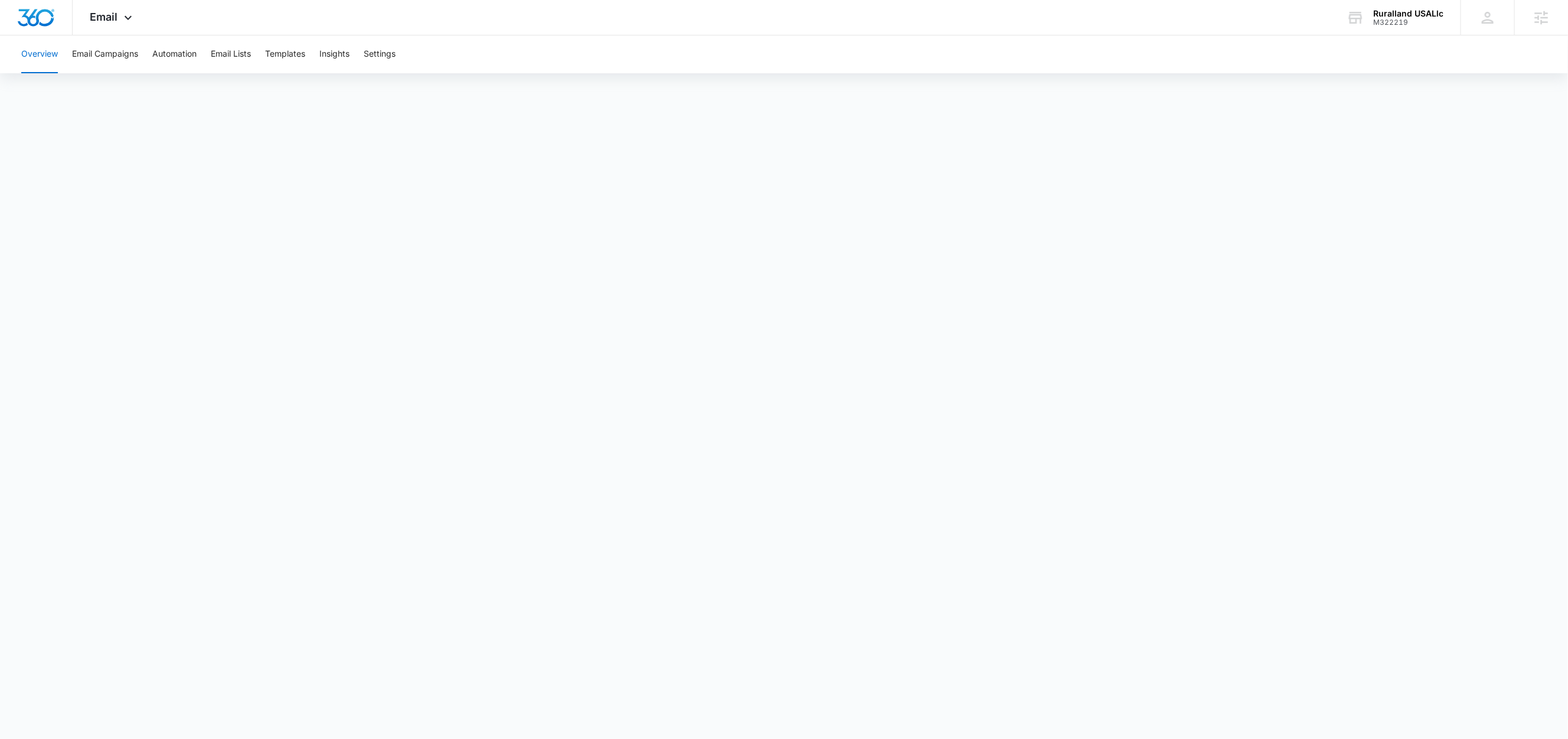
click at [201, 55] on div "Overview Email Campaigns Automation Email Lists Templates Insights Settings" at bounding box center [784, 54] width 1540 height 38
click at [186, 54] on button "Automation" at bounding box center [174, 54] width 45 height 38
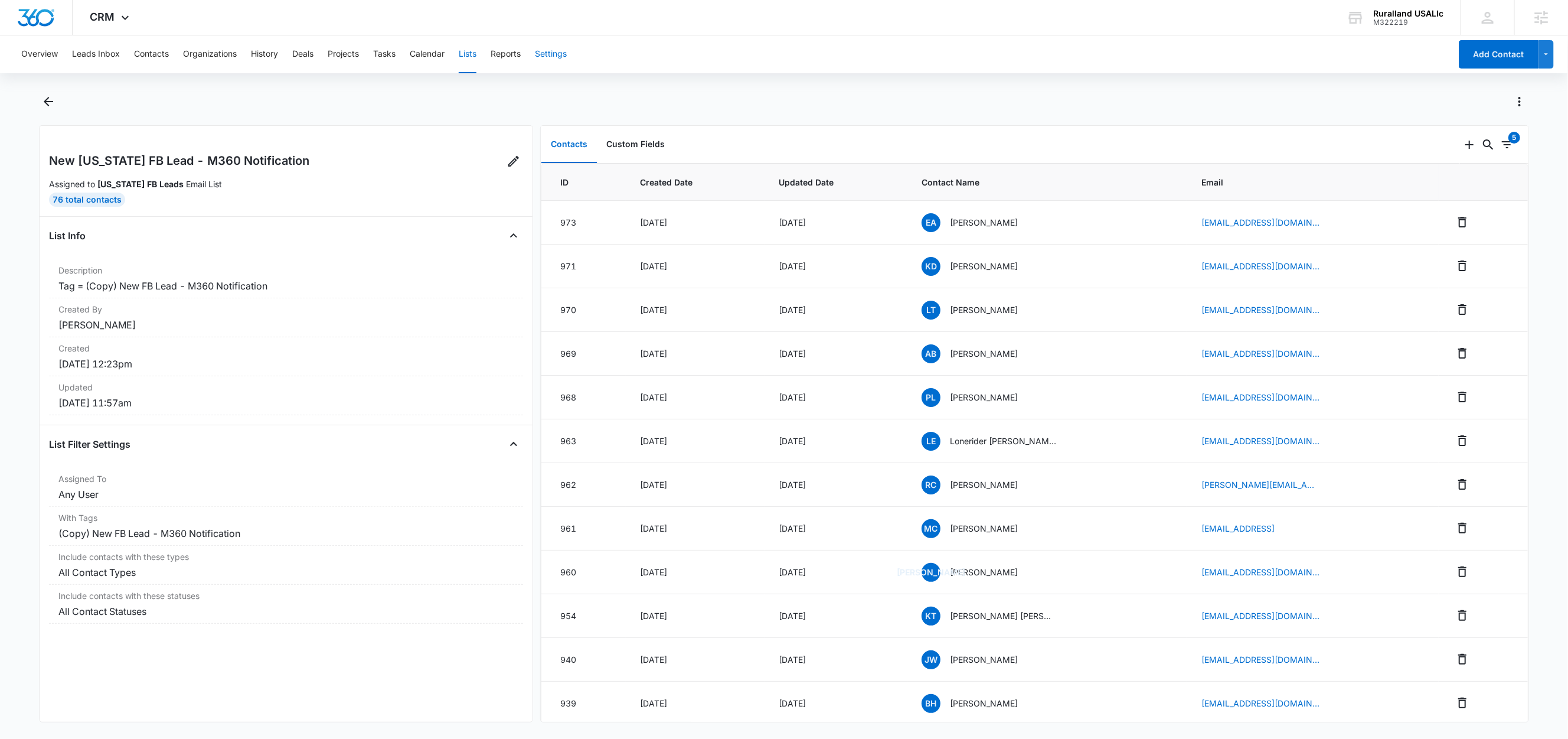
click at [566, 53] on button "Settings" at bounding box center [550, 54] width 32 height 38
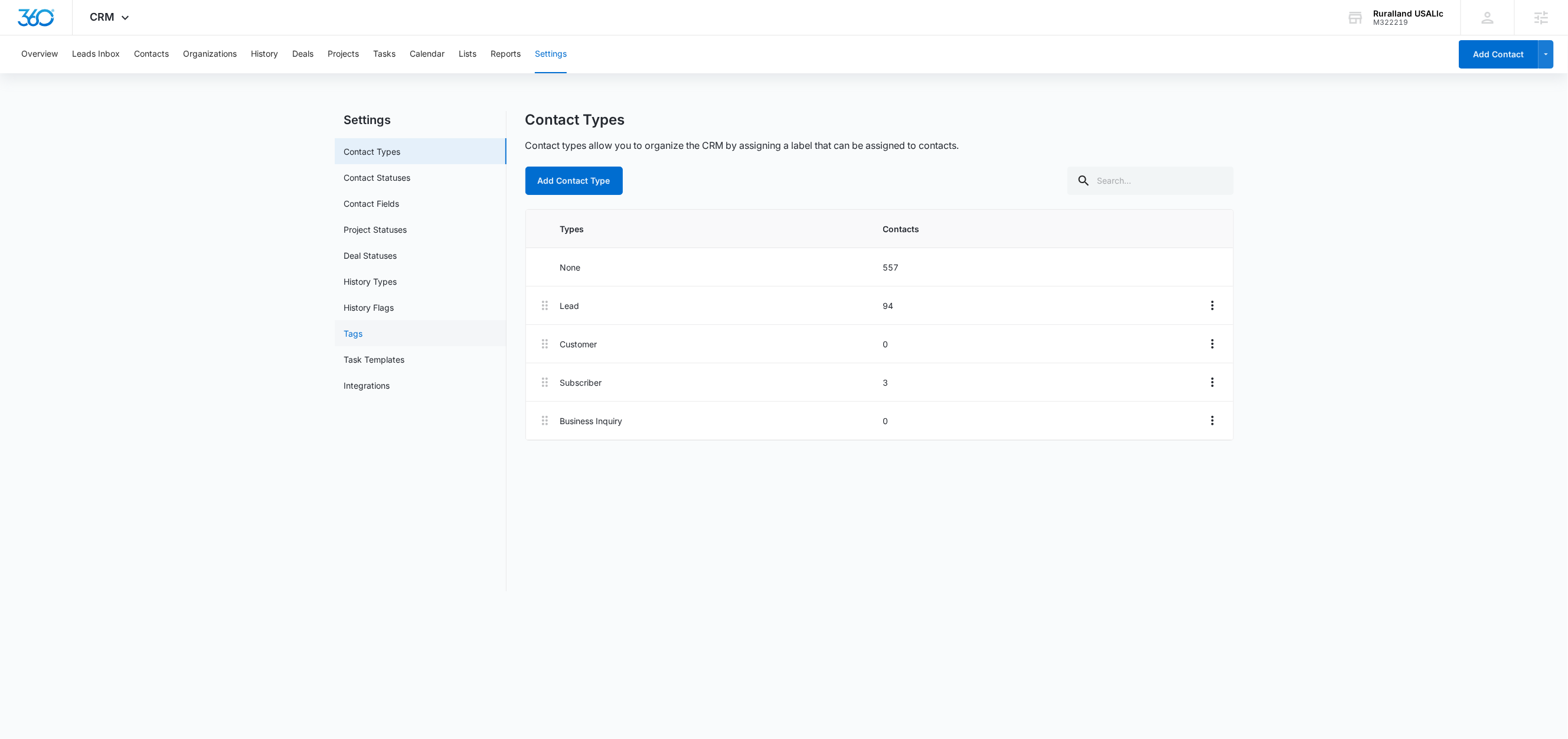
click at [363, 333] on link "Tags" at bounding box center [353, 333] width 19 height 13
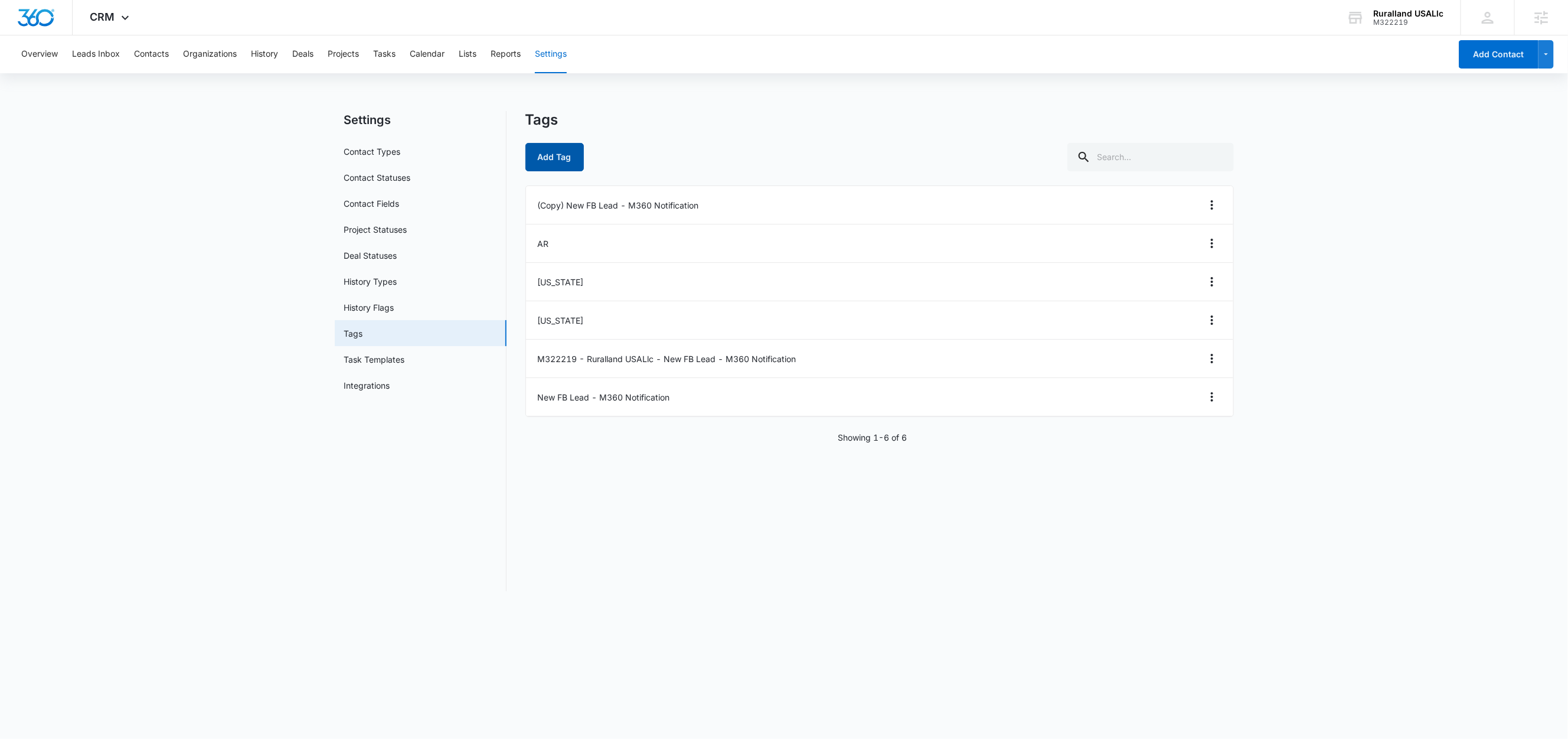
click at [570, 159] on button "Add Tag" at bounding box center [555, 157] width 59 height 28
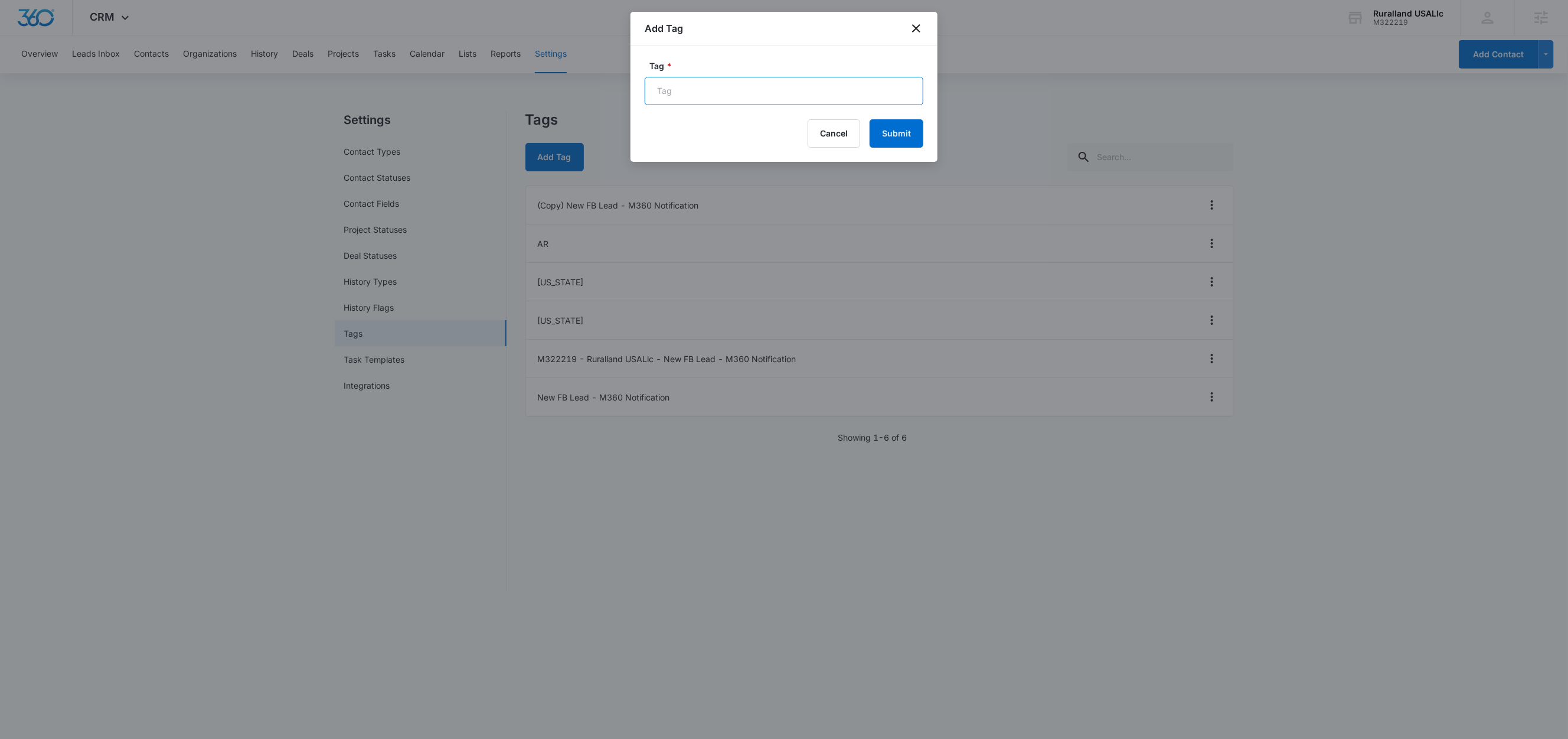
click at [751, 89] on input "Tag *" at bounding box center [783, 91] width 278 height 28
paste input "New [US_STATE] FB Lead - M360 Notification"
type input "New [US_STATE] FB Lead - M360 Notification"
click at [904, 140] on button "Submit" at bounding box center [896, 134] width 53 height 28
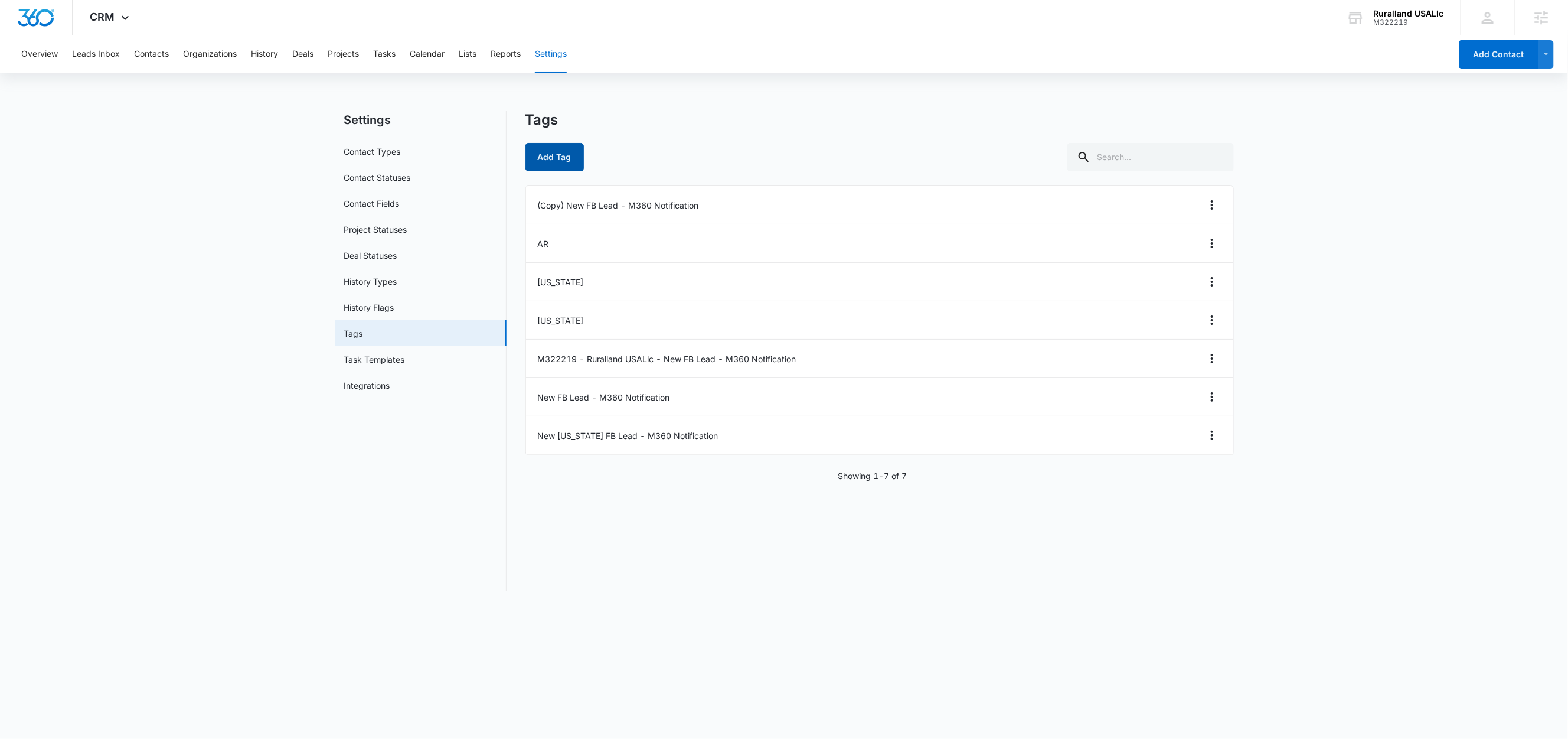
click at [555, 160] on button "Add Tag" at bounding box center [555, 157] width 59 height 28
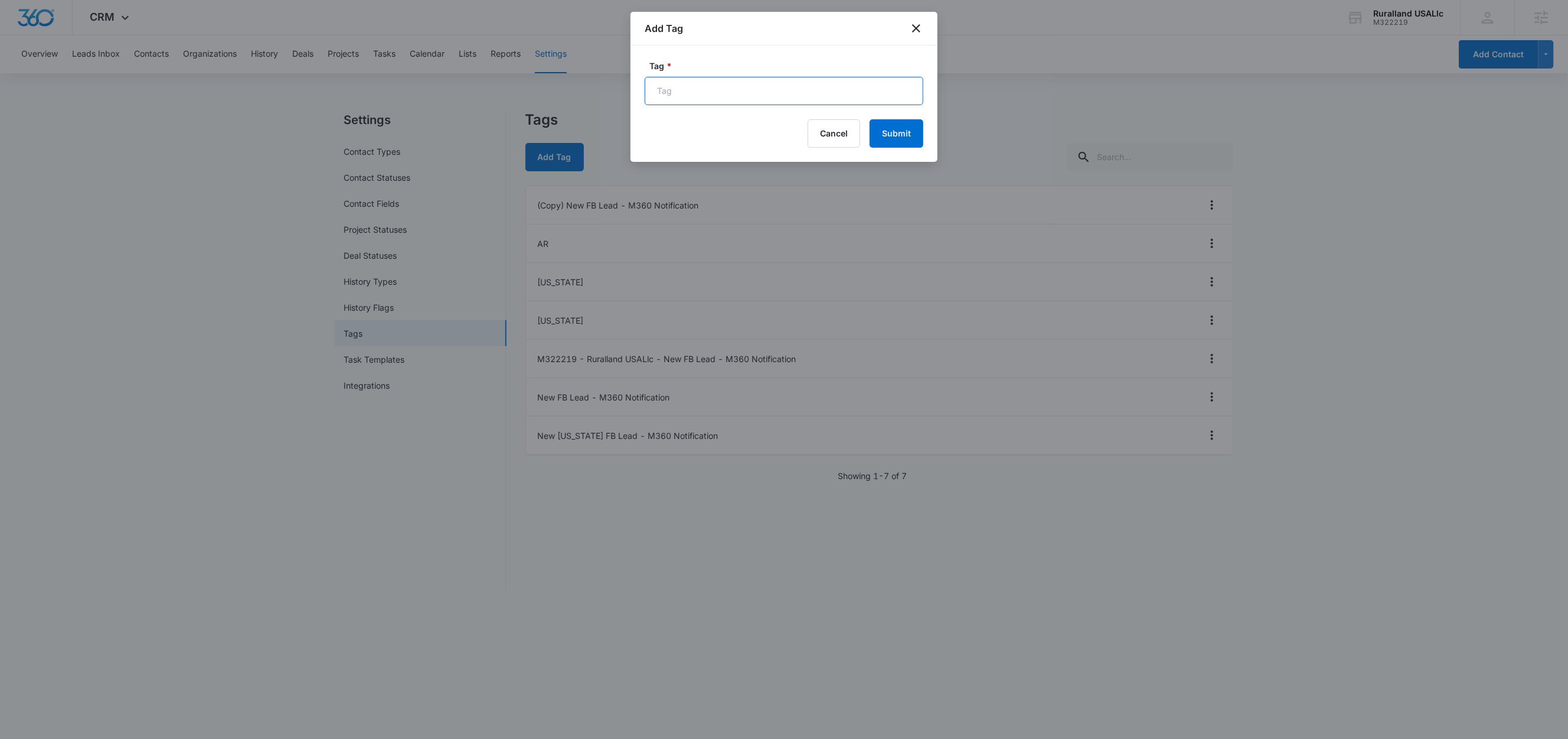
click at [704, 92] on input "Tag *" at bounding box center [783, 91] width 278 height 28
paste input "New [US_STATE] FB Lead - M360 Notification"
type input "New [US_STATE] FB Lead - M360 Notification"
click at [898, 123] on button "Submit" at bounding box center [896, 134] width 53 height 28
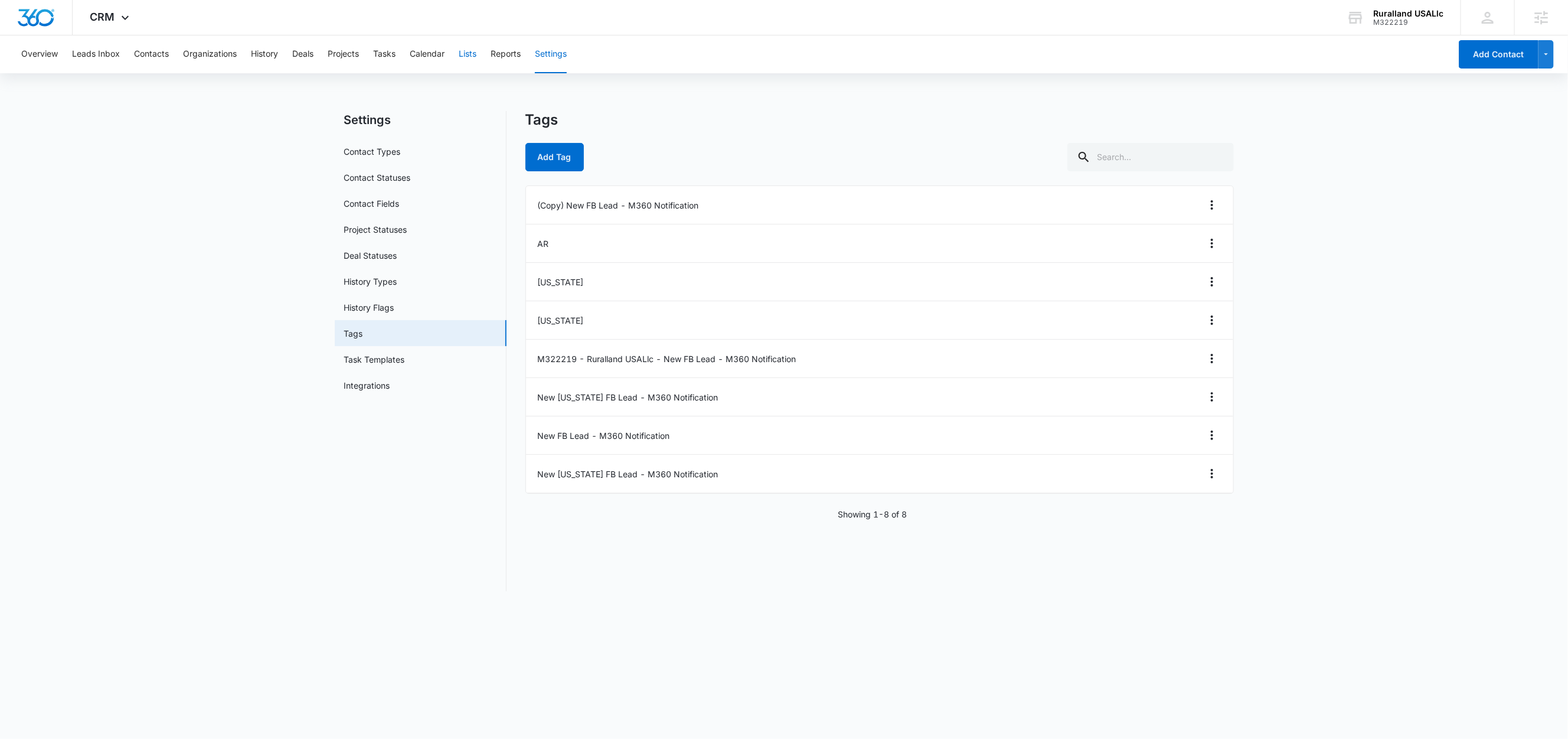
click at [468, 62] on button "Lists" at bounding box center [468, 54] width 18 height 38
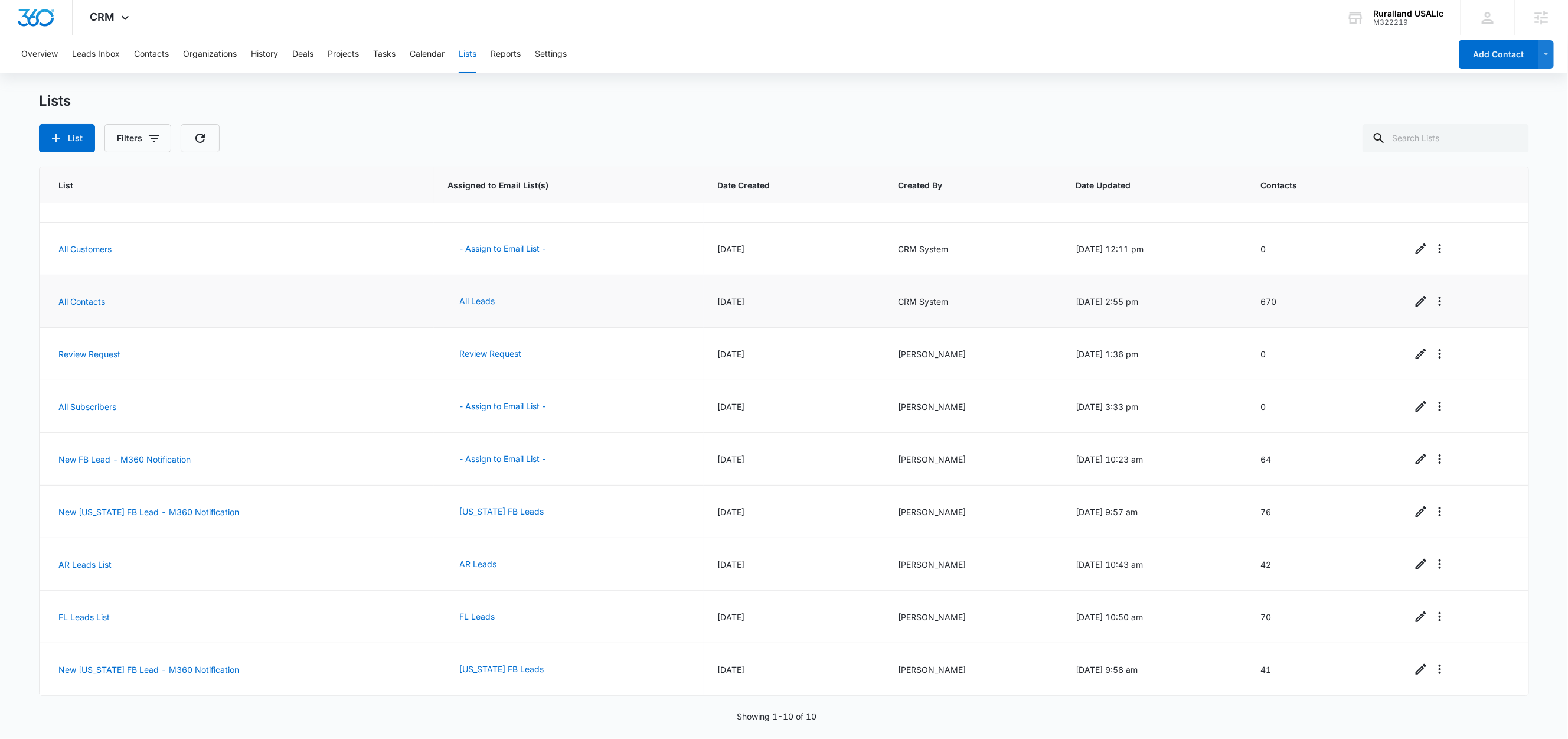
scroll to position [37, 0]
click at [195, 508] on link "New [US_STATE] FB Lead - M360 Notification" at bounding box center [148, 512] width 180 height 10
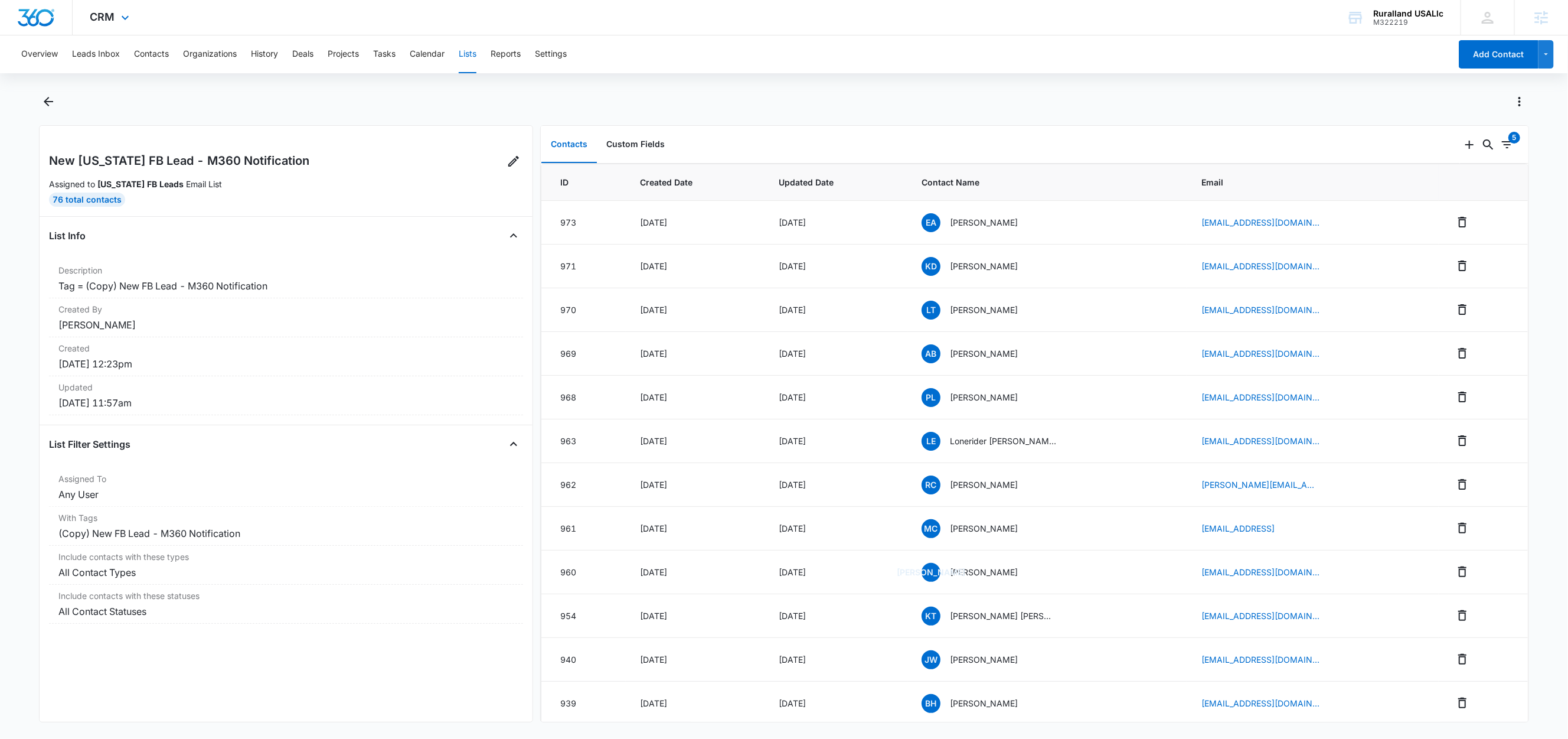
click at [116, 22] on div "CRM Apps Reputation Forms CRM Email Social Content Ads Intelligence Files Brand…" at bounding box center [111, 17] width 77 height 35
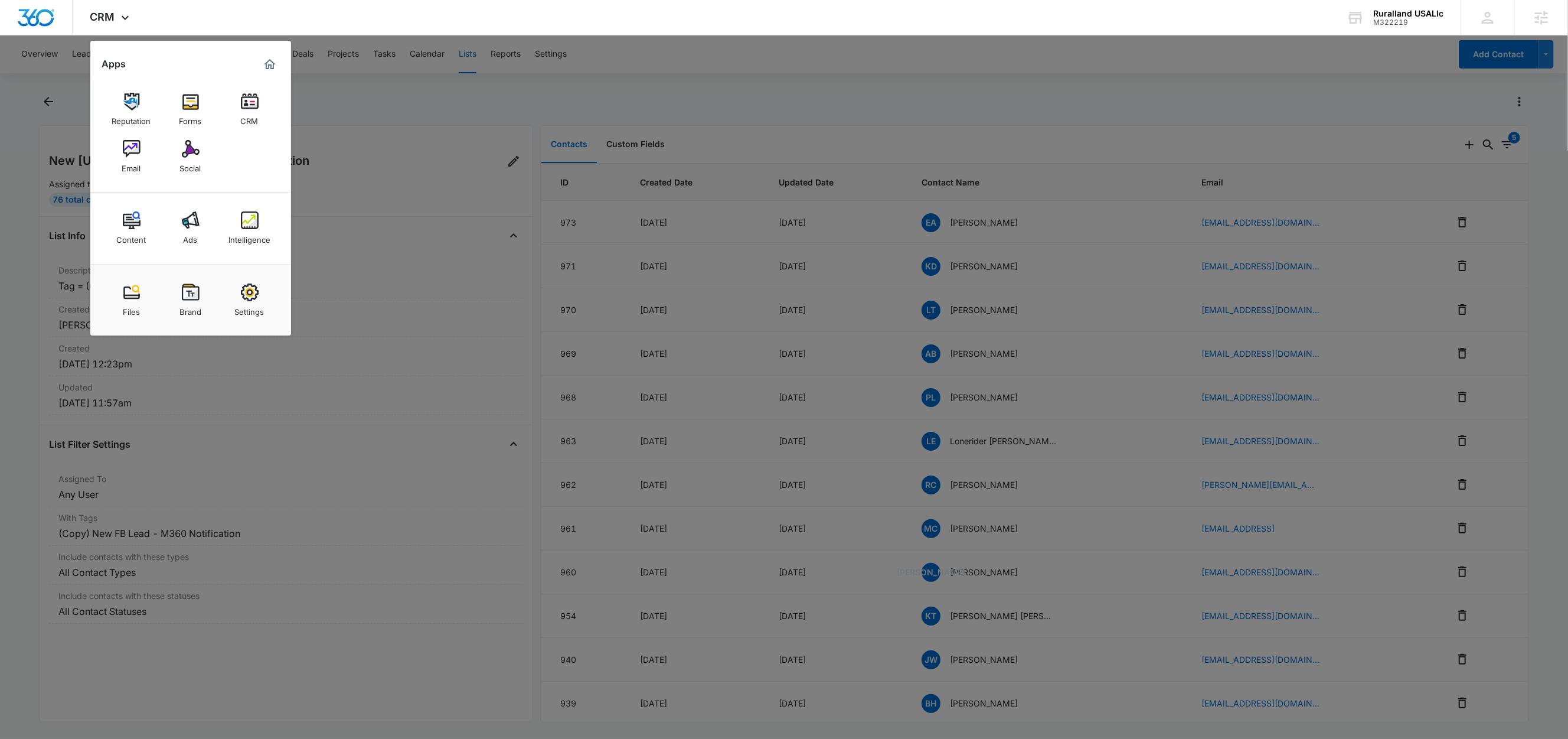
click at [433, 100] on div at bounding box center [784, 369] width 1568 height 739
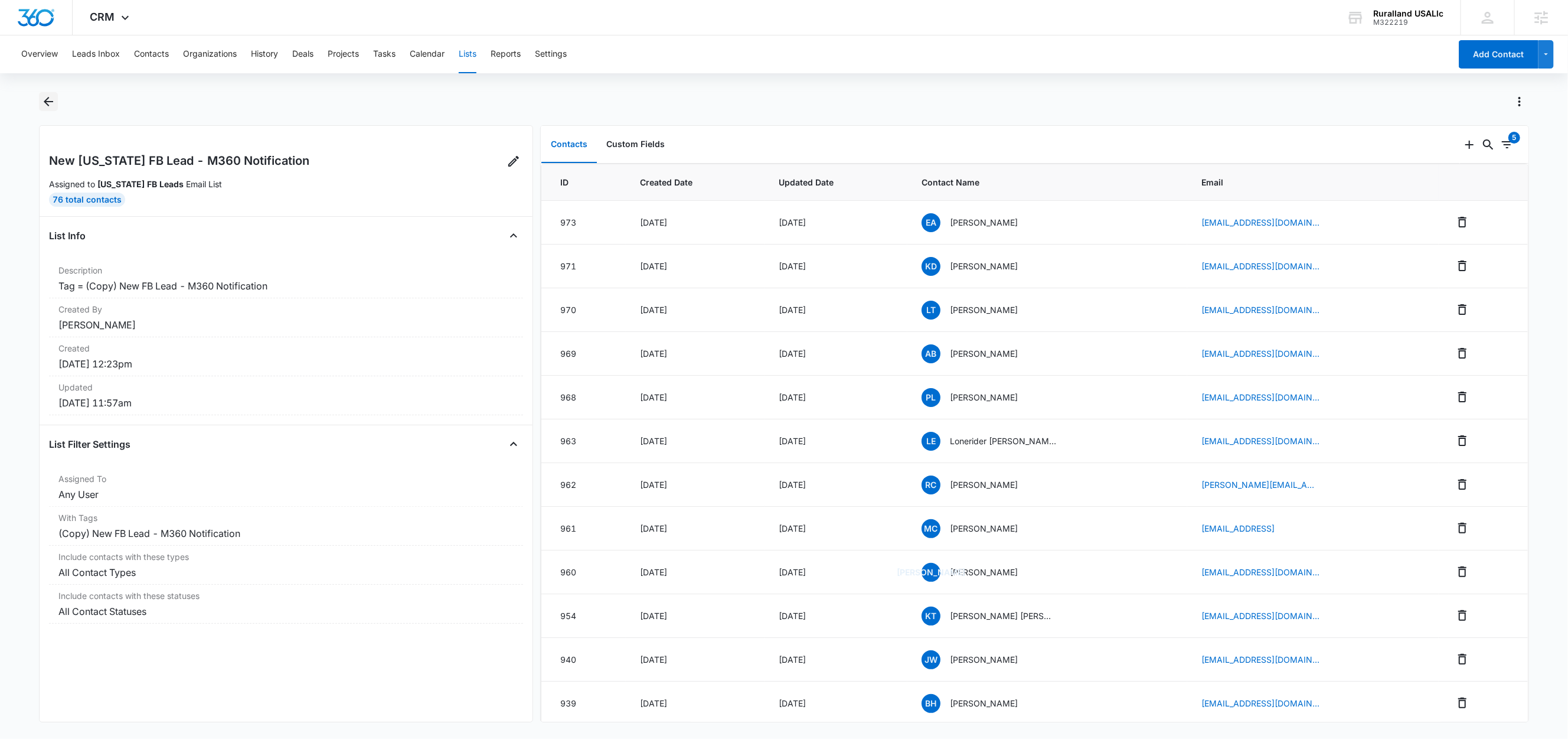
click at [45, 100] on icon "Back" at bounding box center [48, 101] width 14 height 14
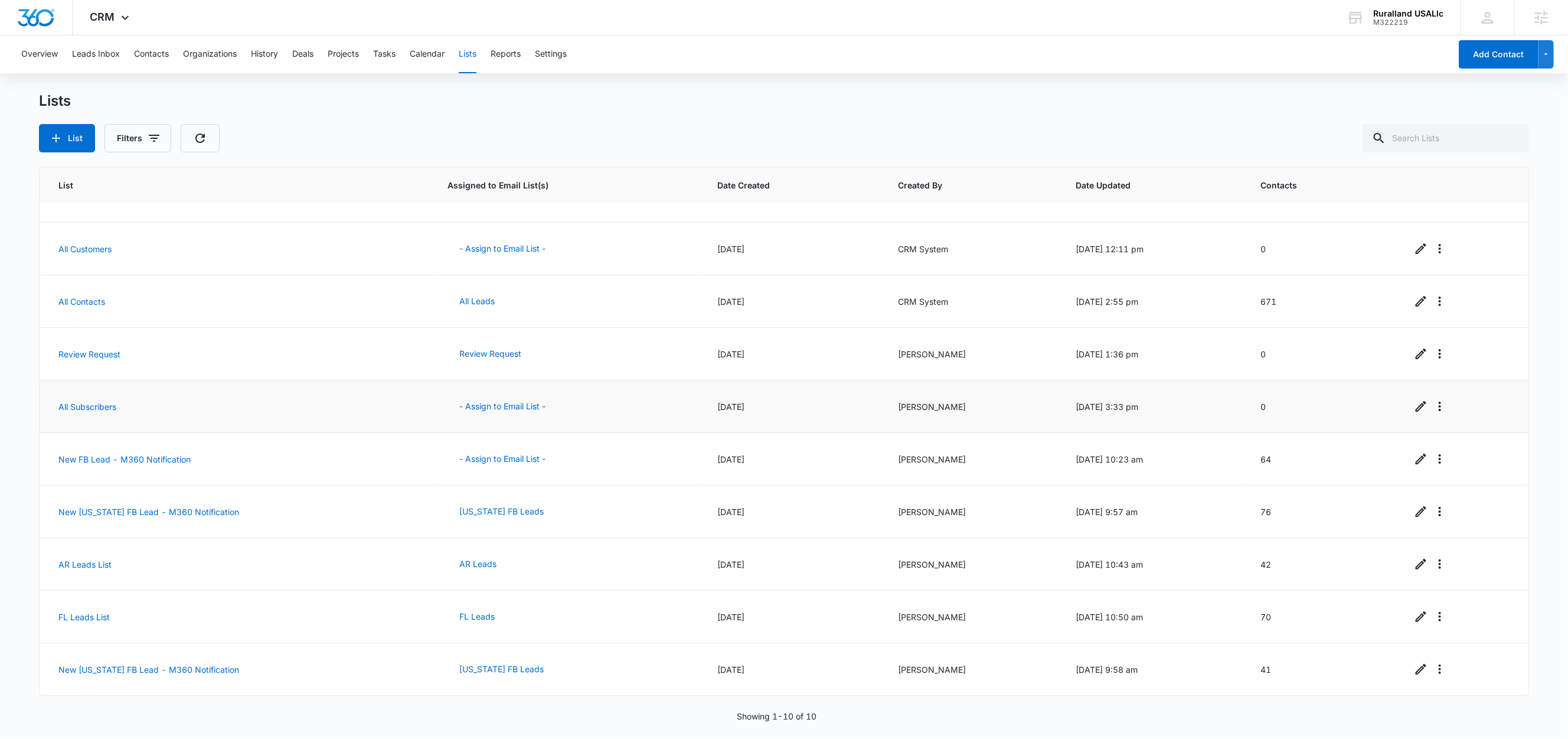
scroll to position [37, 0]
click at [128, 509] on link "New [US_STATE] FB Lead - M360 Notification" at bounding box center [148, 512] width 180 height 10
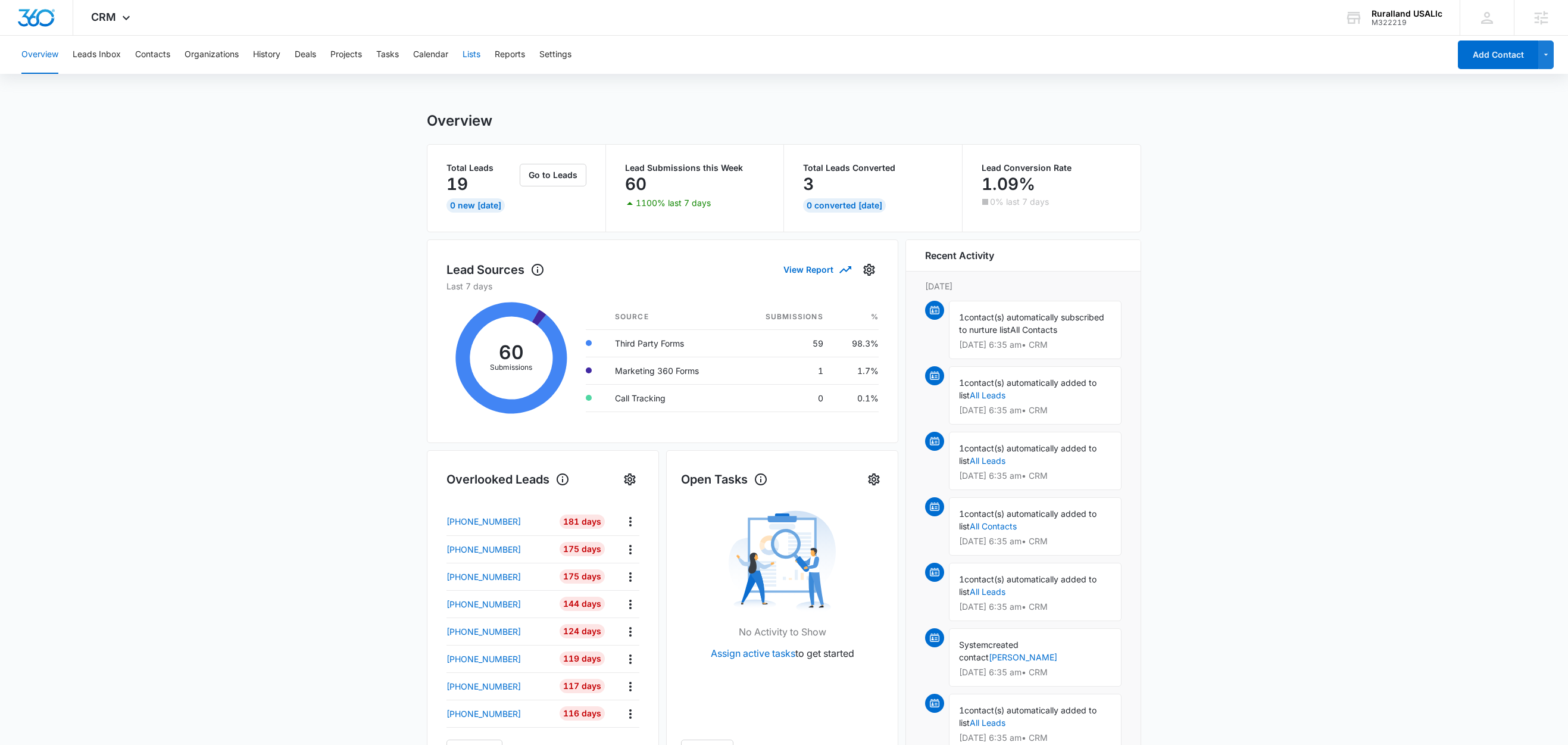
click at [472, 58] on button "Lists" at bounding box center [472, 55] width 18 height 38
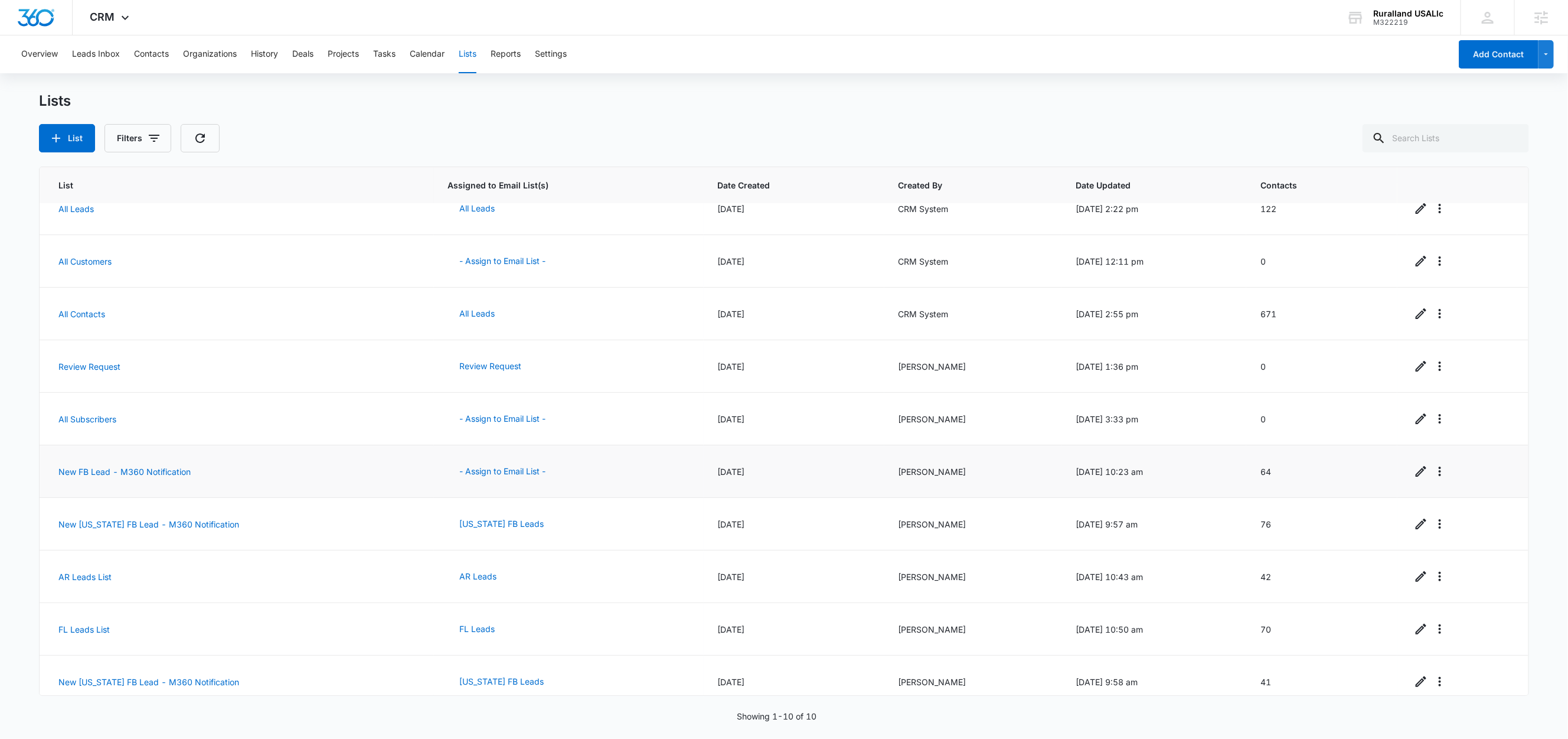
scroll to position [37, 0]
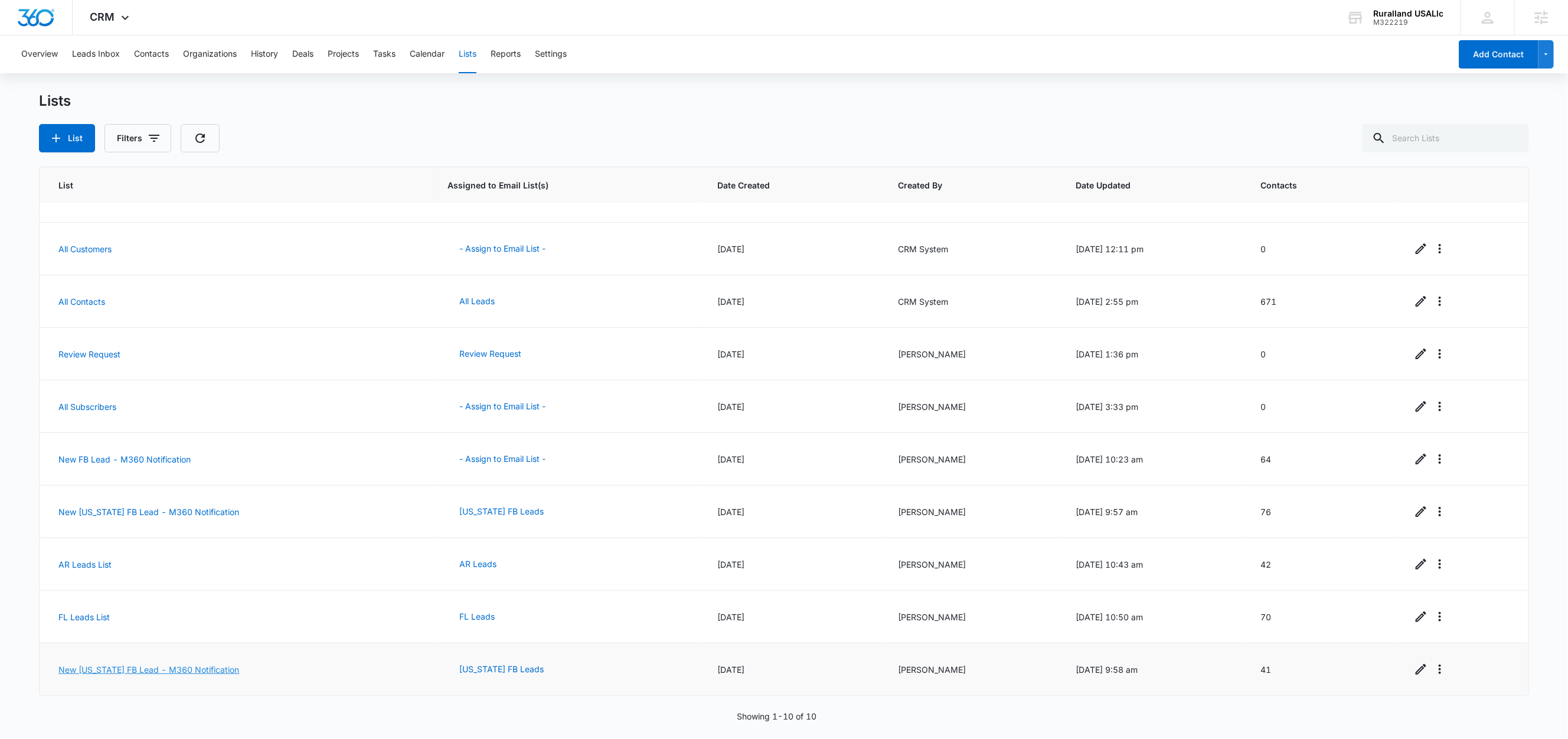
click at [174, 669] on link "New [US_STATE] FB Lead - M360 Notification" at bounding box center [148, 669] width 180 height 10
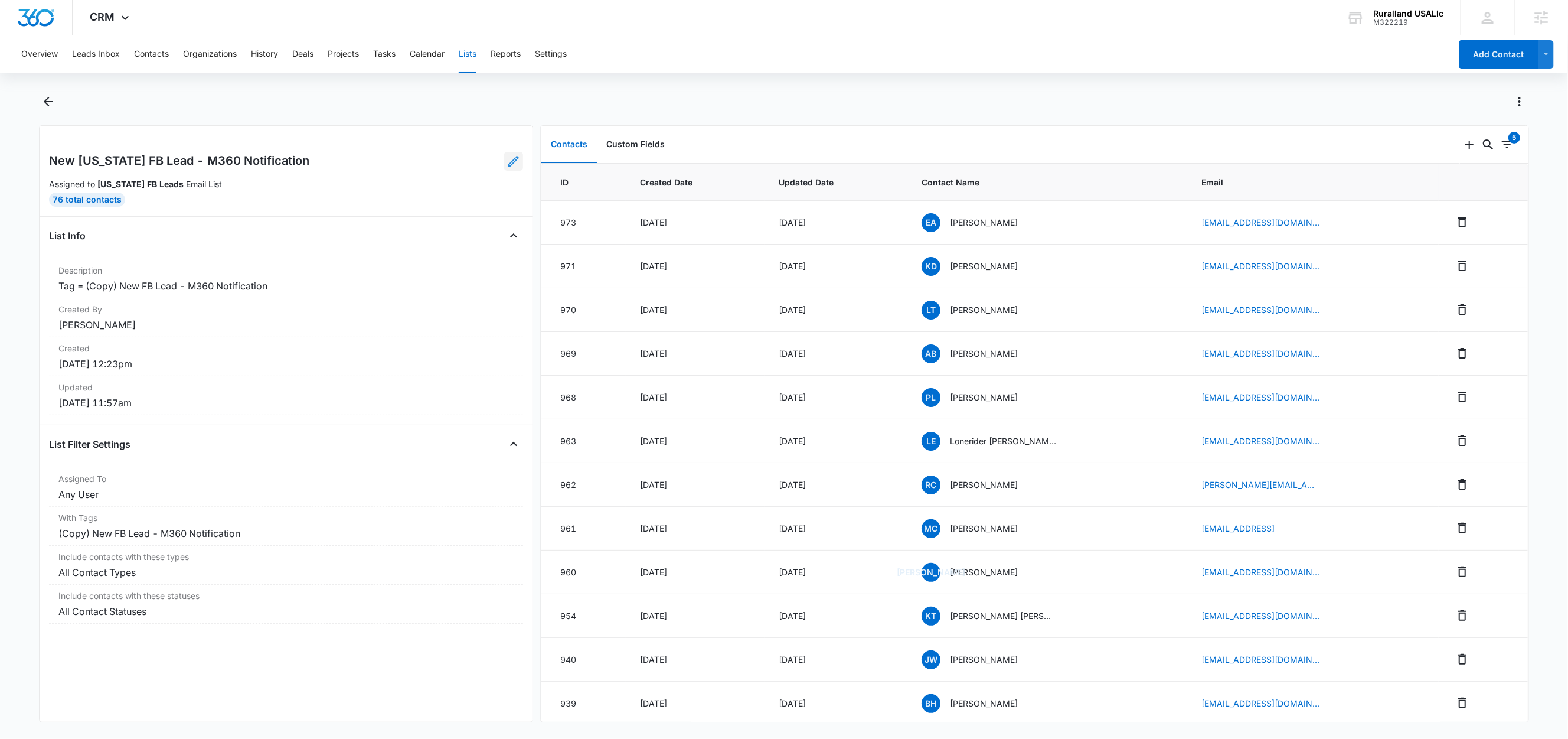
click at [509, 160] on icon at bounding box center [514, 161] width 10 height 10
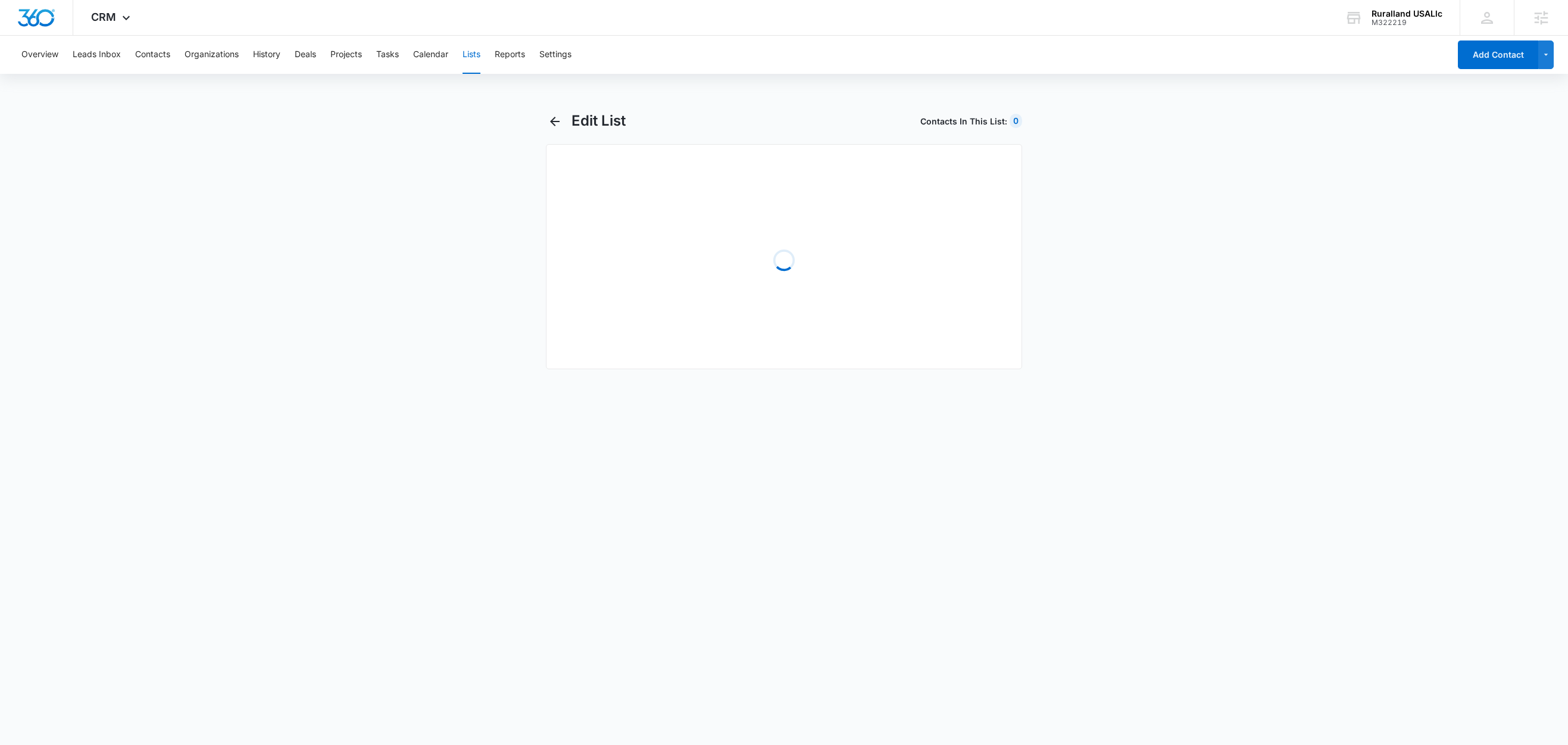
select select "31"
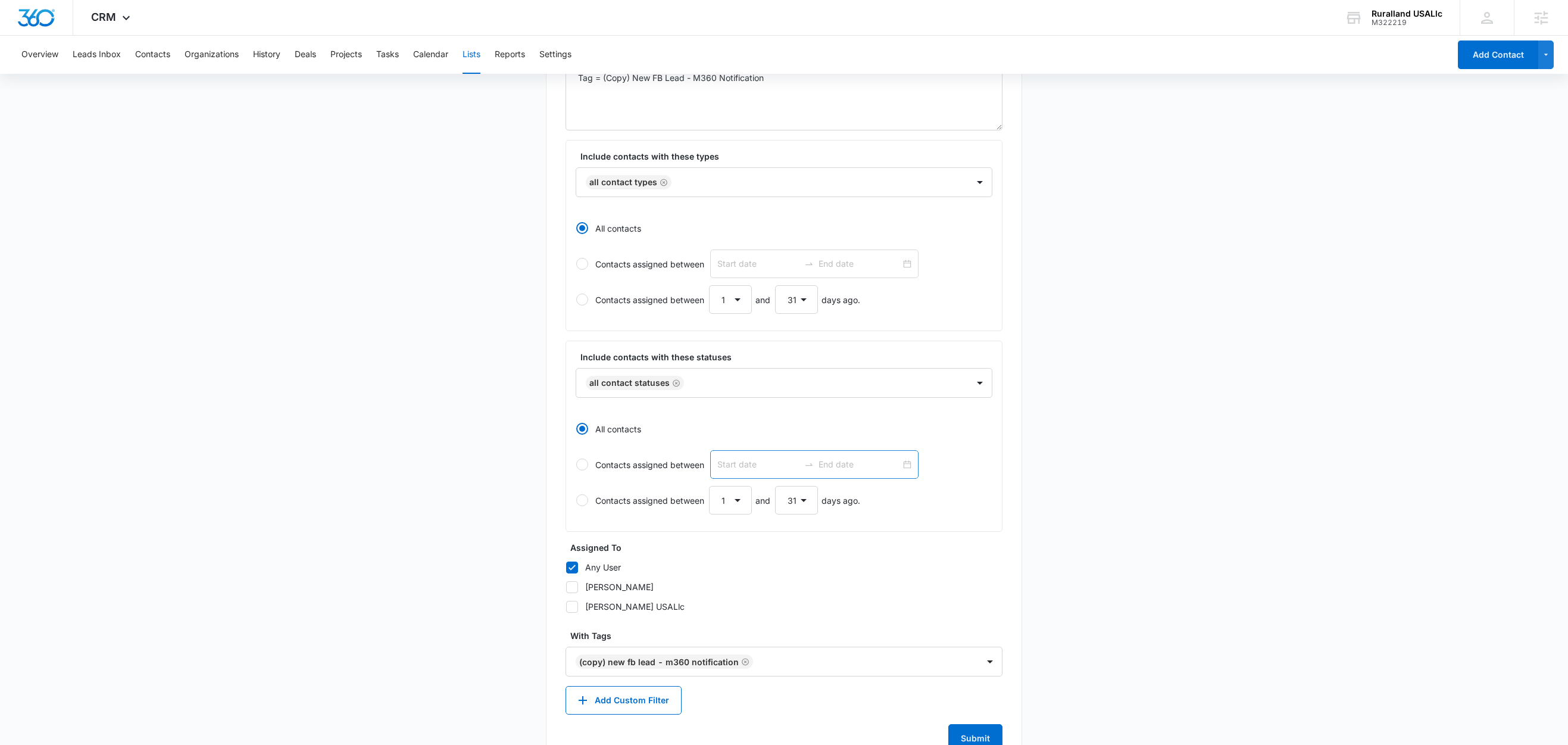
scroll to position [227, 0]
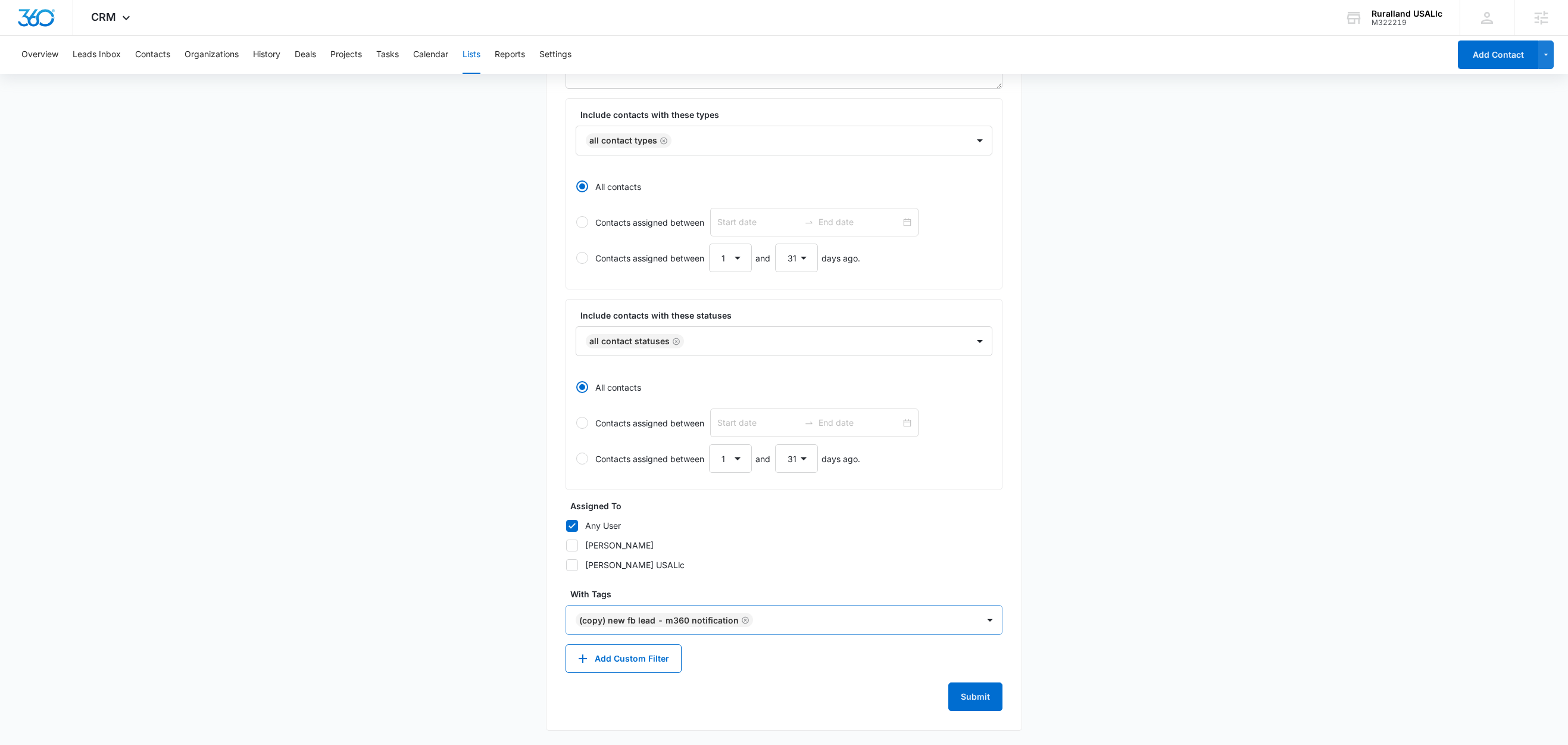
click at [744, 618] on icon "Remove (Copy) New FB Lead - M360 Notification" at bounding box center [746, 620] width 7 height 7
type input "n"
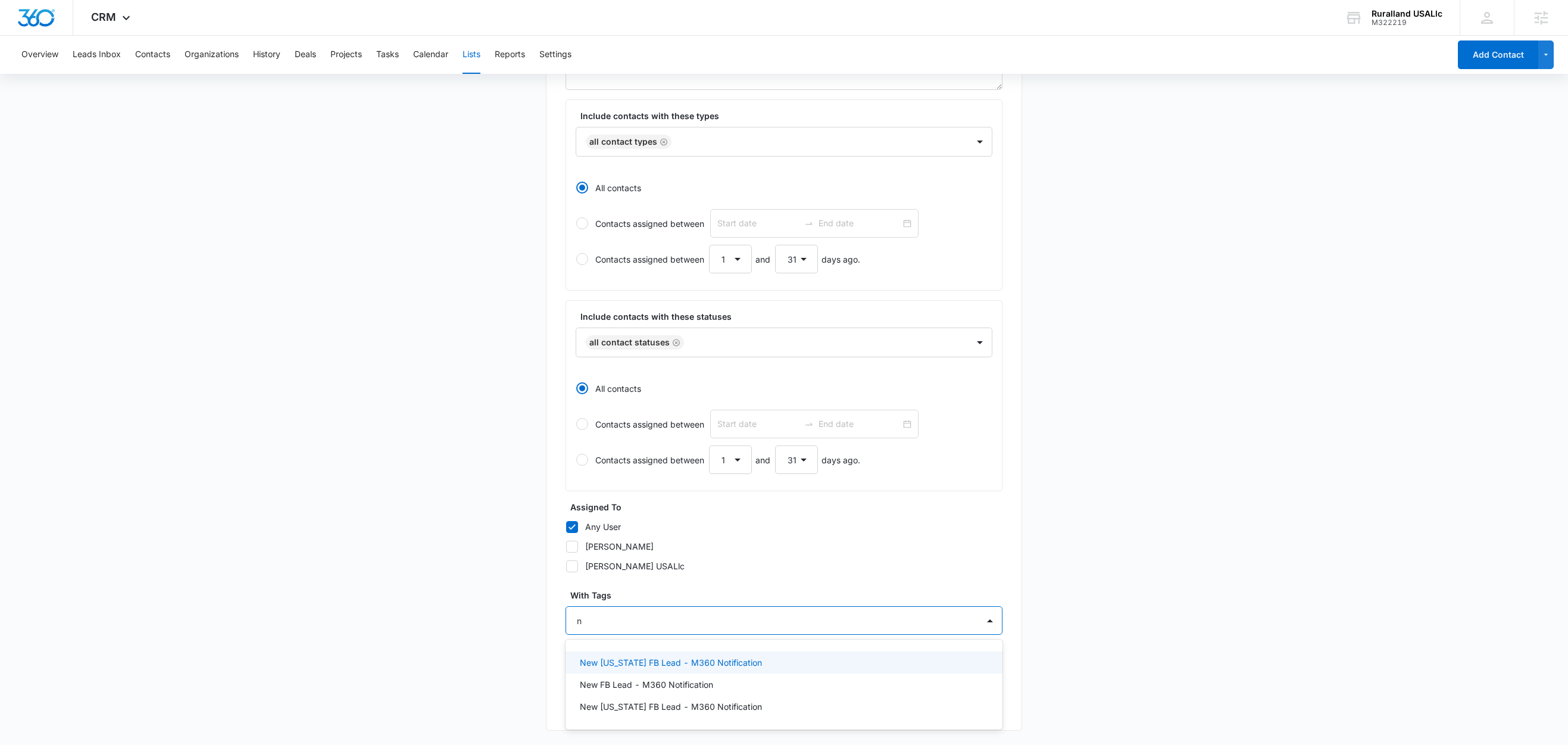
click at [711, 660] on p "New [US_STATE] FB Lead - M360 Notification" at bounding box center [670, 662] width 182 height 13
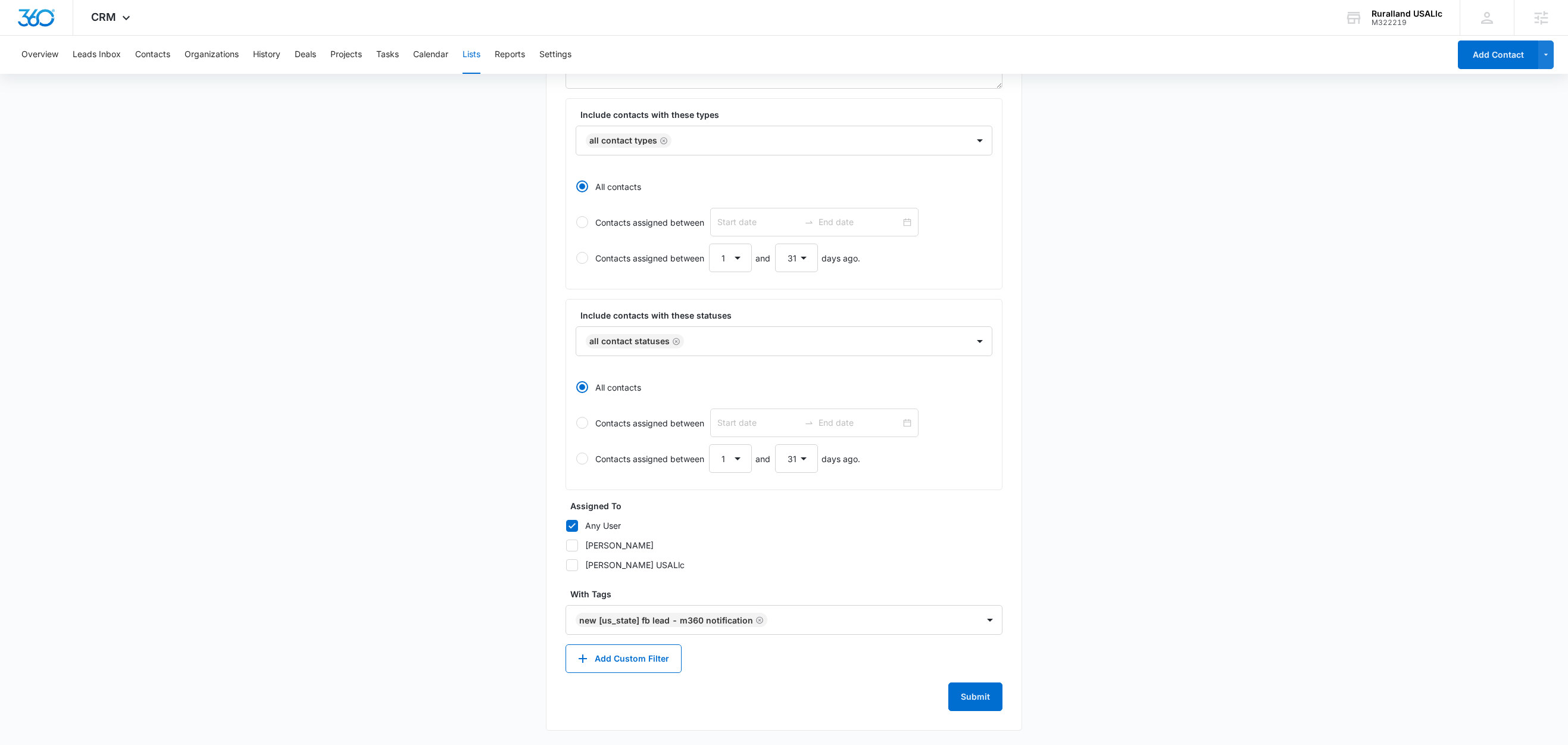
click at [484, 586] on main "Edit List Contacts In This List : 940 List Name * New [US_STATE] FB Lead - M360…" at bounding box center [784, 317] width 1568 height 856
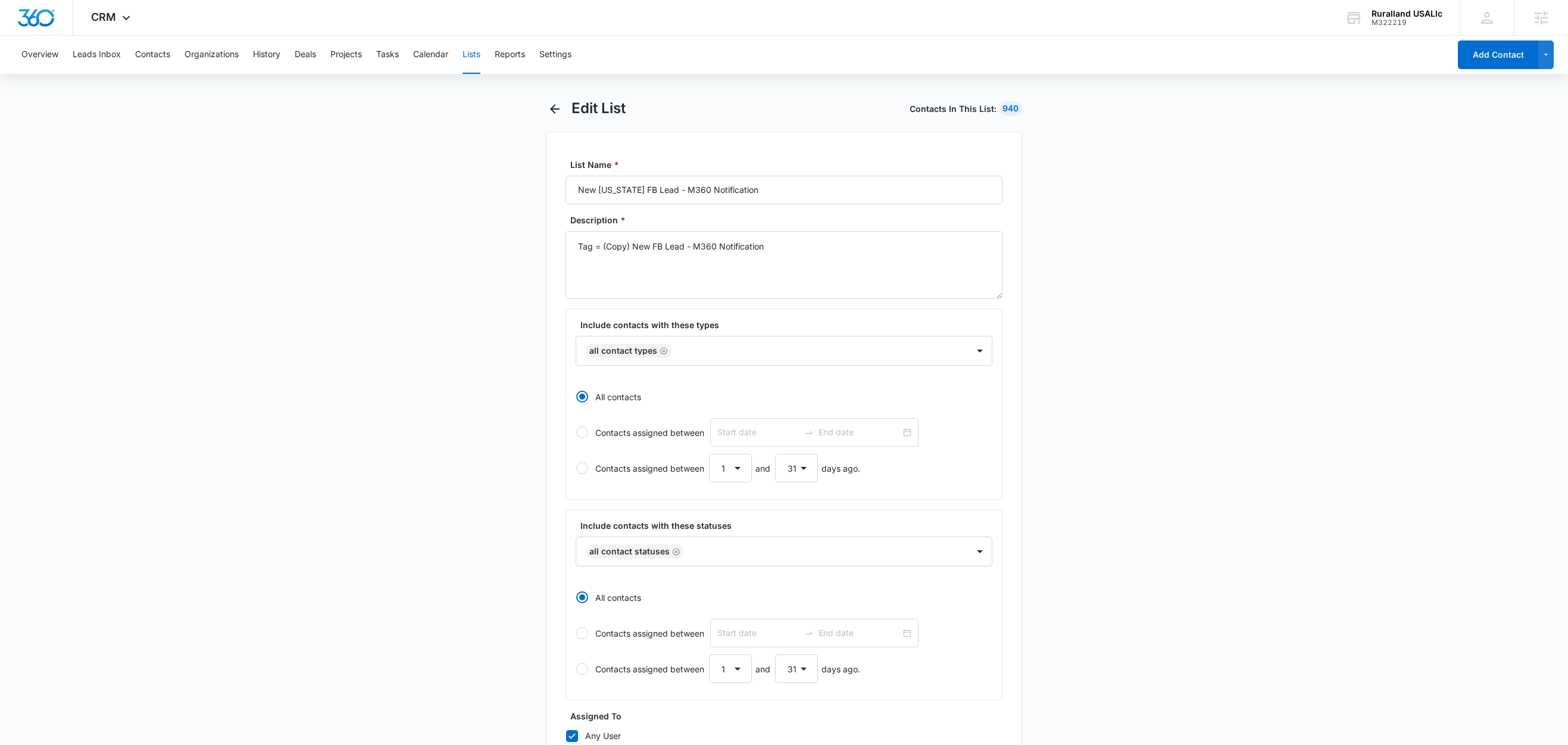
scroll to position [0, 0]
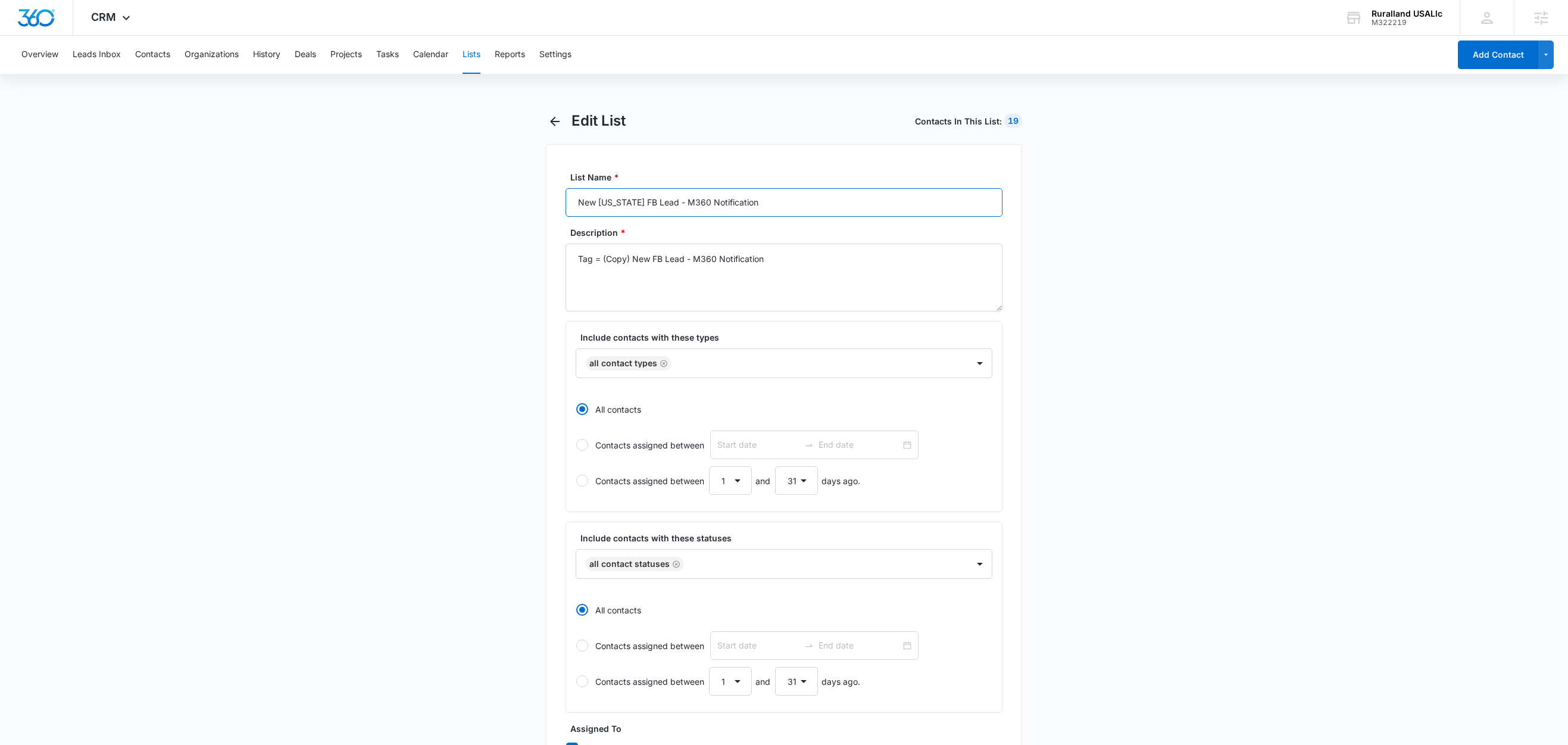
drag, startPoint x: 672, startPoint y: 202, endPoint x: 566, endPoint y: 199, distance: 106.0
click at [566, 199] on input "New [US_STATE] FB Lead - M360 Notification" at bounding box center [784, 202] width 437 height 28
click at [777, 243] on textarea "Tag = (Copy) New FB Lead - M360 Notification" at bounding box center [784, 277] width 437 height 68
drag, startPoint x: 777, startPoint y: 258, endPoint x: 604, endPoint y: 259, distance: 173.0
click at [604, 259] on textarea "Tag = (Copy) New FB Lead - M360 Notification" at bounding box center [784, 277] width 437 height 68
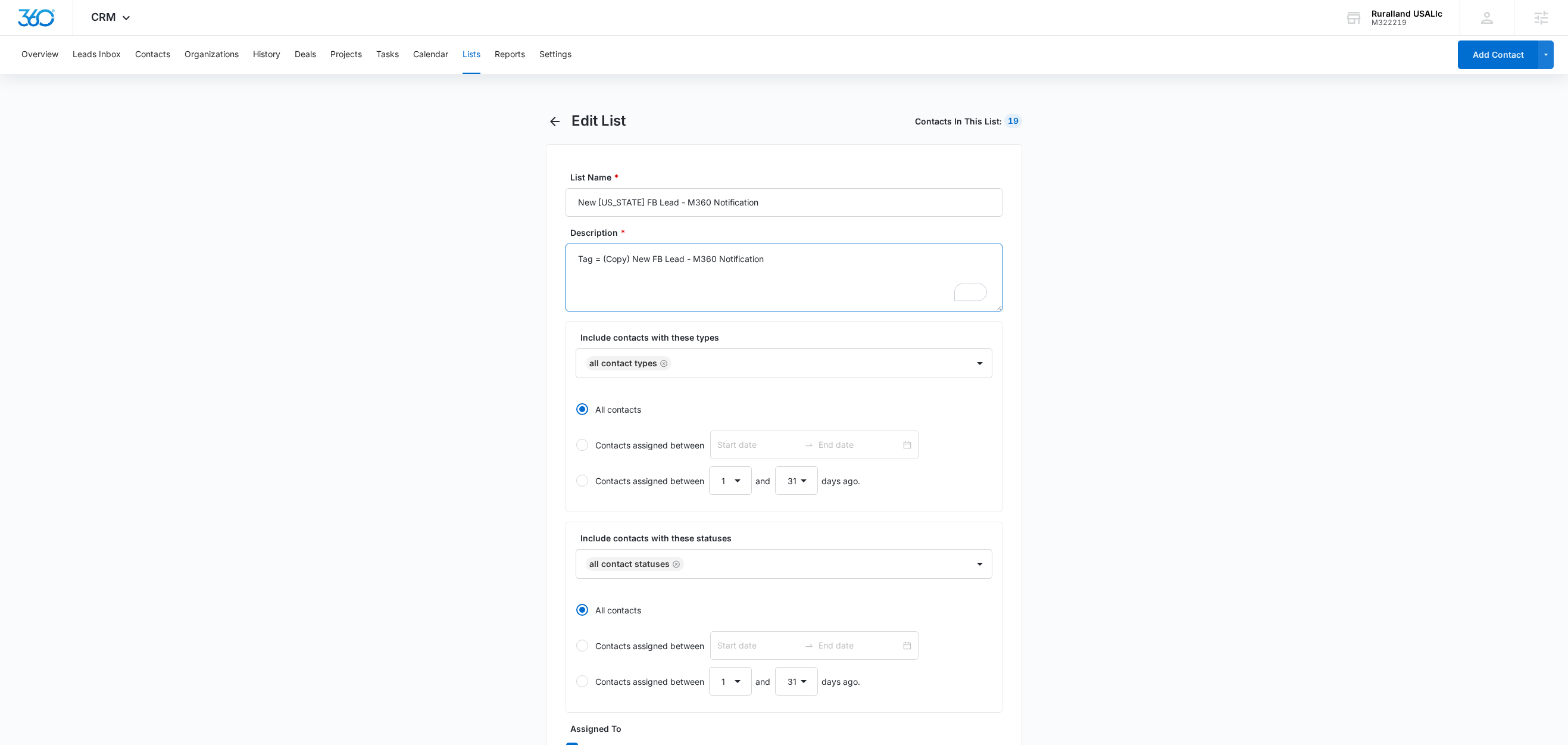
paste textarea "New [US_STATE] FB Lead"
drag, startPoint x: 754, startPoint y: 202, endPoint x: 582, endPoint y: 198, distance: 172.0
click at [582, 198] on input "New [US_STATE] FB Lead - M360 Notification" at bounding box center [784, 202] width 437 height 28
click at [717, 272] on textarea "Tag = New [US_STATE] FB Lead" at bounding box center [784, 277] width 437 height 68
drag, startPoint x: 719, startPoint y: 255, endPoint x: 606, endPoint y: 258, distance: 113.0
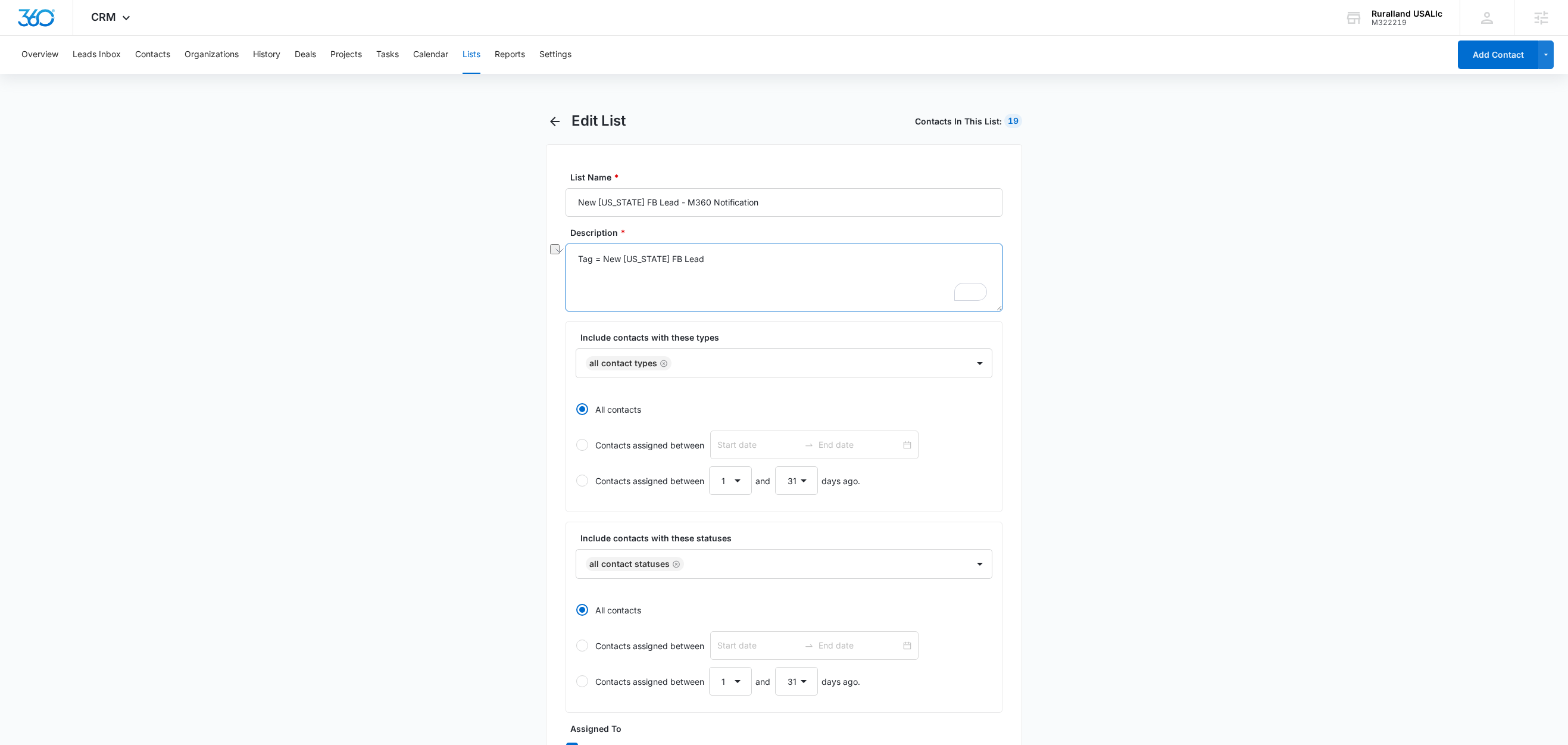
click at [606, 258] on textarea "Tag = New [US_STATE] FB Lead" at bounding box center [784, 277] width 437 height 68
paste textarea "- M360 Notification"
type textarea "Tag = New [US_STATE] FB Lead - M360 Notification"
click at [446, 313] on main "Edit List Contacts In This List : 19 List Name * New [US_STATE] FB Lead - M360 …" at bounding box center [784, 539] width 1568 height 856
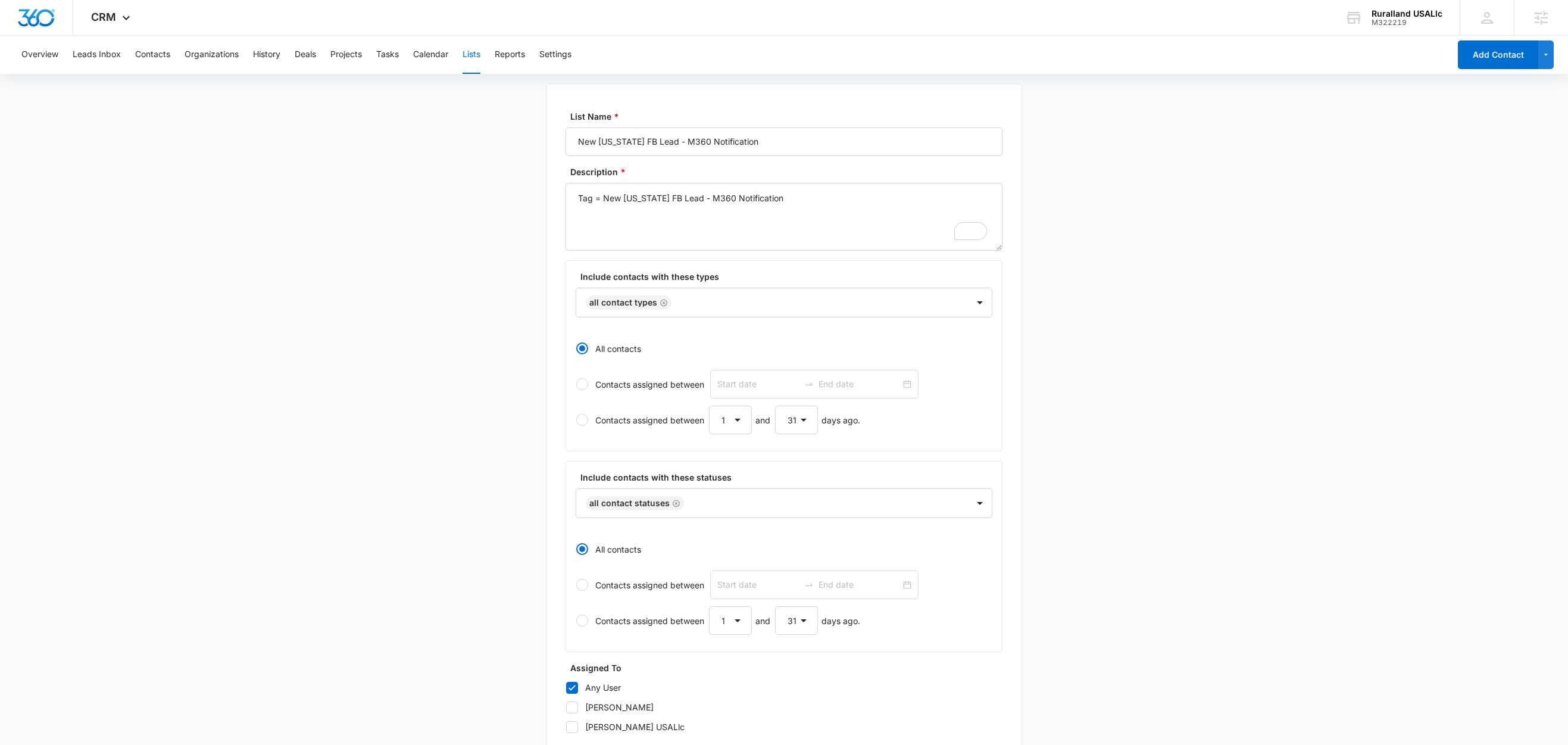
scroll to position [227, 0]
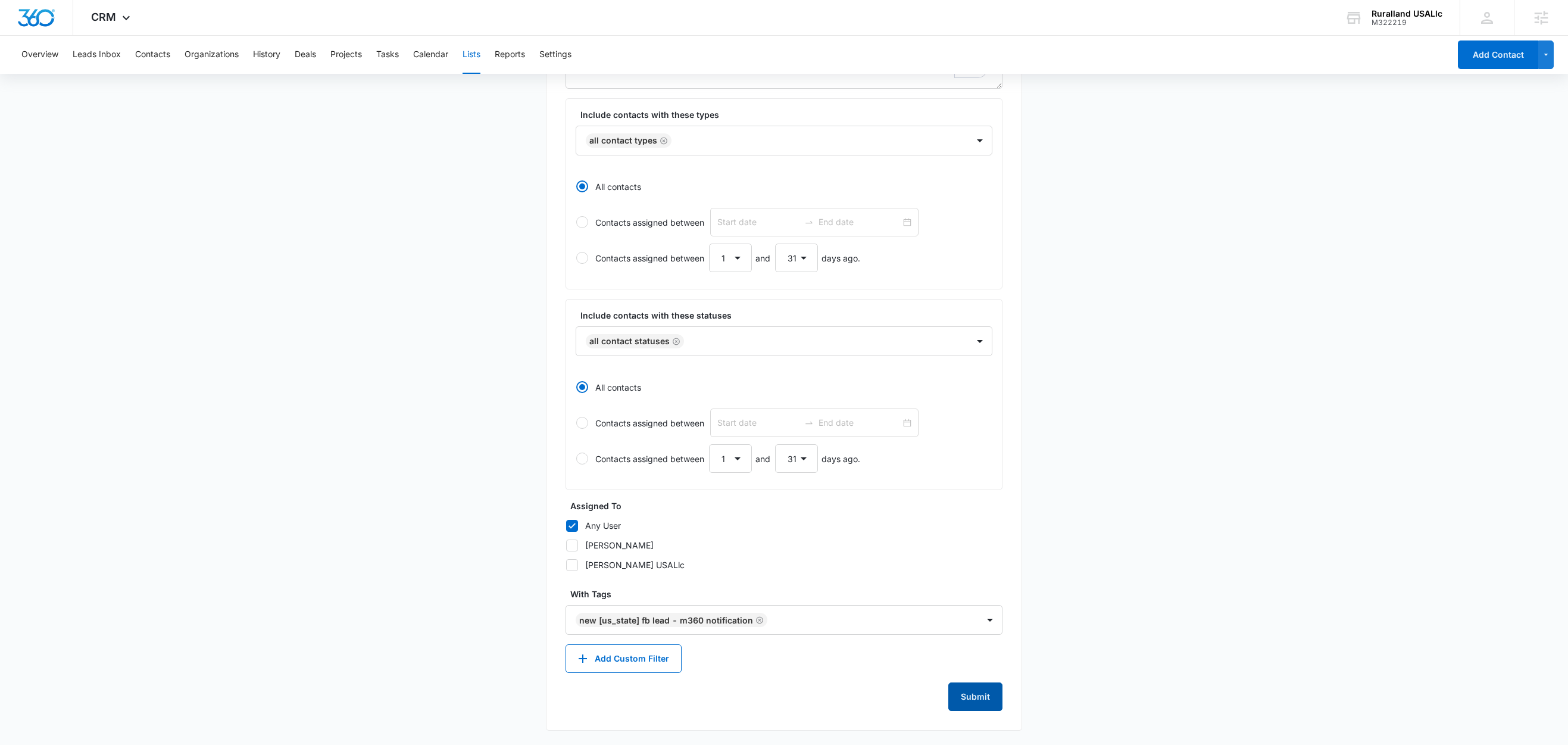
click at [986, 697] on button "Submit" at bounding box center [976, 696] width 54 height 28
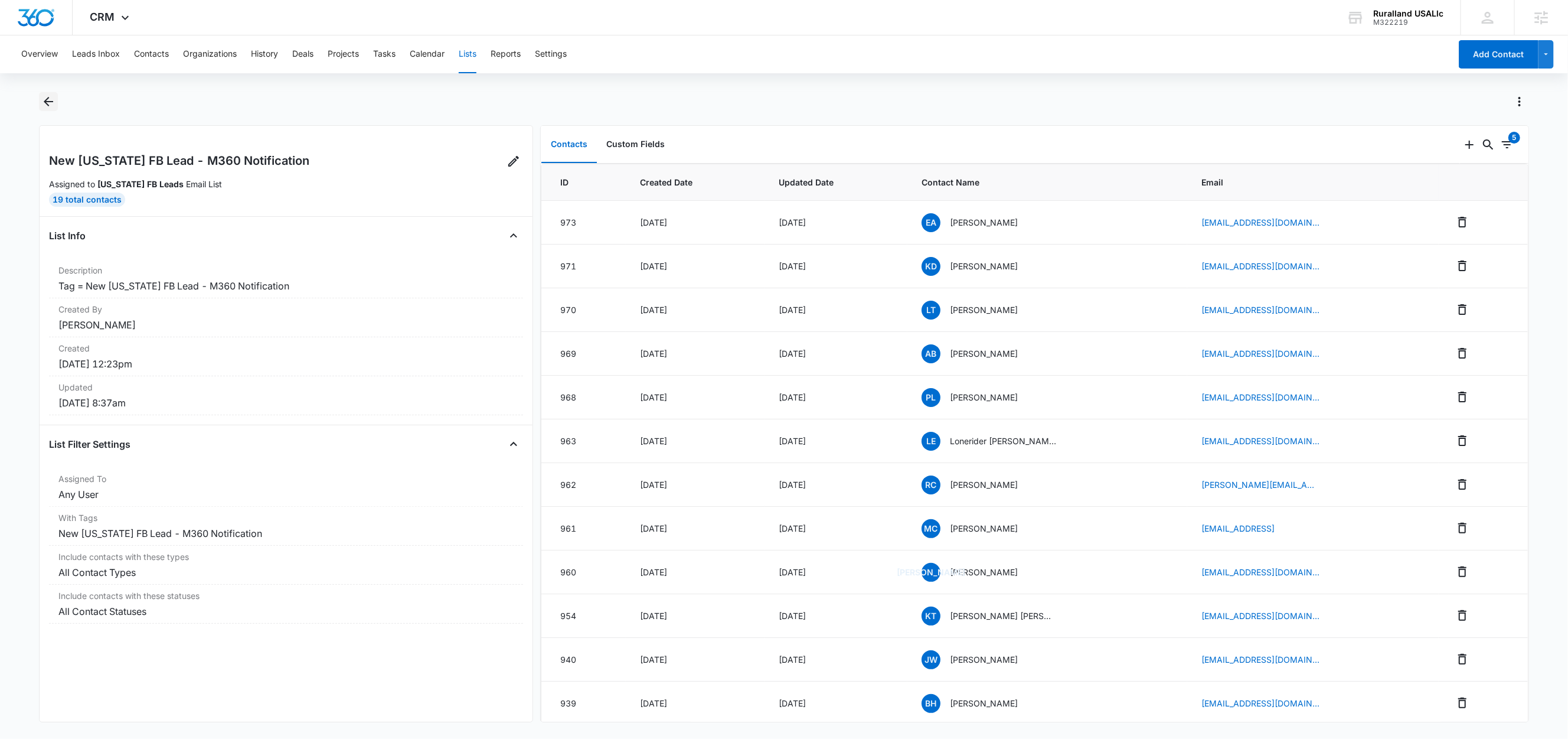
click at [50, 102] on icon "Back" at bounding box center [48, 101] width 14 height 14
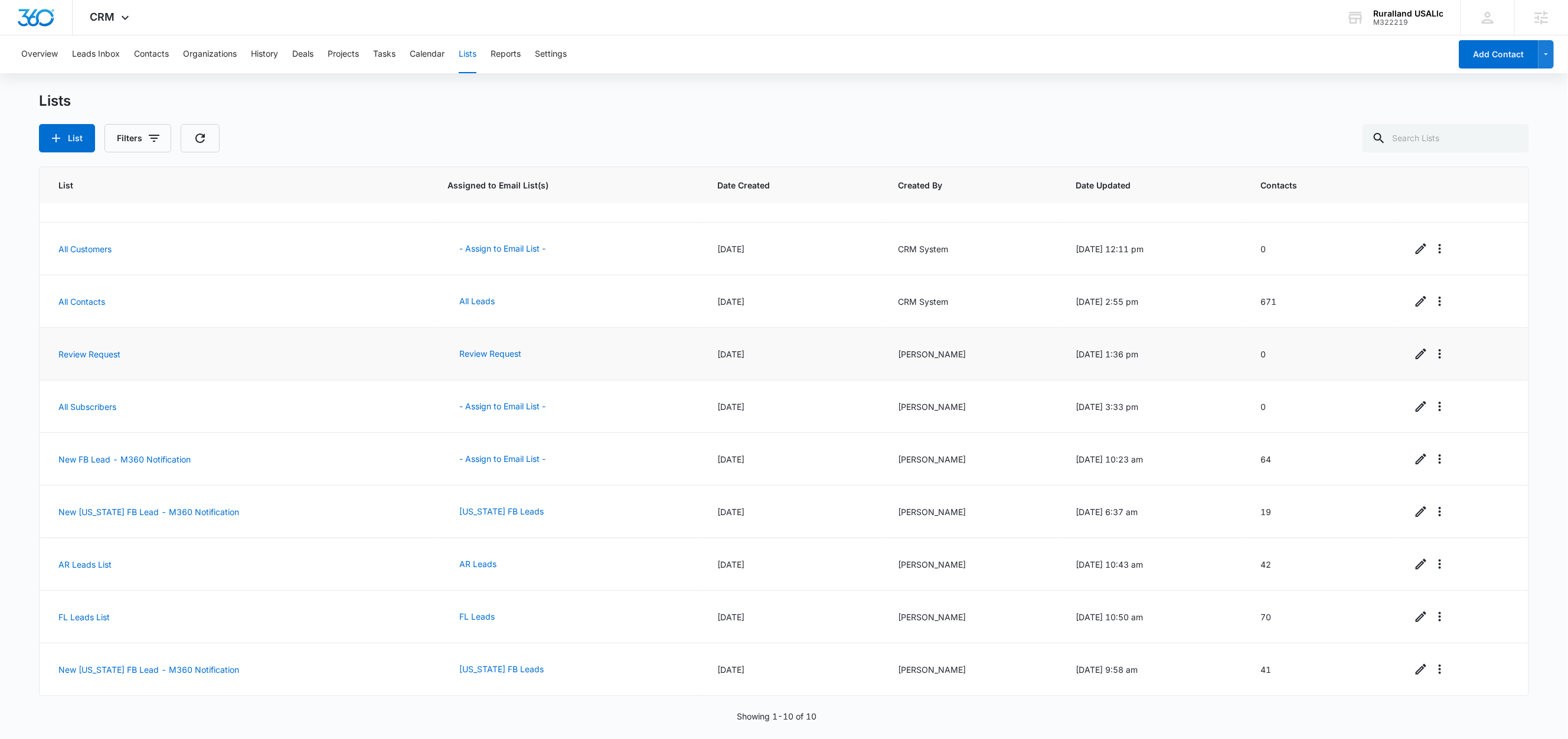
scroll to position [37, 0]
click at [143, 667] on link "New [US_STATE] FB Lead - M360 Notification" at bounding box center [148, 669] width 180 height 10
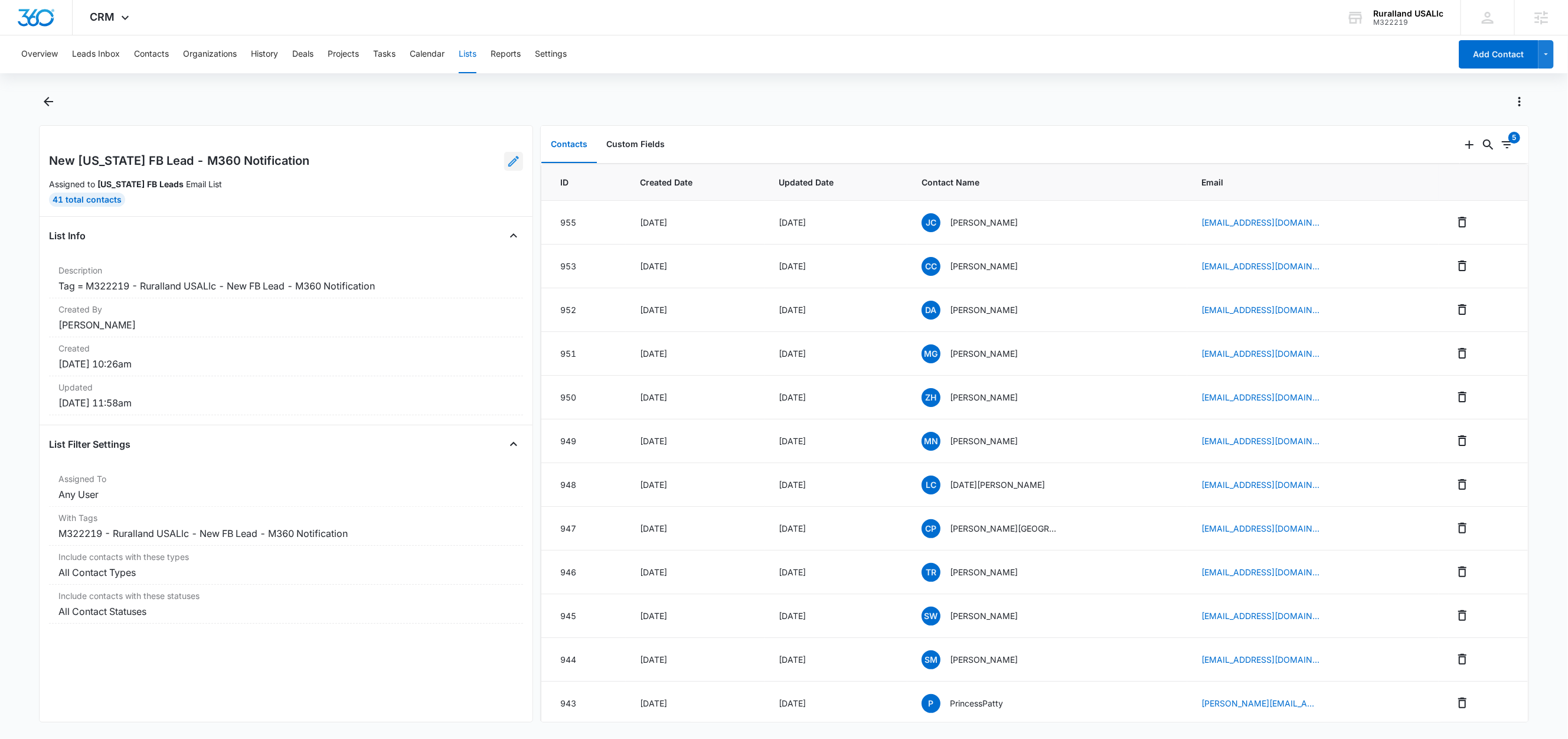
click at [506, 163] on icon at bounding box center [513, 161] width 14 height 14
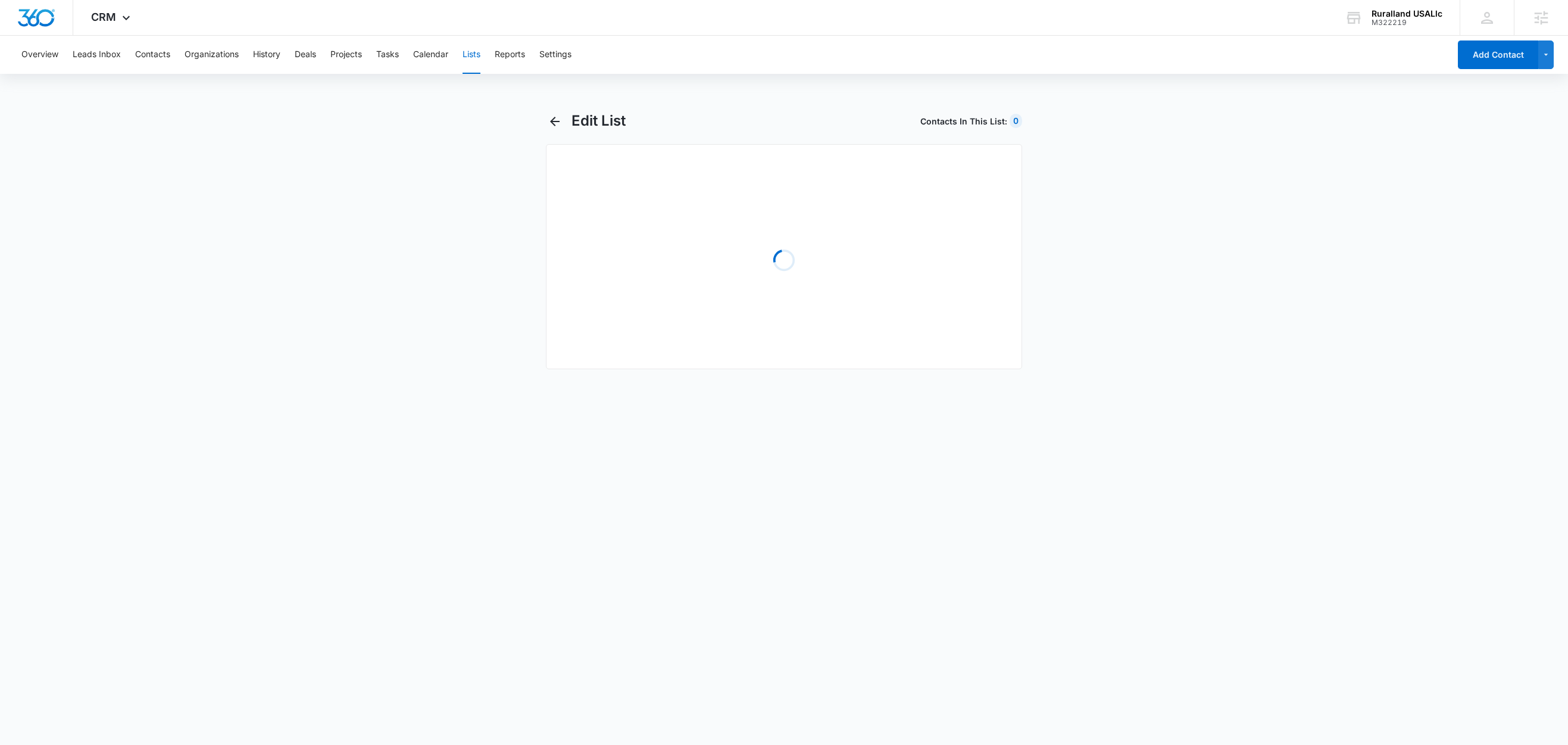
select select "31"
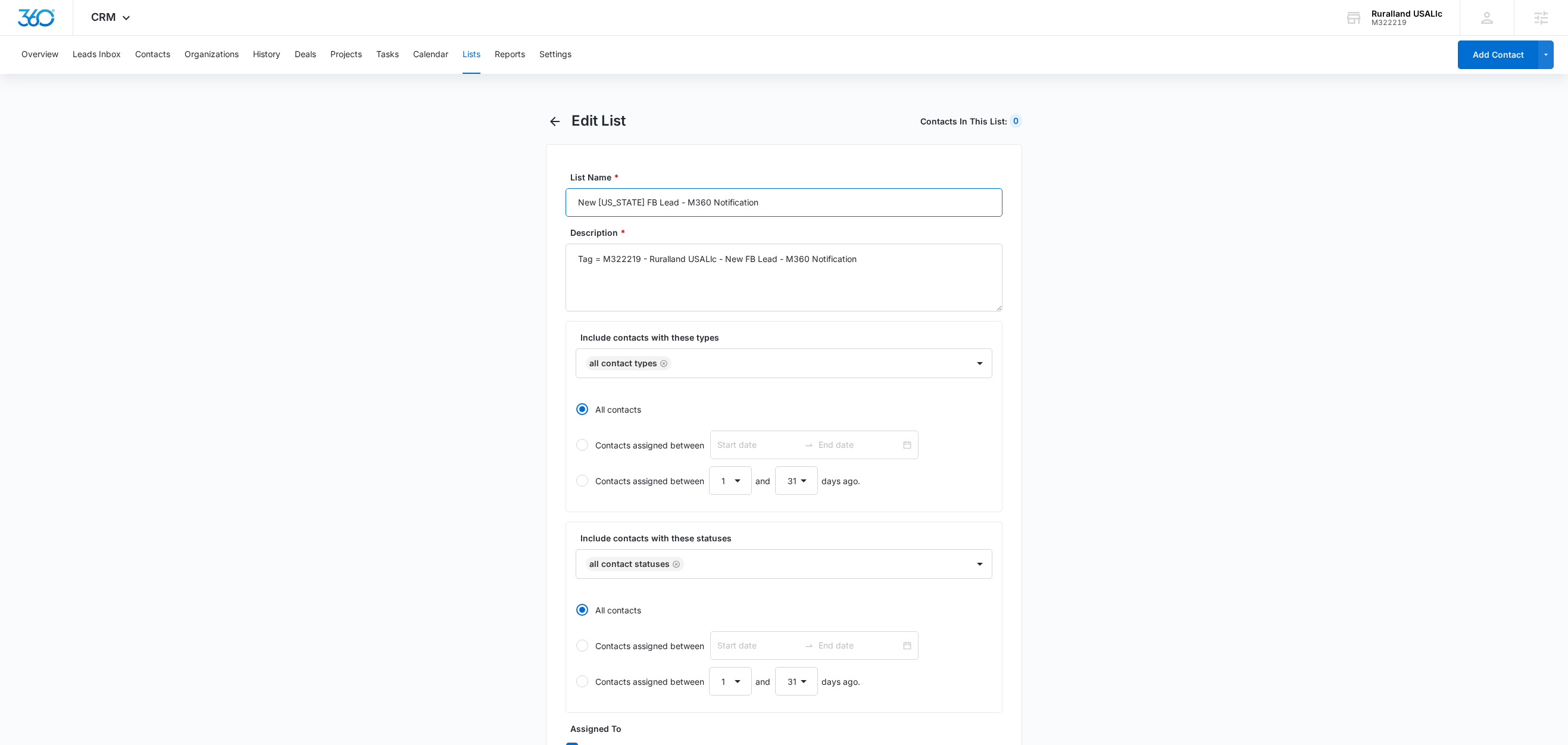
drag, startPoint x: 747, startPoint y: 202, endPoint x: 576, endPoint y: 198, distance: 171.0
click at [576, 198] on input "New [US_STATE] FB Lead - M360 Notification" at bounding box center [784, 202] width 437 height 28
click at [860, 285] on textarea "Tag = M322219 - Ruralland USALlc - New FB Lead - M360 Notification" at bounding box center [784, 277] width 437 height 68
drag, startPoint x: 849, startPoint y: 255, endPoint x: 606, endPoint y: 257, distance: 243.0
click at [606, 257] on textarea "Tag = M322219 - Ruralland USALlc - New FB Lead - M360 Notification" at bounding box center [784, 277] width 437 height 68
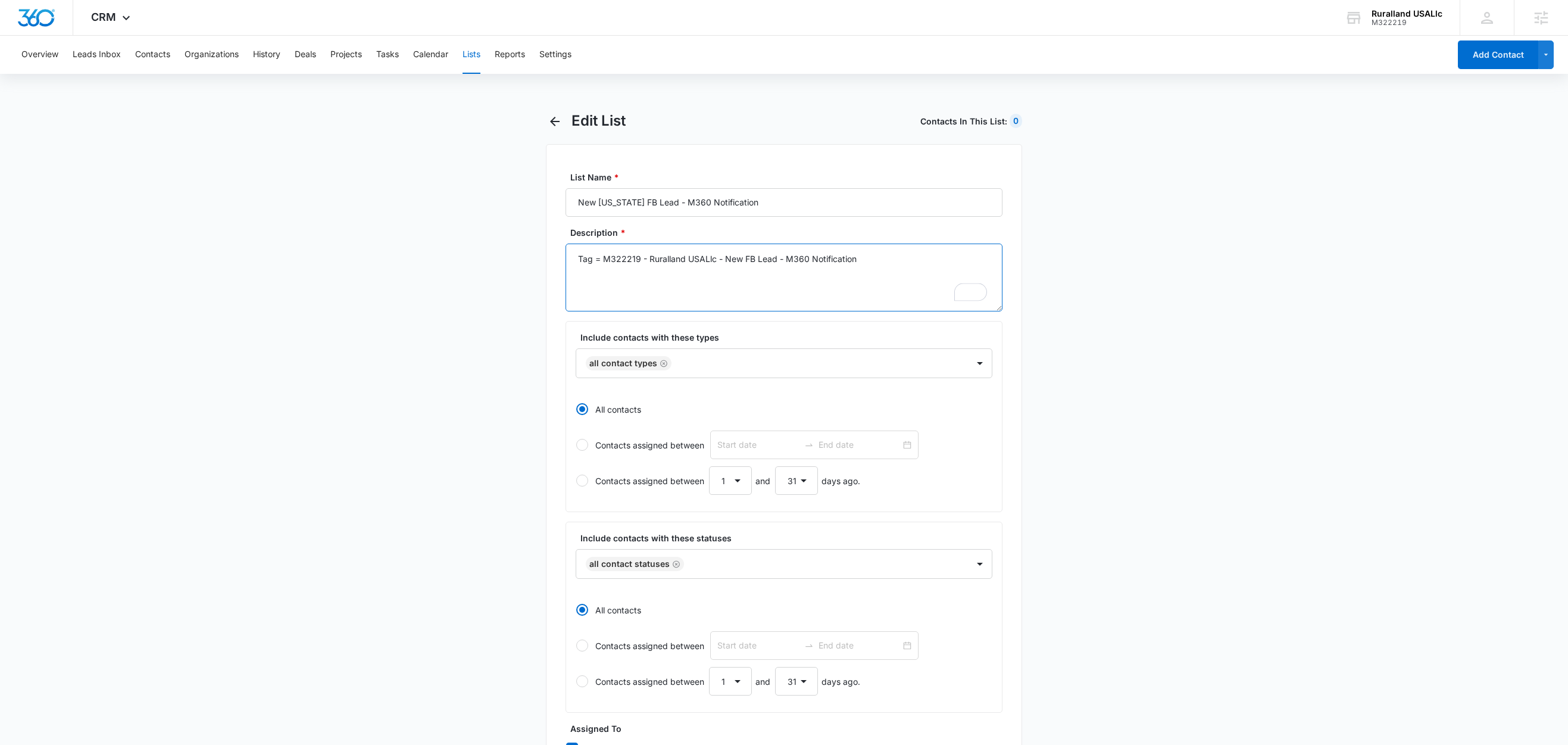
paste textarea "New Florida"
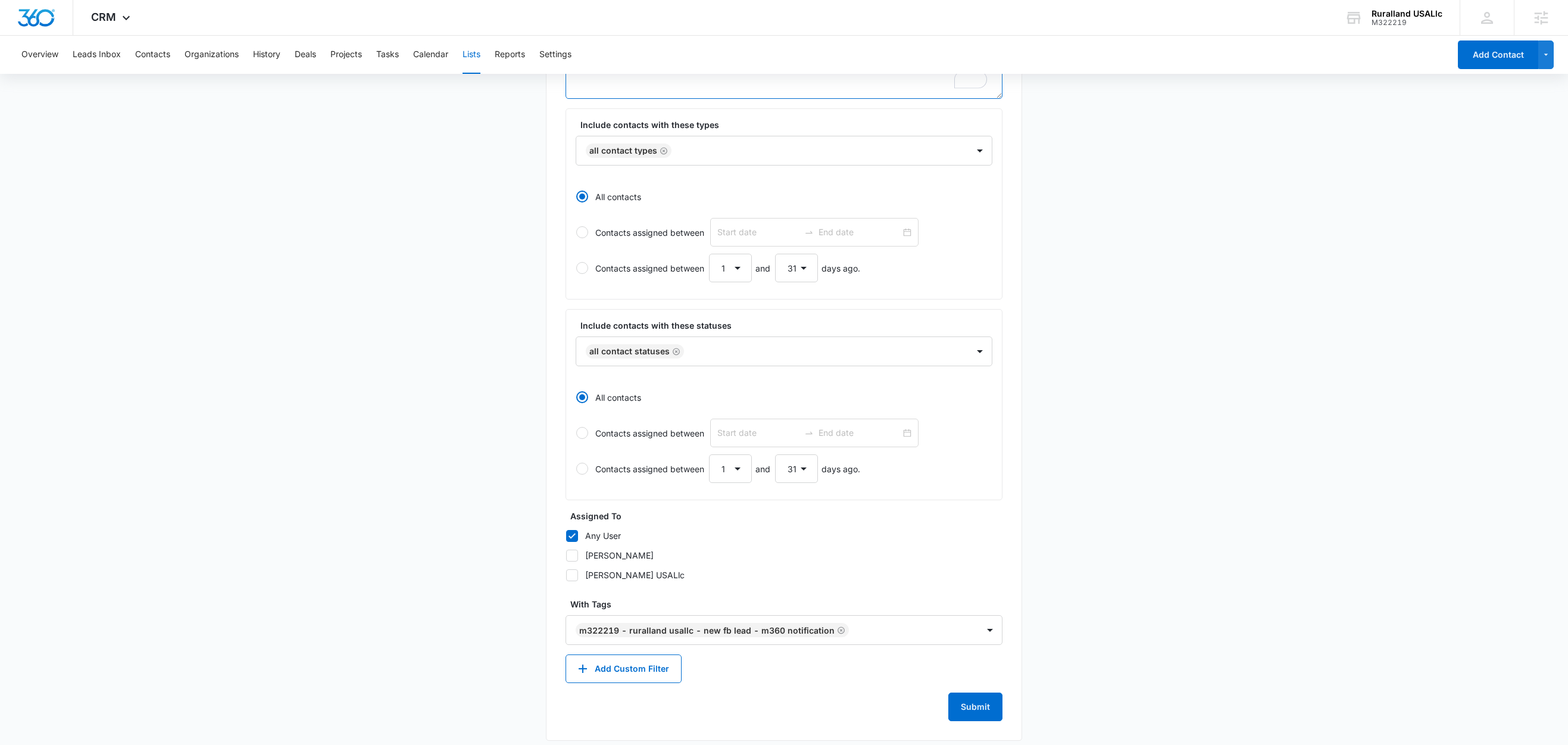
scroll to position [227, 0]
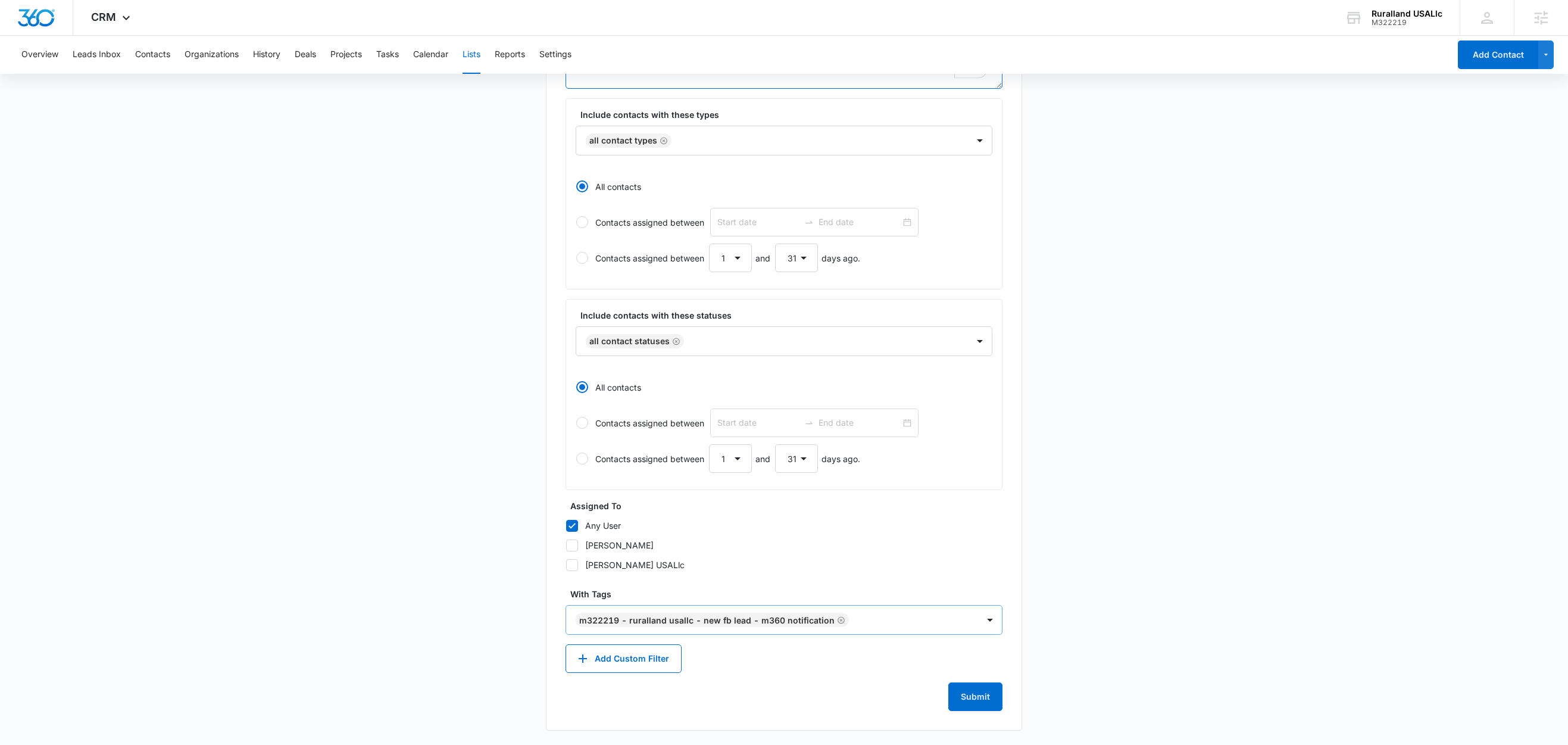
click at [837, 618] on icon "Remove M322219 - Ruralland USALlc - New FB Lead - M360 Notification" at bounding box center [841, 620] width 8 height 9
type textarea "Tag = New Florida FB Lead - M360 Notification"
click at [827, 621] on div at bounding box center [777, 621] width 400 height 15
type input "new"
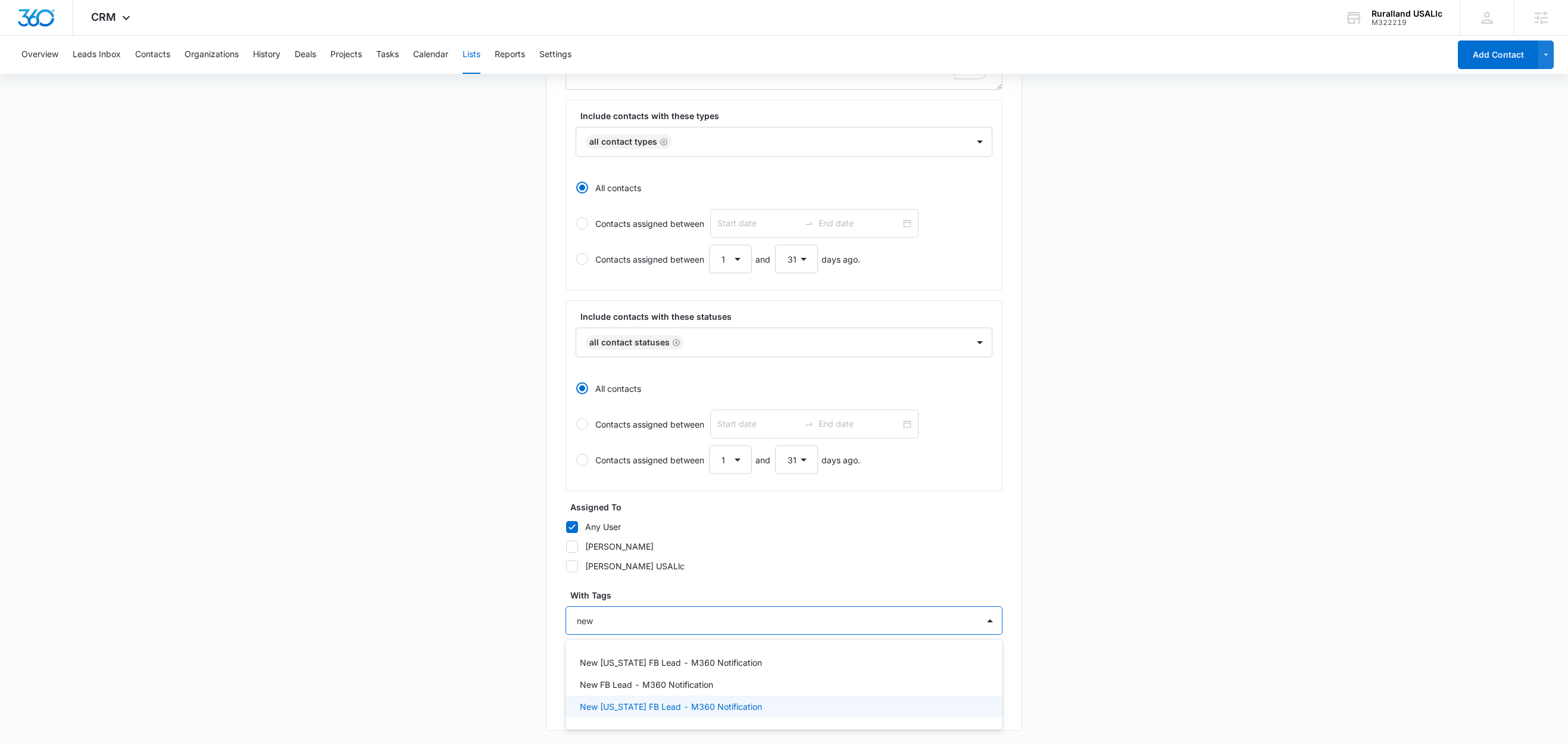
click at [669, 708] on p "New [US_STATE] FB Lead - M360 Notification" at bounding box center [670, 706] width 182 height 13
click at [357, 586] on main "Edit List Contacts In This List : 940 List Name * New Florida FB Lead - M360 No…" at bounding box center [784, 317] width 1568 height 856
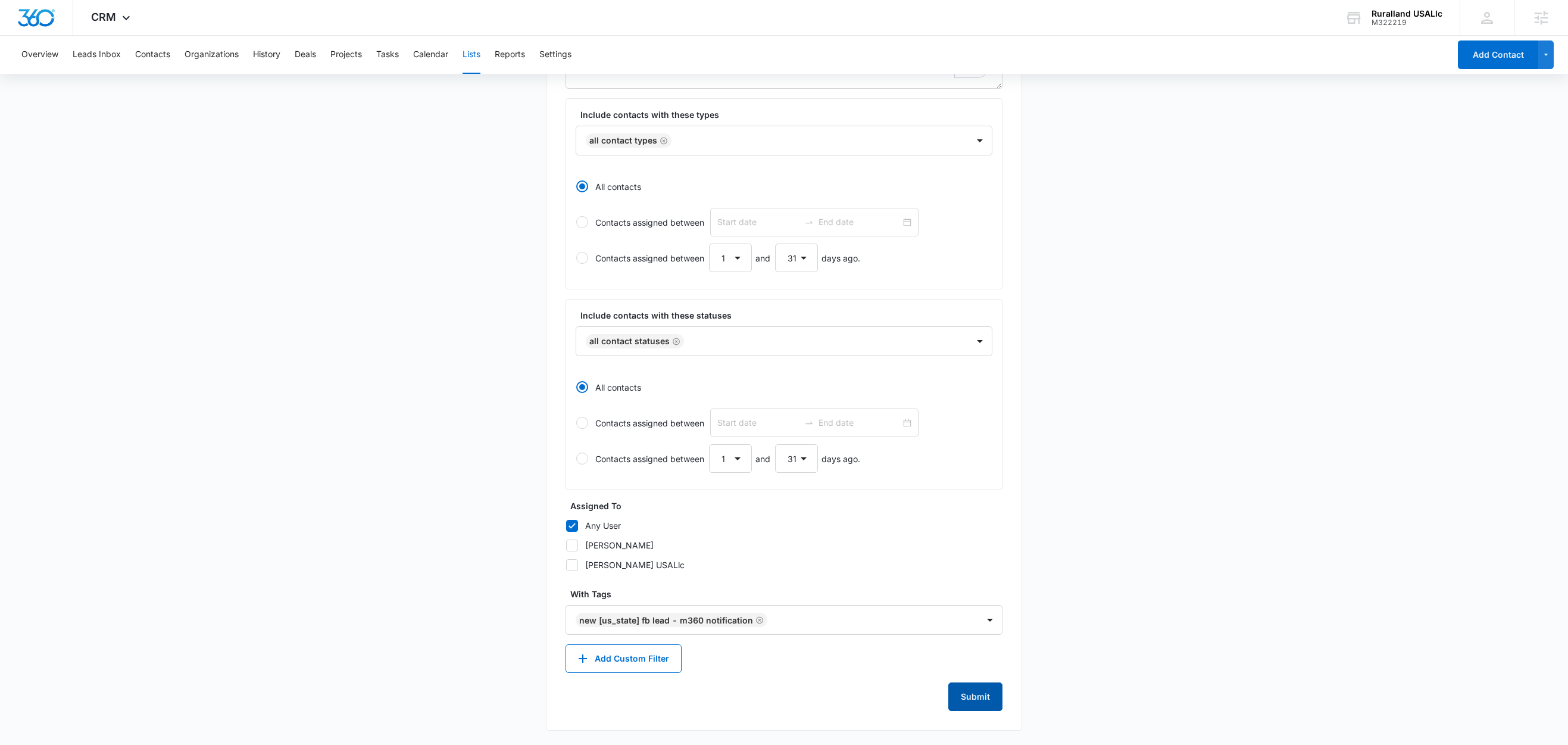
click at [990, 697] on button "Submit" at bounding box center [976, 696] width 54 height 28
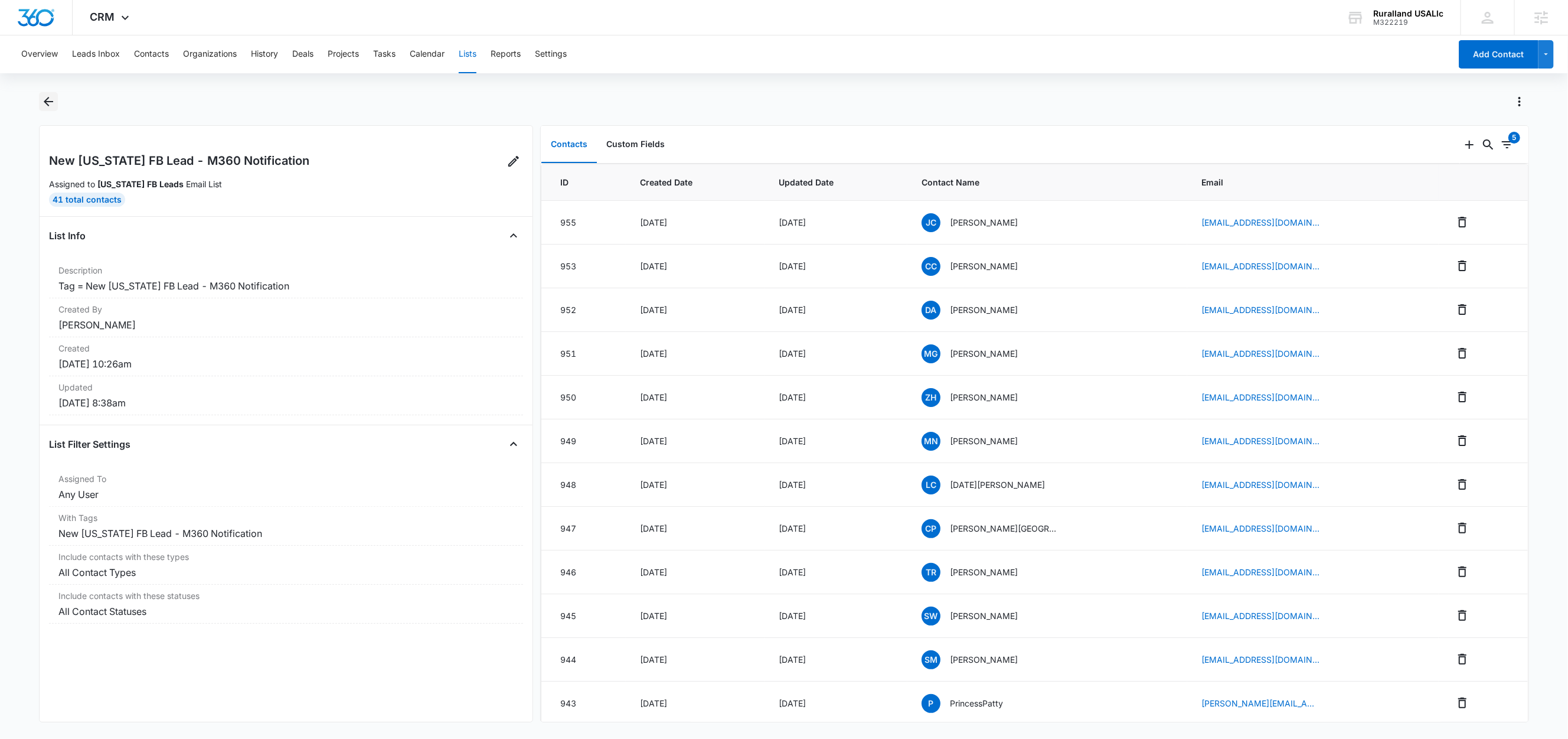
click at [50, 102] on icon "Back" at bounding box center [48, 101] width 14 height 14
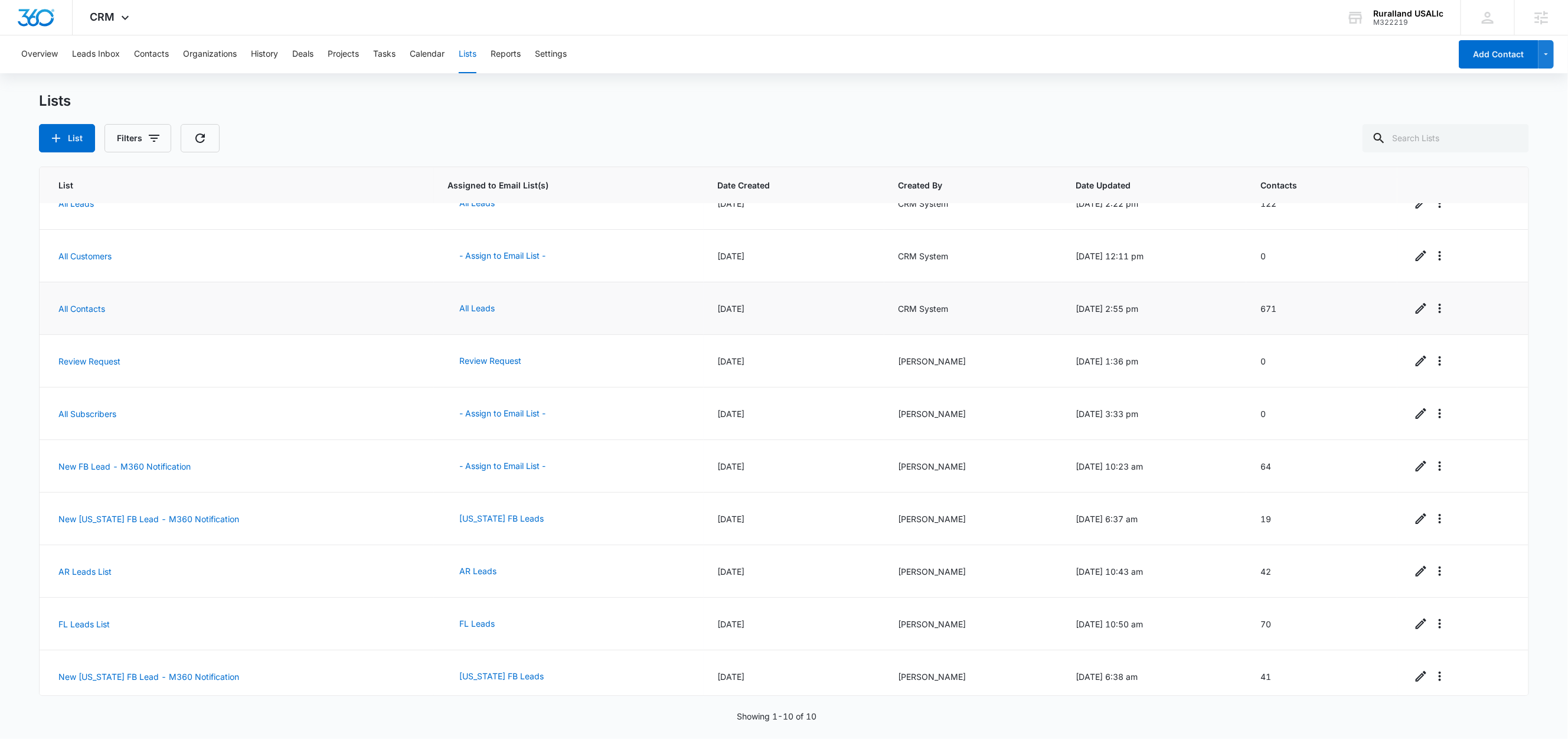
scroll to position [37, 0]
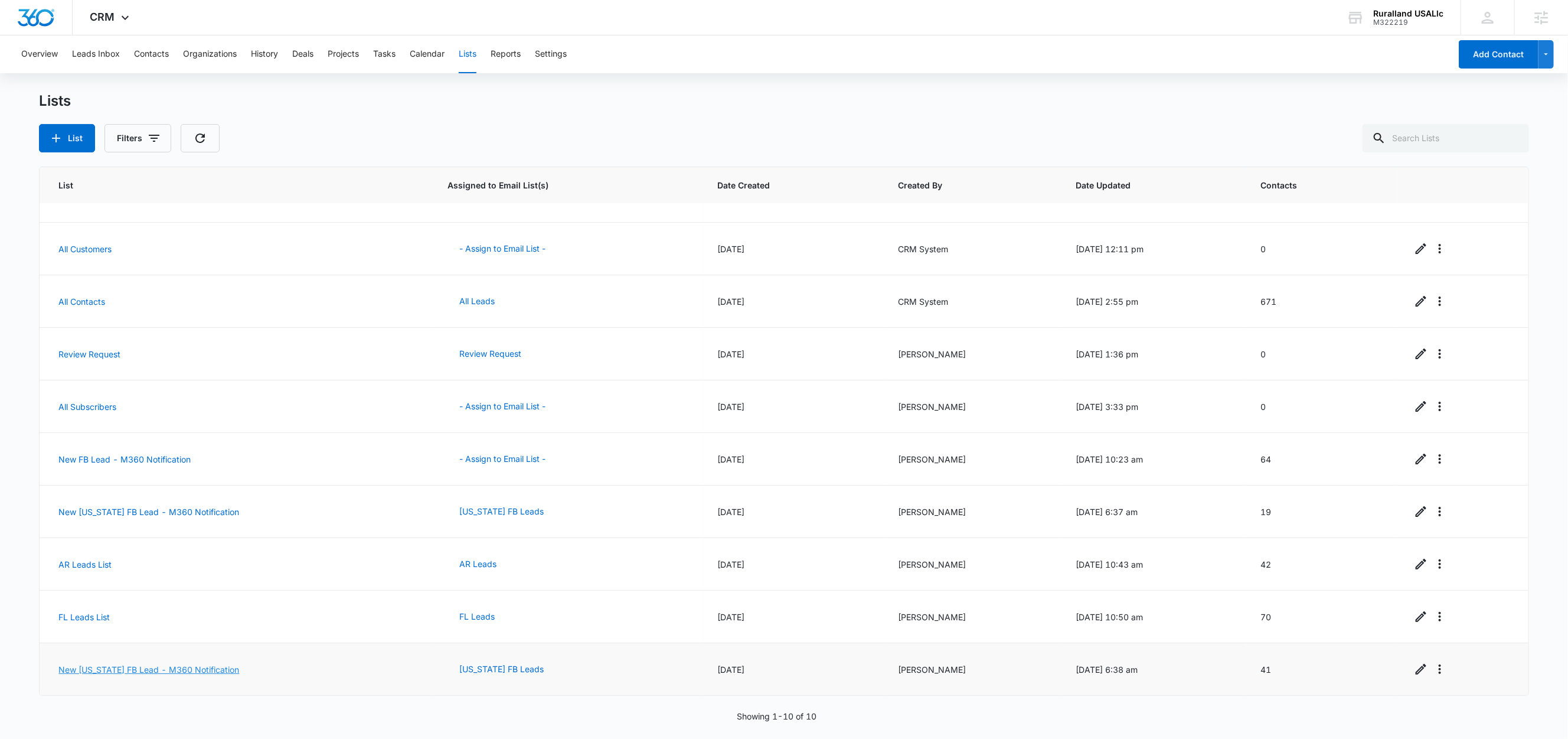
click at [174, 668] on link "New [US_STATE] FB Lead - M360 Notification" at bounding box center [148, 669] width 180 height 10
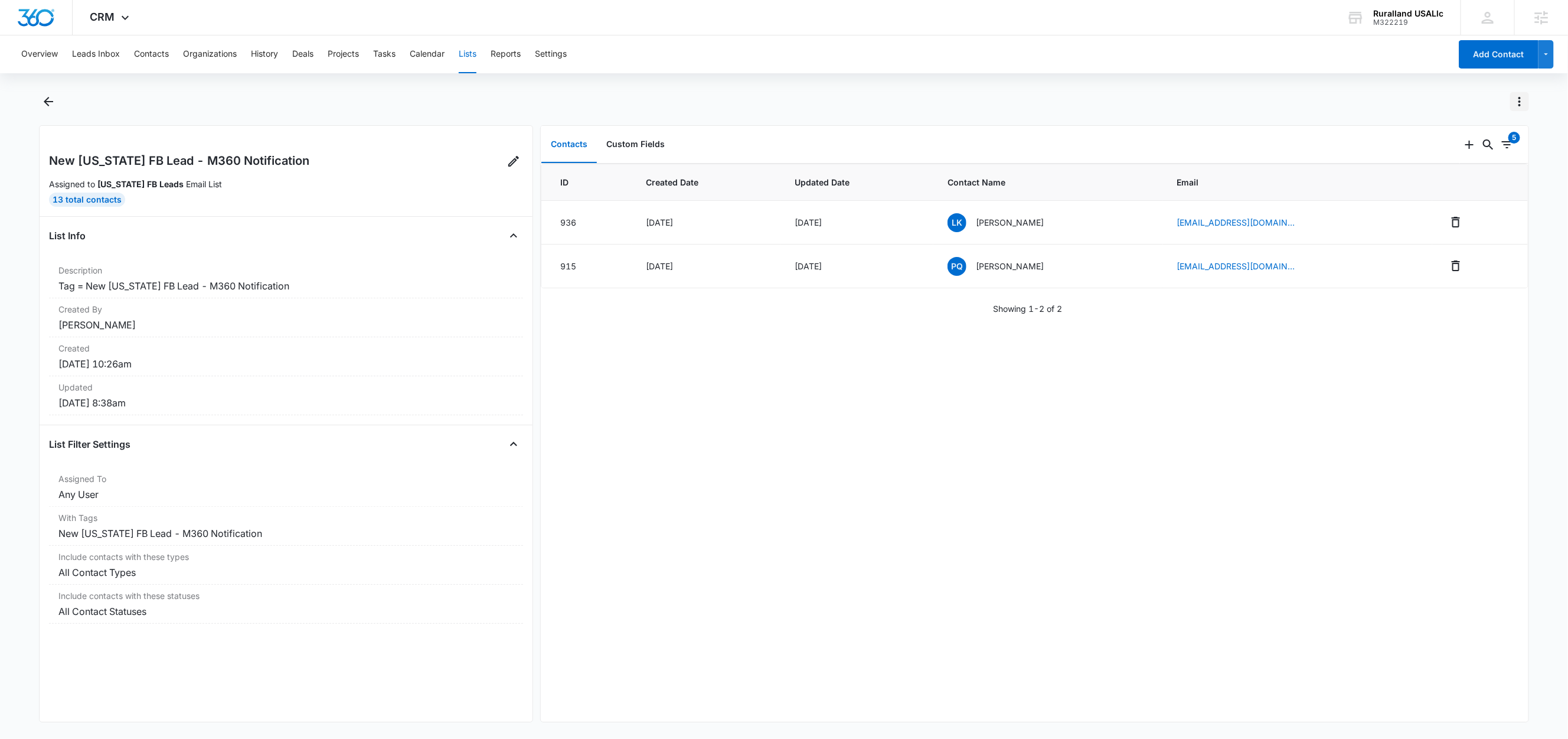
click at [1522, 102] on icon "Actions" at bounding box center [1519, 101] width 14 height 14
click at [1474, 171] on div "View List Log" at bounding box center [1466, 170] width 68 height 8
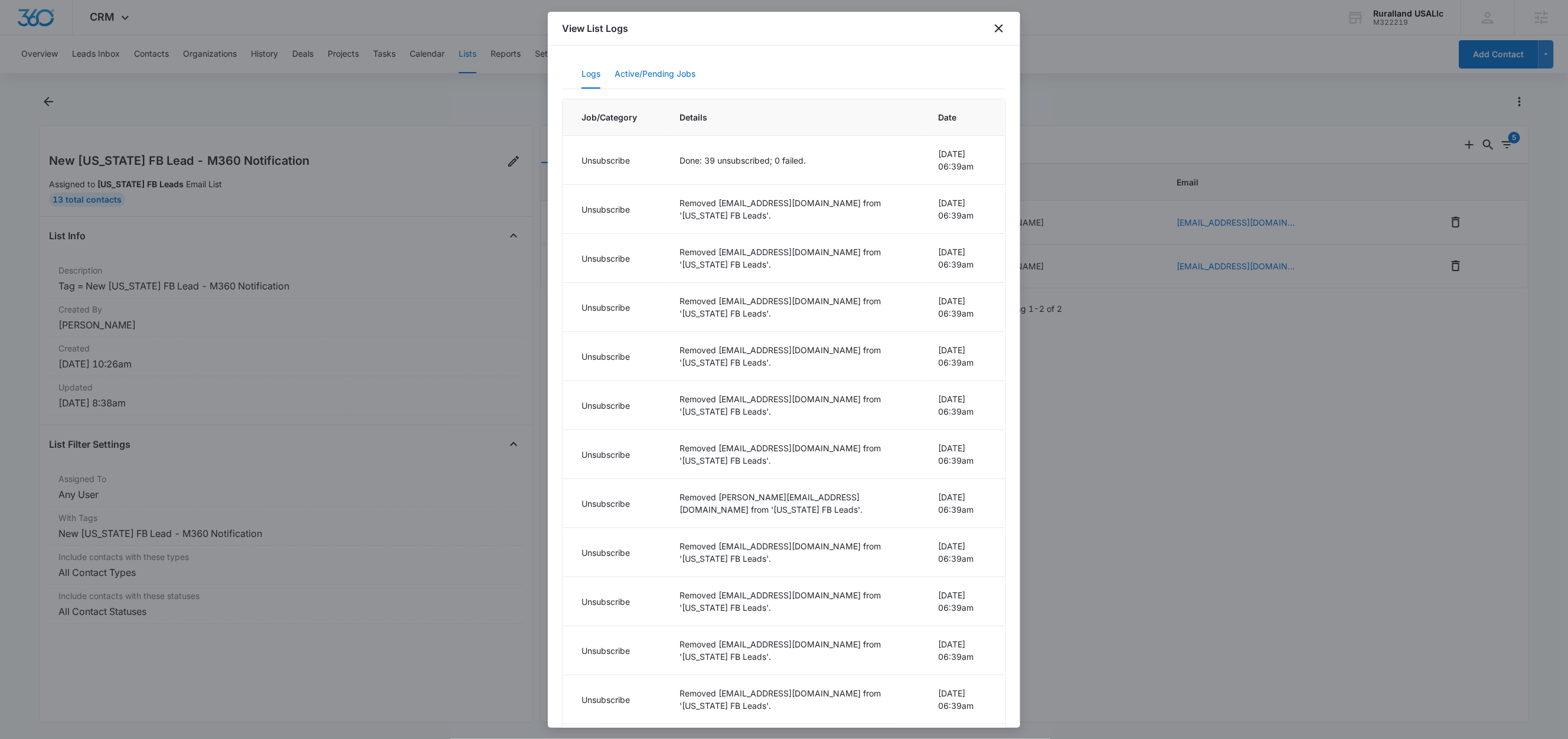
click at [655, 76] on button "Active/Pending Jobs" at bounding box center [655, 74] width 81 height 28
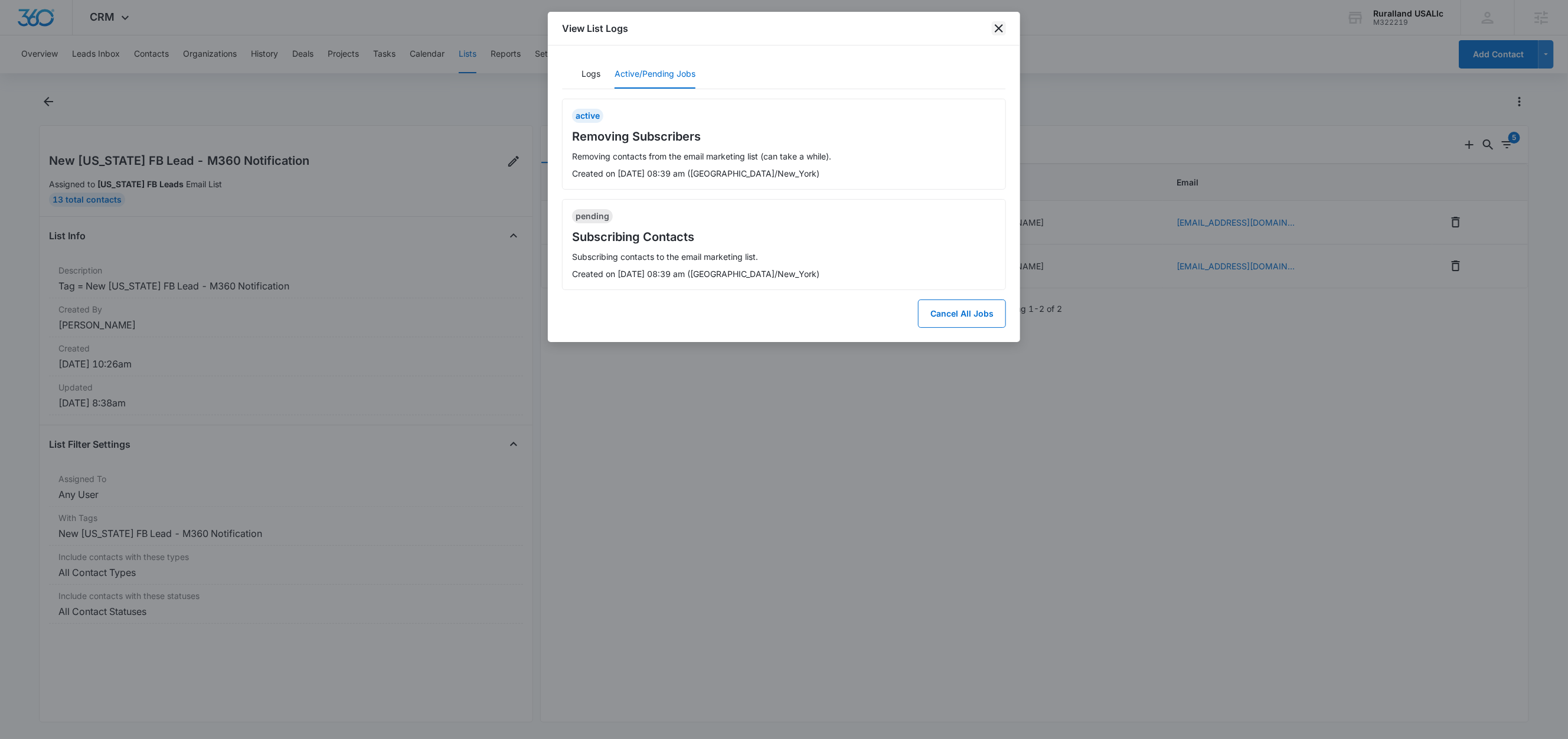
click at [999, 27] on icon "close" at bounding box center [999, 28] width 14 height 14
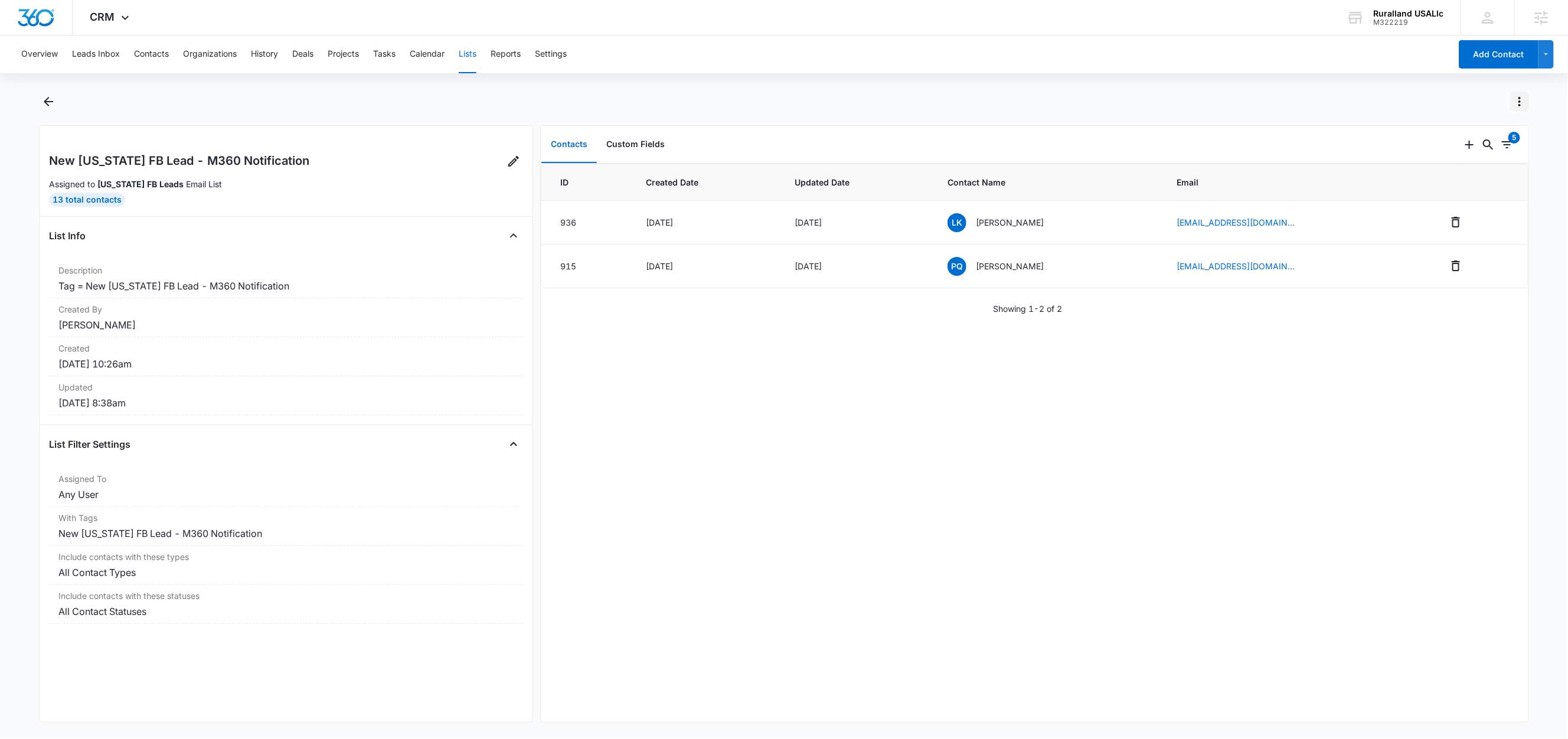
click at [1520, 105] on icon "Actions" at bounding box center [1519, 101] width 2 height 10
click at [1474, 172] on div "View List Log" at bounding box center [1466, 170] width 68 height 8
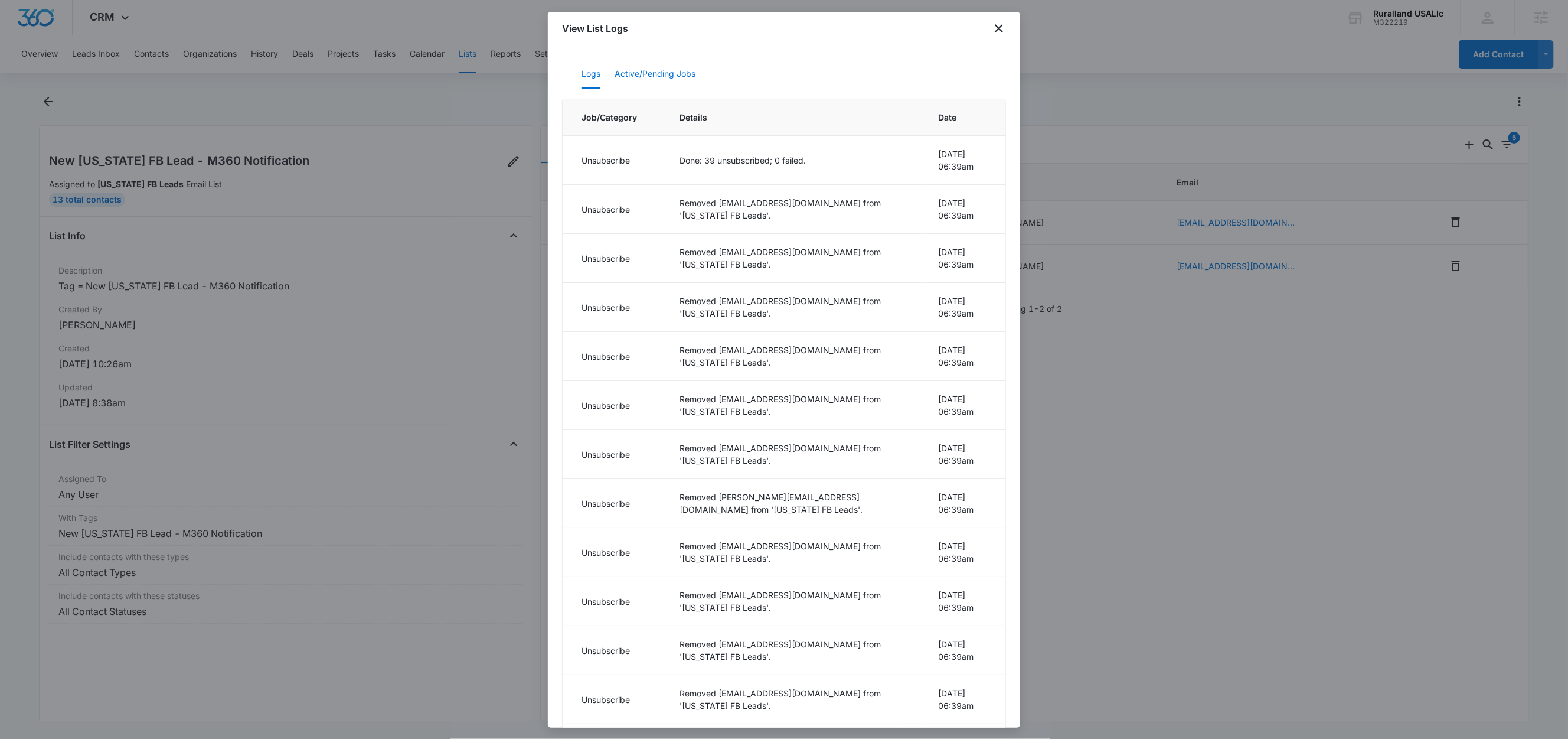
click at [659, 77] on button "Active/Pending Jobs" at bounding box center [655, 74] width 81 height 28
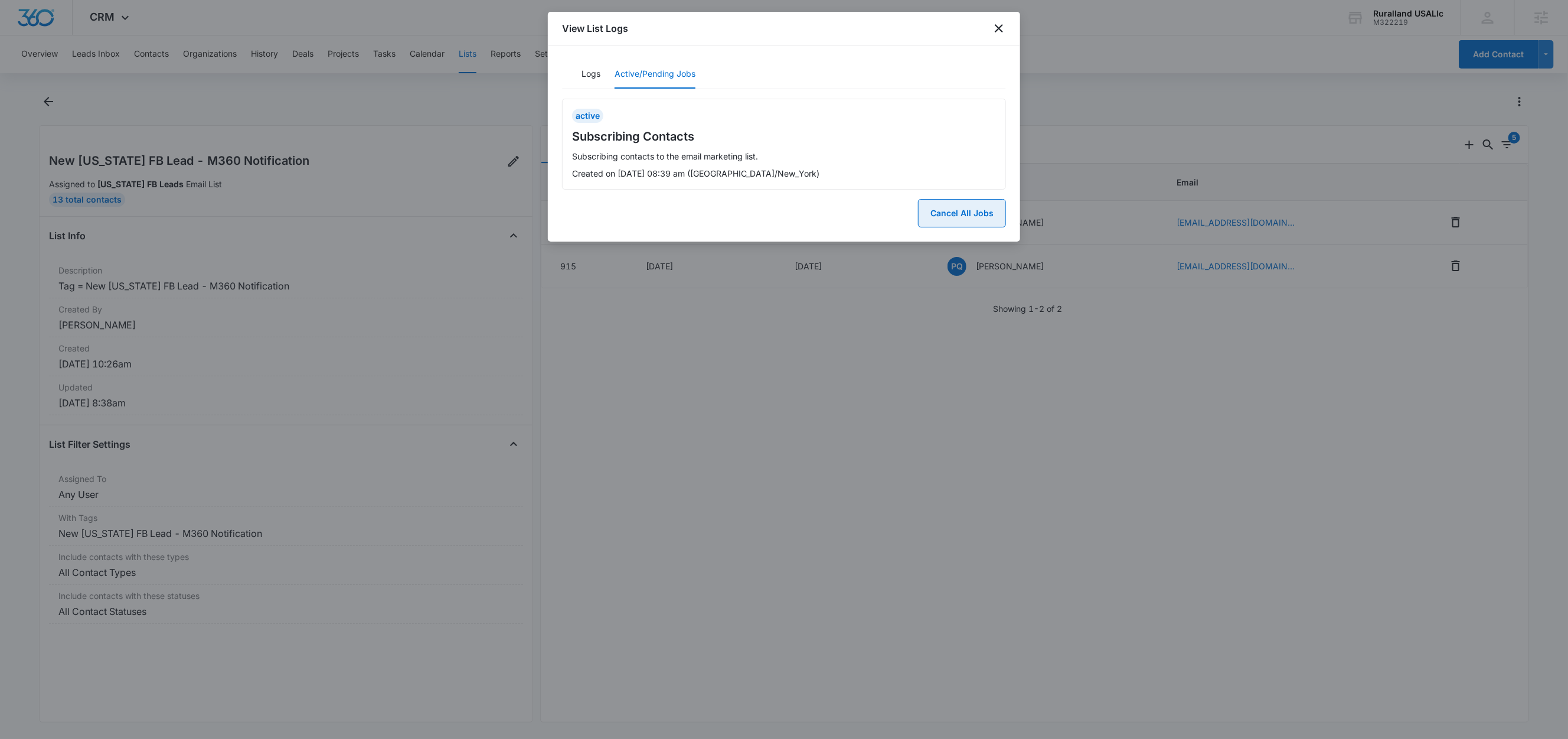
click at [958, 215] on button "Cancel All Jobs" at bounding box center [961, 213] width 88 height 28
click at [989, 170] on button "Yes" at bounding box center [990, 166] width 30 height 22
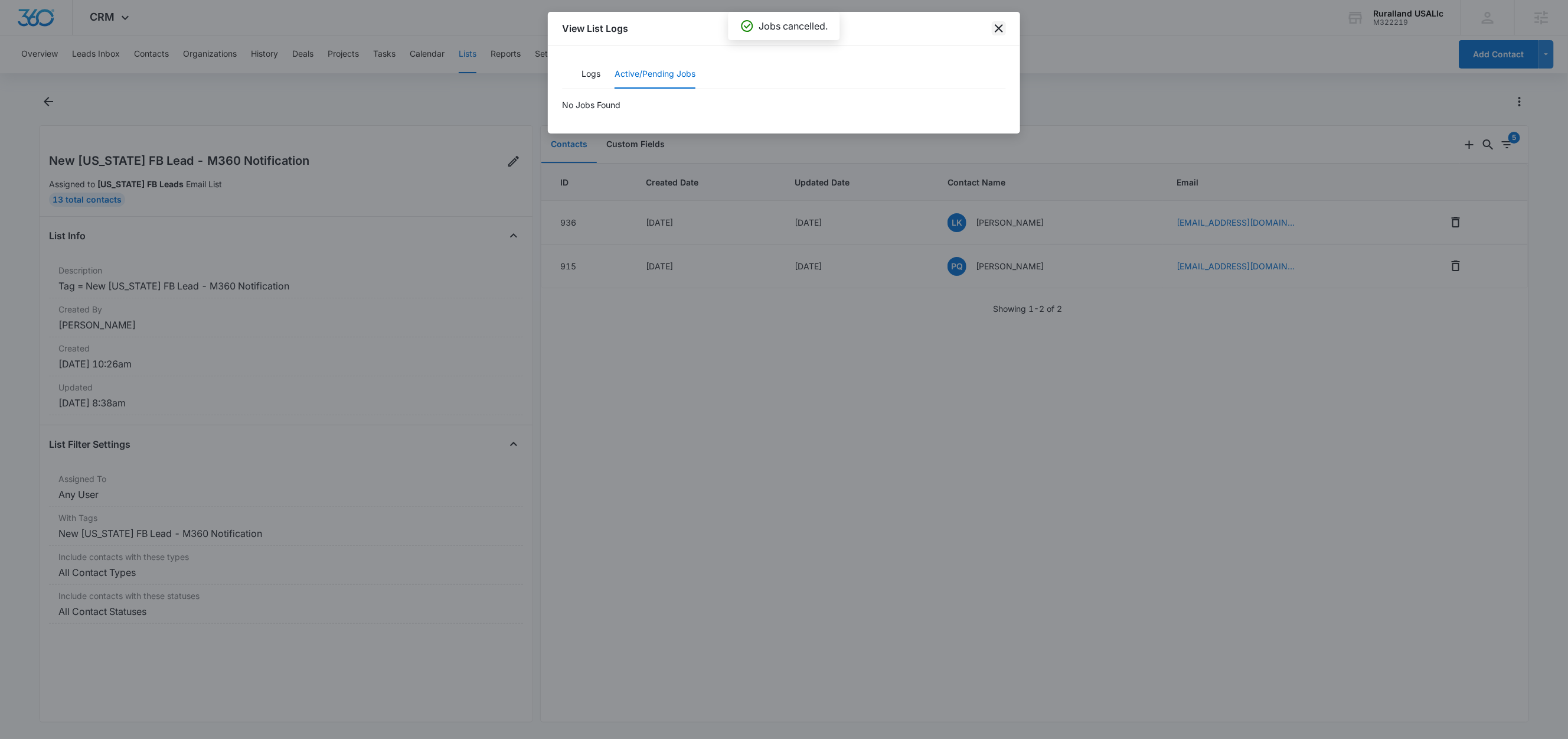
click at [997, 27] on icon "close" at bounding box center [999, 28] width 8 height 8
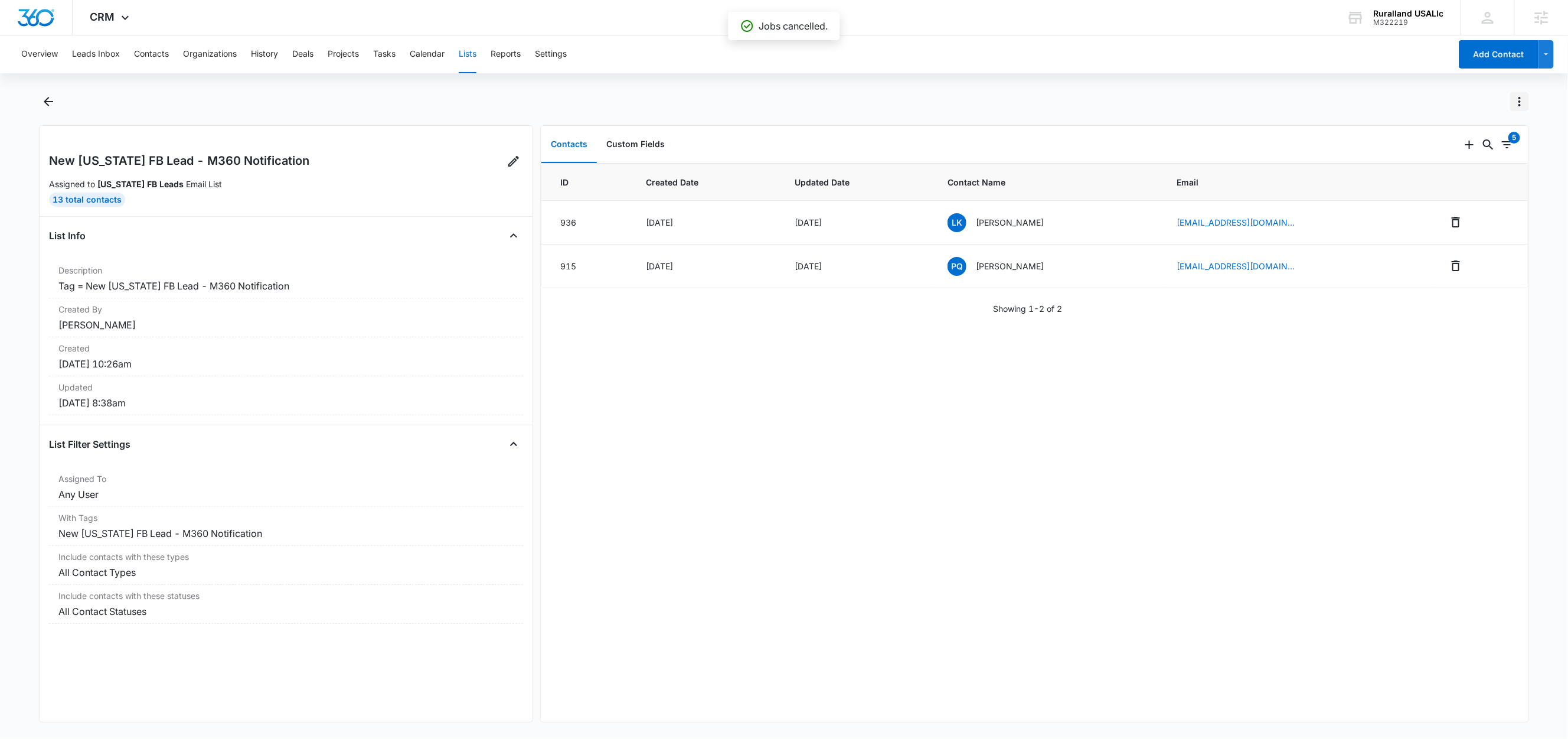
click at [1517, 102] on icon "Actions" at bounding box center [1519, 101] width 14 height 14
click at [1476, 149] on div "Refresh List" at bounding box center [1466, 152] width 68 height 8
click at [1520, 100] on icon "Actions" at bounding box center [1519, 101] width 2 height 10
click at [1476, 172] on div "View List Log" at bounding box center [1466, 170] width 68 height 8
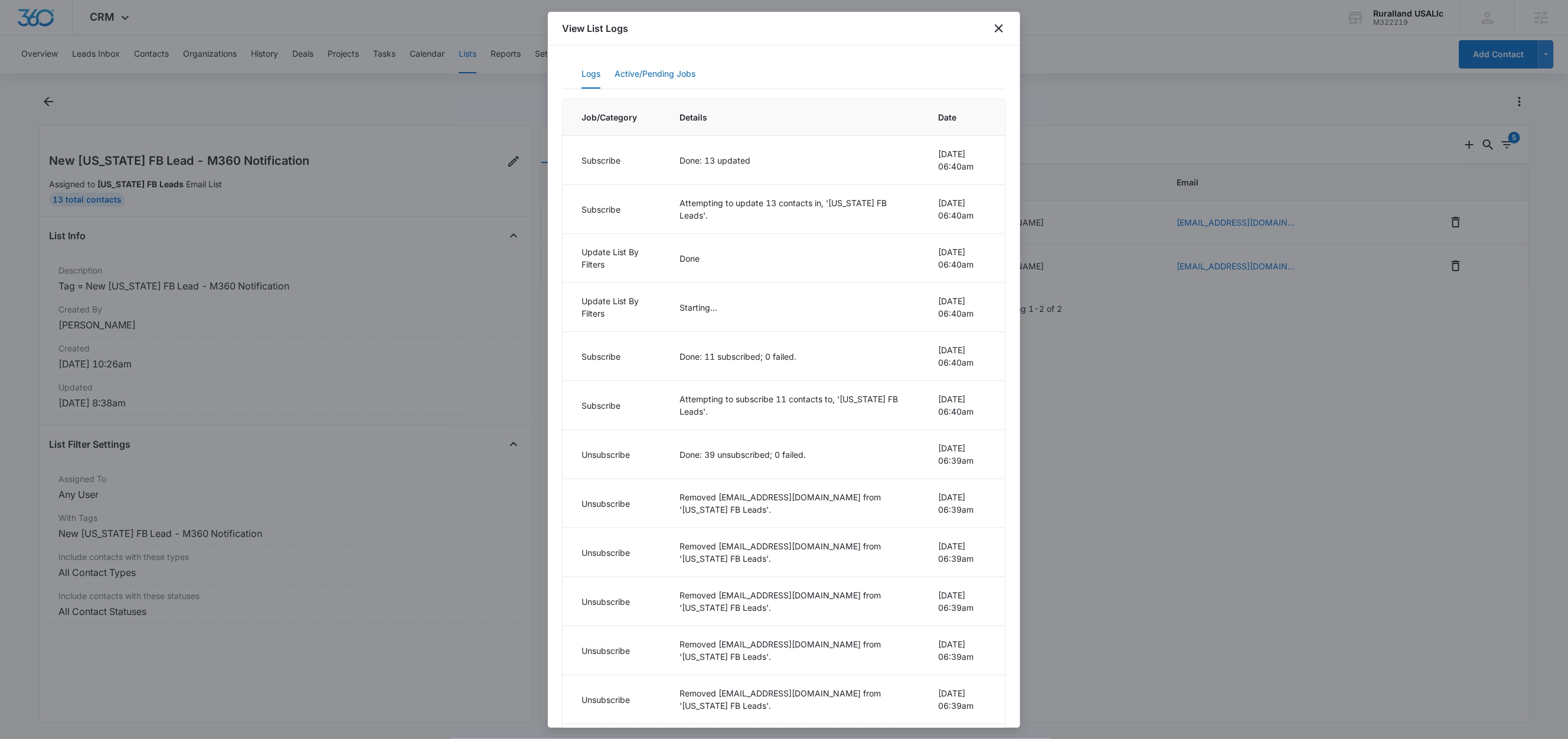
click at [679, 79] on button "Active/Pending Jobs" at bounding box center [655, 74] width 81 height 28
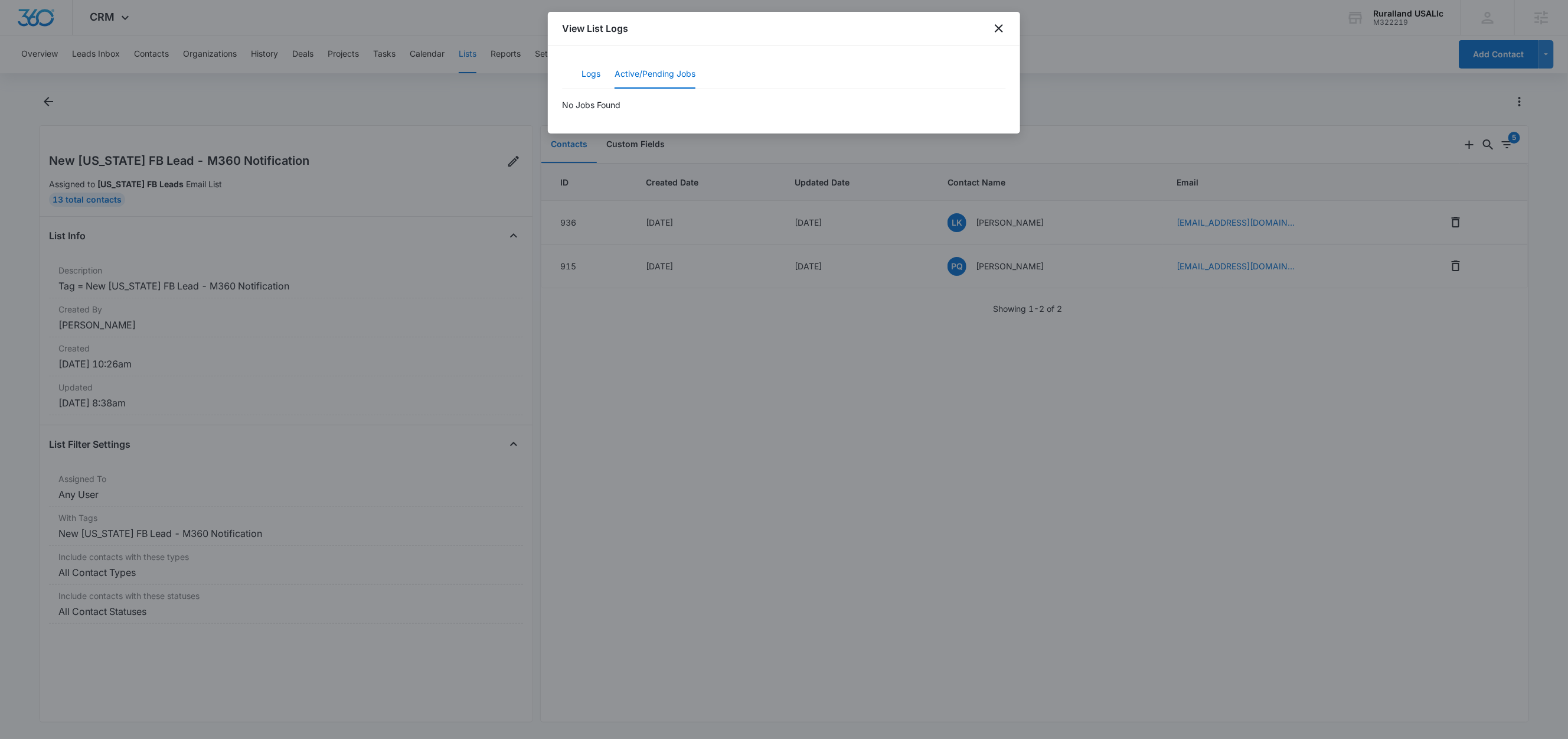
click at [589, 76] on button "Logs" at bounding box center [590, 74] width 19 height 28
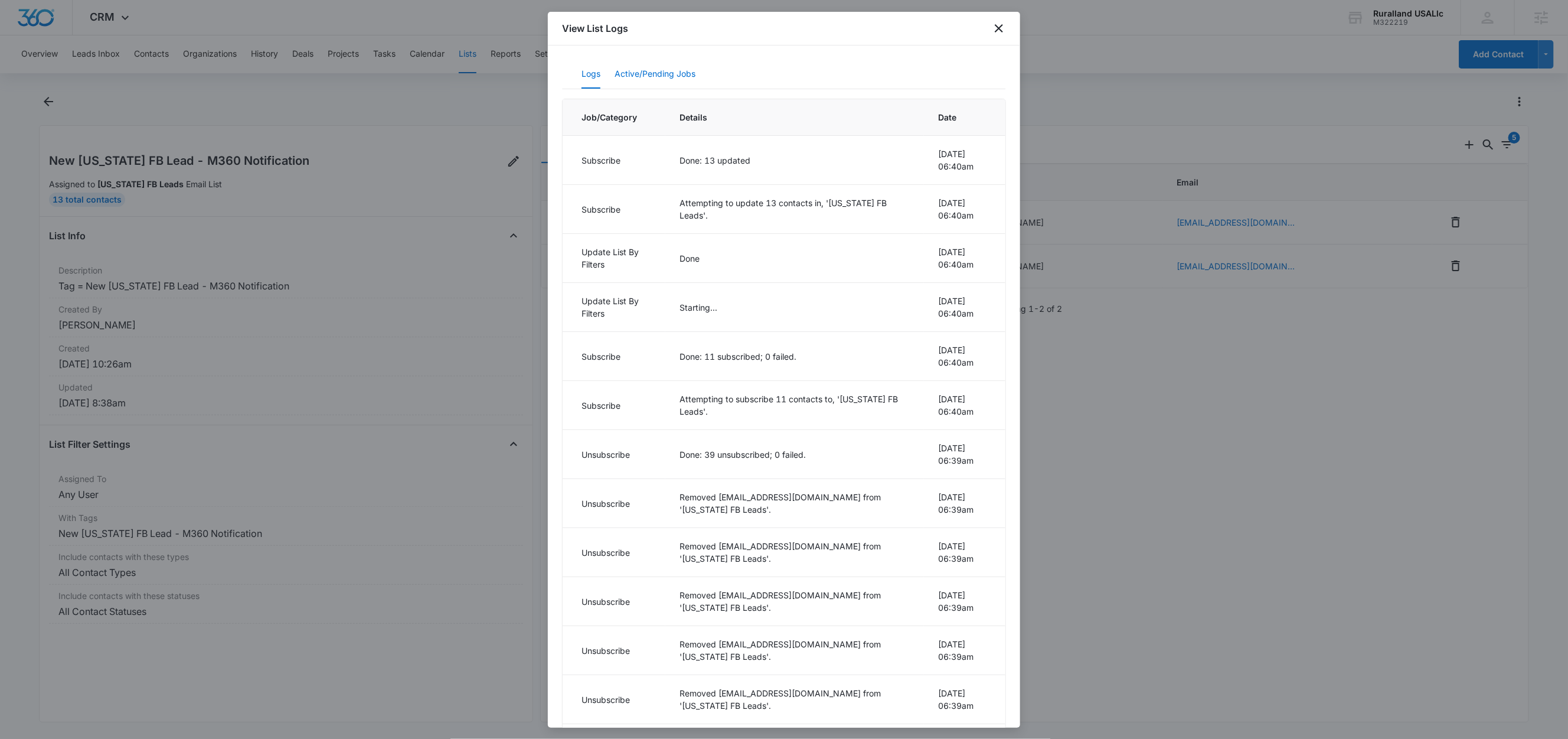
click at [650, 76] on button "Active/Pending Jobs" at bounding box center [655, 74] width 81 height 28
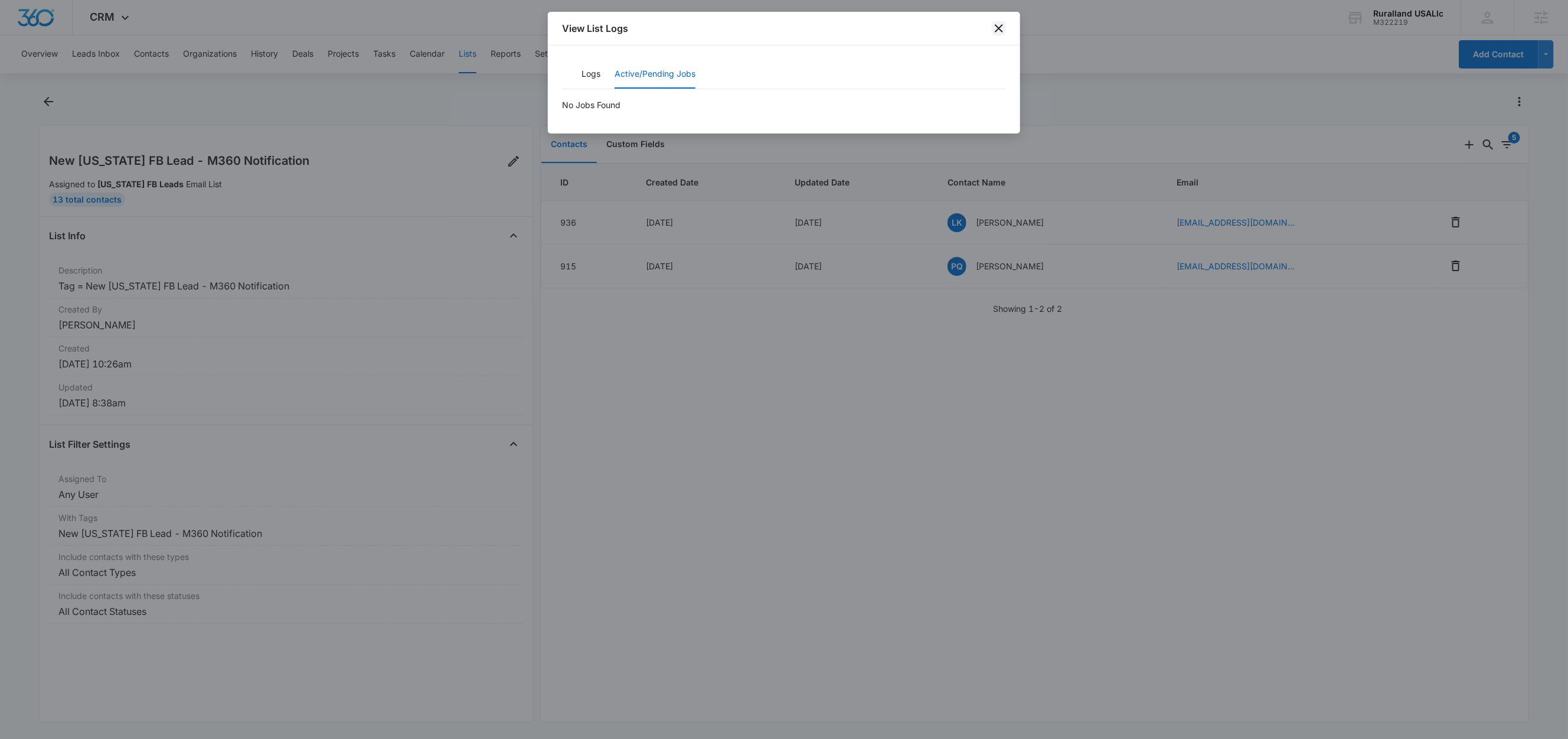
click at [1004, 30] on icon "close" at bounding box center [999, 28] width 14 height 14
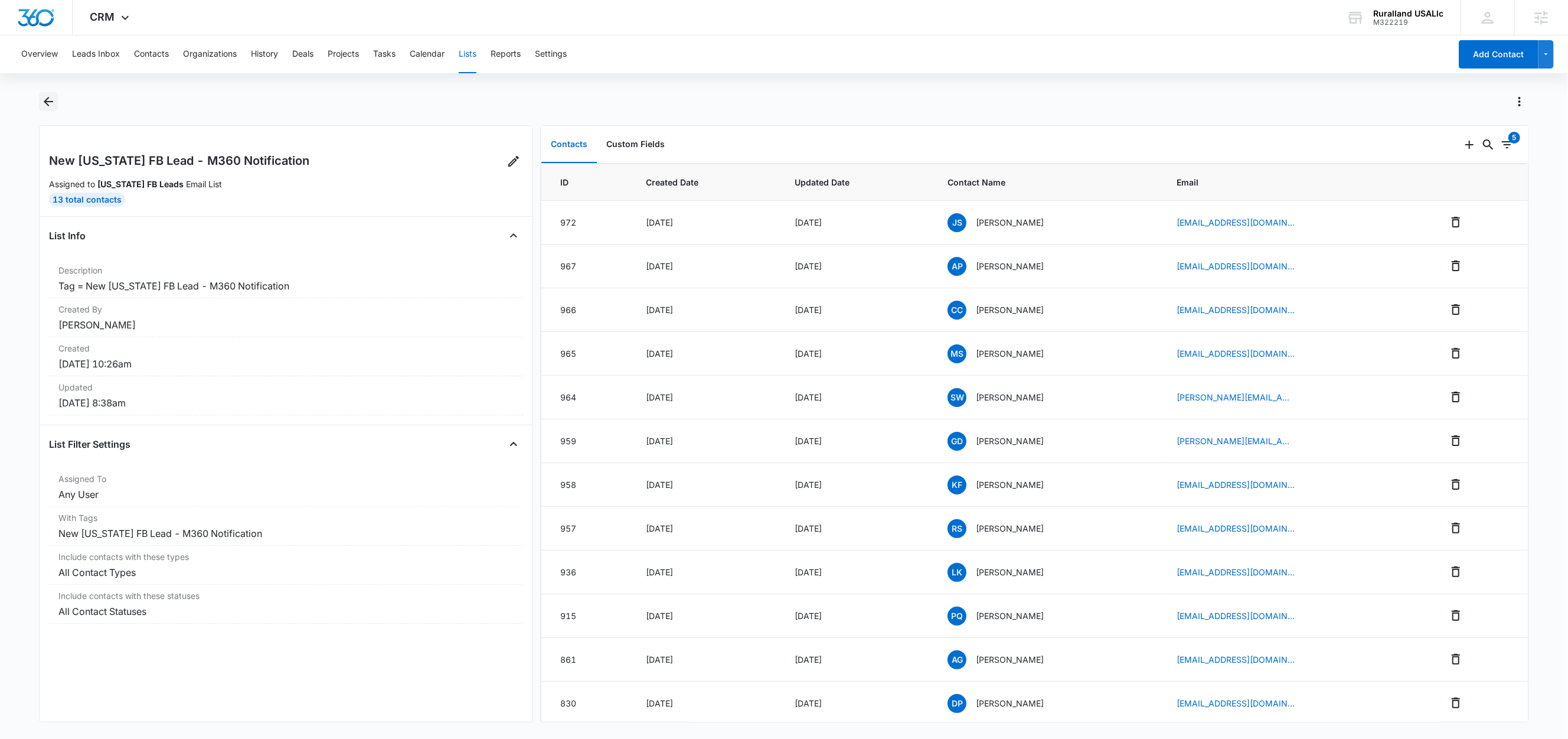
click at [45, 103] on icon "Back" at bounding box center [48, 101] width 14 height 14
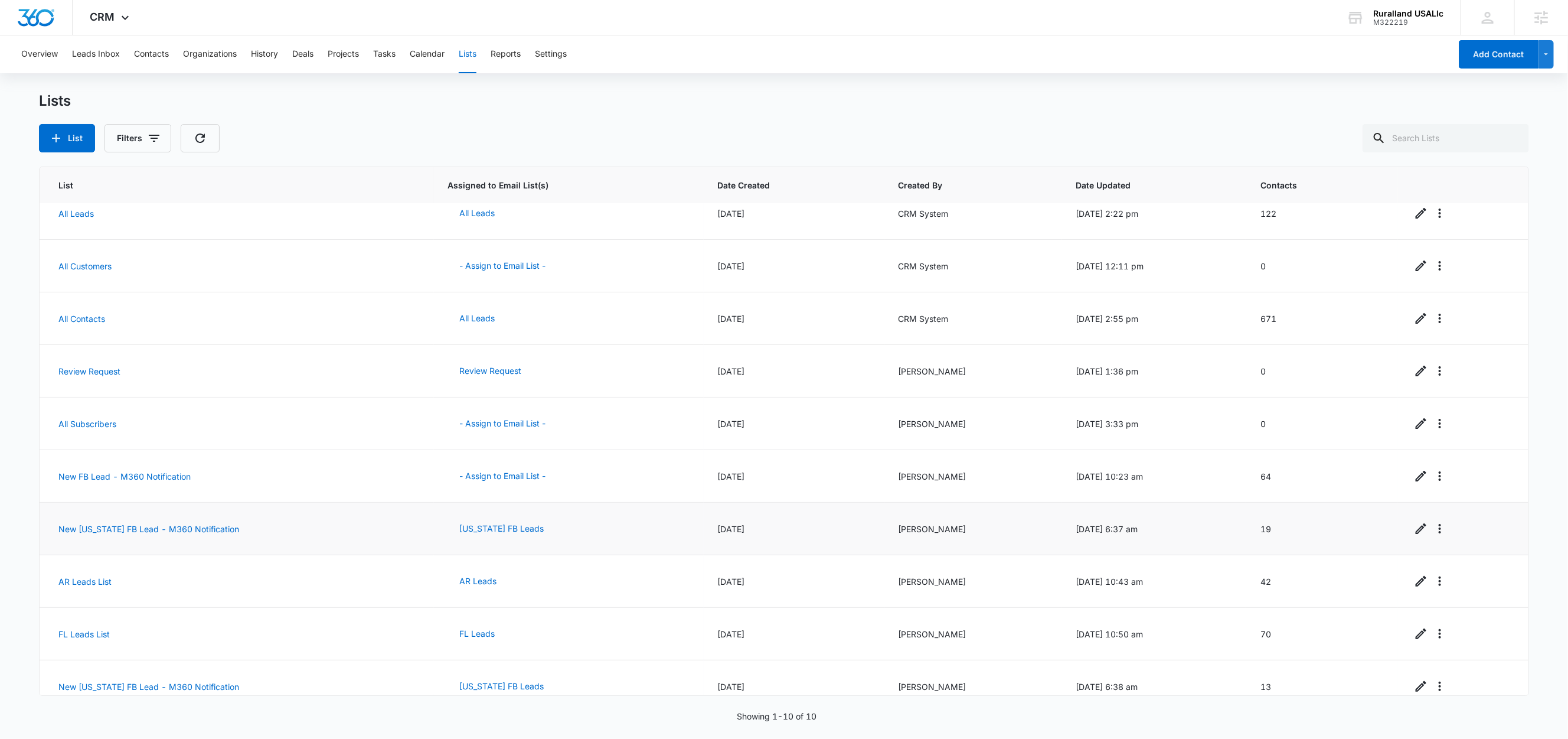
scroll to position [37, 0]
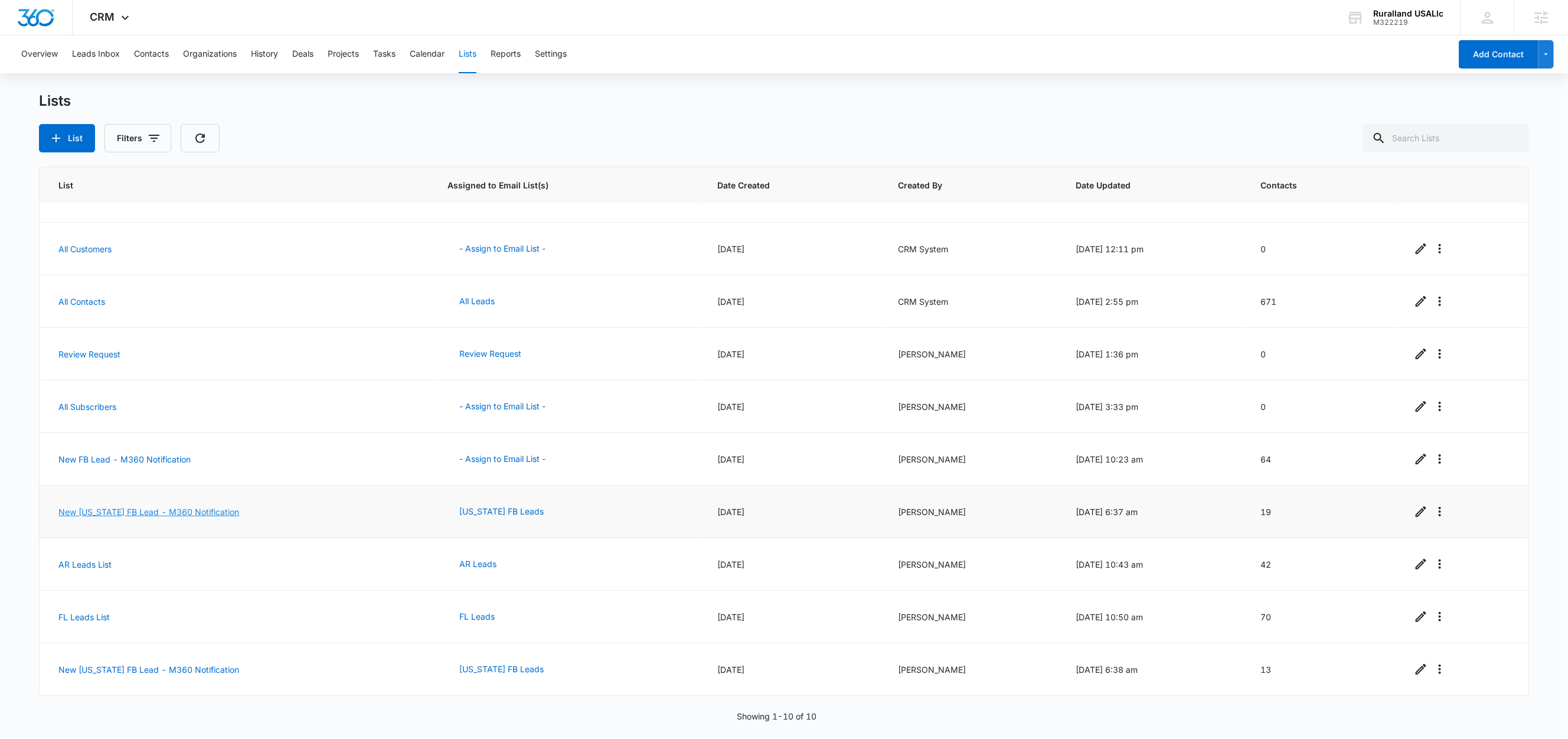
click at [177, 507] on link "New [US_STATE] FB Lead - M360 Notification" at bounding box center [148, 512] width 180 height 10
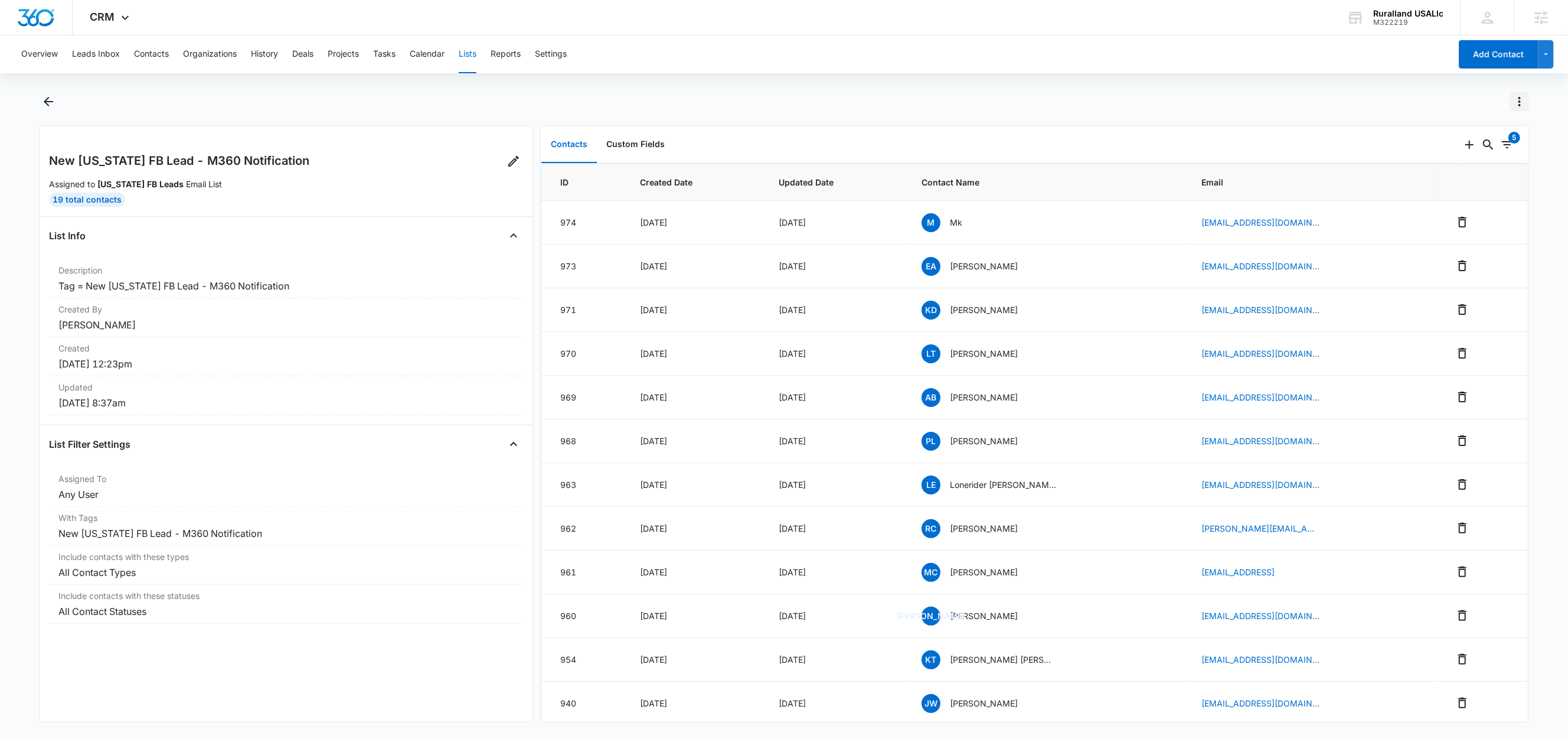
click at [1520, 101] on icon "Actions" at bounding box center [1519, 101] width 2 height 10
click at [1477, 170] on div "View List Log" at bounding box center [1466, 170] width 68 height 8
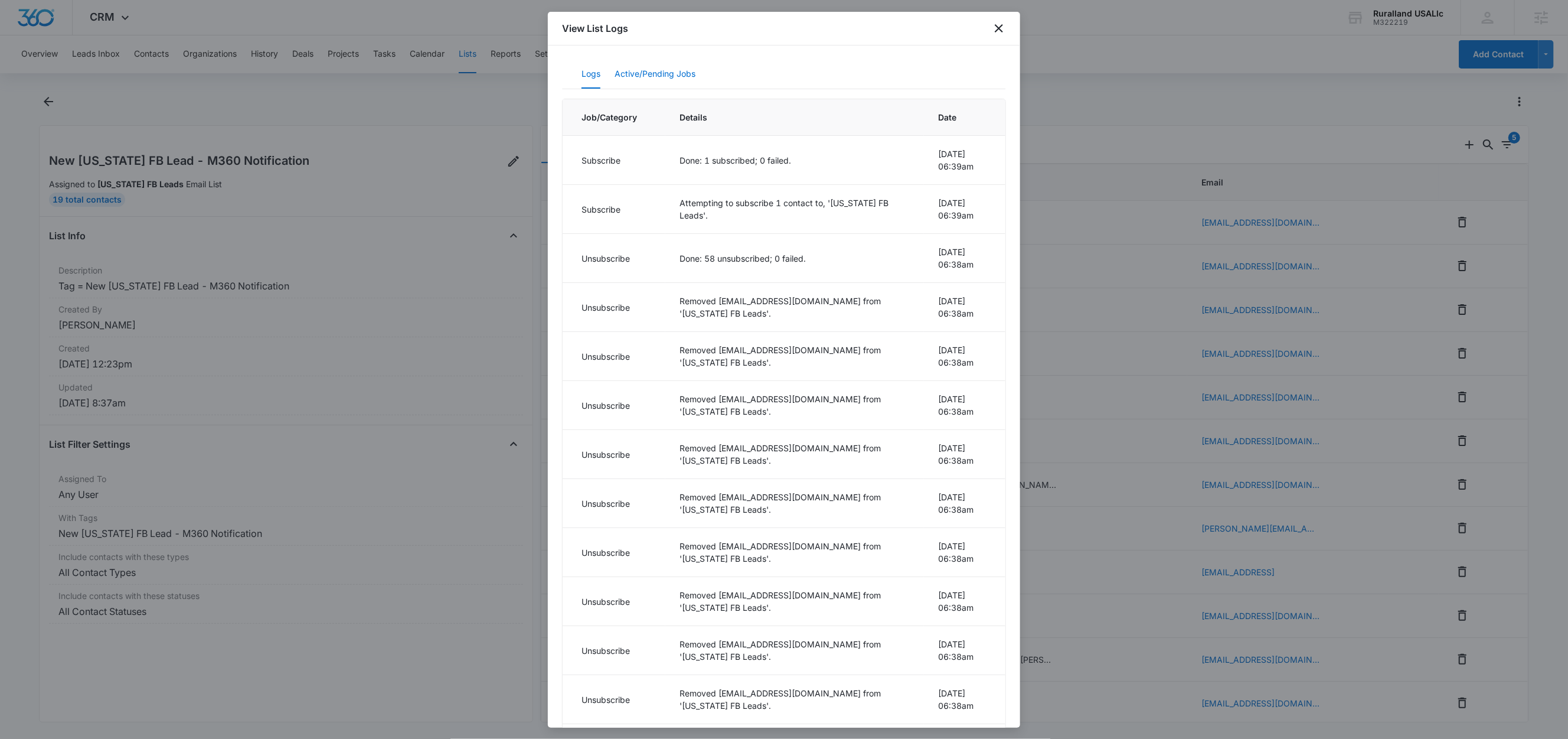
click at [657, 79] on button "Active/Pending Jobs" at bounding box center [655, 74] width 81 height 28
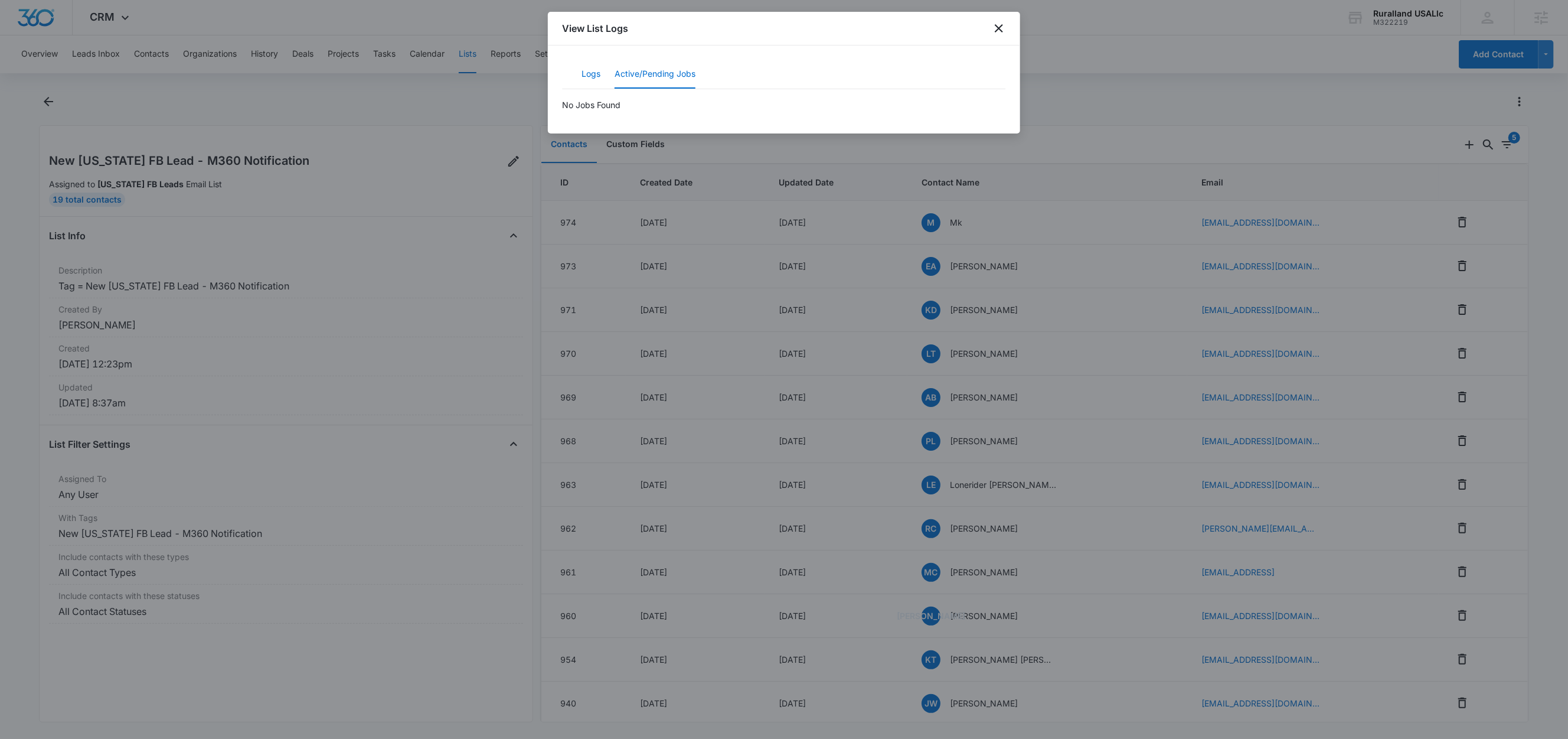
click at [589, 74] on button "Logs" at bounding box center [590, 74] width 19 height 28
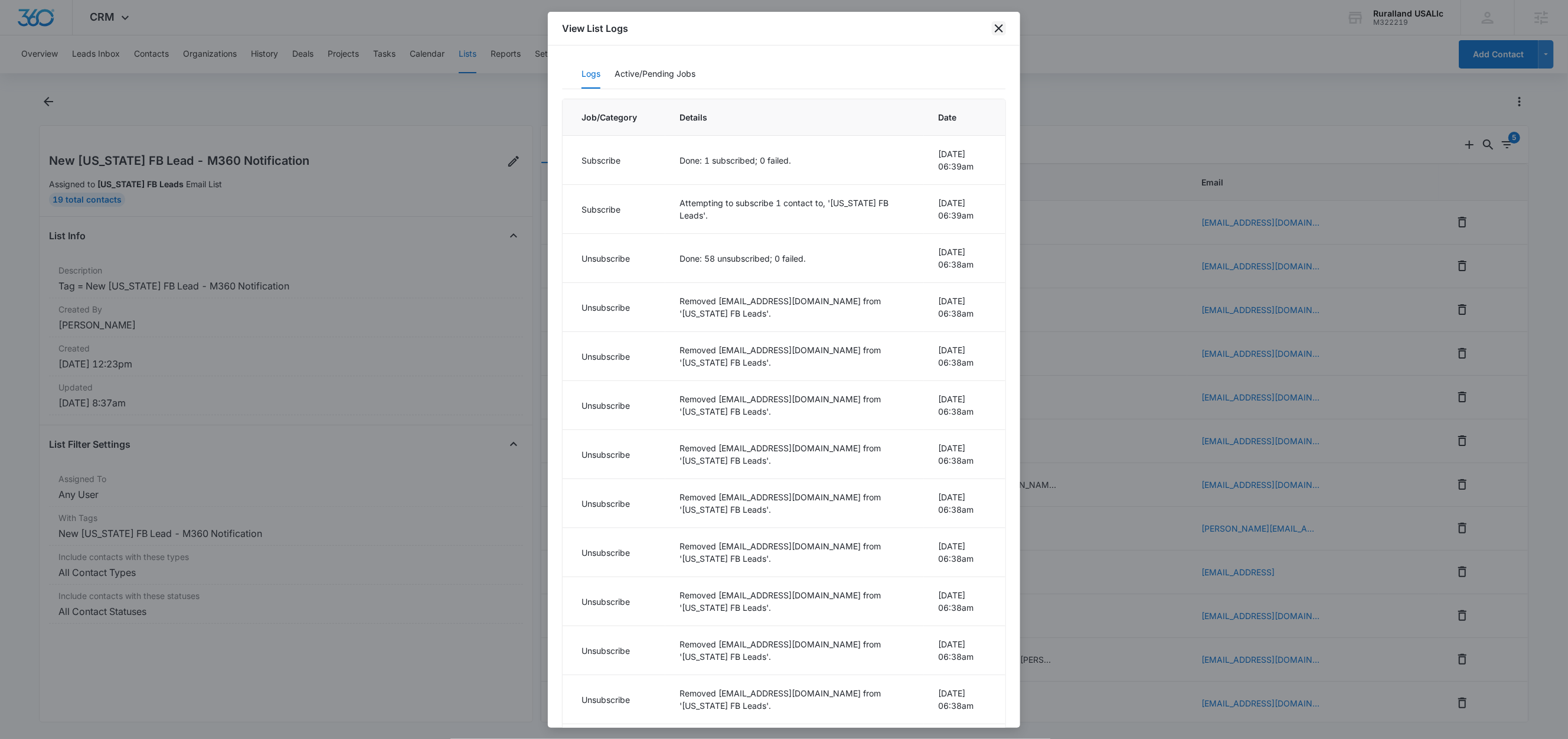
click at [995, 35] on icon "close" at bounding box center [999, 28] width 14 height 14
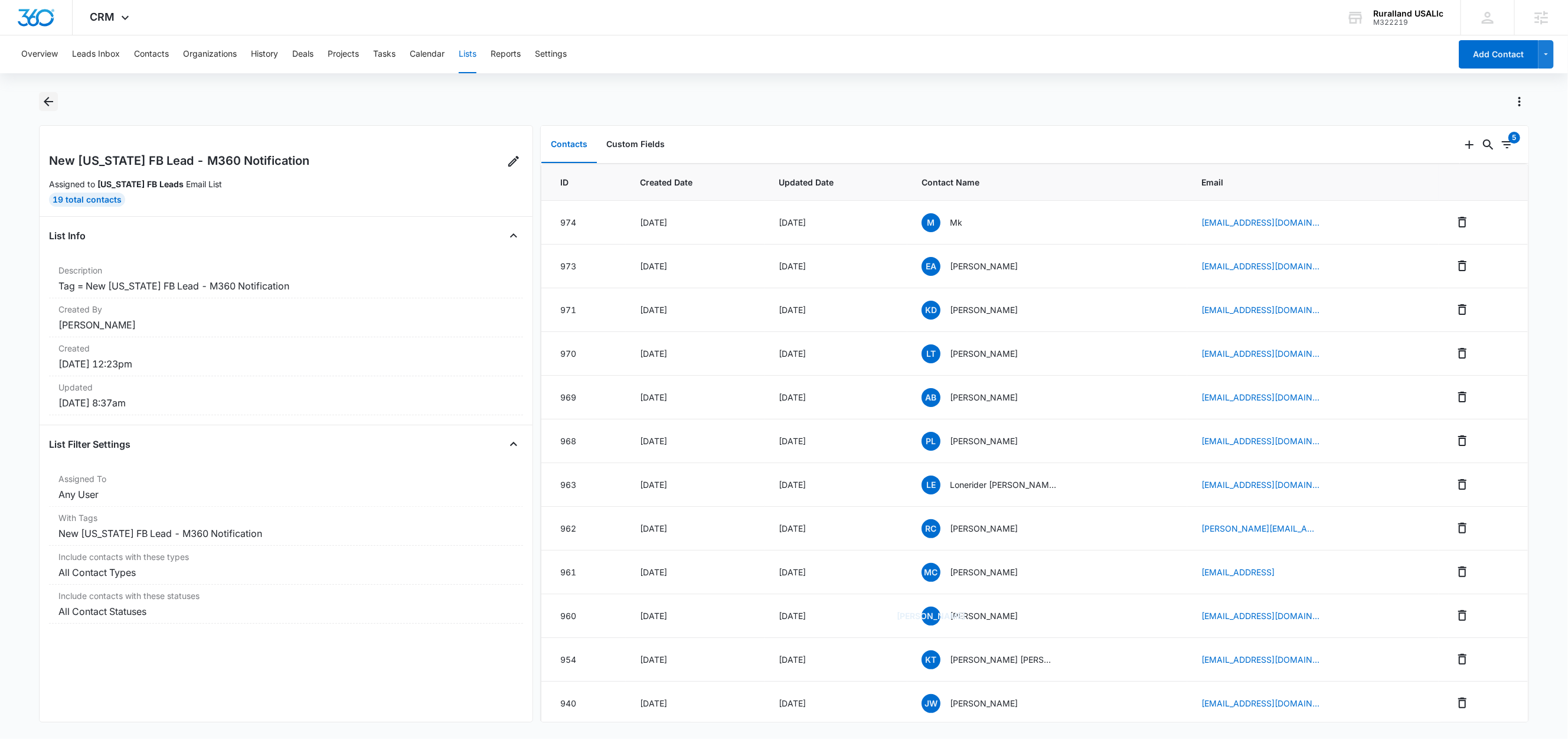
click at [47, 108] on icon "Back" at bounding box center [48, 101] width 14 height 14
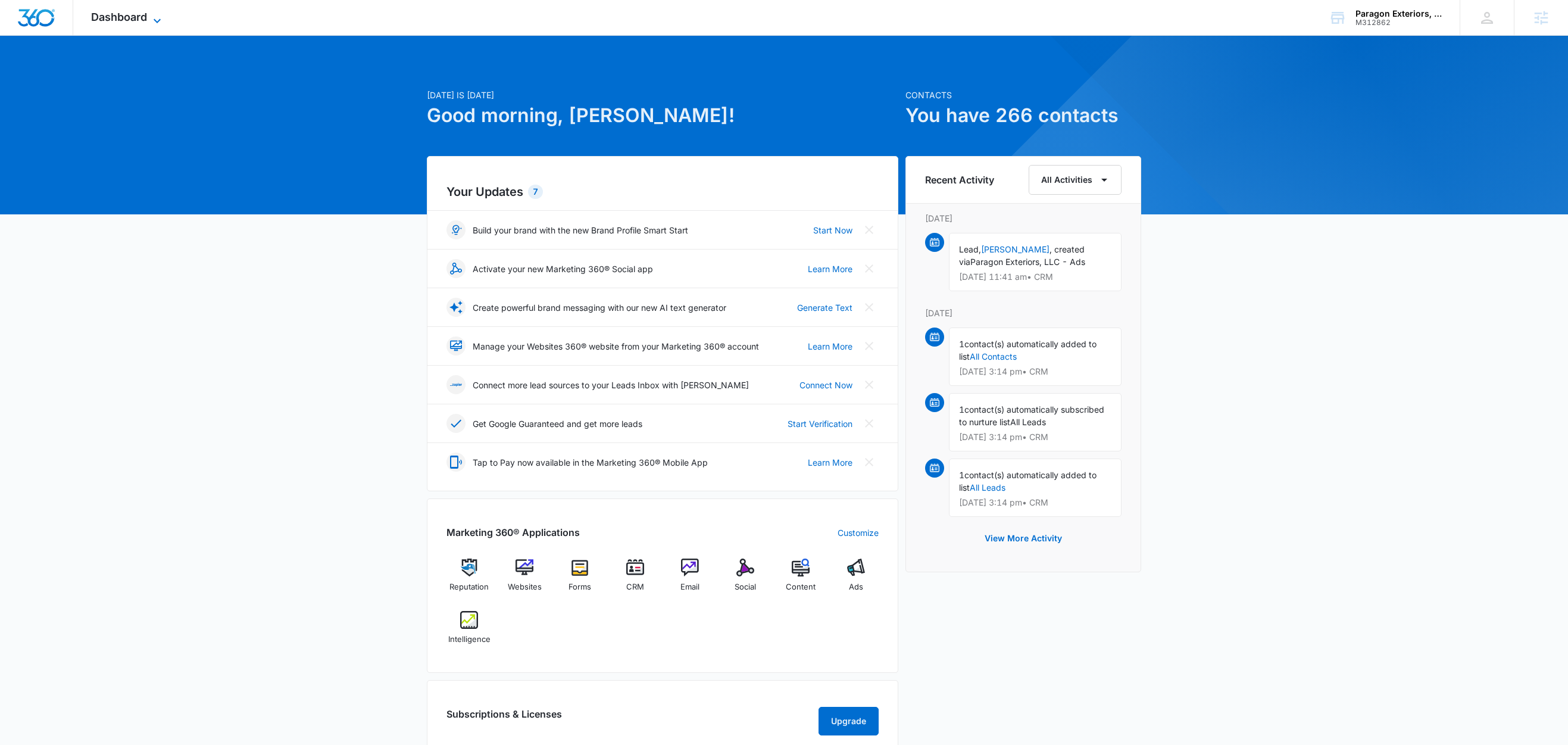
click at [154, 16] on icon at bounding box center [157, 20] width 14 height 14
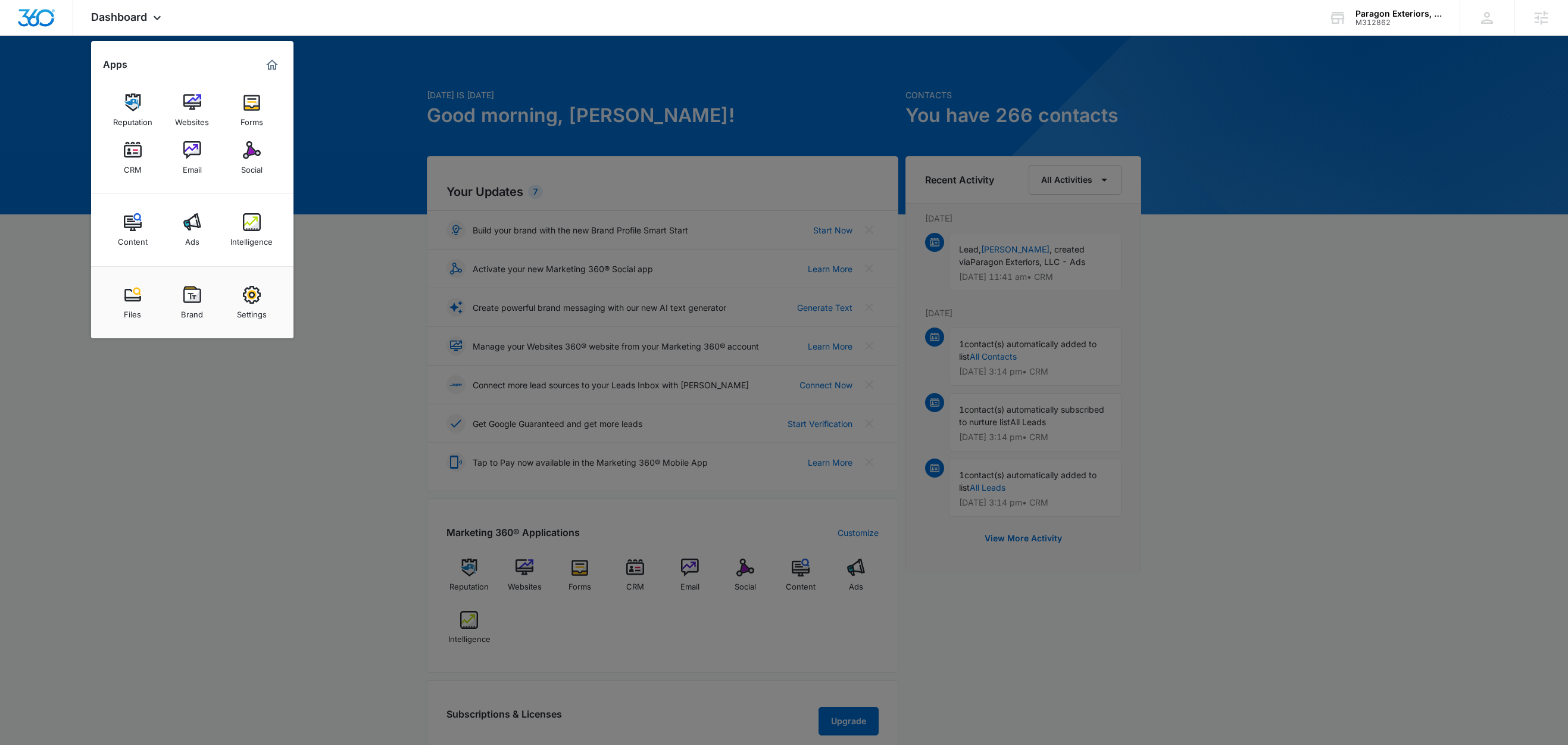
click at [356, 205] on div at bounding box center [784, 372] width 1568 height 745
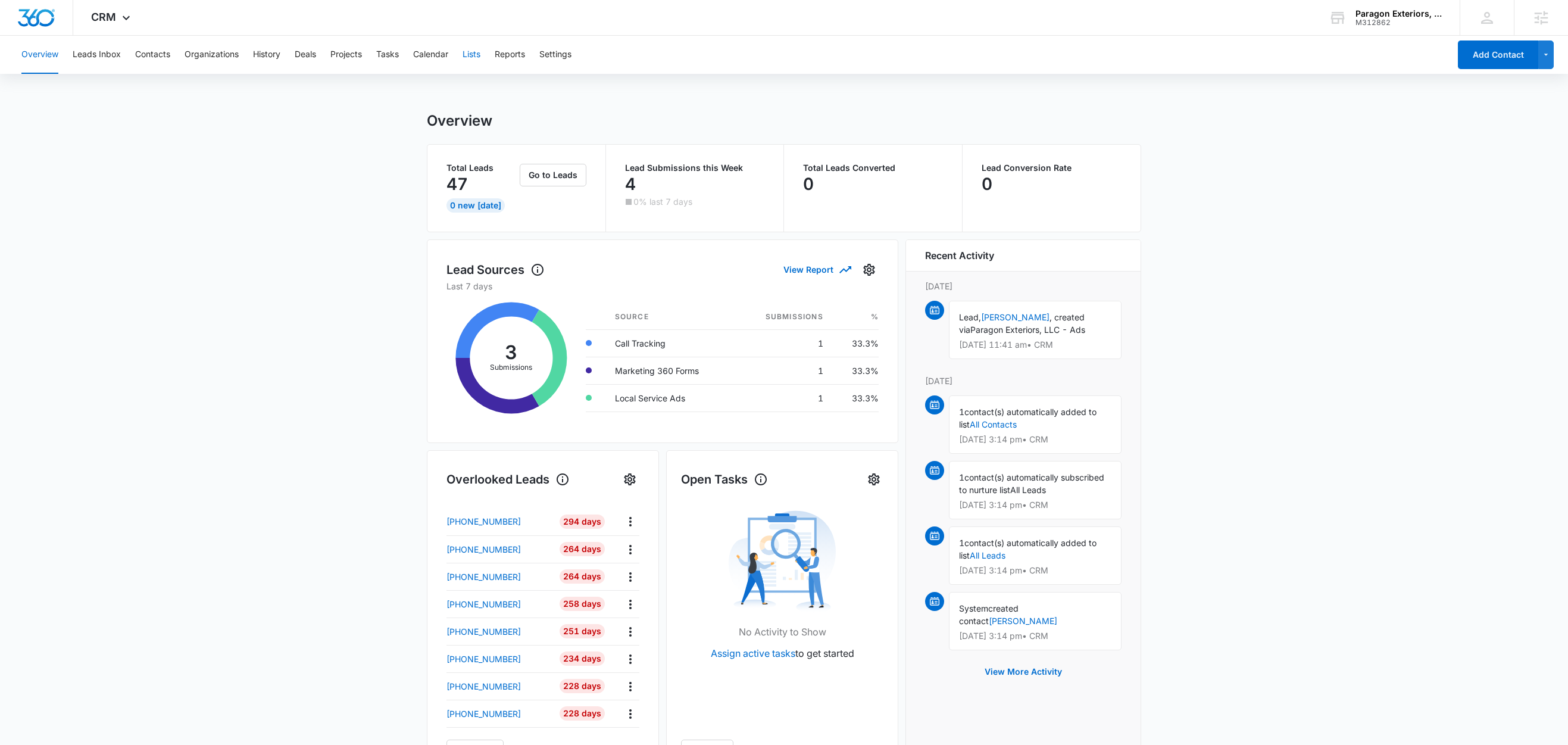
click at [478, 57] on button "Lists" at bounding box center [472, 55] width 18 height 38
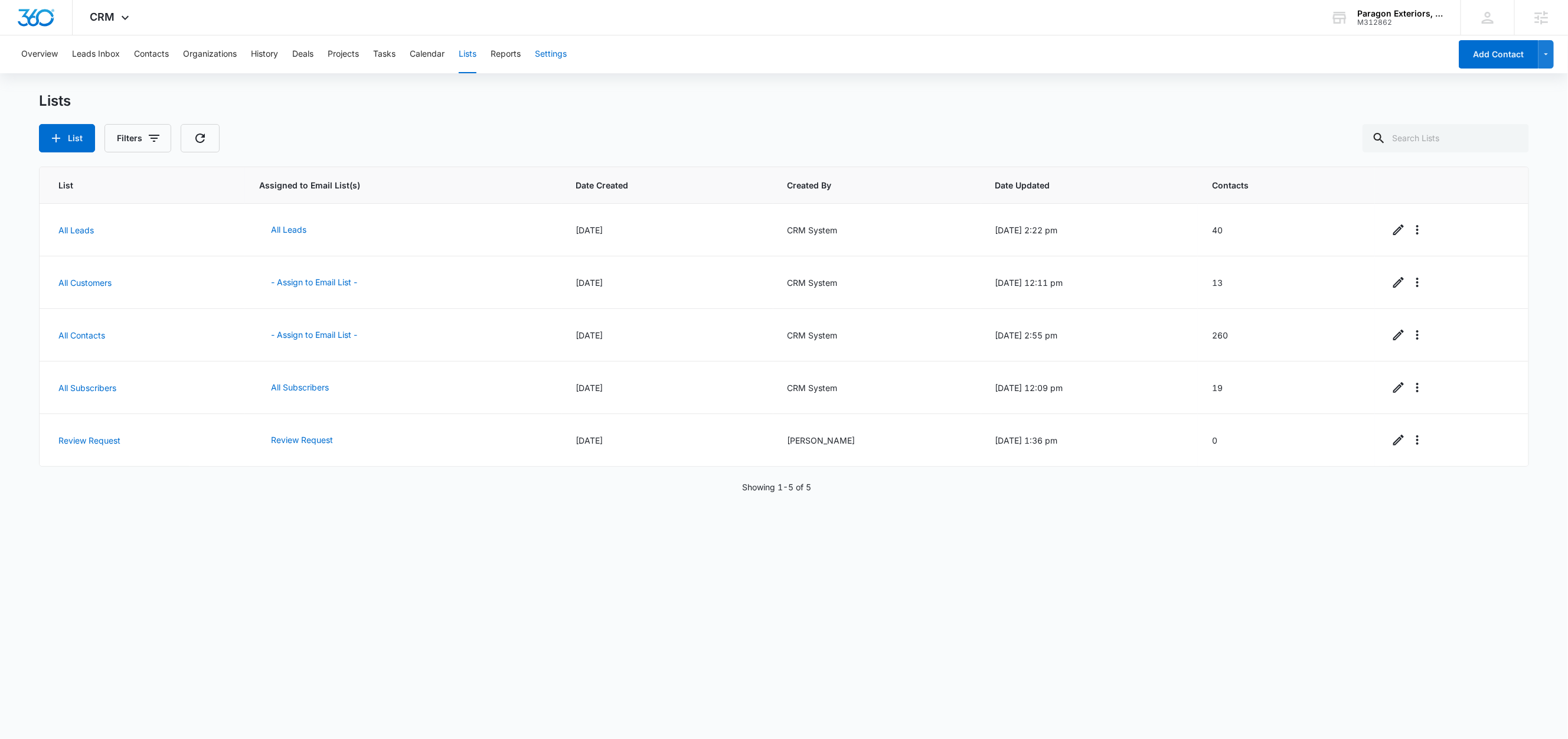
click at [551, 56] on button "Settings" at bounding box center [550, 54] width 32 height 38
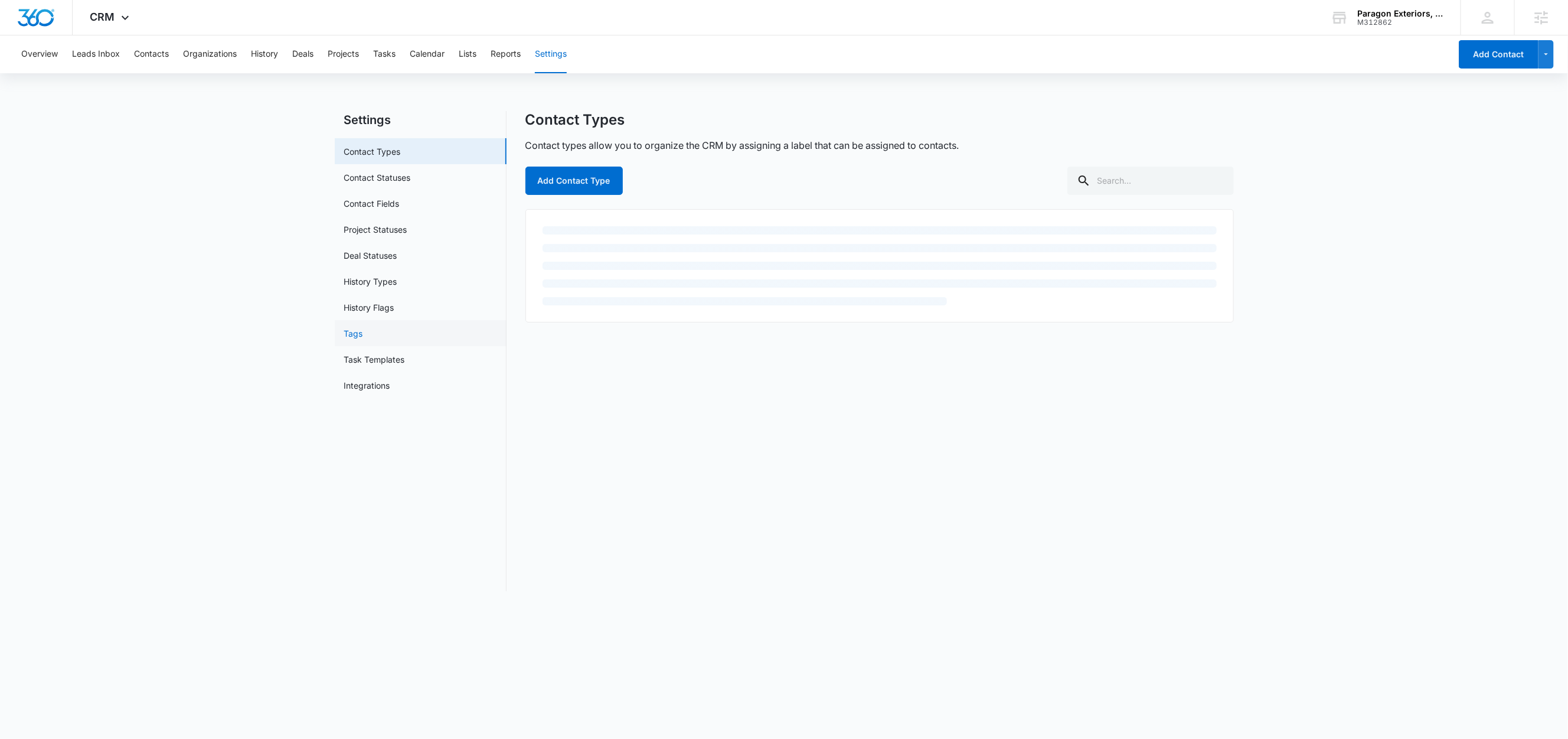
click at [353, 339] on link "Tags" at bounding box center [353, 333] width 19 height 13
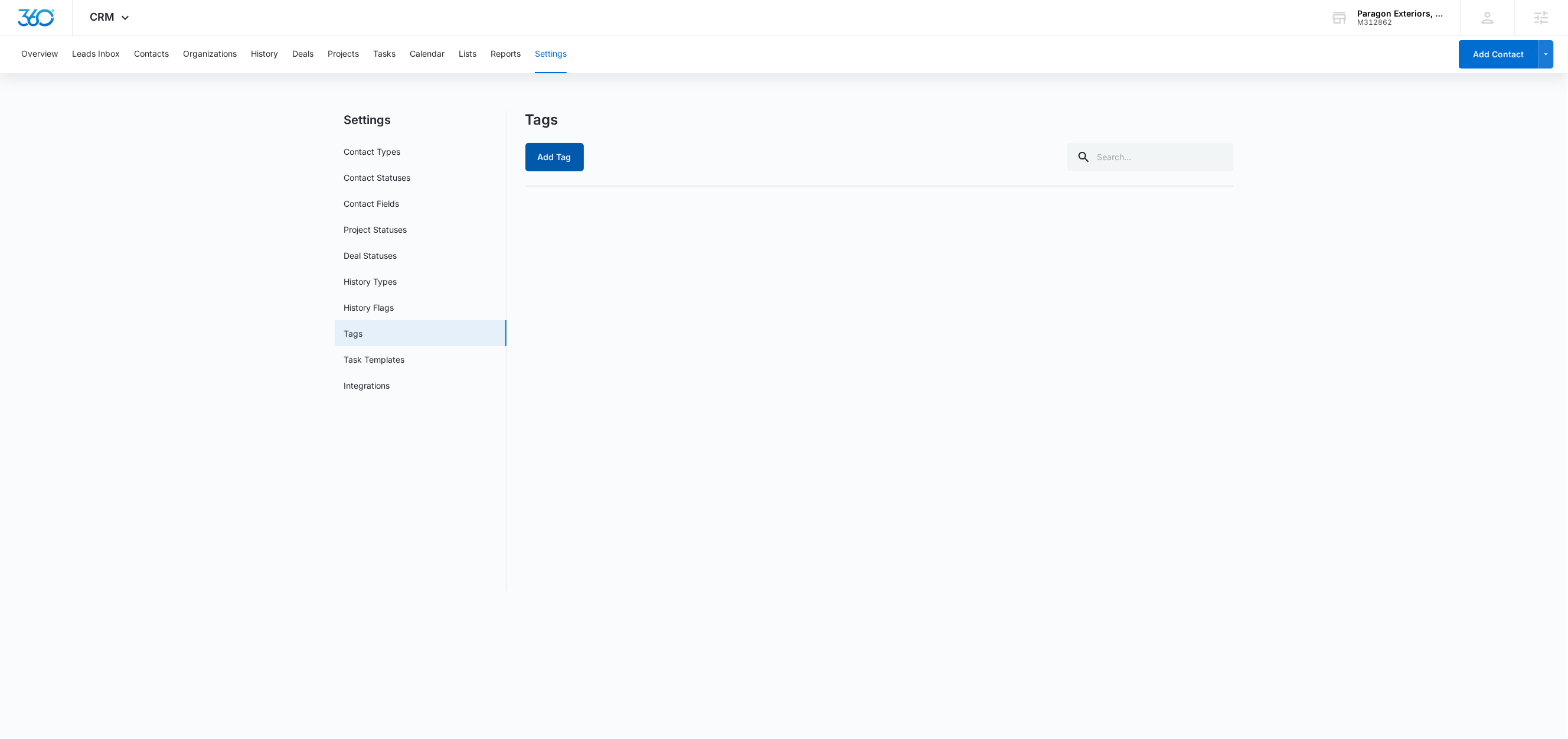
click at [561, 158] on button "Add Tag" at bounding box center [555, 157] width 59 height 28
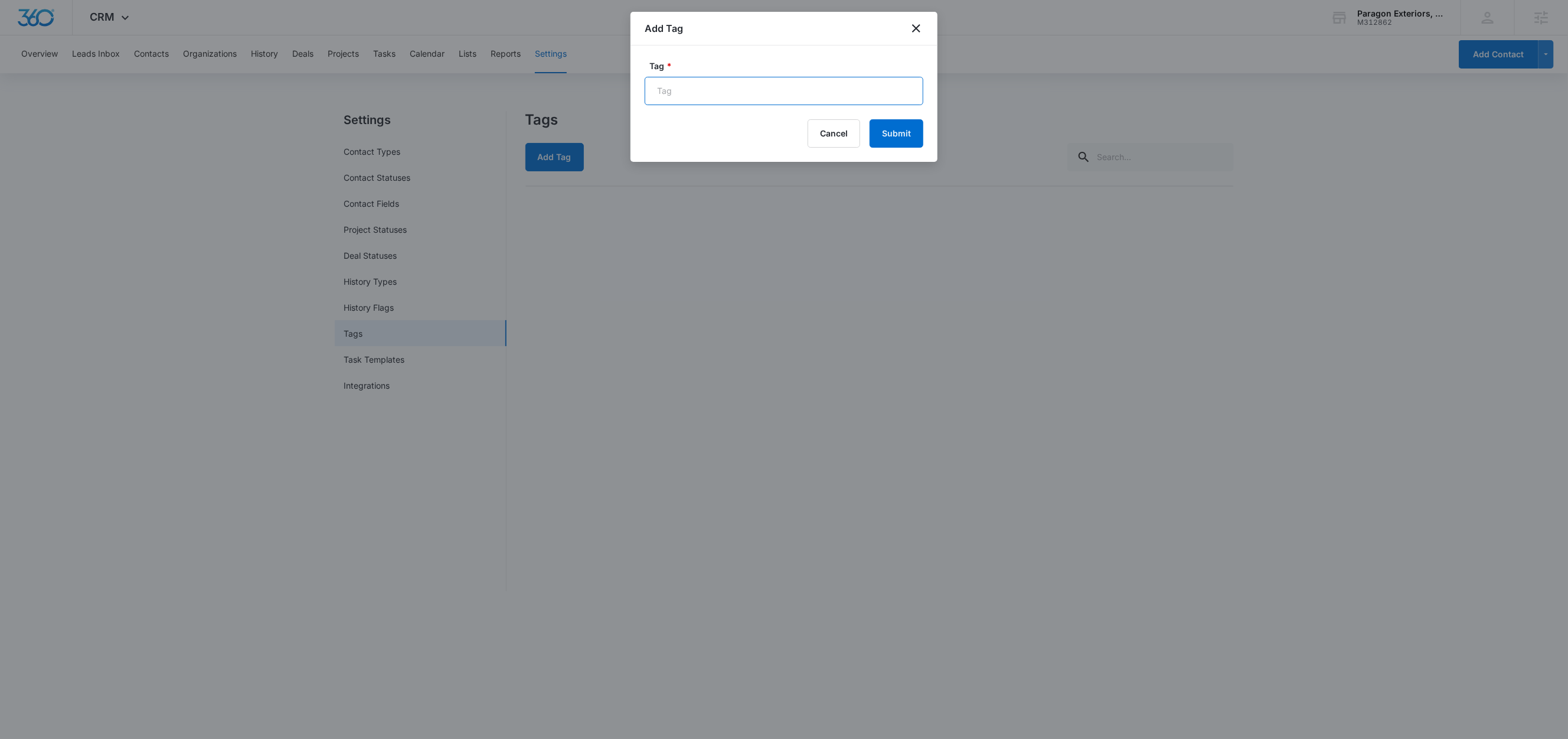
click at [720, 99] on input "Tag *" at bounding box center [783, 91] width 278 height 28
paste input "FB - Lead Gen - Updated Form"
type input "FB - Lead Gen - Updated Form"
click at [914, 137] on button "Submit" at bounding box center [896, 134] width 53 height 28
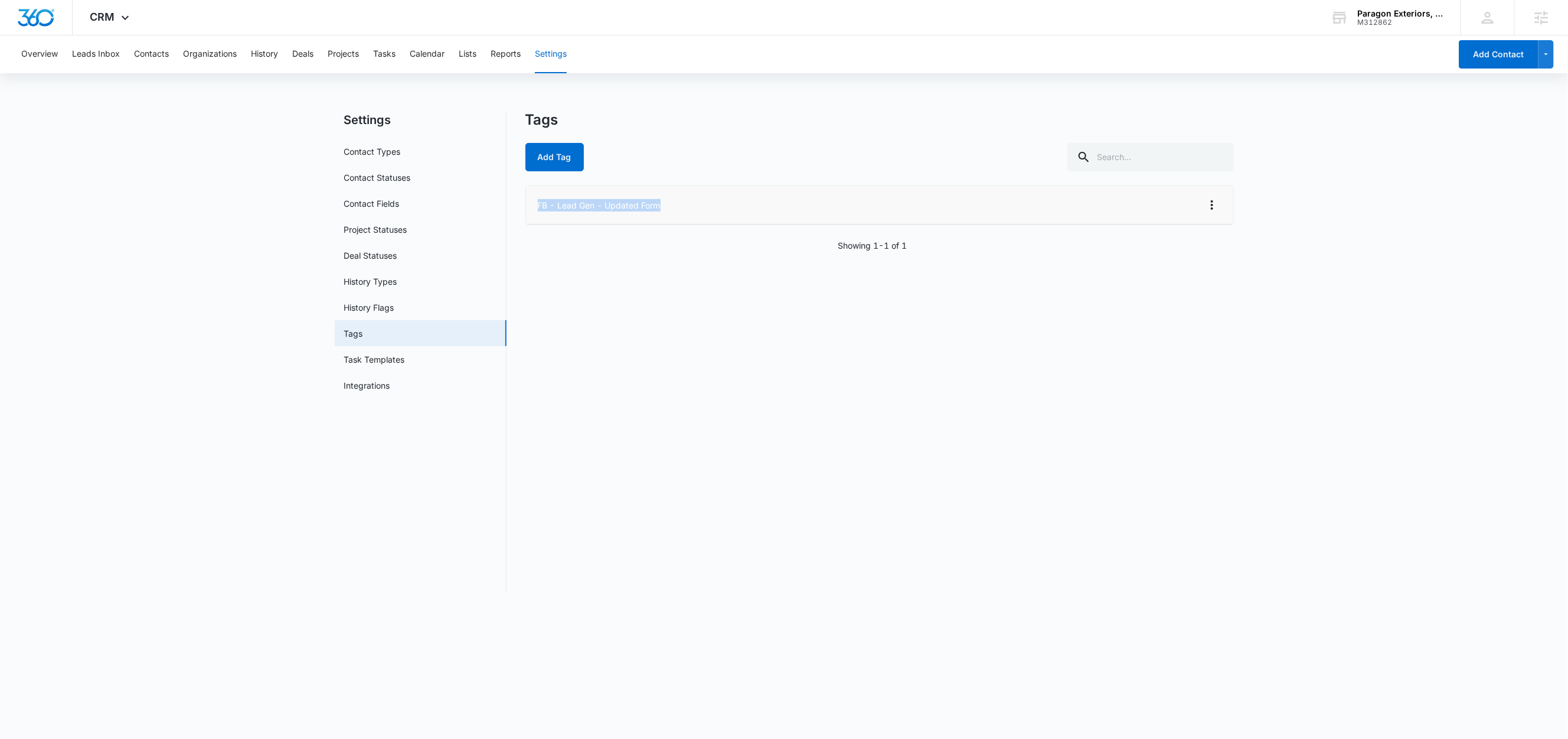
drag, startPoint x: 676, startPoint y: 208, endPoint x: 538, endPoint y: 208, distance: 138.0
click at [538, 208] on li "FB - Lead Gen - Updated Form" at bounding box center [879, 205] width 708 height 39
copy li "FB - Lead Gen - Updated Form"
click at [474, 56] on button "Lists" at bounding box center [468, 54] width 18 height 38
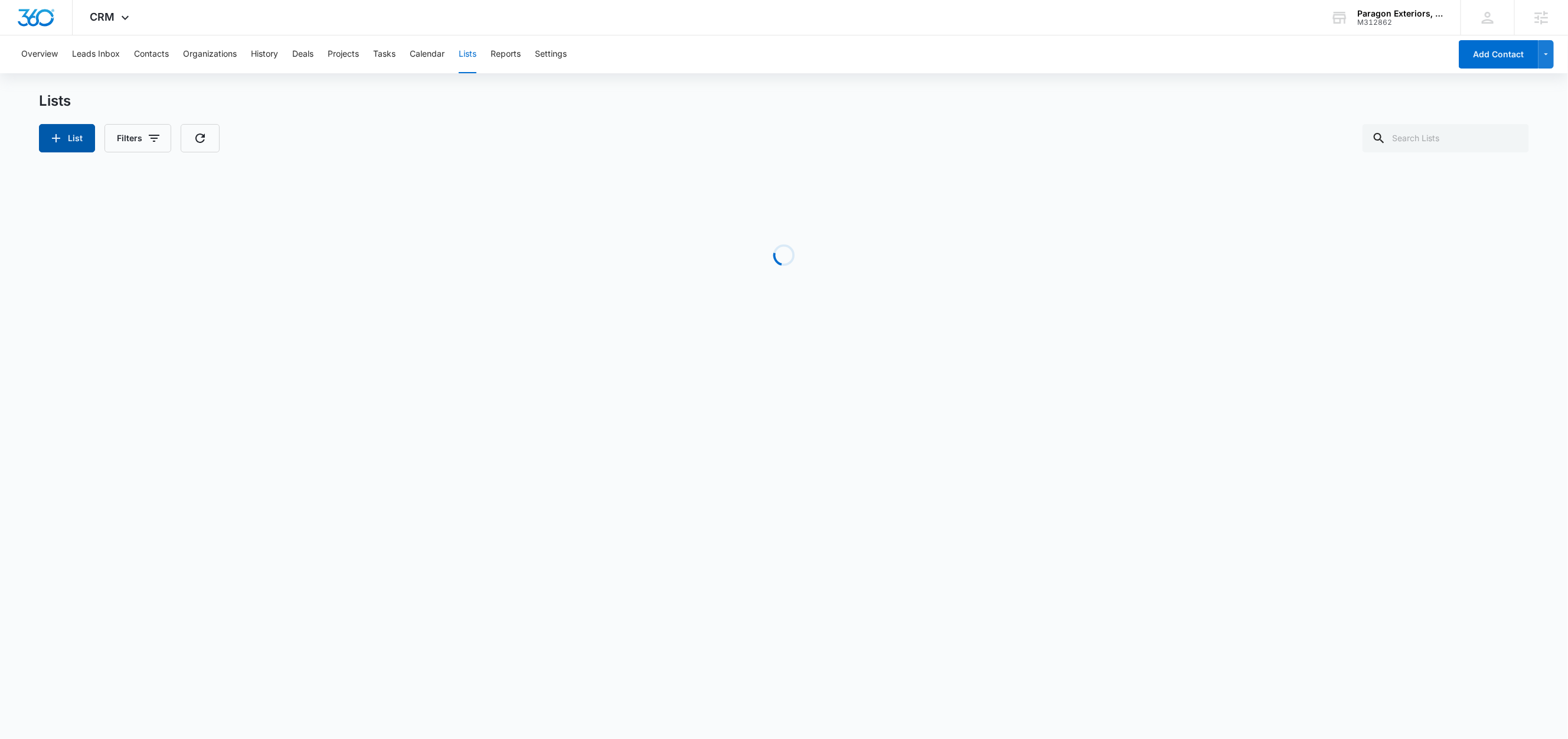
click at [46, 143] on button "List" at bounding box center [67, 138] width 56 height 28
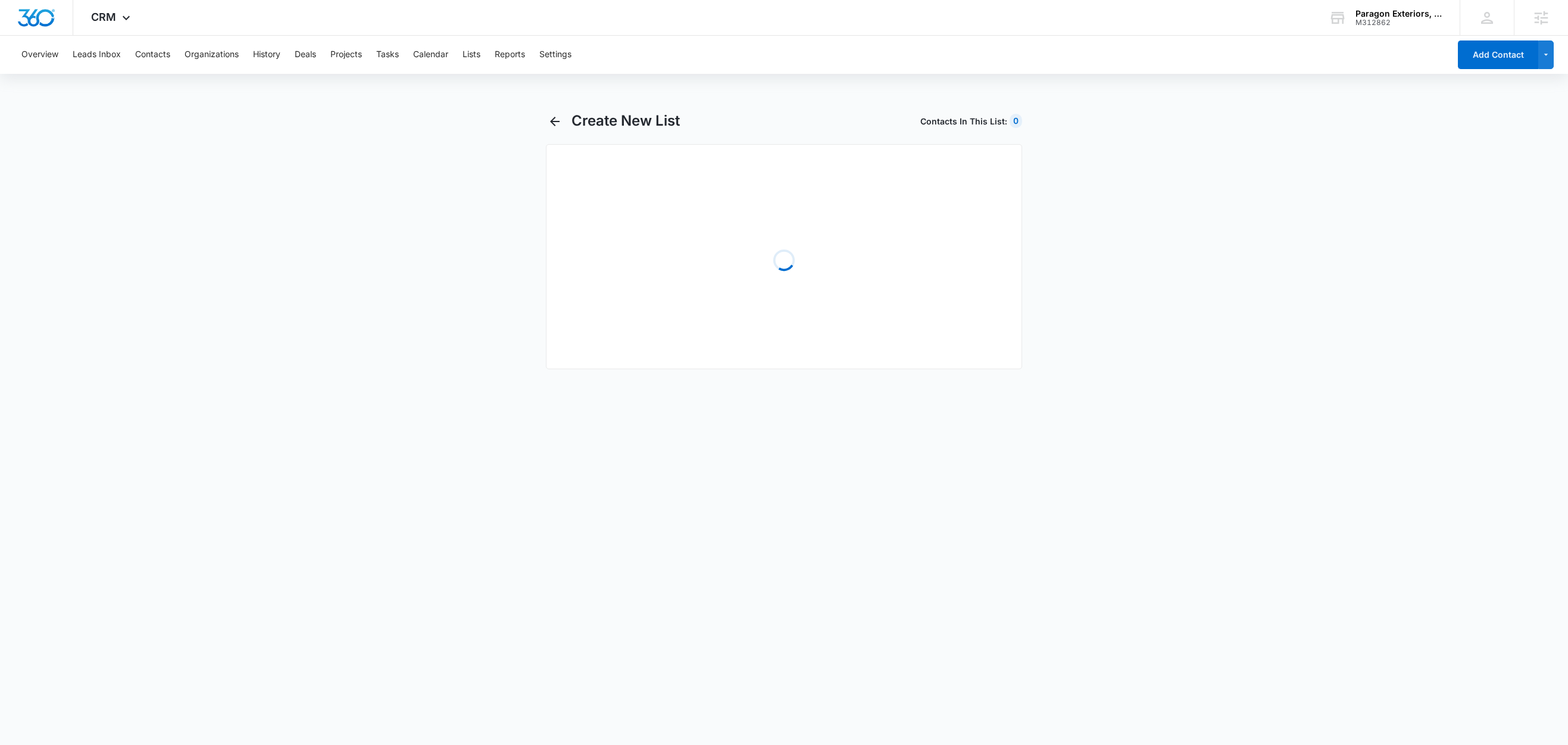
select select "31"
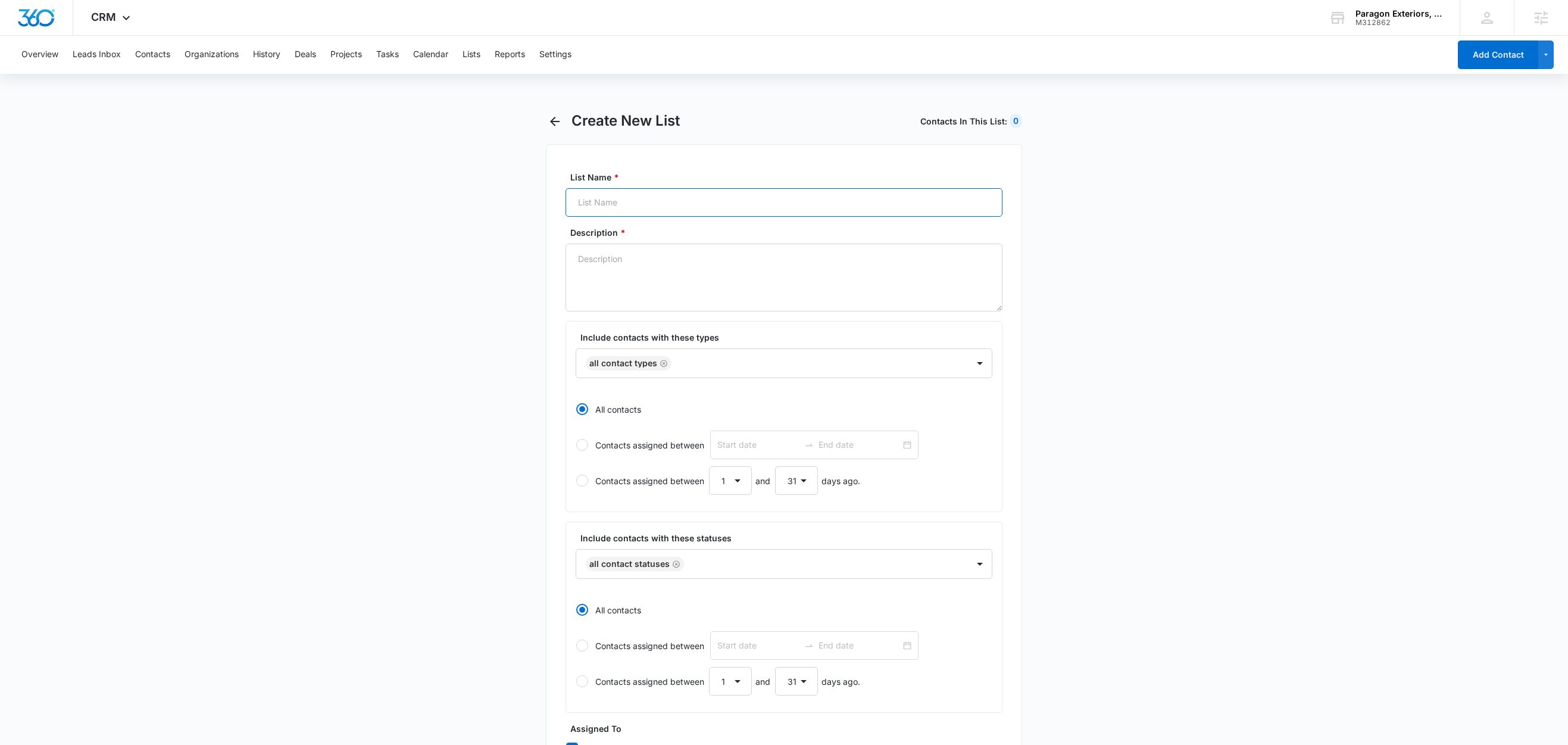
click at [635, 199] on input "List Name *" at bounding box center [784, 202] width 437 height 28
paste input "FB - Lead Gen - Updated Form"
type input "FB - Lead Gen - Updated Form"
click at [602, 259] on textarea "Description *" at bounding box center [784, 277] width 437 height 68
paste textarea "FB - Lead Gen - Updated Form"
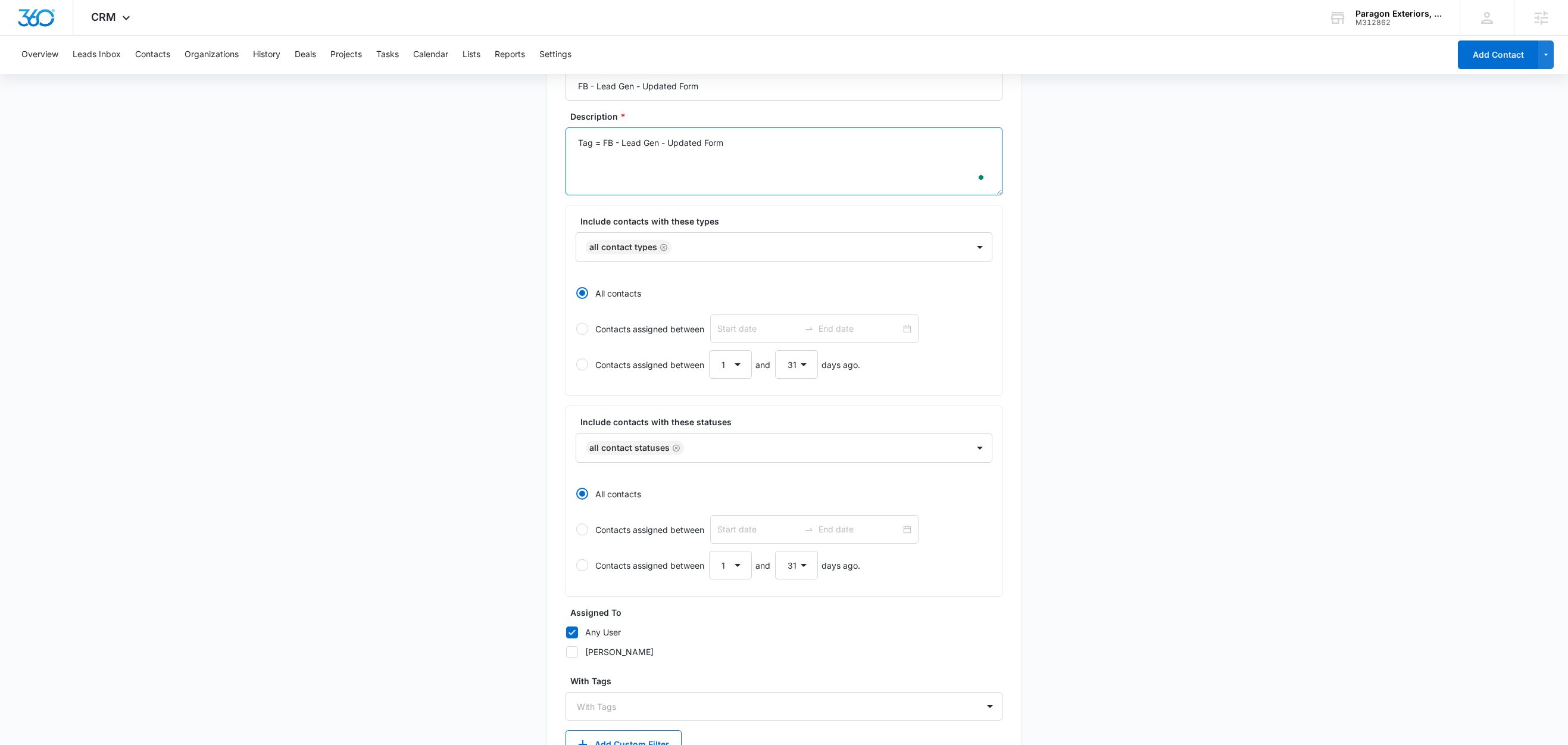
scroll to position [205, 0]
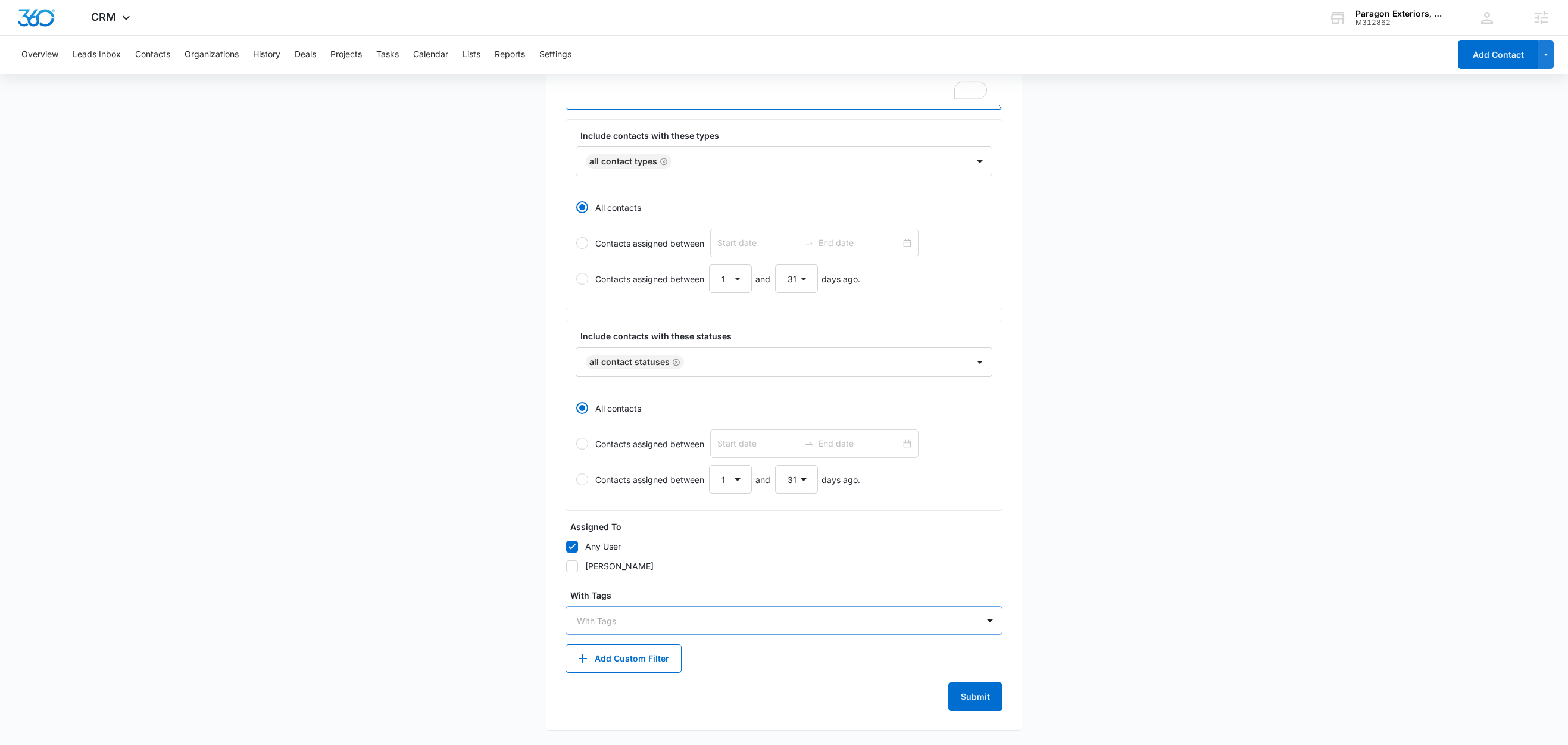
type textarea "Tag = FB - Lead Gen - Updated Form"
click at [613, 618] on div at bounding box center [777, 621] width 400 height 15
type input "fb"
click at [642, 663] on p "FB - Lead Gen - Updated Form" at bounding box center [641, 662] width 124 height 13
click at [413, 581] on main "Create New List Contacts In This List : 0 List Name * FB - Lead Gen - Updated F…" at bounding box center [784, 326] width 1568 height 836
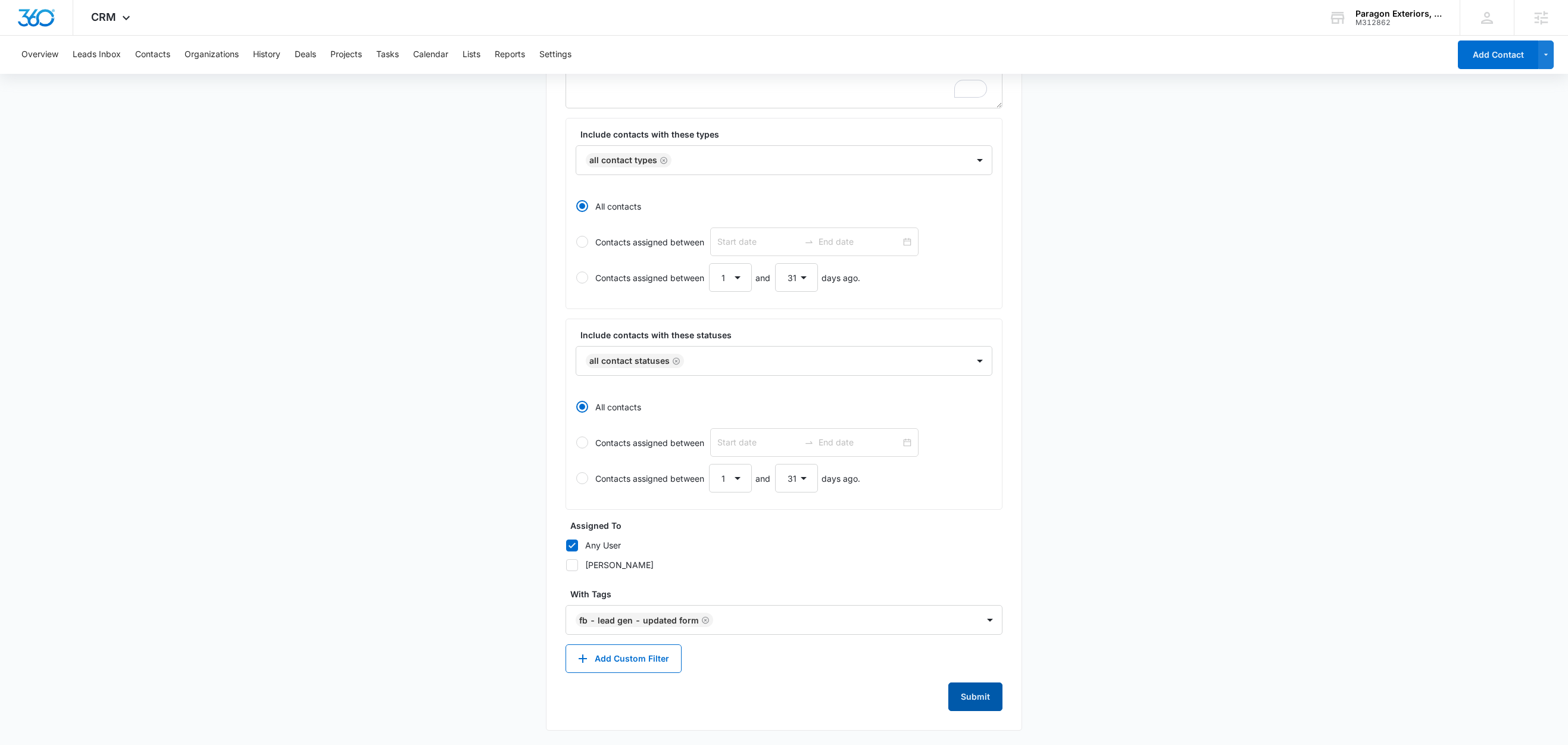
click at [972, 695] on button "Submit" at bounding box center [976, 696] width 54 height 28
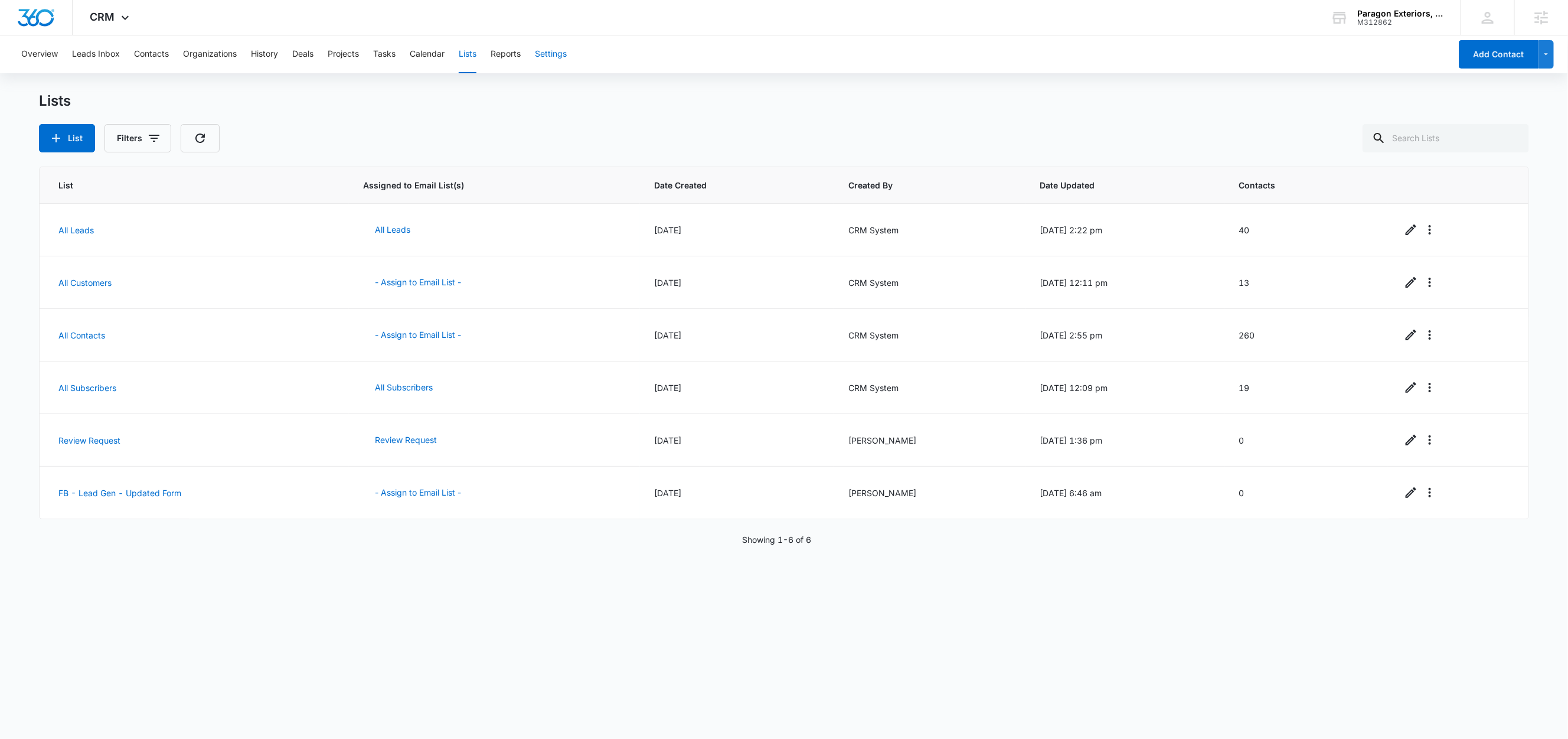
click at [561, 55] on button "Settings" at bounding box center [550, 54] width 32 height 38
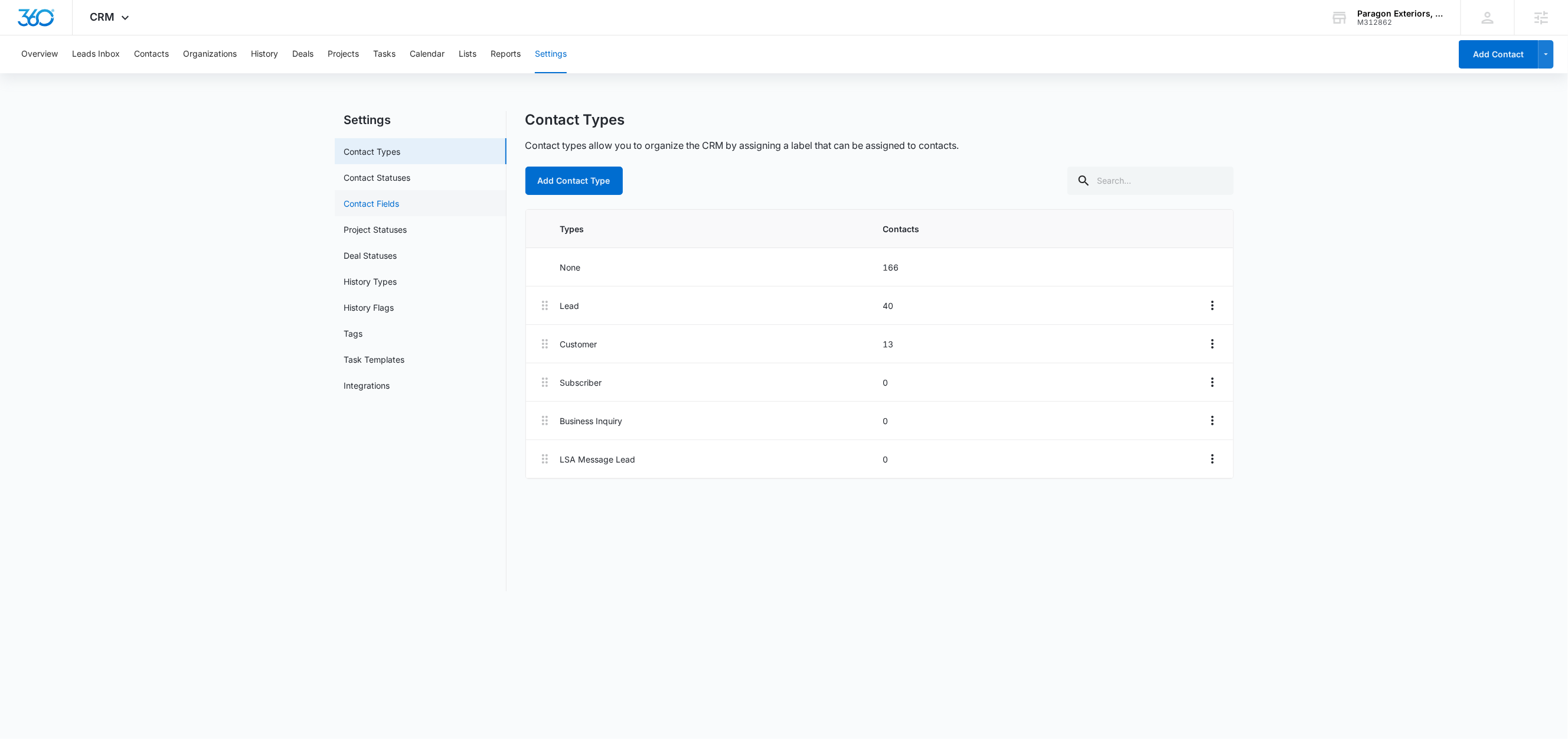
click at [395, 204] on link "Contact Fields" at bounding box center [372, 204] width 56 height 13
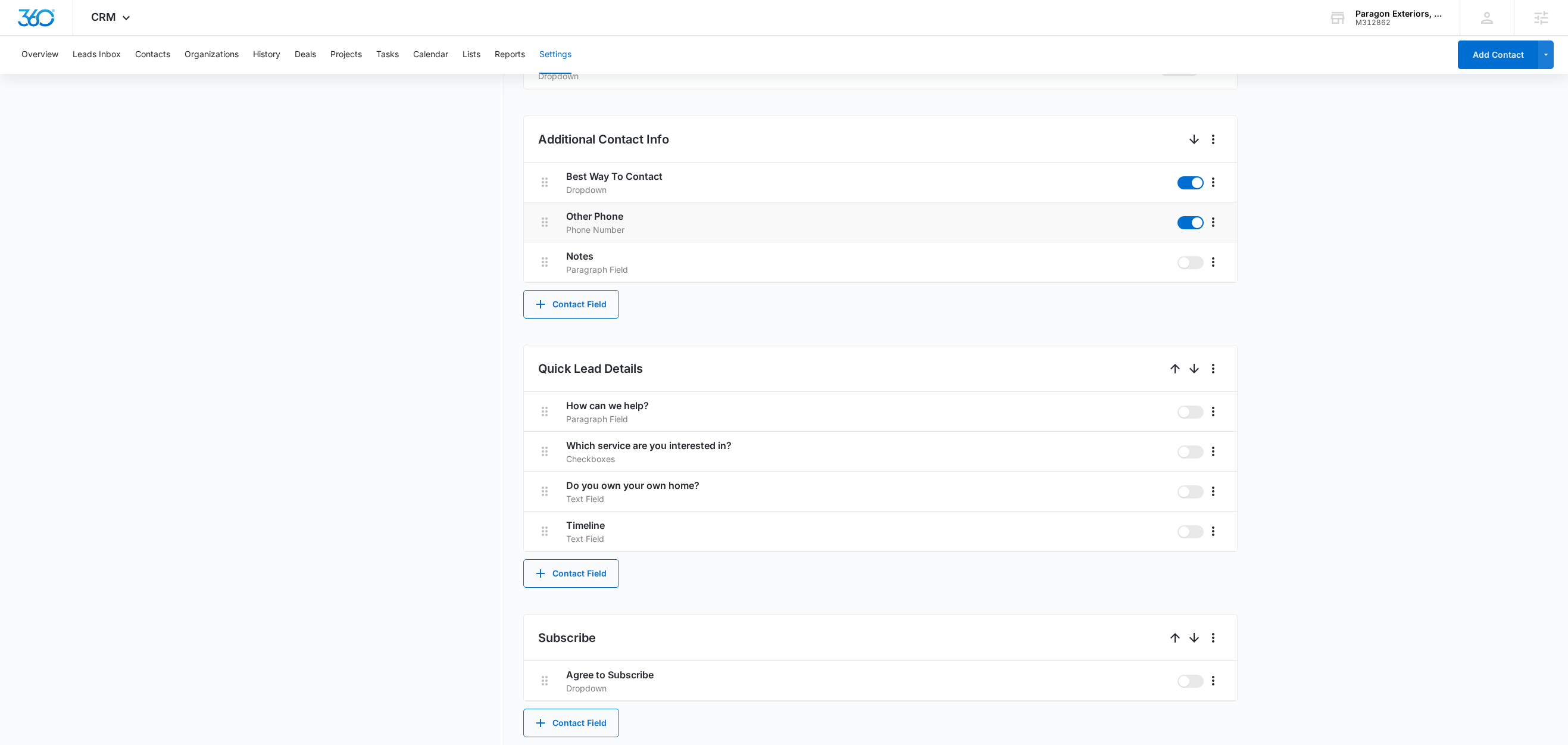
scroll to position [554, 0]
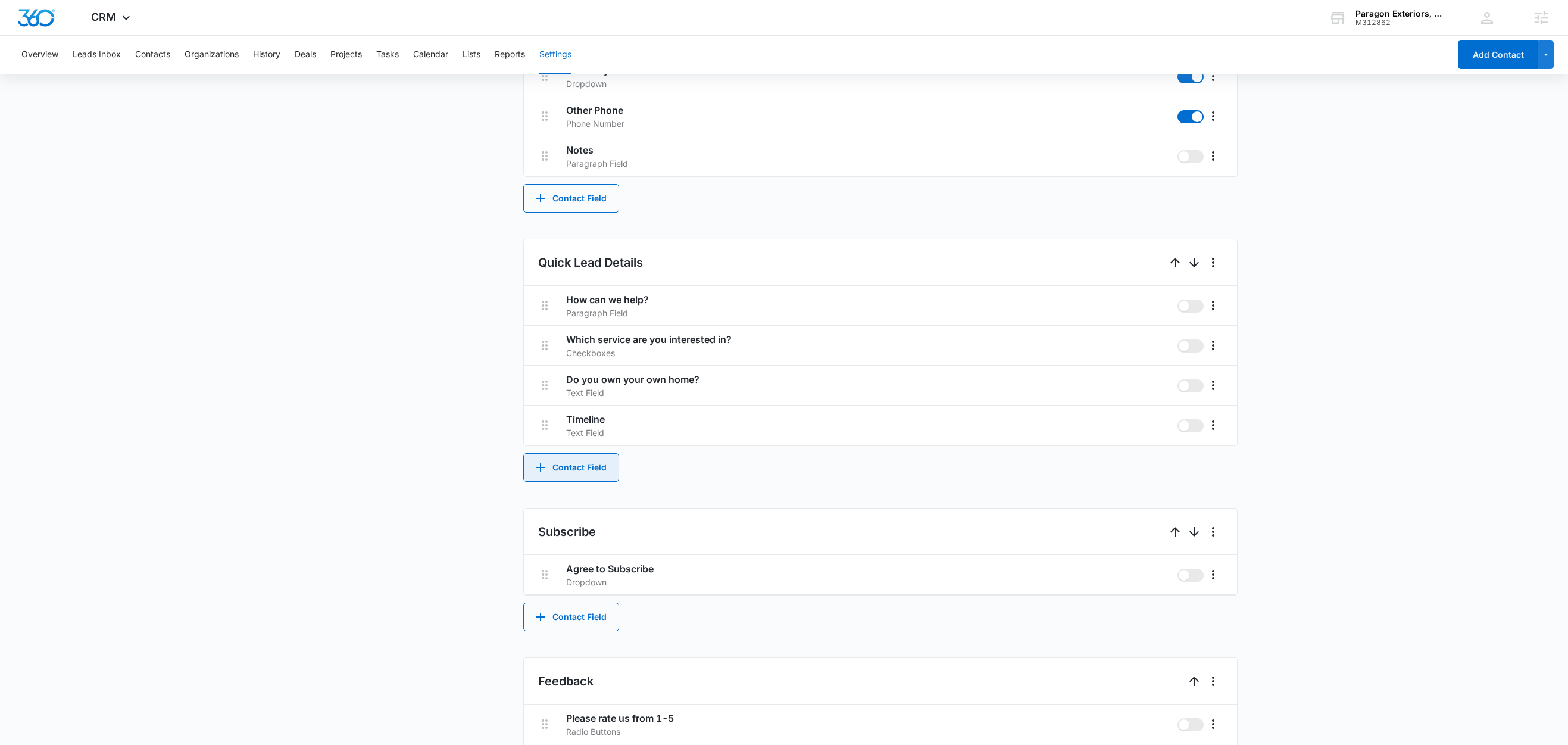
click at [592, 466] on button "Contact Field" at bounding box center [571, 467] width 96 height 28
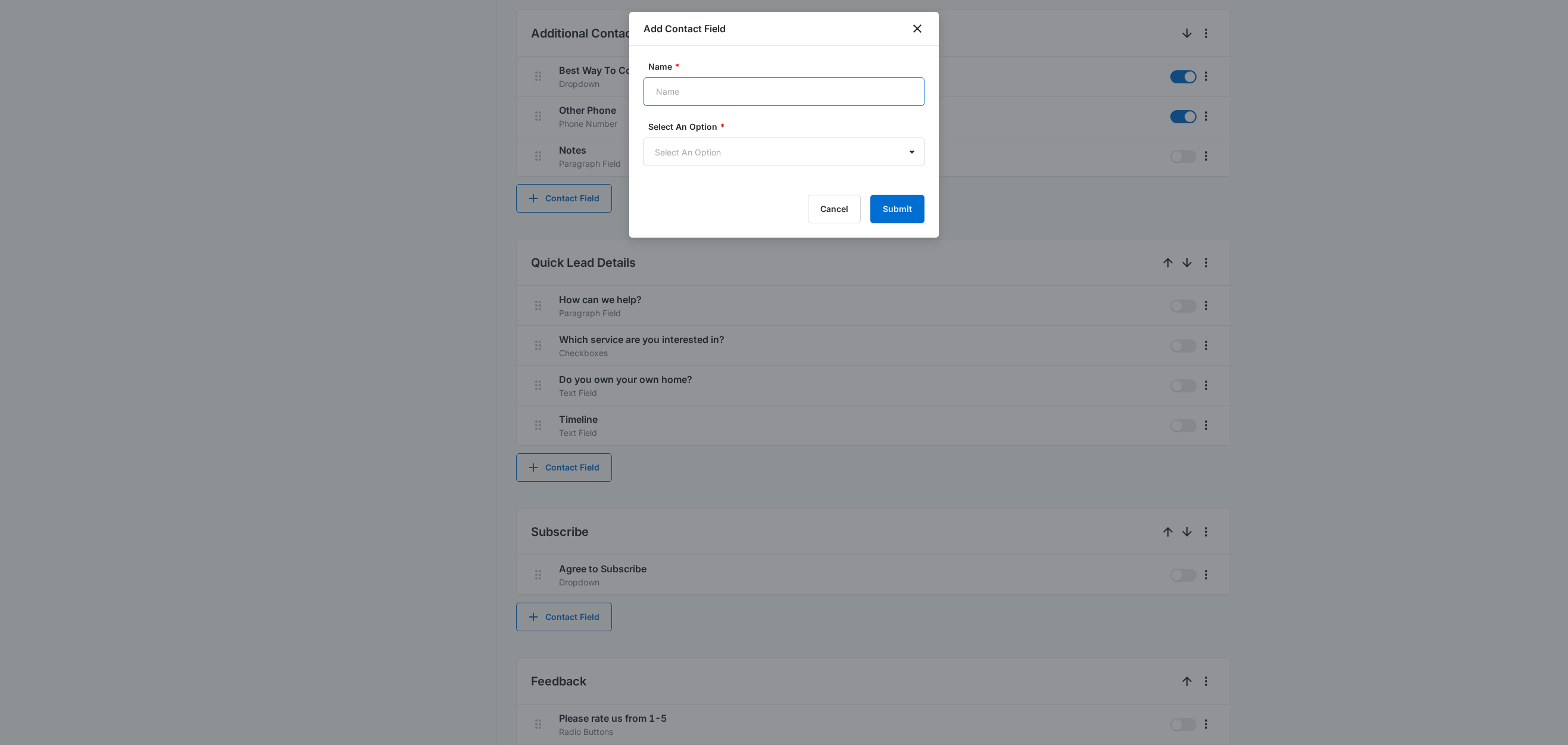
click at [685, 96] on input "Name *" at bounding box center [783, 91] width 281 height 28
paste input "Which Services"
type input "Which Services Are You Most Interested In"
click at [697, 150] on body "CRM Apps Reputation Websites Forms CRM Email Social Content Ads Intelligence Fi…" at bounding box center [784, 160] width 1568 height 1429
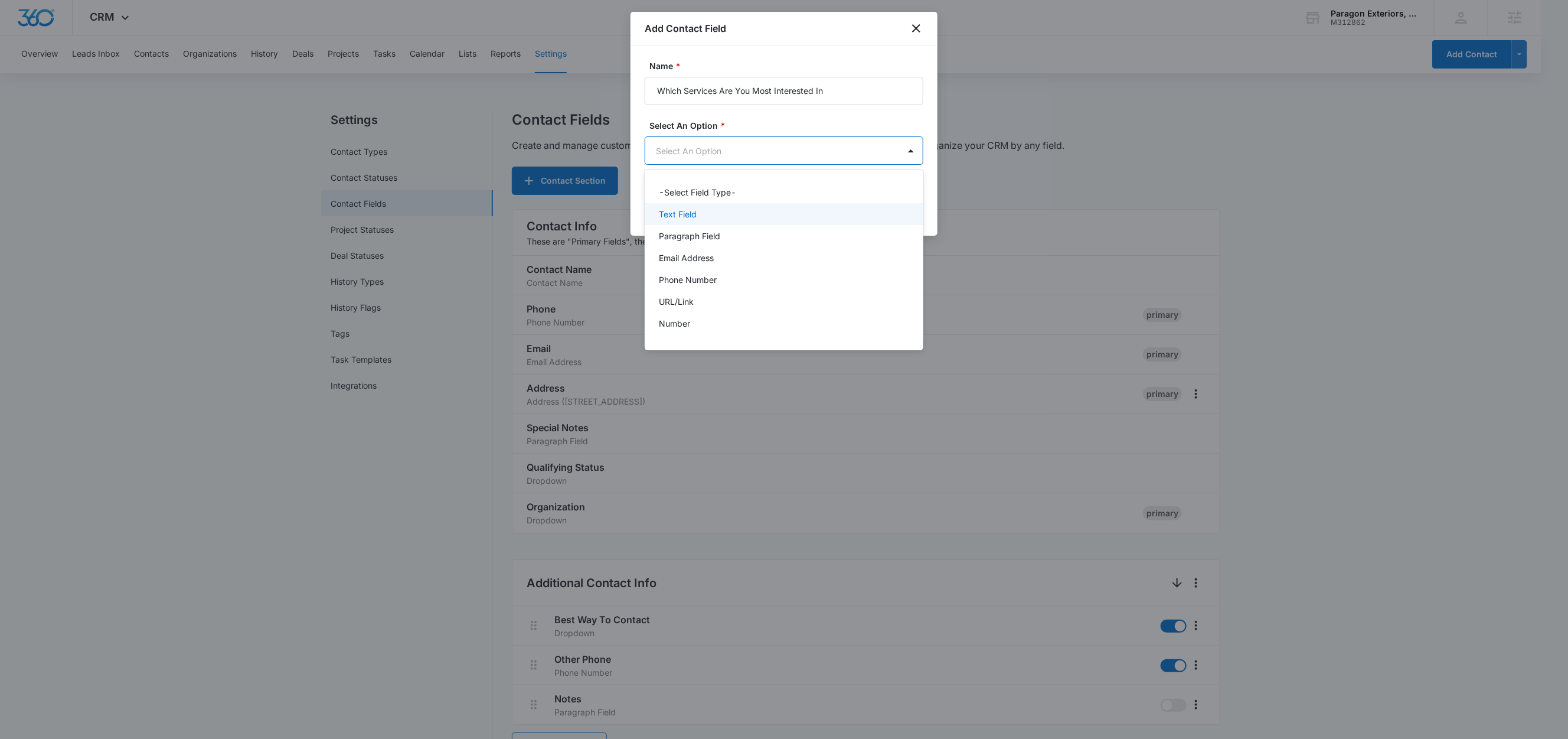
click at [693, 215] on p "Text Field" at bounding box center [677, 214] width 38 height 13
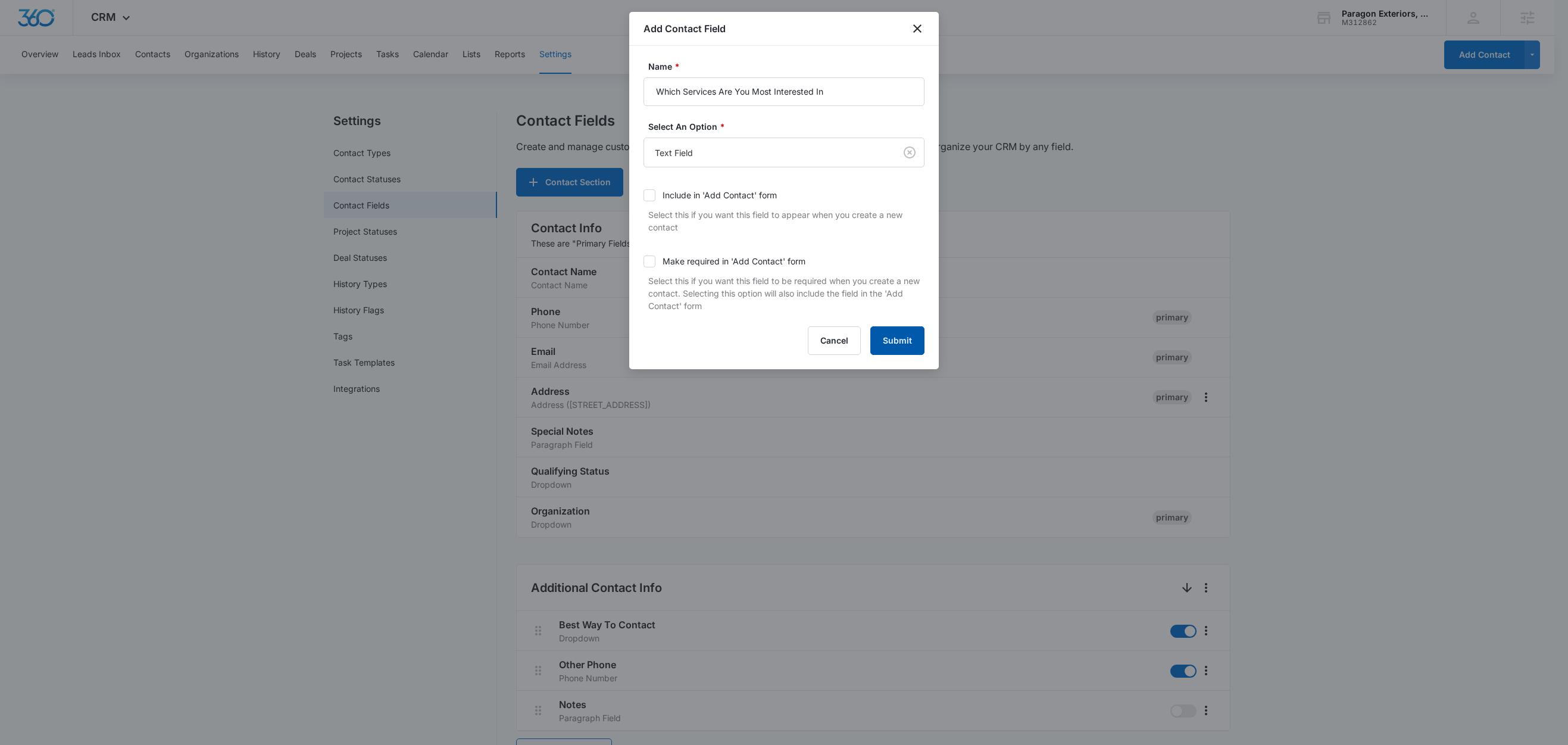
click at [892, 340] on button "Submit" at bounding box center [897, 341] width 54 height 28
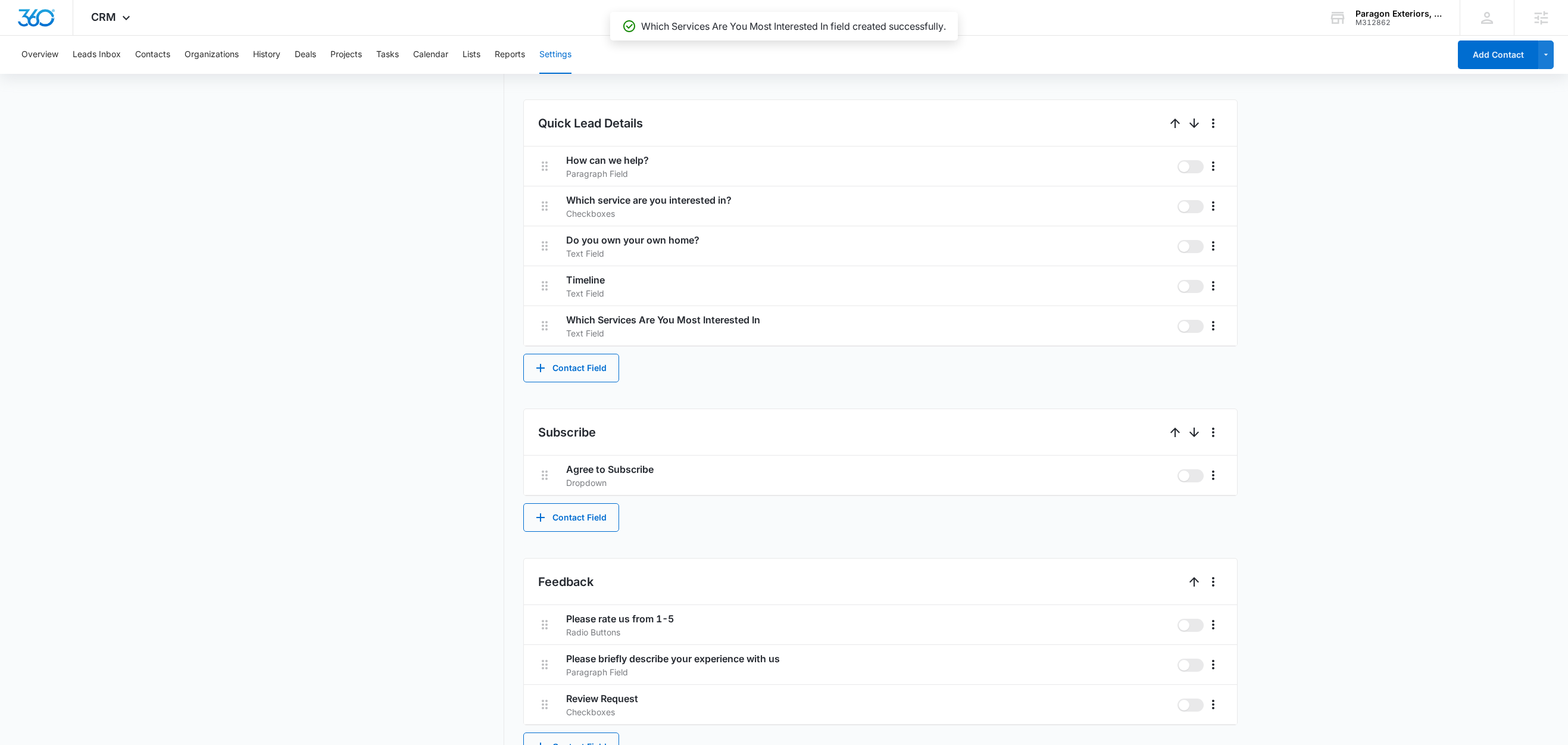
scroll to position [690, 0]
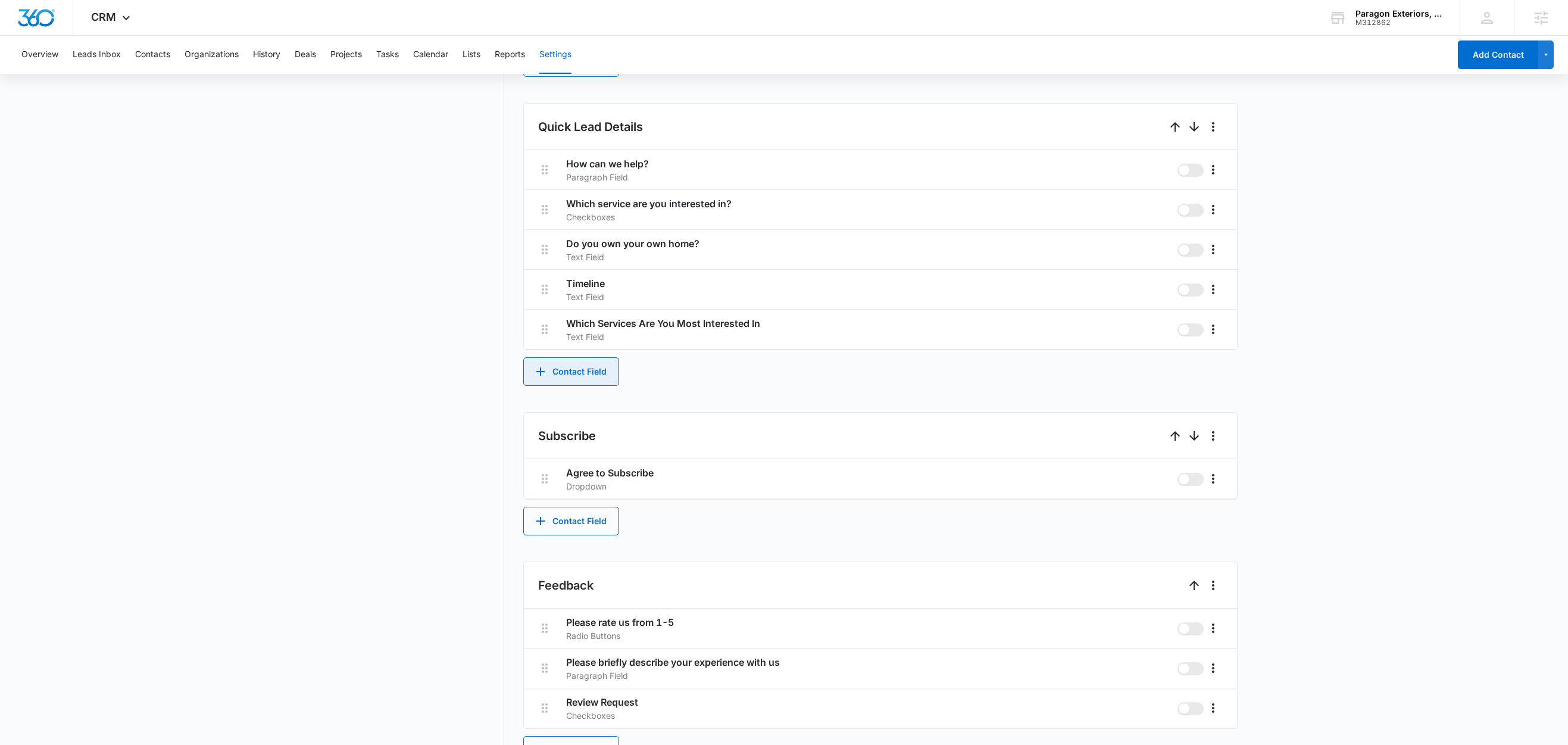
drag, startPoint x: 601, startPoint y: 355, endPoint x: 594, endPoint y: 367, distance: 13.9
click at [601, 356] on div "Quick Lead Details How can we help? Paragraph Field Which service are you inter…" at bounding box center [881, 245] width 714 height 283
click at [594, 368] on button "Contact Field" at bounding box center [571, 371] width 96 height 28
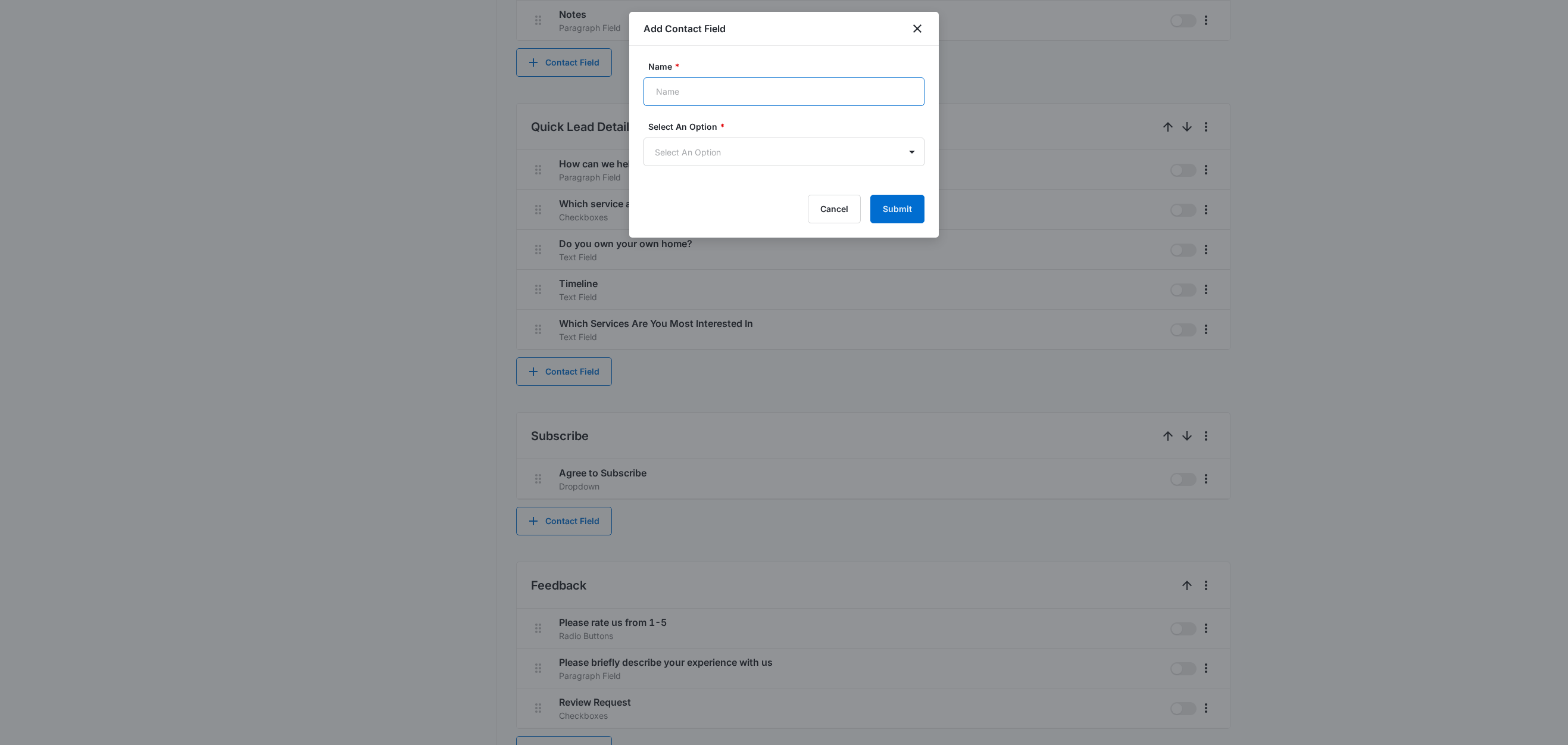
click at [711, 97] on input "Name *" at bounding box center [783, 91] width 281 height 28
type input "How Quickly Would You Like To Schedule Services"
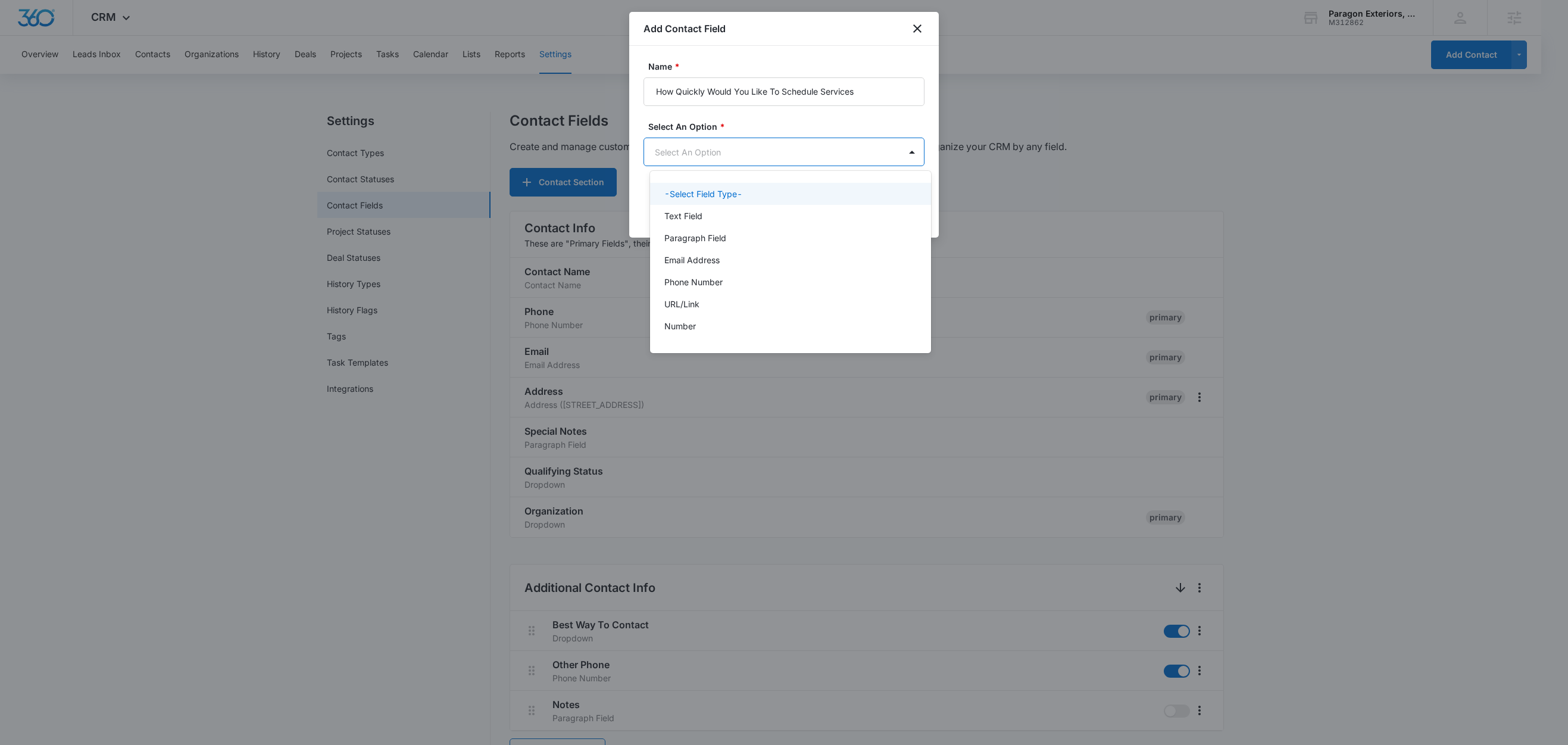
scroll to position [0, 0]
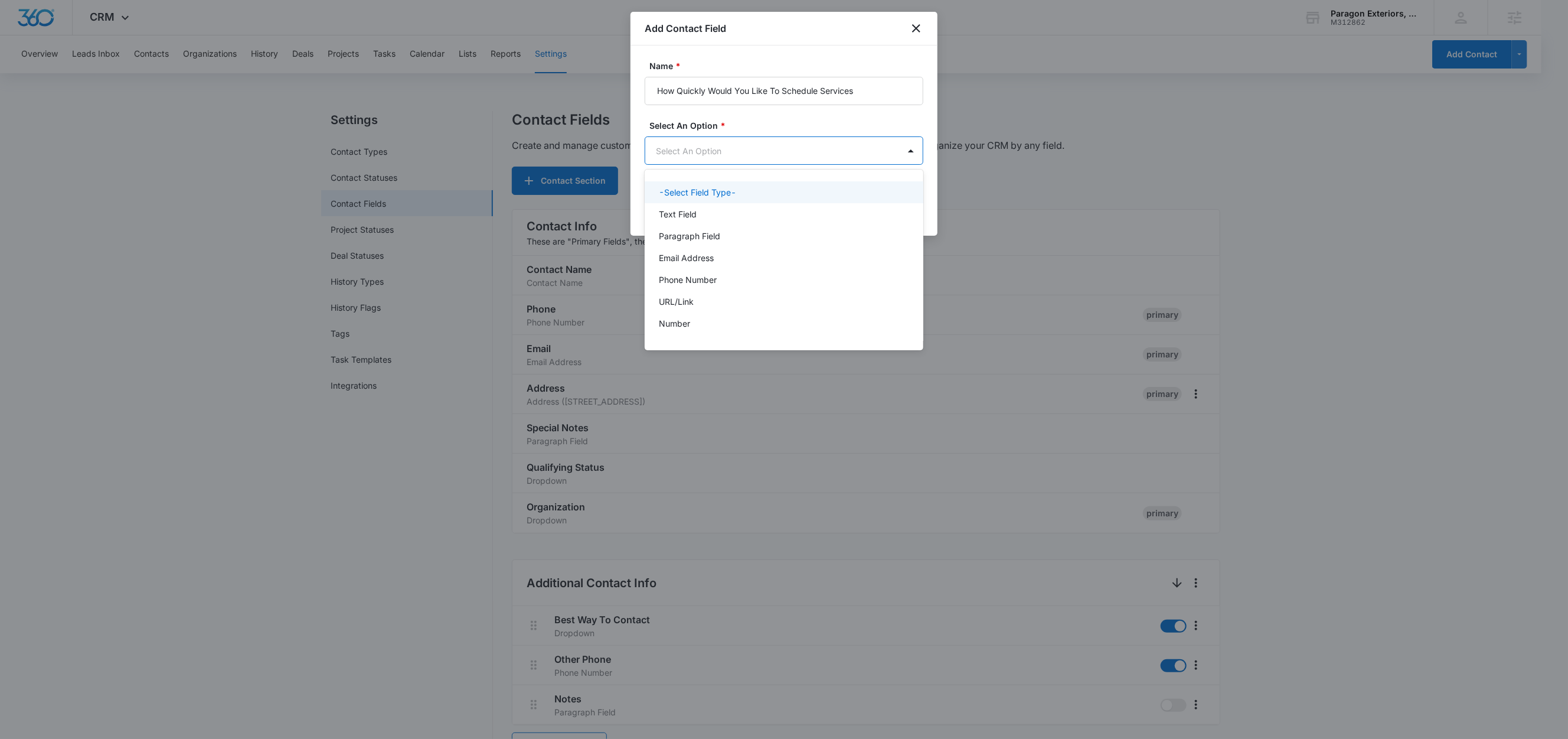
click at [693, 150] on body "CRM Apps Reputation Websites Forms CRM Email Social Content Ads Intelligence Fi…" at bounding box center [784, 369] width 1568 height 739
click at [690, 211] on p "Text Field" at bounding box center [677, 214] width 38 height 13
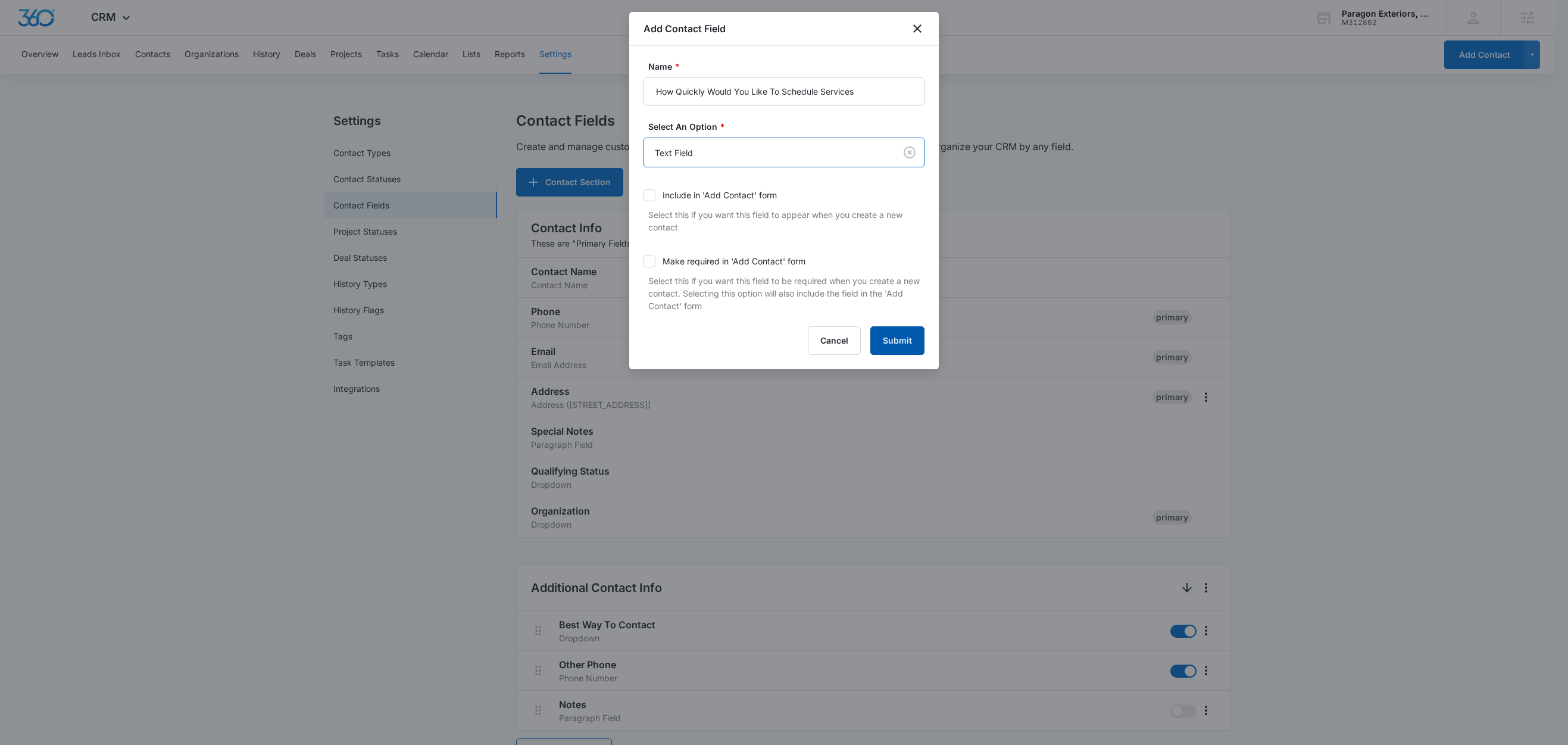
click at [905, 344] on button "Submit" at bounding box center [897, 341] width 54 height 28
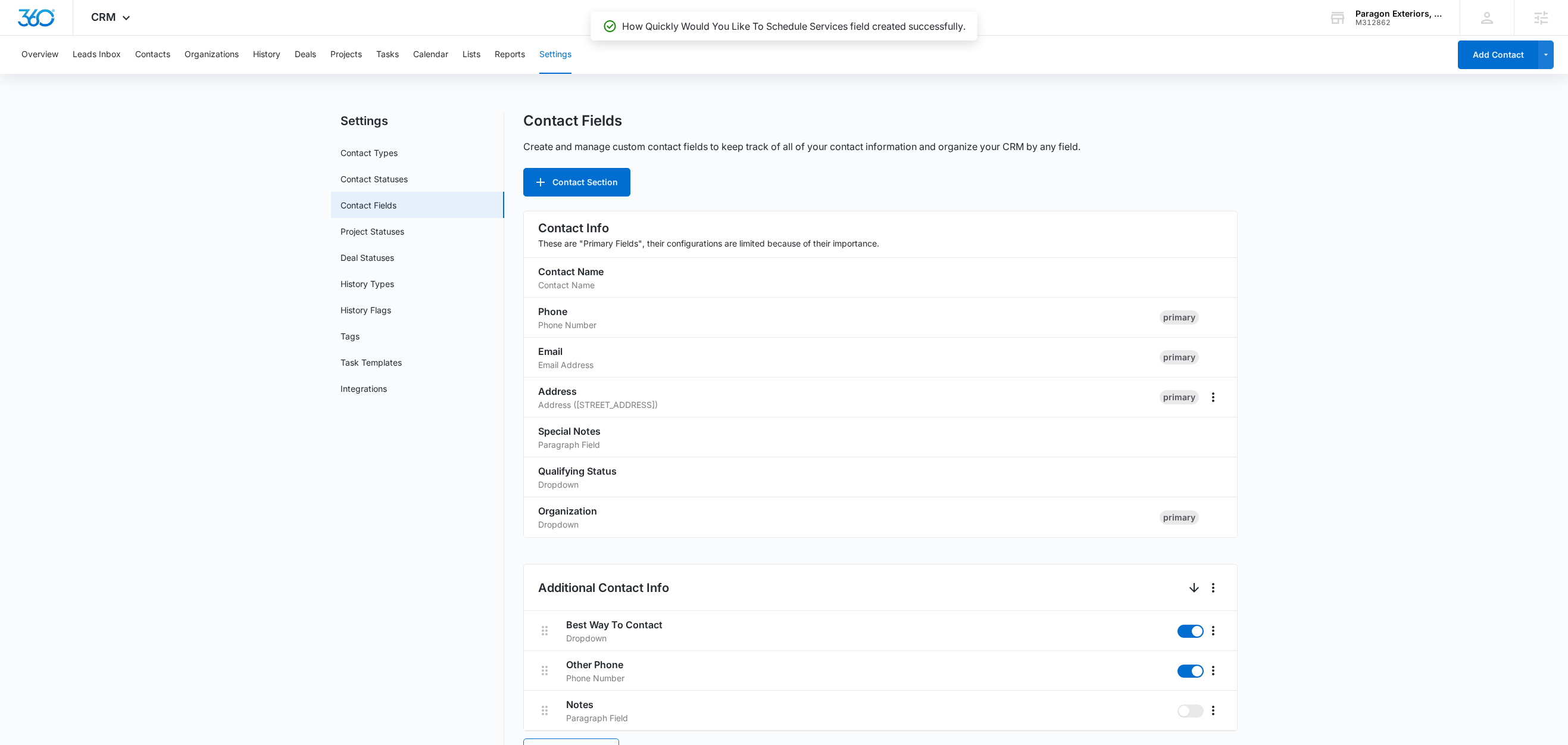
scroll to position [731, 0]
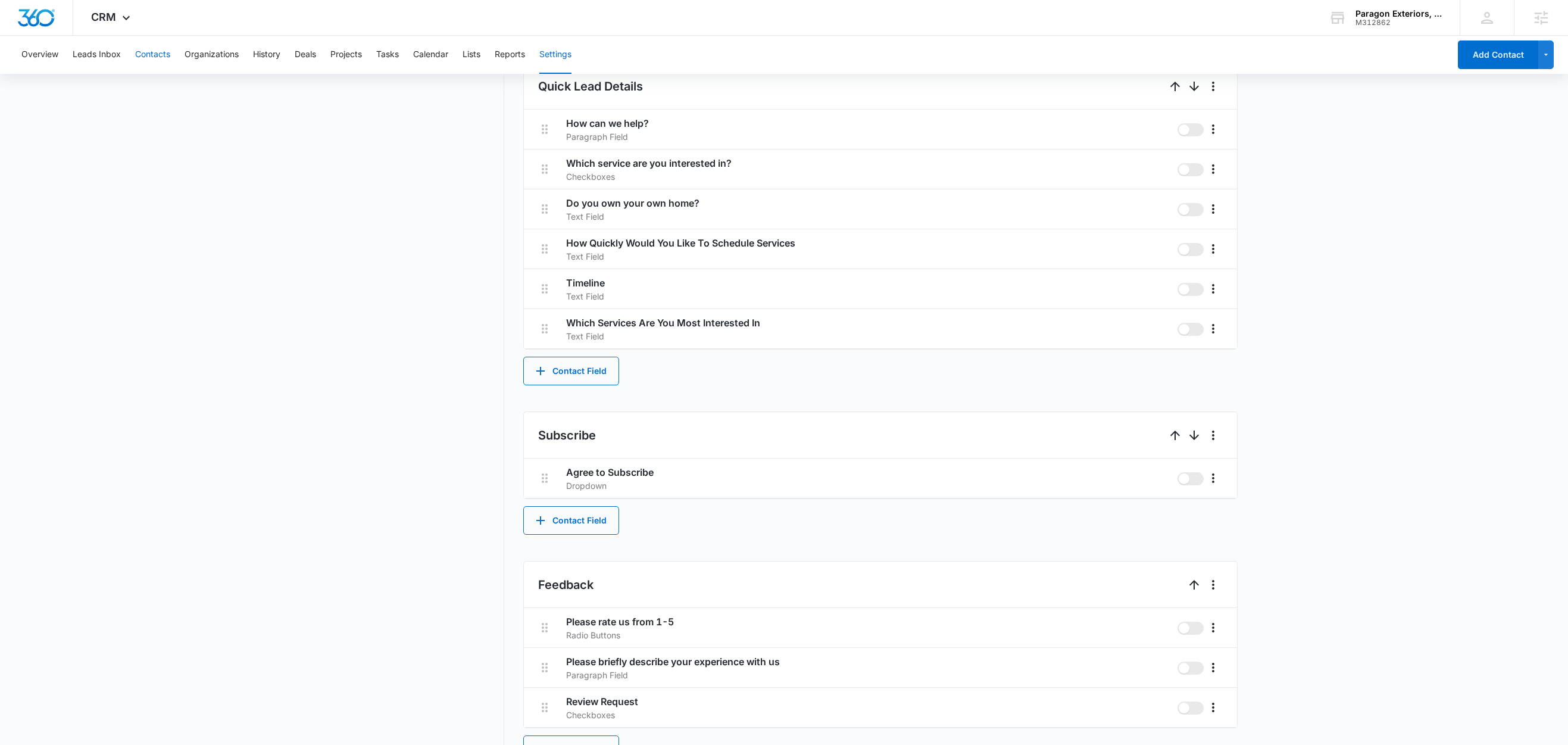
click at [164, 55] on button "Contacts" at bounding box center [152, 55] width 35 height 38
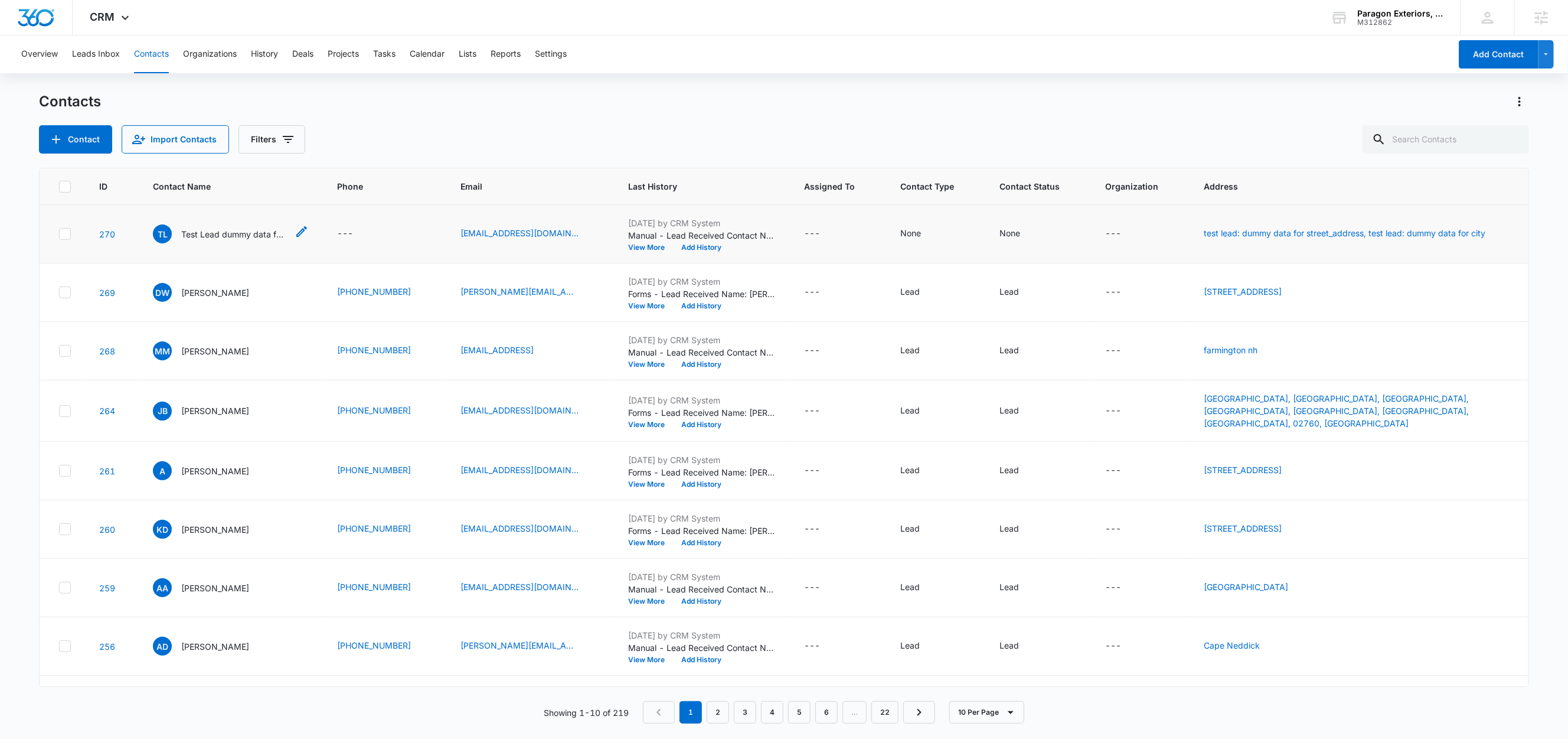
click at [222, 233] on p "Test Lead dummy data for full_name" at bounding box center [234, 234] width 106 height 13
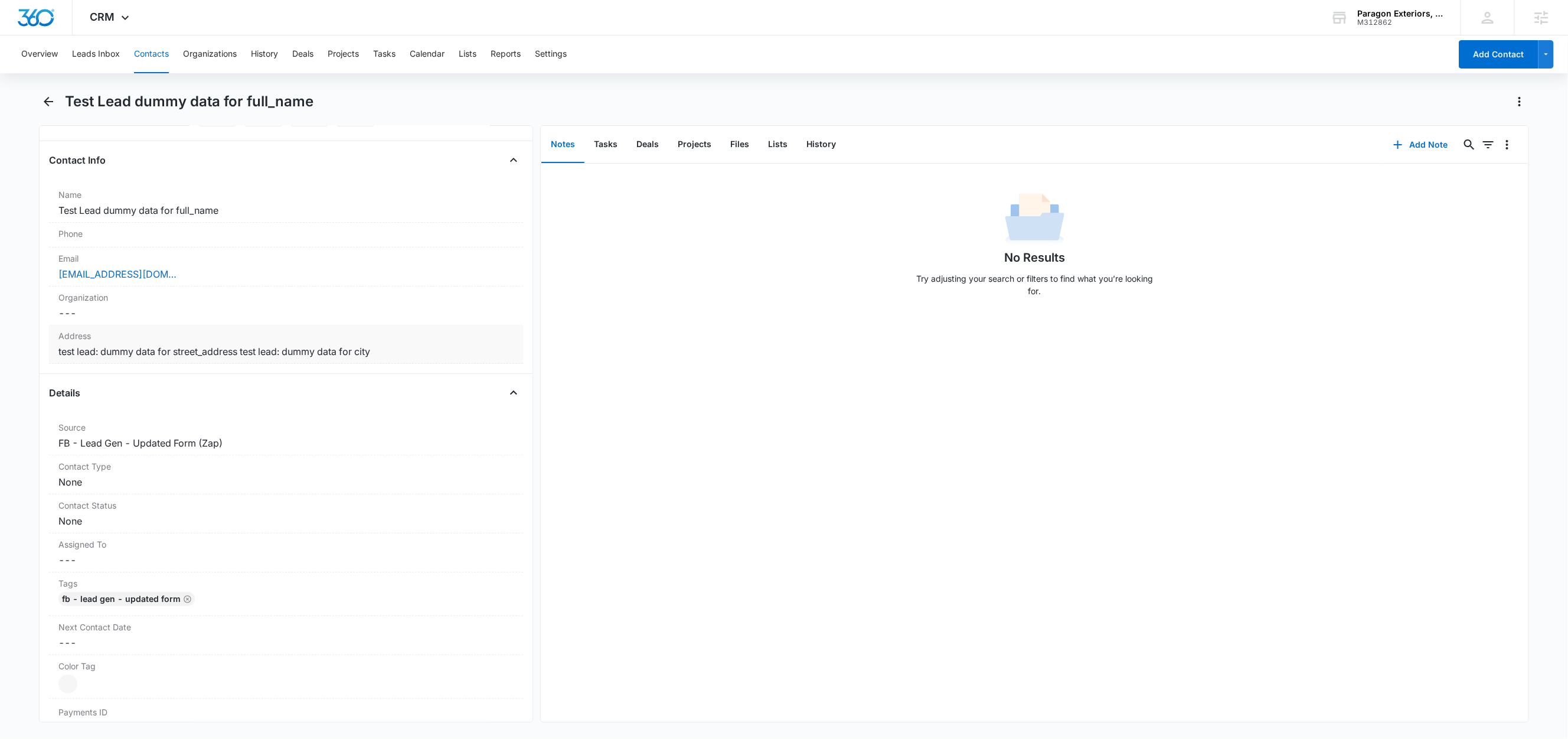
scroll to position [171, 0]
click at [772, 143] on button "Lists" at bounding box center [778, 144] width 39 height 36
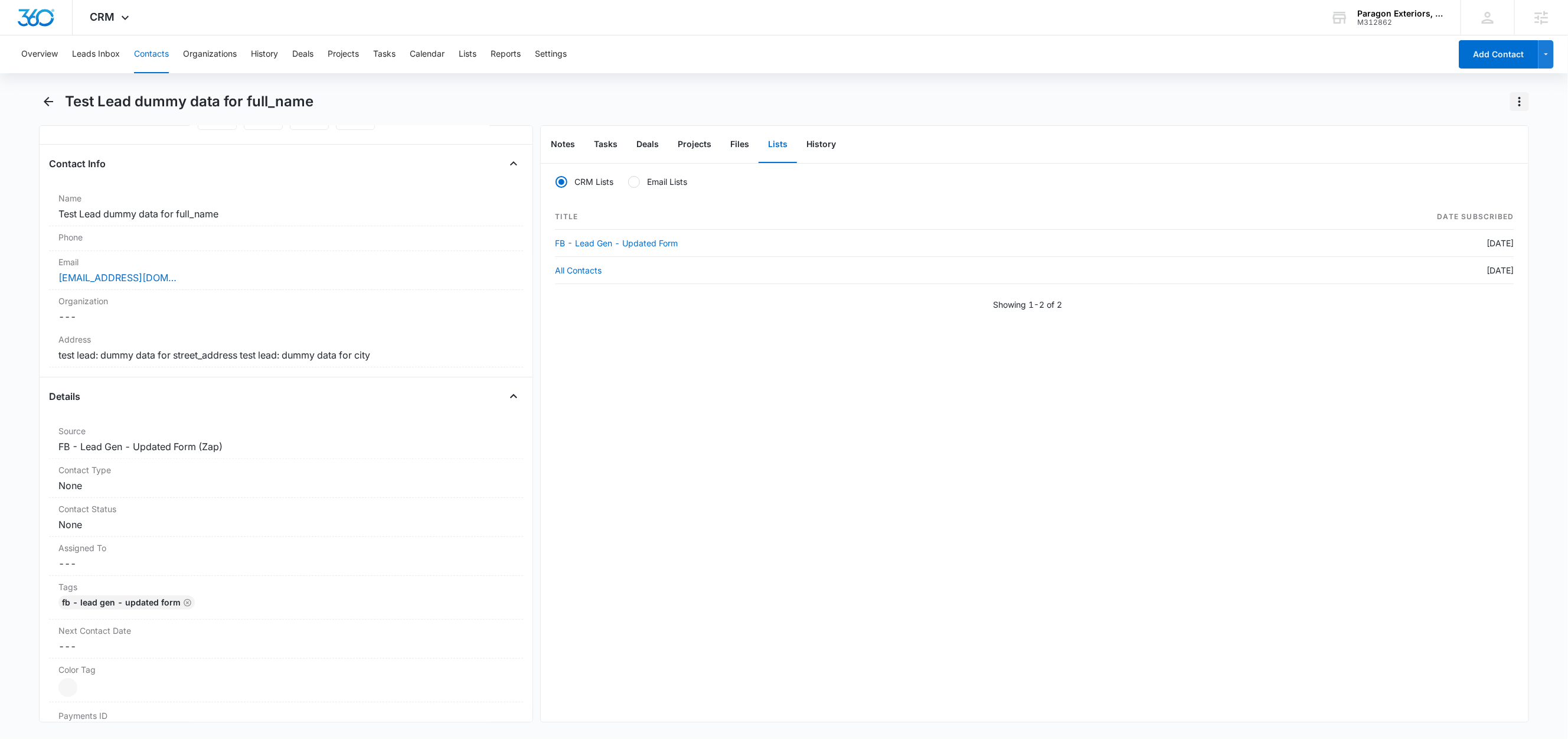
click at [1519, 102] on icon "Actions" at bounding box center [1519, 101] width 14 height 14
click at [1484, 169] on div "Delete" at bounding box center [1474, 170] width 52 height 8
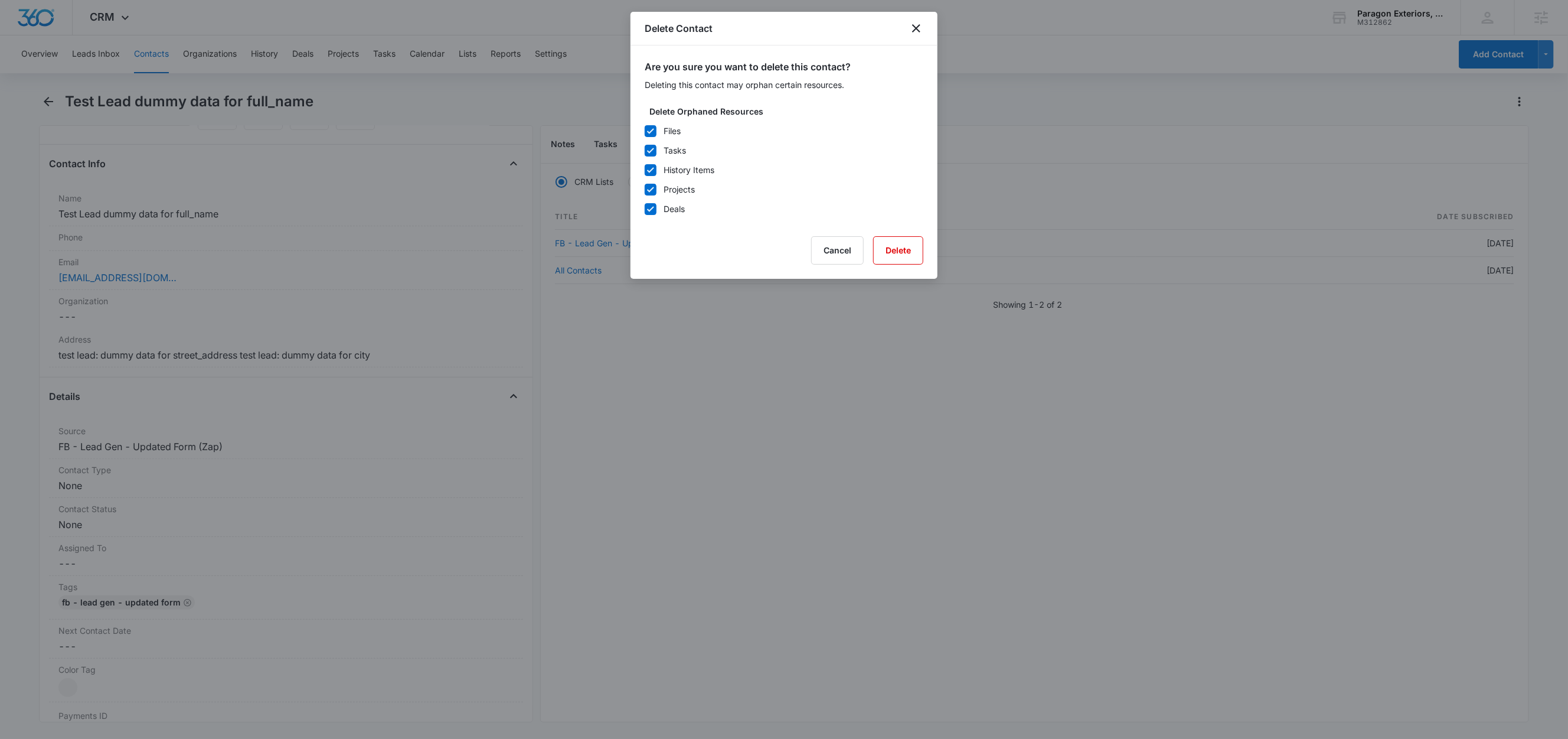
click at [927, 247] on div "Are you sure you want to delete this contact? Deleting this contact may orphan …" at bounding box center [783, 162] width 307 height 233
click at [905, 250] on button "Delete" at bounding box center [898, 250] width 50 height 28
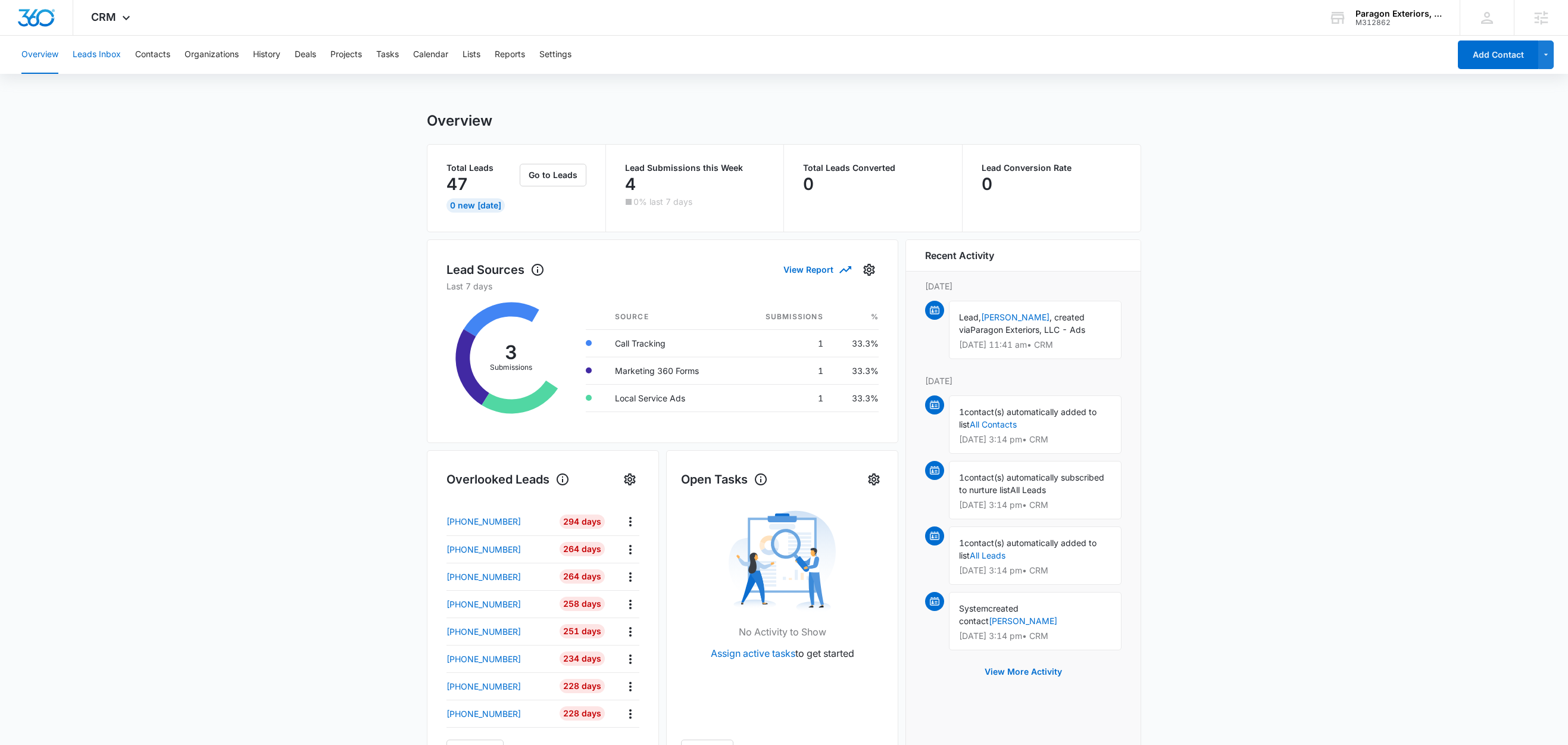
click at [106, 55] on button "Leads Inbox" at bounding box center [97, 55] width 48 height 38
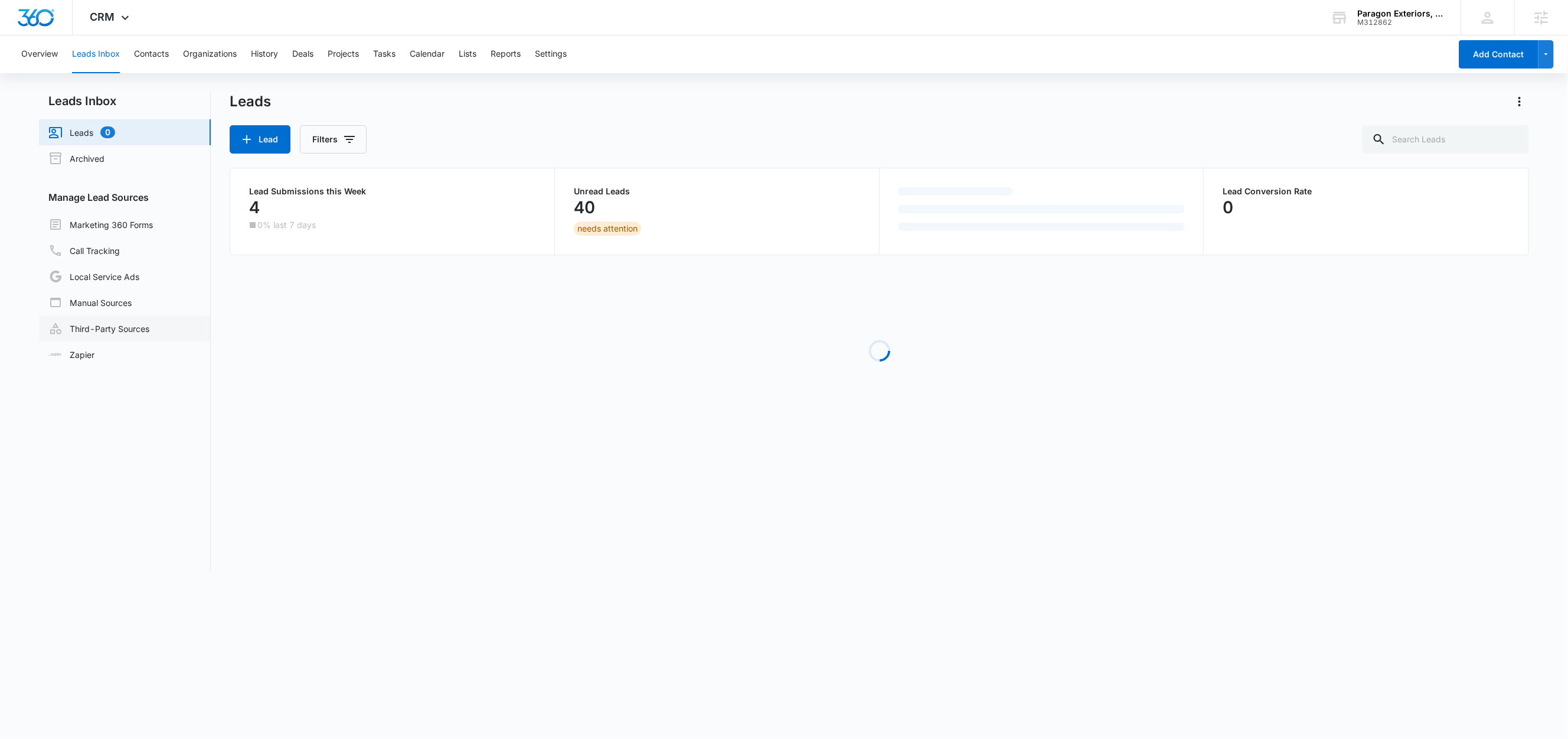
click at [107, 332] on link "Third-Party Sources" at bounding box center [99, 328] width 101 height 14
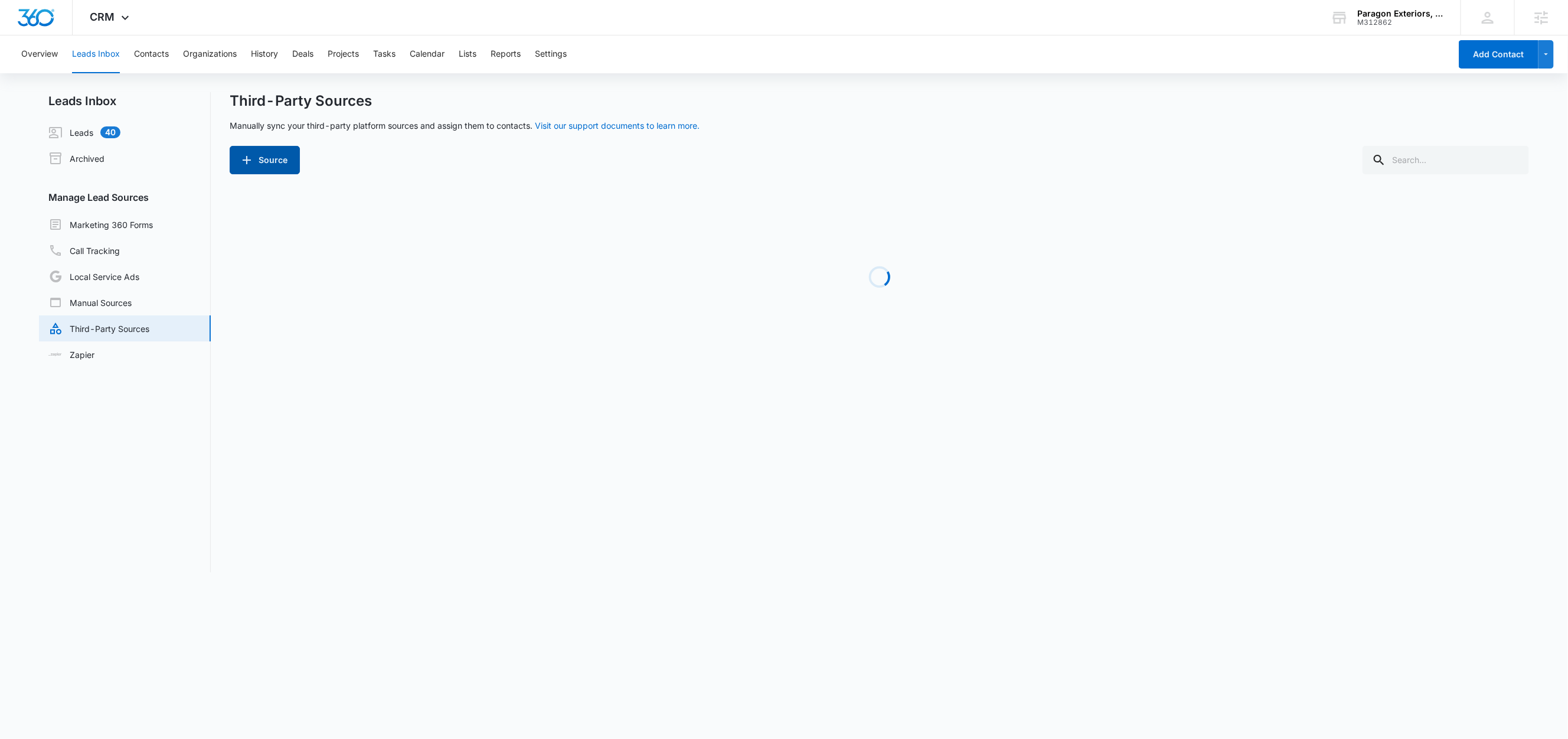
click at [284, 169] on button "Source" at bounding box center [264, 160] width 71 height 28
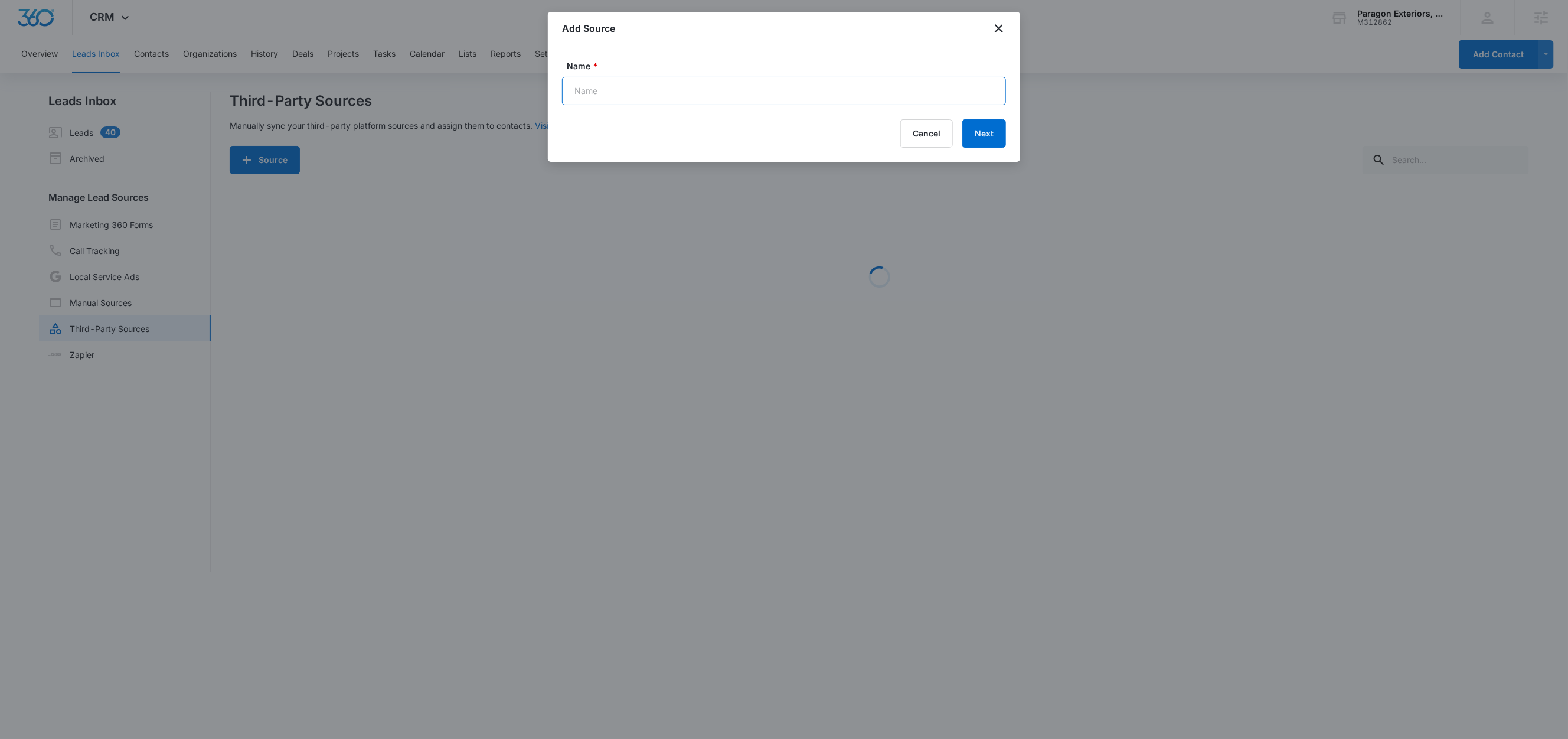
click at [647, 91] on input "Name *" at bounding box center [784, 91] width 444 height 28
paste input "FB - Lead Gen - Updated Form"
type input "FB - Lead Gen - Updated Form (Zap)"
click at [992, 137] on button "Next" at bounding box center [984, 134] width 44 height 28
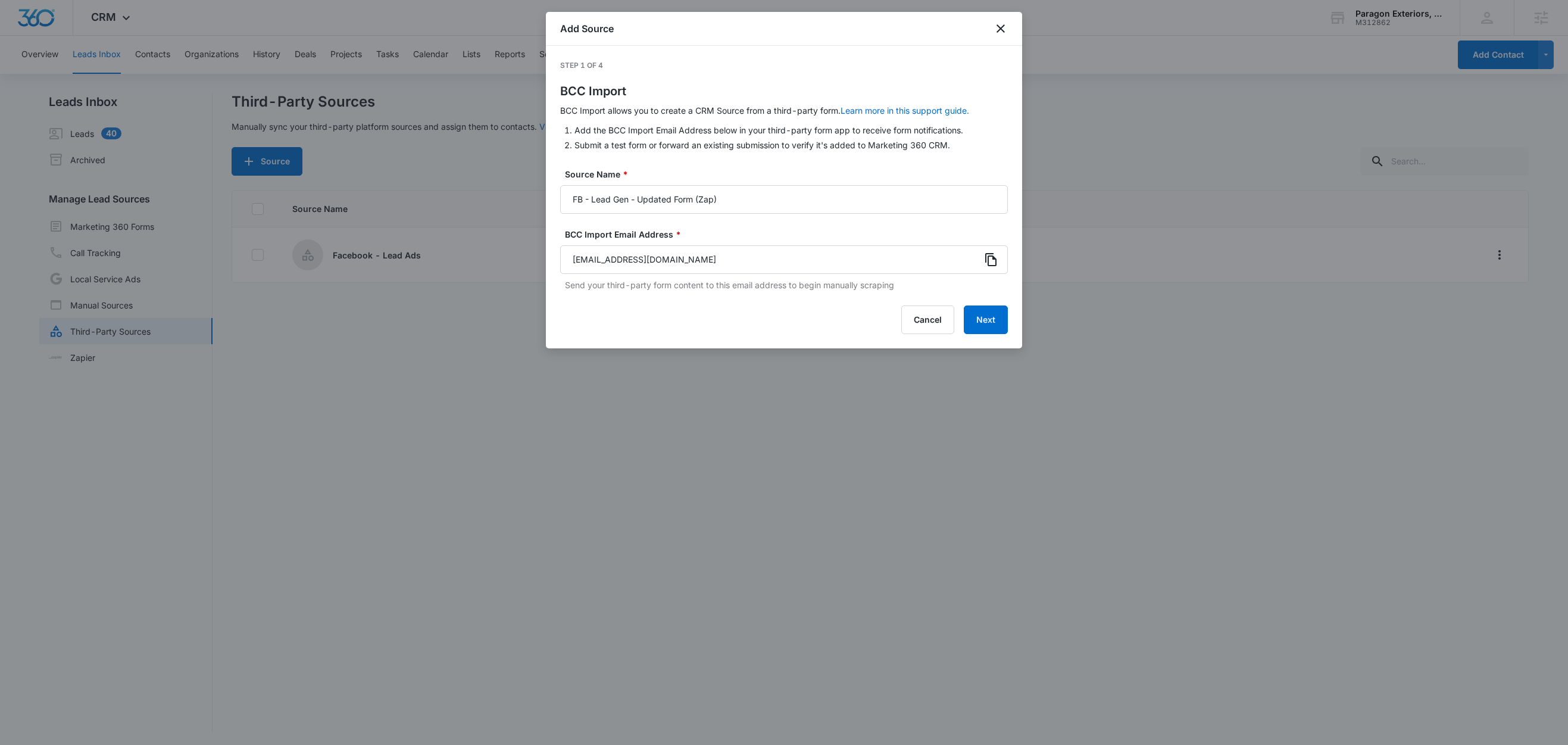
click at [989, 261] on icon at bounding box center [991, 259] width 14 height 14
click at [995, 322] on button "Next" at bounding box center [985, 320] width 44 height 28
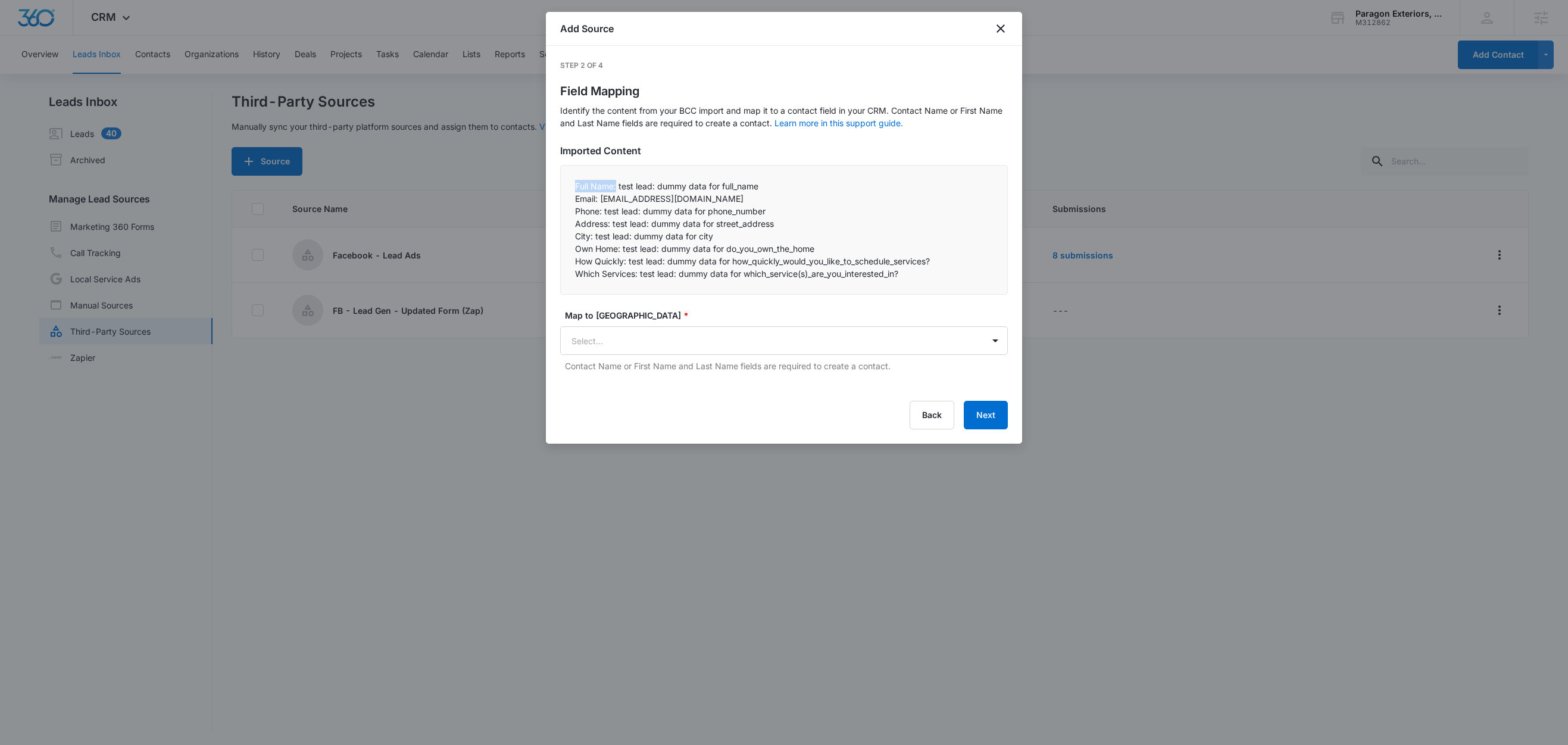
drag, startPoint x: 617, startPoint y: 186, endPoint x: 559, endPoint y: 186, distance: 58.0
click at [559, 186] on div "Step 2 of 4 Field Mapping Identify the content from your BCC import and map it …" at bounding box center [784, 244] width 476 height 398
copy p "Full Name:"
click at [604, 341] on body "CRM Apps Reputation Websites Forms CRM Email Social Content Ads Intelligence Fi…" at bounding box center [784, 373] width 1568 height 746
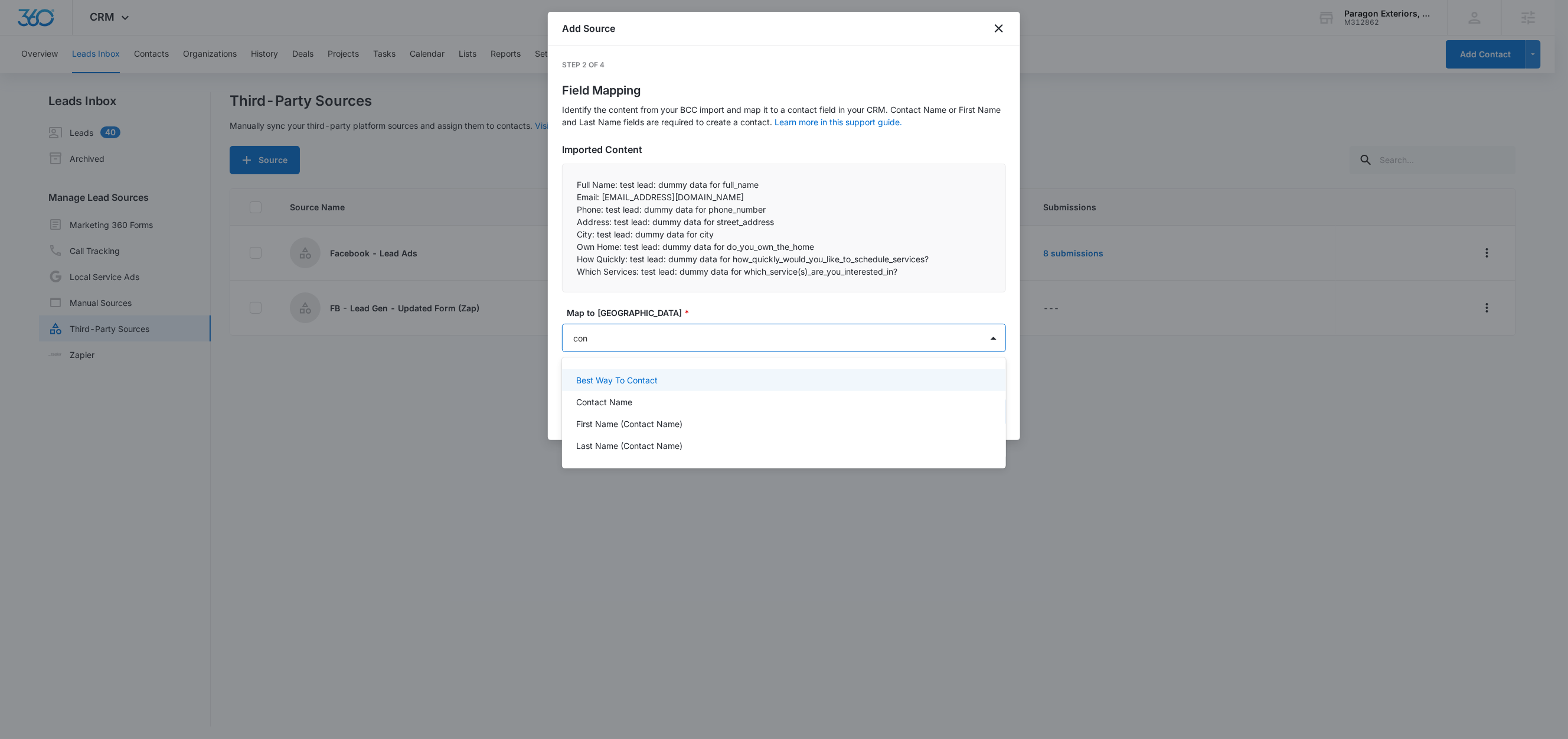
type input "cont"
click at [609, 401] on p "Contact Name" at bounding box center [604, 402] width 56 height 13
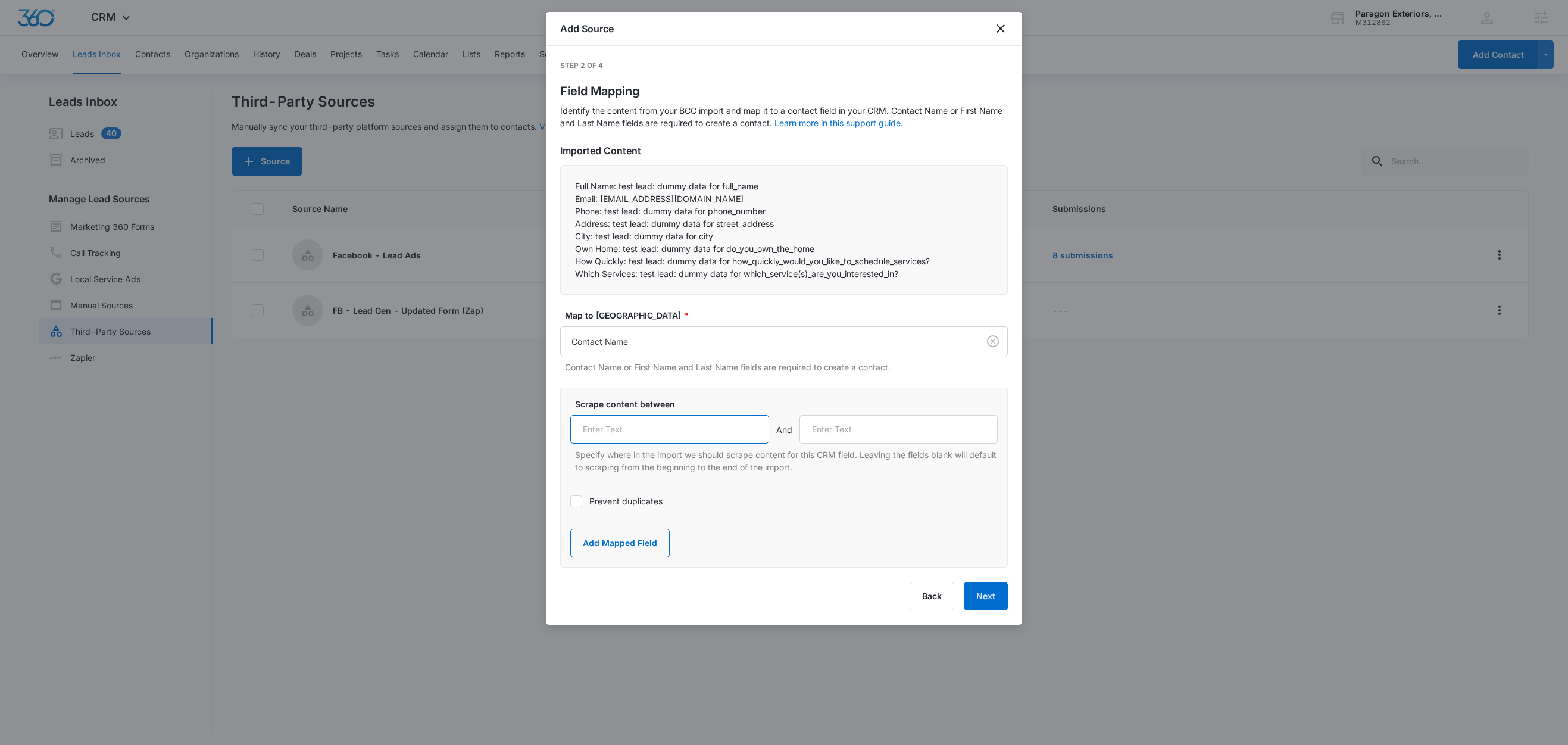
click at [638, 423] on input "text" at bounding box center [670, 429] width 199 height 28
paste input "Full Name:"
type input "Full Name:"
drag, startPoint x: 600, startPoint y: 199, endPoint x: 564, endPoint y: 197, distance: 36.1
click at [564, 197] on div "Full Name: test lead: dummy data for full_name Email: test@fb.com Phone: test…" at bounding box center [784, 229] width 448 height 130
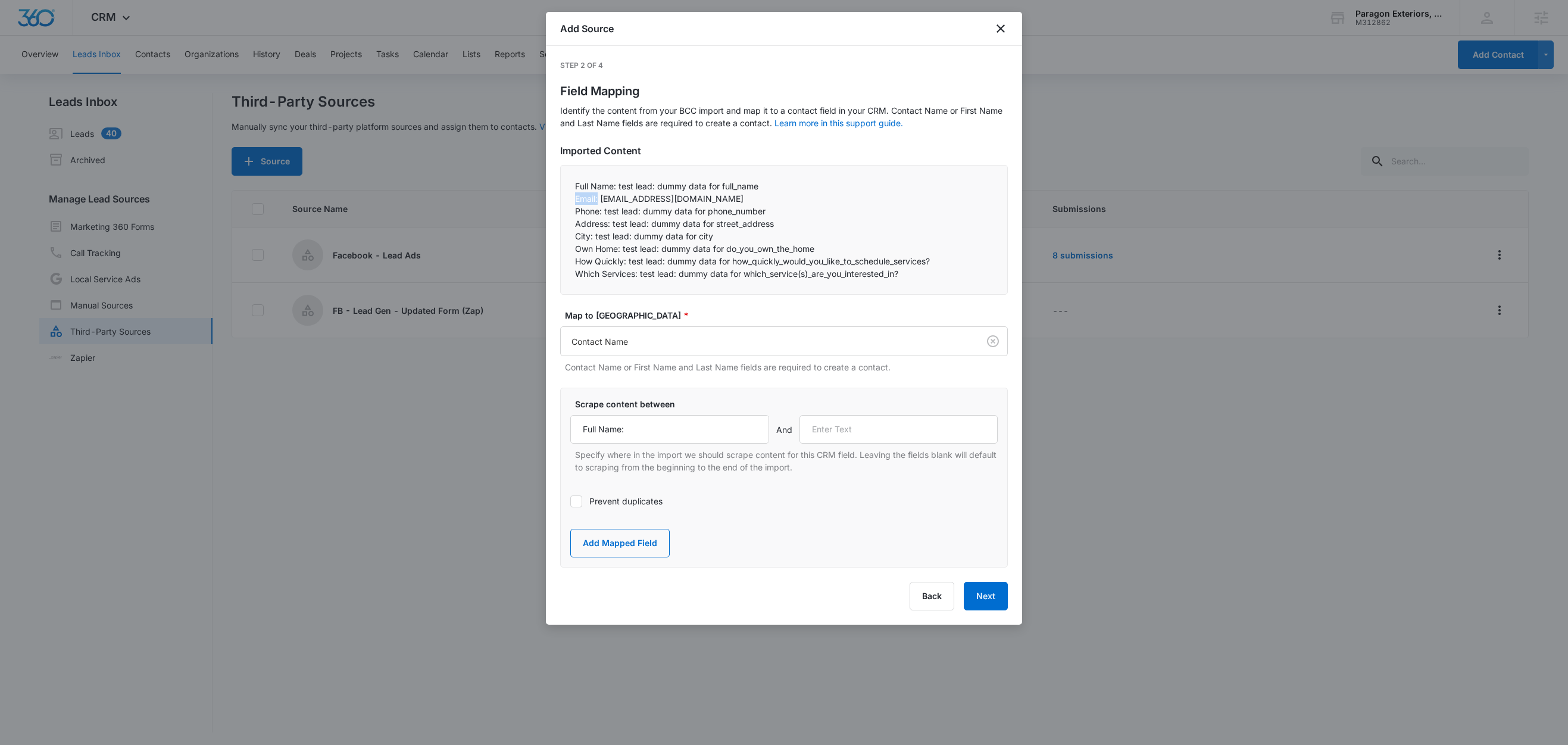
copy p "Email:"
click at [877, 422] on input "text" at bounding box center [899, 429] width 199 height 28
paste input "Email:"
type input "Email:"
click at [639, 540] on button "Add Mapped Field" at bounding box center [620, 543] width 100 height 28
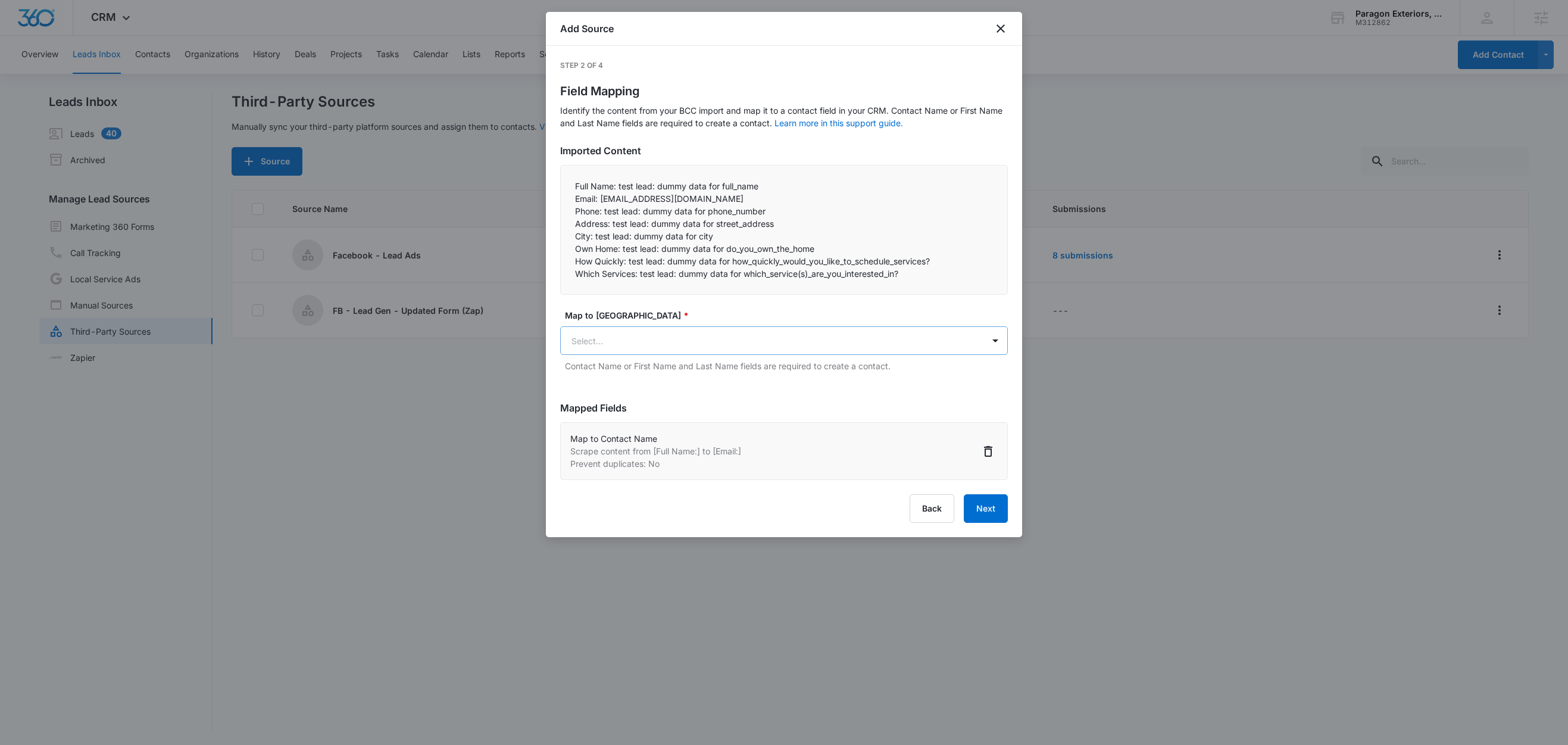
click at [633, 335] on body "CRM Apps Reputation Websites Forms CRM Email Social Content Ads Intelligence Fi…" at bounding box center [784, 373] width 1568 height 746
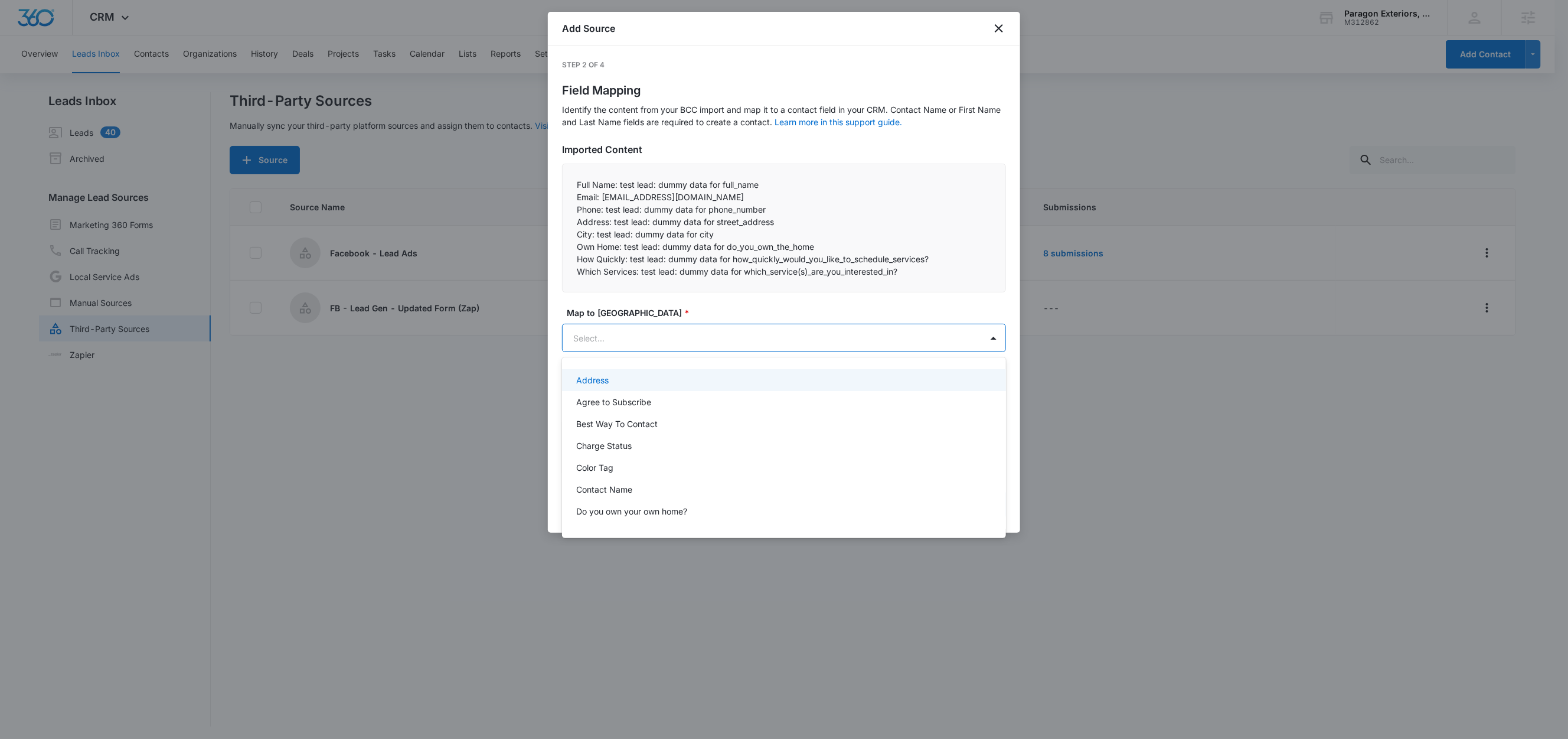
paste input "Email:"
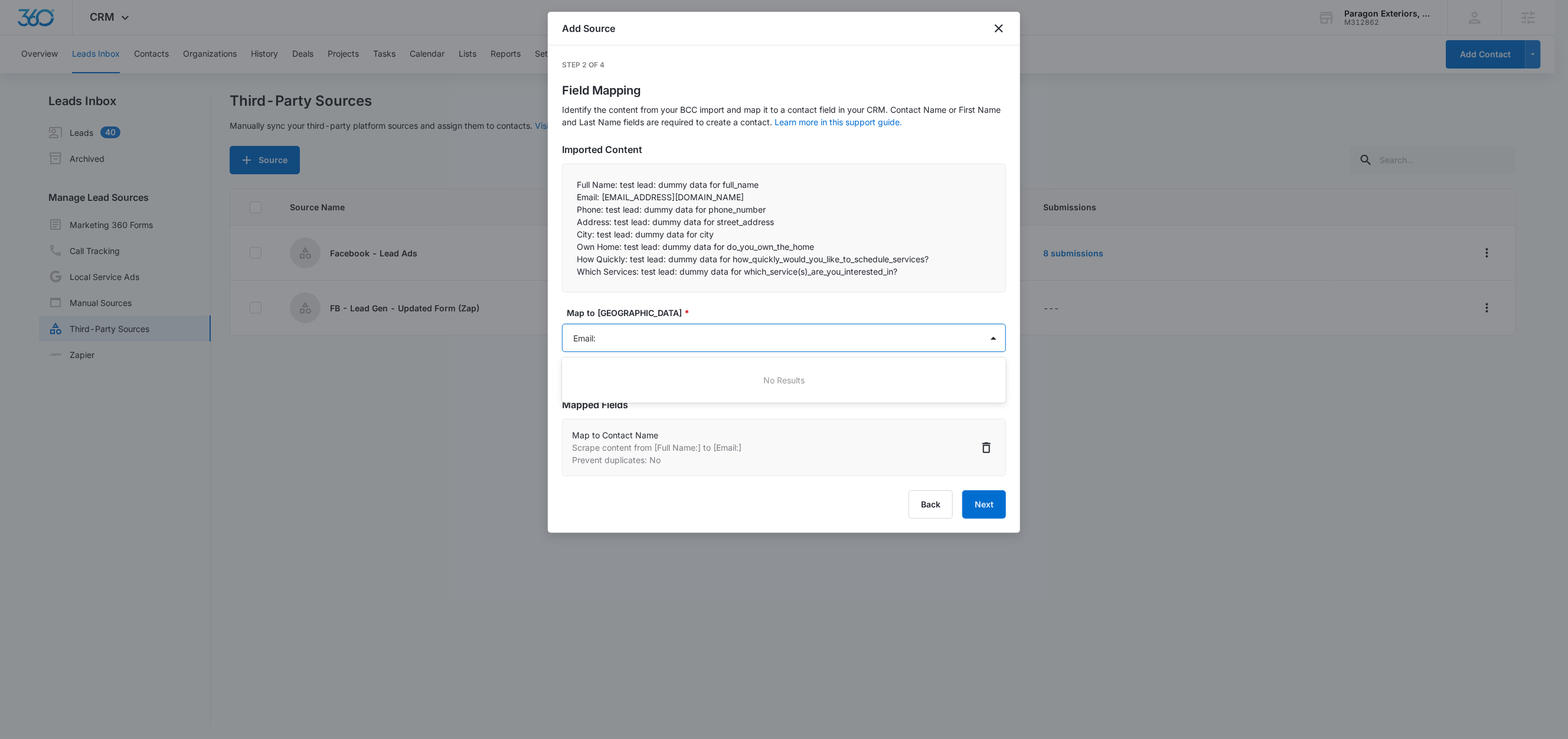
type input "Email"
click at [598, 377] on div "Email" at bounding box center [783, 380] width 414 height 13
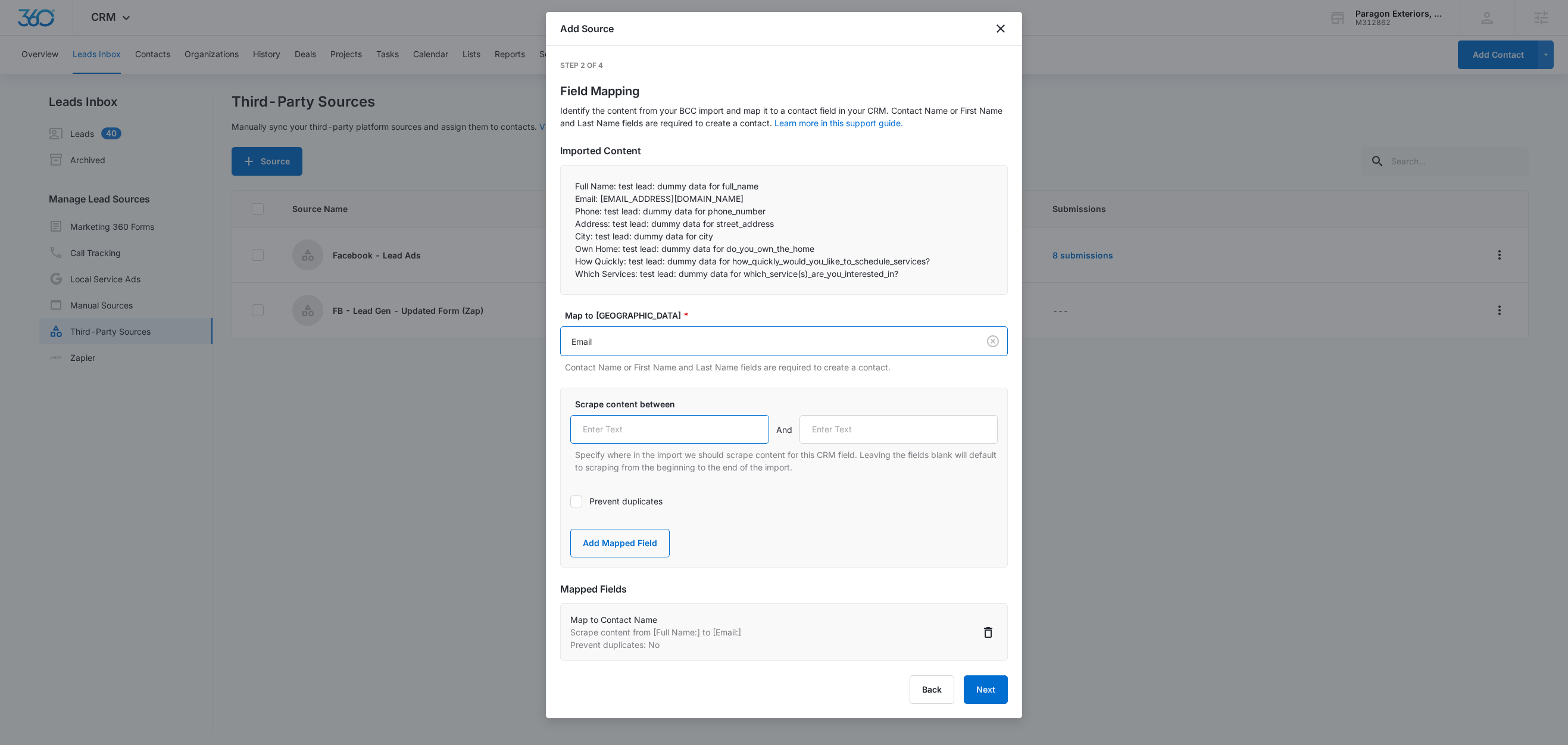
click at [627, 424] on input "text" at bounding box center [670, 429] width 199 height 28
paste input "Email:"
type input "Email:"
click at [597, 502] on label "Prevent duplicates" at bounding box center [784, 501] width 428 height 13
click at [571, 501] on input "Prevent duplicates" at bounding box center [571, 501] width 0 height 0
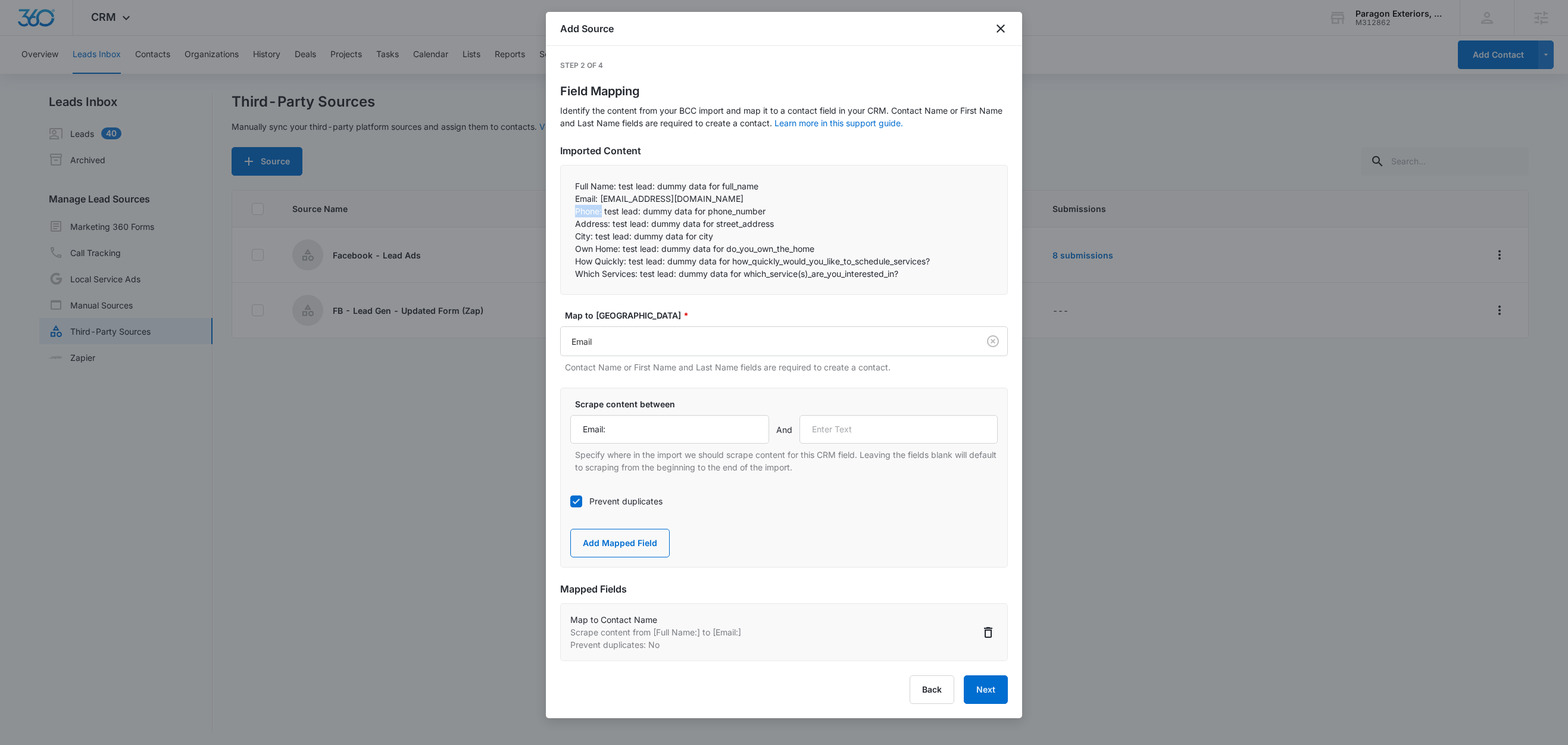
drag, startPoint x: 603, startPoint y: 211, endPoint x: 559, endPoint y: 210, distance: 44.0
click at [560, 210] on div "Full Name: test lead: dummy data for full_name Email: test@fb.com Phone: test…" at bounding box center [784, 229] width 448 height 130
copy p "Phone:"
click at [836, 422] on input "text" at bounding box center [899, 429] width 199 height 28
paste input "Phone:"
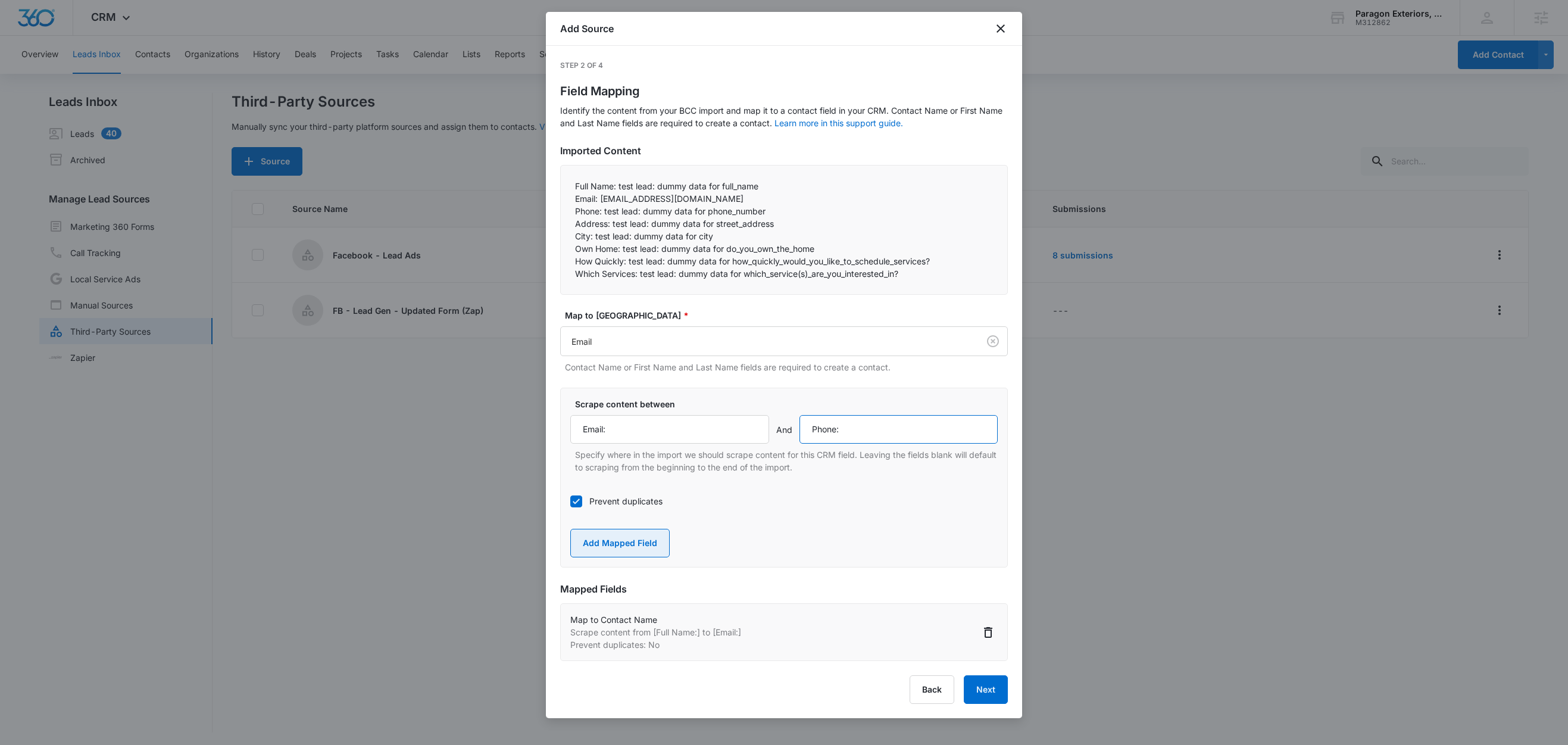
type input "Phone:"
click at [604, 547] on button "Add Mapped Field" at bounding box center [620, 543] width 100 height 28
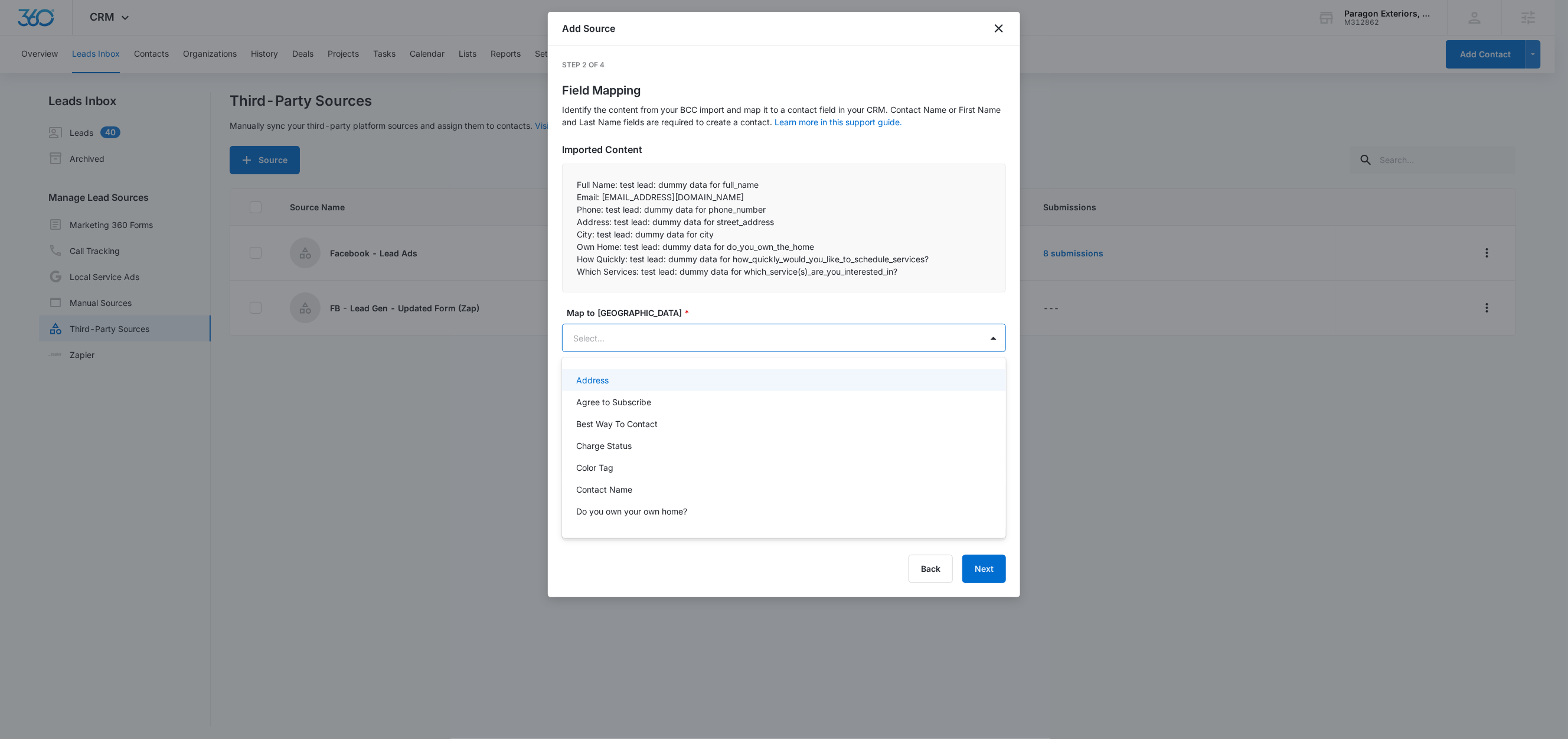
click at [650, 337] on body "CRM Apps Reputation Websites Forms CRM Email Social Content Ads Intelligence Fi…" at bounding box center [784, 369] width 1568 height 739
paste input "Phone:"
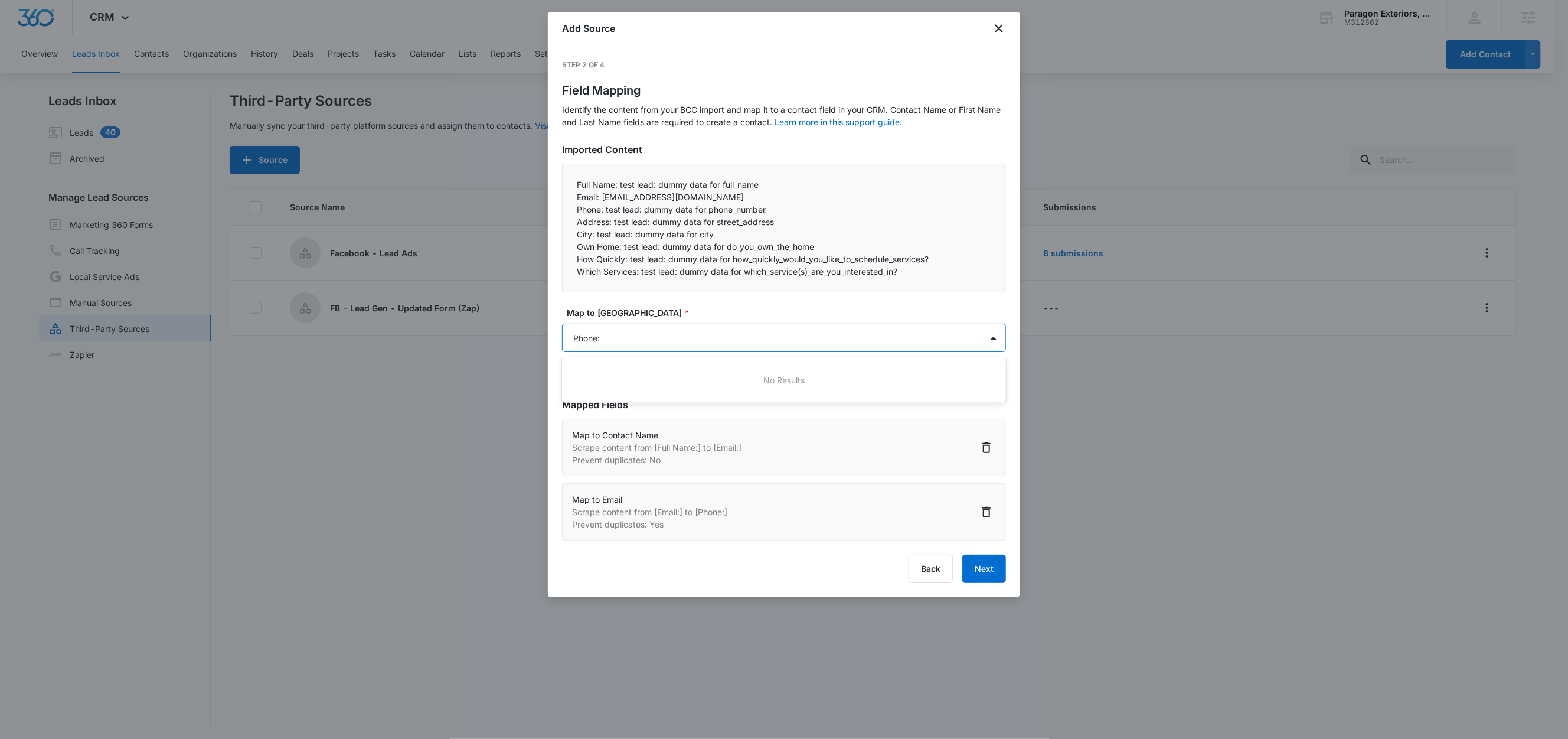
type input "Phone"
click at [621, 407] on div "Phone" at bounding box center [783, 402] width 414 height 13
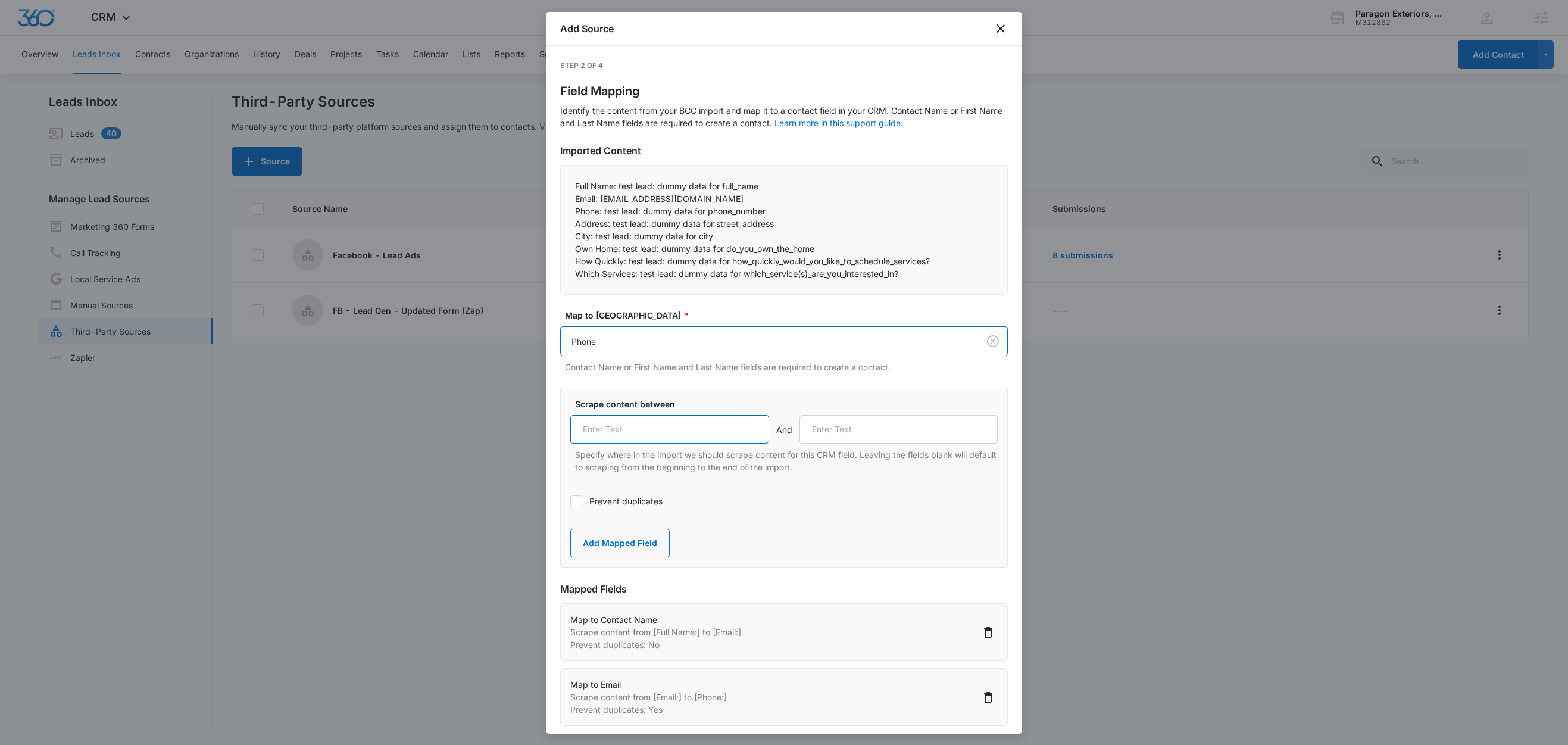
click at [630, 435] on input "text" at bounding box center [670, 429] width 199 height 28
paste input "Phone:"
type input "Phone:"
drag, startPoint x: 609, startPoint y: 225, endPoint x: 568, endPoint y: 223, distance: 41.0
click at [568, 222] on div "Full Name: test lead: dummy data for full_name Email: test@fb.com Phone: test…" at bounding box center [784, 229] width 448 height 130
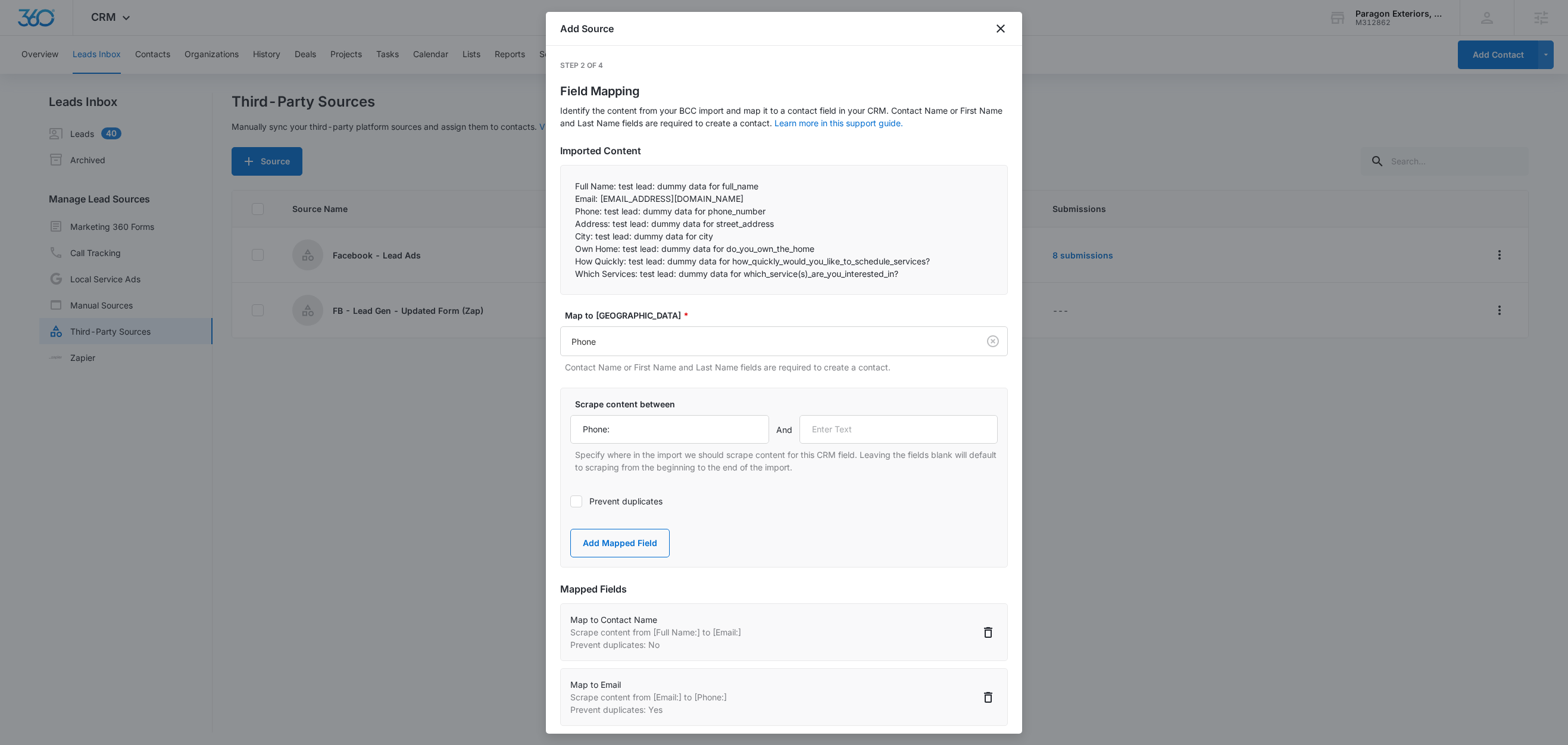
click at [610, 225] on p "Address: test lead: dummy data for street_address" at bounding box center [784, 223] width 418 height 13
drag, startPoint x: 610, startPoint y: 222, endPoint x: 568, endPoint y: 222, distance: 42.0
click at [571, 222] on div "Full Name: test lead: dummy data for full_name Email: test@fb.com Phone: test…" at bounding box center [784, 229] width 448 height 130
copy p "Address:"
click at [846, 430] on input "text" at bounding box center [899, 429] width 199 height 28
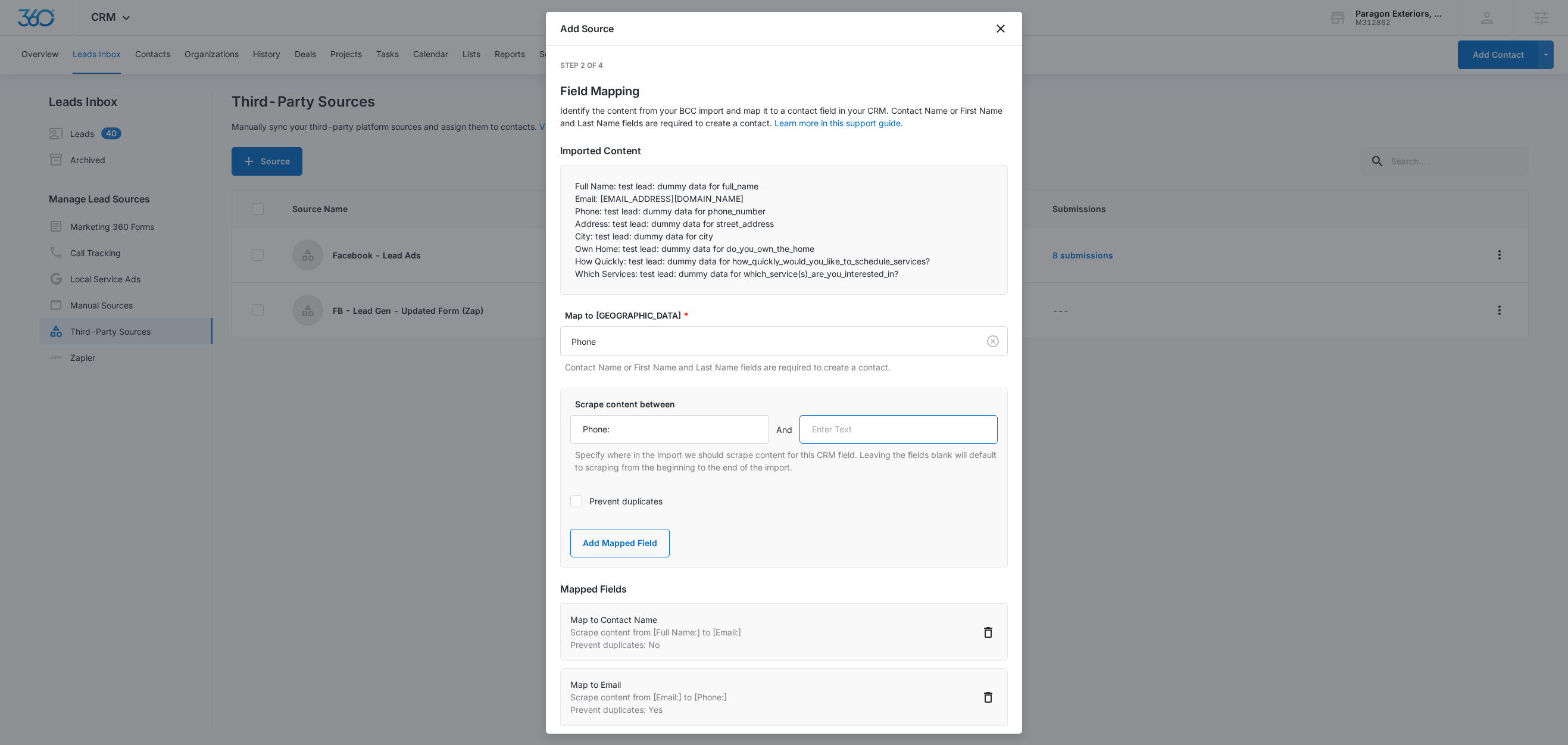
paste input "Address:"
type input "Address:"
click at [600, 545] on button "Add Mapped Field" at bounding box center [620, 543] width 100 height 28
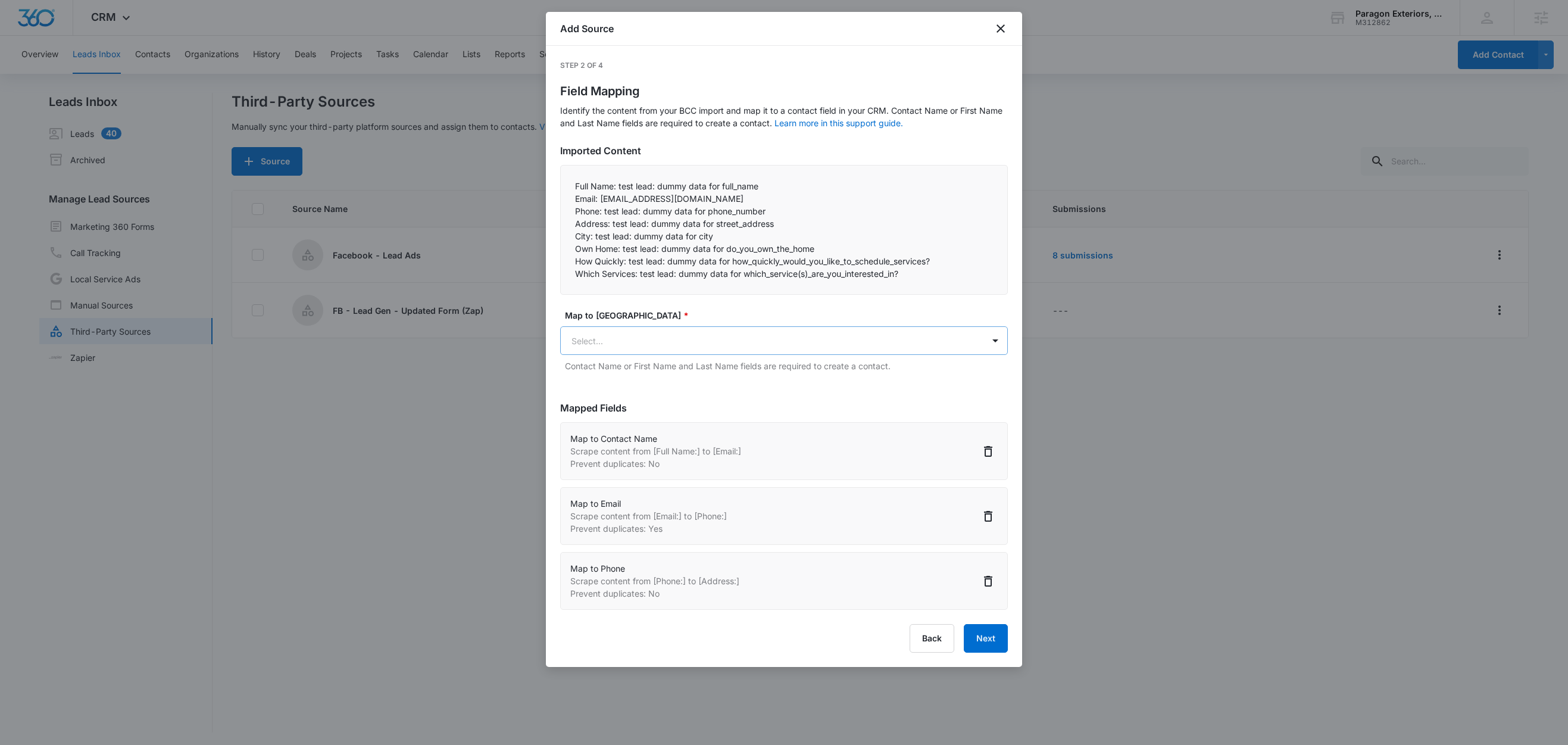
click at [619, 346] on body "CRM Apps Reputation Websites Forms CRM Email Social Content Ads Intelligence Fi…" at bounding box center [784, 373] width 1568 height 746
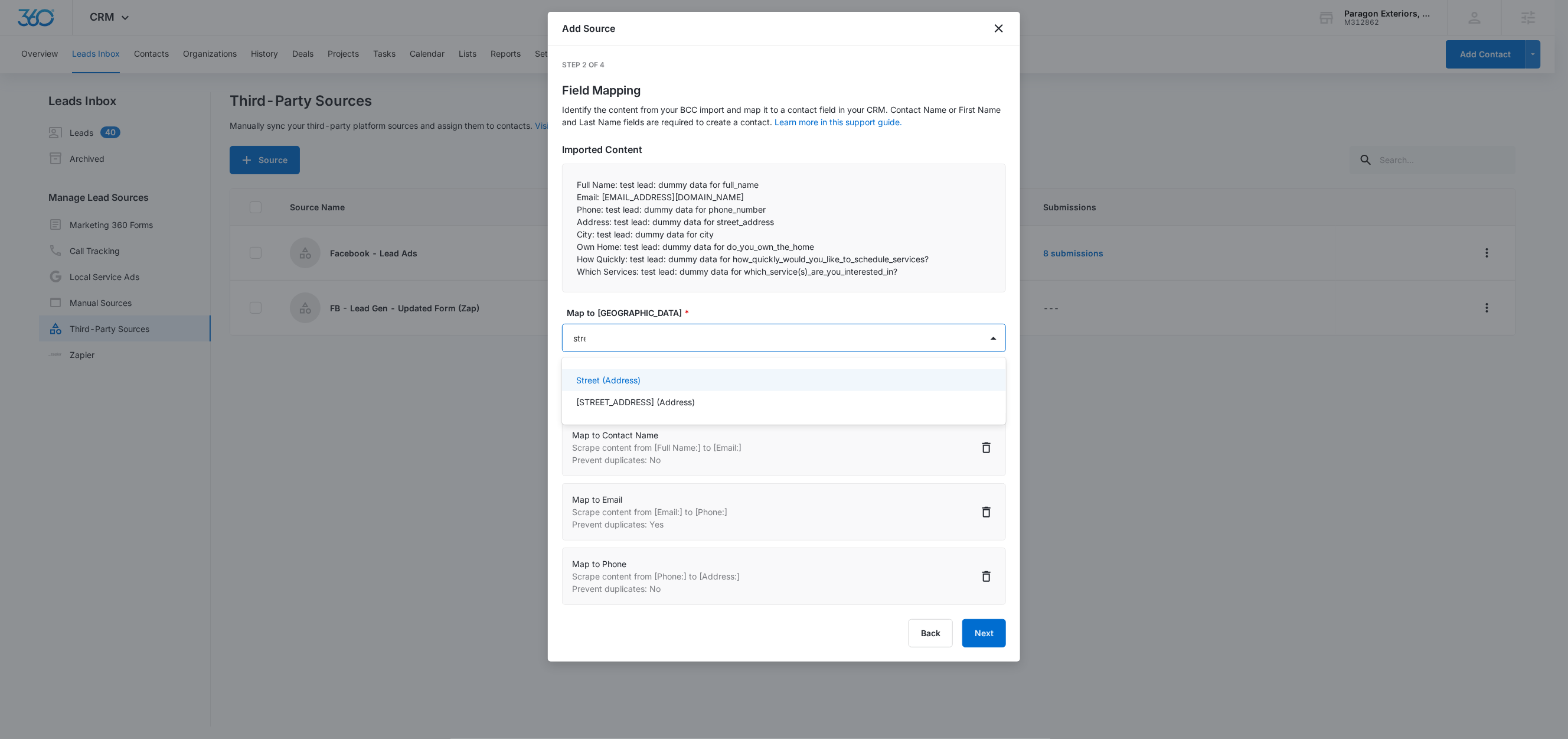
type input "stree"
click at [623, 380] on p "Street (Address)" at bounding box center [608, 380] width 65 height 13
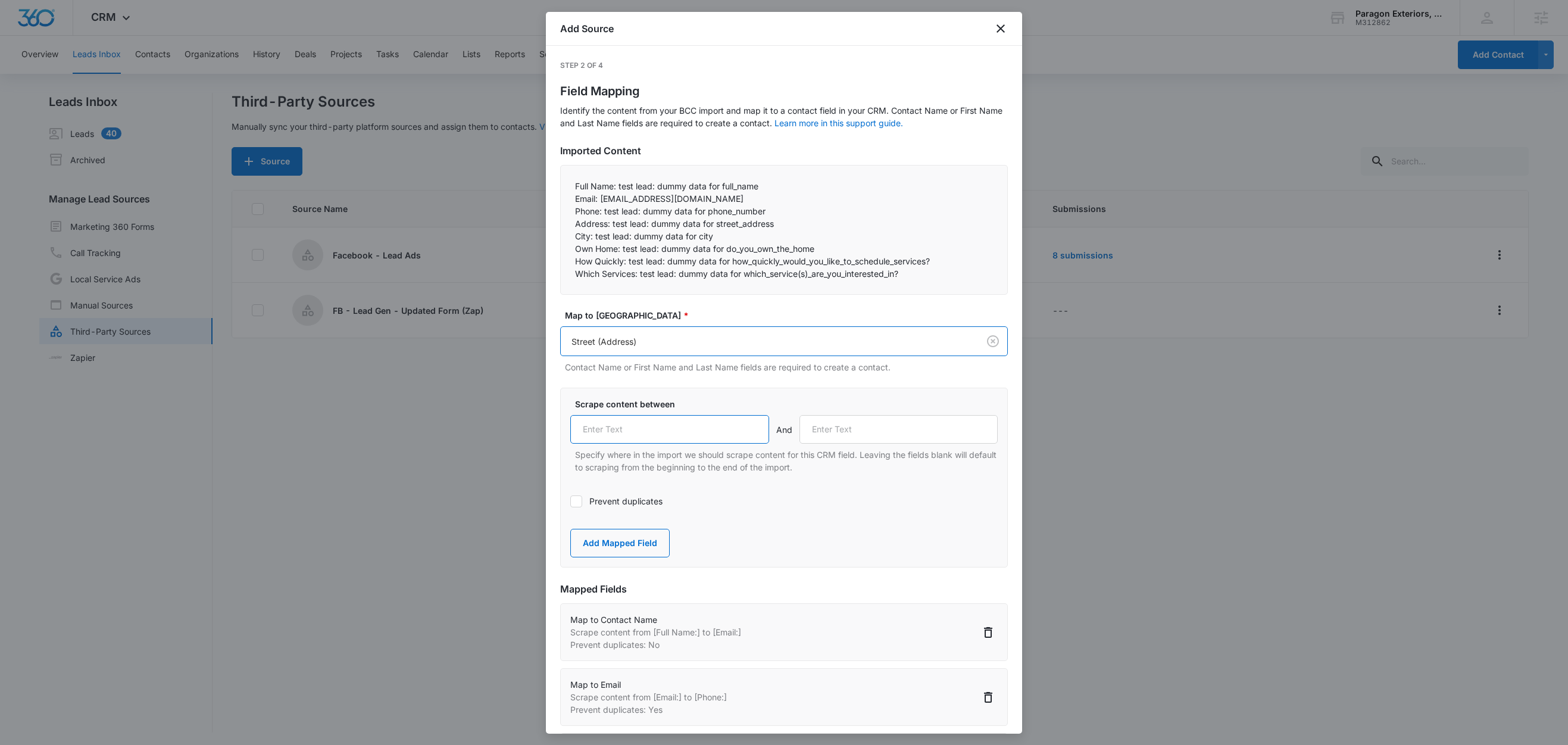
click at [635, 423] on input "text" at bounding box center [670, 429] width 199 height 28
paste input "Address:"
type input "Address:"
drag, startPoint x: 592, startPoint y: 237, endPoint x: 568, endPoint y: 235, distance: 24.1
click at [568, 235] on div "Full Name: test lead: dummy data for full_name Email: test@fb.com Phone: test…" at bounding box center [784, 229] width 448 height 130
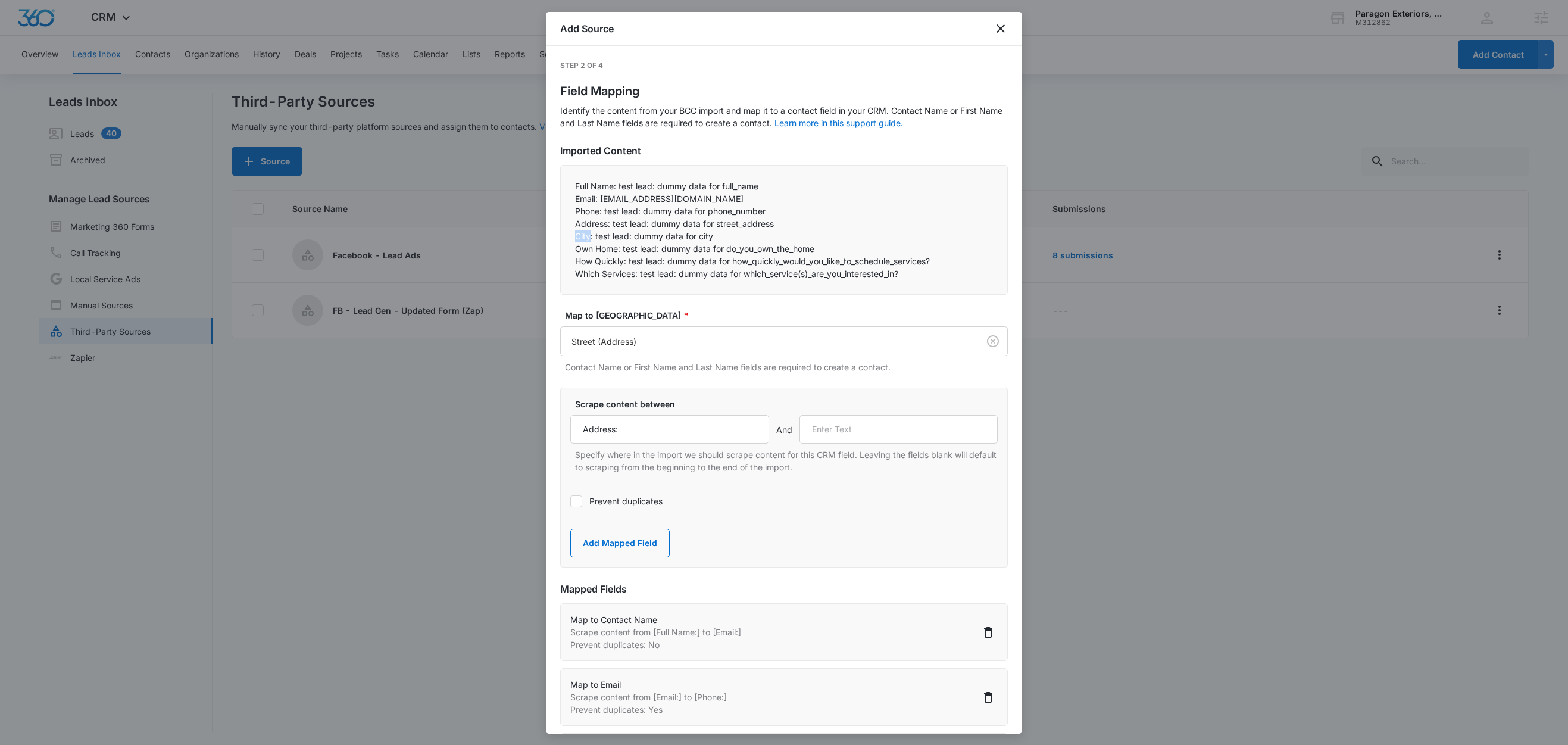
click at [586, 237] on p "City: test lead: dummy data for city" at bounding box center [784, 236] width 418 height 13
click at [592, 237] on p "City: test lead: dummy data for city" at bounding box center [784, 236] width 418 height 13
drag, startPoint x: 593, startPoint y: 236, endPoint x: 568, endPoint y: 237, distance: 25.0
click at [568, 237] on div "Full Name: test lead: dummy data for full_name Email: test@fb.com Phone: test…" at bounding box center [784, 229] width 448 height 130
copy p "City:"
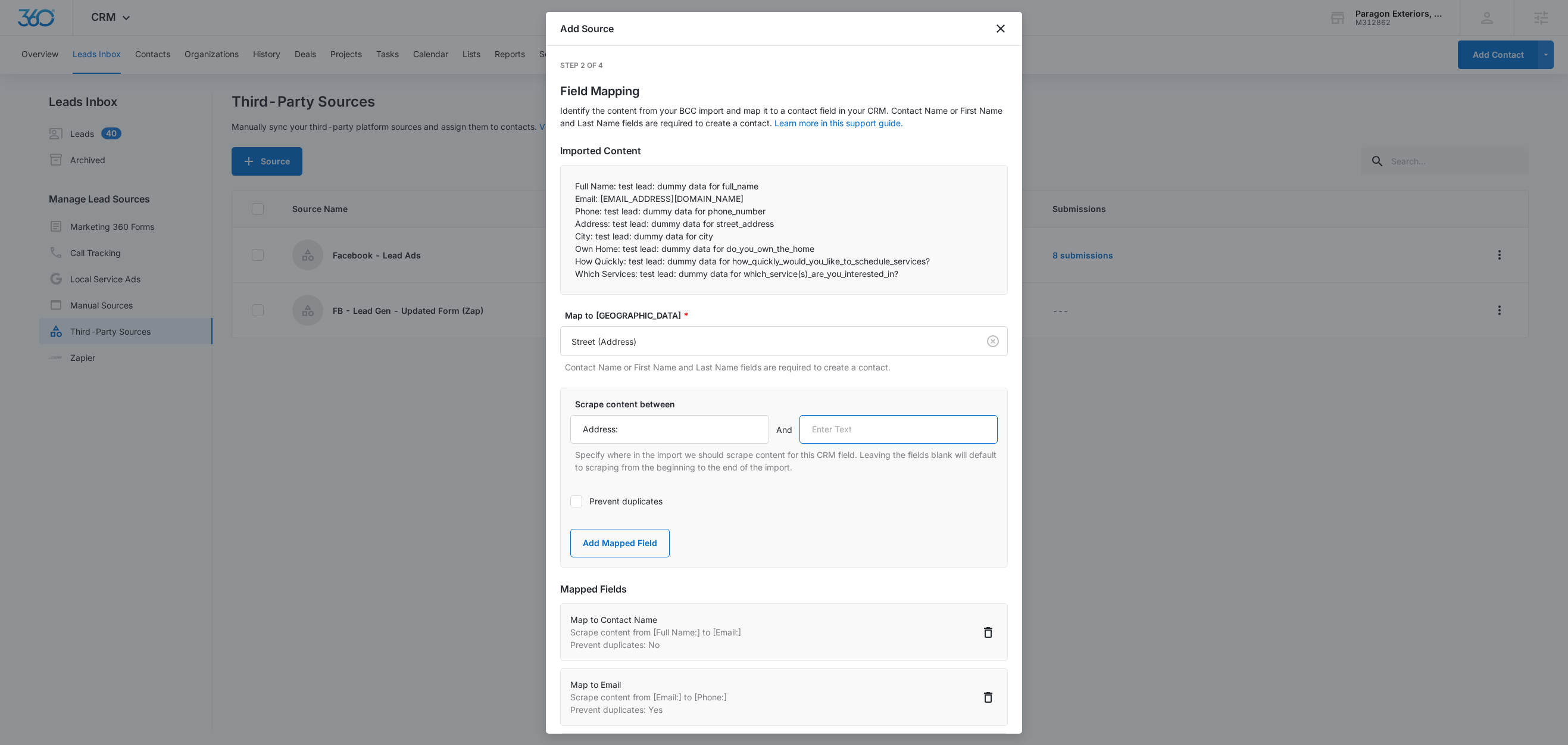
click at [875, 434] on input "text" at bounding box center [899, 429] width 199 height 28
paste input "City:"
type input "City:"
click at [626, 544] on button "Add Mapped Field" at bounding box center [620, 543] width 100 height 28
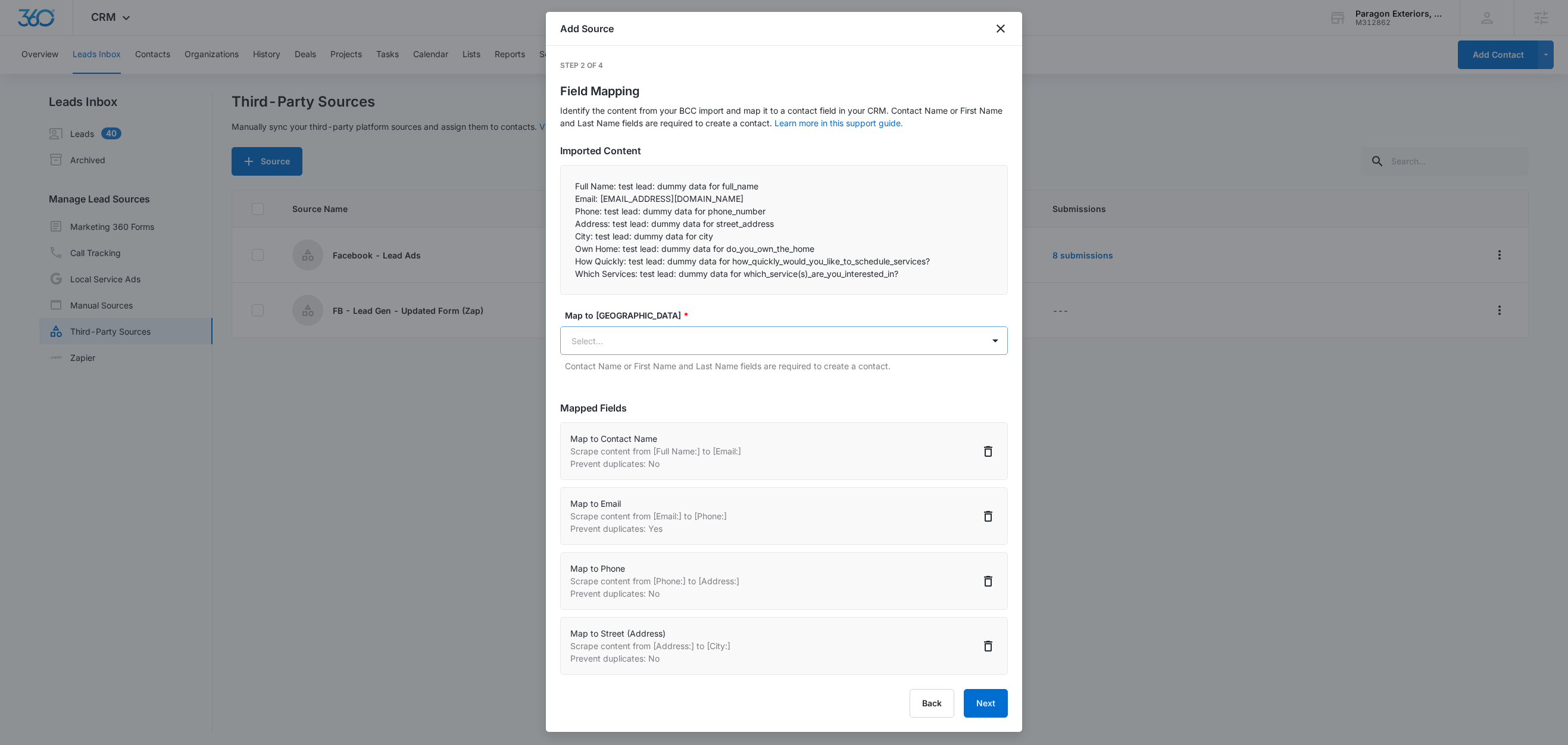
click at [626, 335] on body "CRM Apps Reputation Websites Forms CRM Email Social Content Ads Intelligence Fi…" at bounding box center [784, 373] width 1568 height 746
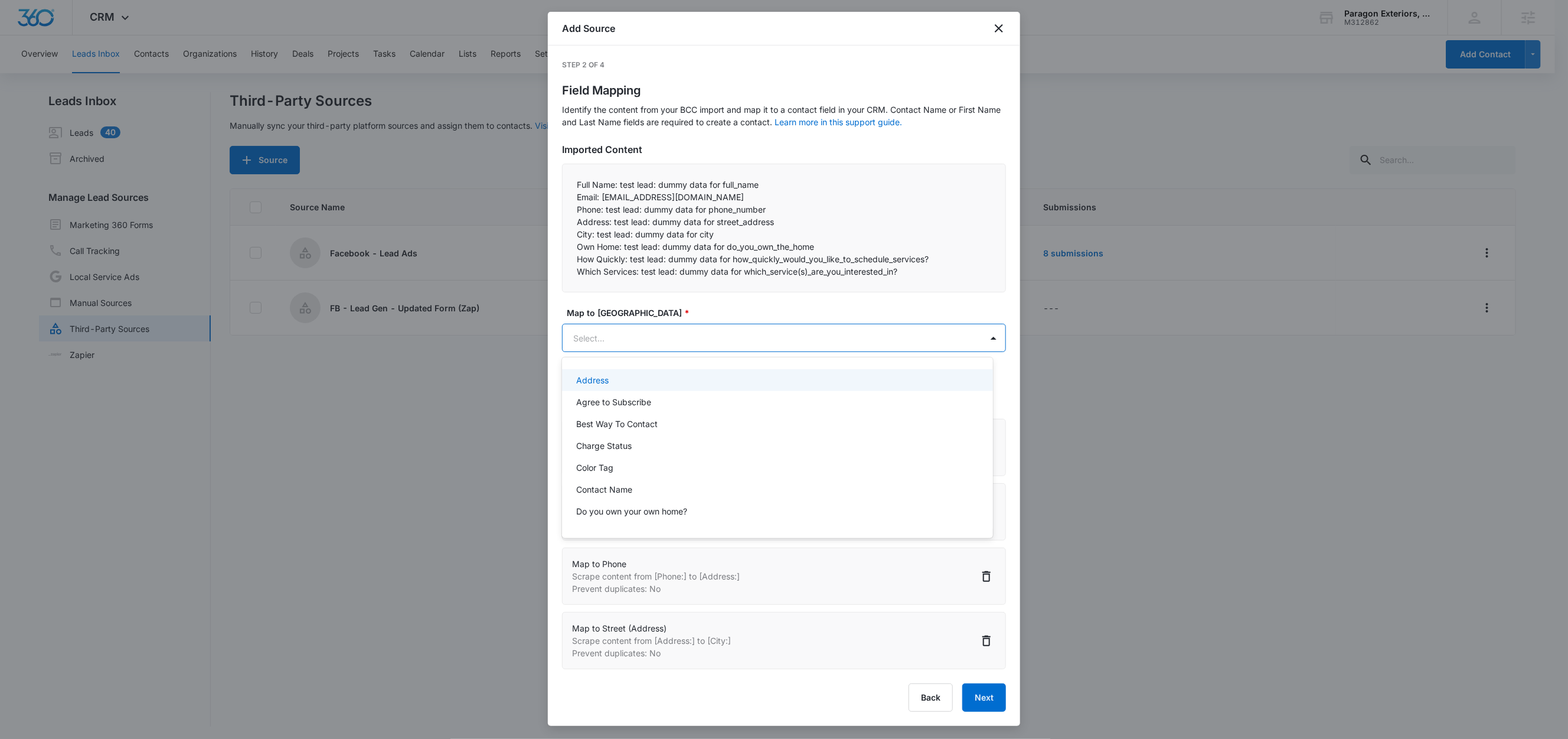
paste input "City:"
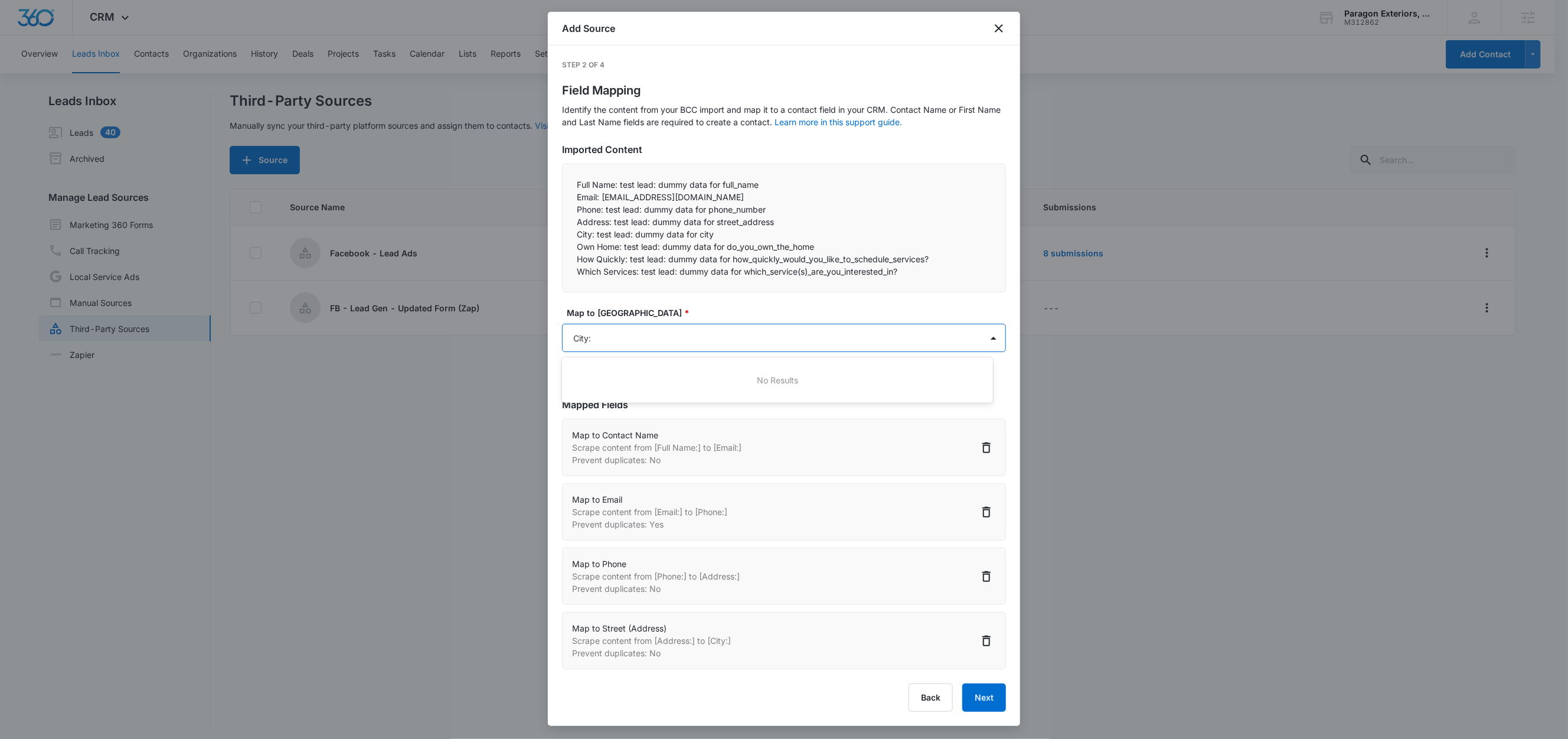
type input "City"
click at [587, 381] on p "City (Address)" at bounding box center [604, 380] width 56 height 13
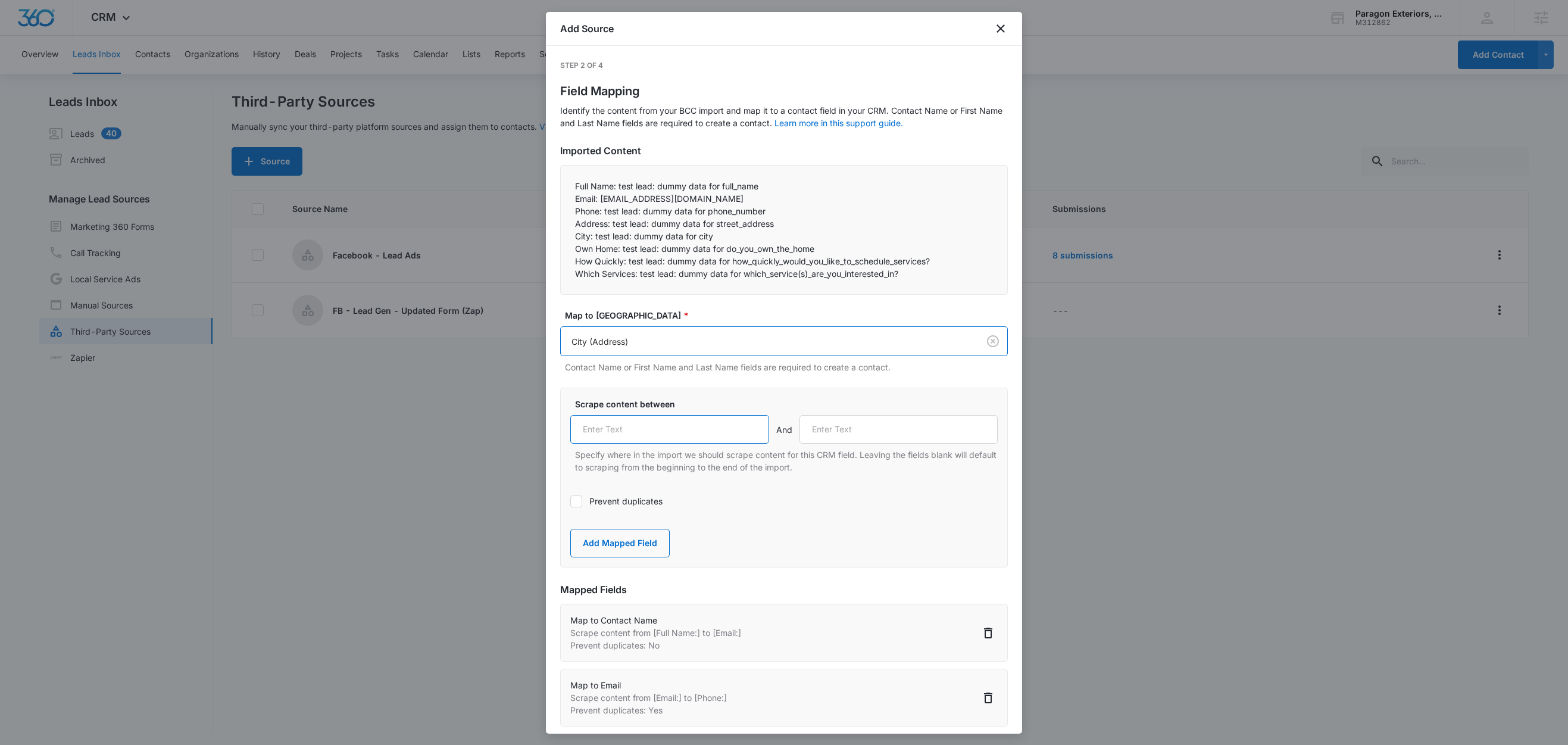
click at [643, 425] on input "text" at bounding box center [670, 429] width 199 height 28
paste input "City:"
type input "City:"
drag, startPoint x: 622, startPoint y: 250, endPoint x: 566, endPoint y: 249, distance: 56.0
click at [566, 249] on div "Full Name: test lead: dummy data for full_name Email: test@fb.com Phone: test…" at bounding box center [784, 229] width 448 height 130
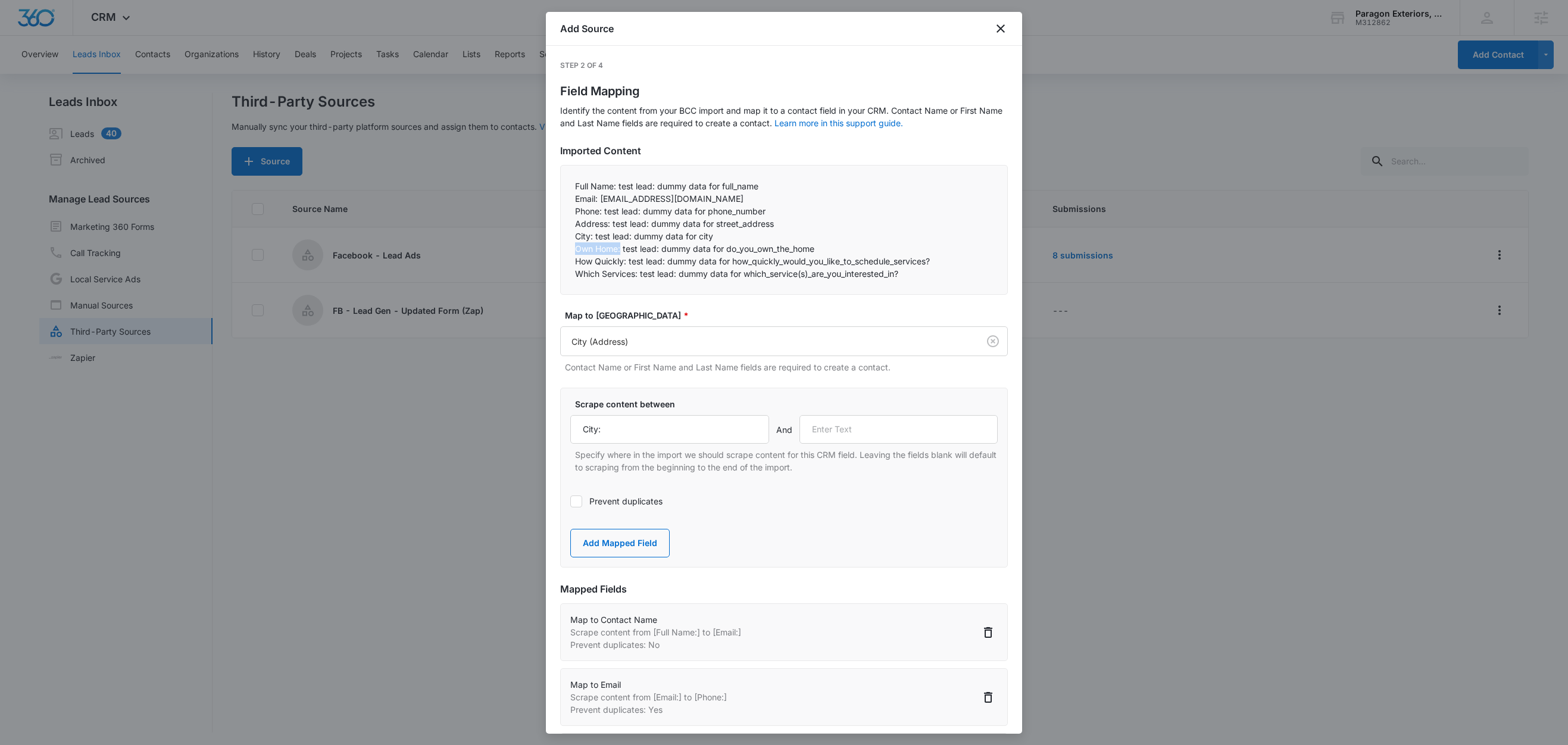
copy p "Own Home:"
click at [833, 440] on input "text" at bounding box center [899, 429] width 199 height 28
paste input "Own Home:"
type input "Own Home:"
click at [627, 543] on button "Add Mapped Field" at bounding box center [620, 543] width 100 height 28
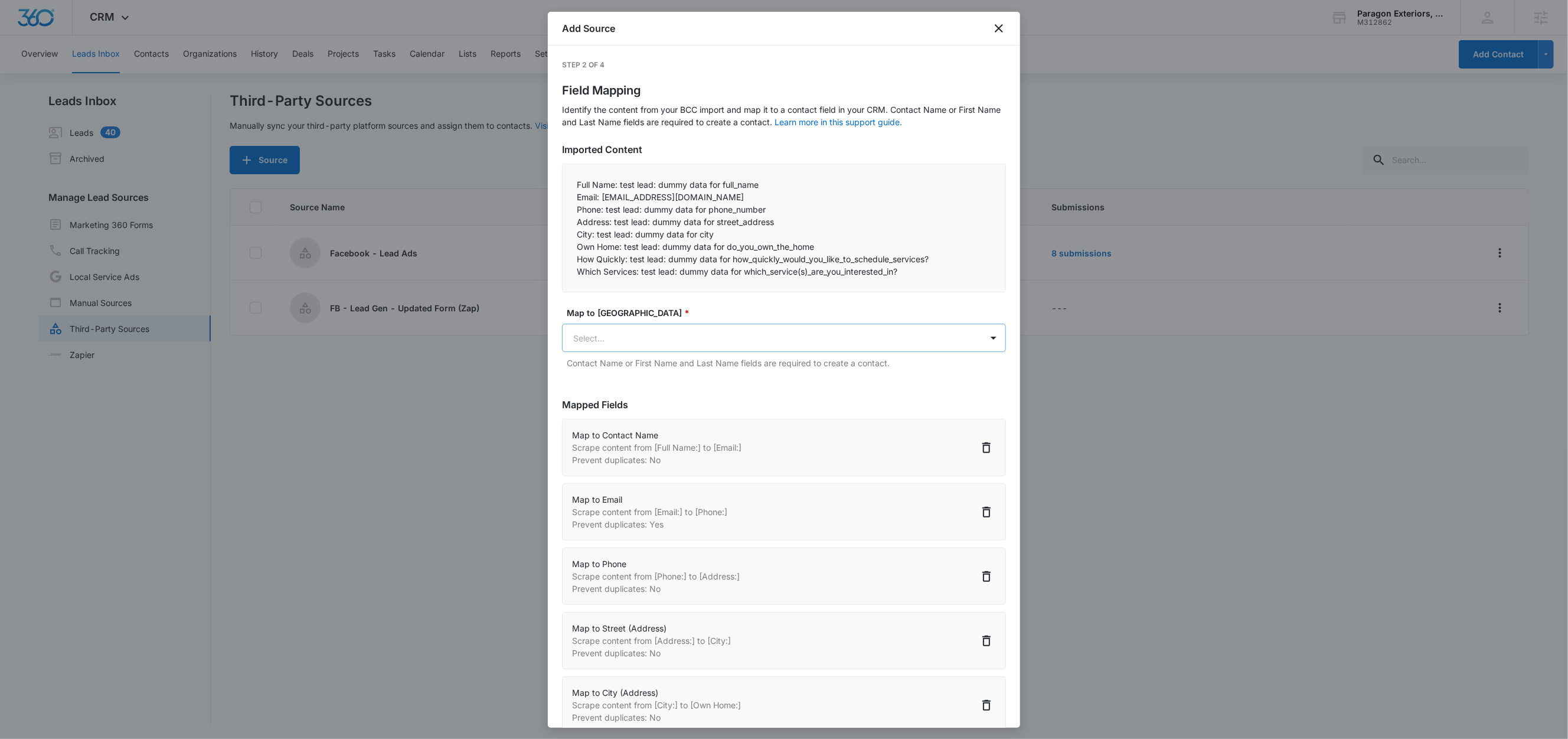
click at [639, 345] on body "CRM Apps Reputation Websites Forms CRM Email Social Content Ads Intelligence Fi…" at bounding box center [784, 370] width 1568 height 740
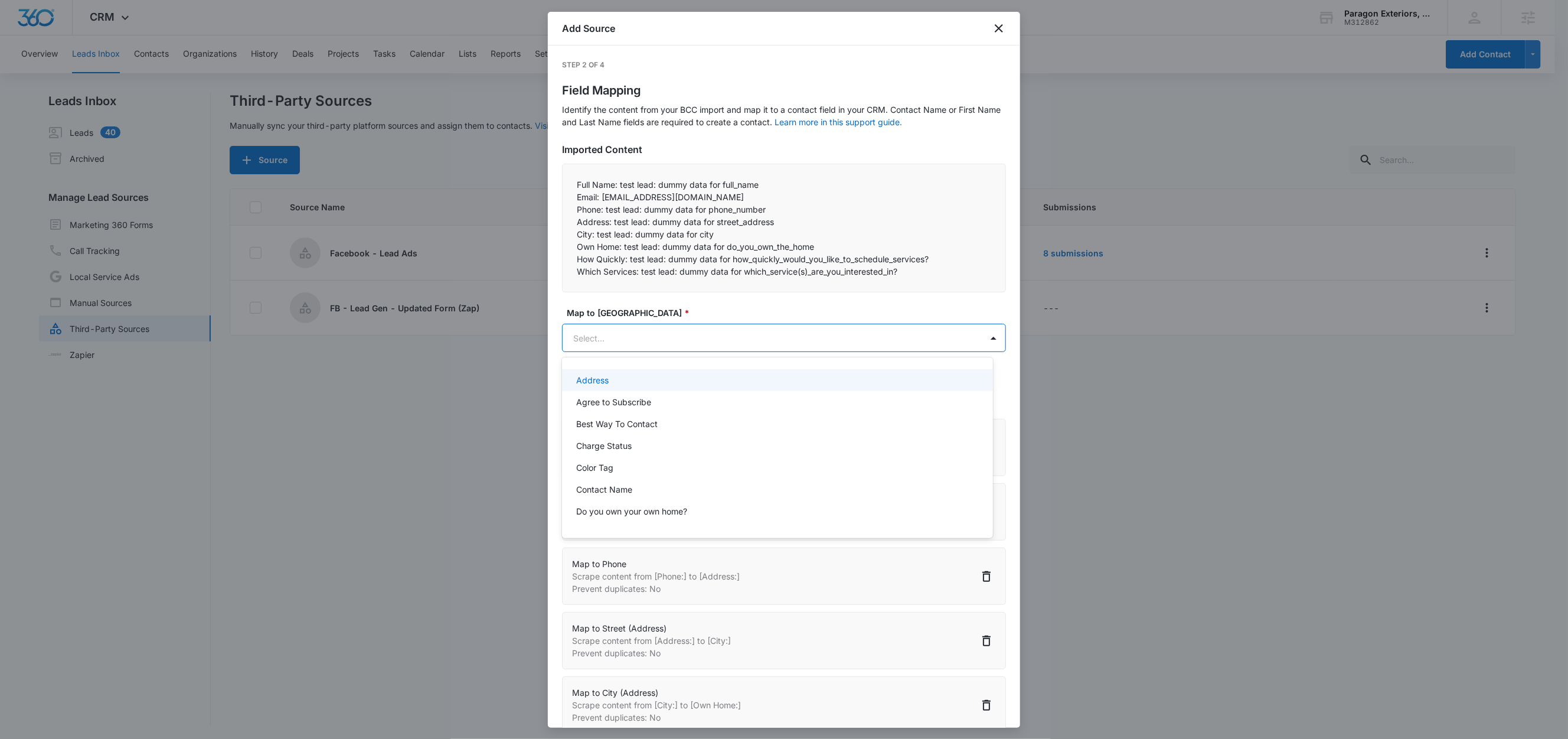
paste input "Own Home:"
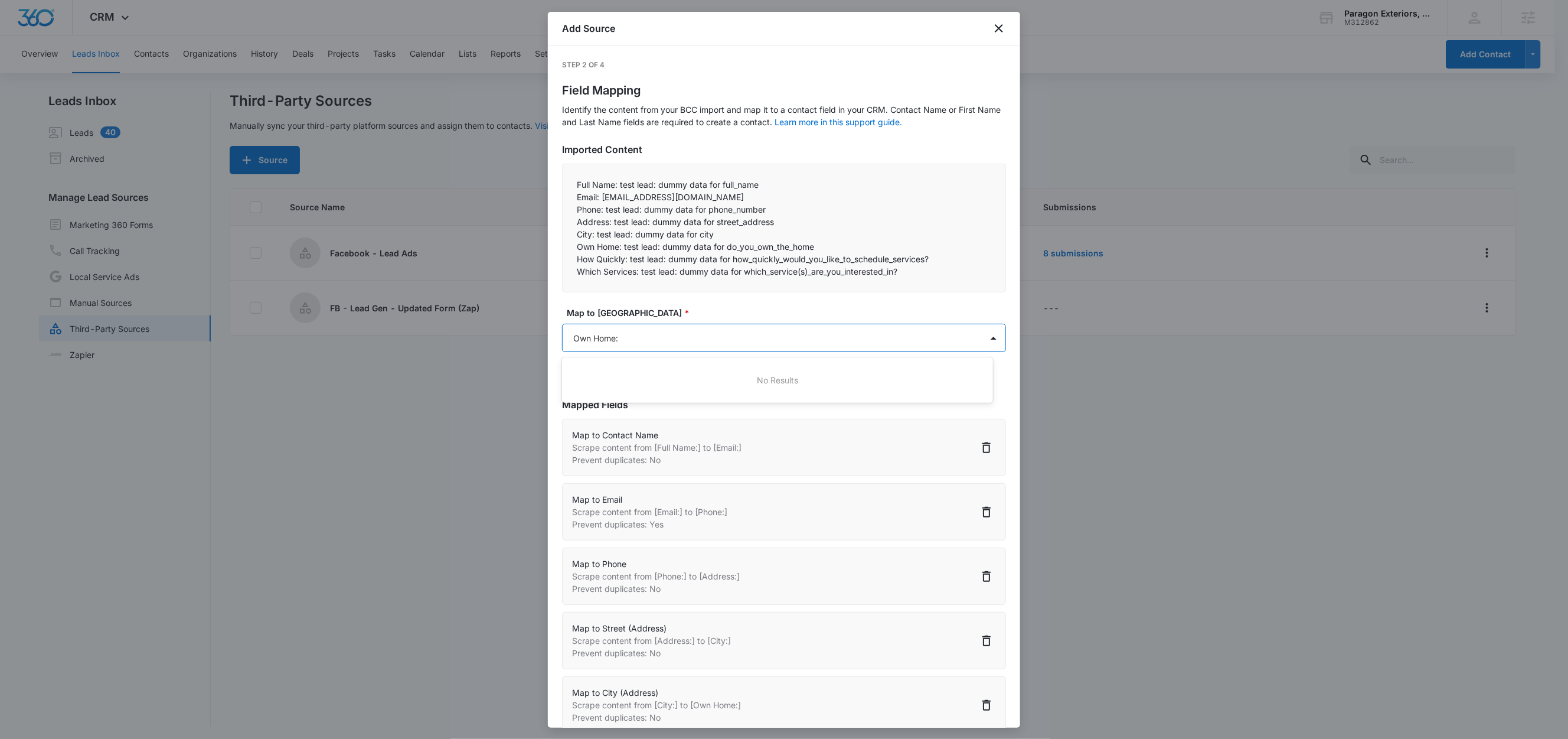
type input "Own Home"
click at [650, 380] on p "Do you own your own home?" at bounding box center [631, 380] width 111 height 13
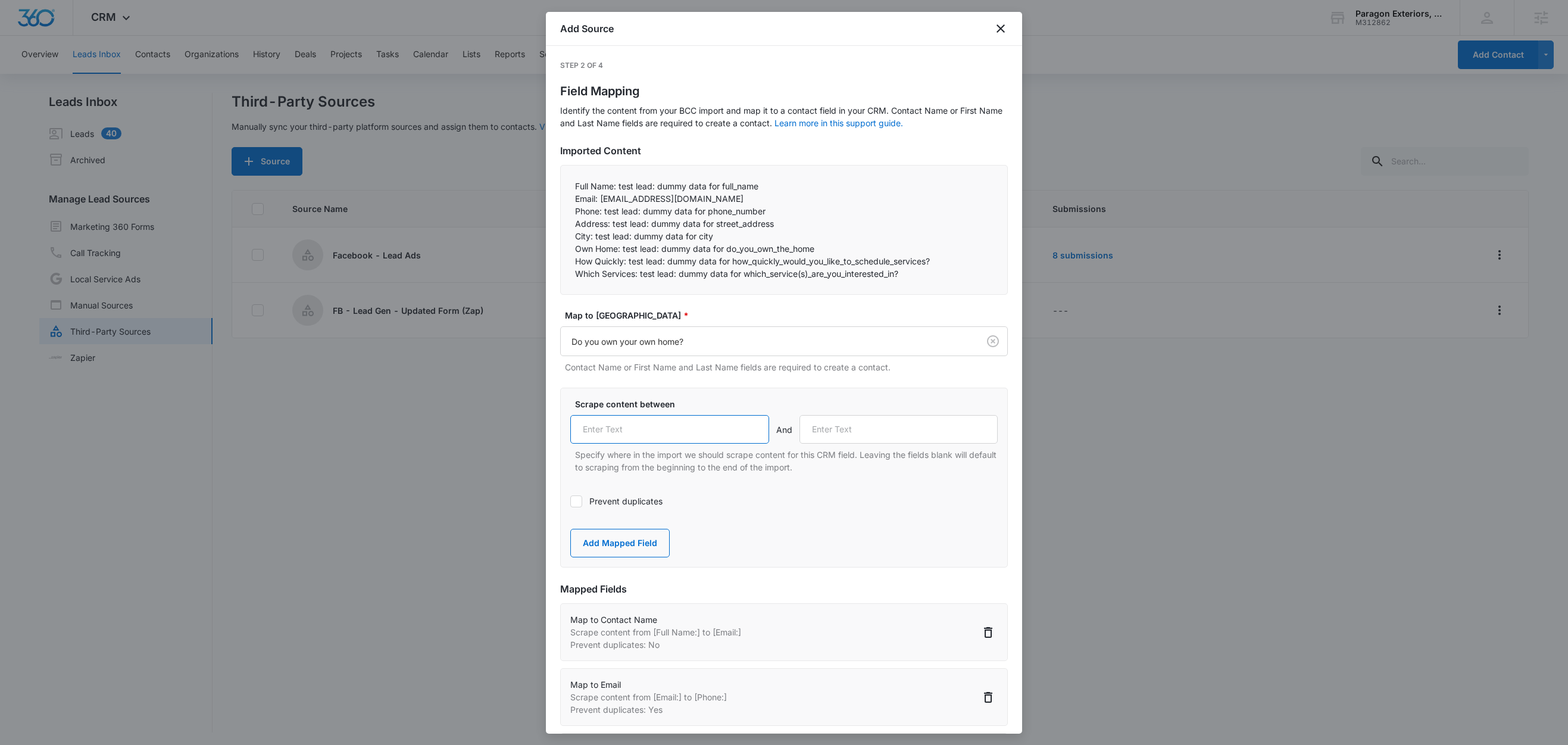
click at [637, 428] on input "text" at bounding box center [670, 429] width 199 height 28
paste input "Own Home:"
type input "Own Home:"
drag, startPoint x: 627, startPoint y: 263, endPoint x: 565, endPoint y: 260, distance: 62.1
click at [565, 260] on div "Full Name: test lead: dummy data for full_name Email: test@fb.com Phone: test…" at bounding box center [784, 229] width 448 height 130
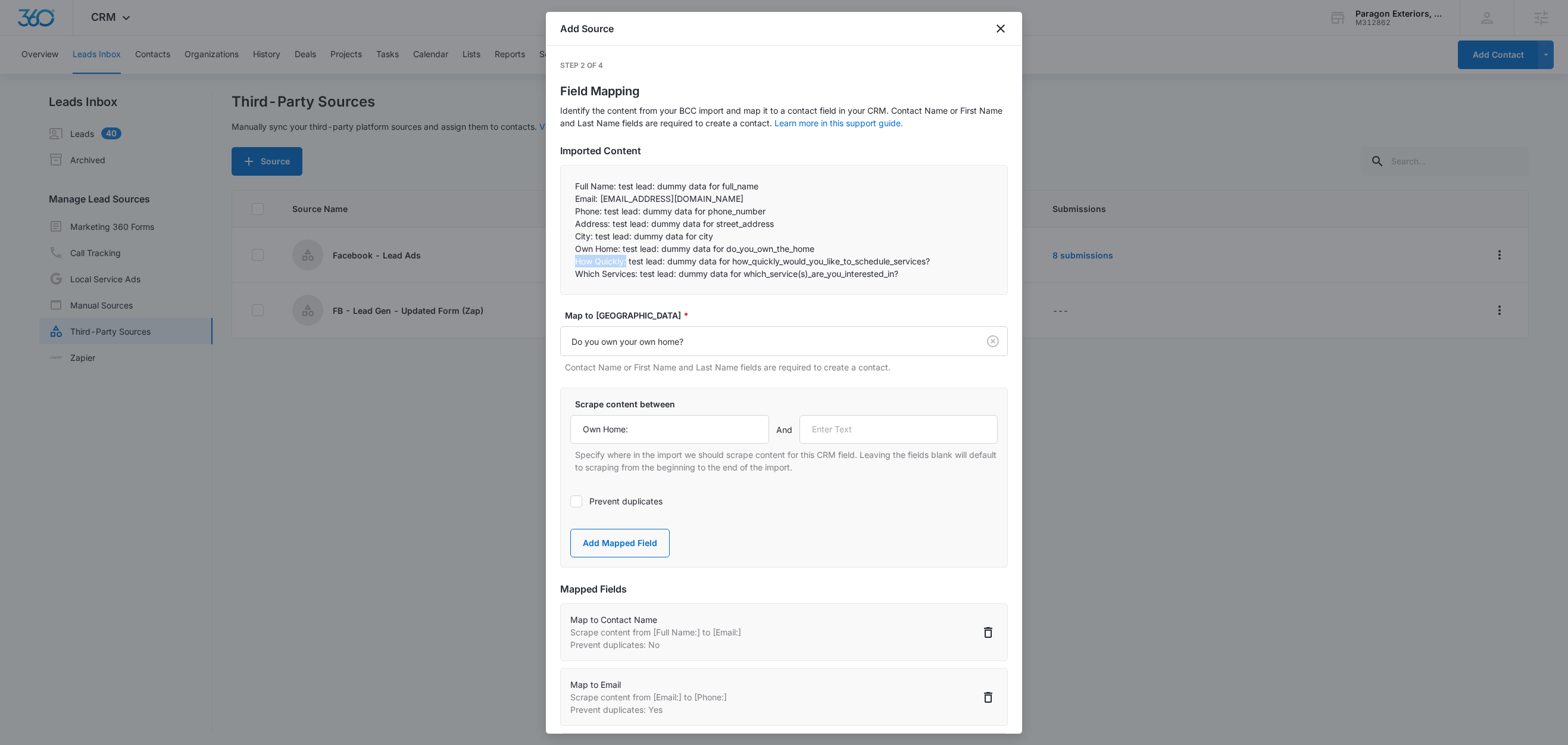
copy p "How Quickly:"
click at [824, 425] on input "text" at bounding box center [899, 429] width 199 height 28
paste input "How Quickly:"
type input "How Quickly:"
click at [631, 544] on button "Add Mapped Field" at bounding box center [620, 543] width 100 height 28
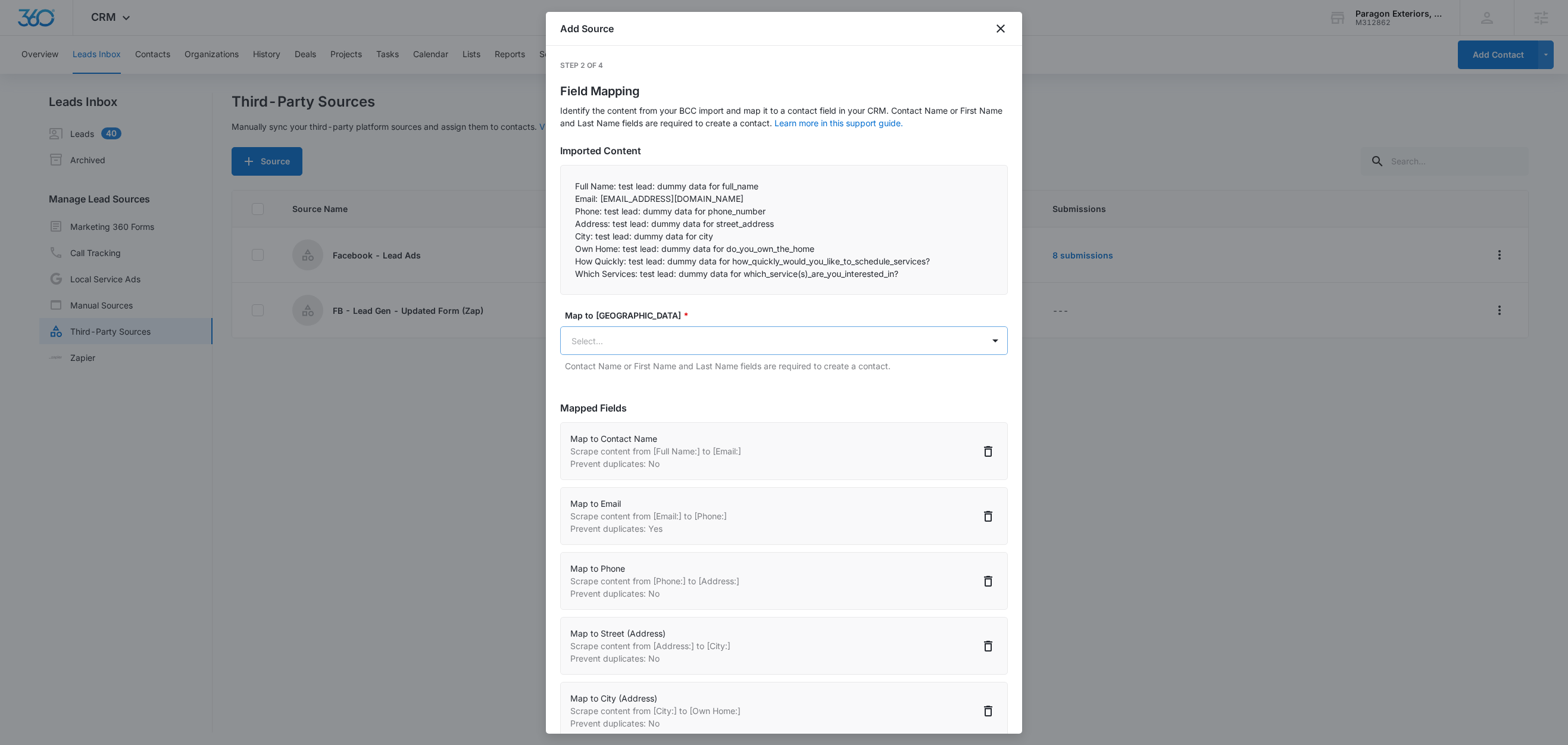
click at [624, 335] on body "CRM Apps Reputation Websites Forms CRM Email Social Content Ads Intelligence Fi…" at bounding box center [784, 373] width 1568 height 746
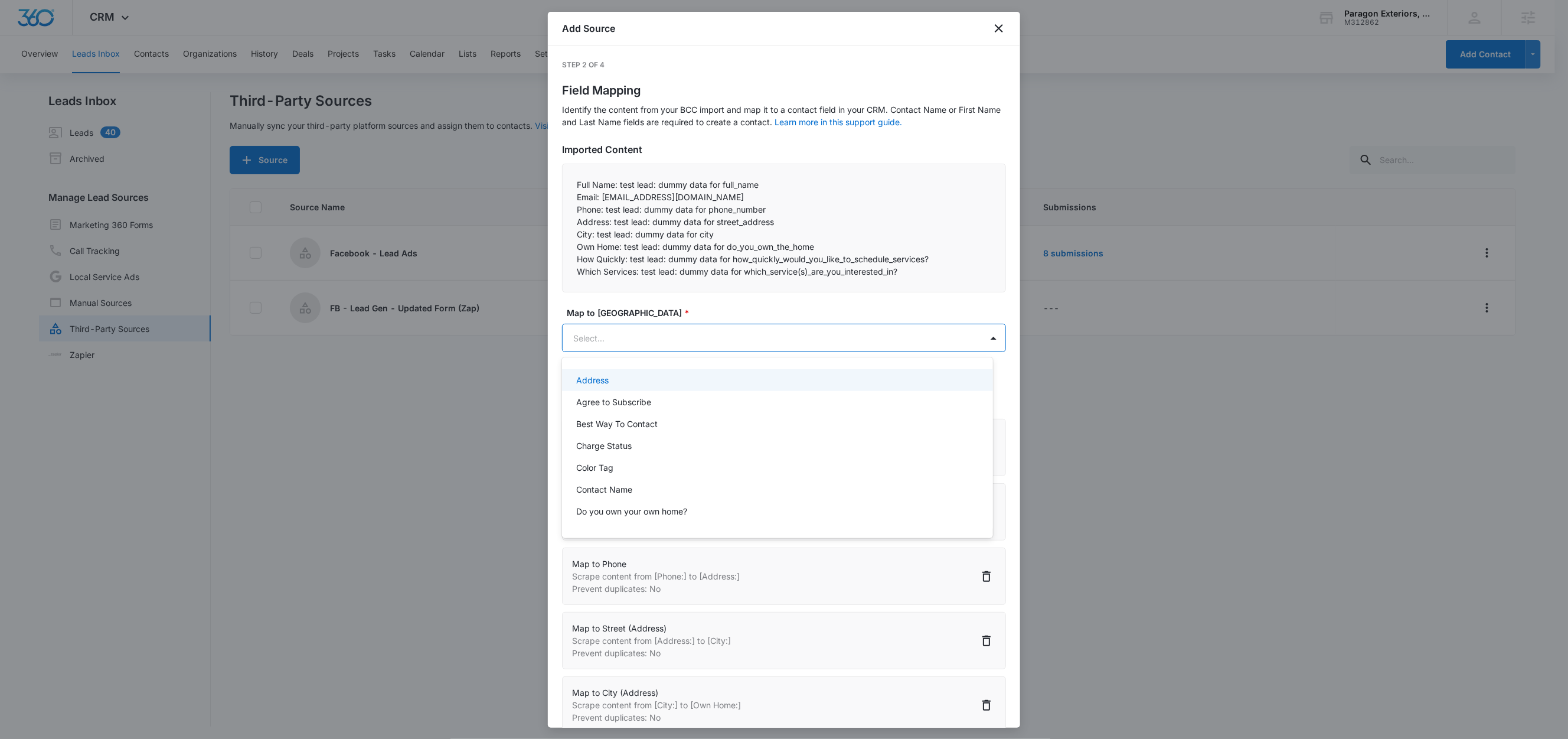
paste input "How Quickly:"
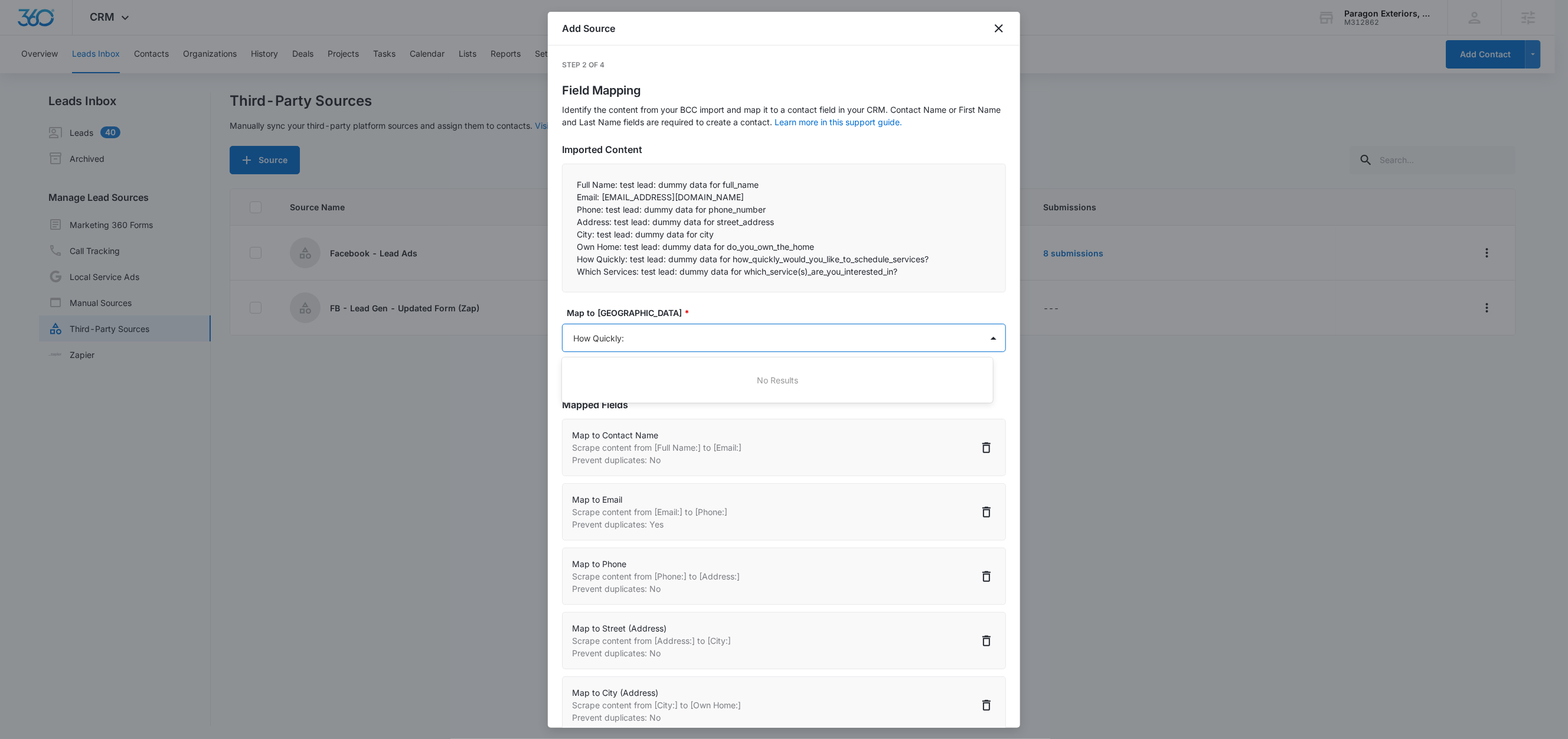
type input "How Quickly"
click at [621, 371] on div "How Quickly Would You Like To Schedule Services" at bounding box center [777, 380] width 431 height 22
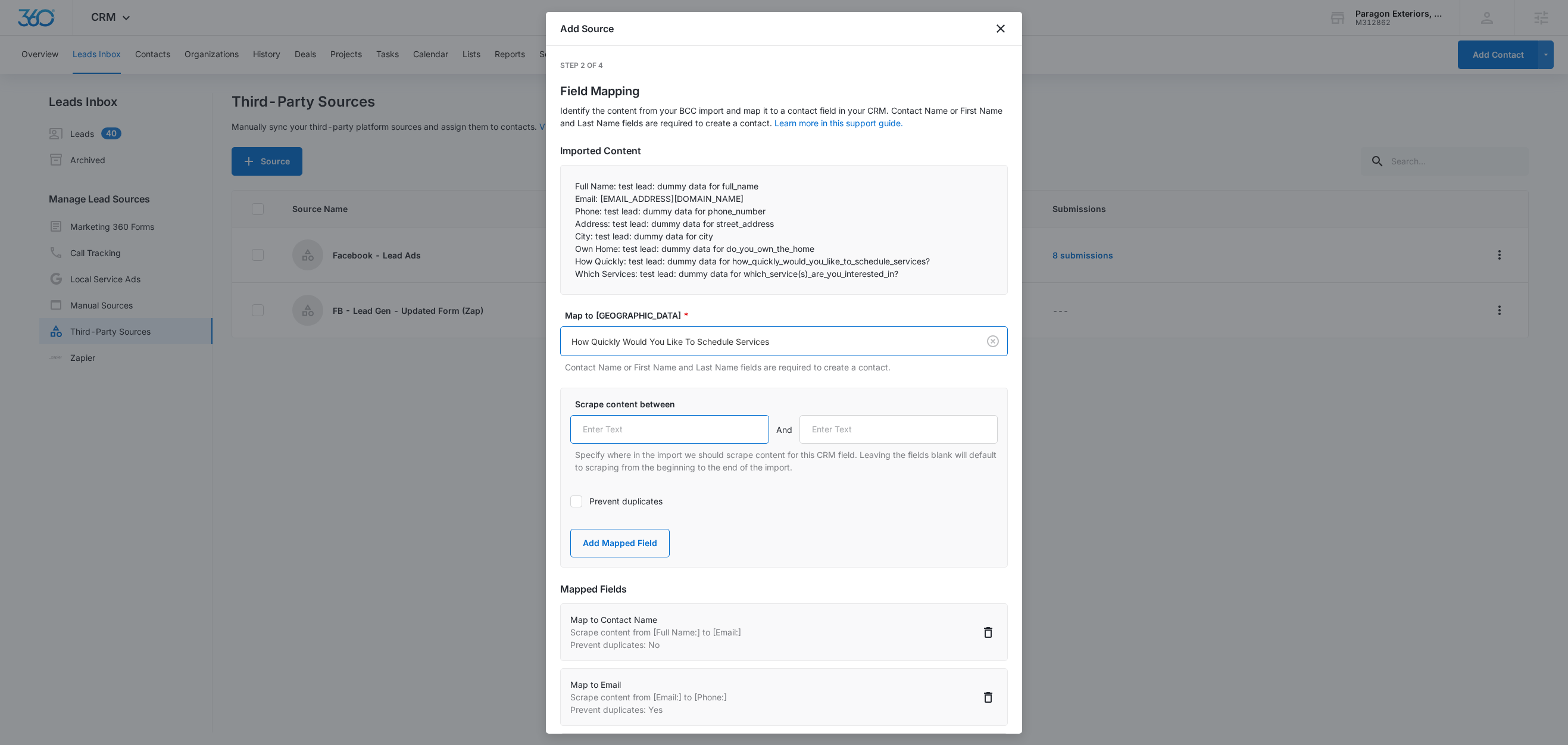
click at [624, 429] on input "text" at bounding box center [670, 429] width 199 height 28
paste input "How Quickly:"
type input "How Quickly:"
drag, startPoint x: 639, startPoint y: 275, endPoint x: 571, endPoint y: 274, distance: 68.0
click at [571, 274] on div "Full Name: test lead: dummy data for full_name Email: test@fb.com Phone: test…" at bounding box center [784, 229] width 448 height 130
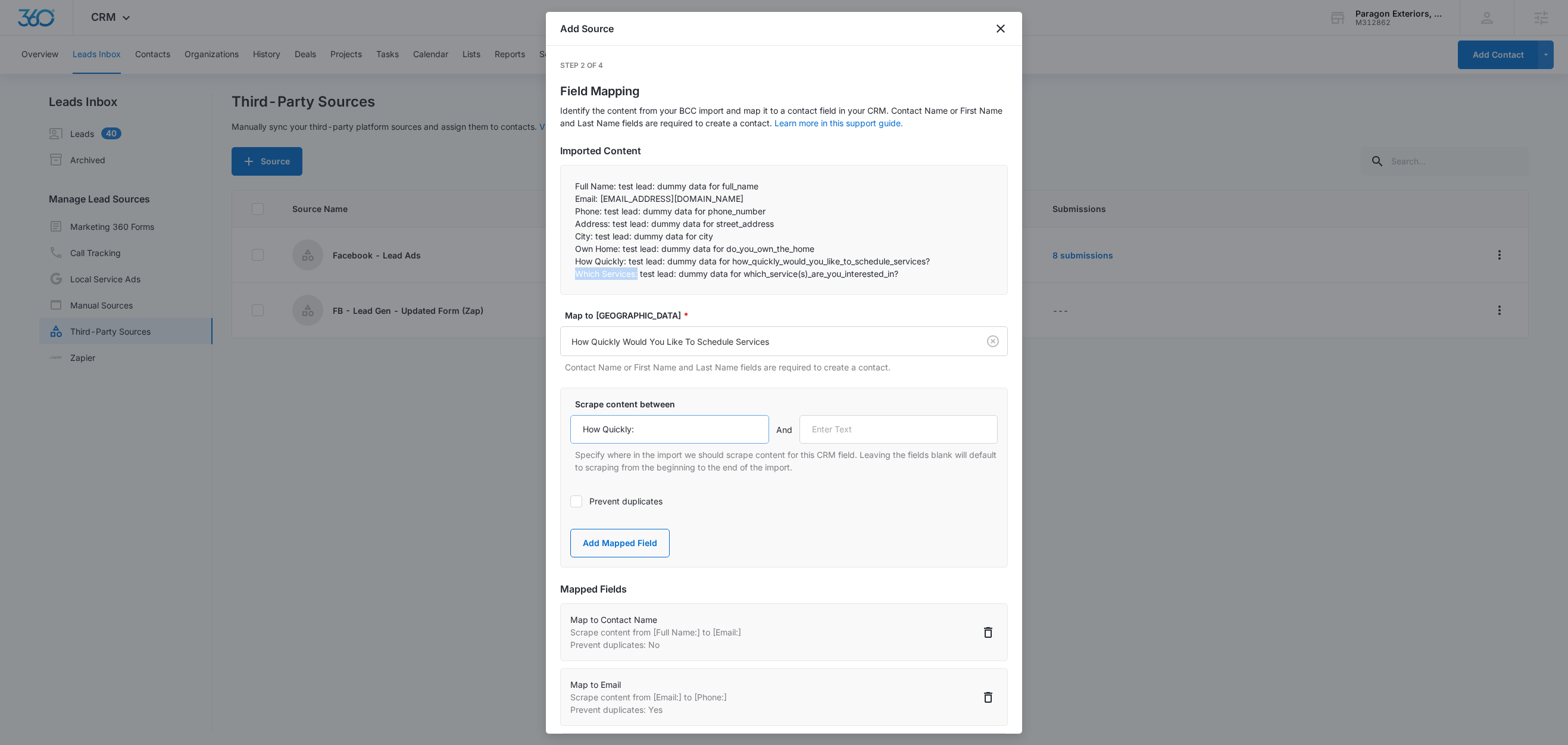
copy p "Which Services:"
click at [833, 423] on input "text" at bounding box center [899, 429] width 199 height 28
paste input "Which Services:"
type input "Which Services:"
click at [624, 540] on button "Add Mapped Field" at bounding box center [620, 543] width 100 height 28
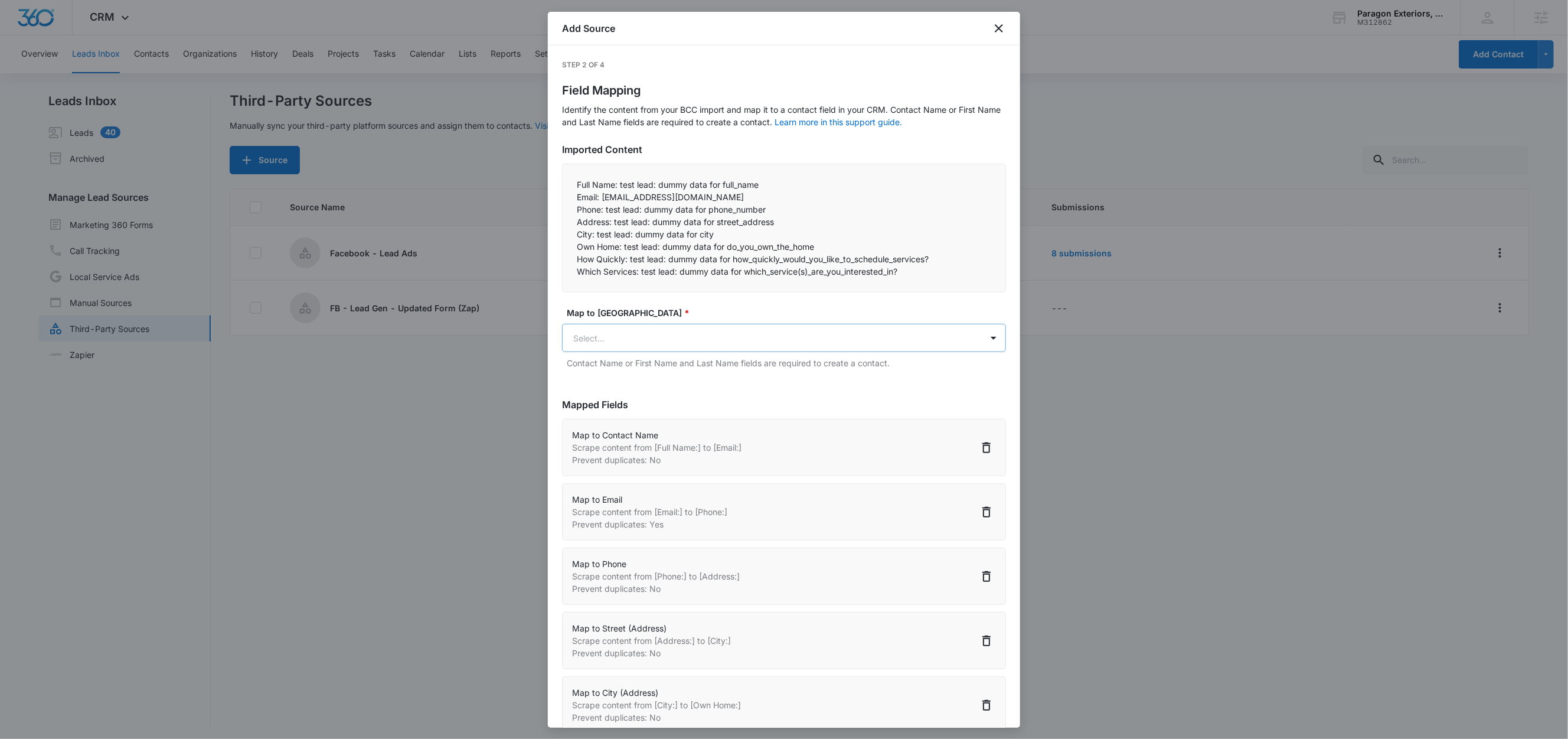
click at [644, 338] on body "CRM Apps Reputation Websites Forms CRM Email Social Content Ads Intelligence Fi…" at bounding box center [784, 370] width 1568 height 740
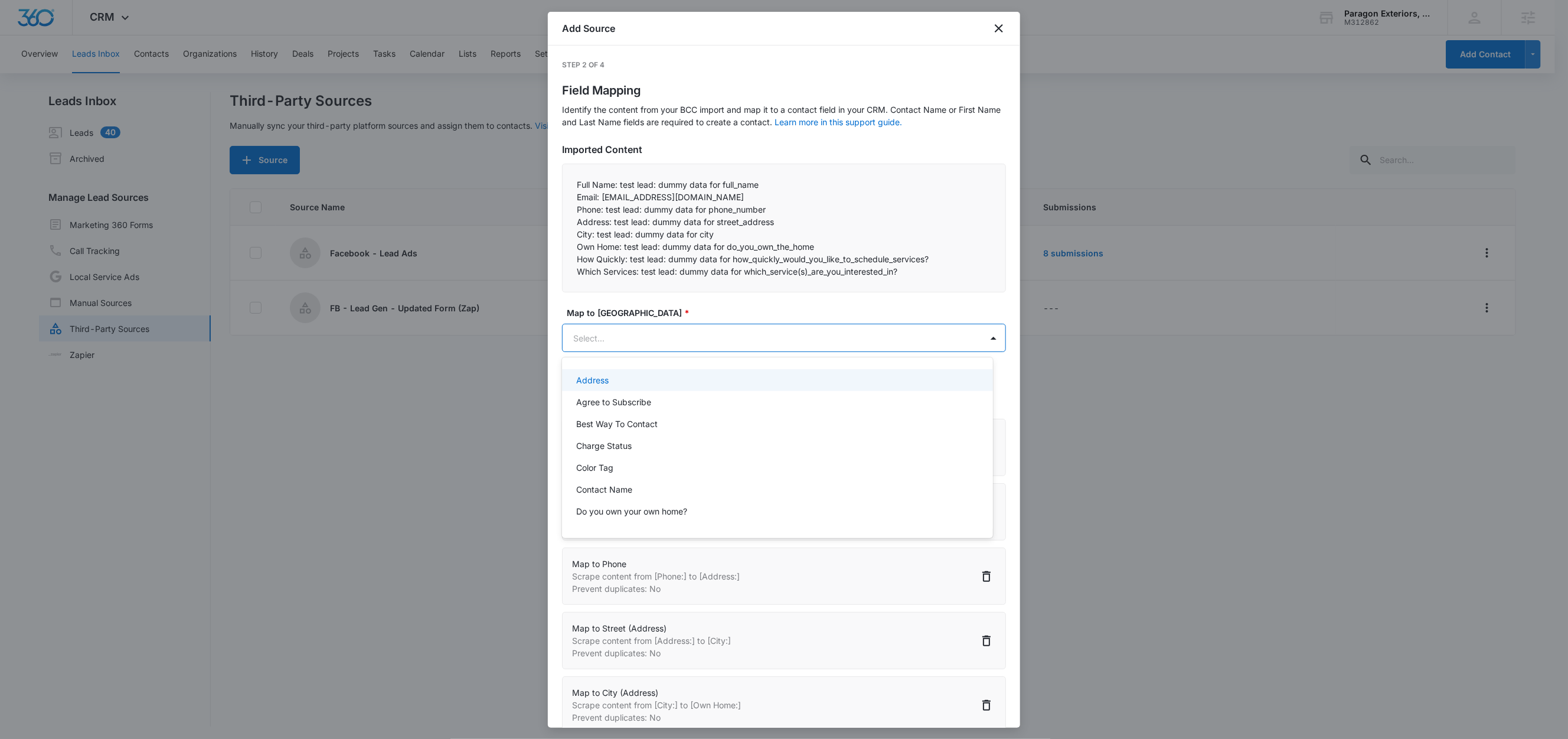
paste input "Which Services:"
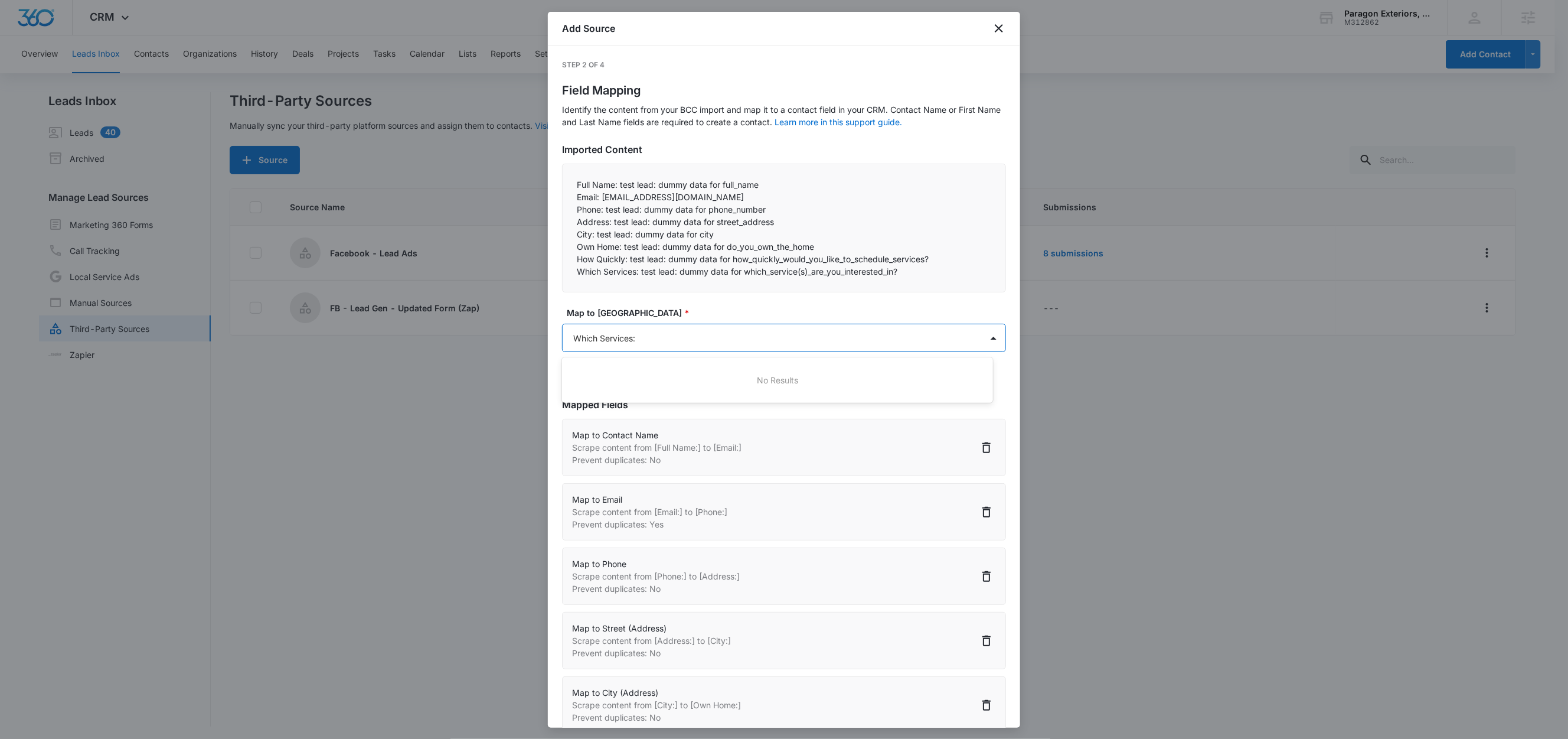
type input "Which Services"
click at [638, 386] on div "Which Services Are You Most Interested In" at bounding box center [777, 380] width 431 height 22
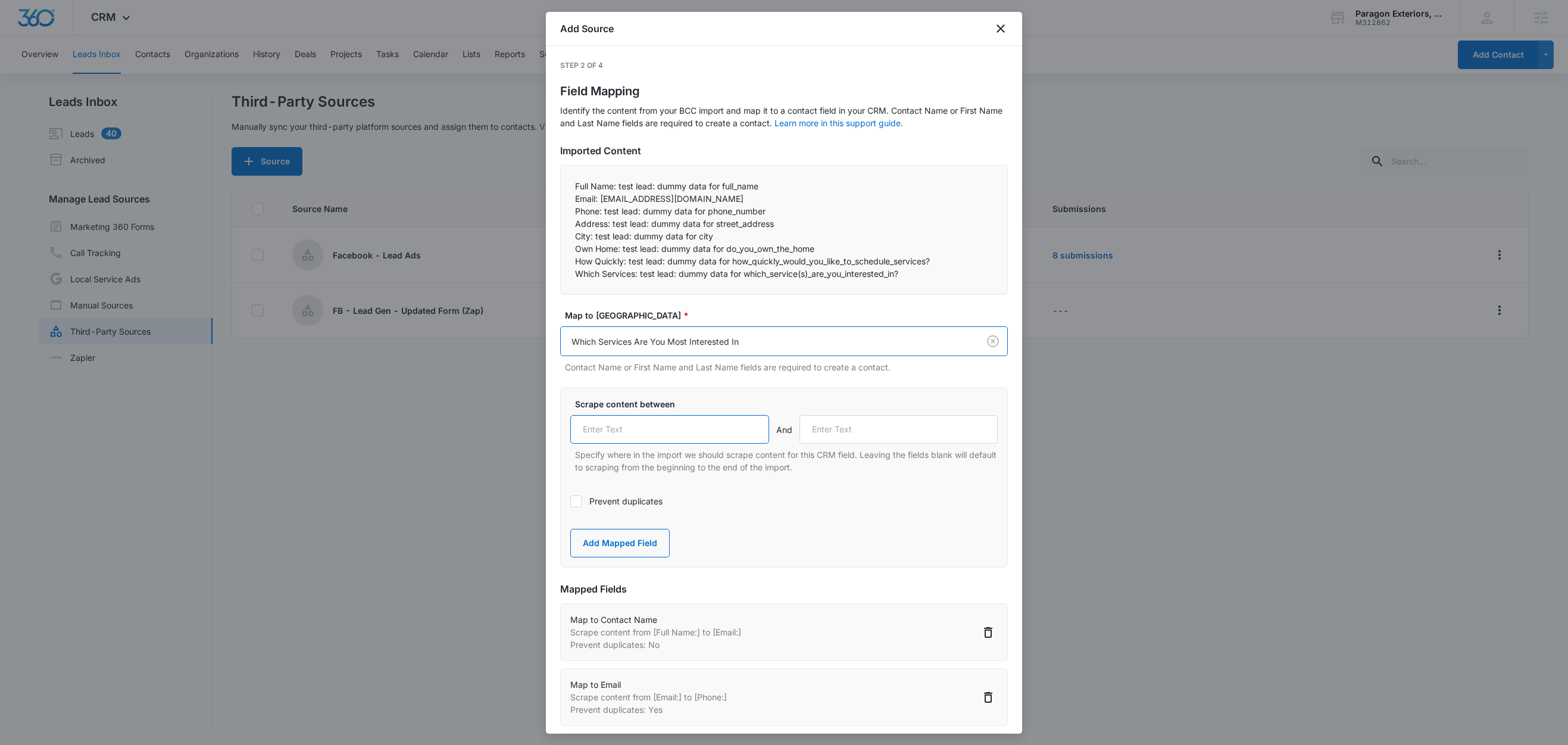
click at [657, 437] on input "text" at bounding box center [670, 429] width 199 height 28
paste input "Which Services:"
type input "Which Services:"
click at [617, 549] on button "Add Mapped Field" at bounding box center [620, 543] width 100 height 28
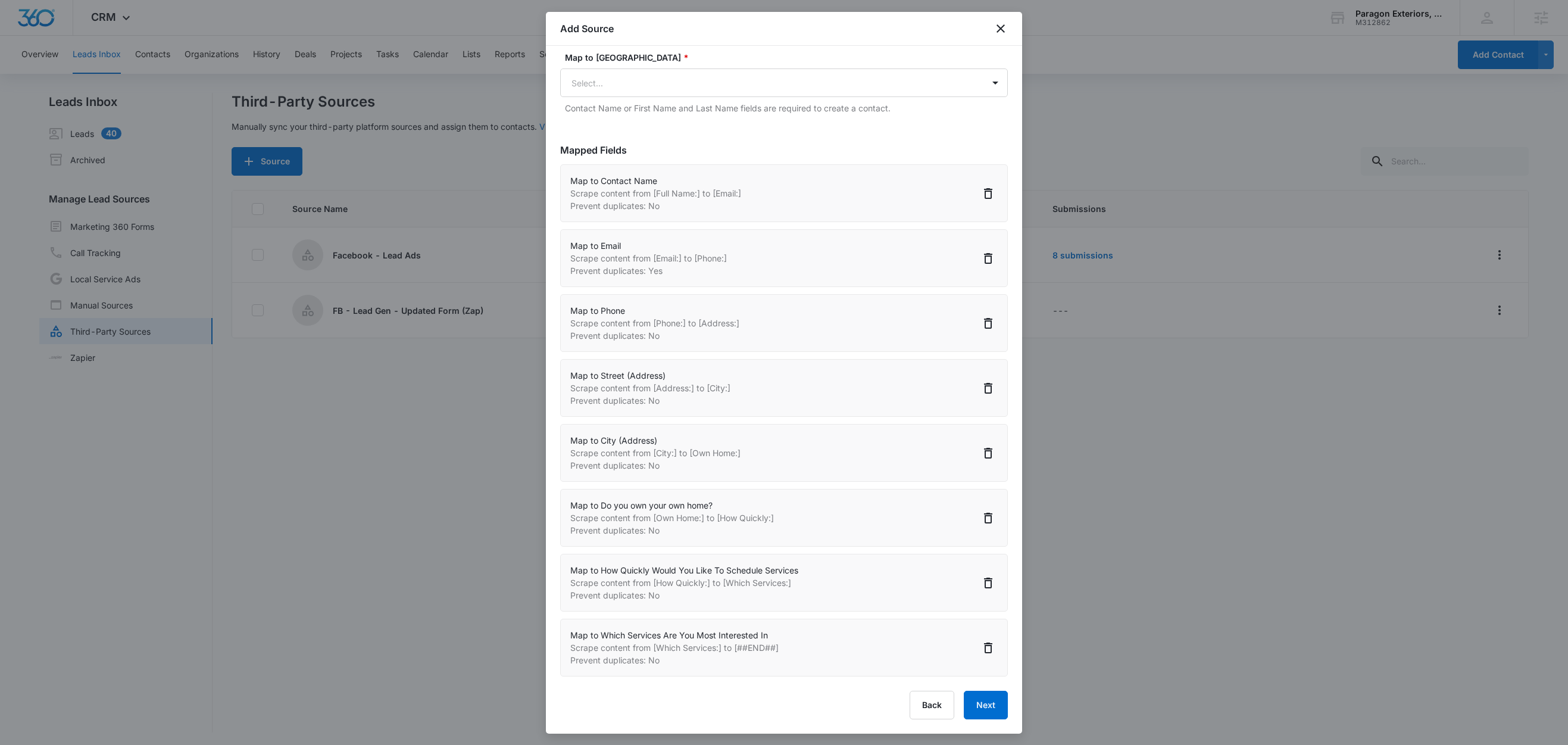
scroll to position [1, 0]
click at [980, 705] on button "Next" at bounding box center [985, 705] width 44 height 28
select select "77"
select select "185"
select select "184"
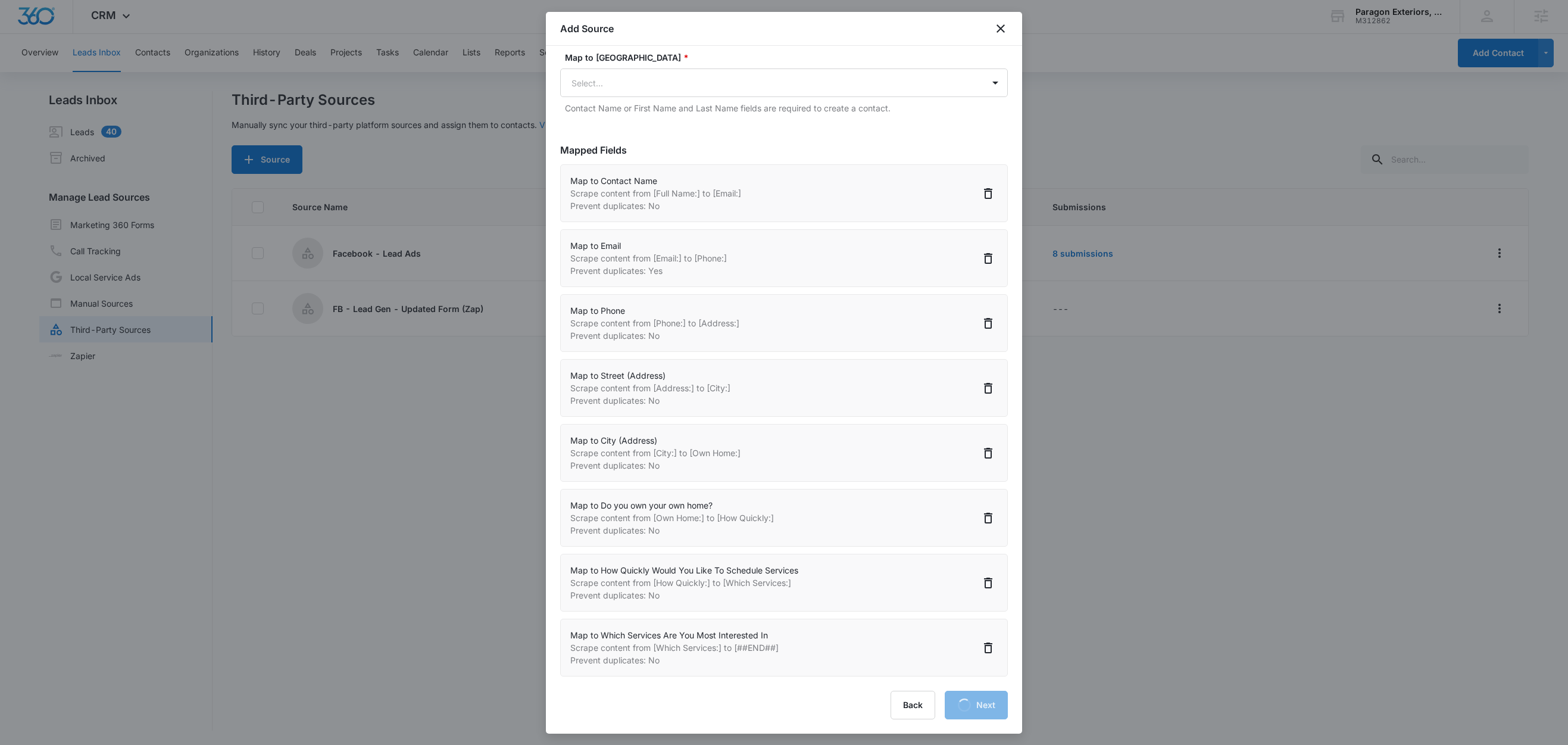
select select "187"
select select "188"
select select "372"
select select "375"
select select "374"
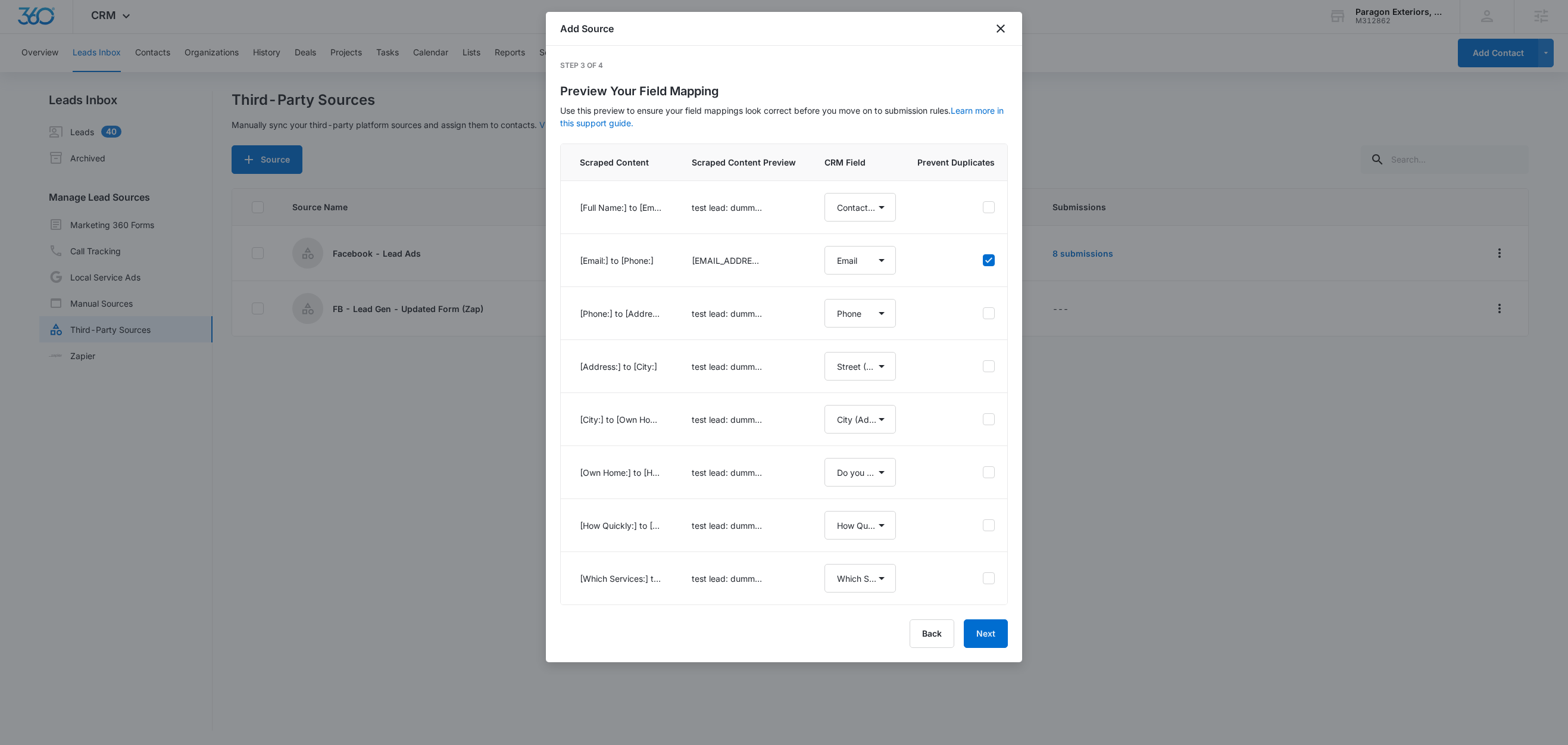
scroll to position [0, 0]
click at [989, 648] on button "Next" at bounding box center [985, 633] width 44 height 28
select select "77"
select select "185"
select select "184"
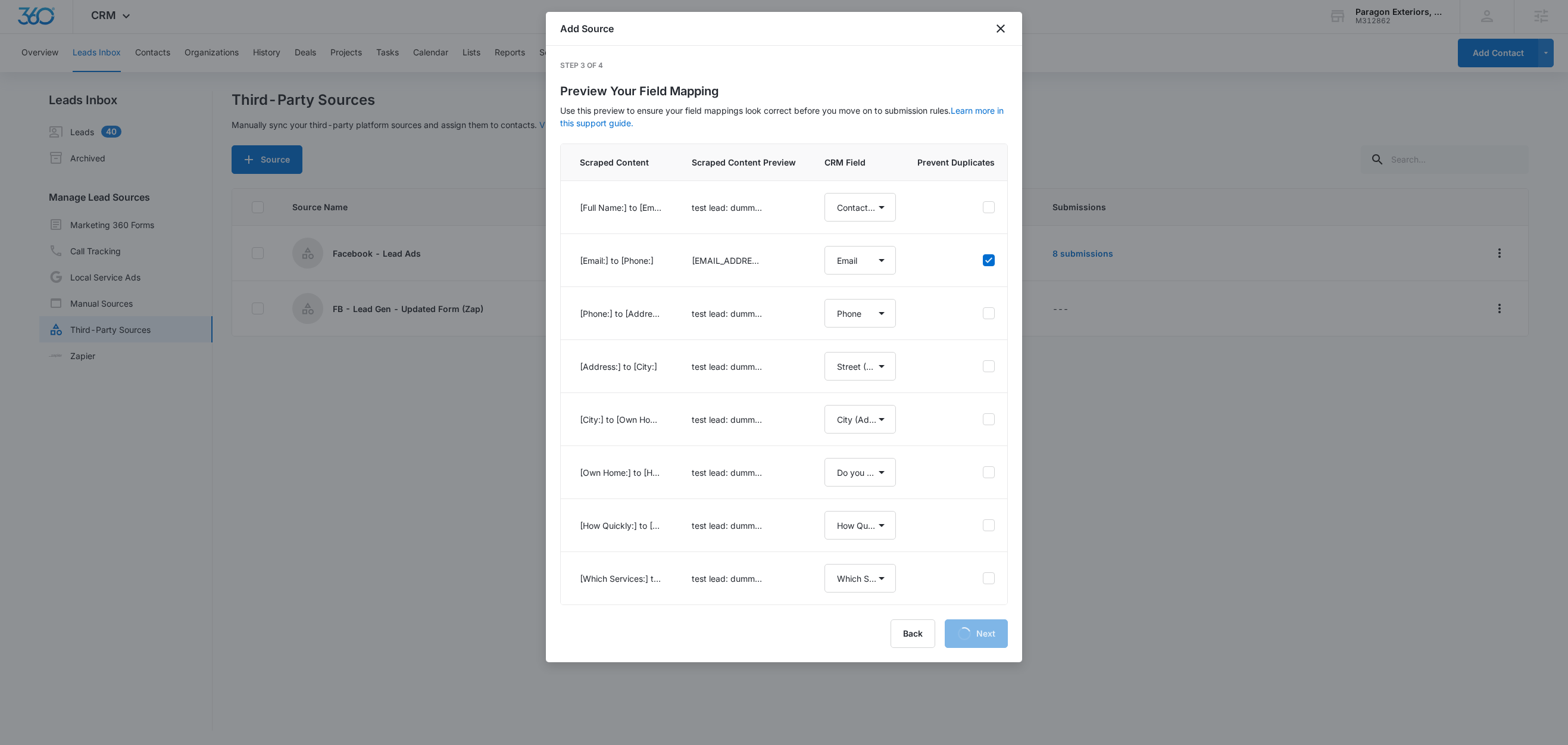
select select "187"
select select "188"
select select "372"
select select "375"
select select "374"
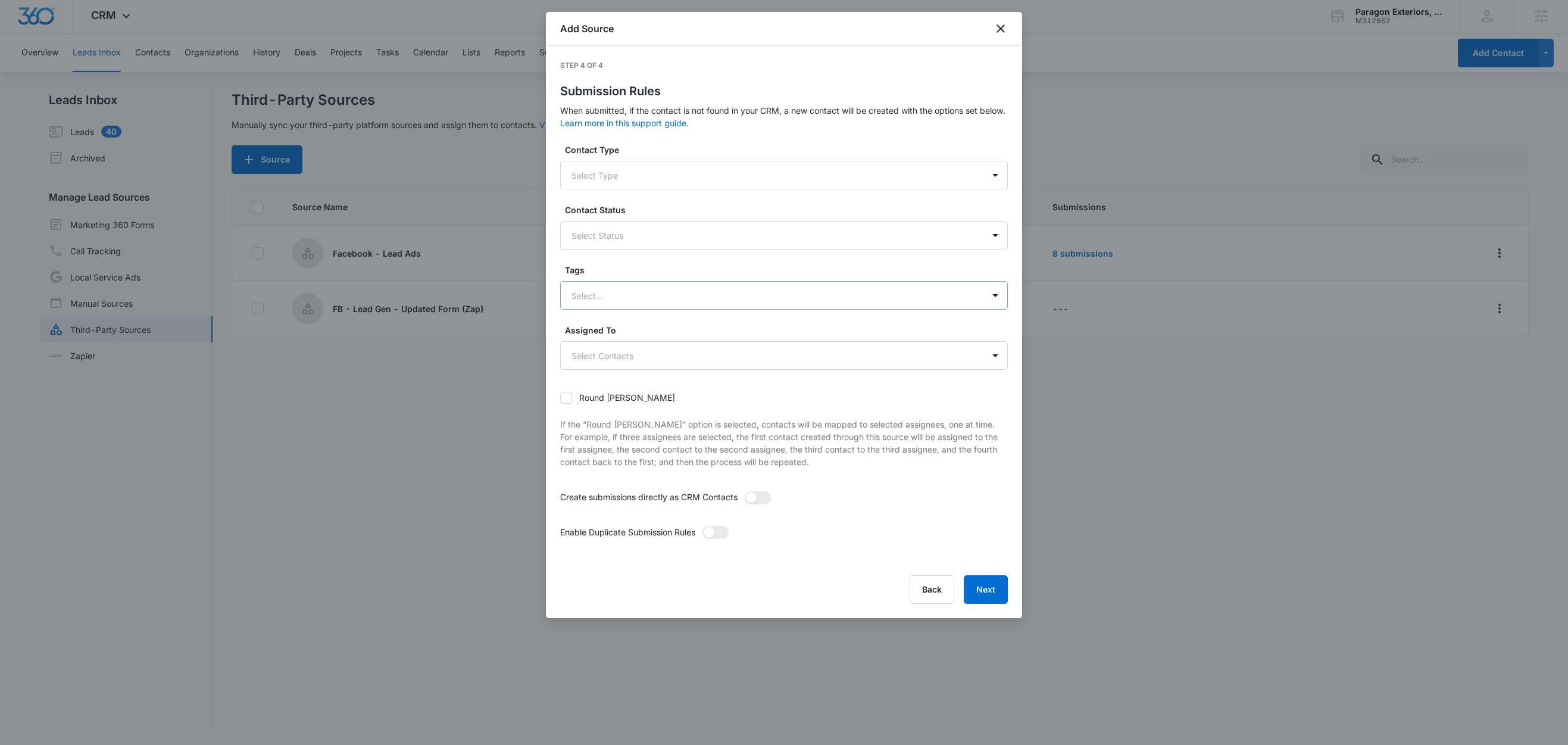
click at [714, 292] on div at bounding box center [770, 296] width 397 height 15
type input "fb"
click at [672, 336] on p "FB - Lead Gen - Updated Form" at bounding box center [636, 337] width 124 height 13
click at [661, 267] on label "Tags" at bounding box center [789, 270] width 448 height 13
click at [757, 499] on span at bounding box center [751, 499] width 10 height 10
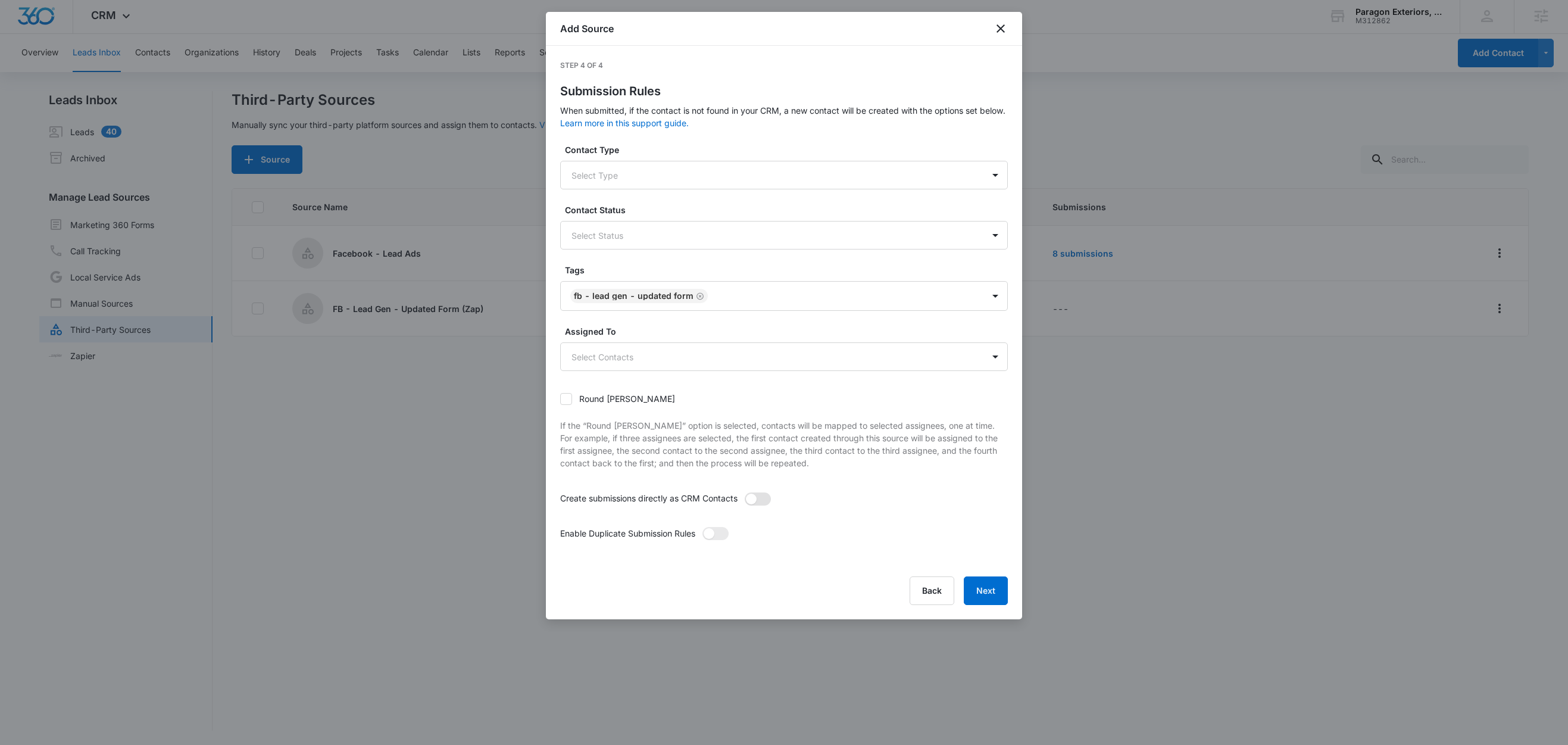
click at [744, 492] on input "checkbox" at bounding box center [744, 492] width 0 height 0
click at [724, 534] on span at bounding box center [715, 533] width 26 height 13
click at [702, 526] on input "checkbox" at bounding box center [702, 526] width 0 height 0
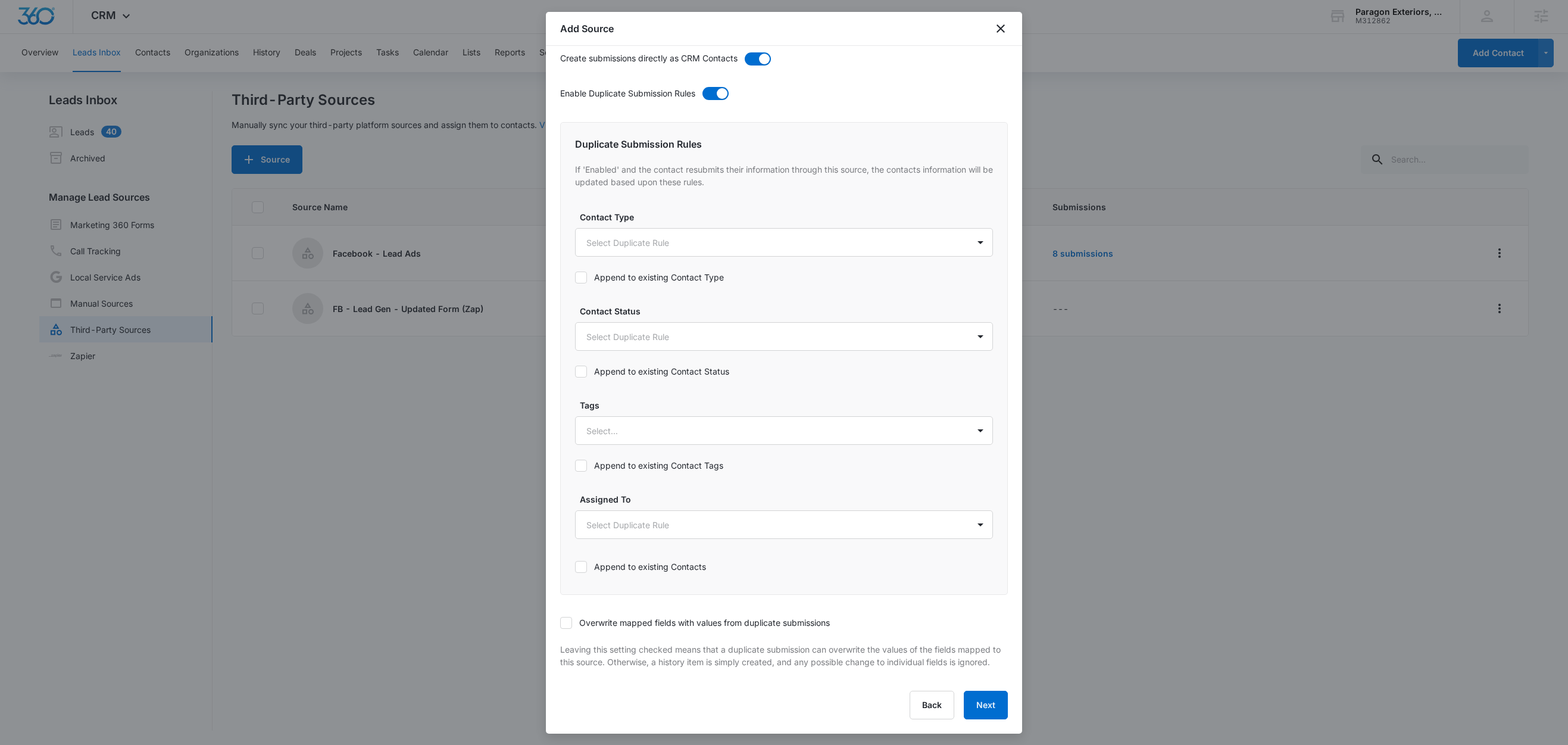
scroll to position [452, 0]
click at [646, 423] on div at bounding box center [770, 431] width 367 height 15
type input "fb"
click at [638, 466] on p "FB - Lead Gen - Updated Form" at bounding box center [651, 472] width 124 height 13
drag, startPoint x: 646, startPoint y: 399, endPoint x: 657, endPoint y: 425, distance: 28.2
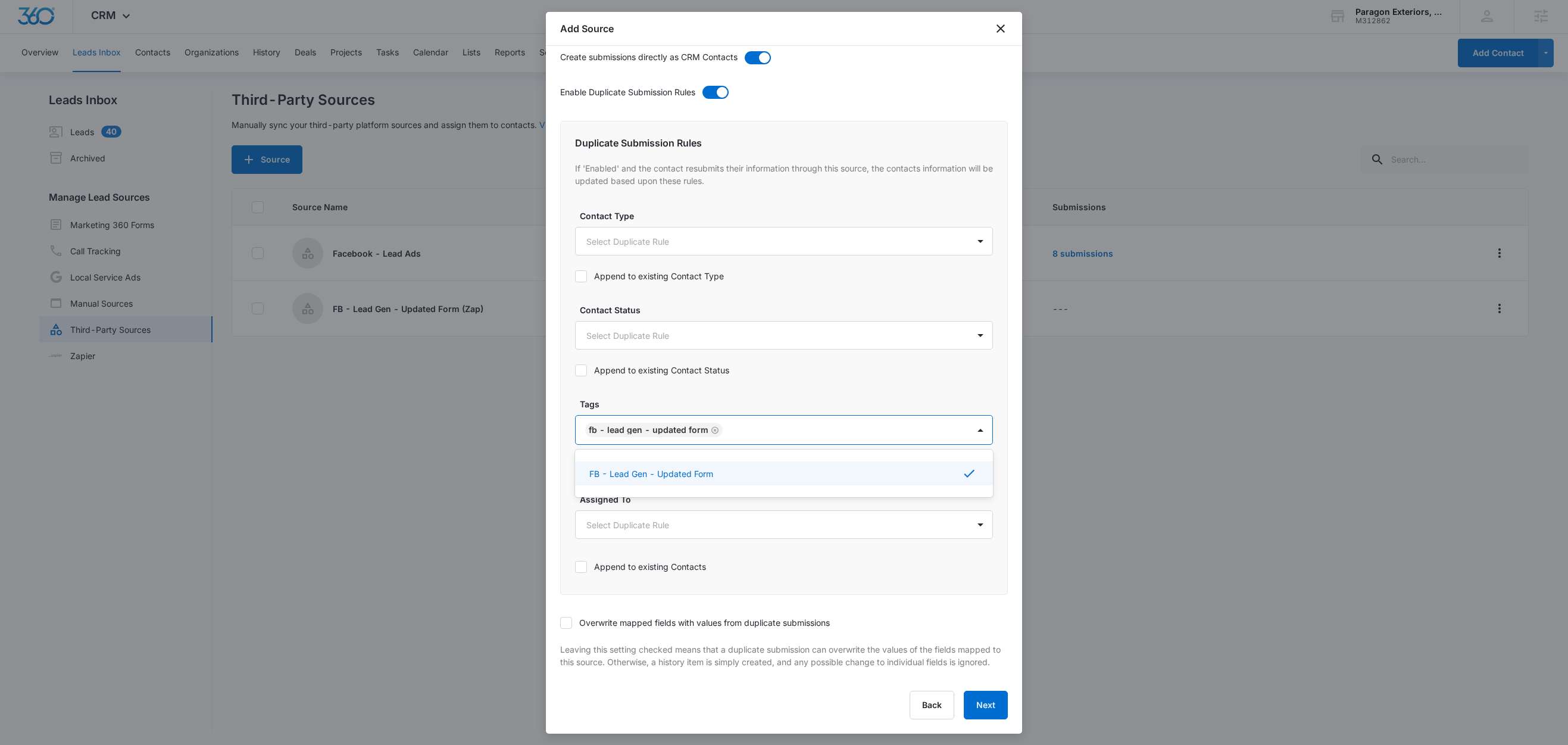
click at [646, 399] on label "Tags" at bounding box center [788, 404] width 418 height 13
click at [645, 459] on label "Append to existing Contact Tags" at bounding box center [784, 465] width 418 height 13
click at [575, 466] on input "Append to existing Contact Tags" at bounding box center [575, 466] width 0 height 0
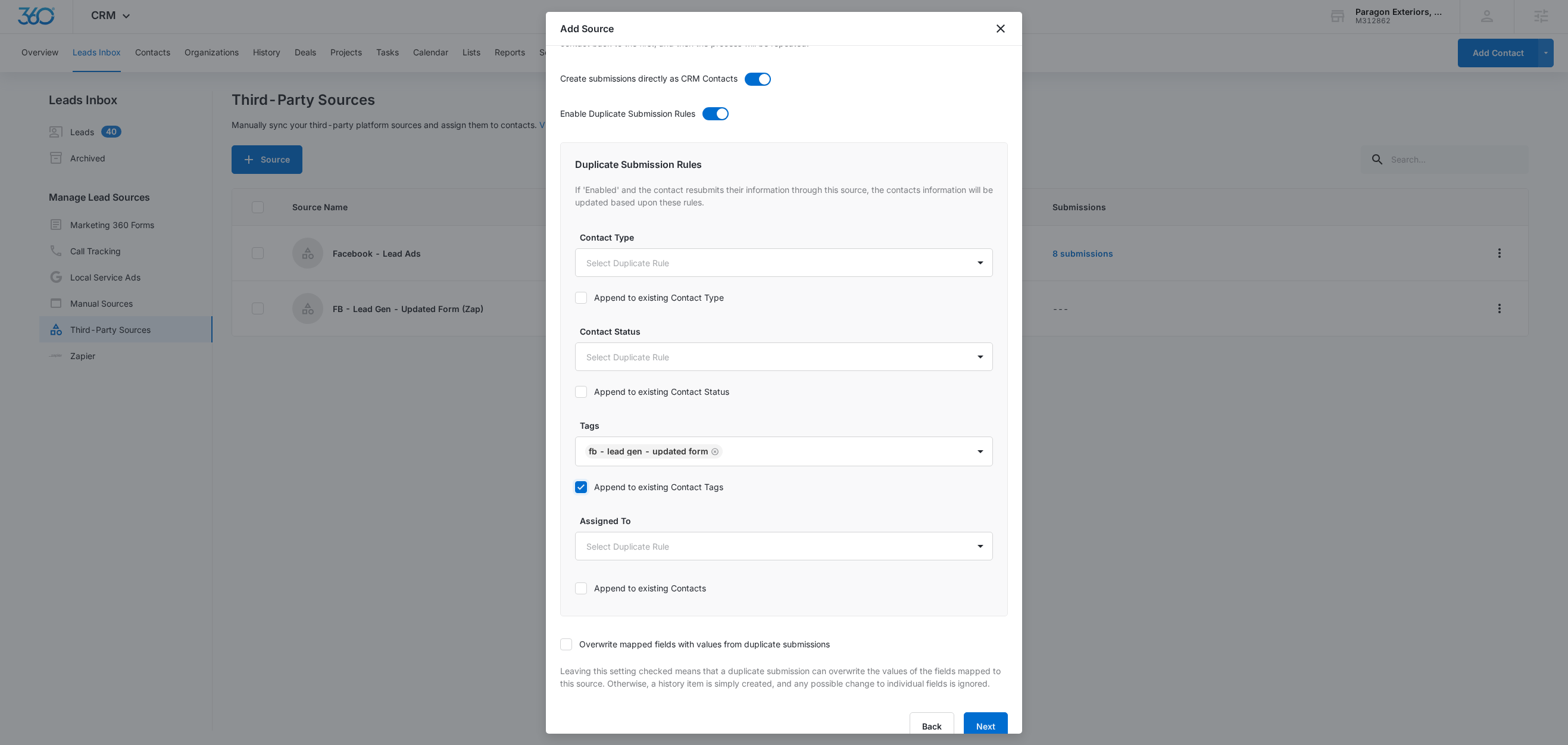
scroll to position [454, 0]
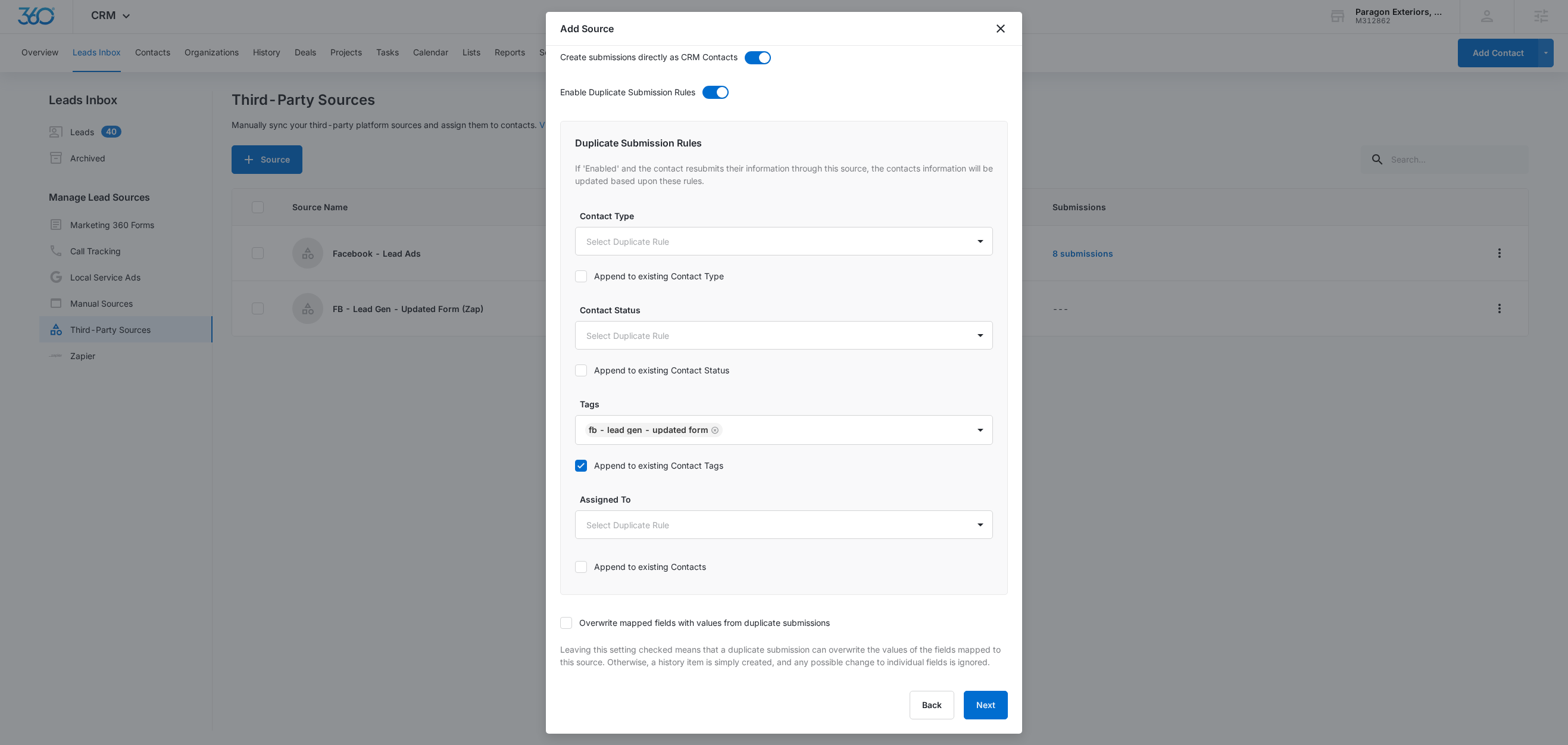
click at [572, 617] on div at bounding box center [566, 623] width 12 height 12
click at [560, 623] on input "Overwrite mapped fields with values from duplicate submissions" at bounding box center [560, 623] width 0 height 0
click at [979, 703] on button "Next" at bounding box center [985, 705] width 44 height 28
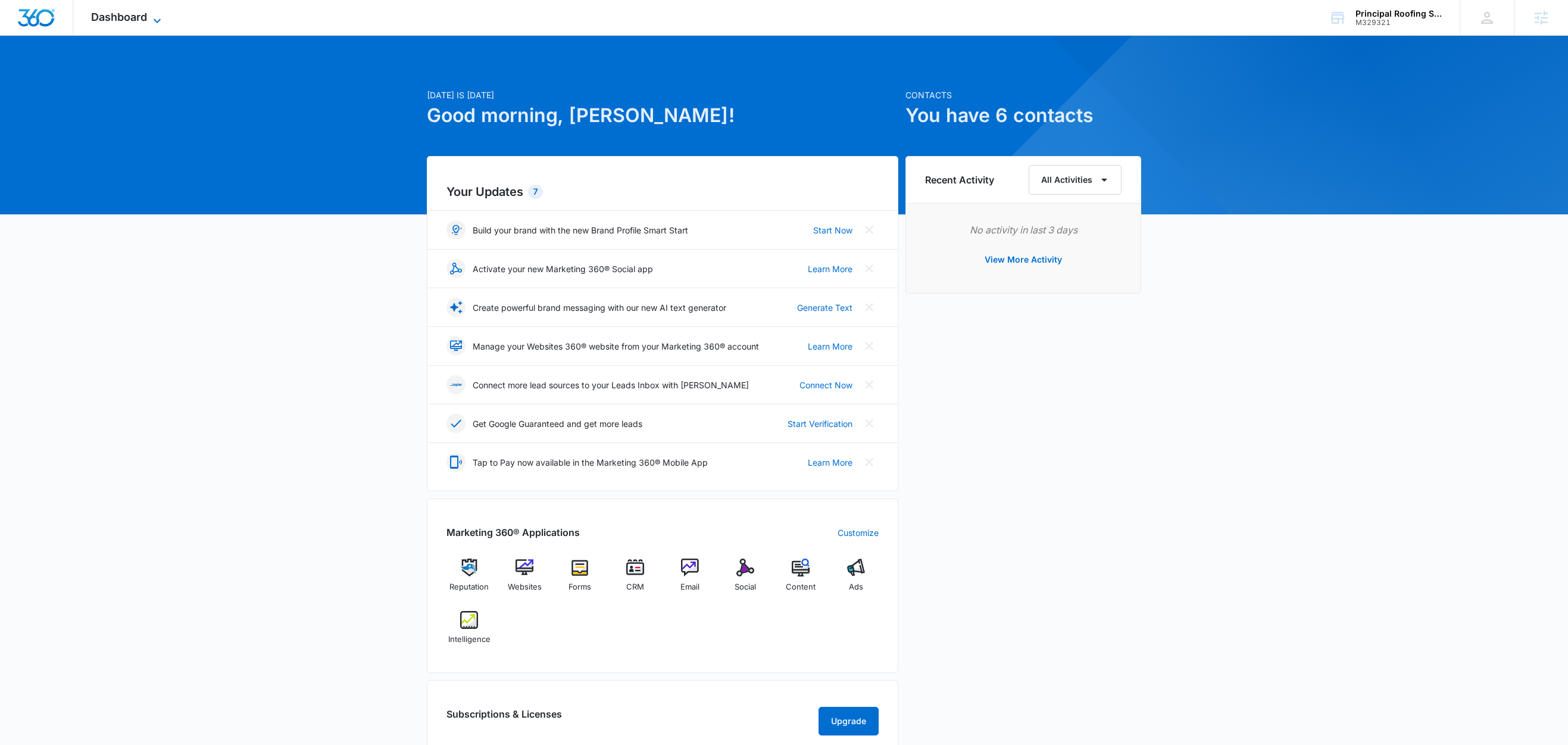
click at [160, 21] on icon at bounding box center [157, 20] width 14 height 14
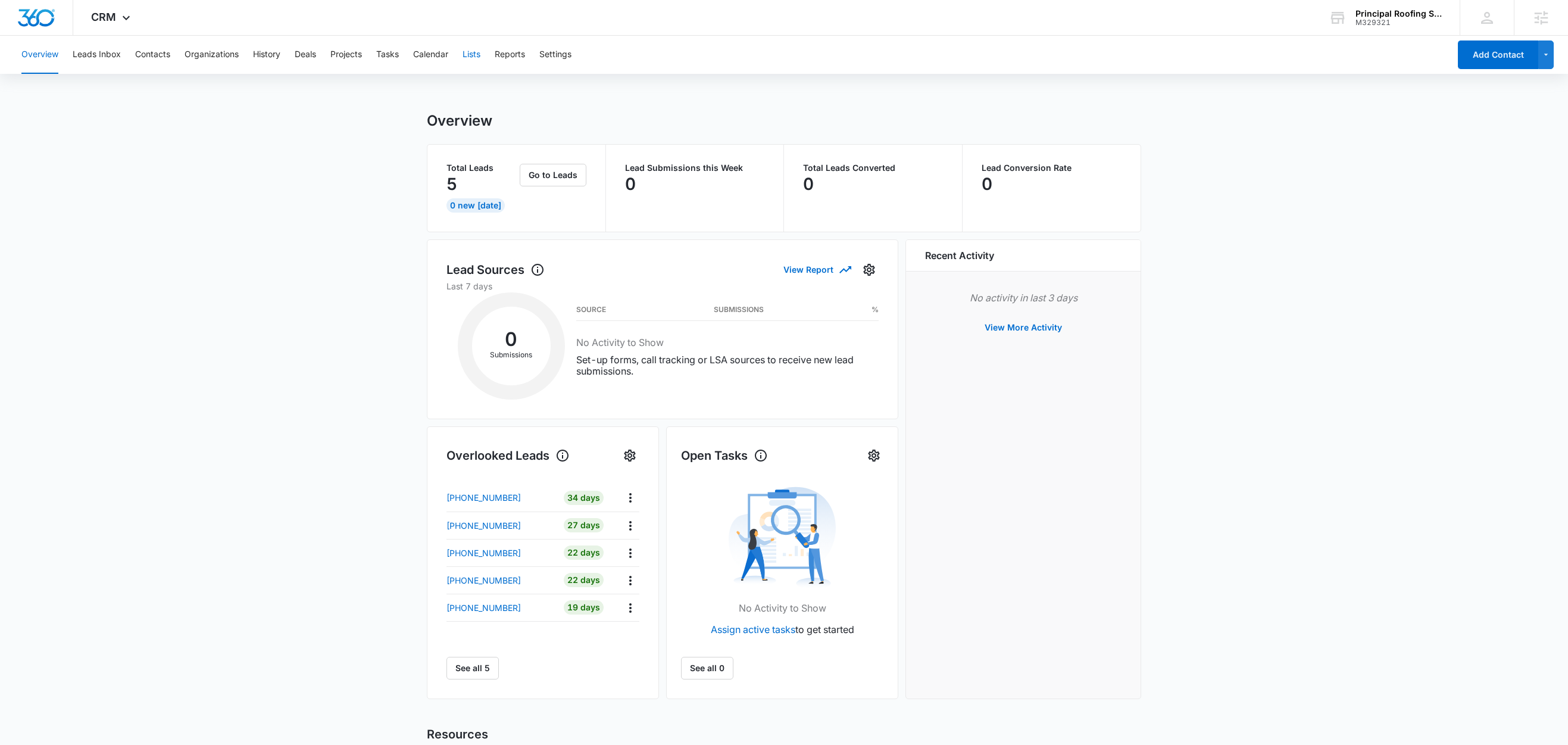
click at [475, 55] on button "Lists" at bounding box center [472, 55] width 18 height 38
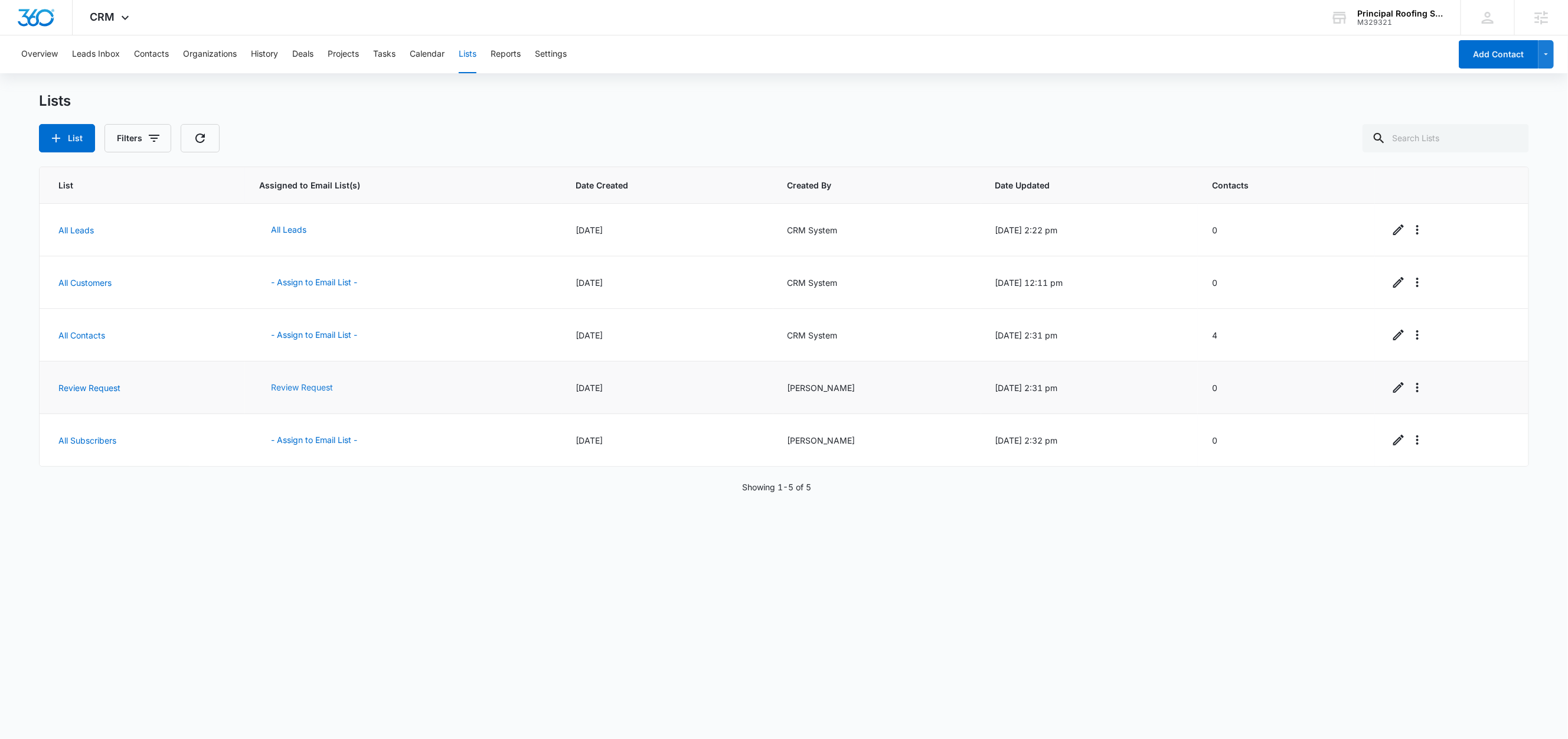
click at [316, 385] on button "Review Request" at bounding box center [301, 387] width 85 height 28
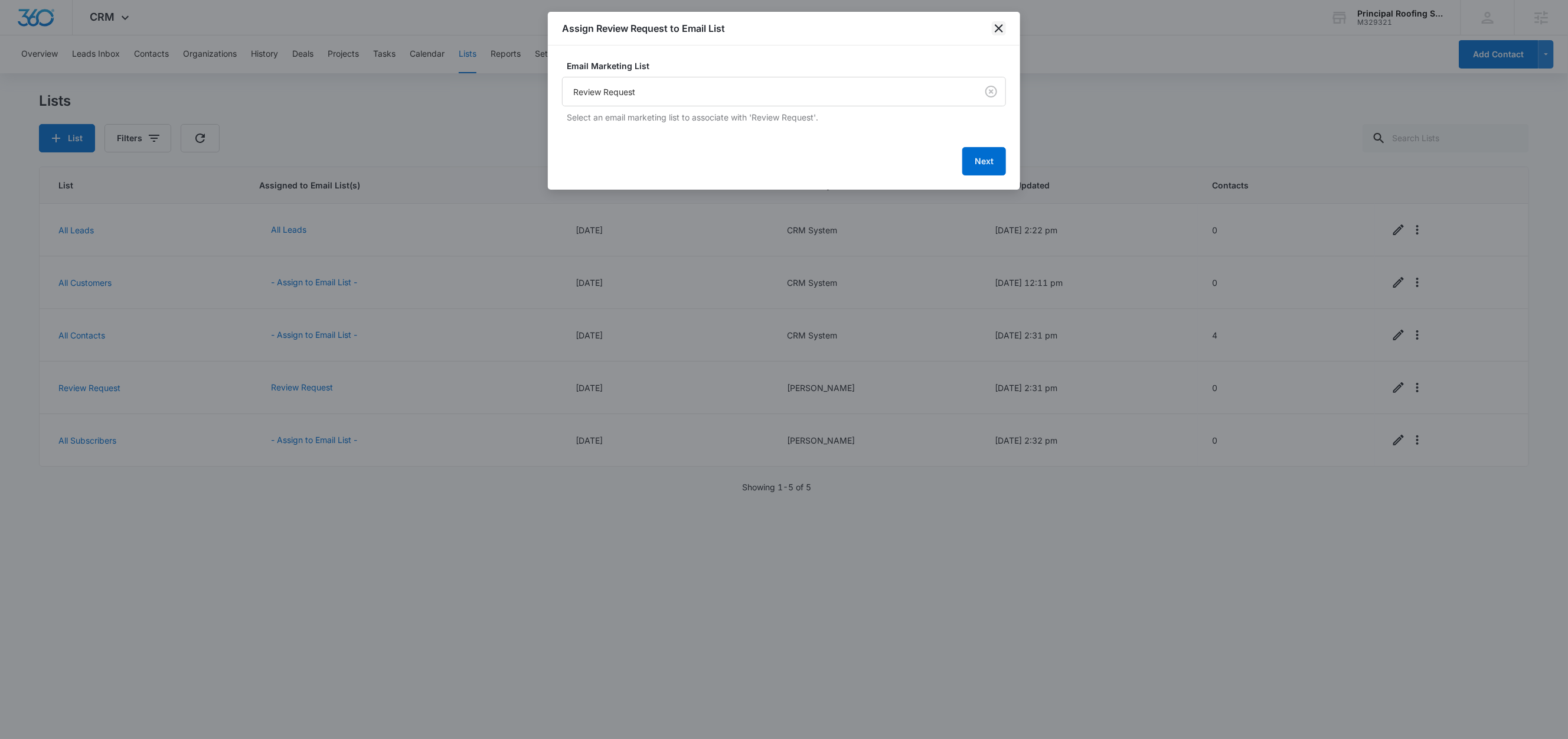
click at [1003, 30] on icon "close" at bounding box center [999, 28] width 14 height 14
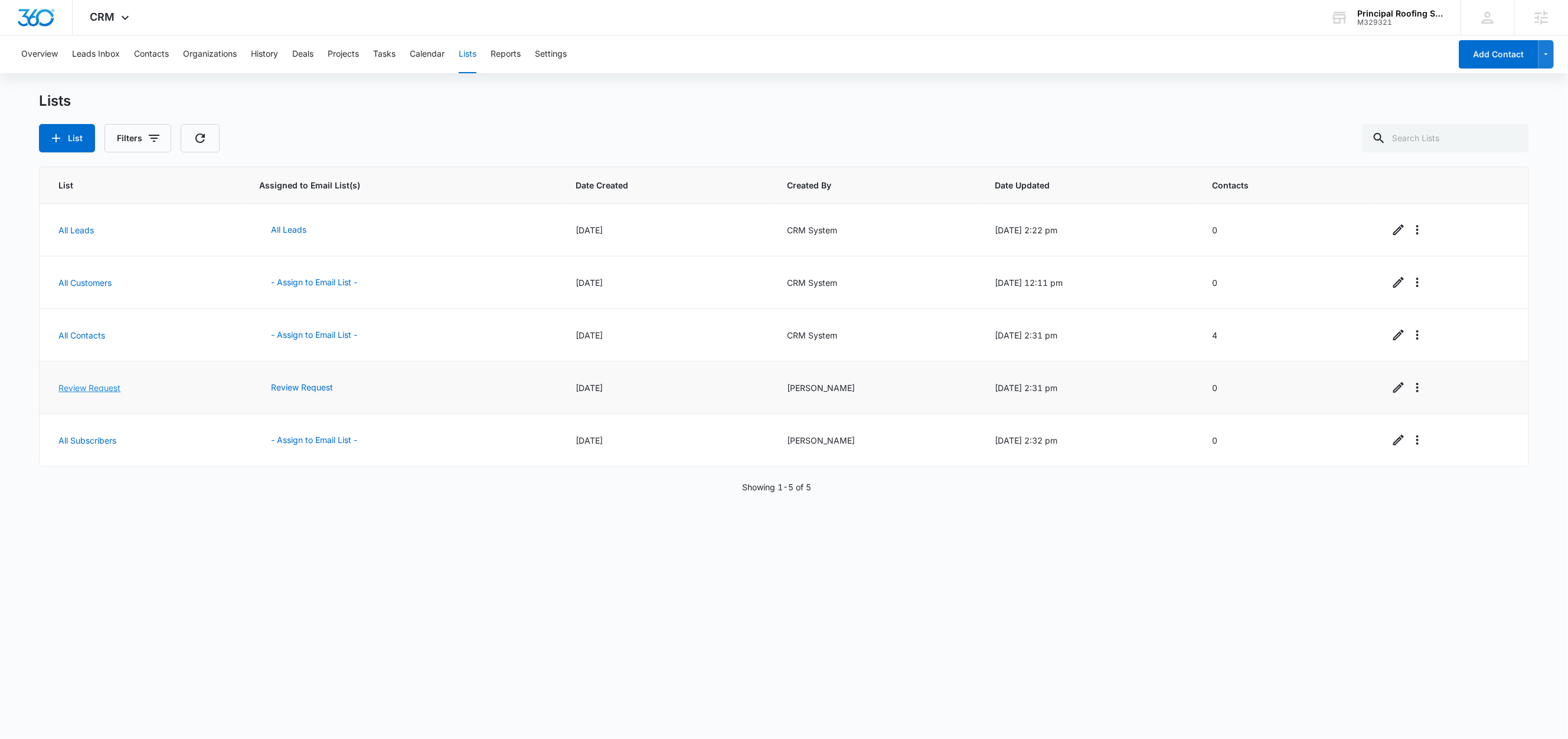
click at [97, 391] on link "Review Request" at bounding box center [89, 388] width 62 height 10
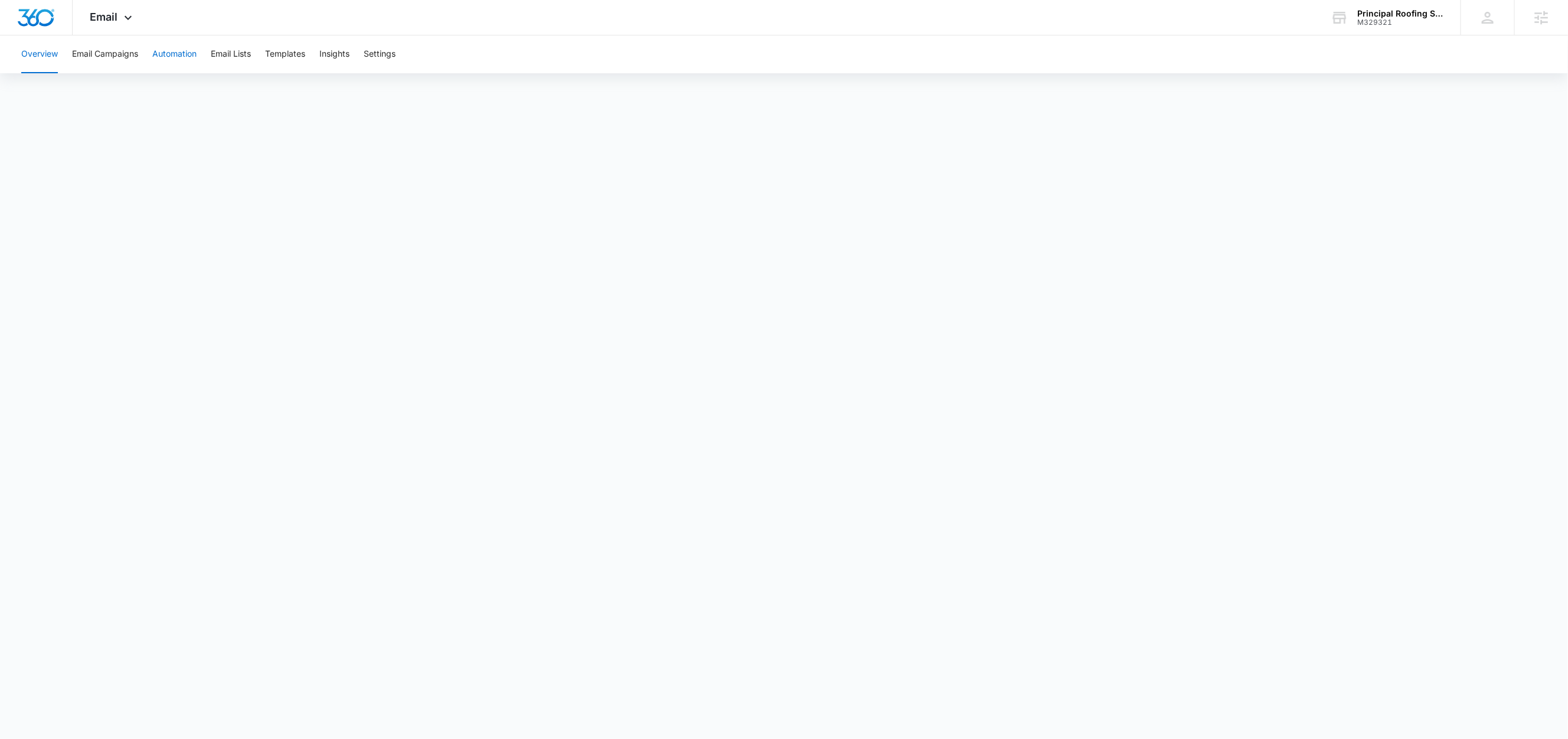
click at [184, 52] on button "Automation" at bounding box center [174, 54] width 45 height 38
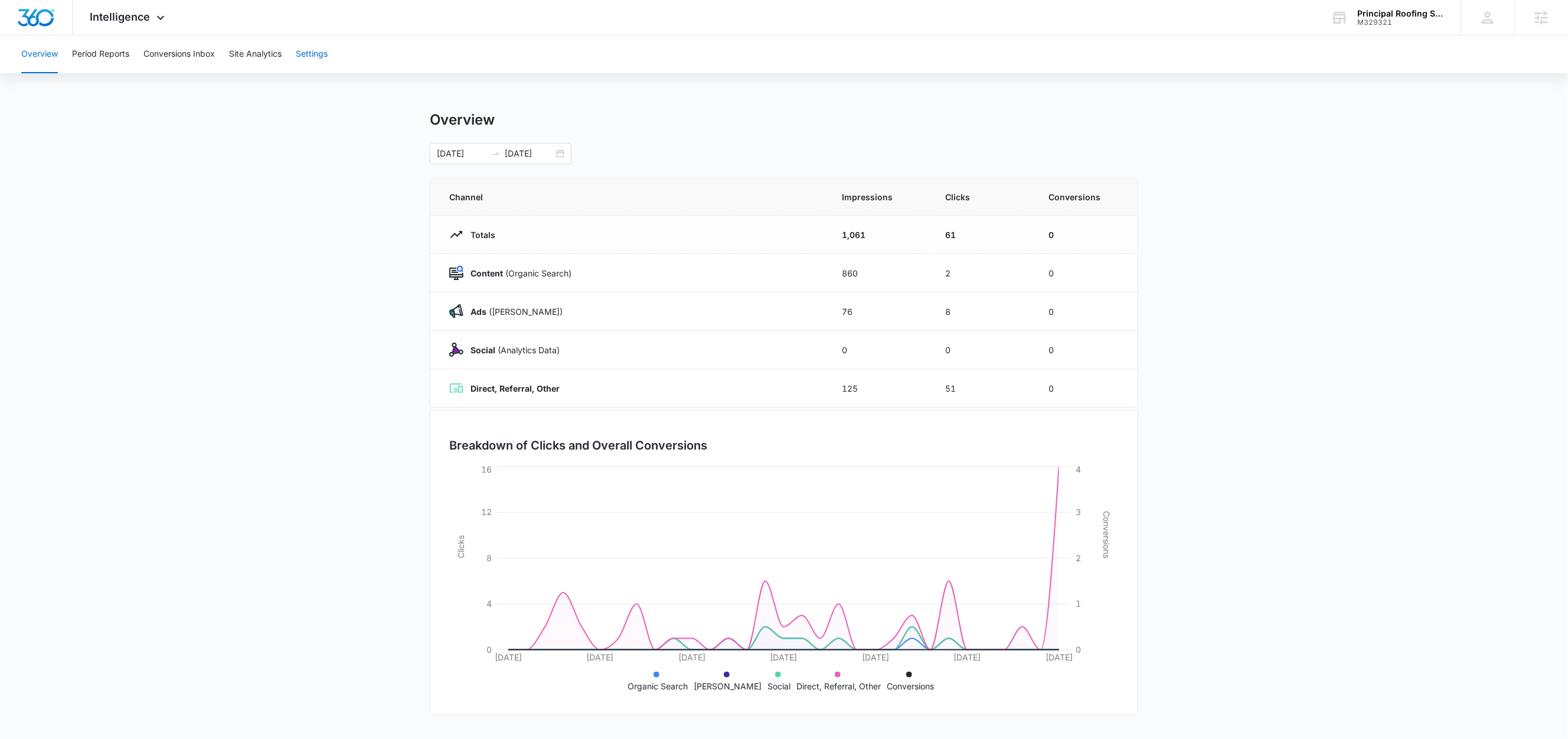
click at [308, 58] on button "Settings" at bounding box center [311, 54] width 32 height 38
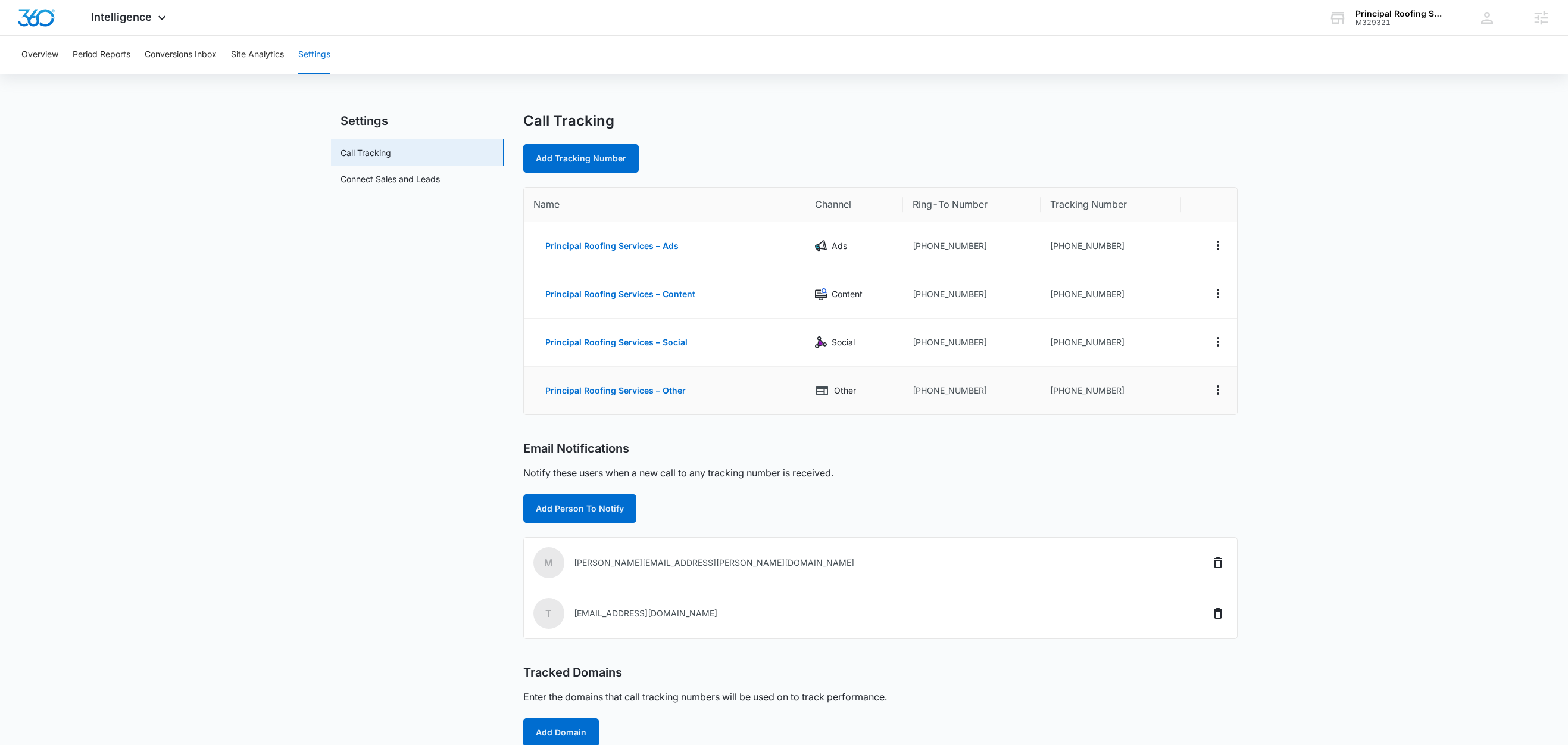
click at [967, 398] on td "[PHONE_NUMBER]" at bounding box center [972, 391] width 138 height 48
drag, startPoint x: 981, startPoint y: 389, endPoint x: 920, endPoint y: 398, distance: 61.7
click at [920, 398] on td "[PHONE_NUMBER]" at bounding box center [972, 391] width 138 height 48
copy td "4432394306"
click at [580, 158] on link "Add Tracking Number" at bounding box center [581, 158] width 115 height 28
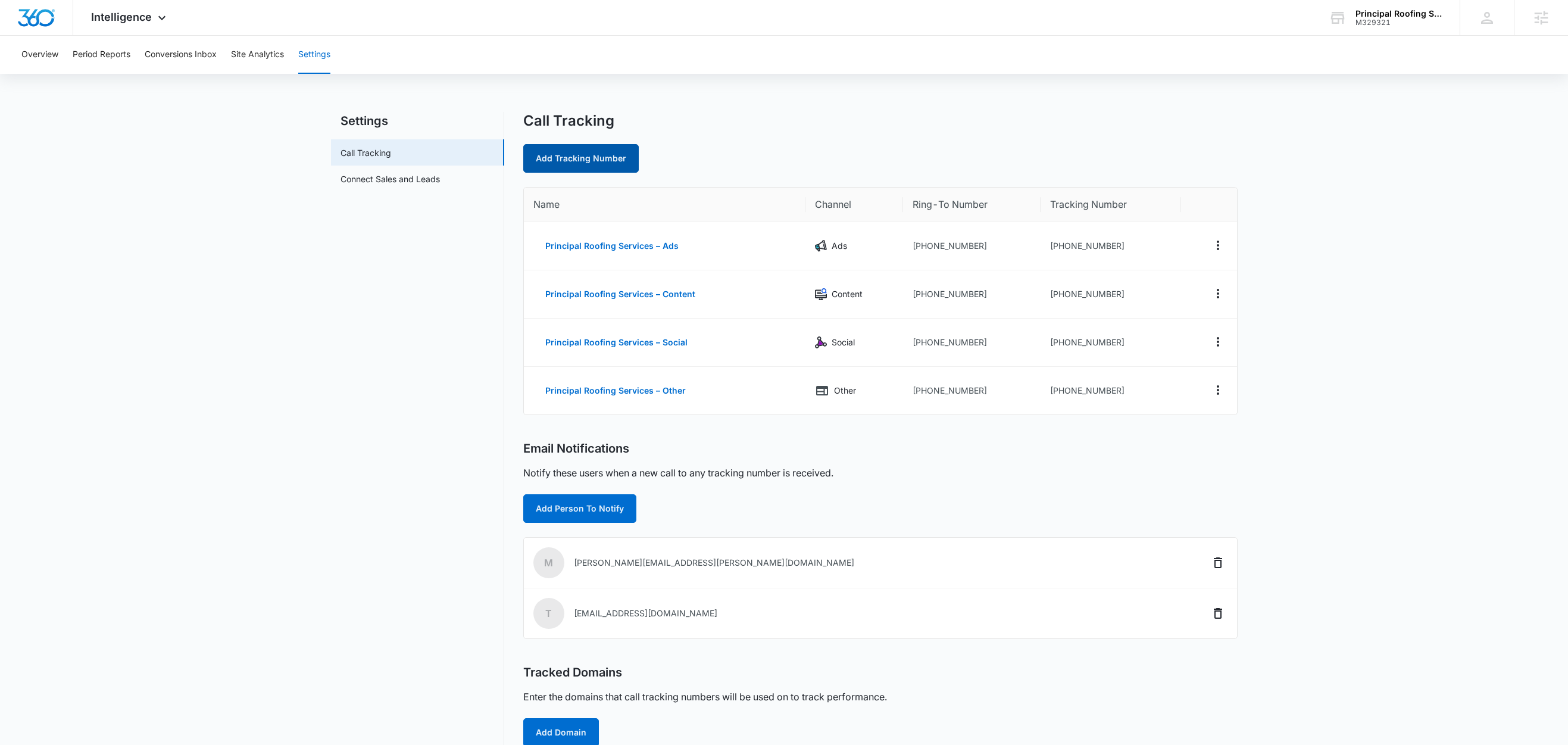
select select "by_area_code"
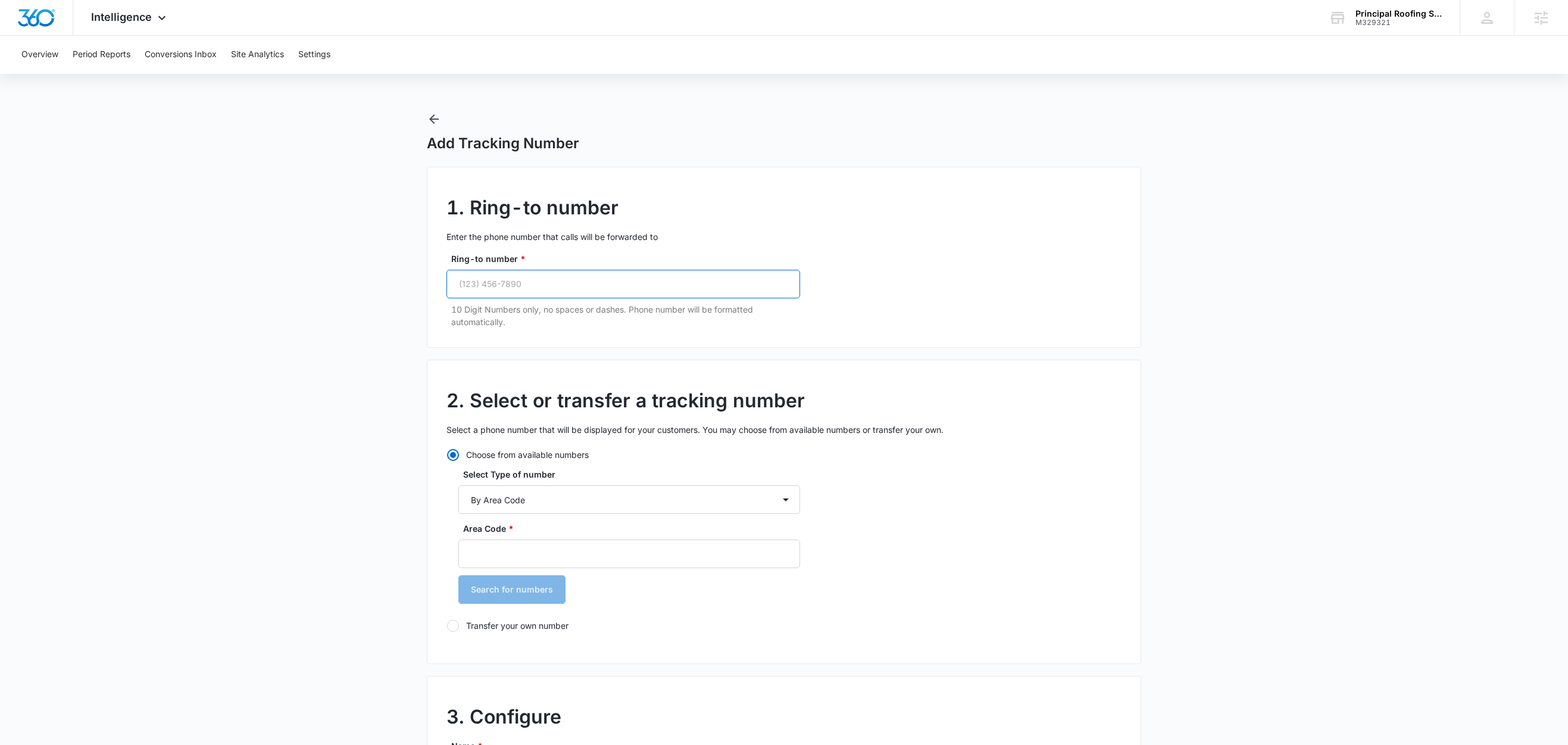
click at [575, 284] on input "Ring-to number *" at bounding box center [623, 284] width 353 height 28
paste input "[PHONE_NUMBER]"
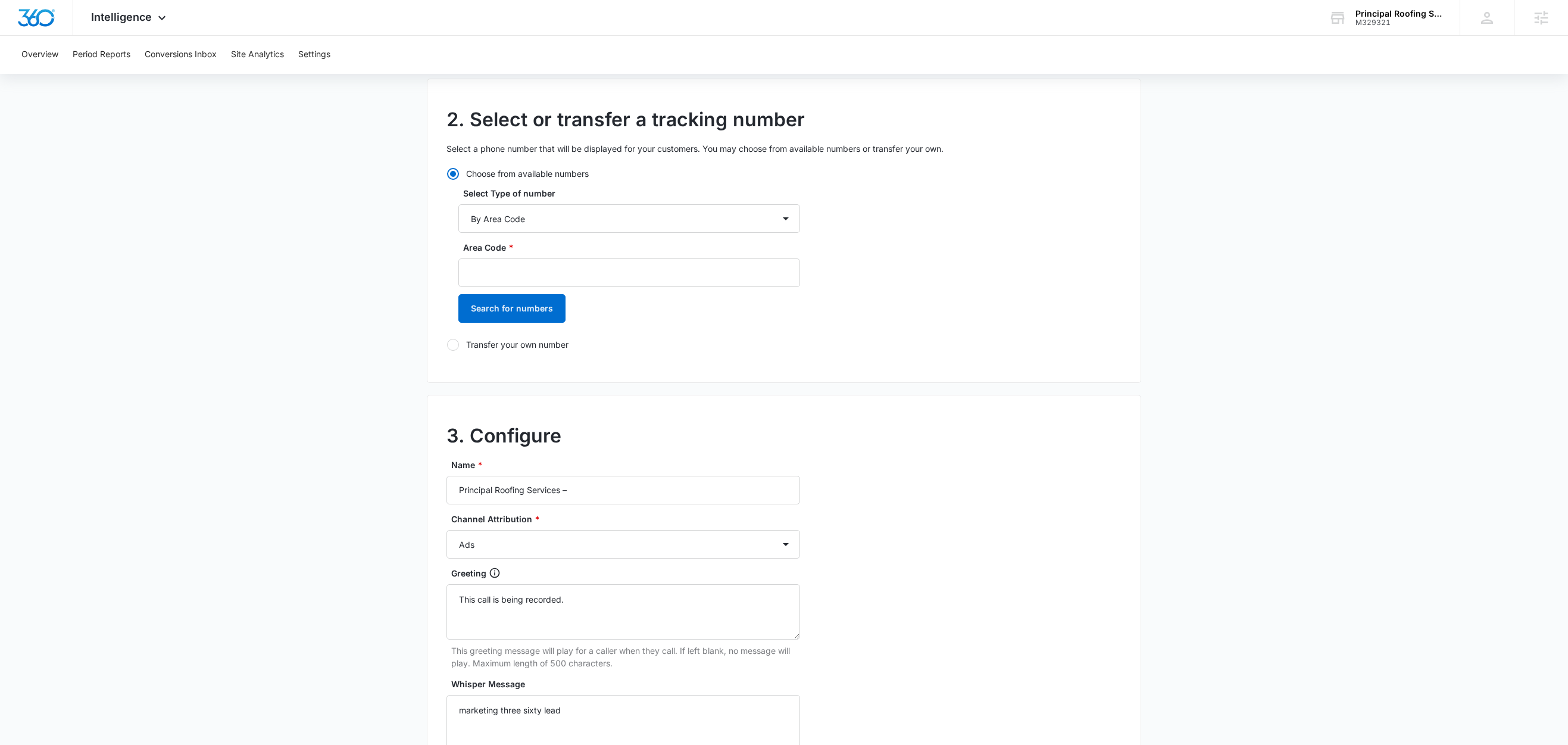
scroll to position [284, 0]
type input "[PHONE_NUMBER]"
click at [520, 276] on input "Area Code *" at bounding box center [629, 270] width 341 height 28
type input "443"
click at [510, 311] on button "Search for numbers" at bounding box center [511, 305] width 107 height 28
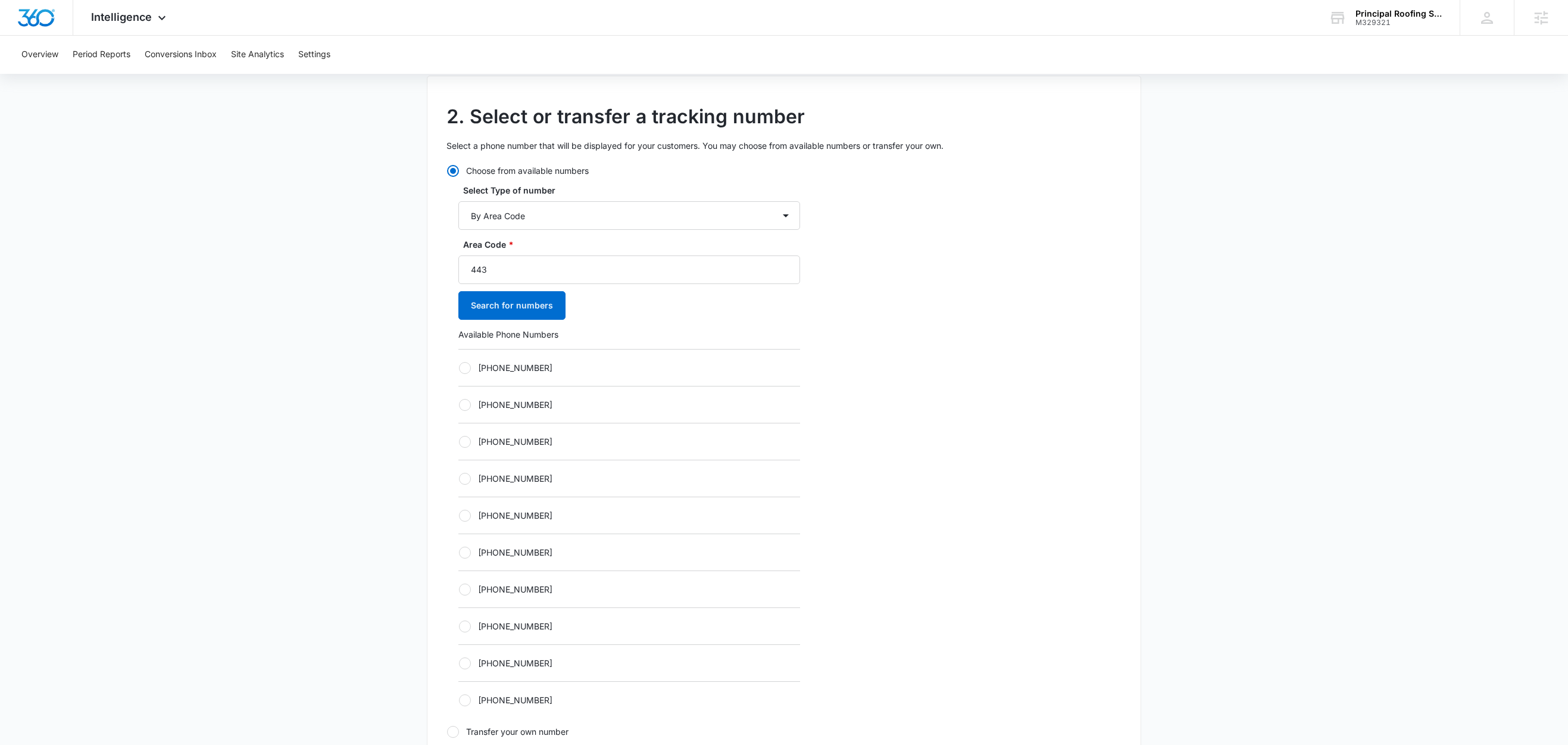
click at [534, 371] on label "[PHONE_NUMBER]" at bounding box center [629, 368] width 341 height 13
click at [459, 368] on input "[PHONE_NUMBER]" at bounding box center [458, 368] width 1 height 1
radio input "true"
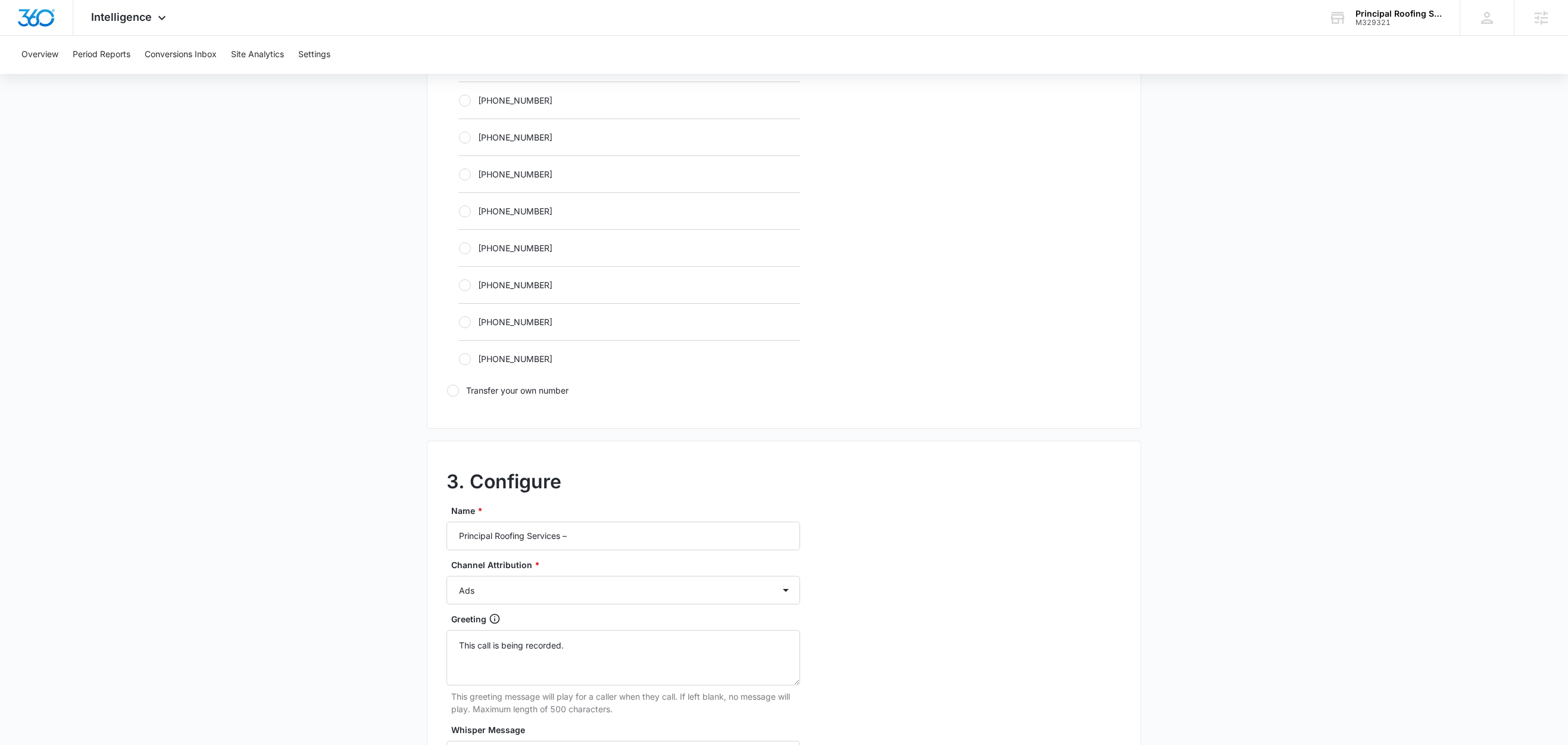
scroll to position [626, 0]
click at [619, 533] on input "Principal Roofing Services –" at bounding box center [623, 535] width 353 height 28
type input "Principal Roofing Services – LSA"
click at [519, 595] on select "Ads Local Service Ads Content Social Other" at bounding box center [623, 589] width 353 height 28
select select "LSA"
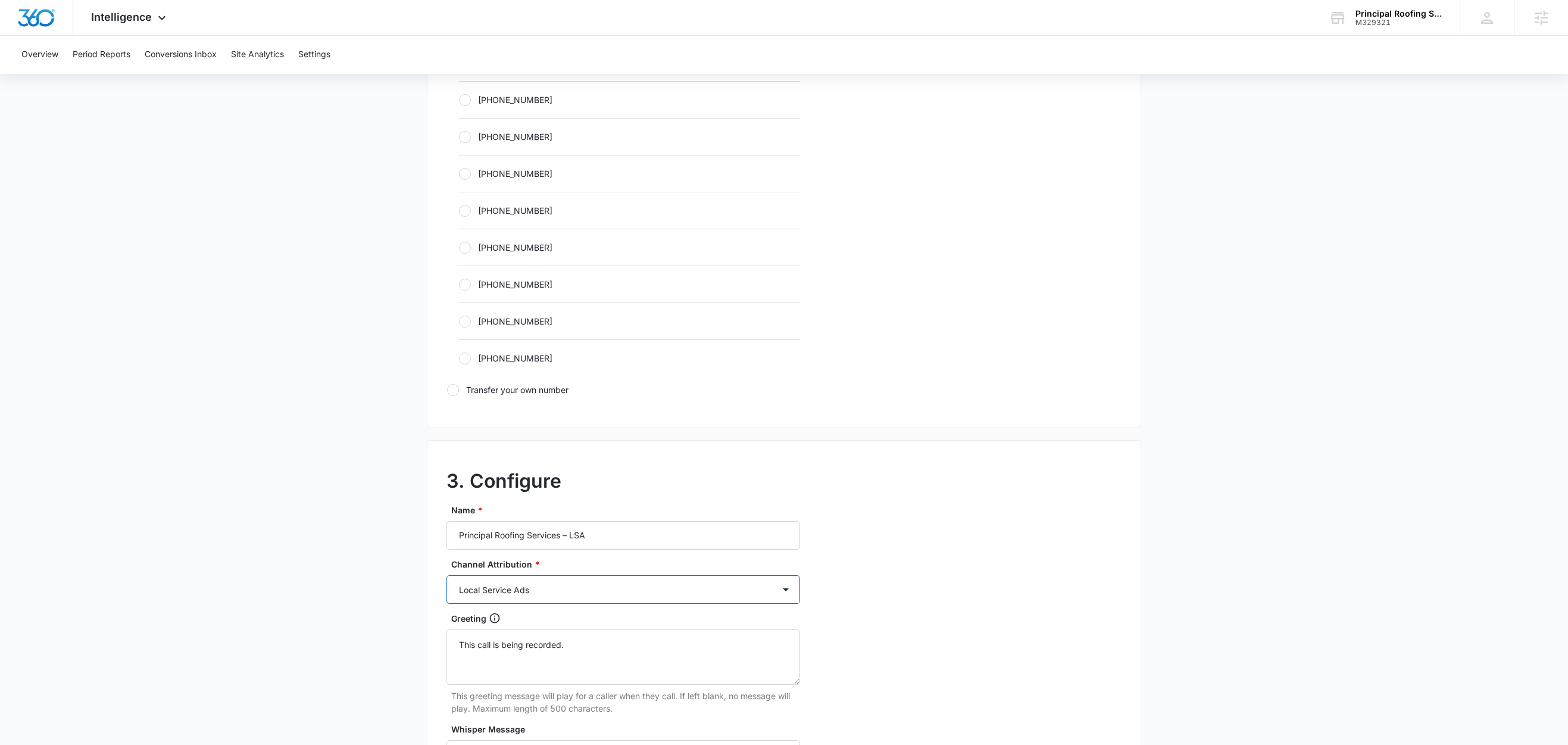
click at [446, 579] on select "Ads Local Service Ads Content Social Other" at bounding box center [623, 589] width 353 height 28
click at [321, 604] on main "Add Tracking Number 1. Ring-to number Enter the phone number that calls will be…" at bounding box center [784, 259] width 1568 height 1545
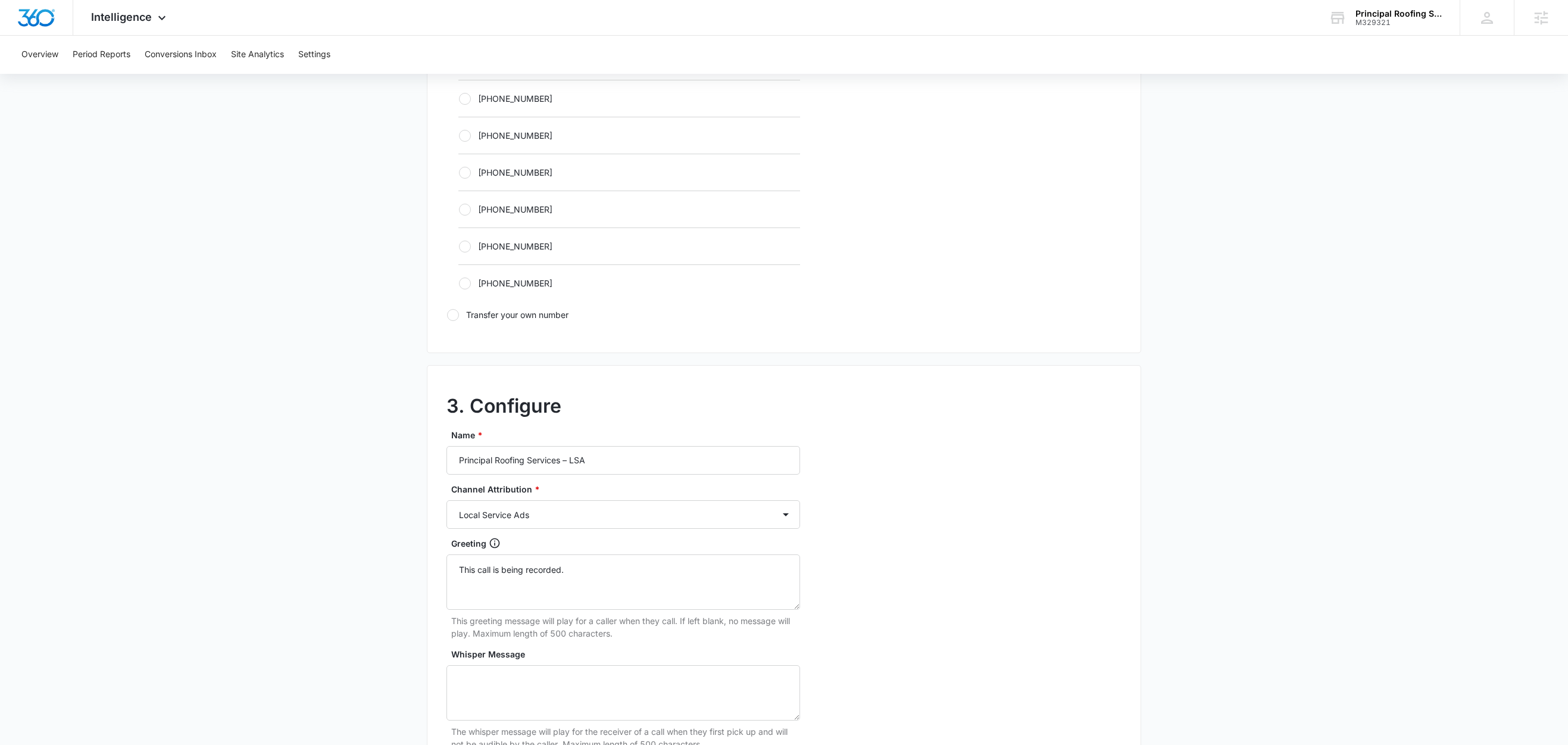
scroll to position [918, 0]
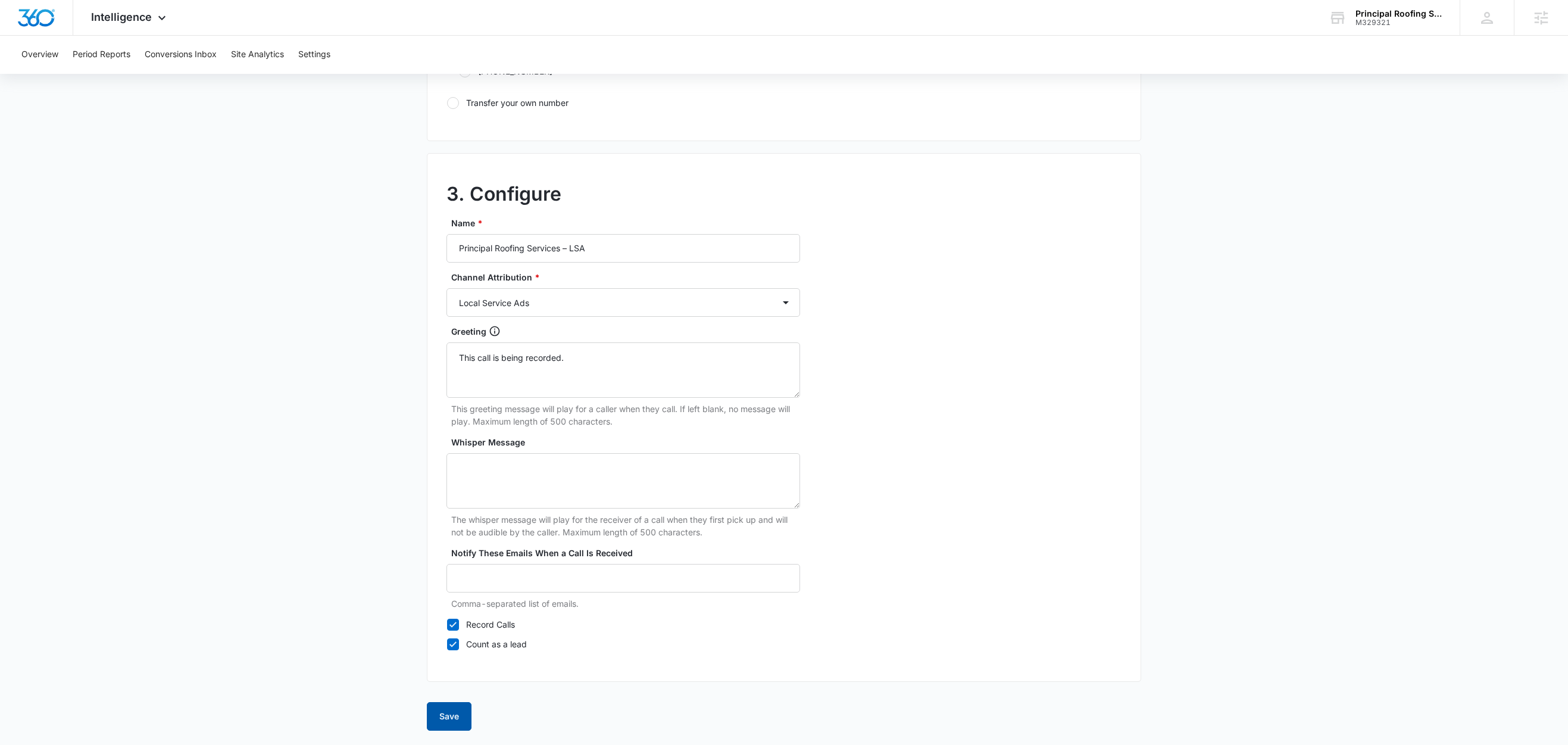
click at [437, 714] on button "Save" at bounding box center [449, 716] width 45 height 28
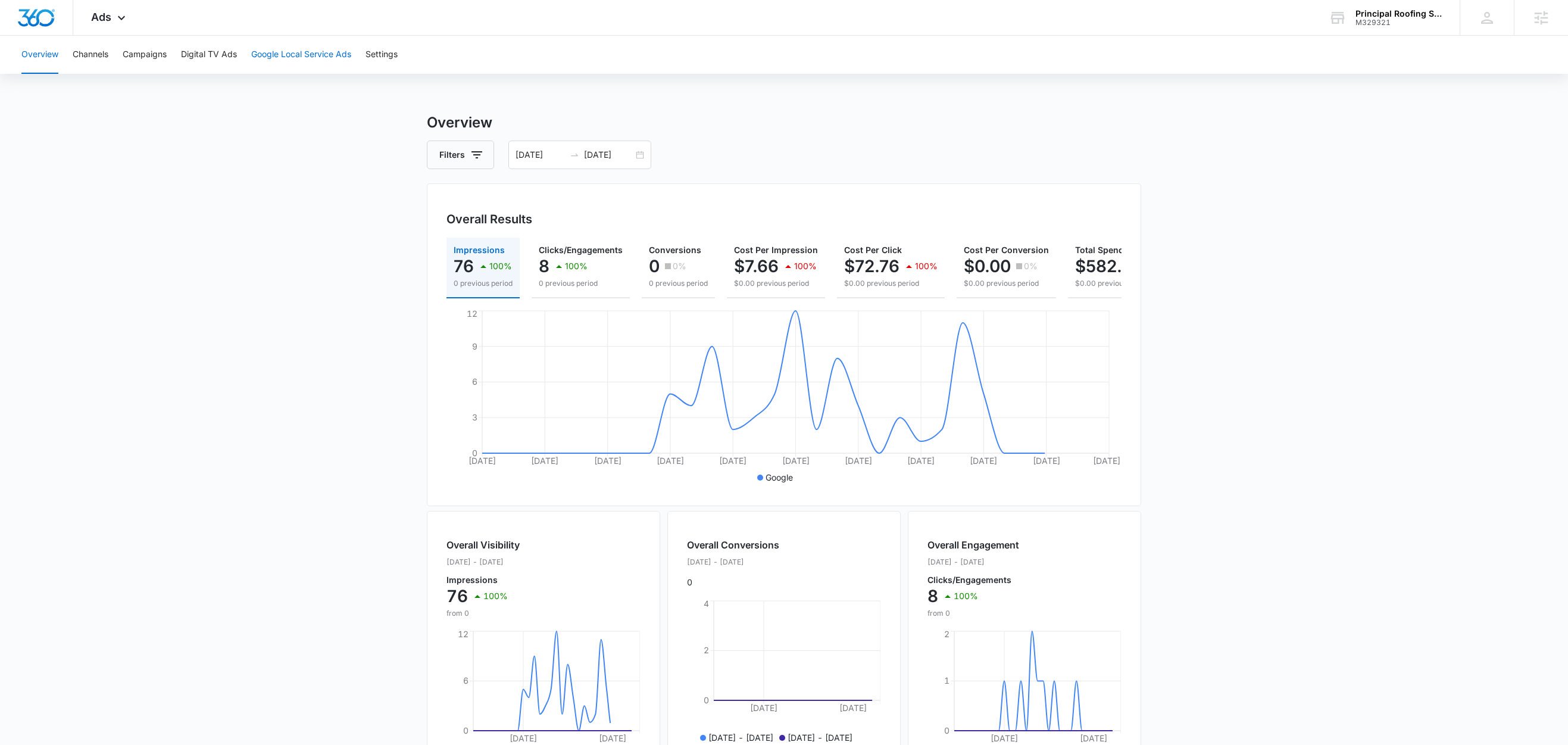
click at [317, 57] on button "Google Local Service Ads" at bounding box center [302, 55] width 100 height 38
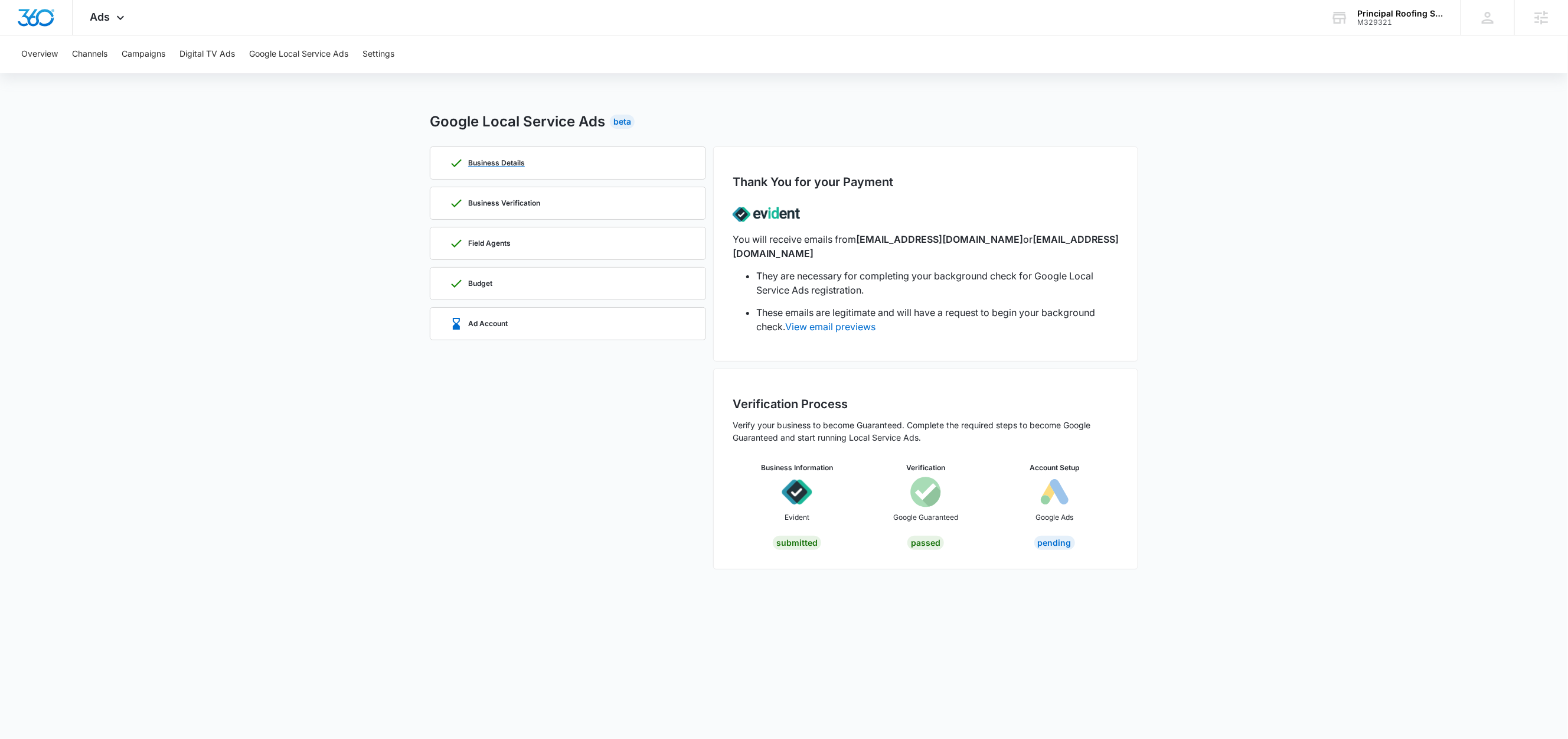
click at [473, 163] on p "Business Details" at bounding box center [496, 163] width 56 height 7
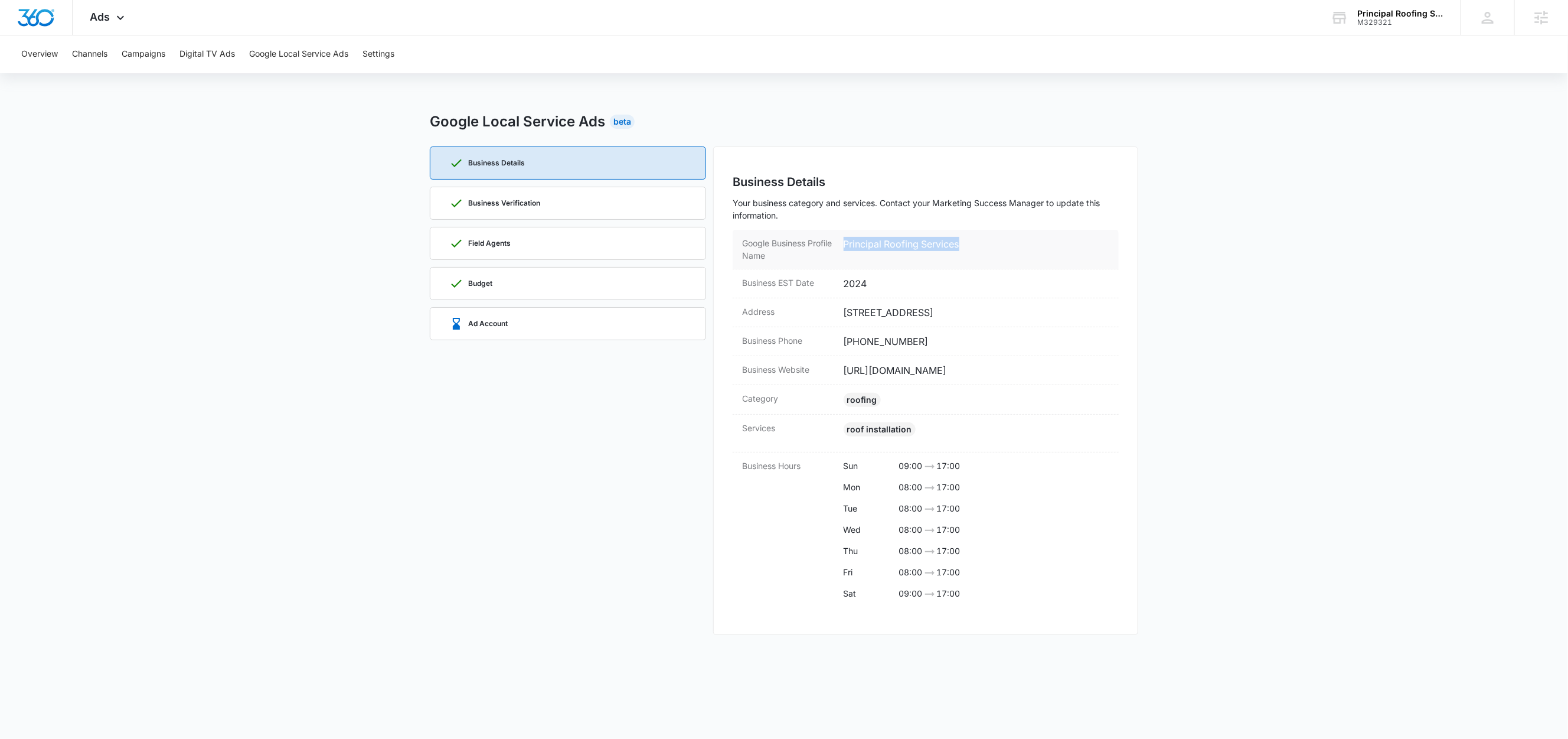
drag, startPoint x: 977, startPoint y: 244, endPoint x: 834, endPoint y: 250, distance: 143.1
click at [834, 250] on div "Google Business Profile Name Principal Roofing Services" at bounding box center [926, 249] width 386 height 39
copy div "Principal Roofing Services"
drag, startPoint x: 1039, startPoint y: 313, endPoint x: 1002, endPoint y: 319, distance: 37.5
click at [1002, 319] on dd "11068 Forest View Ln, Easton, MD 21601" at bounding box center [976, 312] width 267 height 14
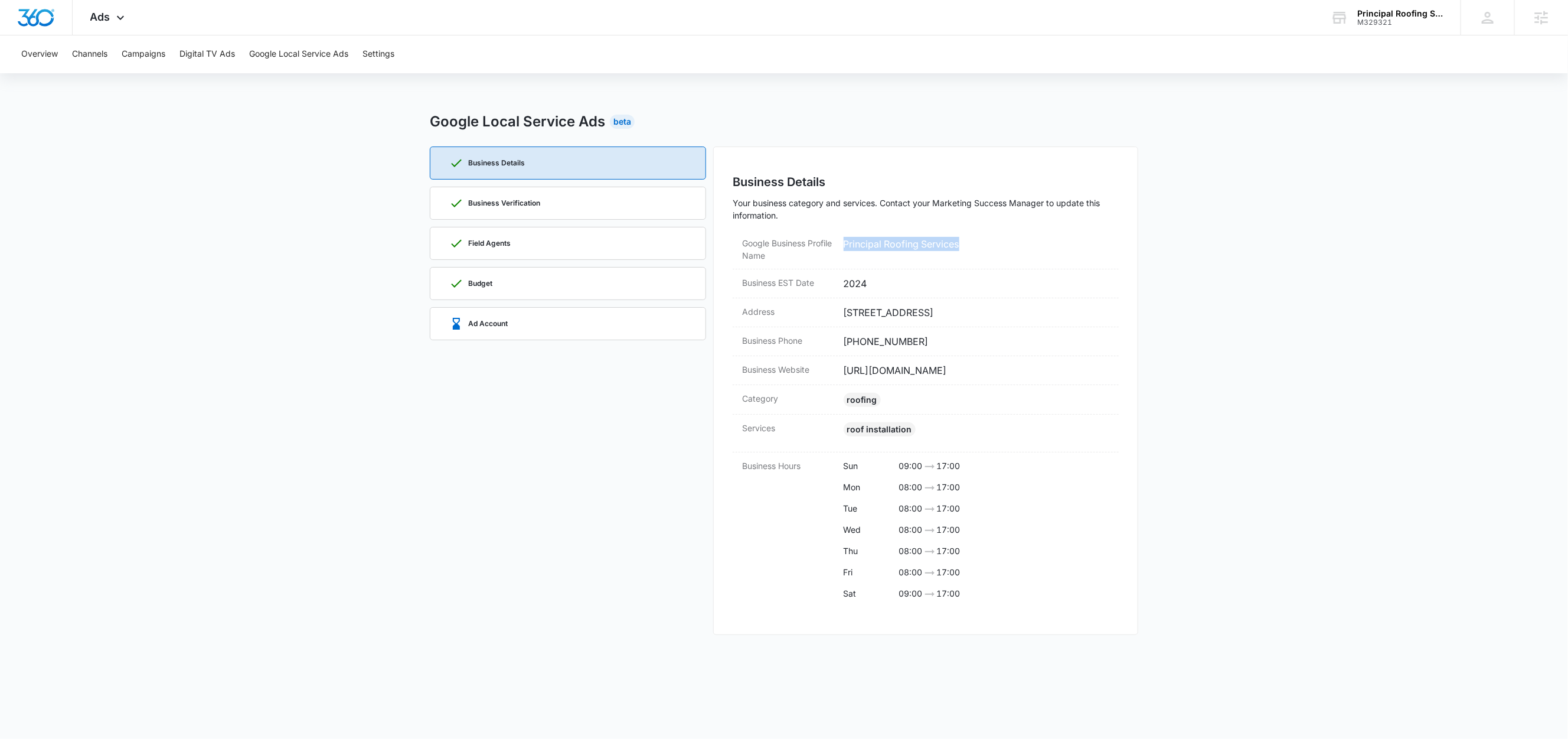
copy dd "21601"
click at [1043, 313] on dd "11068 Forest View Ln, Easton, MD 21601" at bounding box center [976, 312] width 267 height 14
drag, startPoint x: 1007, startPoint y: 314, endPoint x: 845, endPoint y: 316, distance: 162.0
click at [845, 316] on dd "11068 Forest View Ln, Easton, MD 21601" at bounding box center [976, 312] width 267 height 14
copy dd "11068 Forest View Ln, Easton, MD 21601"
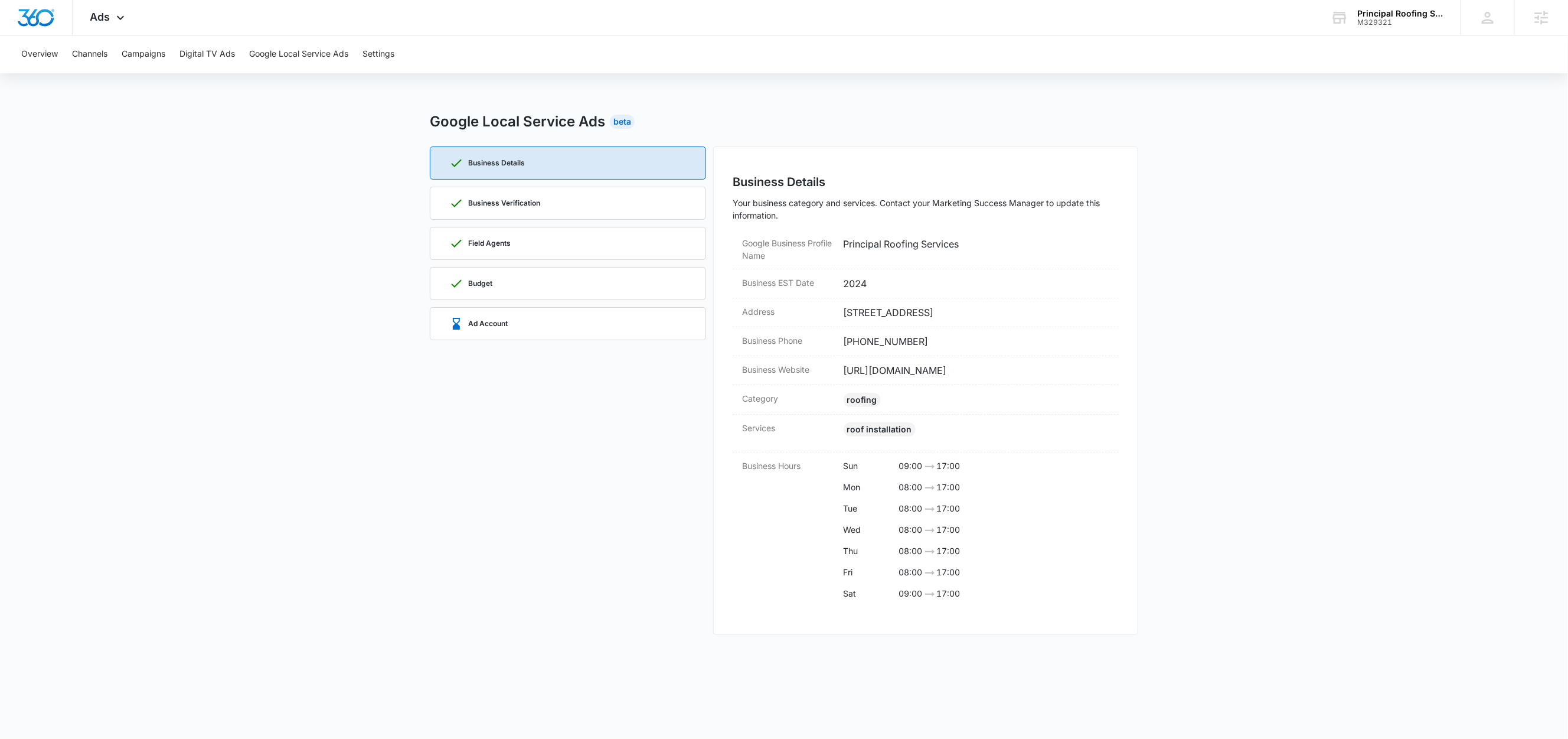
click at [1249, 233] on main "Google Local Service Ads Beta Business Details Business Verification Field Agen…" at bounding box center [784, 380] width 1568 height 538
drag, startPoint x: 1036, startPoint y: 311, endPoint x: 1002, endPoint y: 318, distance: 34.7
click at [1002, 318] on dd "11068 Forest View Ln, Easton, MD 21601" at bounding box center [976, 312] width 267 height 14
copy dd "21601"
click at [539, 204] on p "Business Verification" at bounding box center [503, 204] width 72 height 7
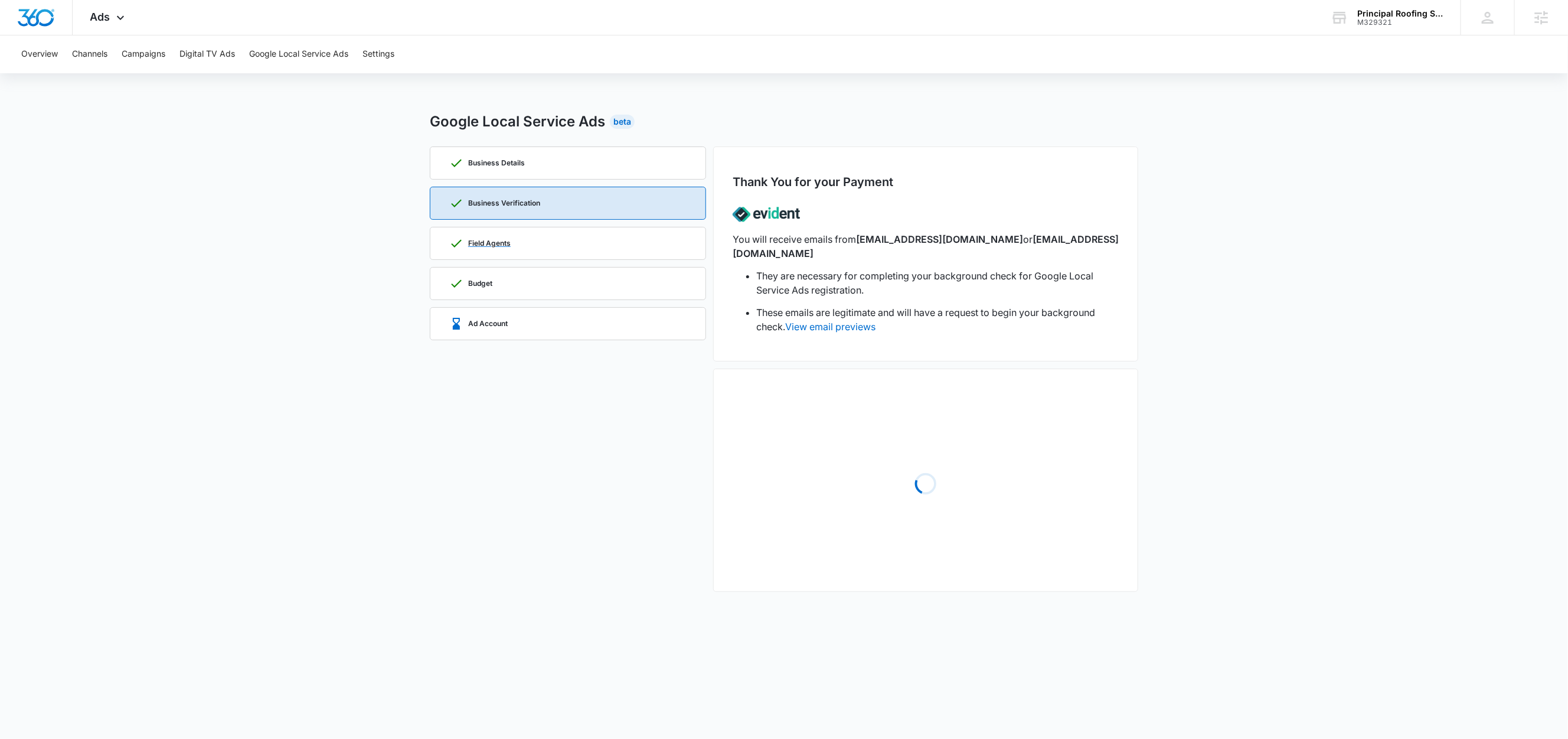
click at [533, 241] on div "Field Agents" at bounding box center [568, 243] width 238 height 32
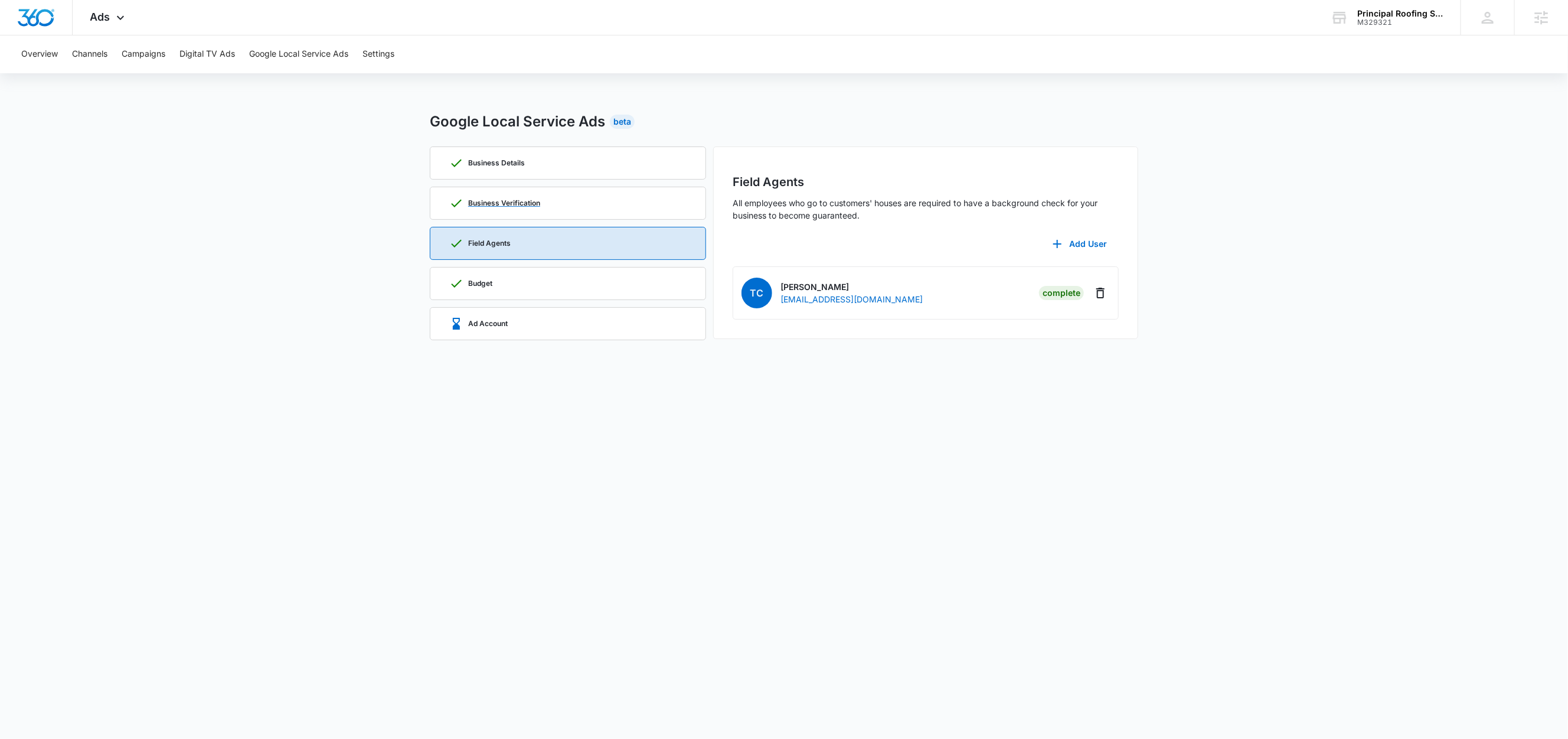
click at [540, 204] on p "Business Verification" at bounding box center [503, 204] width 72 height 7
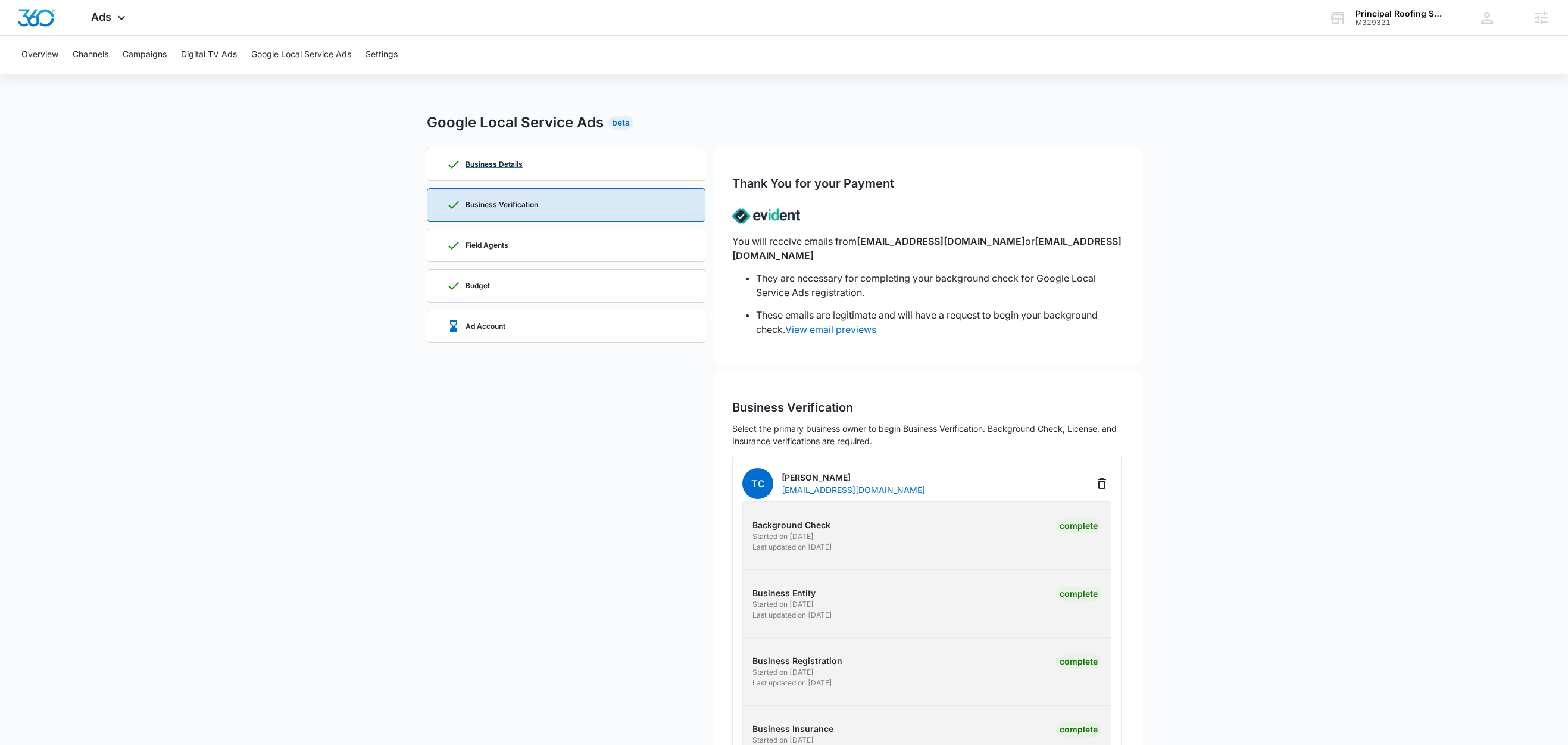
click at [526, 164] on div "Business Details" at bounding box center [566, 164] width 240 height 32
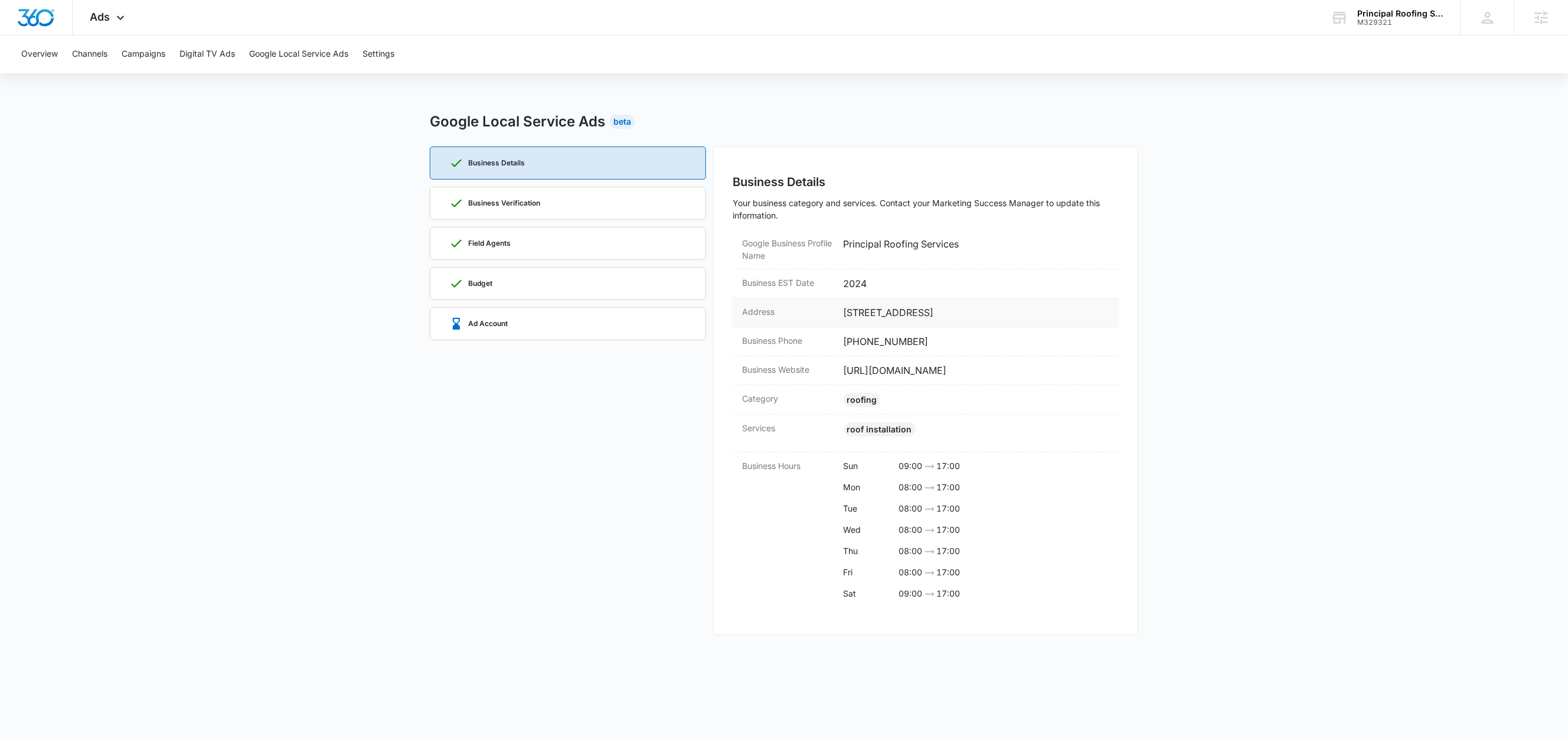
drag, startPoint x: 1033, startPoint y: 313, endPoint x: 841, endPoint y: 316, distance: 192.0
click at [841, 316] on div "Address 11068 Forest View Ln, Easton, MD 21601" at bounding box center [926, 313] width 386 height 29
copy dd "11068 Forest View Ln, Easton, MD 21601"
click at [584, 327] on div "Ad Account" at bounding box center [568, 323] width 238 height 32
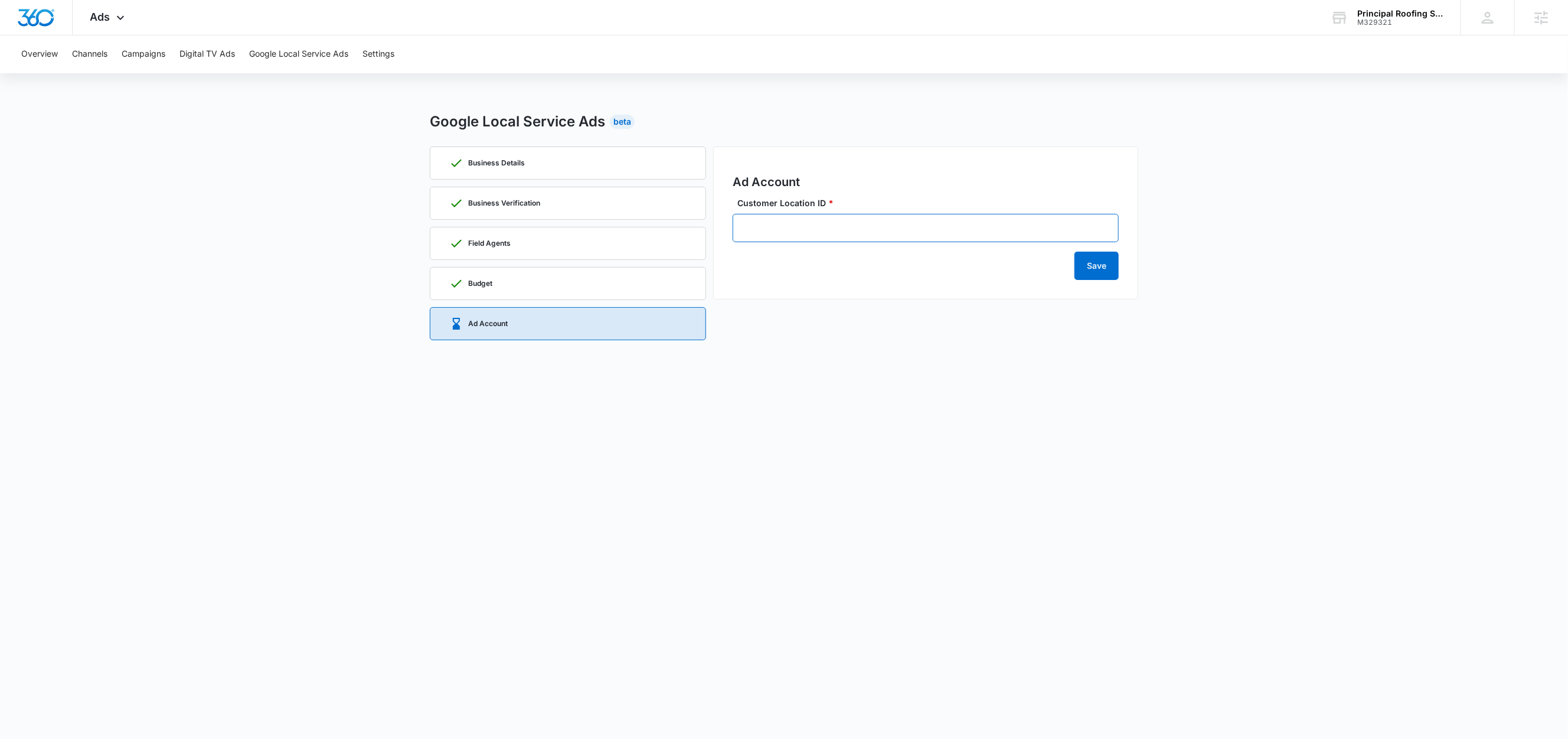
click at [832, 227] on input "Customer Location ID *" at bounding box center [926, 228] width 386 height 28
paste input "740-408-3795"
click at [745, 226] on input "740-408-3795" at bounding box center [926, 228] width 386 height 28
type input "740-408-3795"
click at [1095, 273] on button "Save" at bounding box center [1097, 266] width 45 height 28
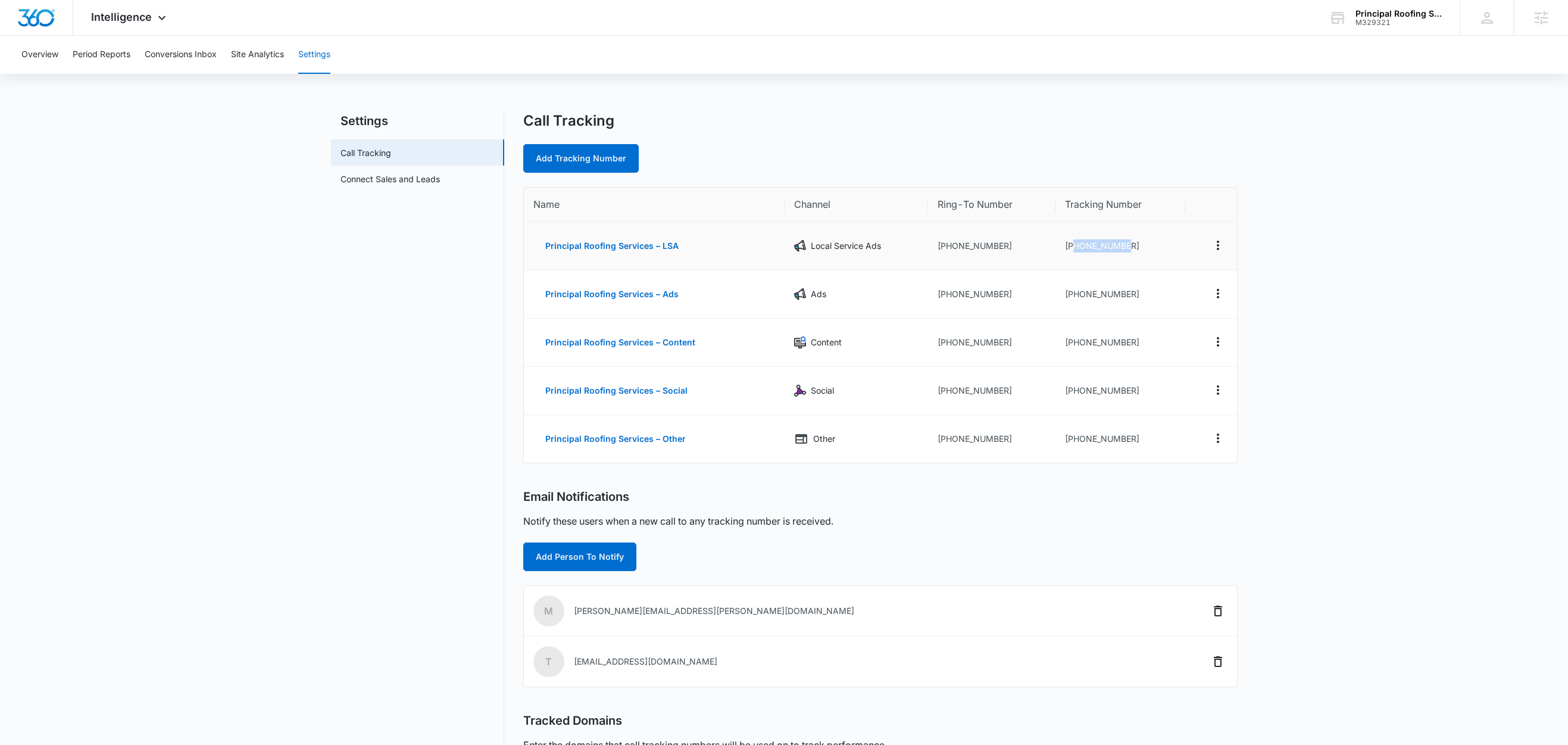
drag, startPoint x: 1130, startPoint y: 246, endPoint x: 1073, endPoint y: 252, distance: 57.3
click at [1073, 252] on td "+14432128446" at bounding box center [1120, 246] width 130 height 48
copy td "4432128446"
click at [358, 326] on nav "Settings Call Tracking Connect Sales and Leads" at bounding box center [417, 480] width 173 height 737
drag, startPoint x: 1134, startPoint y: 243, endPoint x: 1074, endPoint y: 254, distance: 61.0
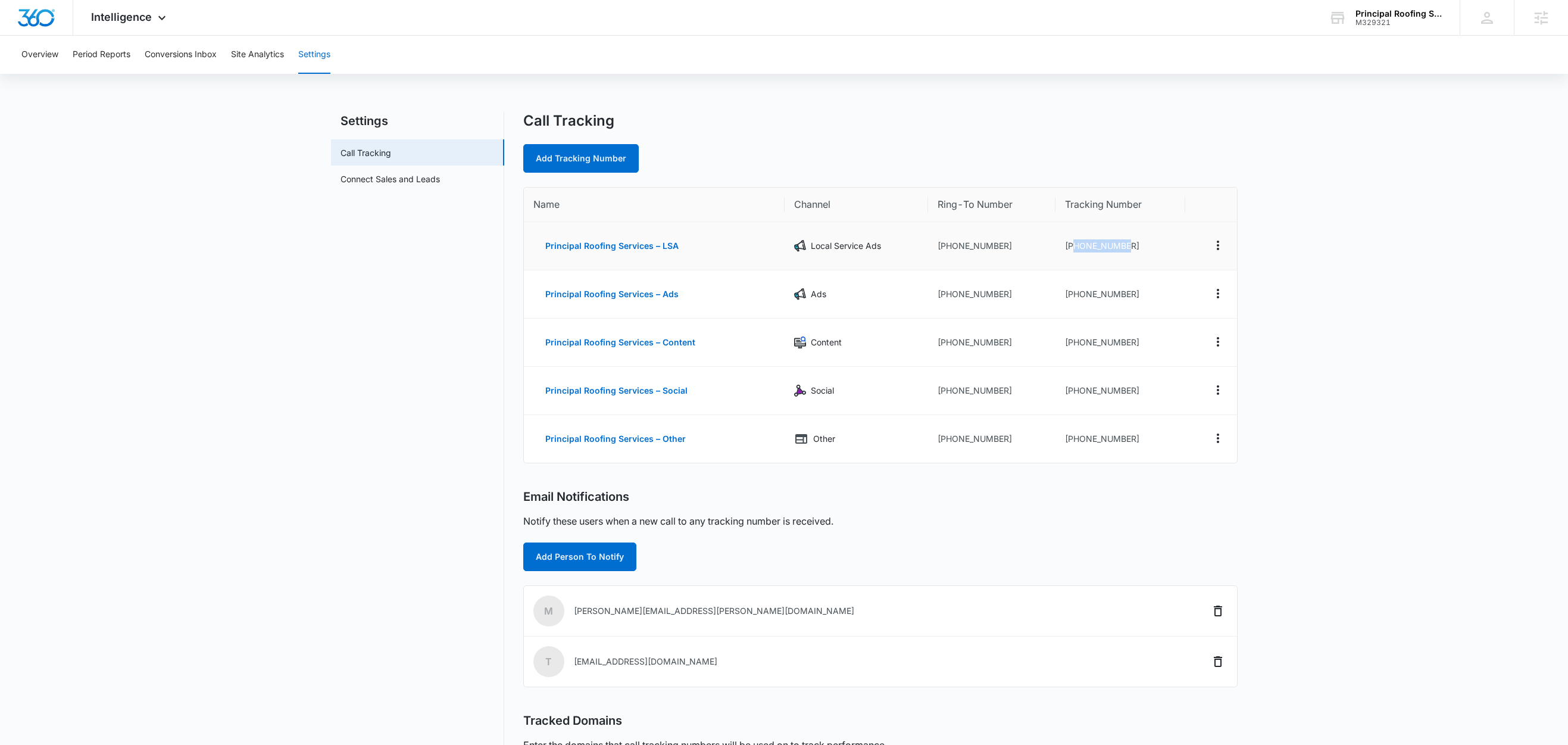
click at [1074, 254] on td "+14432128446" at bounding box center [1120, 246] width 130 height 48
copy td "4432128446"
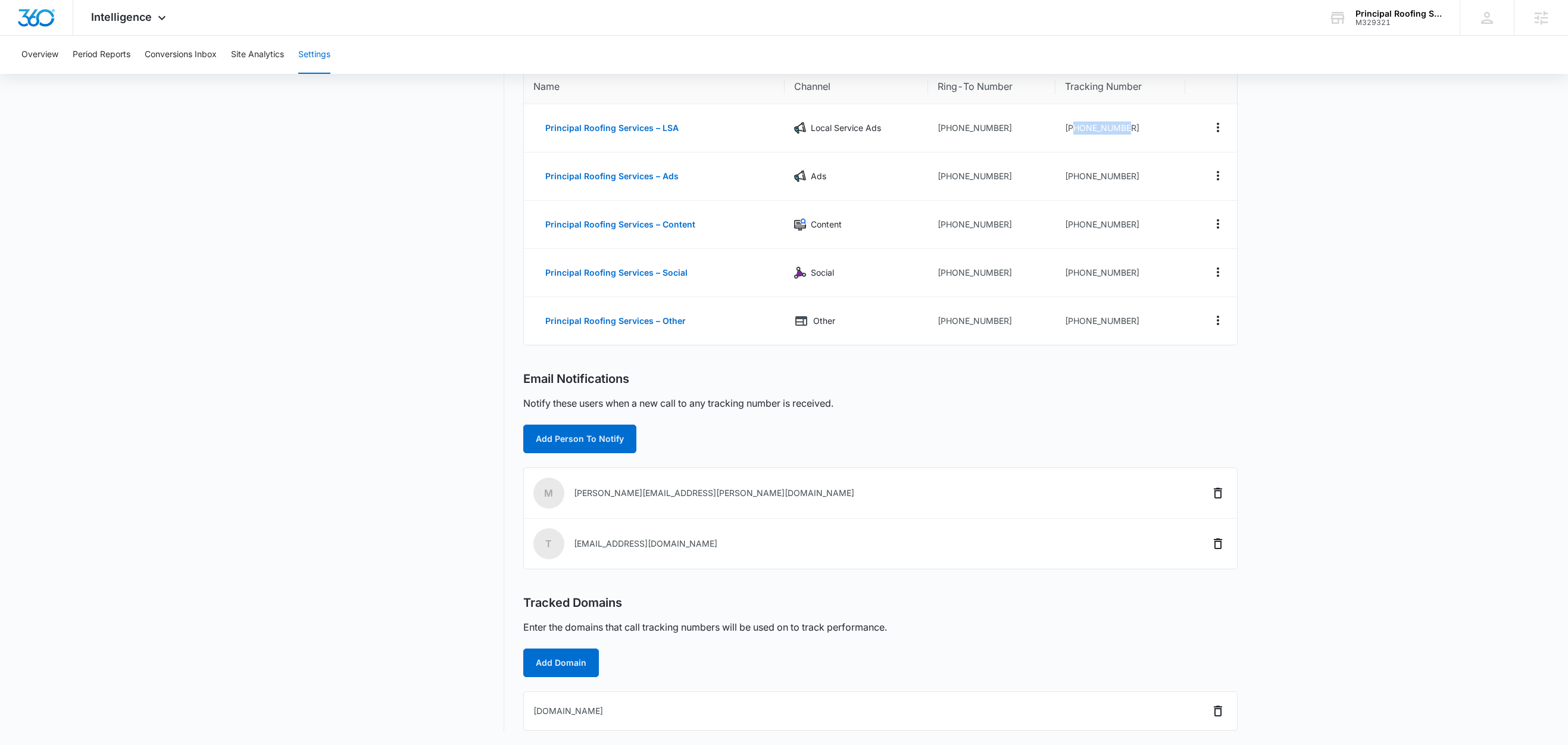
scroll to position [121, 0]
drag, startPoint x: 681, startPoint y: 713, endPoint x: 529, endPoint y: 714, distance: 152.0
click at [529, 714] on td "principalroofingservices.com" at bounding box center [774, 711] width 499 height 38
copy td "principalroofingservices.com"
